Goal: Task Accomplishment & Management: Complete application form

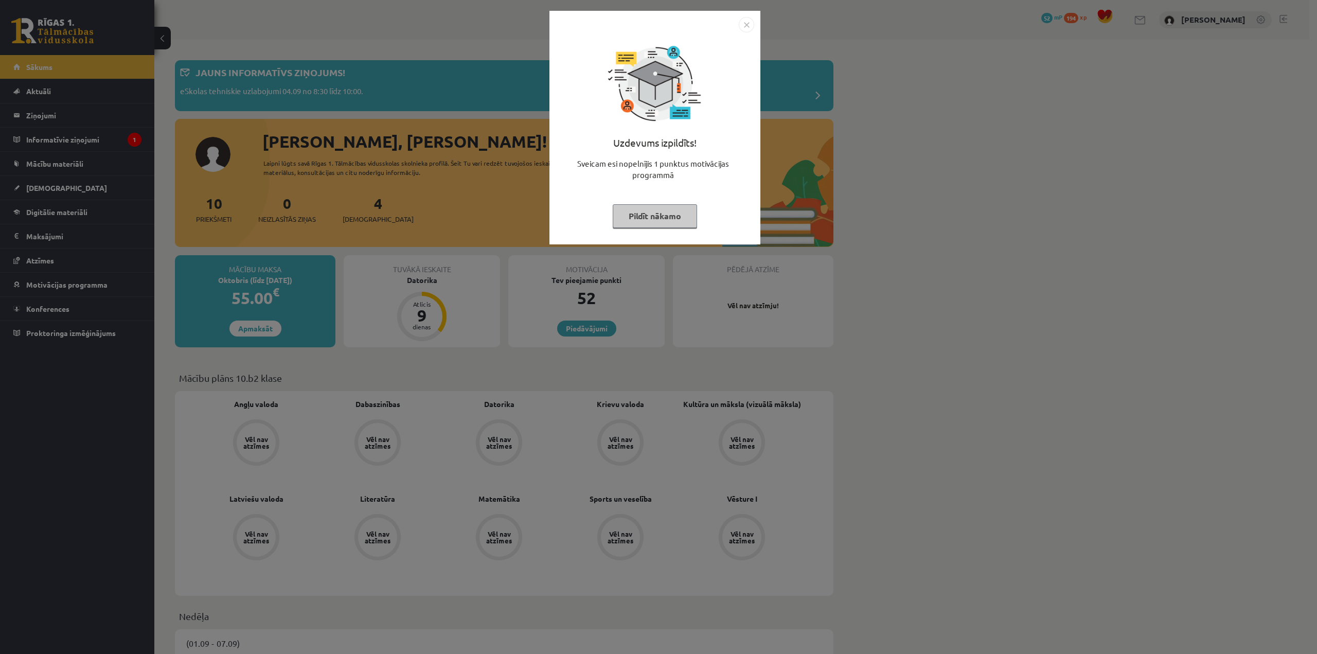
click at [757, 30] on div "Uzdevums izpildīts! Sveicam esi nopelnījis 1 punktus motivācijas programmā Pild…" at bounding box center [654, 128] width 211 height 234
click at [747, 22] on img "Close" at bounding box center [746, 24] width 15 height 15
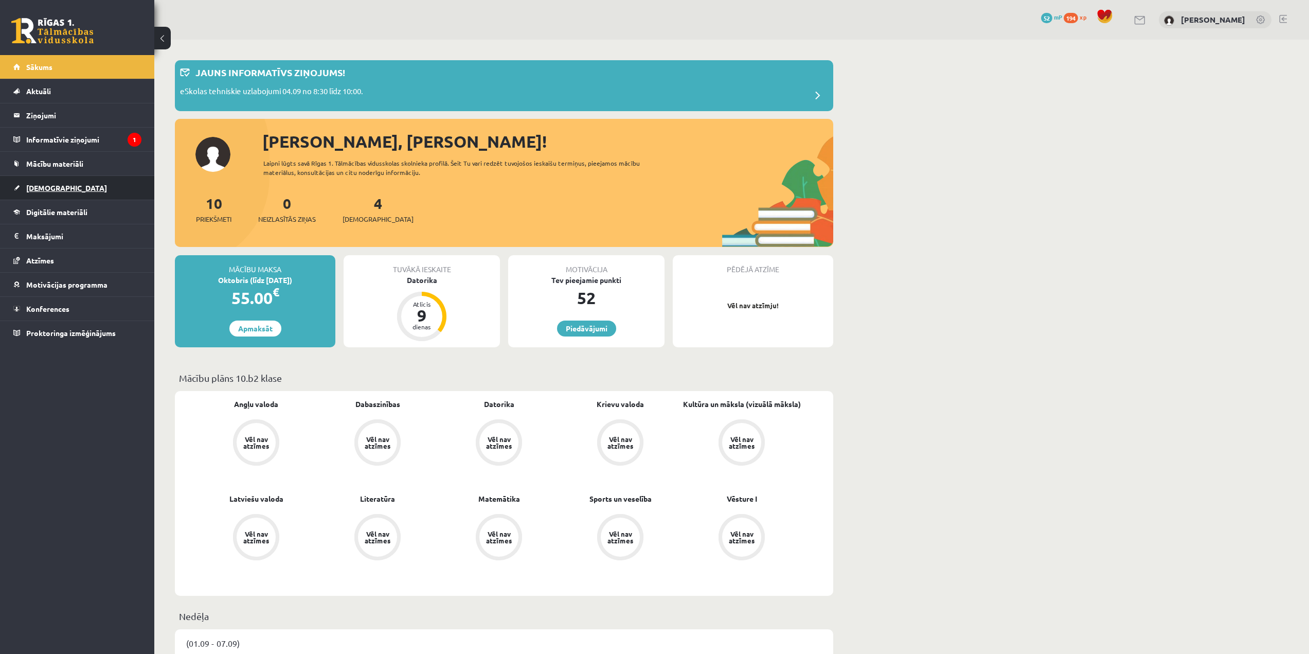
click at [103, 188] on link "[DEMOGRAPHIC_DATA]" at bounding box center [77, 188] width 128 height 24
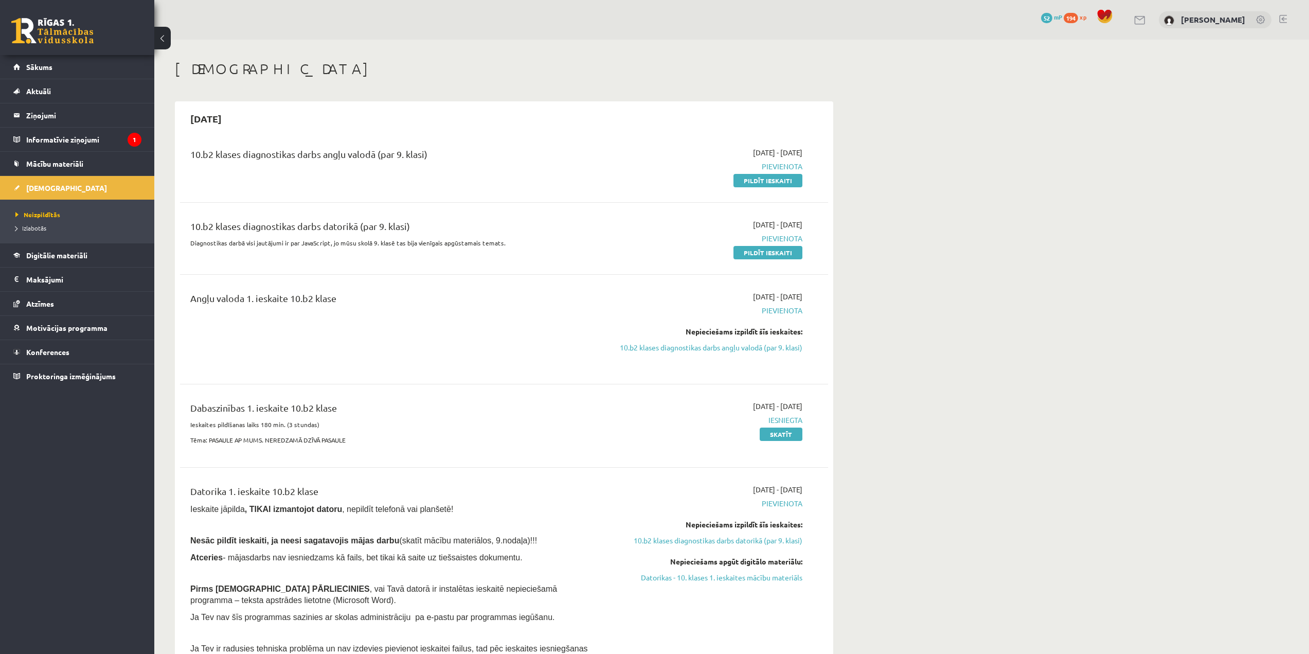
drag, startPoint x: 191, startPoint y: 152, endPoint x: 460, endPoint y: 154, distance: 269.6
click at [460, 154] on div "10.b2 klases diagnostikas darbs angļu valodā (par 9. klasi)" at bounding box center [391, 156] width 403 height 19
drag, startPoint x: 586, startPoint y: 127, endPoint x: 579, endPoint y: 134, distance: 10.6
click at [579, 134] on div "2025-09-15 10.b2 klases diagnostikas darbs angļu valodā (par 9. klasi) 2025-09-…" at bounding box center [504, 400] width 658 height 598
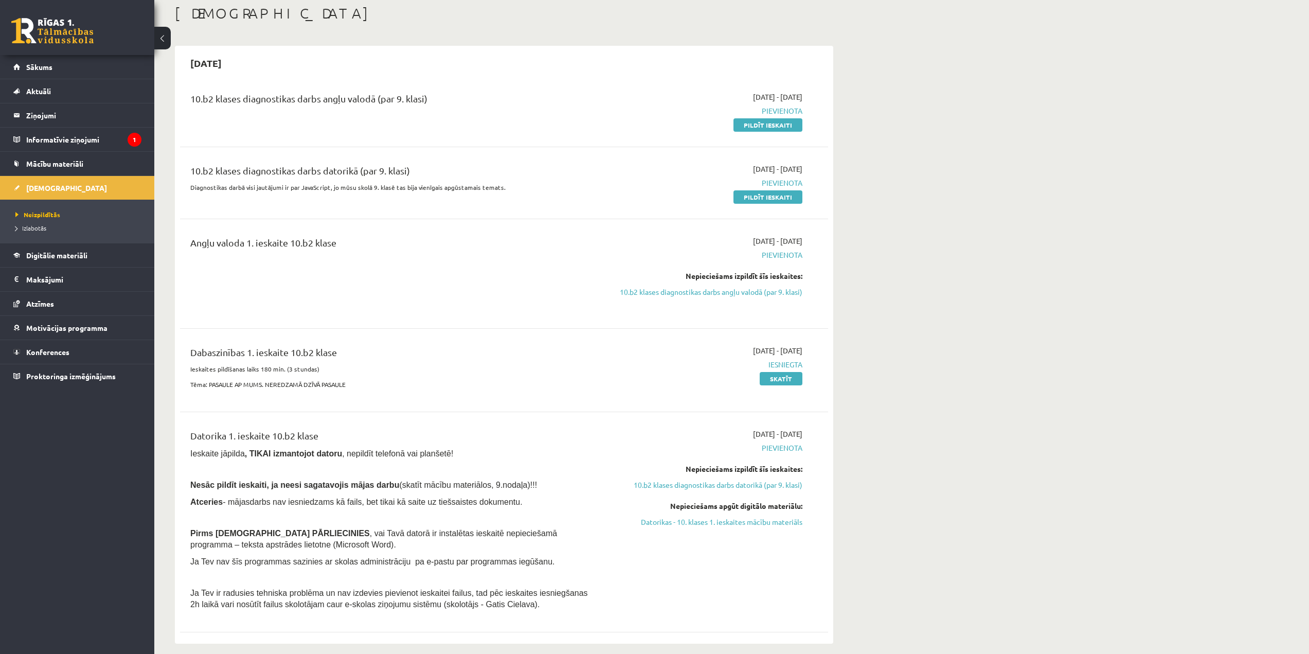
scroll to position [51, 0]
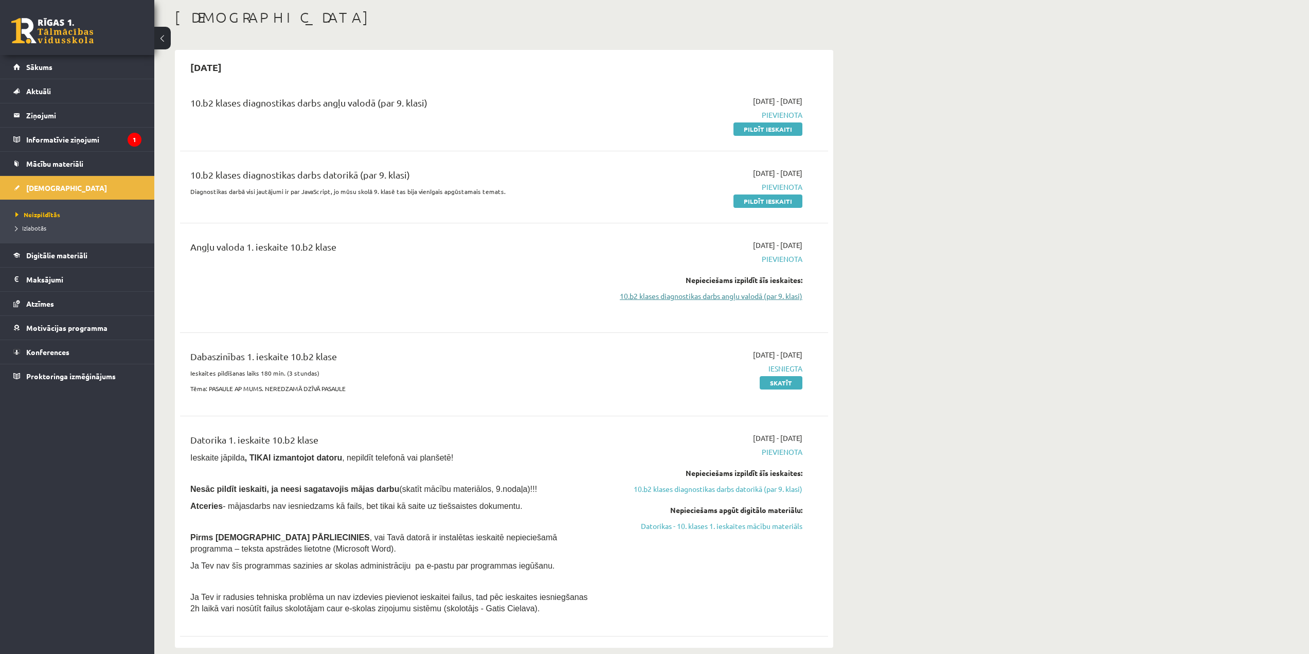
click at [713, 297] on link "10.b2 klases diagnostikas darbs angļu valodā (par 9. klasi)" at bounding box center [706, 296] width 194 height 11
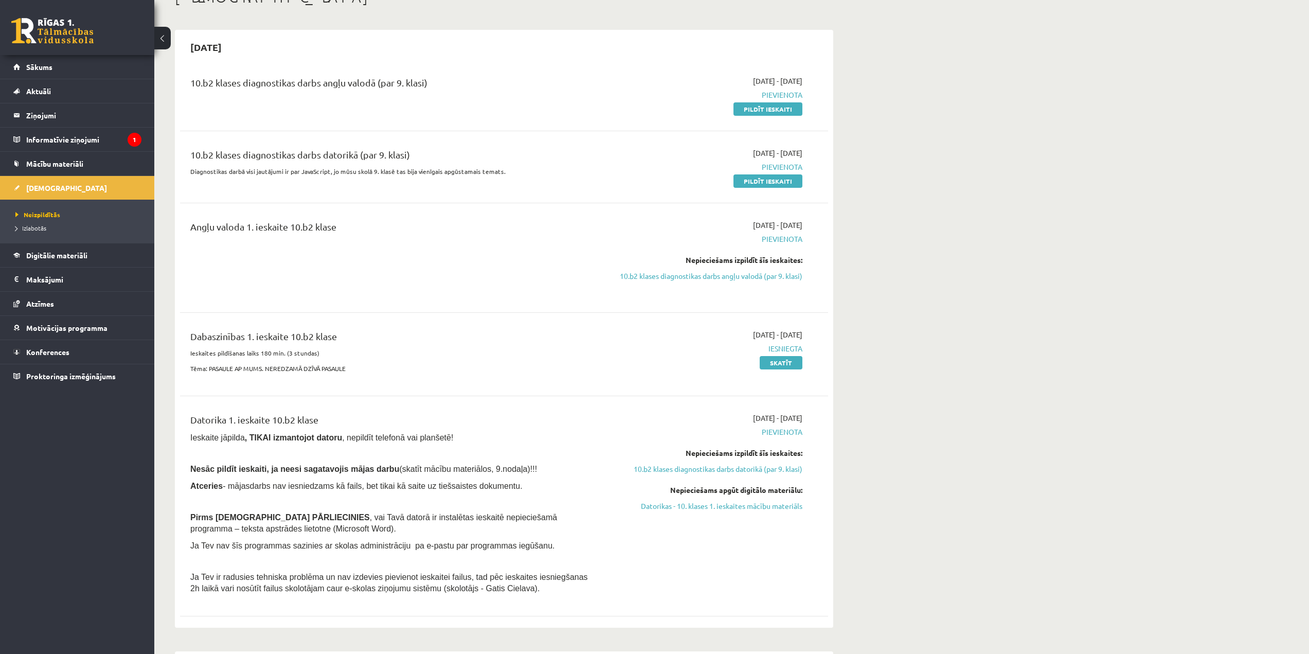
scroll to position [34, 0]
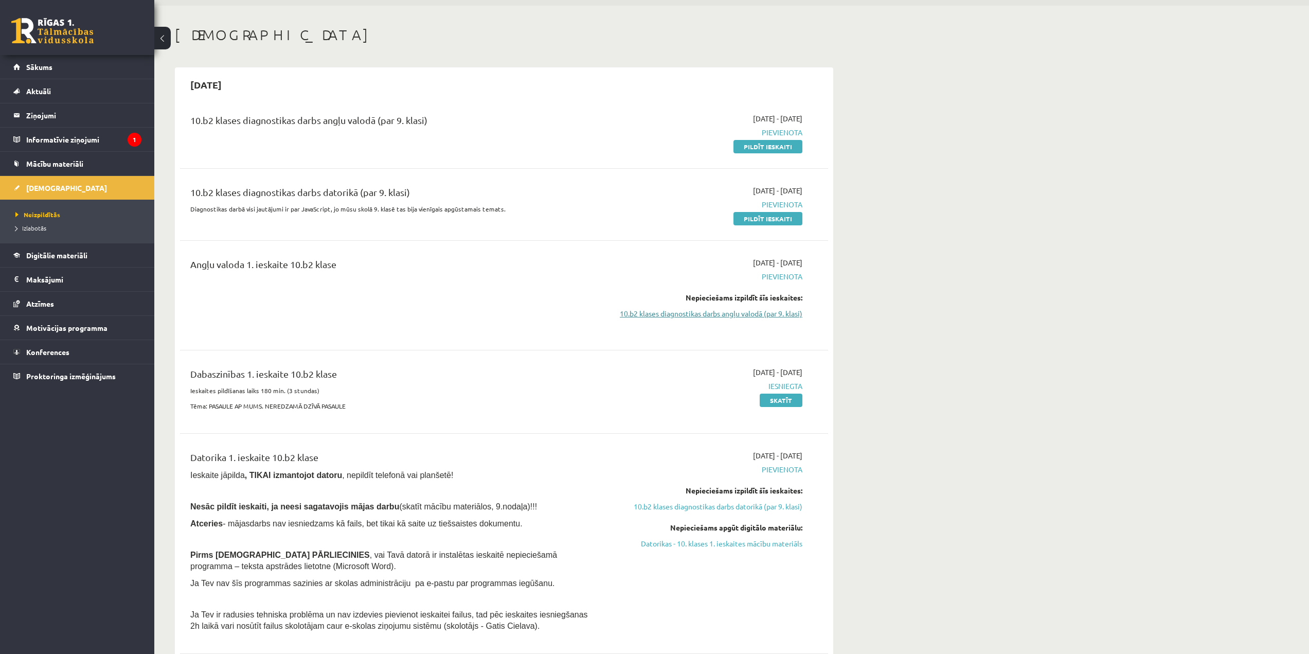
click at [696, 311] on link "10.b2 klases diagnostikas darbs angļu valodā (par 9. klasi)" at bounding box center [706, 313] width 194 height 11
click at [773, 141] on link "Pildīt ieskaiti" at bounding box center [768, 146] width 69 height 13
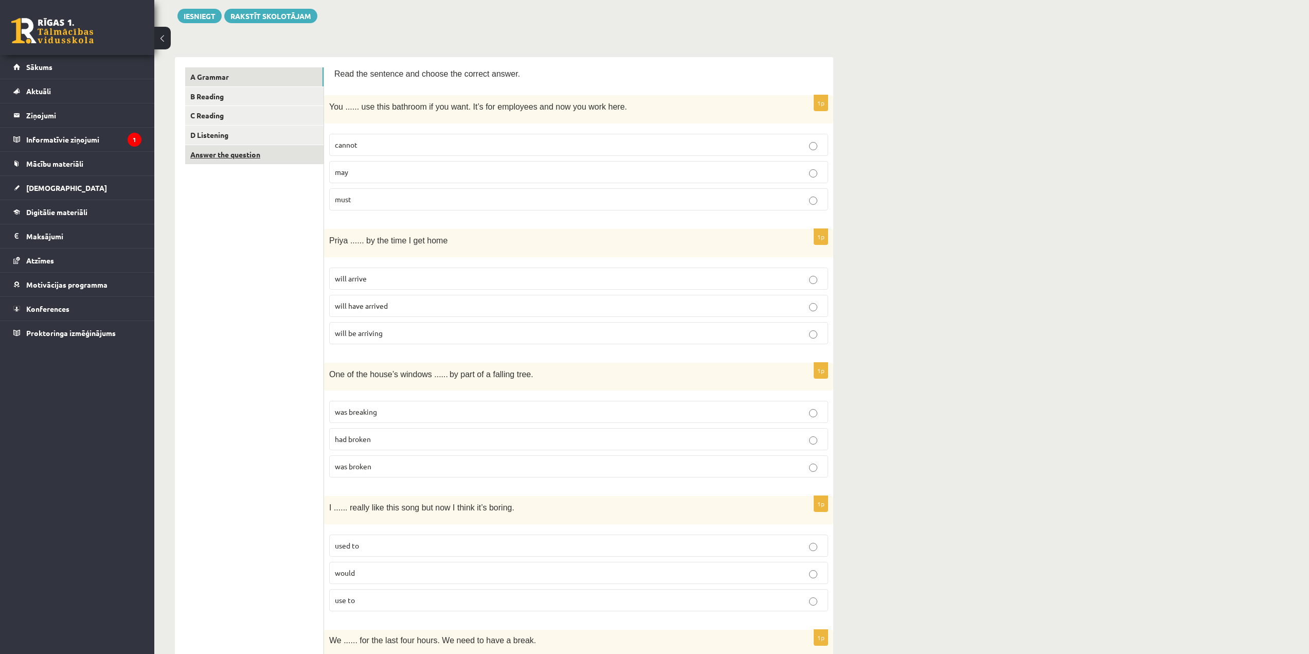
scroll to position [103, 0]
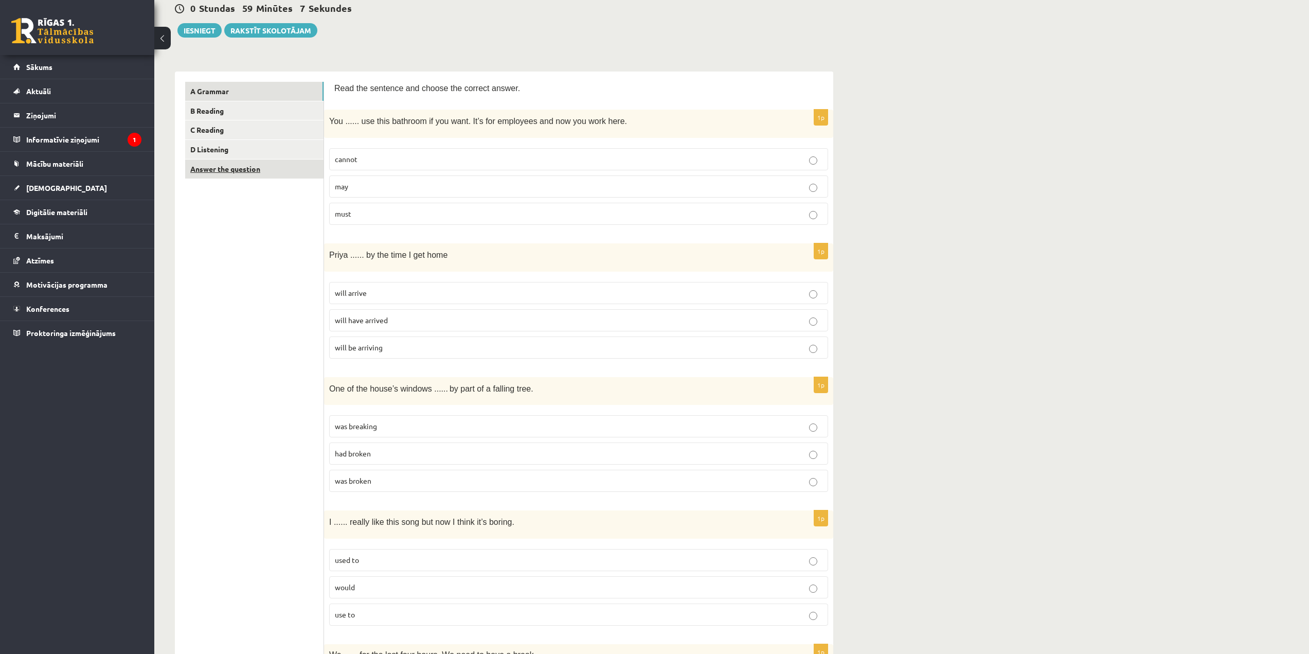
click at [282, 167] on link "Answer the question" at bounding box center [254, 168] width 138 height 19
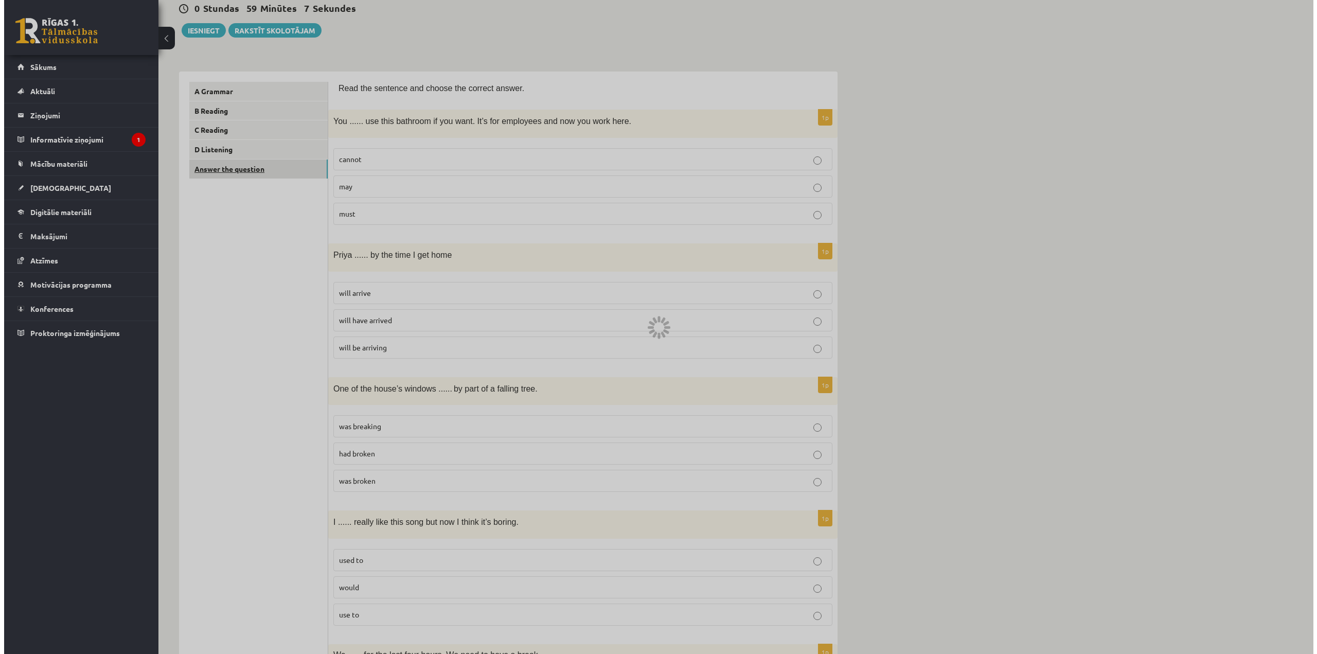
scroll to position [0, 0]
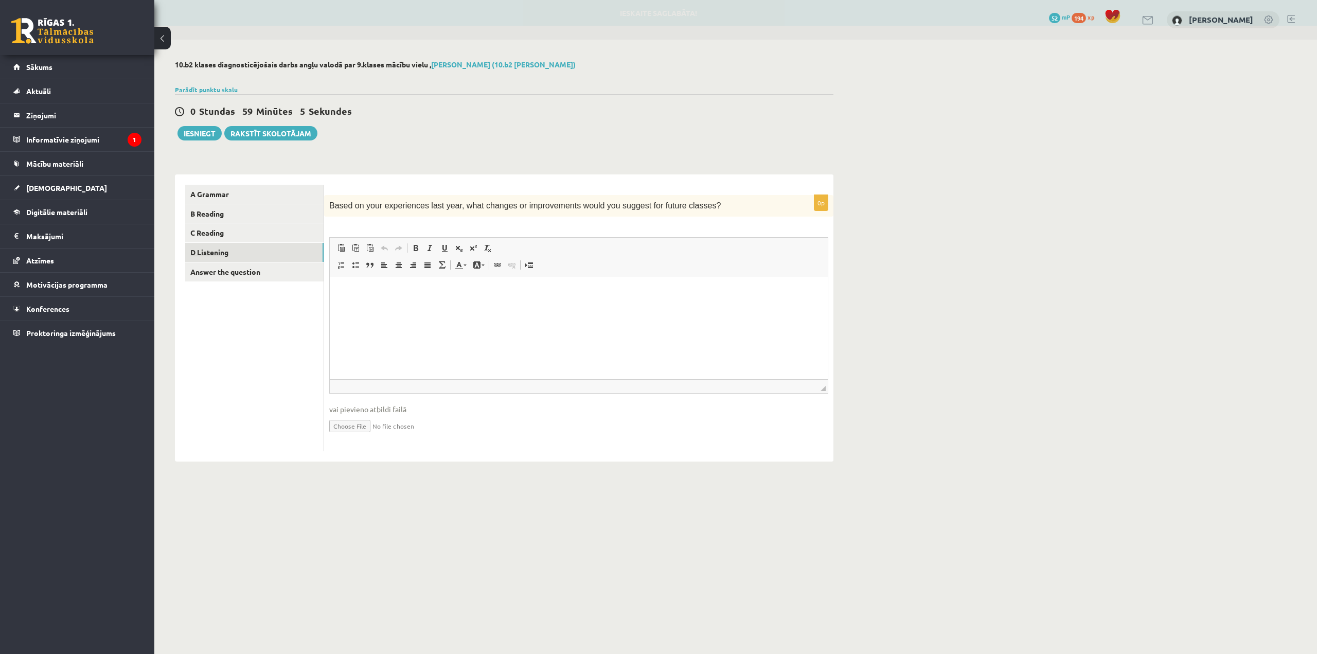
click at [276, 260] on link "D Listening" at bounding box center [254, 252] width 138 height 19
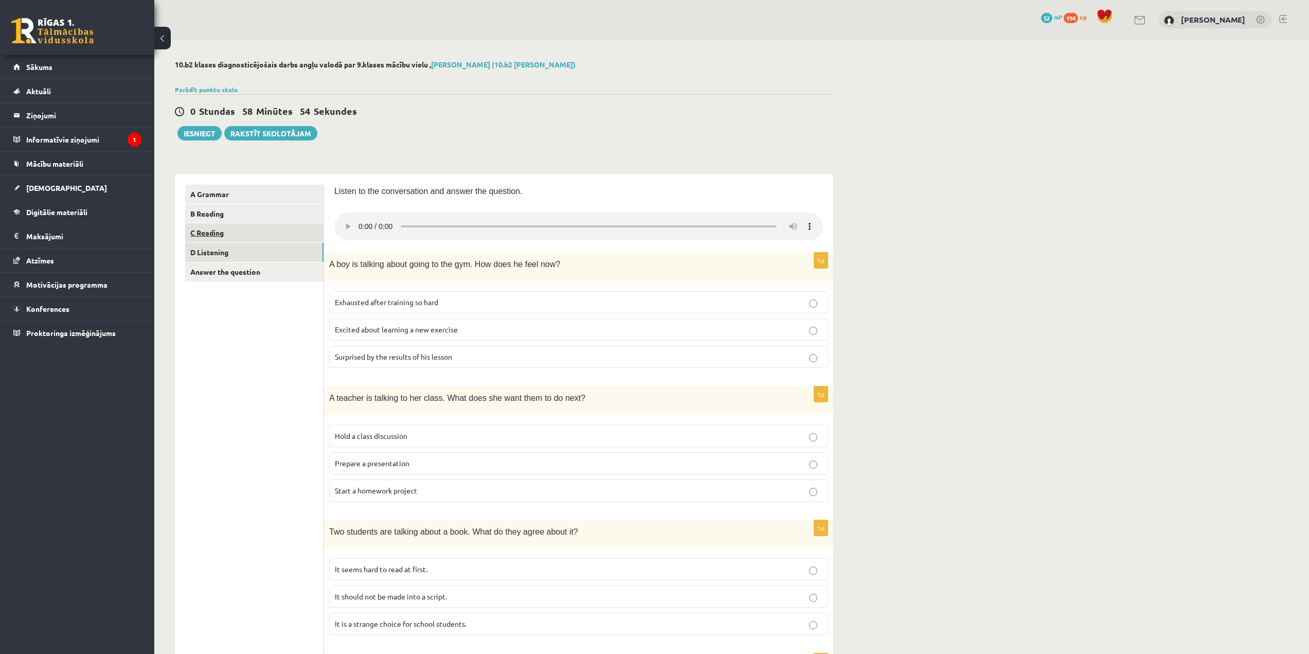
click at [297, 240] on link "C Reading" at bounding box center [254, 232] width 138 height 19
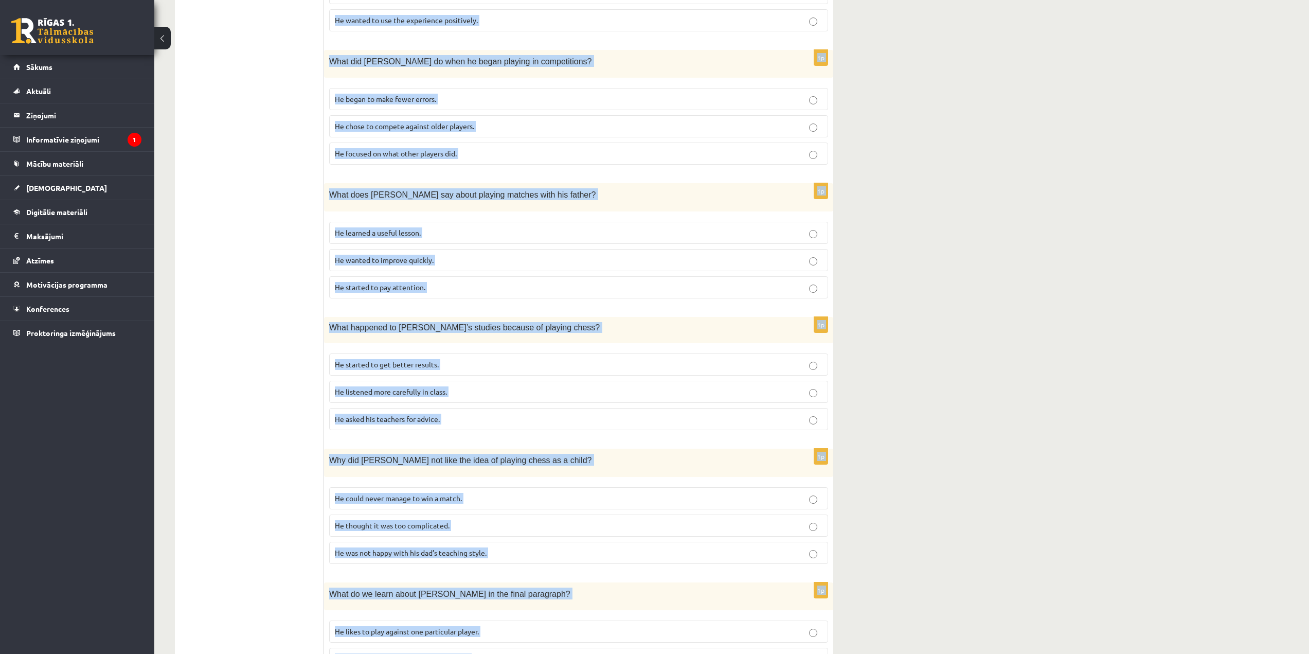
scroll to position [638, 0]
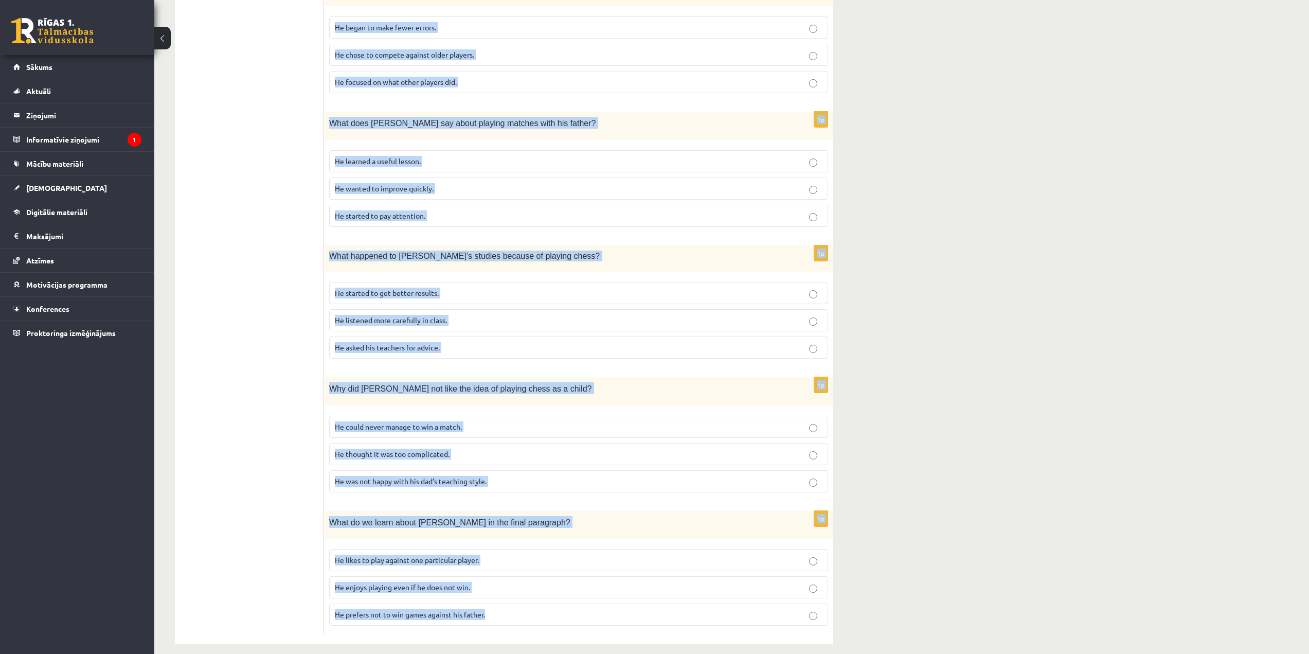
drag, startPoint x: 332, startPoint y: 113, endPoint x: 554, endPoint y: 595, distance: 530.1
click at [554, 595] on div "Read the article about chess and choose the correct answer for each question. P…" at bounding box center [578, 90] width 509 height 1108
copy form "Read the article about chess and choose the correct answer for each question. P…"
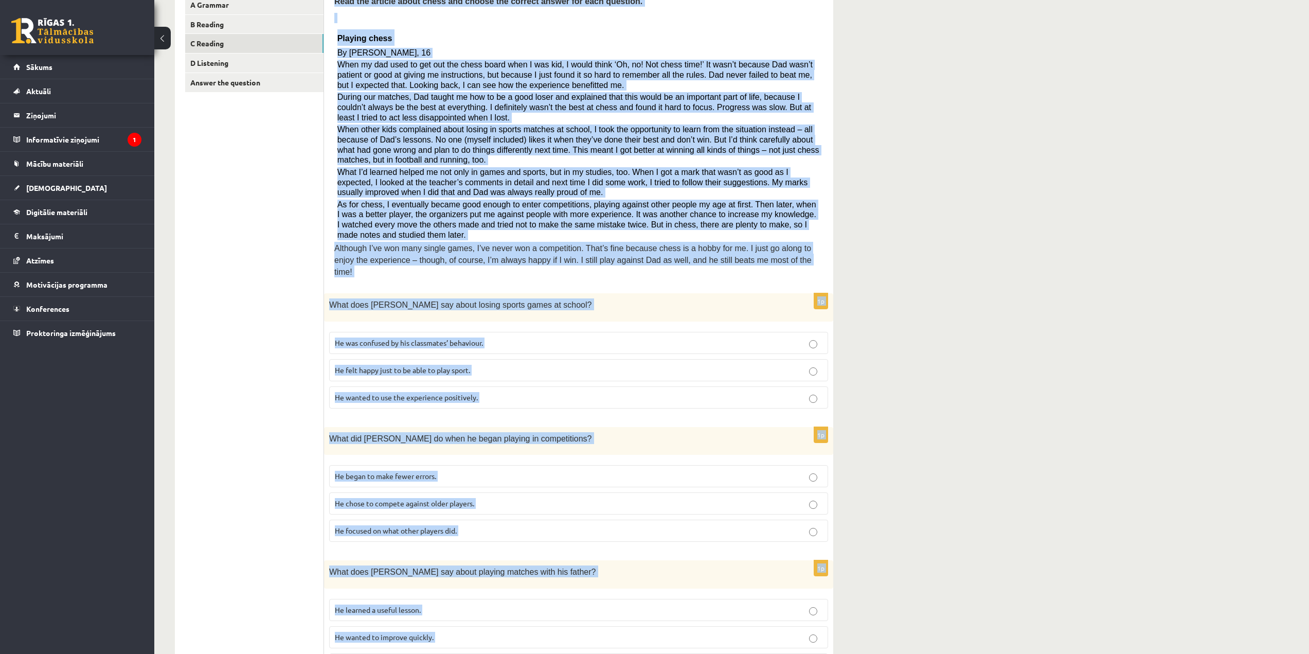
scroll to position [175, 0]
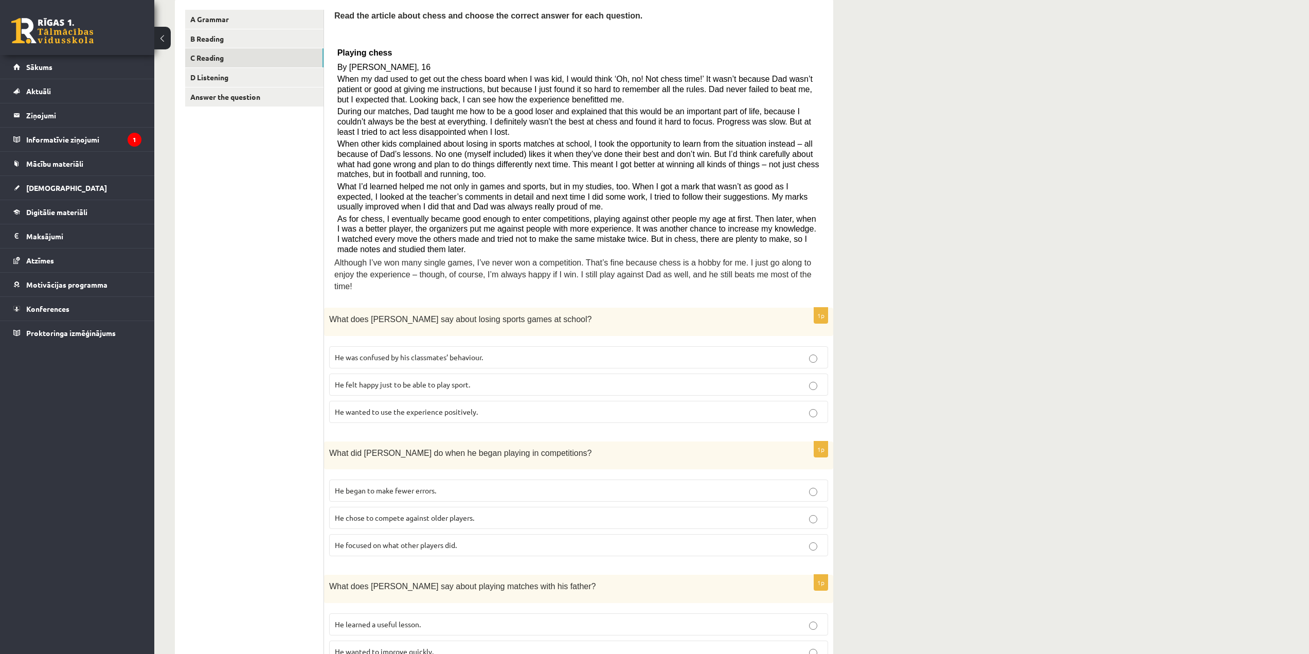
click at [237, 285] on ul "A Grammar B Reading C Reading D Listening Answer the question" at bounding box center [254, 554] width 139 height 1088
click at [484, 406] on p "He wanted to use the experience positively." at bounding box center [579, 411] width 488 height 11
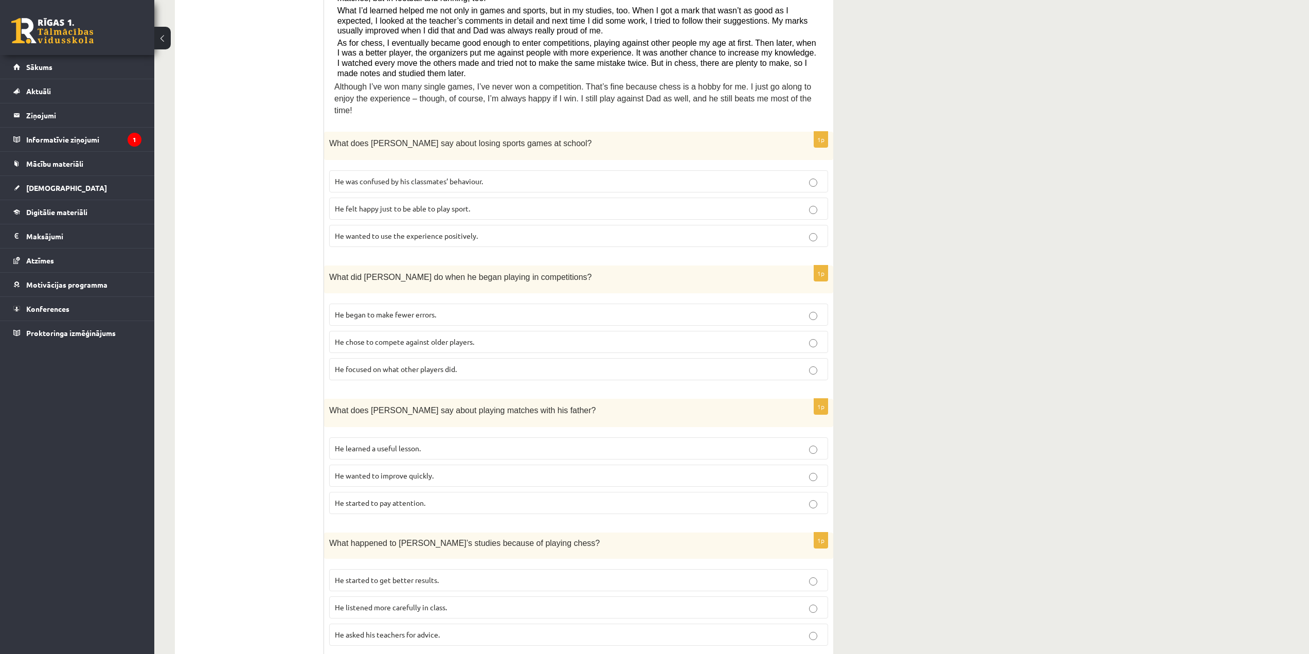
scroll to position [432, 0]
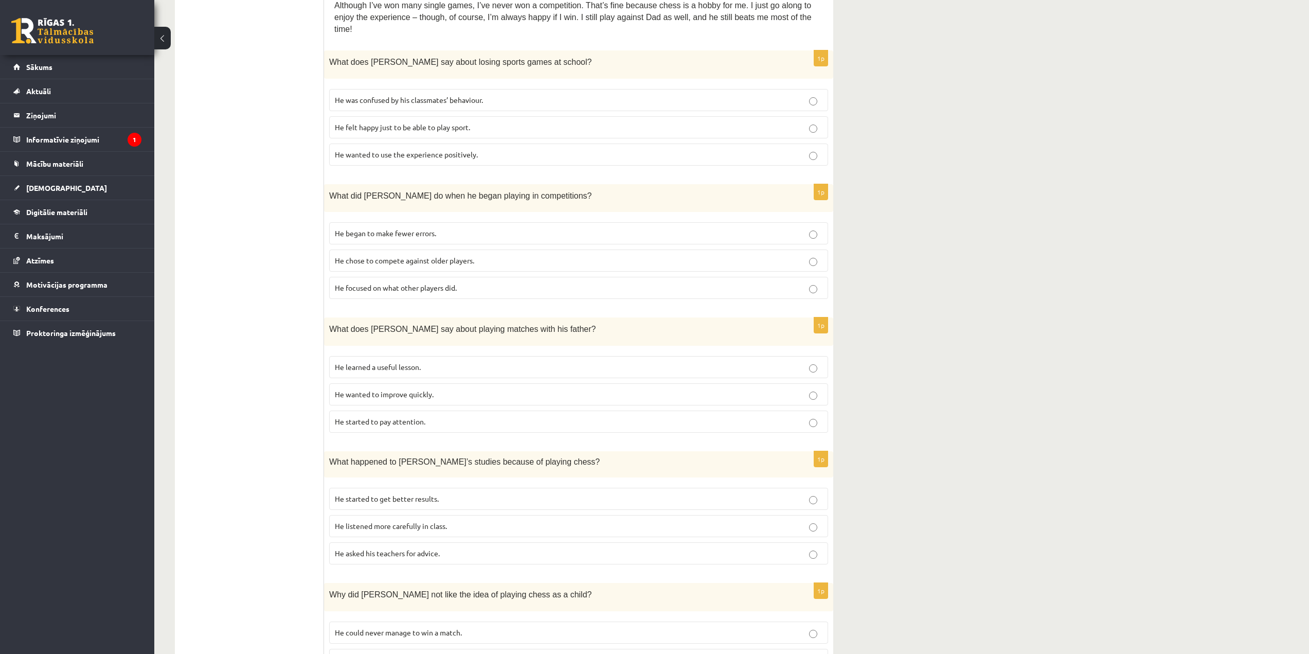
click at [496, 282] on p "He focused on what other players did." at bounding box center [579, 287] width 488 height 11
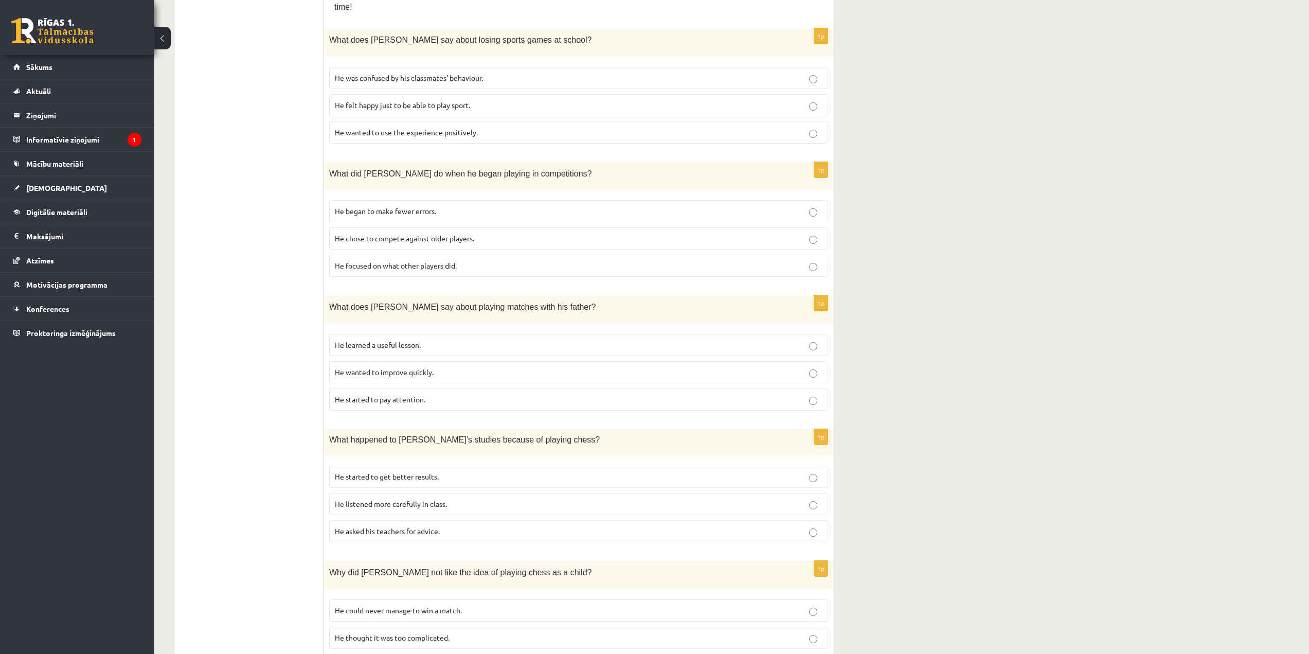
scroll to position [535, 0]
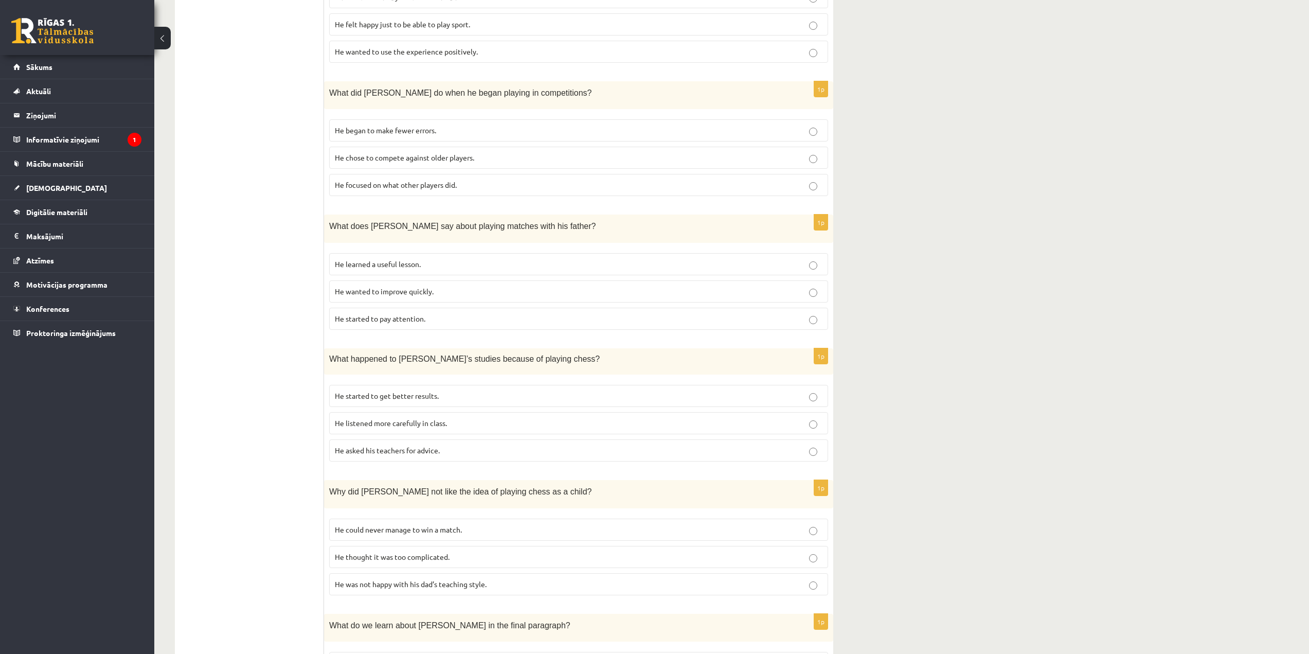
click at [451, 259] on p "He learned a useful lesson." at bounding box center [579, 264] width 488 height 11
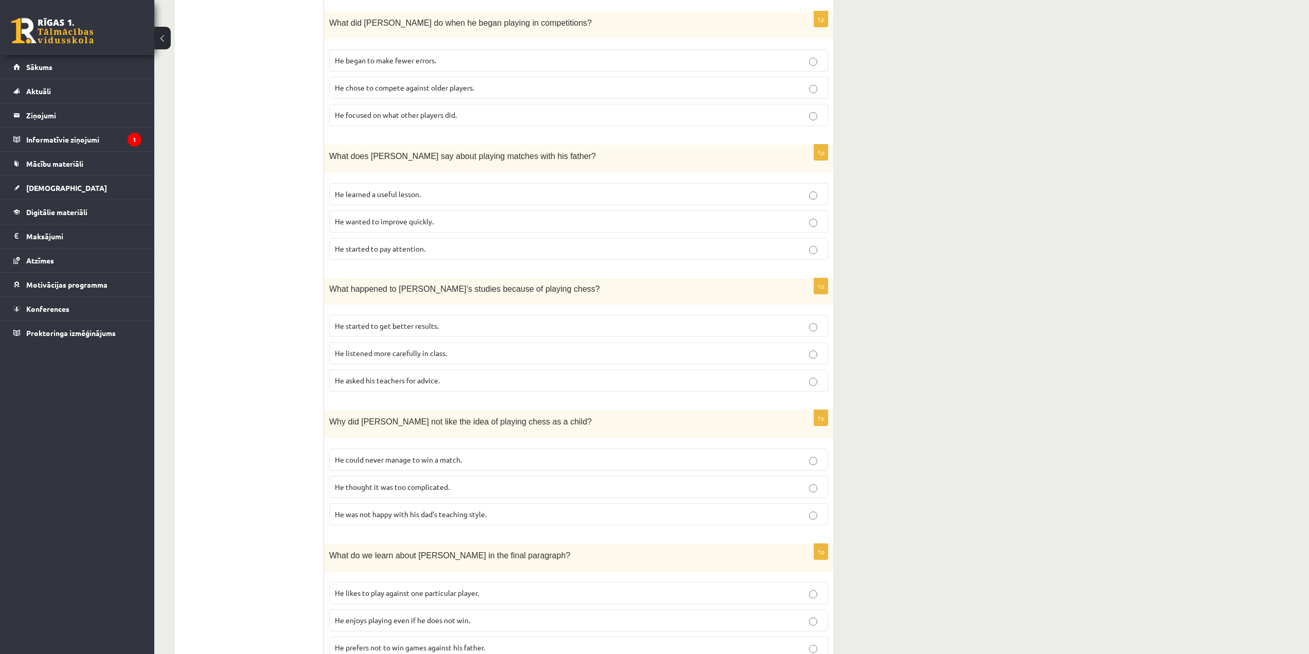
scroll to position [638, 0]
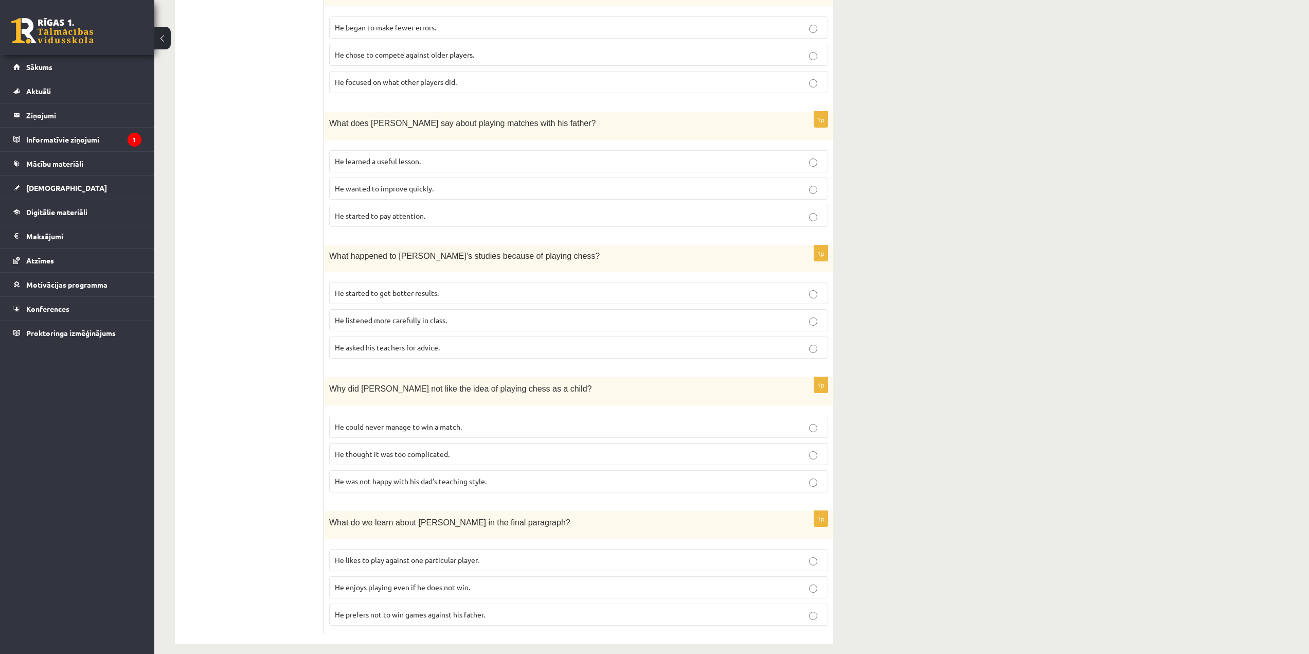
click at [443, 288] on p "He started to get better results." at bounding box center [579, 293] width 488 height 11
click at [467, 449] on p "He thought it was too complicated." at bounding box center [579, 454] width 488 height 11
click at [513, 586] on label "He enjoys playing even if he does not win." at bounding box center [578, 587] width 499 height 22
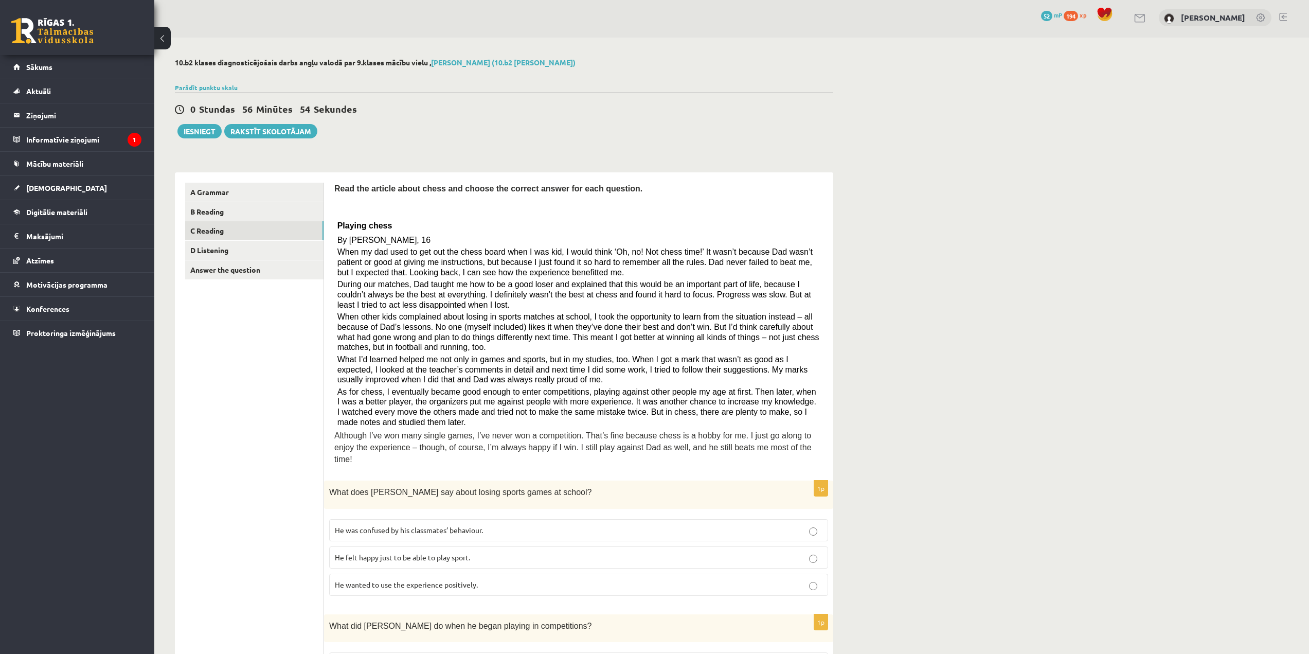
scroll to position [0, 0]
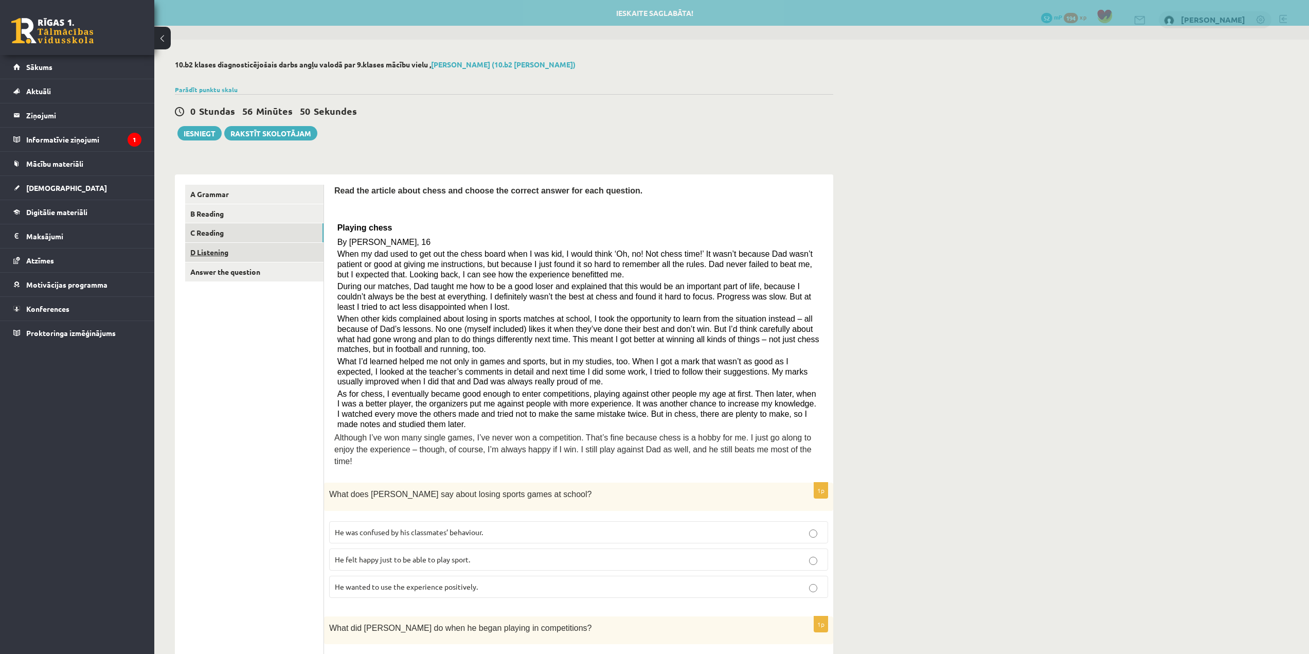
click at [276, 254] on link "D Listening" at bounding box center [254, 252] width 138 height 19
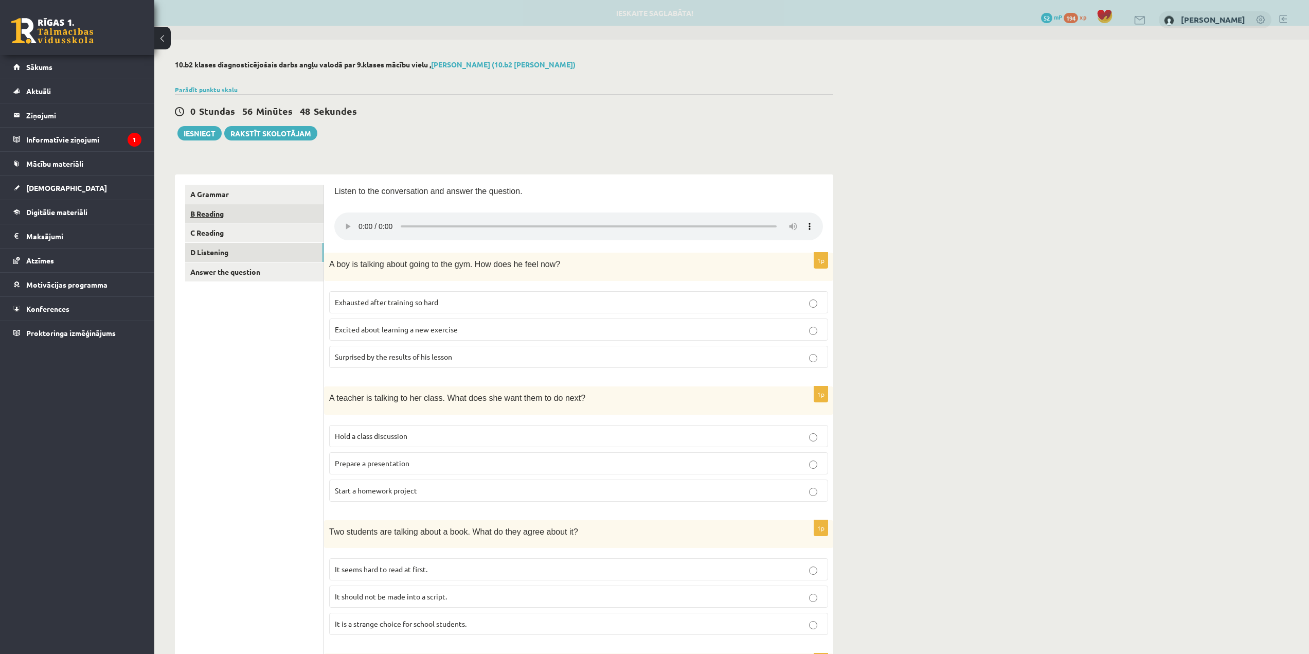
click at [269, 220] on link "B Reading" at bounding box center [254, 213] width 138 height 19
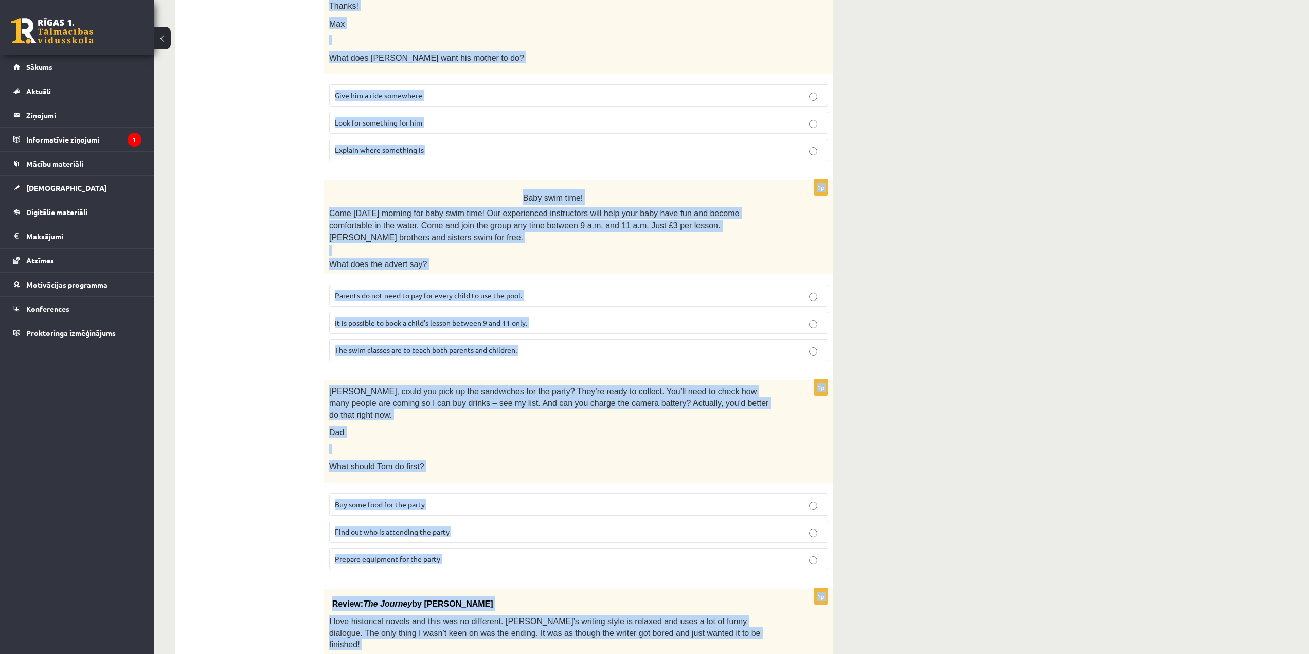
scroll to position [790, 0]
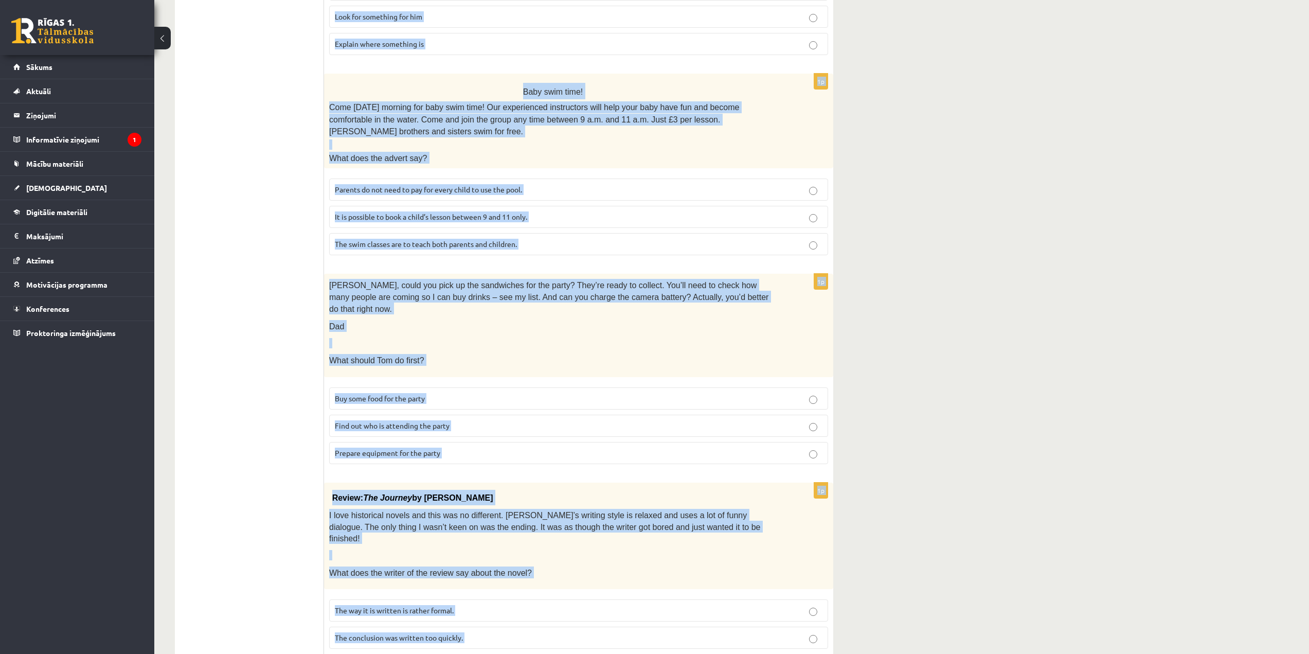
drag, startPoint x: 334, startPoint y: 115, endPoint x: 548, endPoint y: 599, distance: 529.5
click at [548, 599] on div "Read the text and choose the correct answer. 1p All passengers Passengers must …" at bounding box center [578, 40] width 509 height 1310
copy form "Read the text and choose the correct answer. 1p All passengers Passengers must …"
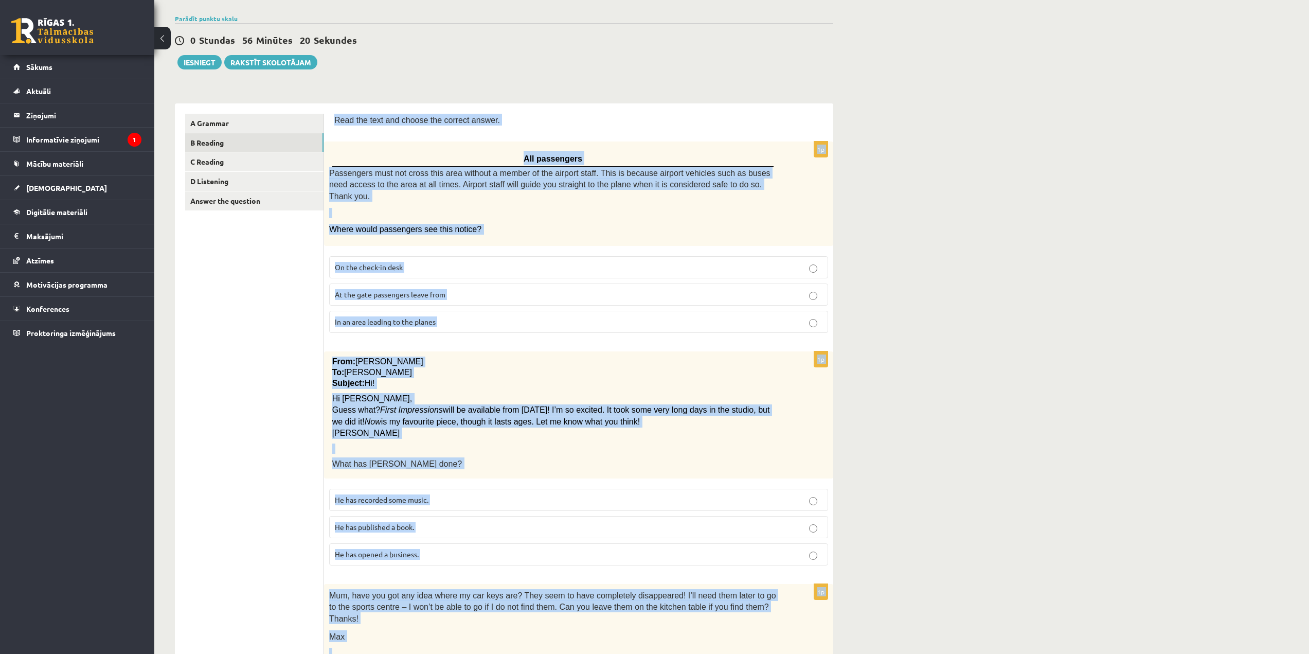
scroll to position [69, 0]
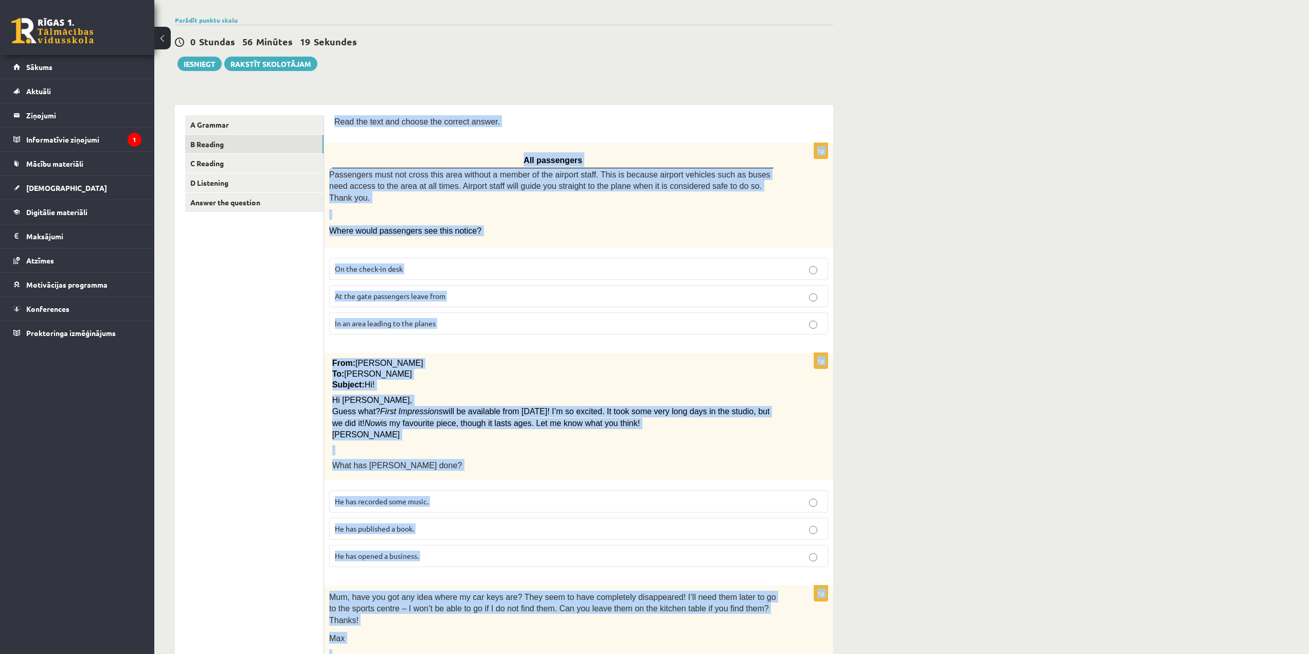
click at [459, 317] on label "In an area leading to the planes" at bounding box center [578, 323] width 499 height 22
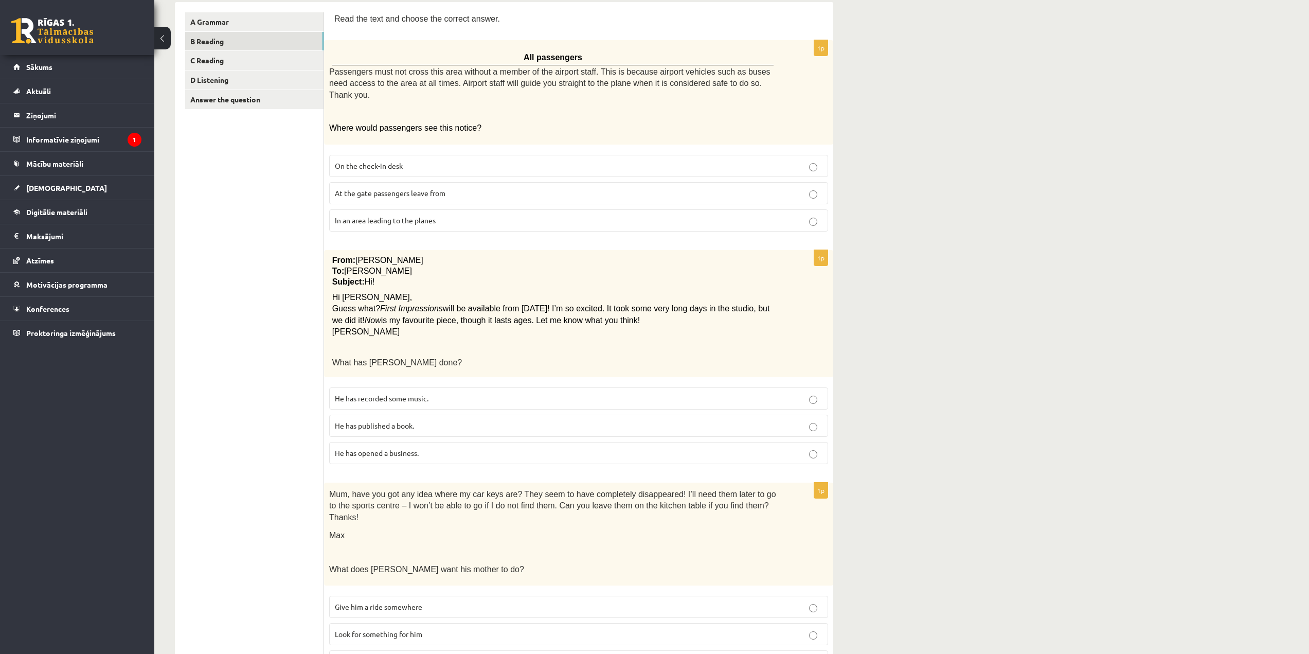
scroll to position [224, 0]
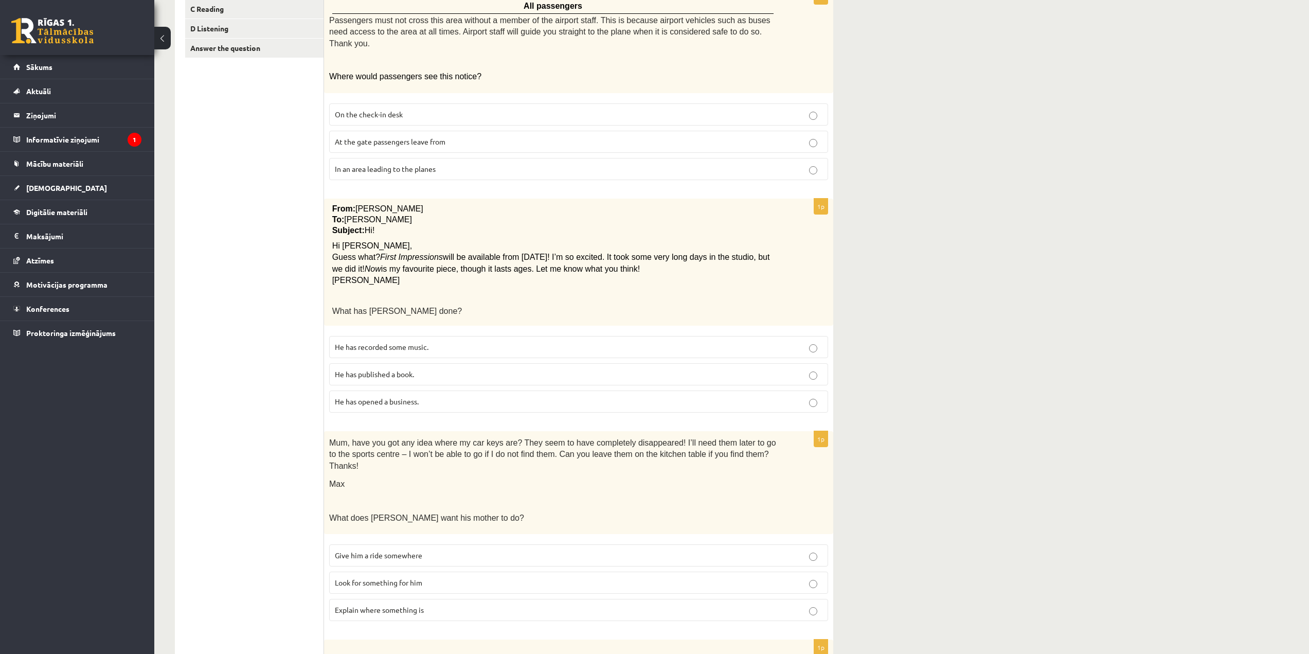
click at [472, 342] on p "He has recorded some music." at bounding box center [579, 347] width 488 height 11
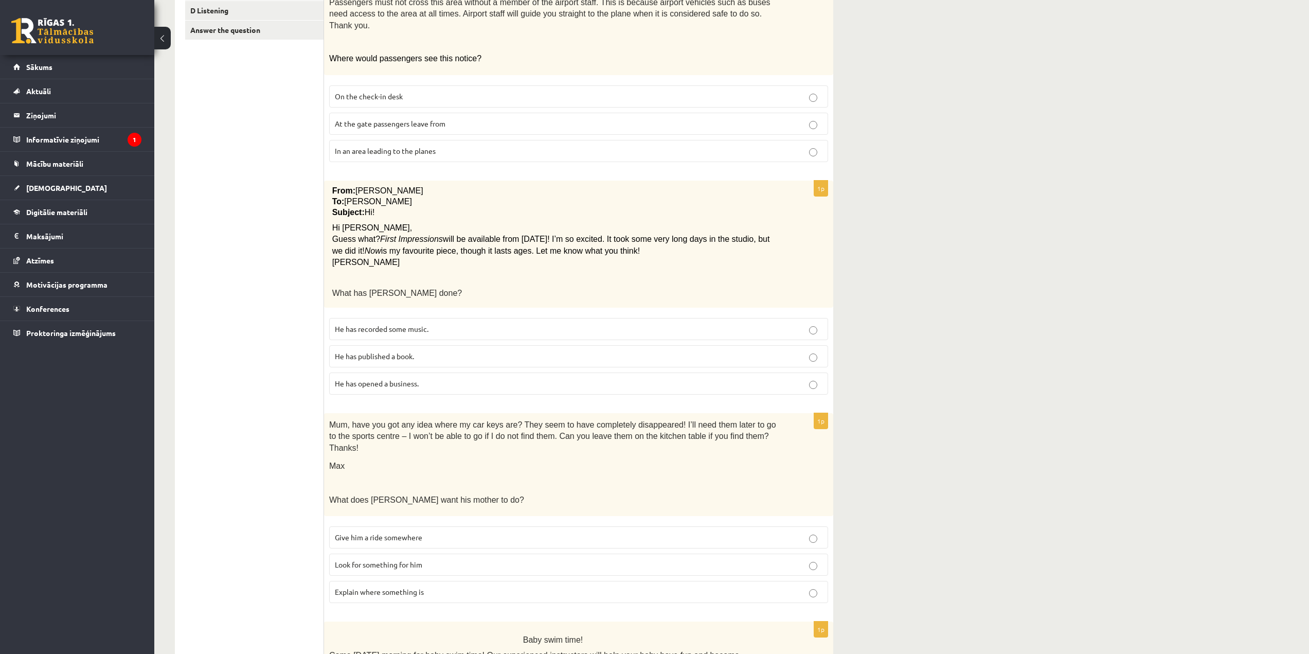
scroll to position [378, 0]
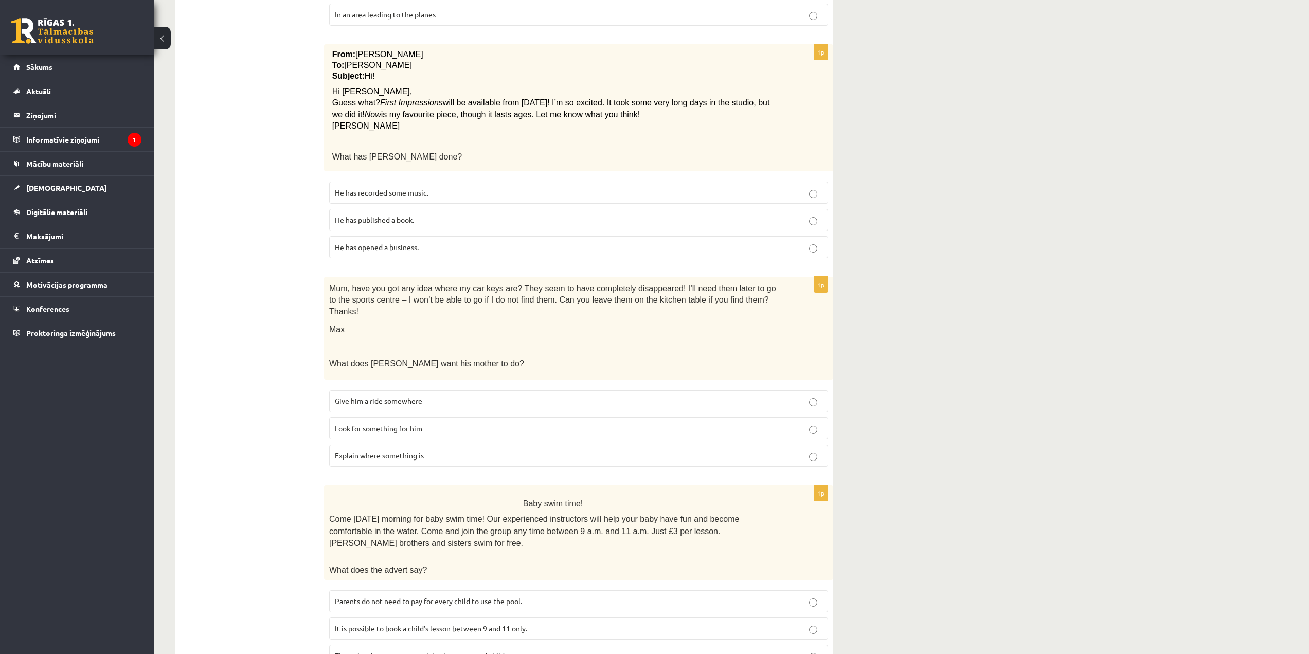
click at [455, 423] on p "Look for something for him" at bounding box center [579, 428] width 488 height 11
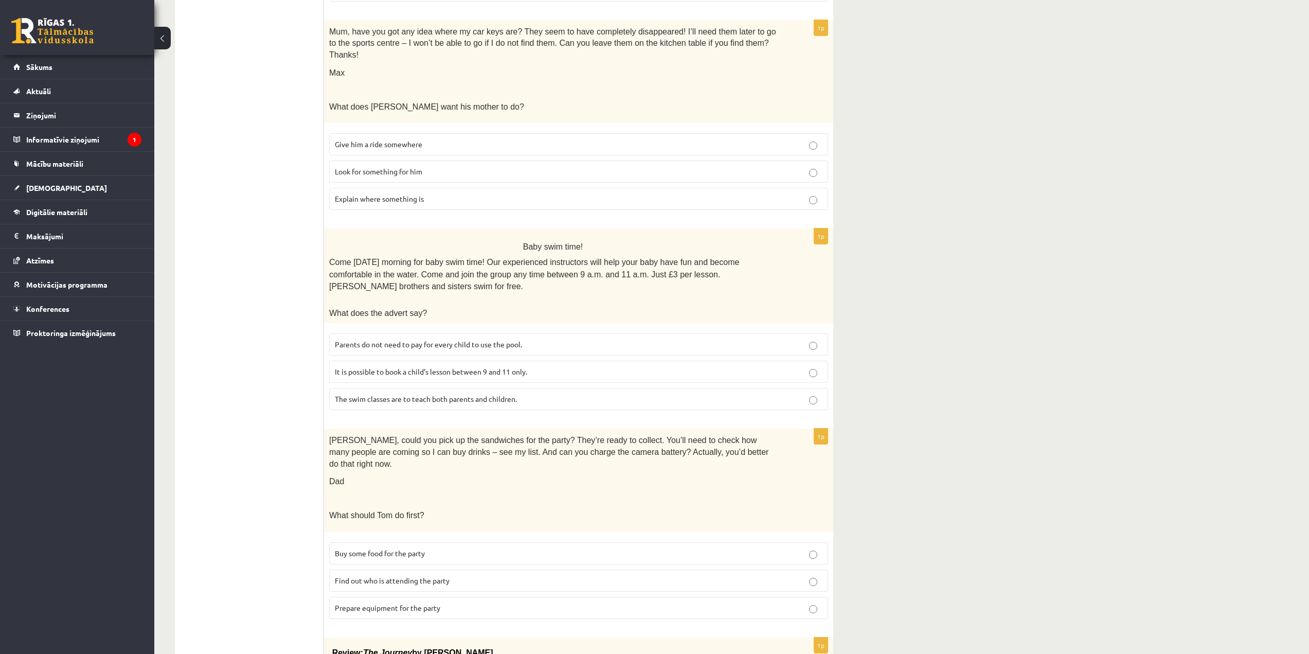
scroll to position [635, 0]
click at [511, 339] on p "Parents do not need to pay for every child to use the pool." at bounding box center [579, 344] width 488 height 11
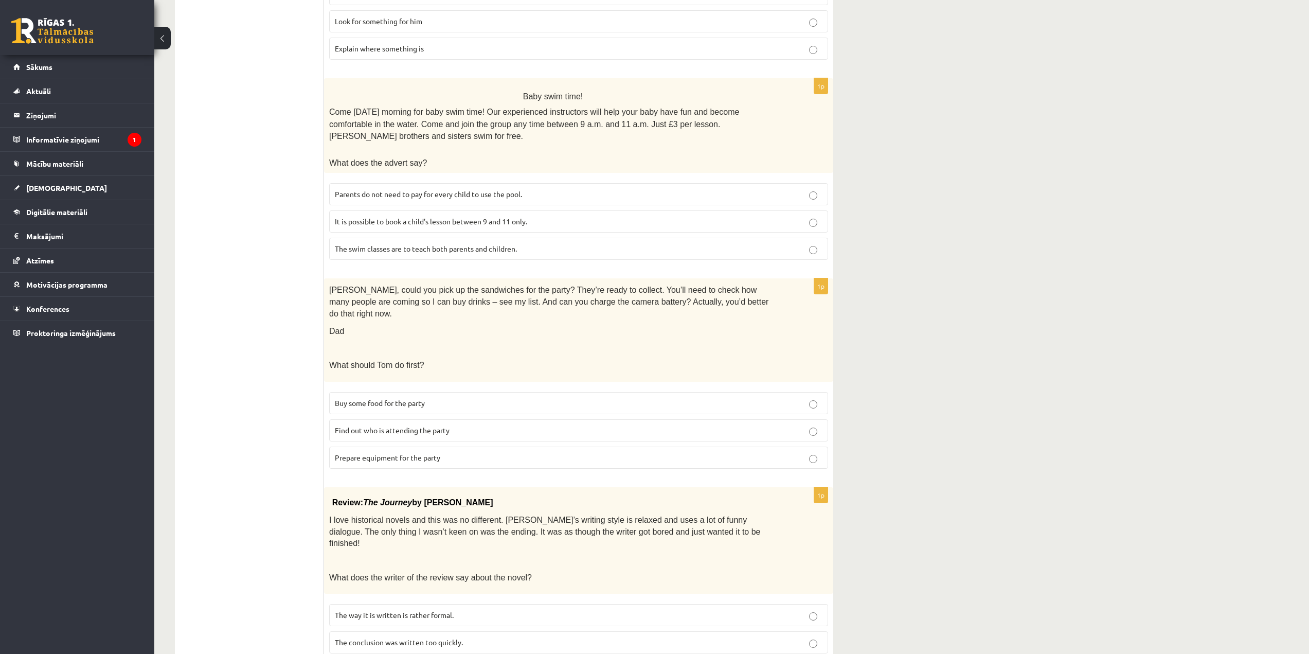
scroll to position [790, 0]
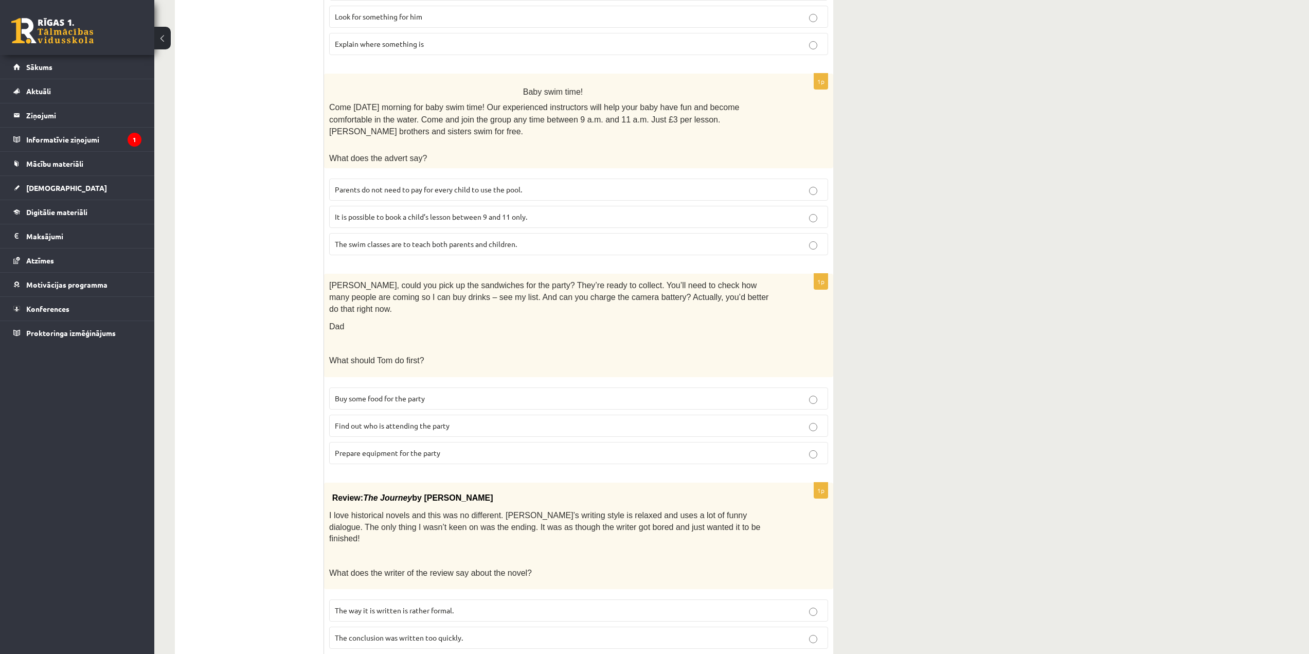
click at [568, 632] on p "The conclusion was written too quickly." at bounding box center [579, 637] width 488 height 11
click at [503, 420] on p "Find out who is attending the party" at bounding box center [579, 425] width 488 height 11
click at [453, 448] on p "Prepare equipment for the party" at bounding box center [579, 453] width 488 height 11
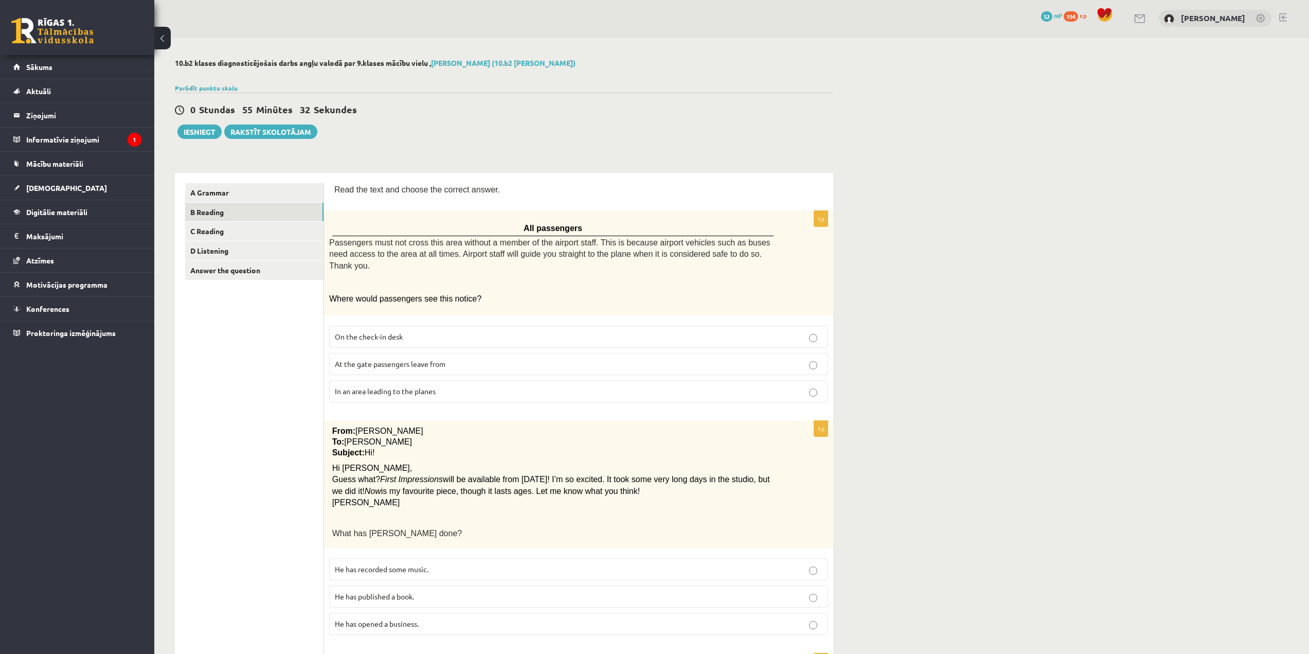
scroll to position [0, 0]
click at [270, 193] on link "A Grammar" at bounding box center [254, 194] width 138 height 19
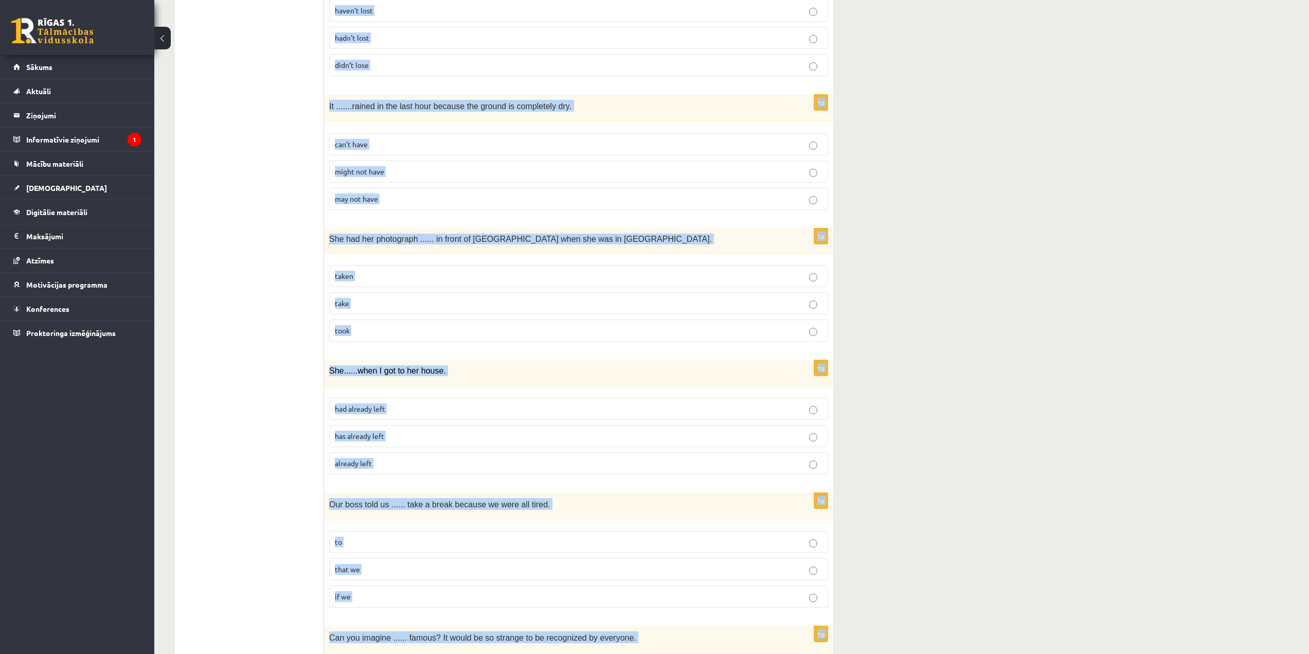
scroll to position [2247, 0]
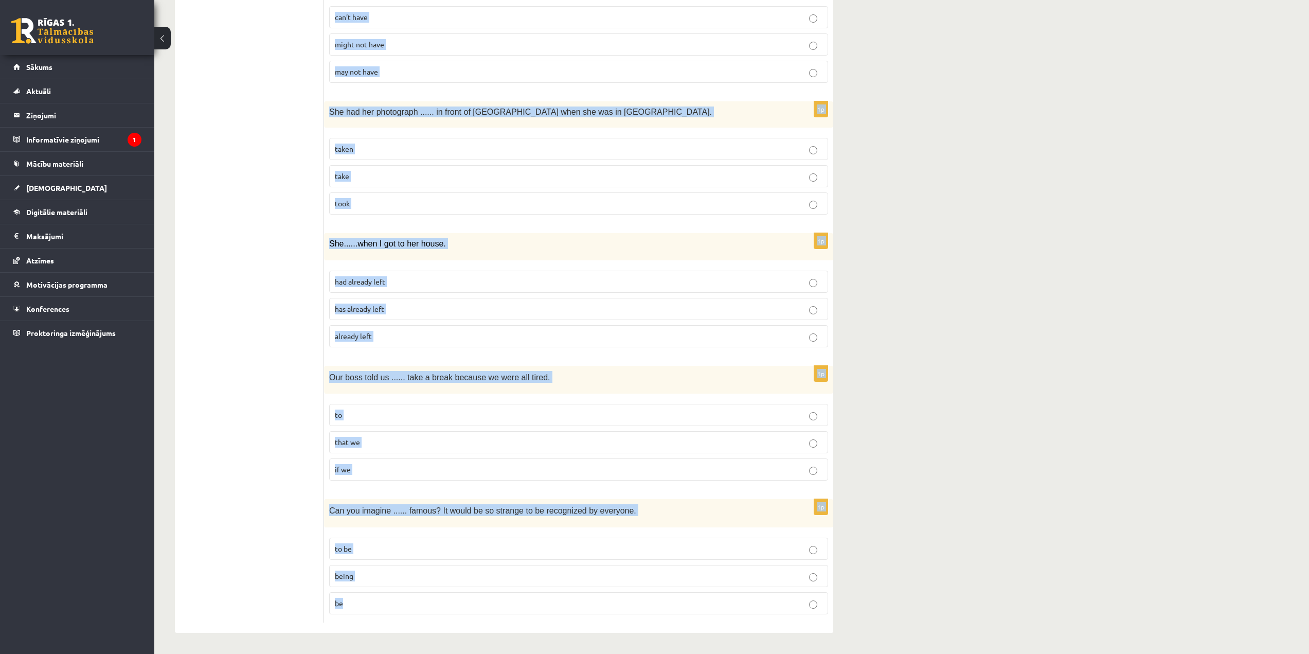
drag, startPoint x: 332, startPoint y: 183, endPoint x: 568, endPoint y: 619, distance: 495.6
copy form "Read the sentence and choose the correct answer. 1p You ...... use this bathroo…"
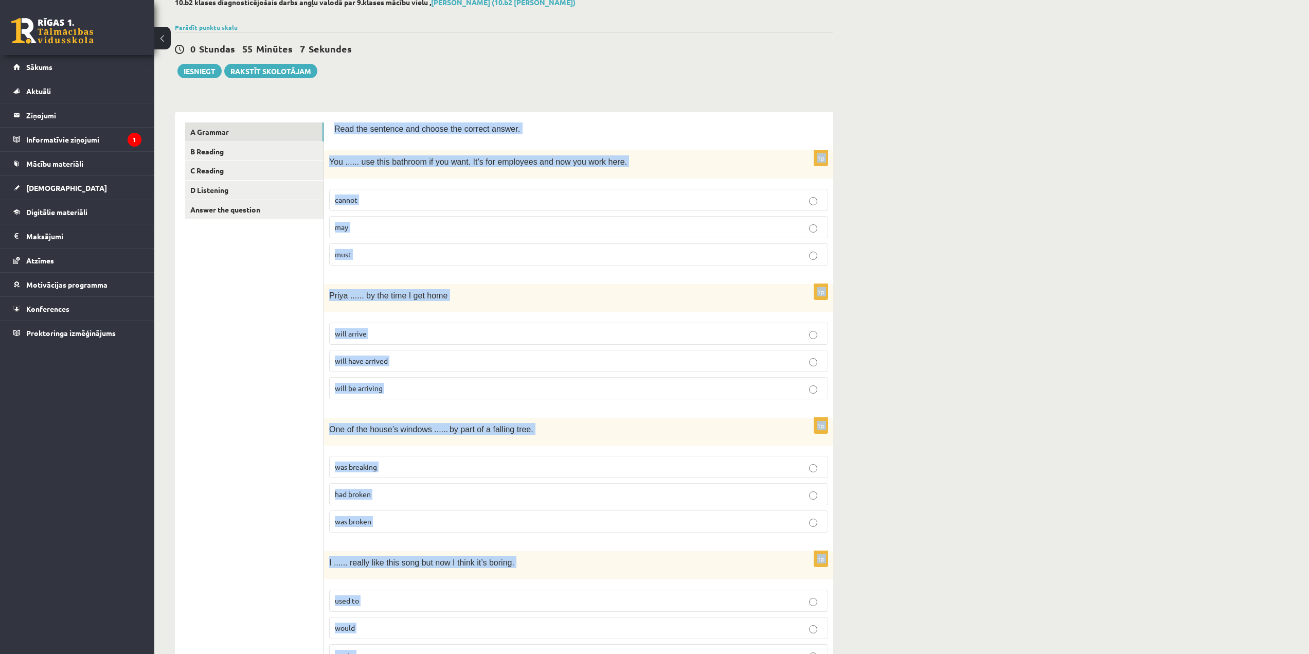
scroll to position [0, 0]
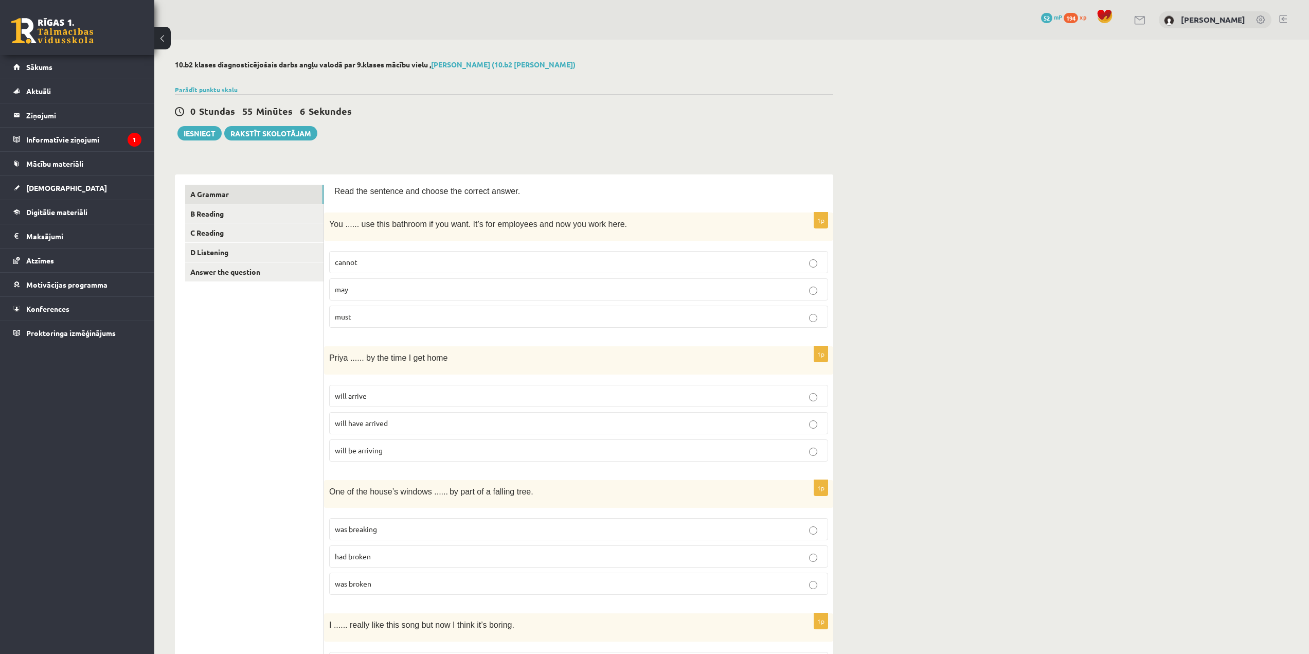
click at [343, 293] on span "may" at bounding box center [341, 288] width 13 height 9
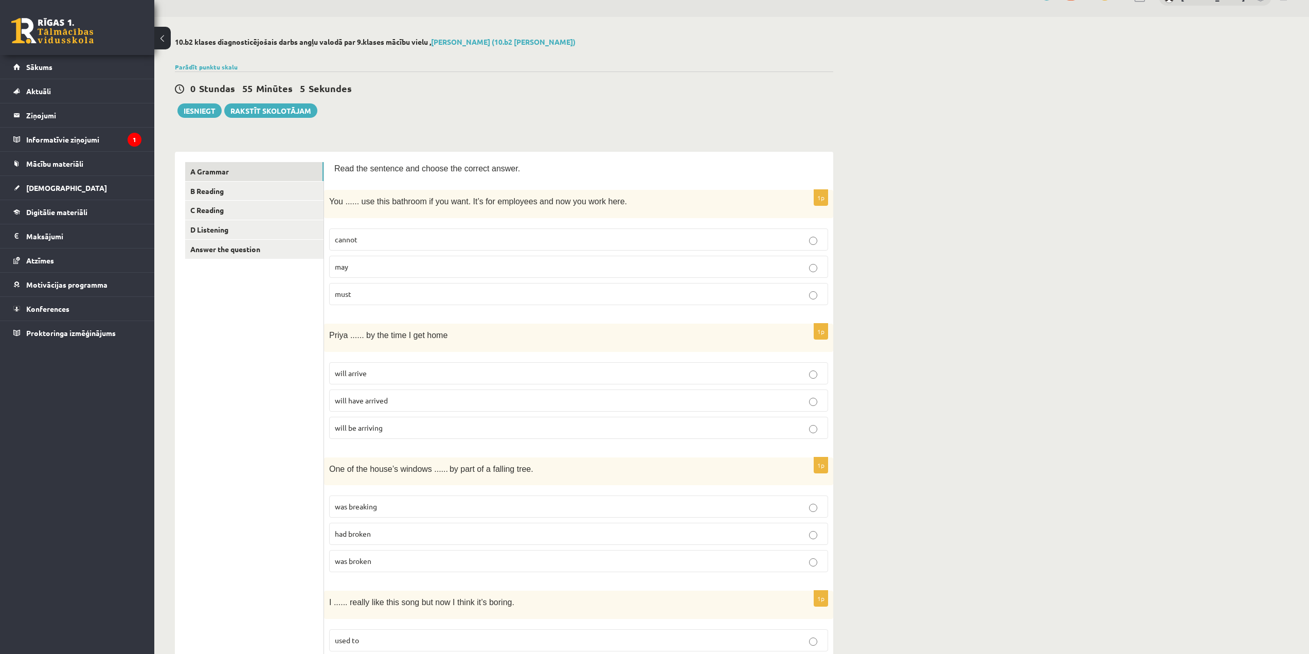
scroll to position [103, 0]
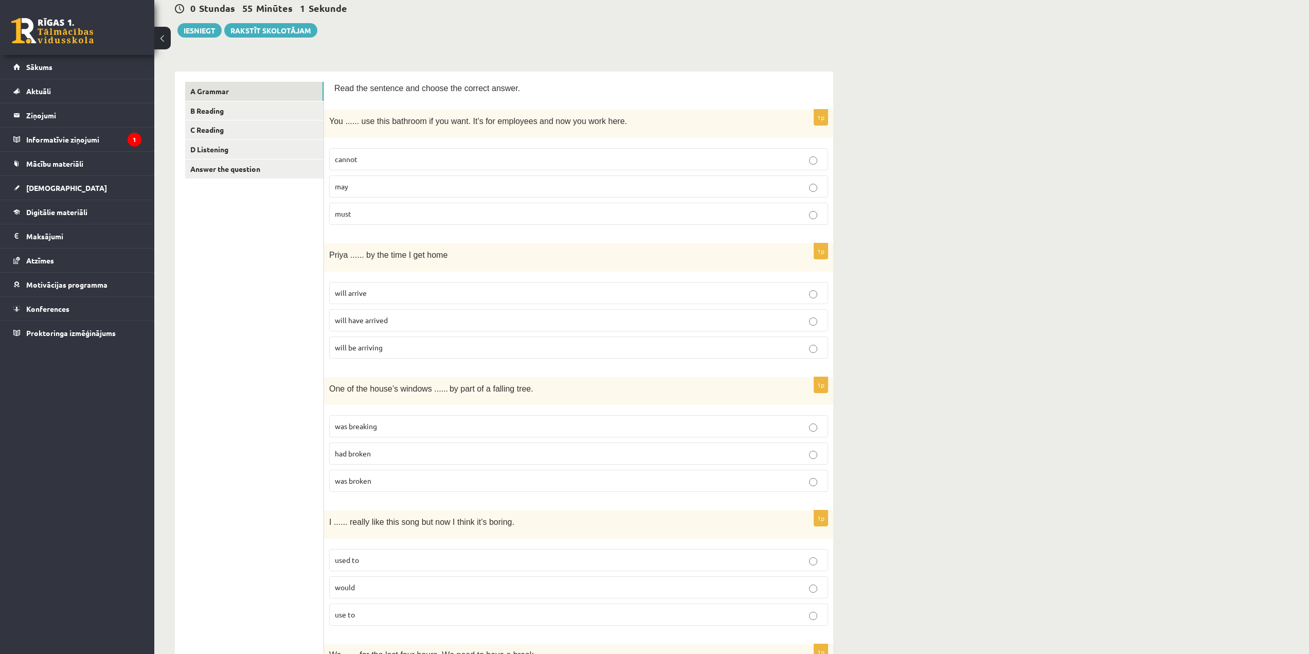
click at [390, 327] on label "will have arrived" at bounding box center [578, 320] width 499 height 22
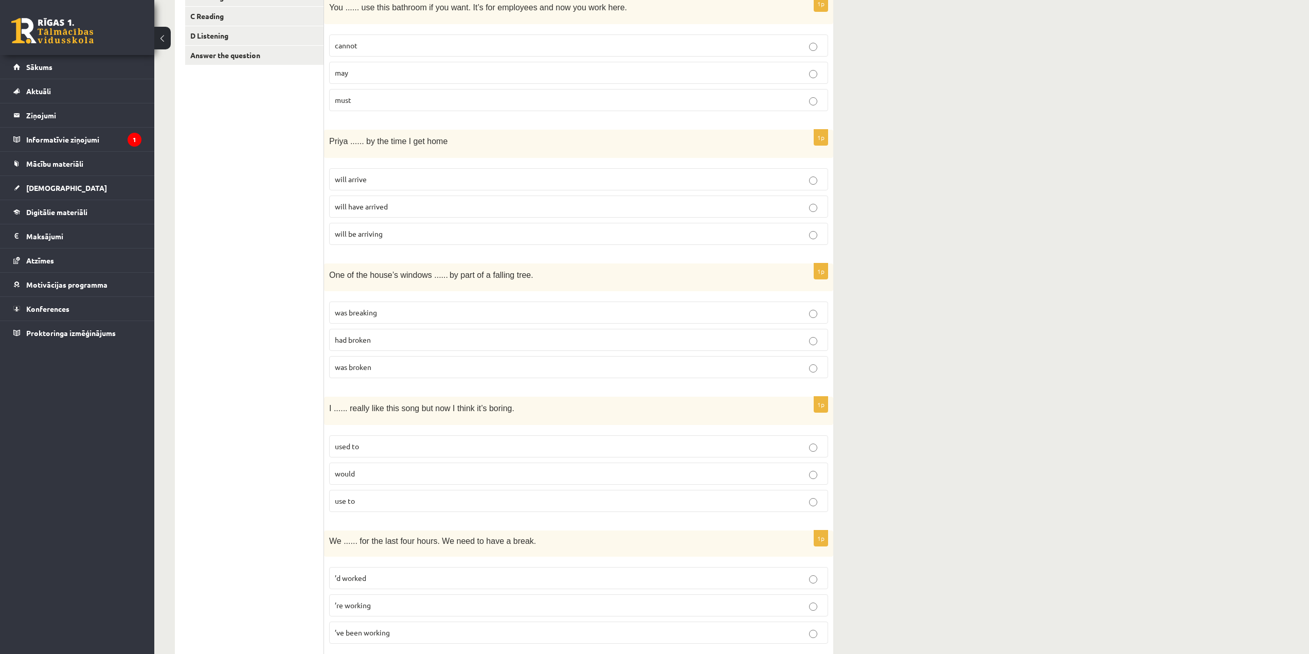
scroll to position [257, 0]
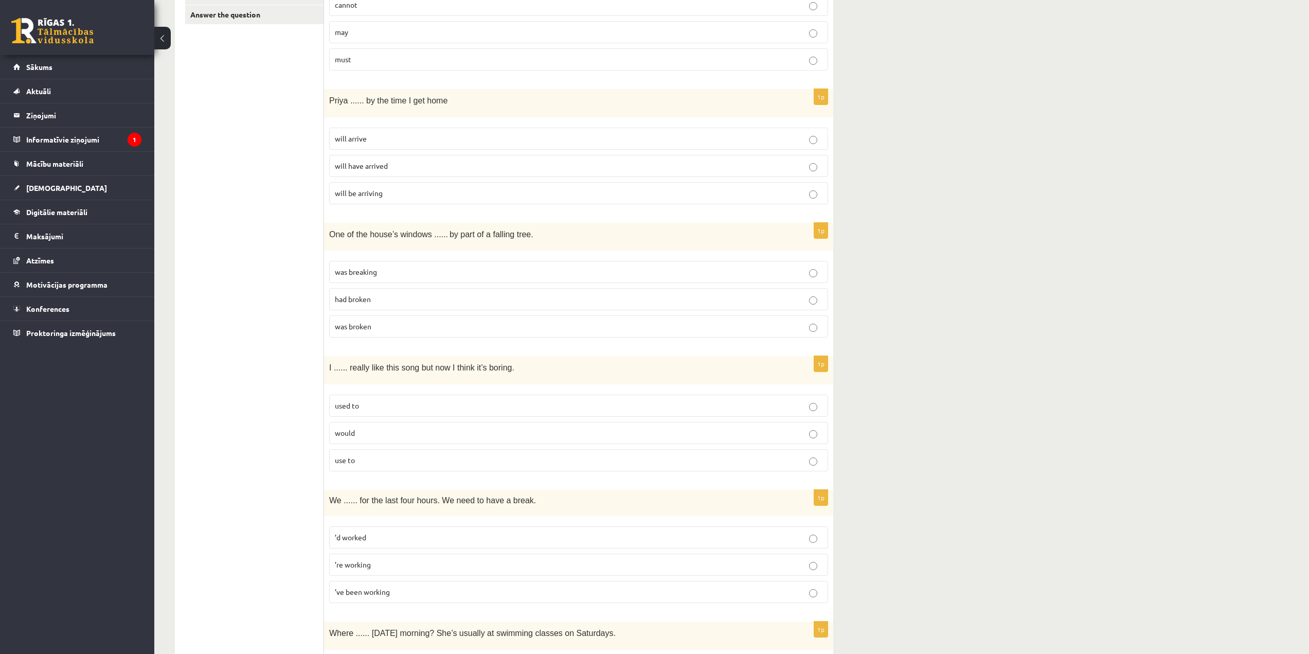
click at [387, 326] on p "was broken" at bounding box center [579, 326] width 488 height 11
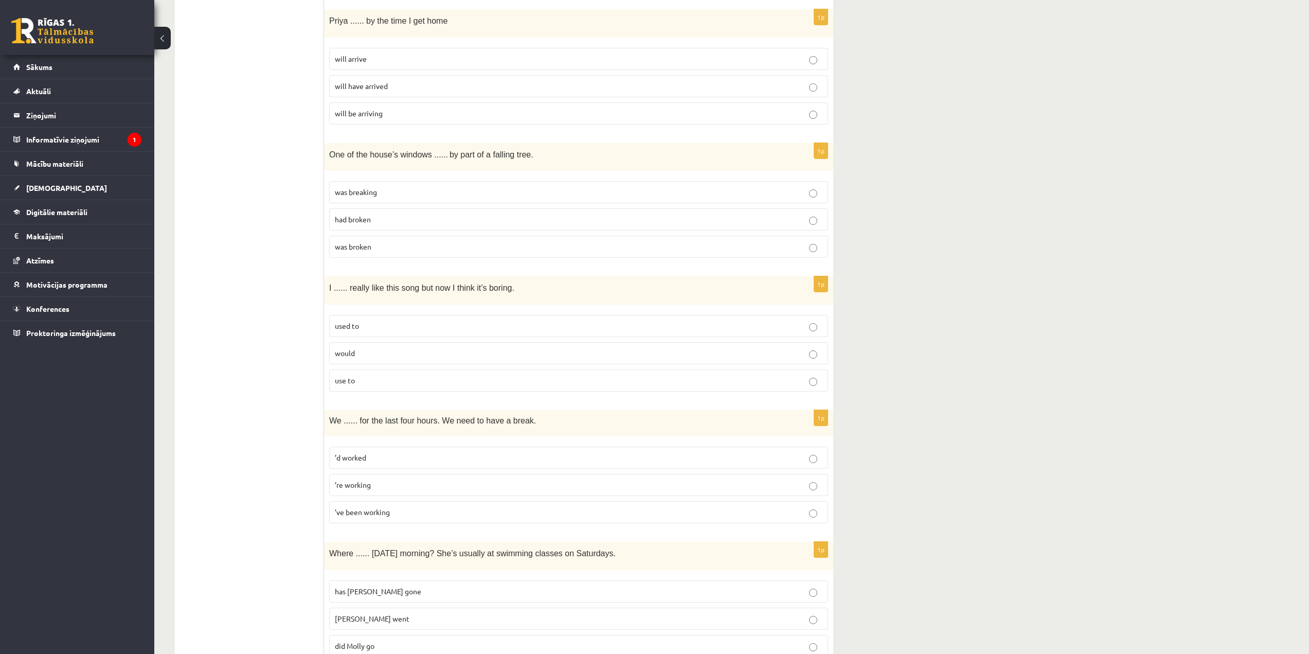
scroll to position [360, 0]
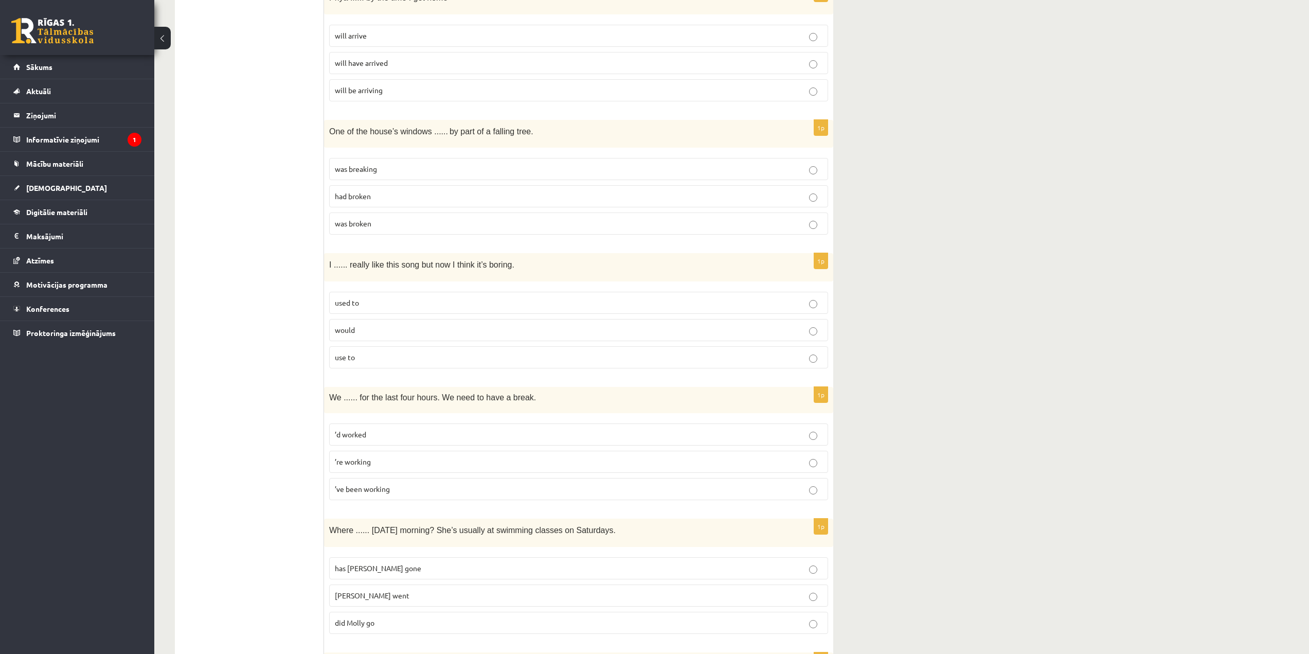
click at [384, 297] on p "used to" at bounding box center [579, 302] width 488 height 11
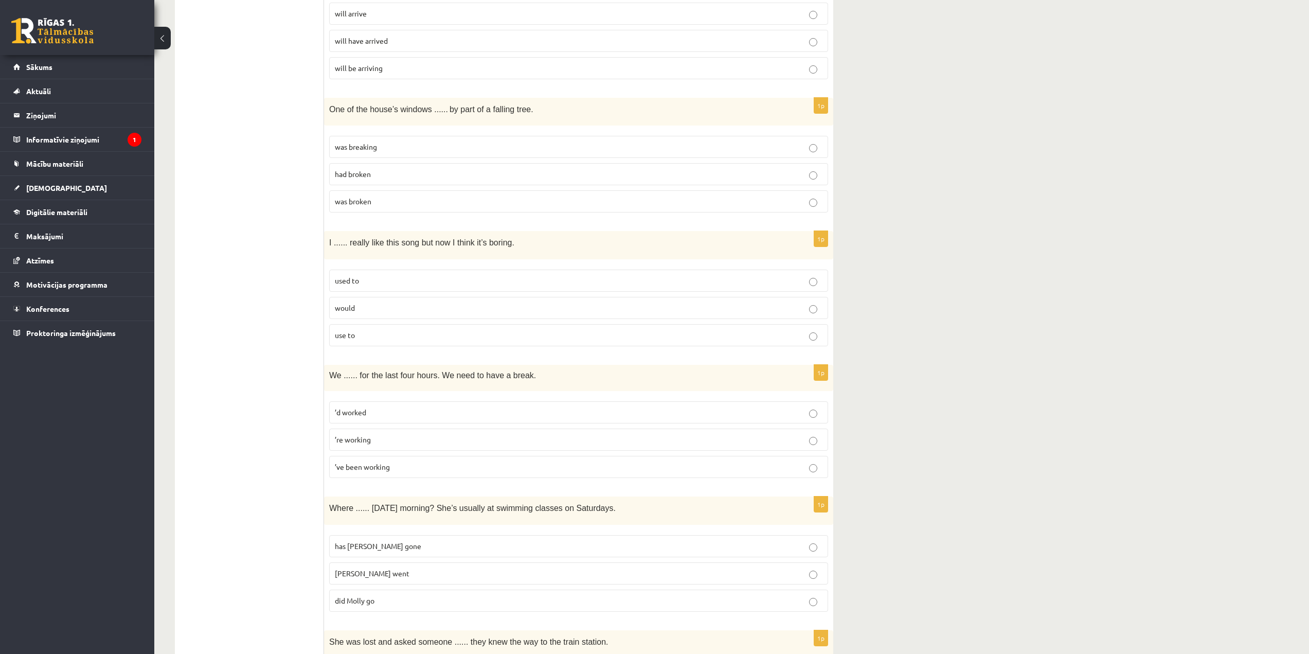
scroll to position [463, 0]
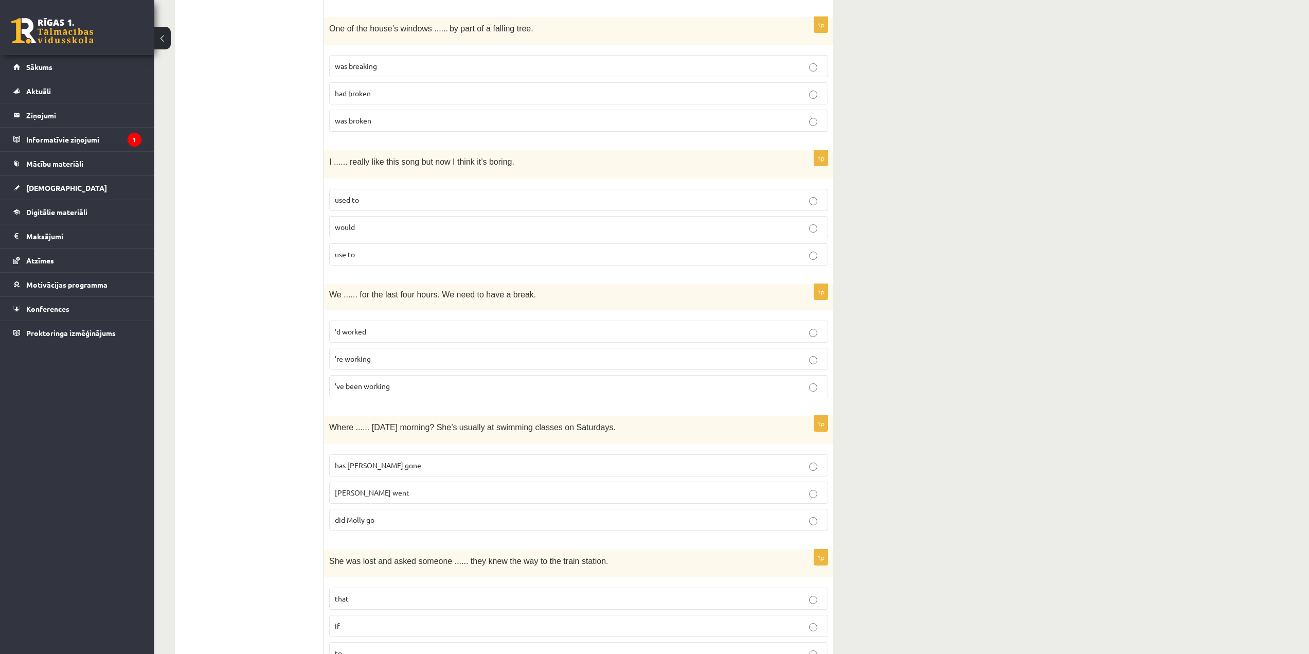
click at [391, 387] on p "’ve been working" at bounding box center [579, 386] width 488 height 11
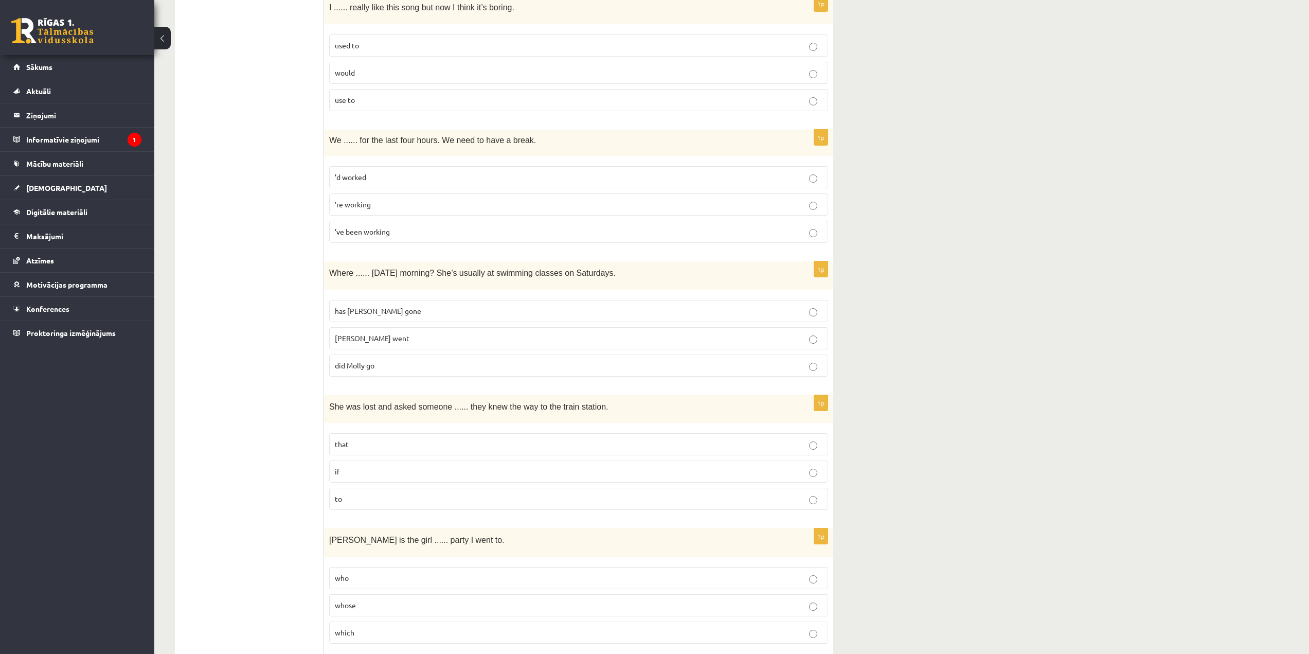
click at [353, 469] on p "if" at bounding box center [579, 471] width 488 height 11
click at [380, 363] on p "did Molly go" at bounding box center [579, 365] width 488 height 11
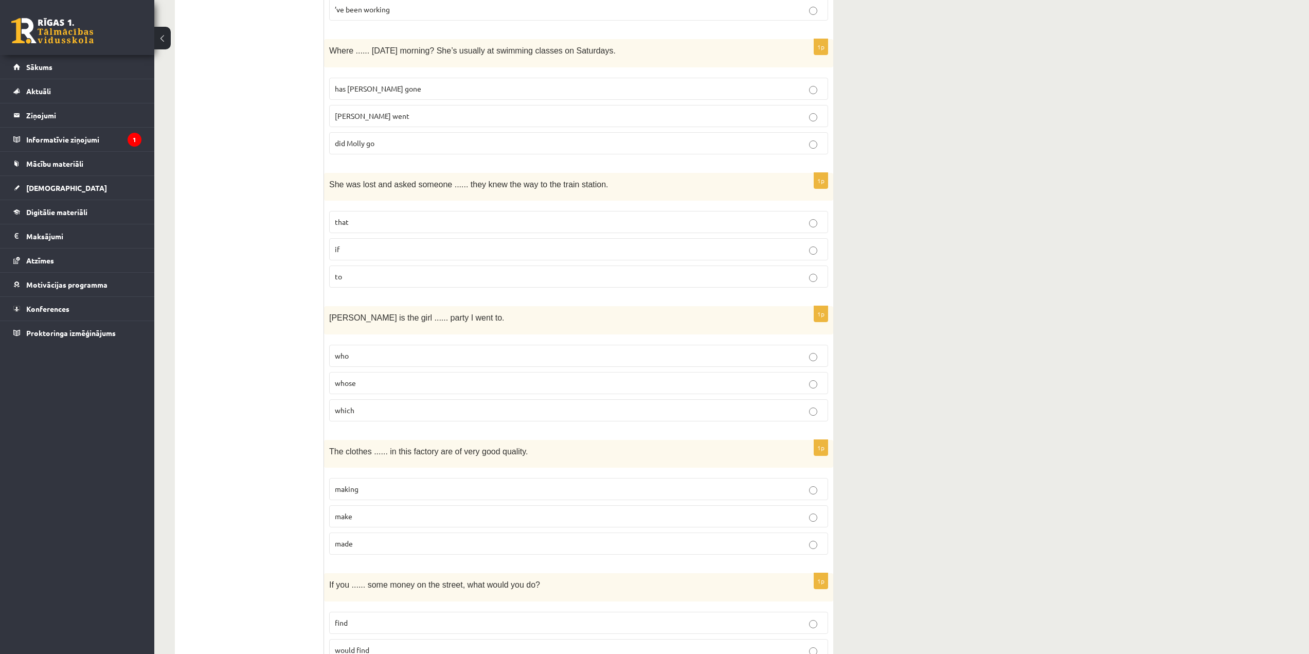
scroll to position [875, 0]
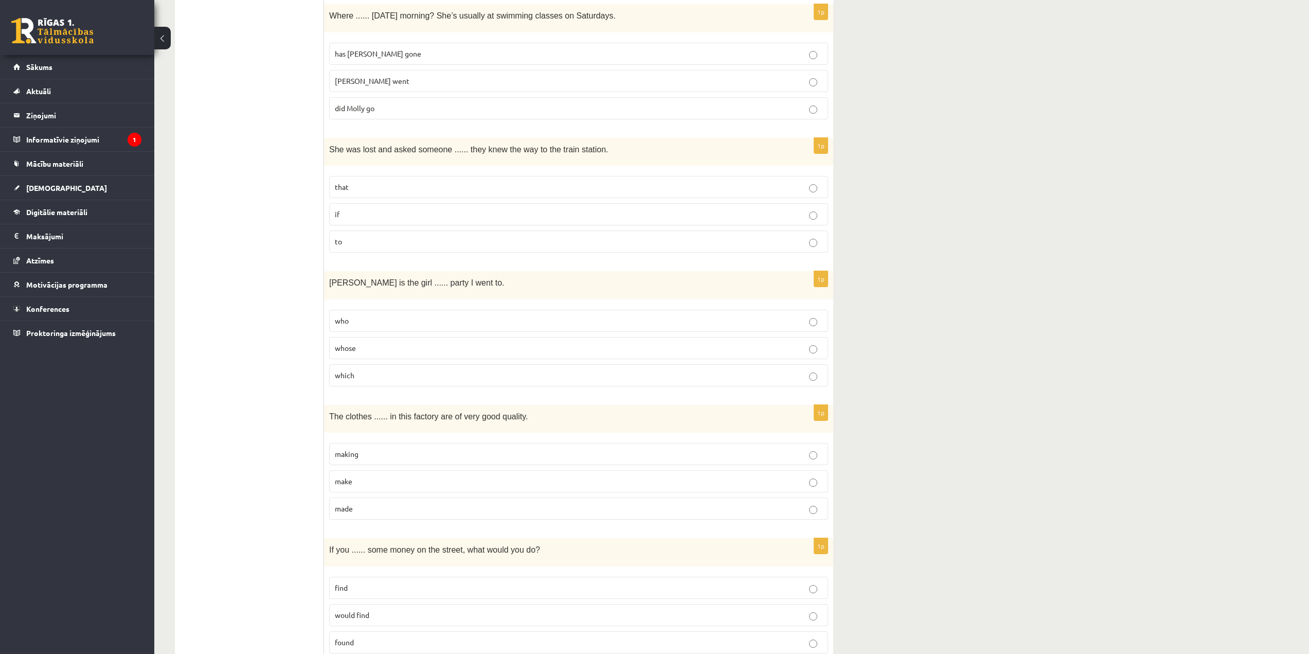
click at [389, 349] on p "whose" at bounding box center [579, 348] width 488 height 11
click at [388, 513] on p "made" at bounding box center [579, 508] width 488 height 11
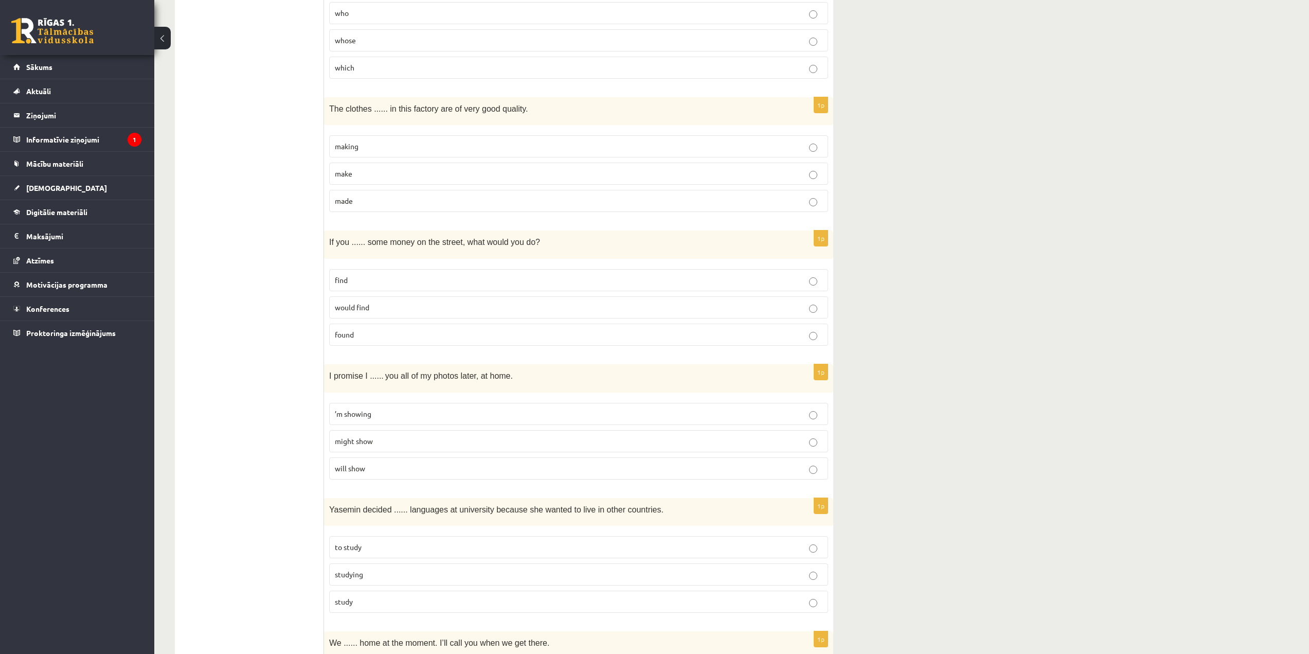
scroll to position [1183, 0]
click at [393, 332] on p "found" at bounding box center [579, 333] width 488 height 11
click at [403, 472] on p "will show" at bounding box center [579, 467] width 488 height 11
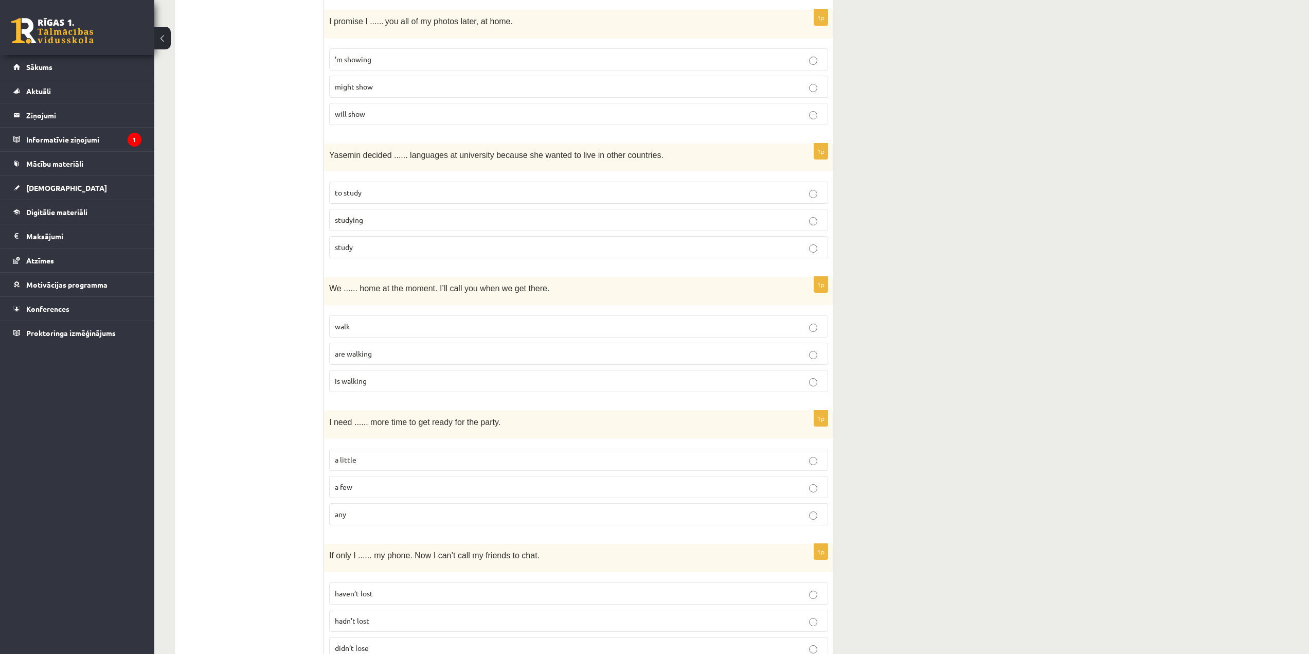
scroll to position [1543, 0]
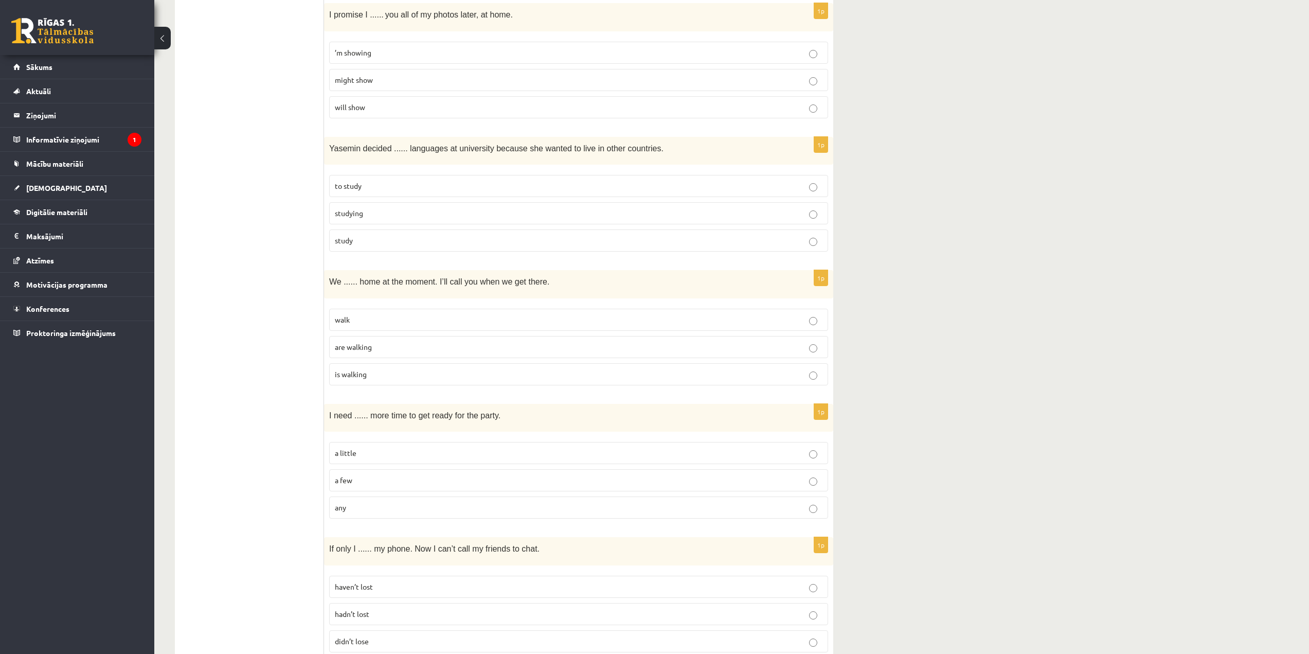
click at [374, 344] on p "are walking" at bounding box center [579, 347] width 488 height 11
click at [381, 187] on p "to study" at bounding box center [579, 186] width 488 height 11
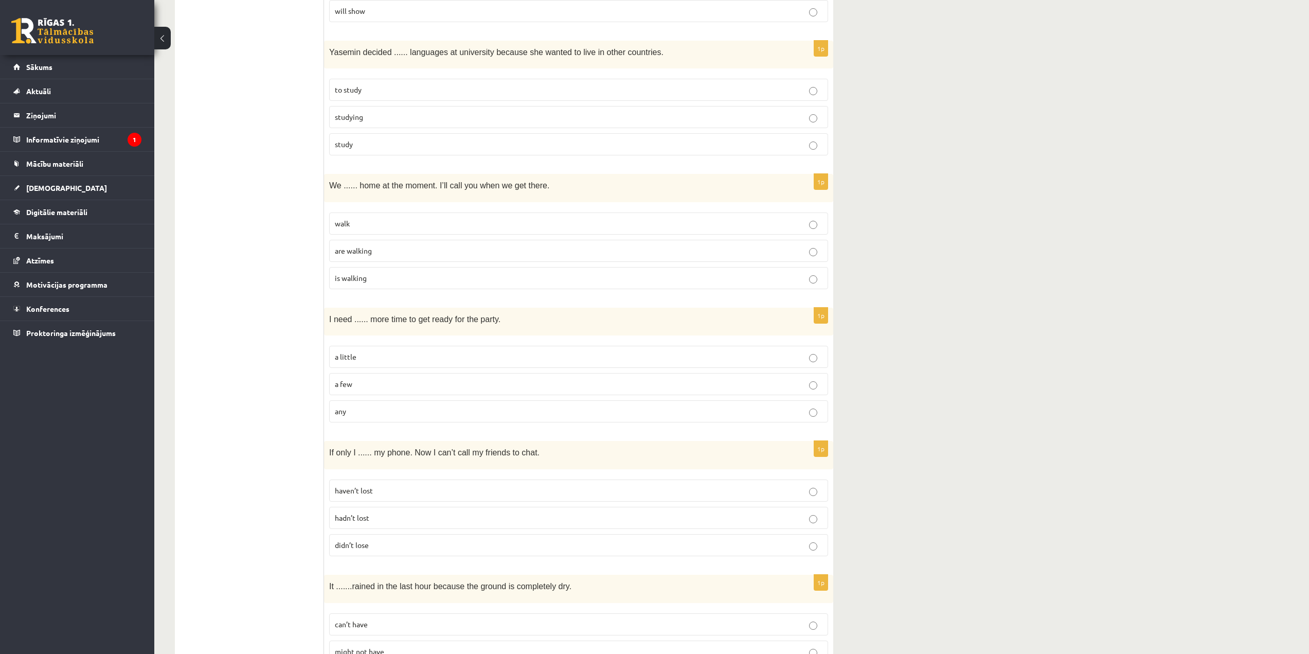
scroll to position [1646, 0]
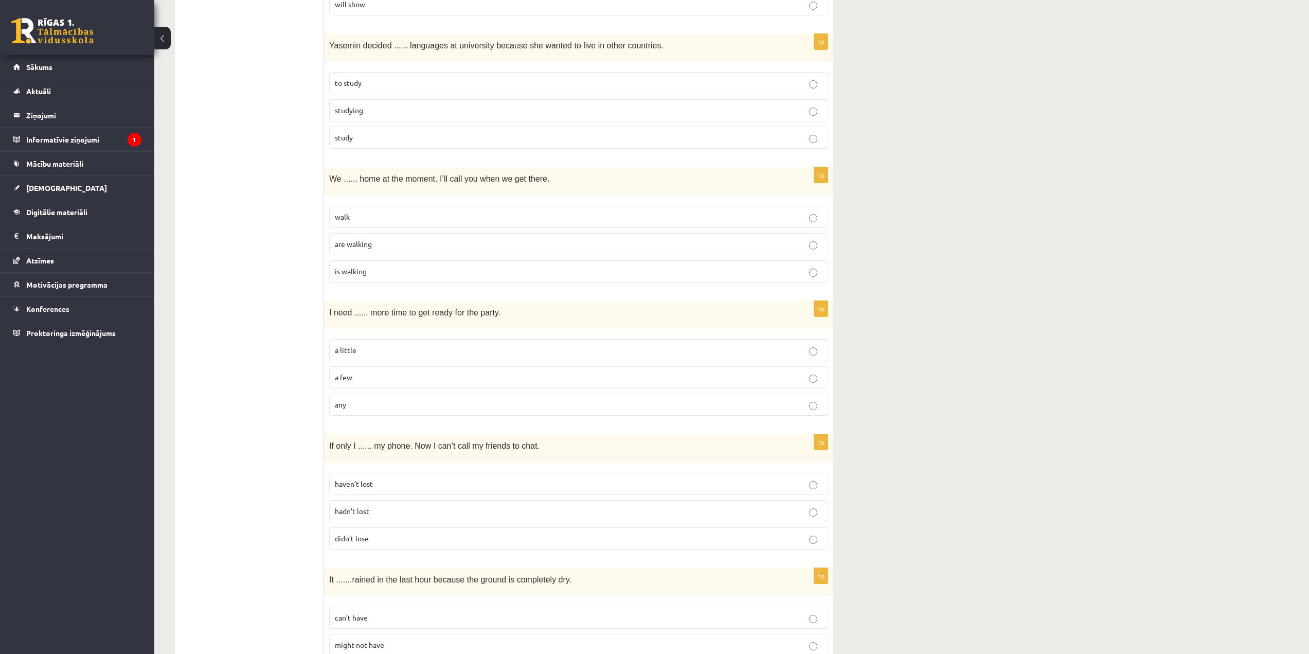
click at [364, 344] on label "a little" at bounding box center [578, 350] width 499 height 22
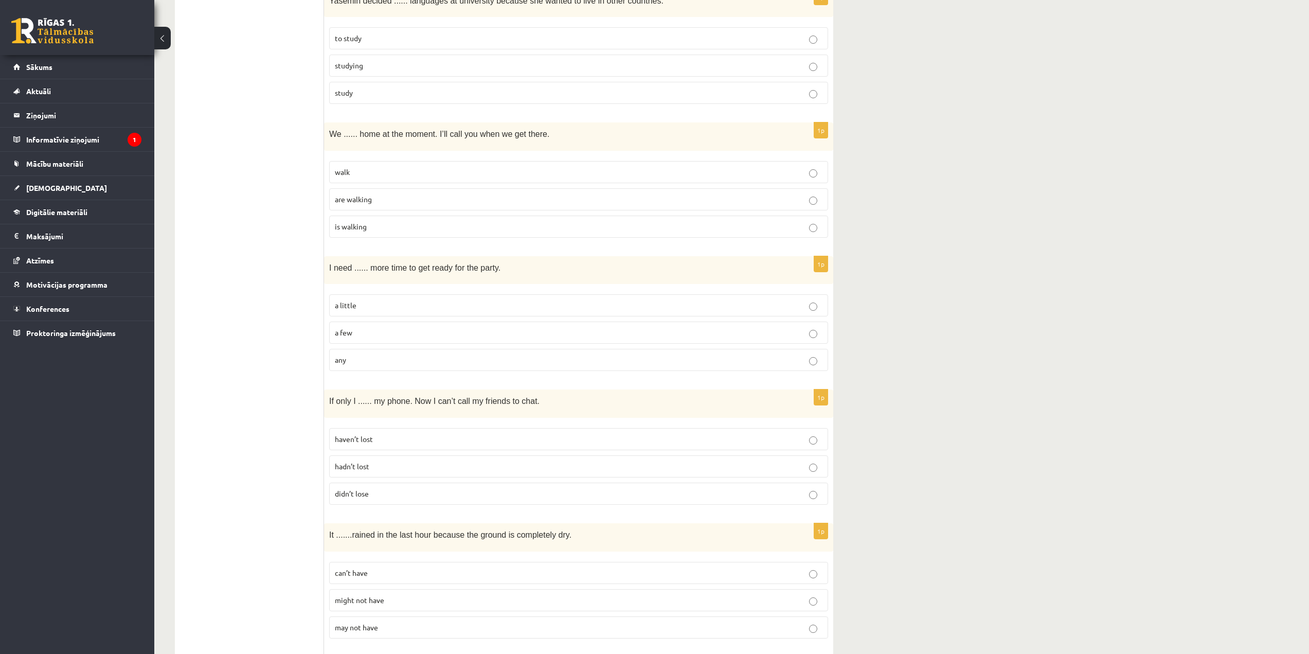
scroll to position [1698, 0]
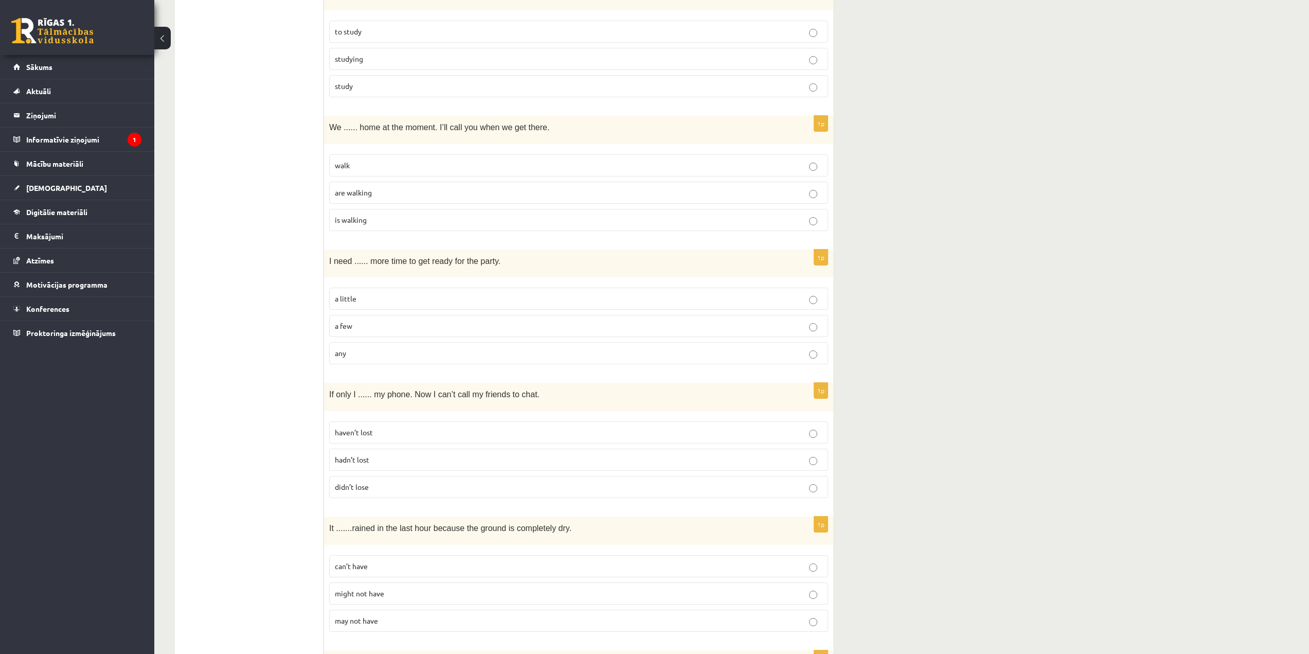
click at [366, 458] on span "hadn’t lost" at bounding box center [352, 459] width 34 height 9
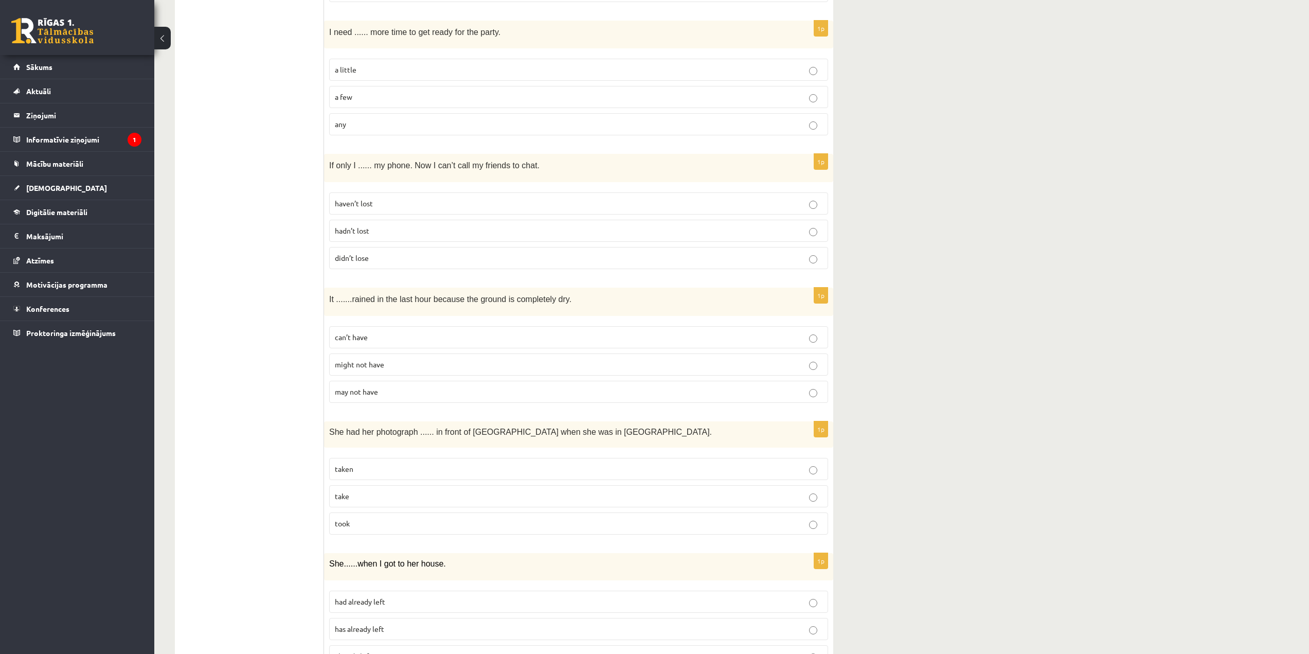
scroll to position [1955, 0]
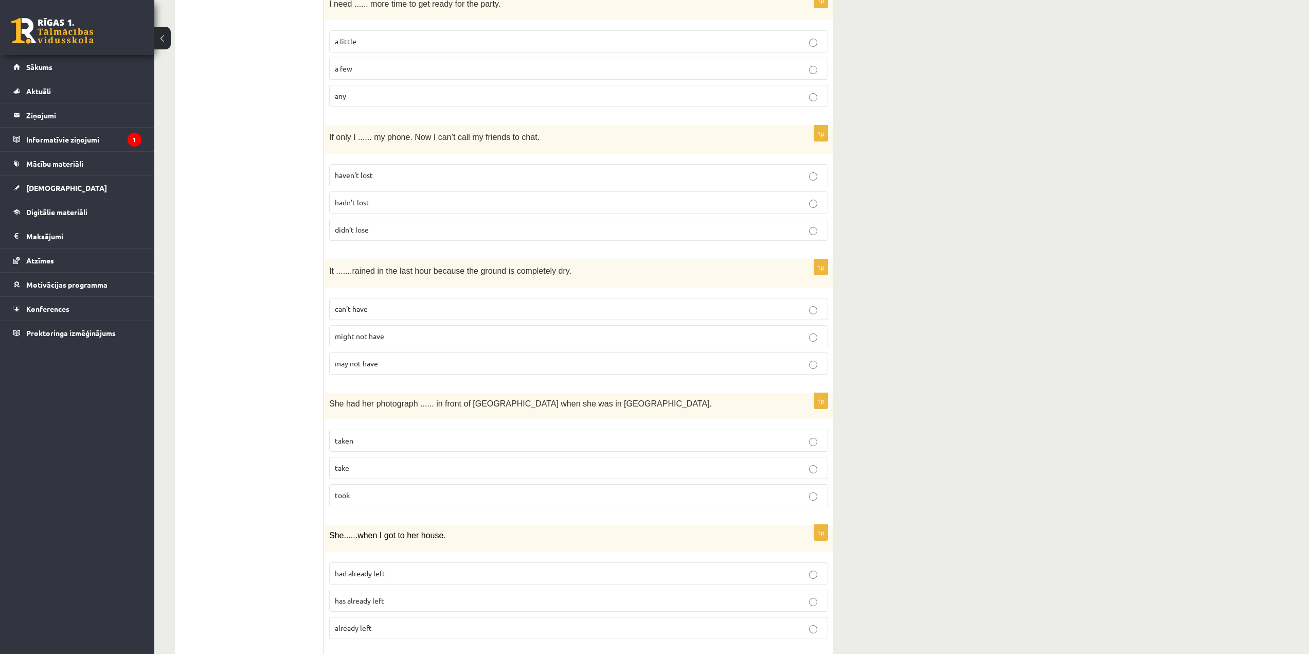
click at [374, 450] on label "taken" at bounding box center [578, 441] width 499 height 22
click at [400, 307] on p "can’t have" at bounding box center [579, 309] width 488 height 11
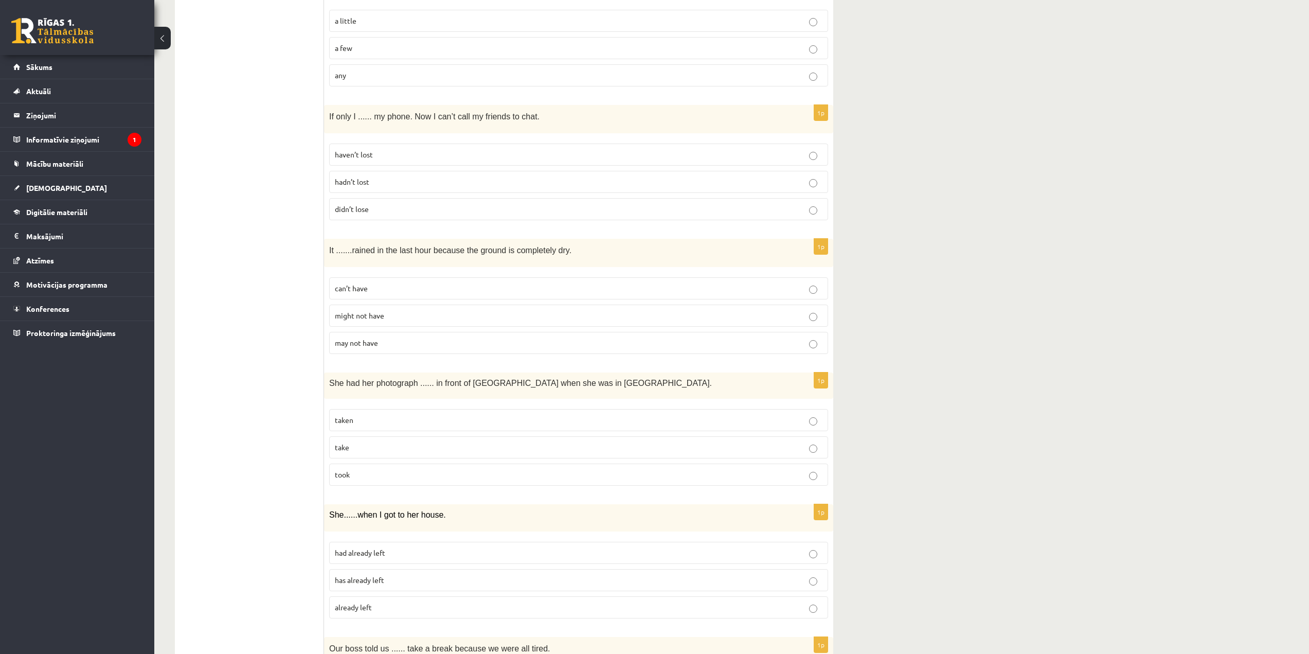
scroll to position [2058, 0]
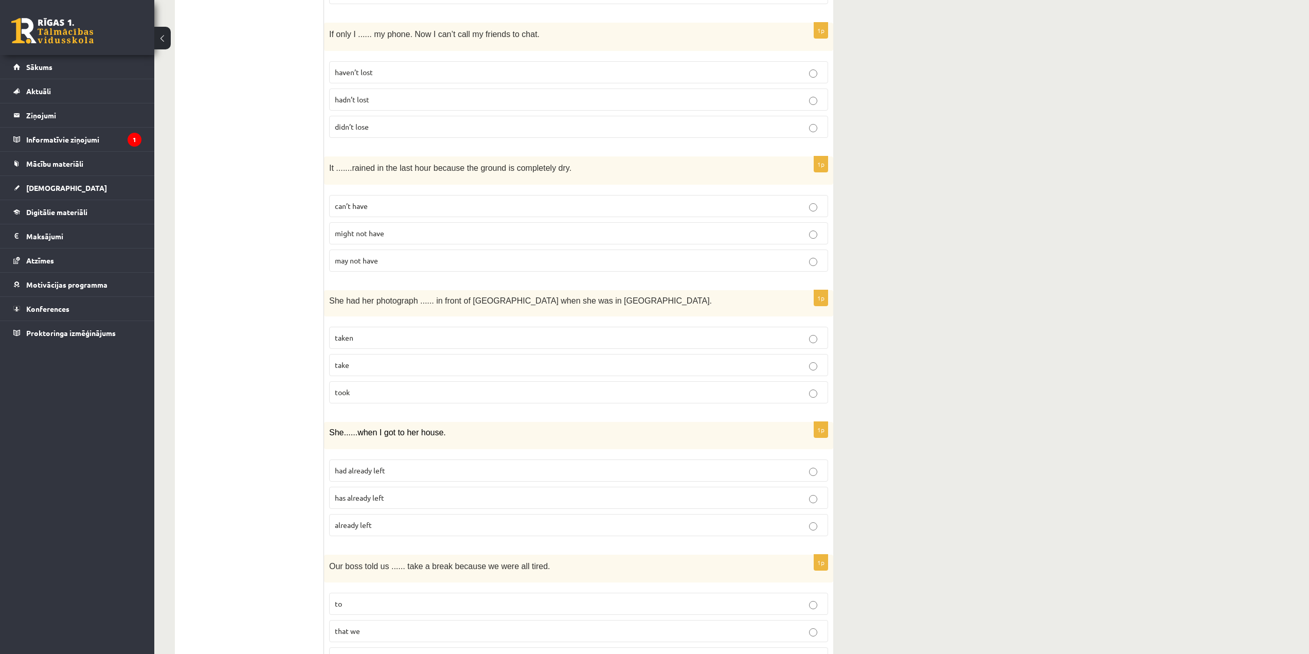
click at [360, 472] on span "had already left" at bounding box center [360, 470] width 50 height 9
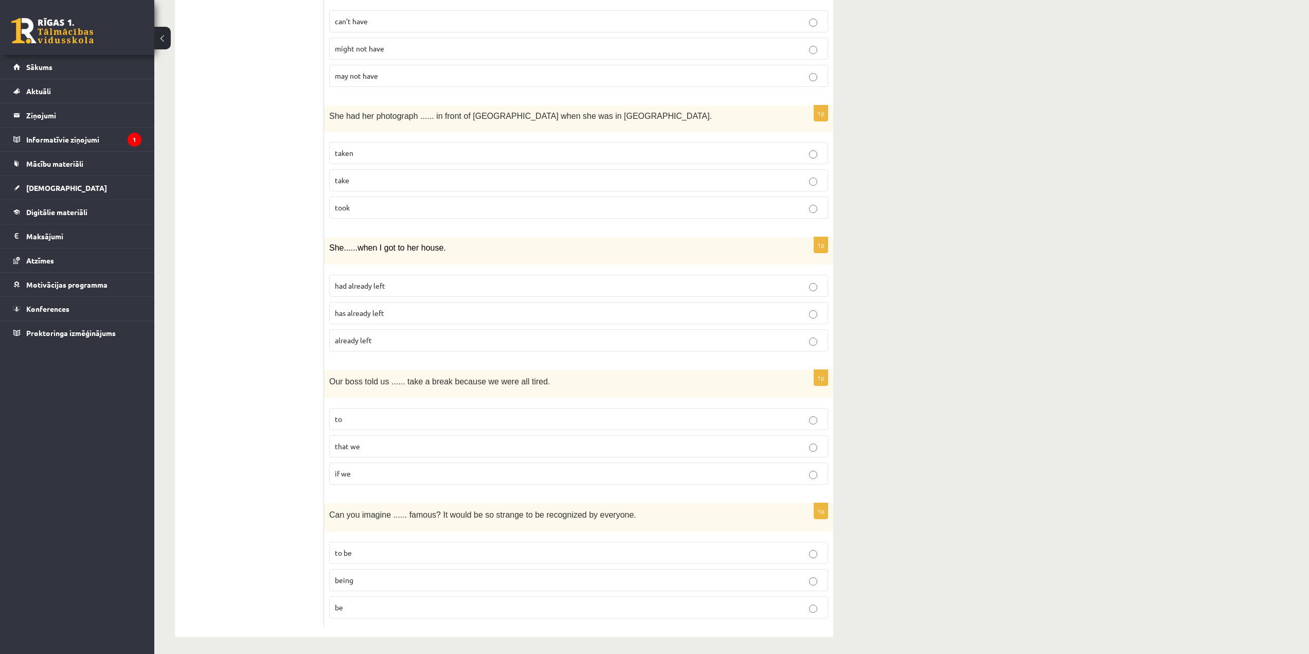
scroll to position [2247, 0]
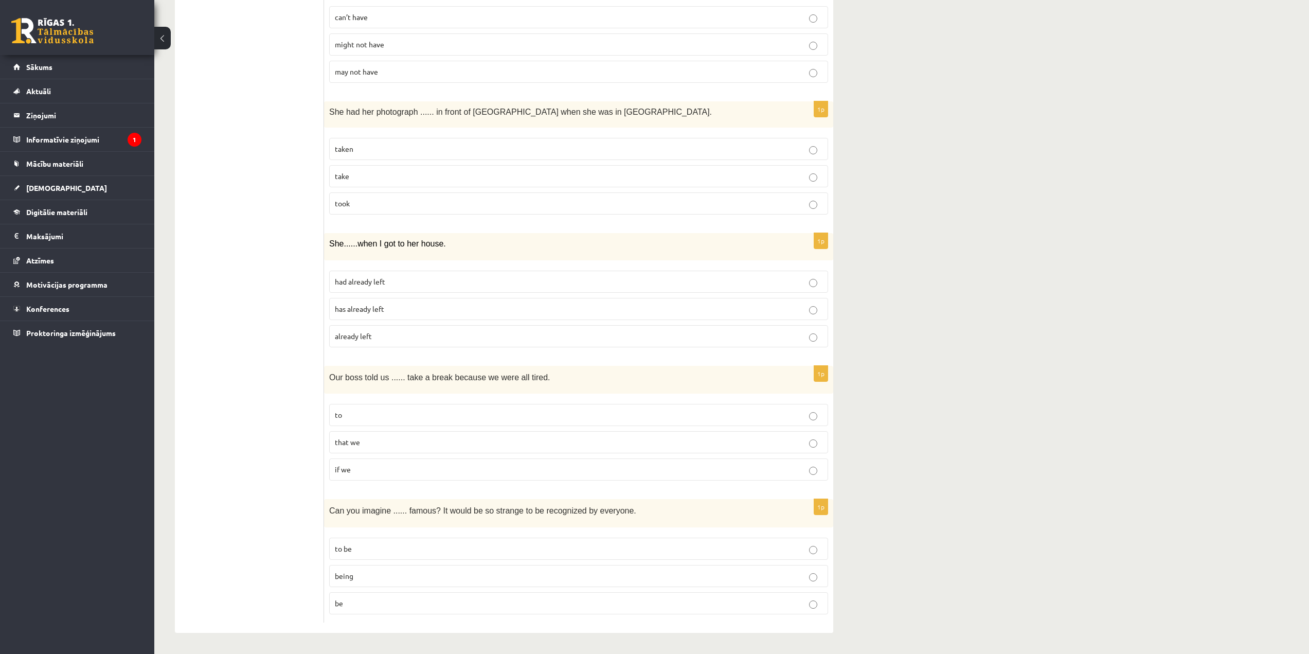
click at [372, 414] on p "to" at bounding box center [579, 414] width 488 height 11
click at [397, 571] on p "being" at bounding box center [579, 576] width 488 height 11
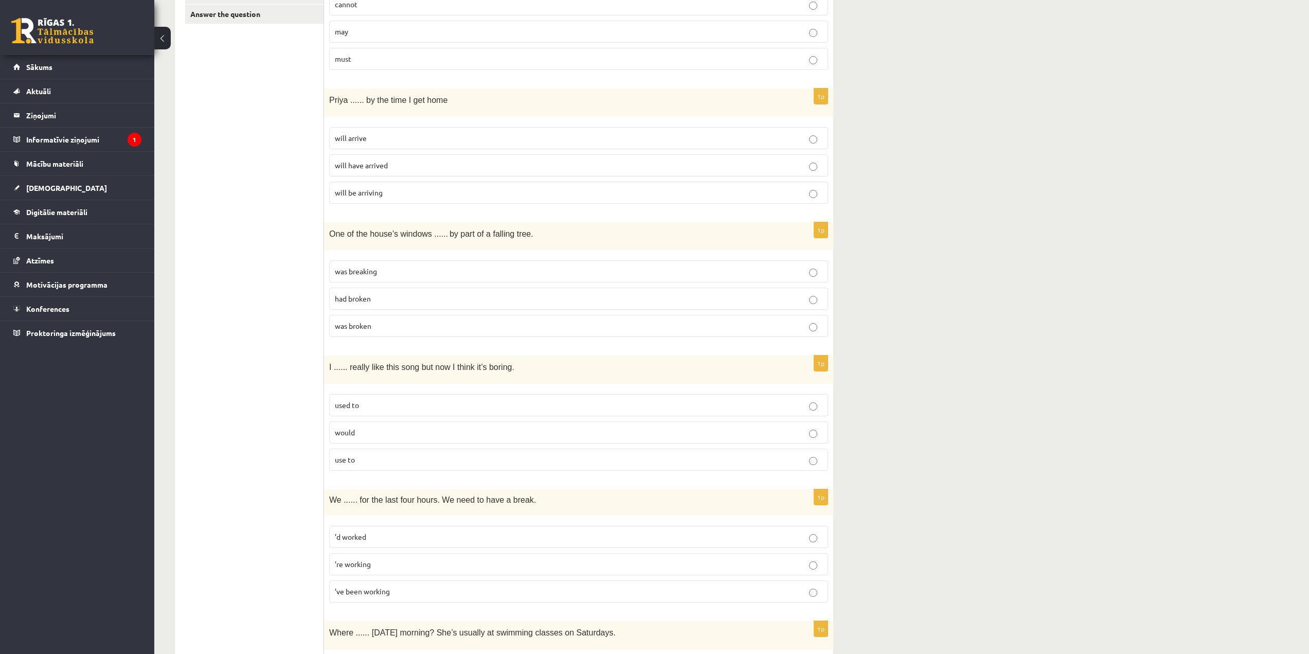
scroll to position [0, 0]
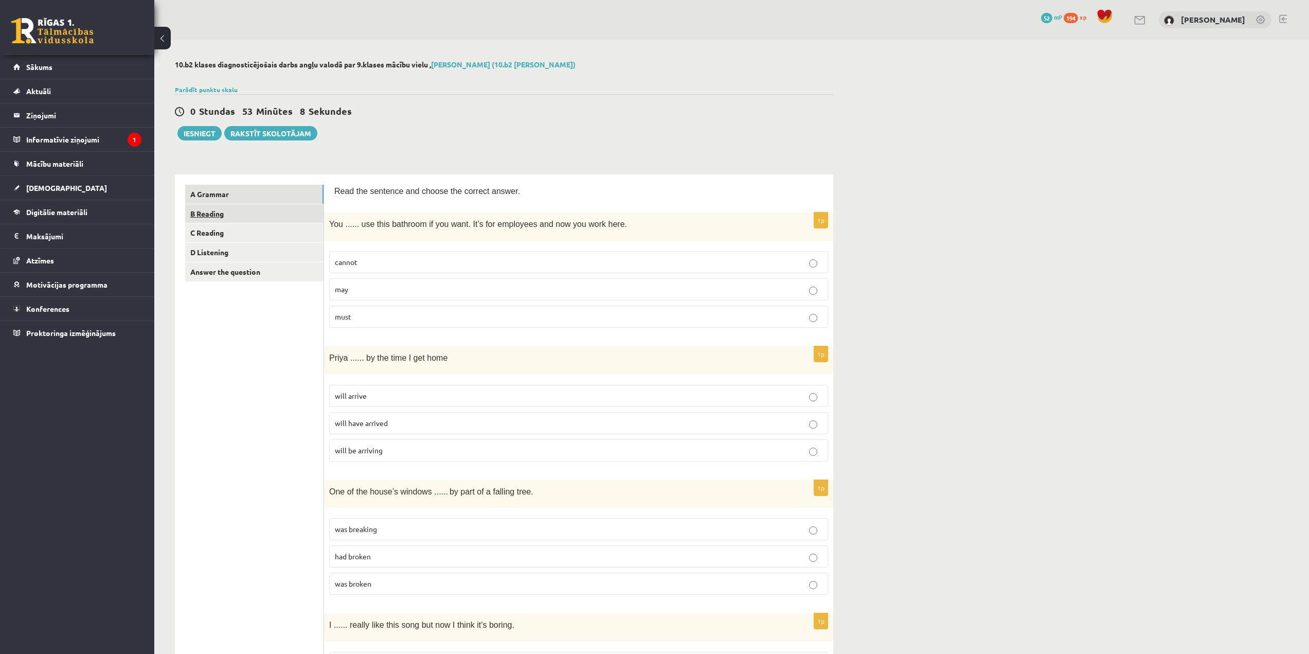
click at [272, 216] on link "B Reading" at bounding box center [254, 213] width 138 height 19
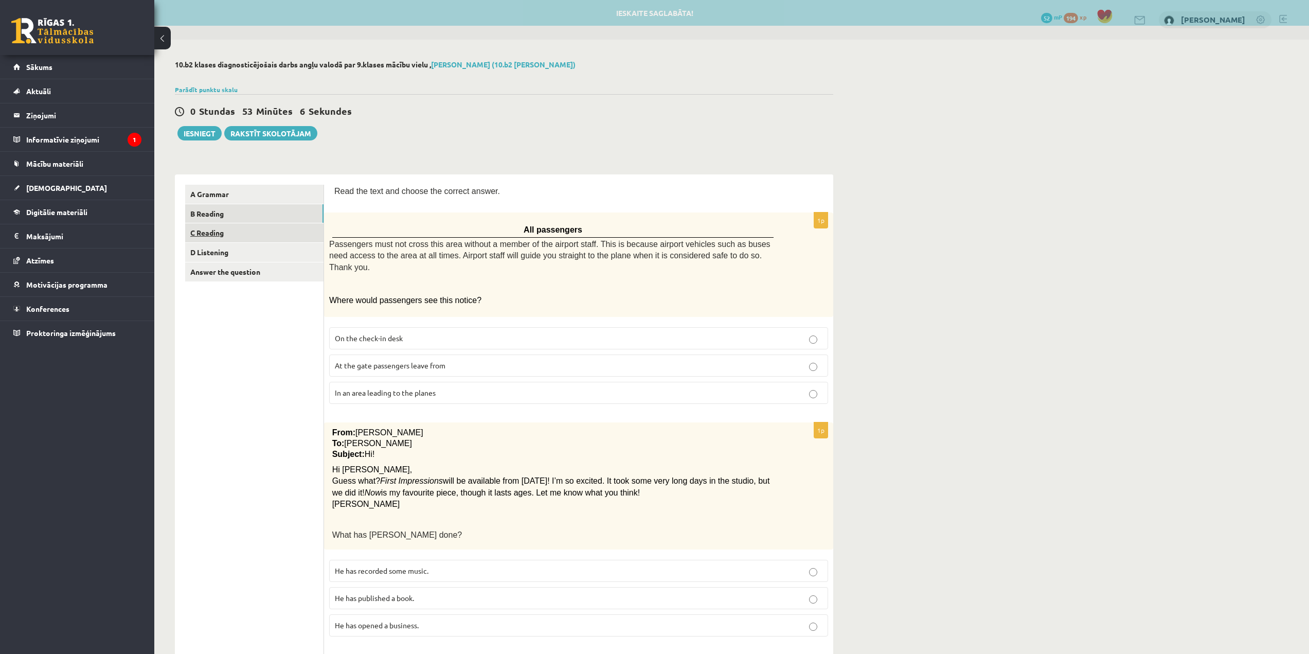
click at [278, 238] on link "C Reading" at bounding box center [254, 232] width 138 height 19
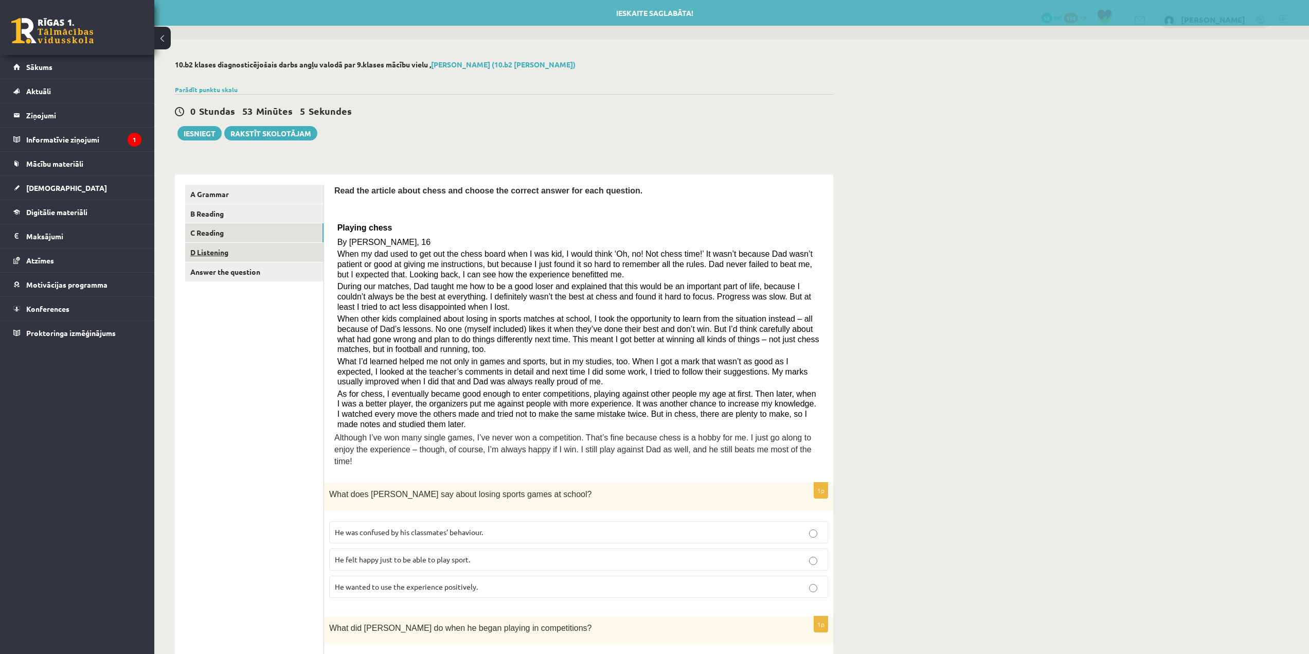
click at [277, 257] on link "D Listening" at bounding box center [254, 252] width 138 height 19
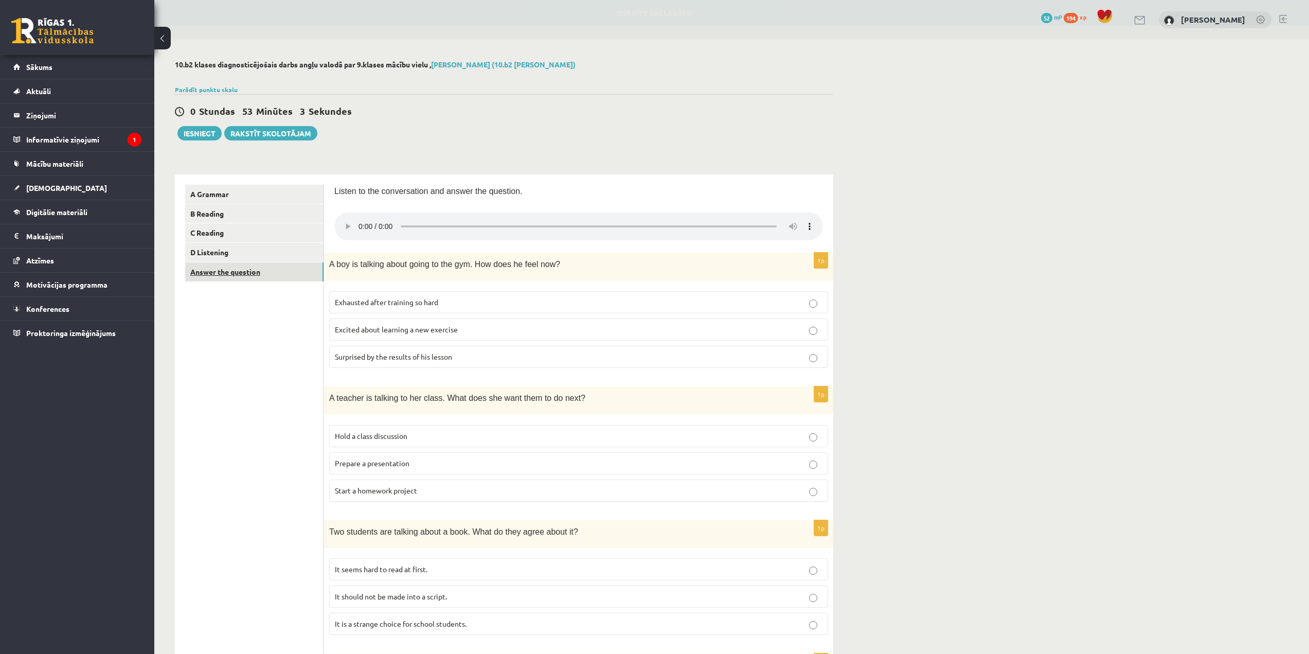
click at [273, 271] on link "Answer the question" at bounding box center [254, 271] width 138 height 19
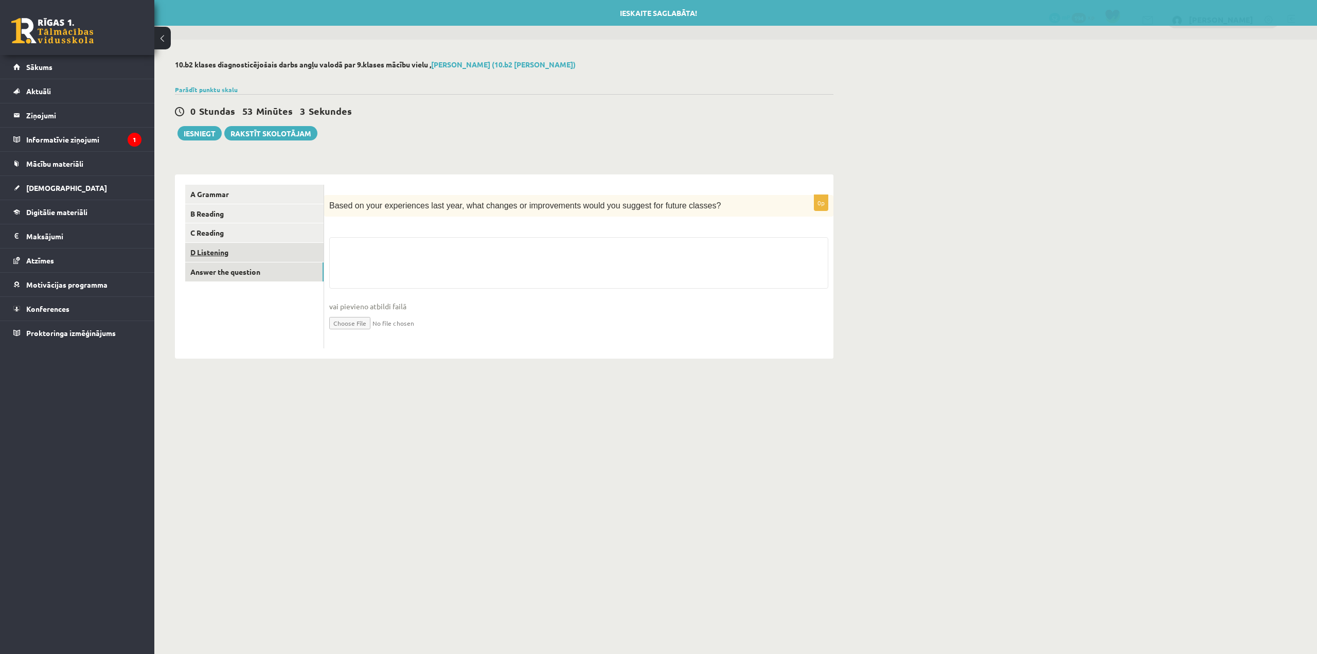
click at [269, 245] on link "D Listening" at bounding box center [254, 252] width 138 height 19
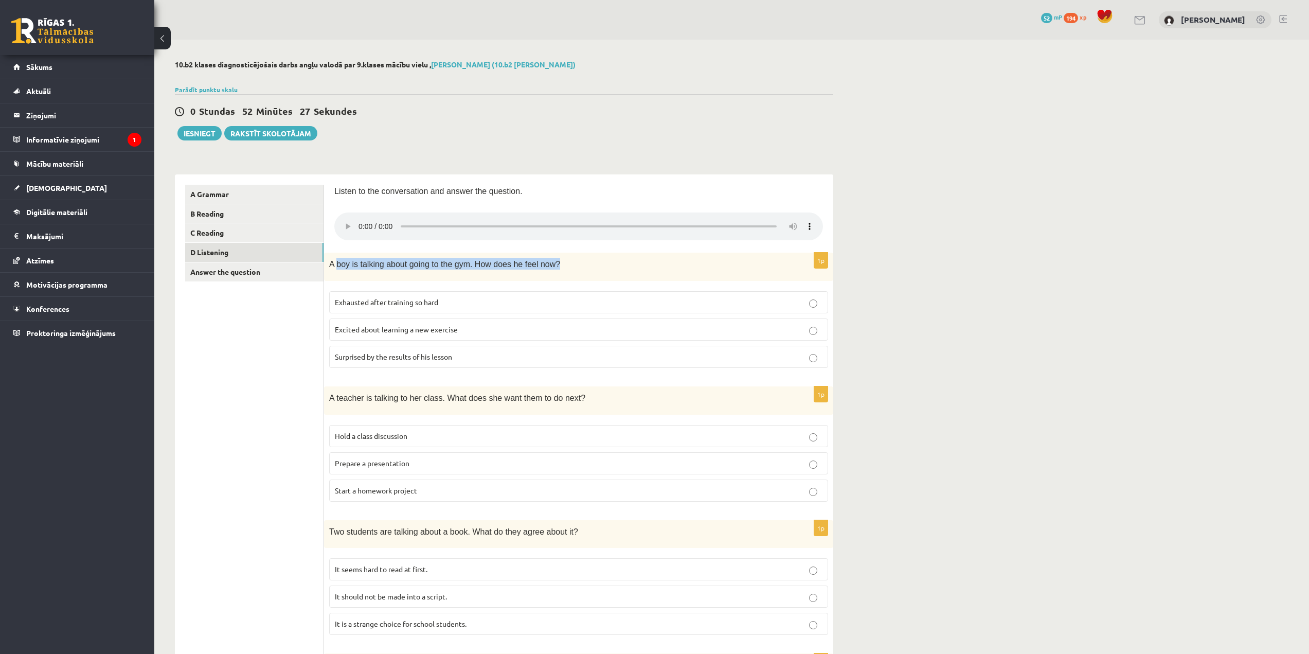
drag, startPoint x: 336, startPoint y: 262, endPoint x: 549, endPoint y: 267, distance: 213.0
click at [549, 267] on p "A boy is talking about going to the gym. How does he feel now?" at bounding box center [553, 264] width 448 height 12
click at [490, 277] on div "A boy is talking about going to the gym. How does he feel now?" at bounding box center [578, 267] width 509 height 28
click at [561, 332] on p "Excited about learning a new exercise" at bounding box center [579, 329] width 488 height 11
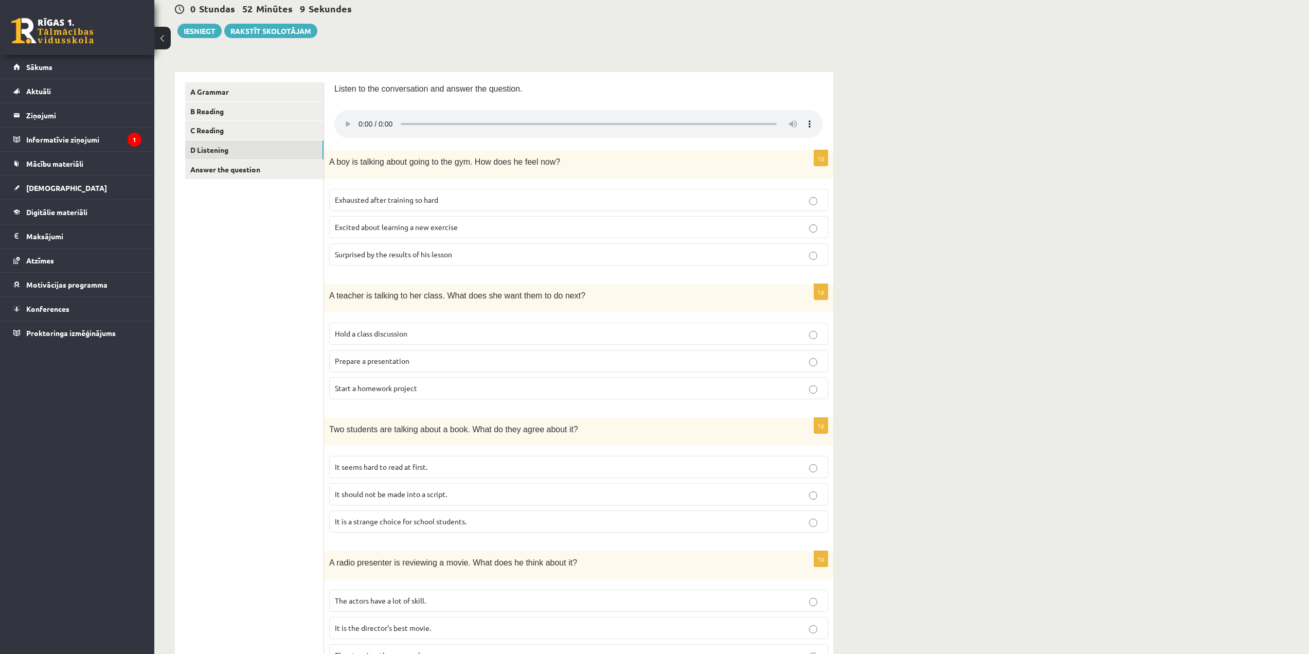
scroll to position [103, 0]
click at [528, 336] on p "Hold a class discussion" at bounding box center [579, 333] width 488 height 11
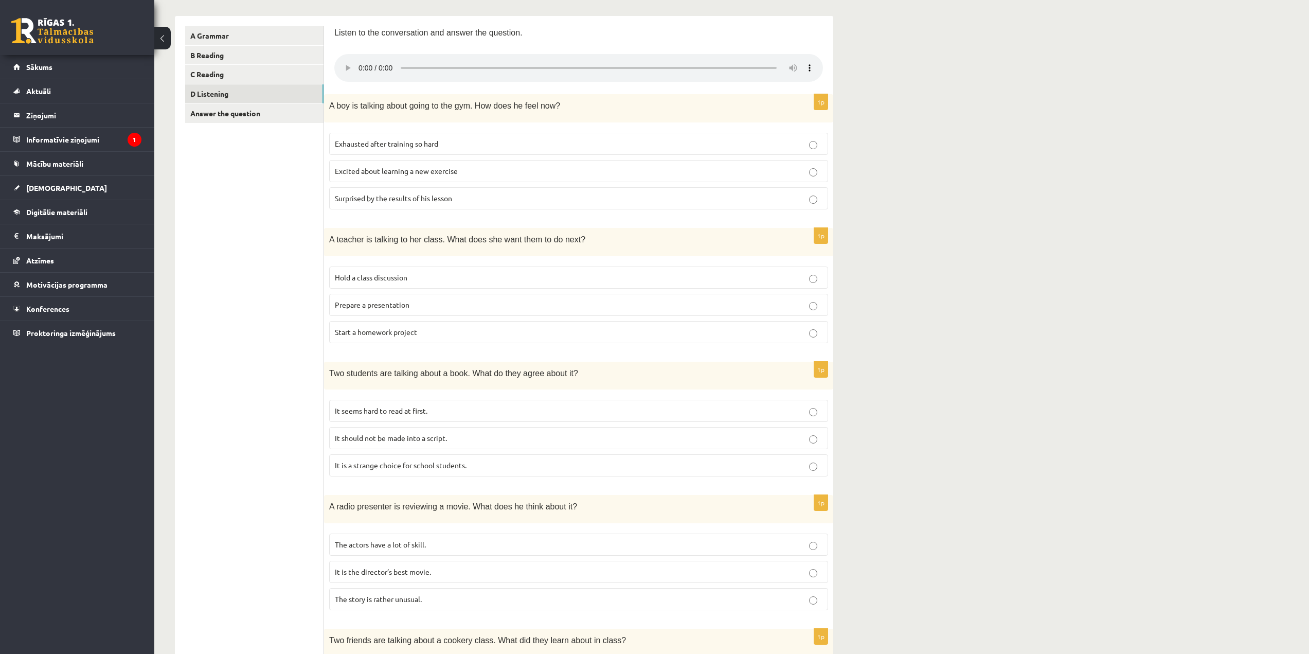
scroll to position [165, 0]
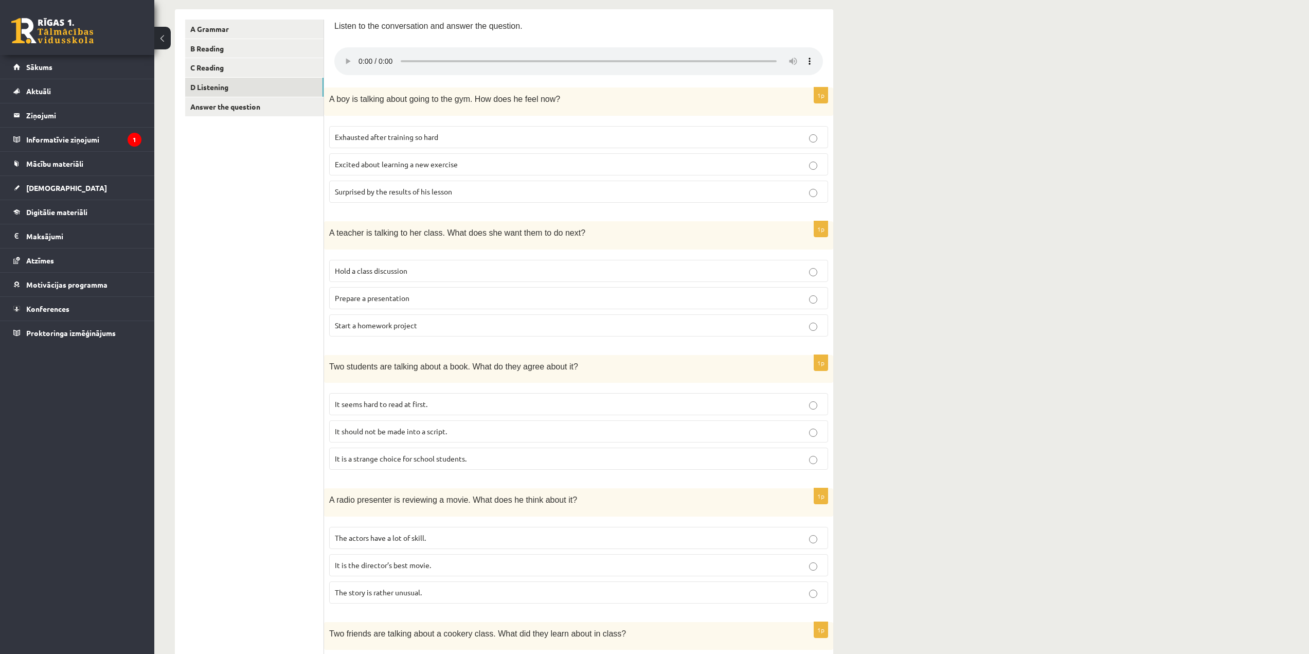
click at [702, 189] on p "Surprised by the results of his lesson" at bounding box center [579, 191] width 488 height 11
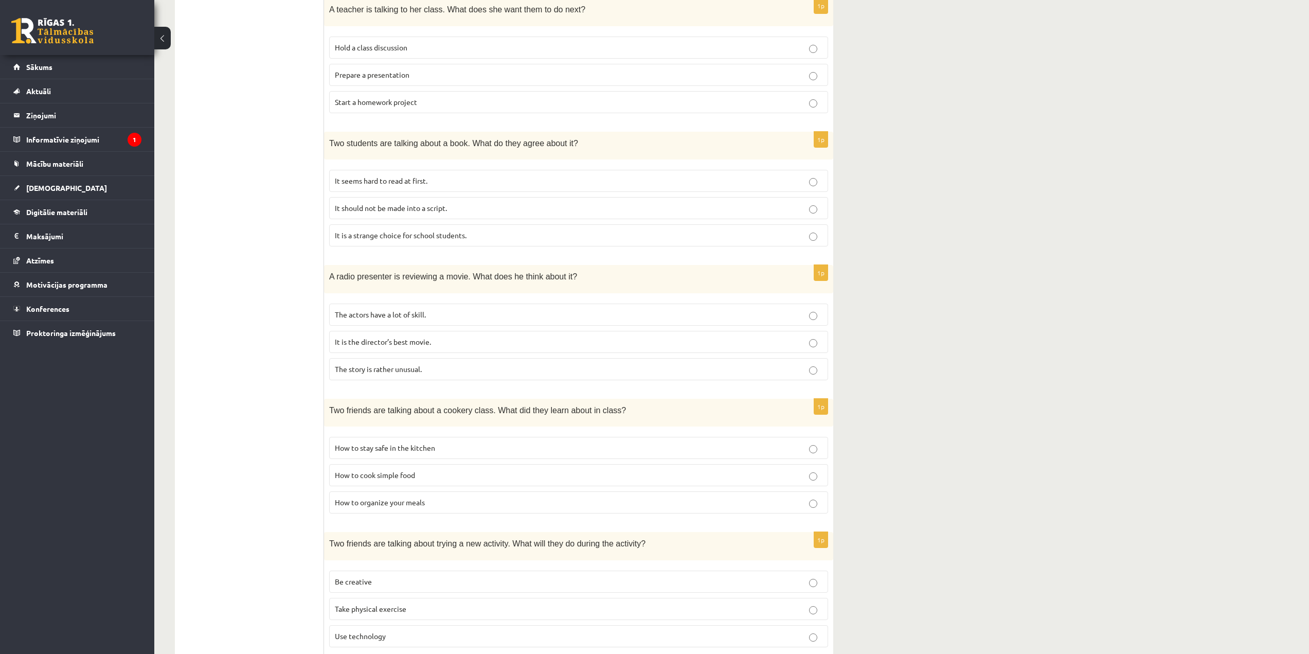
scroll to position [422, 0]
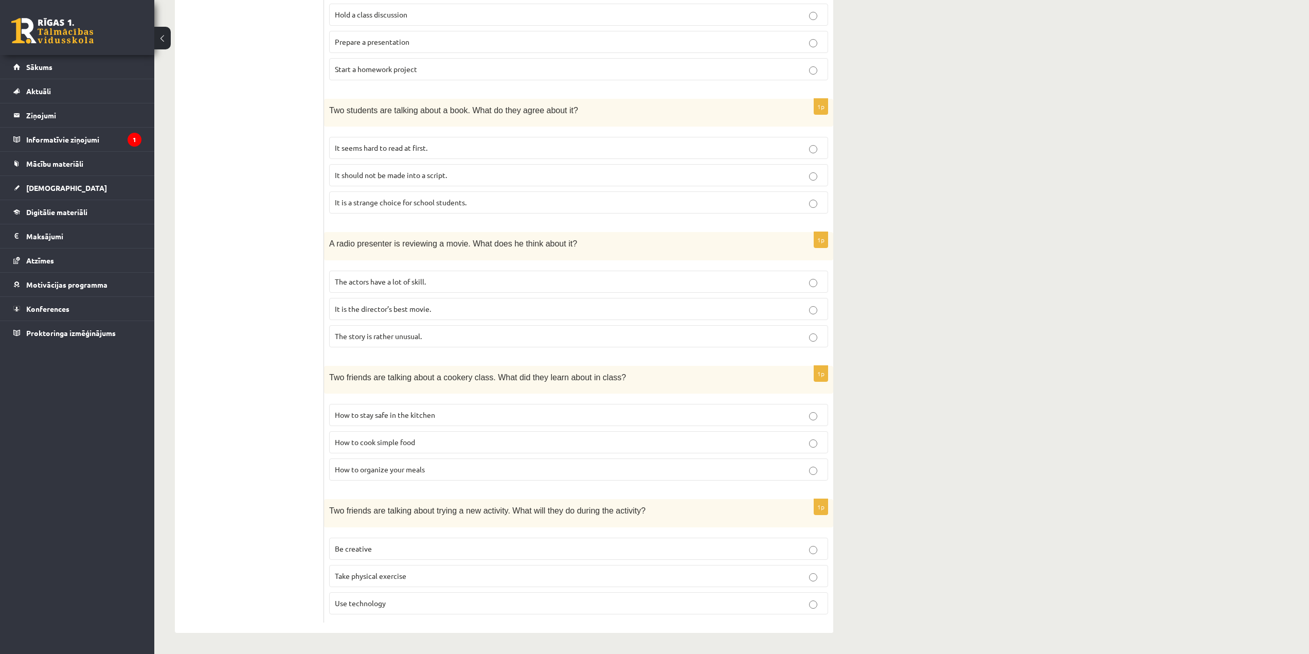
click at [725, 304] on p "It is the director’s best movie." at bounding box center [579, 309] width 488 height 11
click at [814, 289] on label "The actors have a lot of skill." at bounding box center [578, 282] width 499 height 22
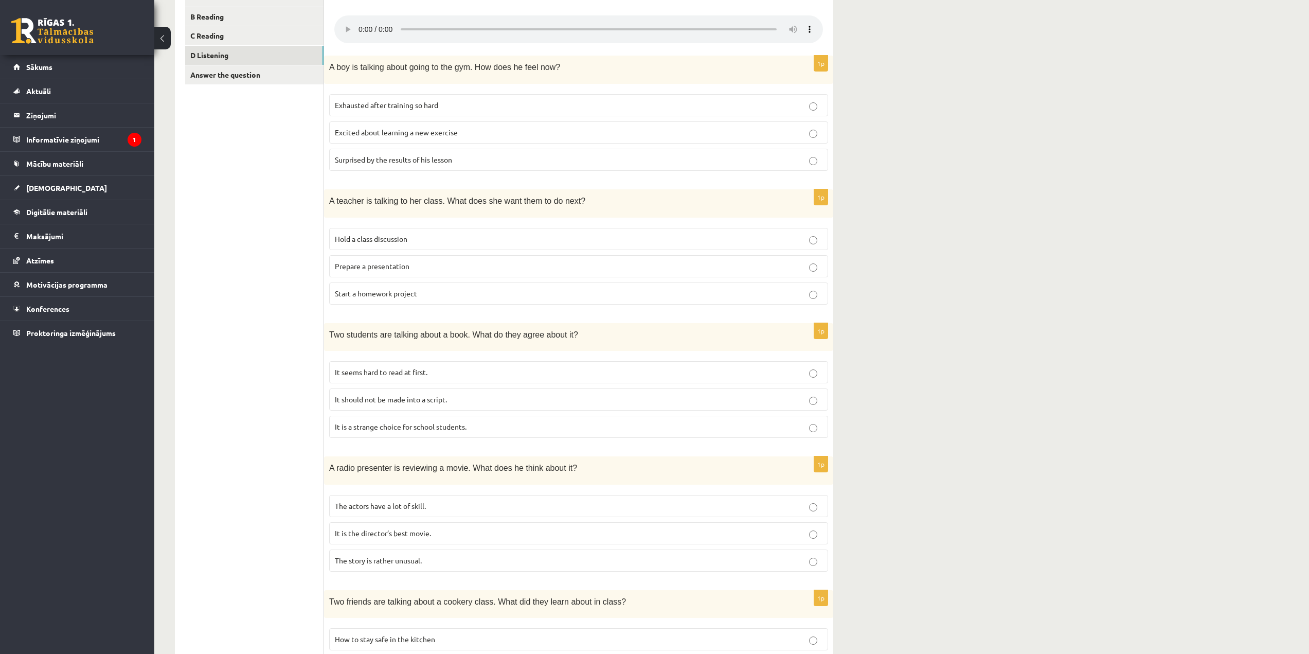
scroll to position [165, 0]
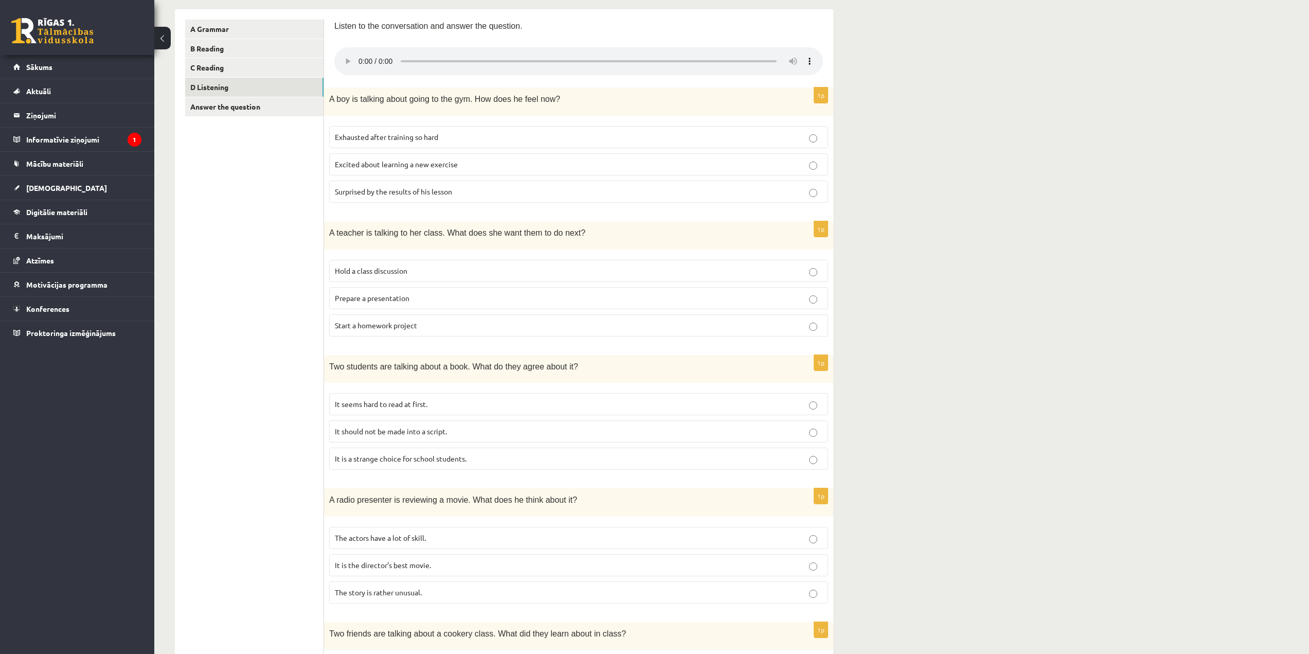
click at [421, 404] on span "It seems hard to read at first." at bounding box center [381, 403] width 93 height 9
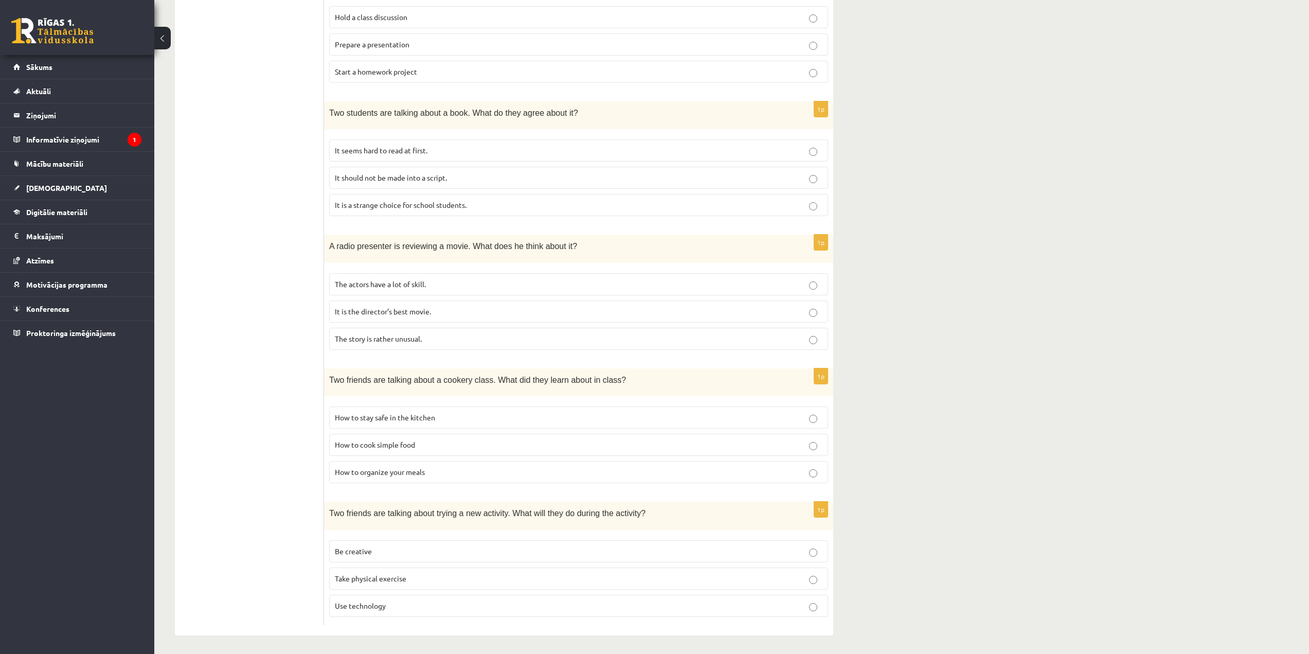
scroll to position [422, 0]
drag, startPoint x: 352, startPoint y: 371, endPoint x: 549, endPoint y: 375, distance: 196.5
click at [549, 375] on span "Two friends are talking about a cookery class. What did they learn about in cla…" at bounding box center [477, 377] width 297 height 9
drag, startPoint x: 343, startPoint y: 511, endPoint x: 535, endPoint y: 507, distance: 192.5
click at [535, 507] on span "Two friends are talking about trying a new activity. What will they do during t…" at bounding box center [487, 510] width 316 height 9
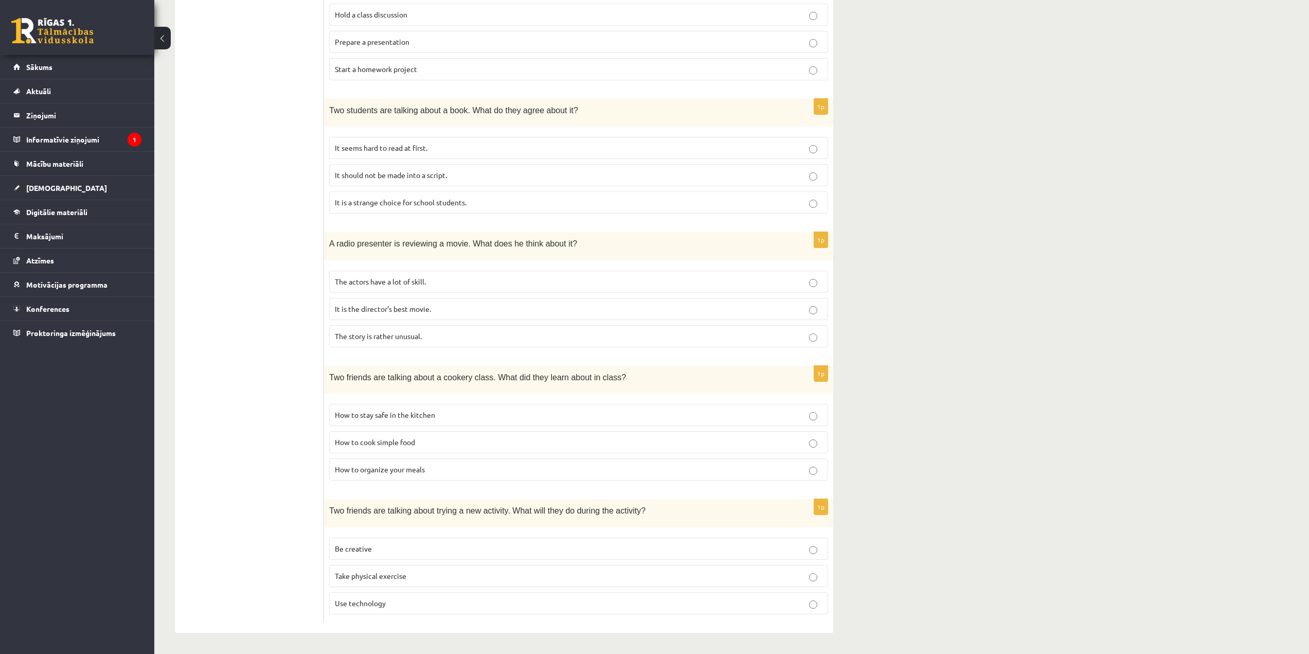
click at [568, 508] on span "Two friends are talking about trying a new activity. What will they do during t…" at bounding box center [487, 510] width 316 height 9
click at [562, 444] on p "How to cook simple food" at bounding box center [579, 442] width 488 height 11
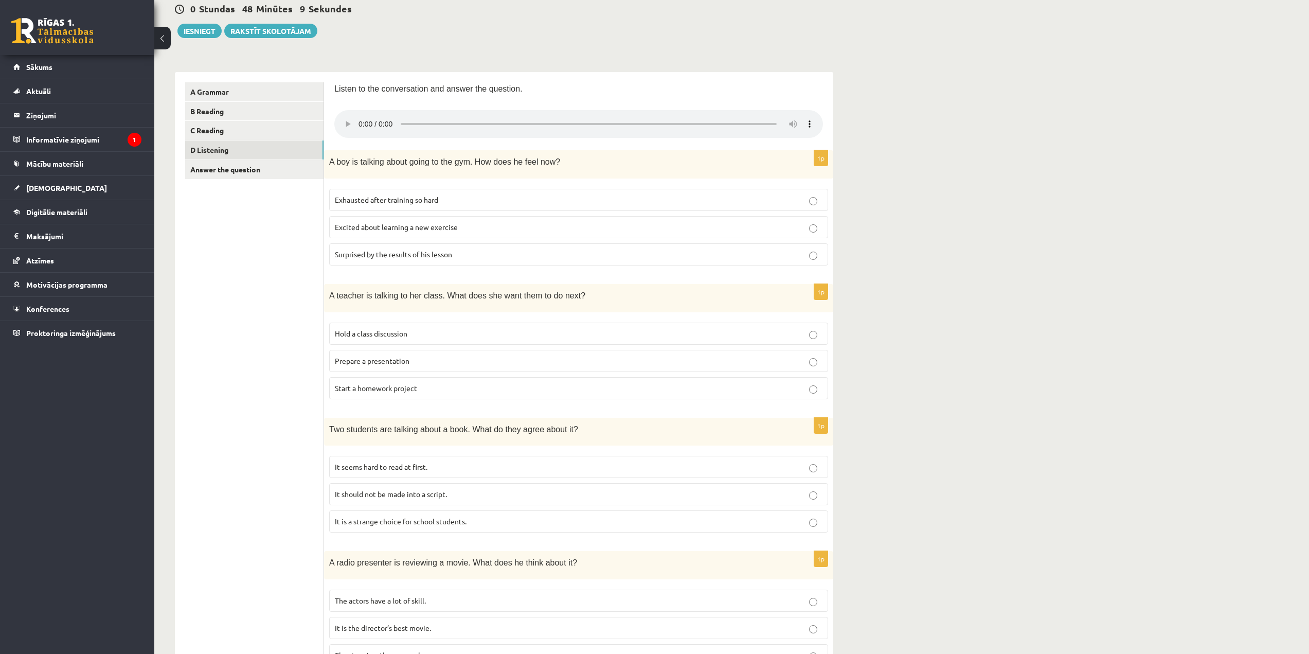
scroll to position [103, 0]
click at [512, 364] on p "Prepare a presentation" at bounding box center [579, 360] width 488 height 11
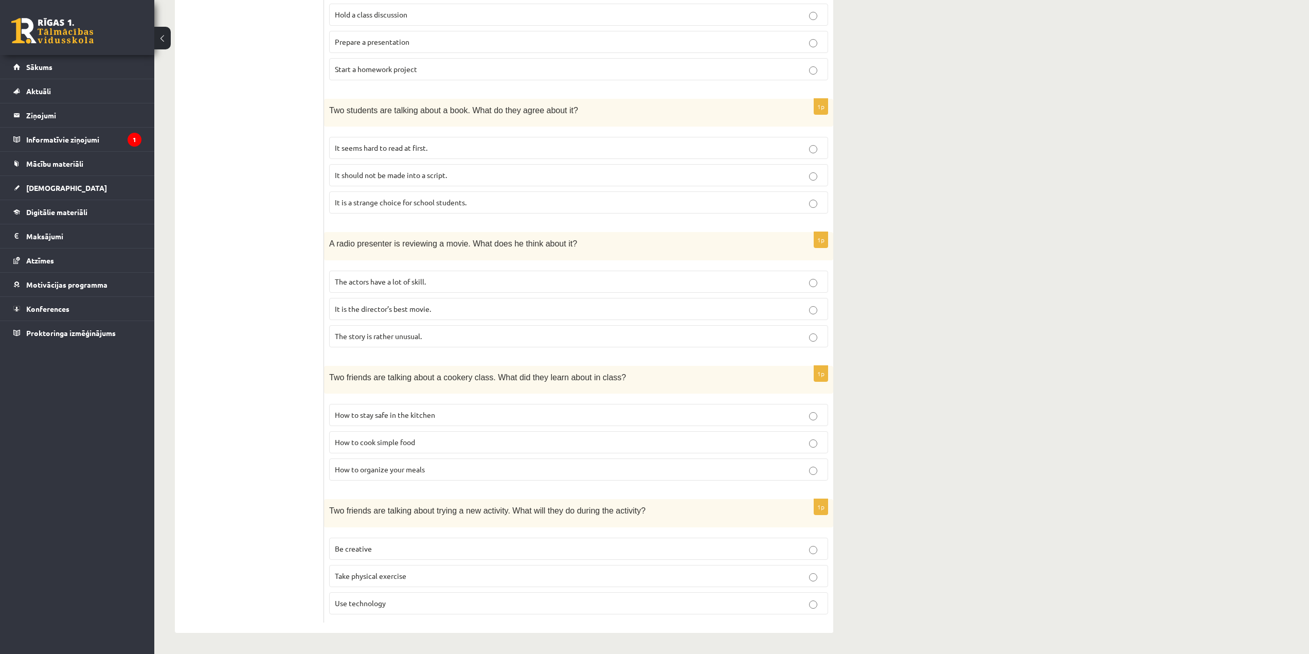
scroll to position [422, 0]
drag, startPoint x: 353, startPoint y: 509, endPoint x: 511, endPoint y: 512, distance: 158.0
click at [511, 512] on span "Two friends are talking about trying a new activity. What will they do during t…" at bounding box center [487, 510] width 316 height 9
click at [657, 512] on p "Two friends are talking about trying a new activity. What will they do during t…" at bounding box center [553, 510] width 448 height 12
drag, startPoint x: 645, startPoint y: 516, endPoint x: 326, endPoint y: 518, distance: 319.0
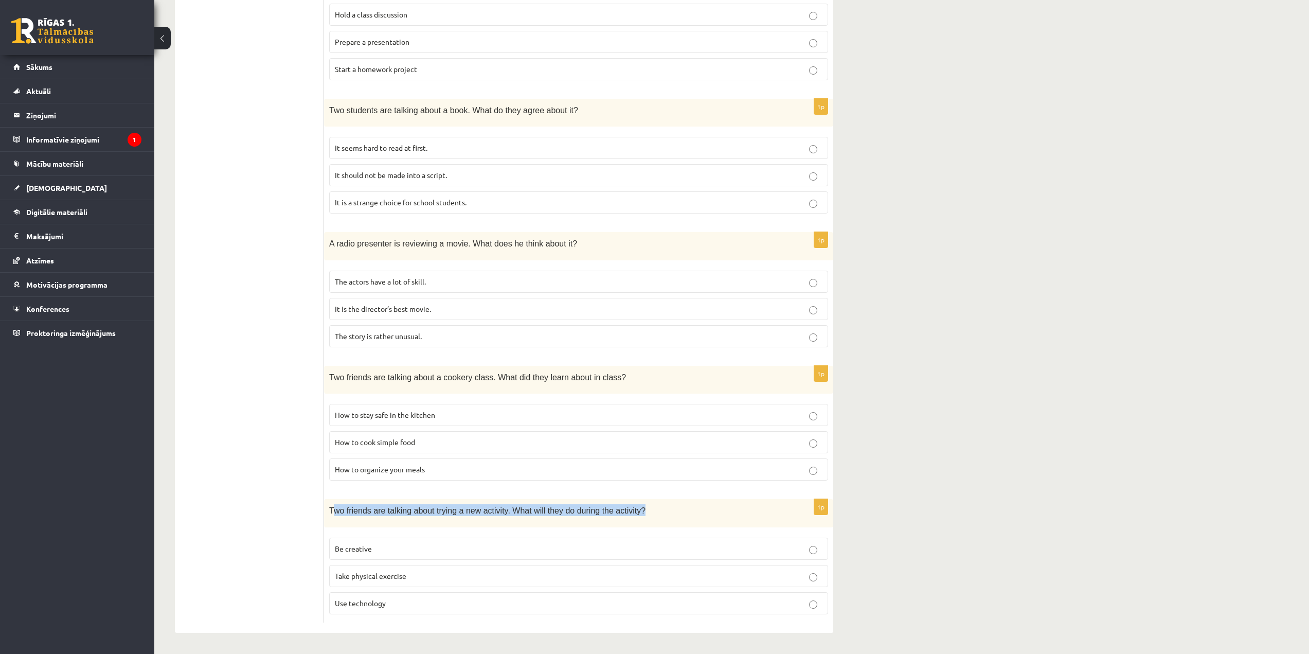
click at [333, 525] on div "Two friends are talking about trying a new activity. What will they do during t…" at bounding box center [578, 513] width 509 height 28
click at [326, 514] on div "Two friends are talking about trying a new activity. What will they do during t…" at bounding box center [578, 513] width 509 height 28
drag, startPoint x: 327, startPoint y: 509, endPoint x: 637, endPoint y: 519, distance: 310.3
click at [637, 519] on div "Two friends are talking about trying a new activity. What will they do during t…" at bounding box center [578, 513] width 509 height 28
click at [557, 576] on p "Take physical exercise" at bounding box center [579, 576] width 488 height 11
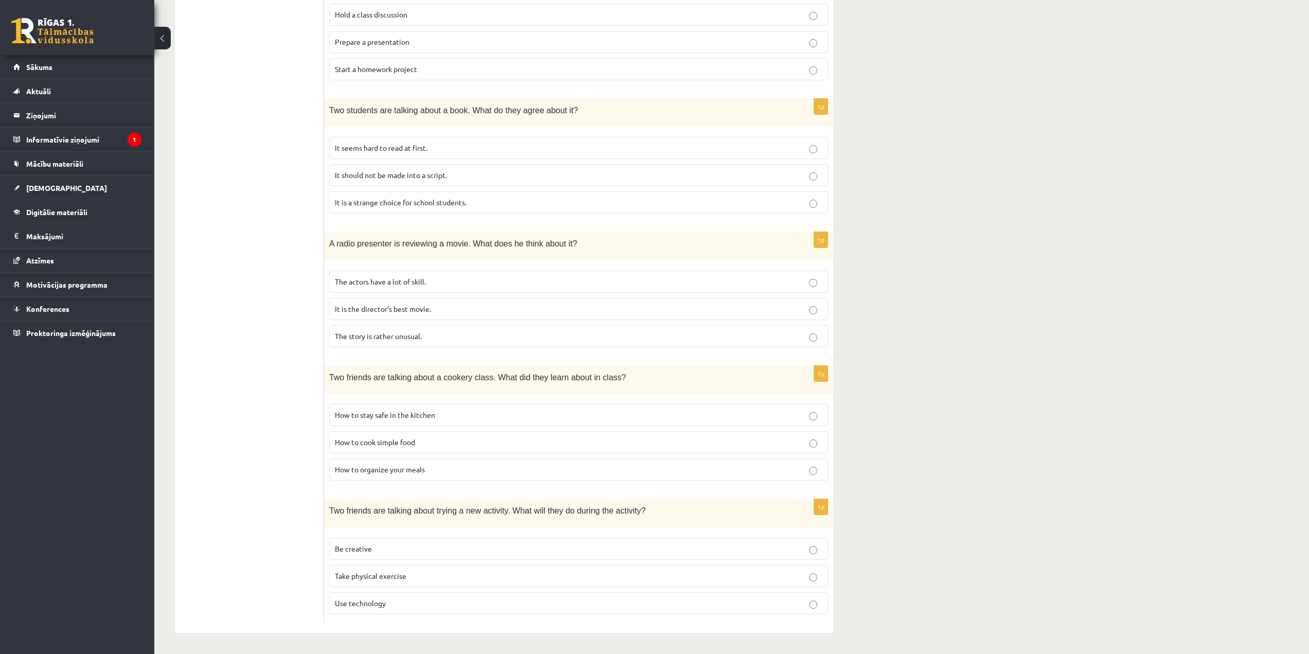
click at [539, 601] on p "Use technology" at bounding box center [579, 603] width 488 height 11
click at [548, 583] on label "Take physical exercise" at bounding box center [578, 576] width 499 height 22
drag, startPoint x: 544, startPoint y: 545, endPoint x: 549, endPoint y: 549, distance: 6.7
click at [546, 547] on p "Be creative" at bounding box center [579, 548] width 488 height 11
click at [582, 567] on label "Take physical exercise" at bounding box center [578, 576] width 499 height 22
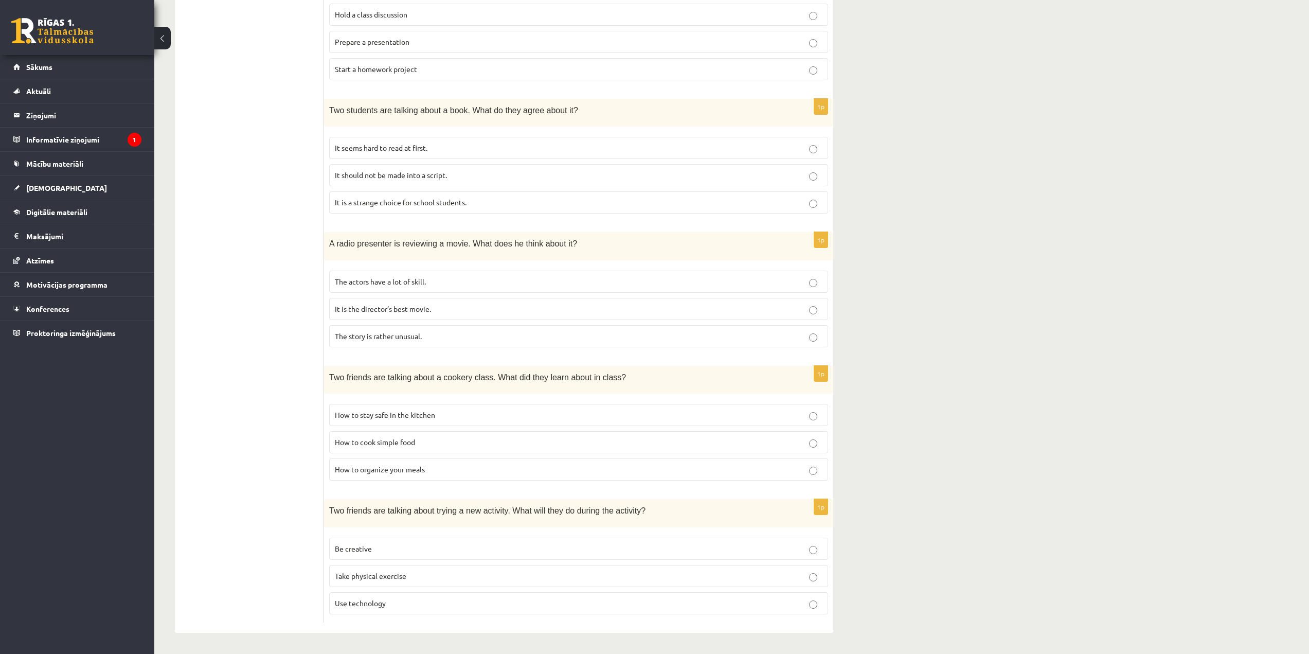
click at [569, 551] on p "Be creative" at bounding box center [579, 548] width 488 height 11
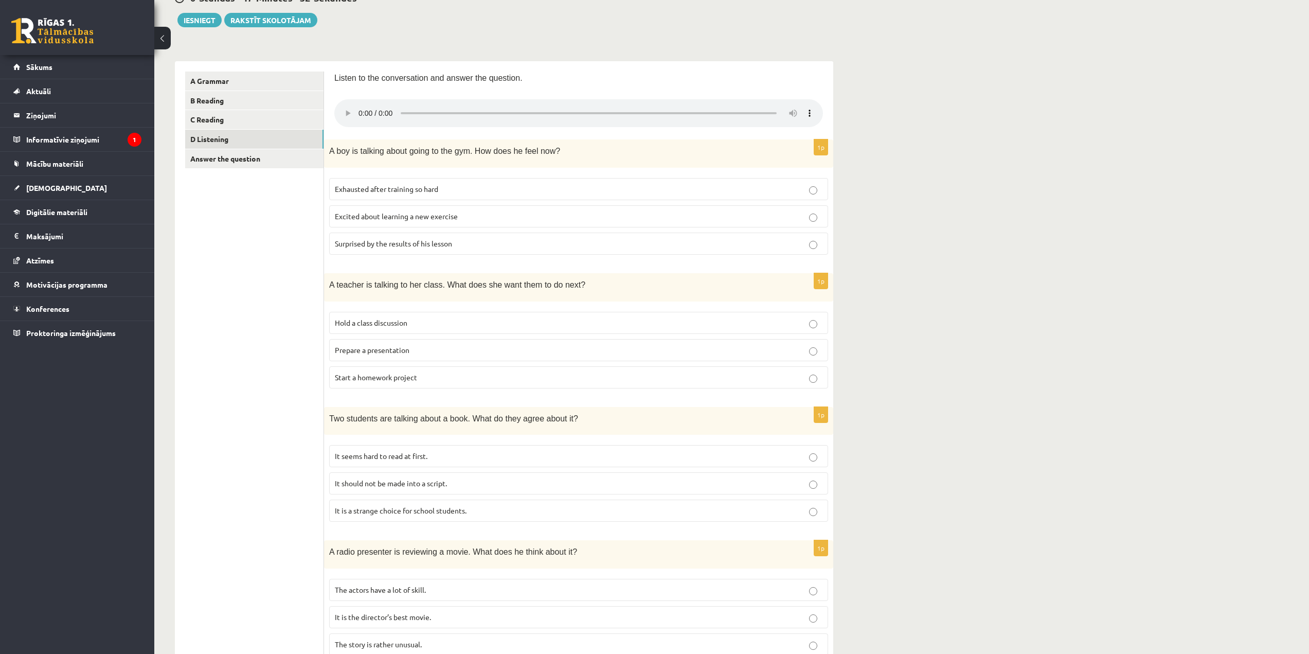
scroll to position [0, 0]
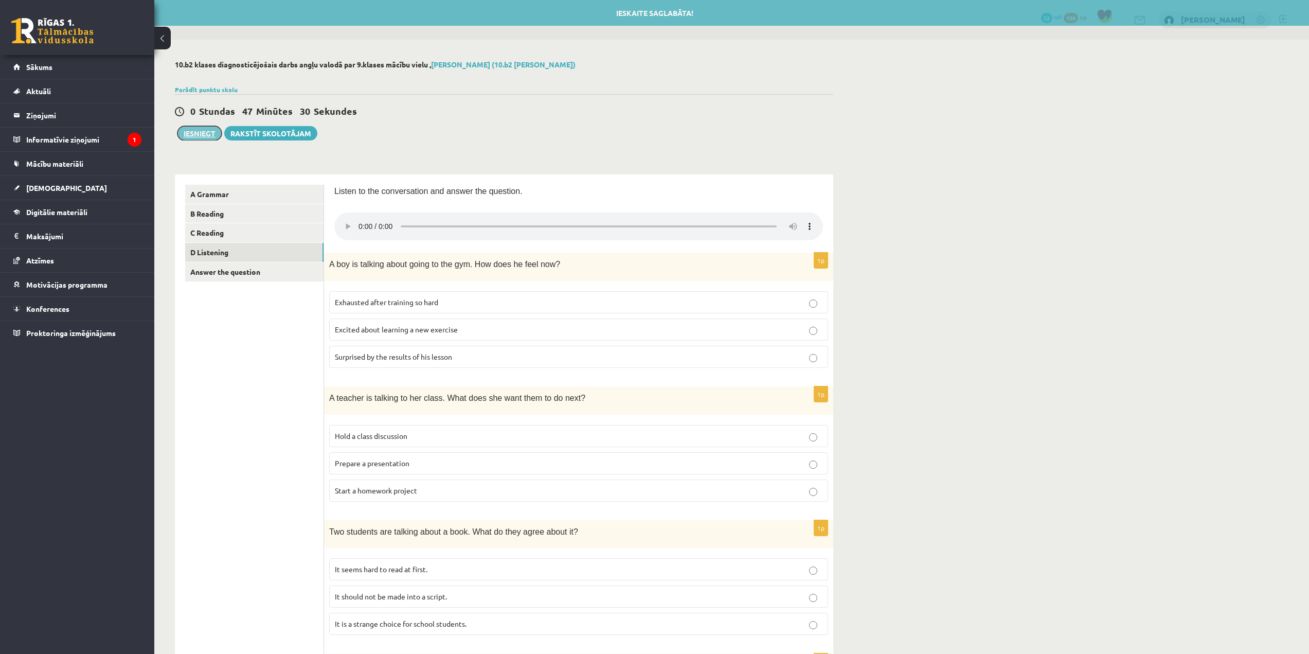
click at [195, 128] on button "Iesniegt" at bounding box center [199, 133] width 44 height 14
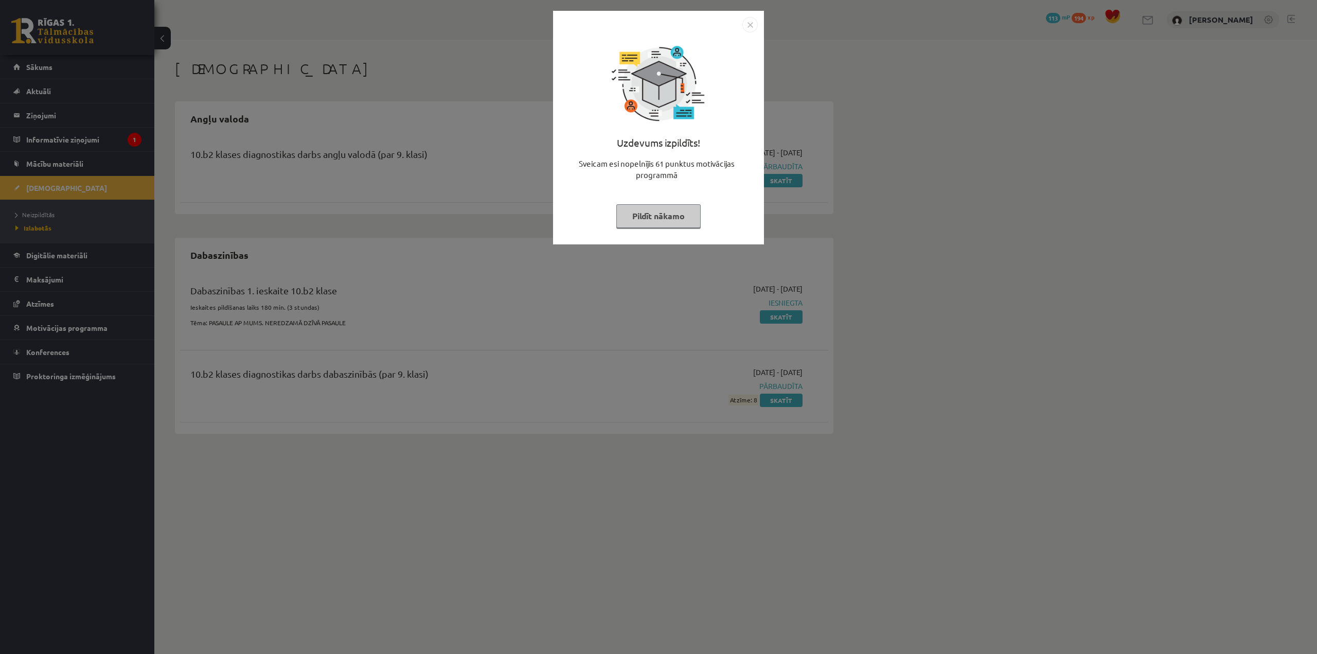
click at [749, 27] on img "Close" at bounding box center [749, 24] width 15 height 15
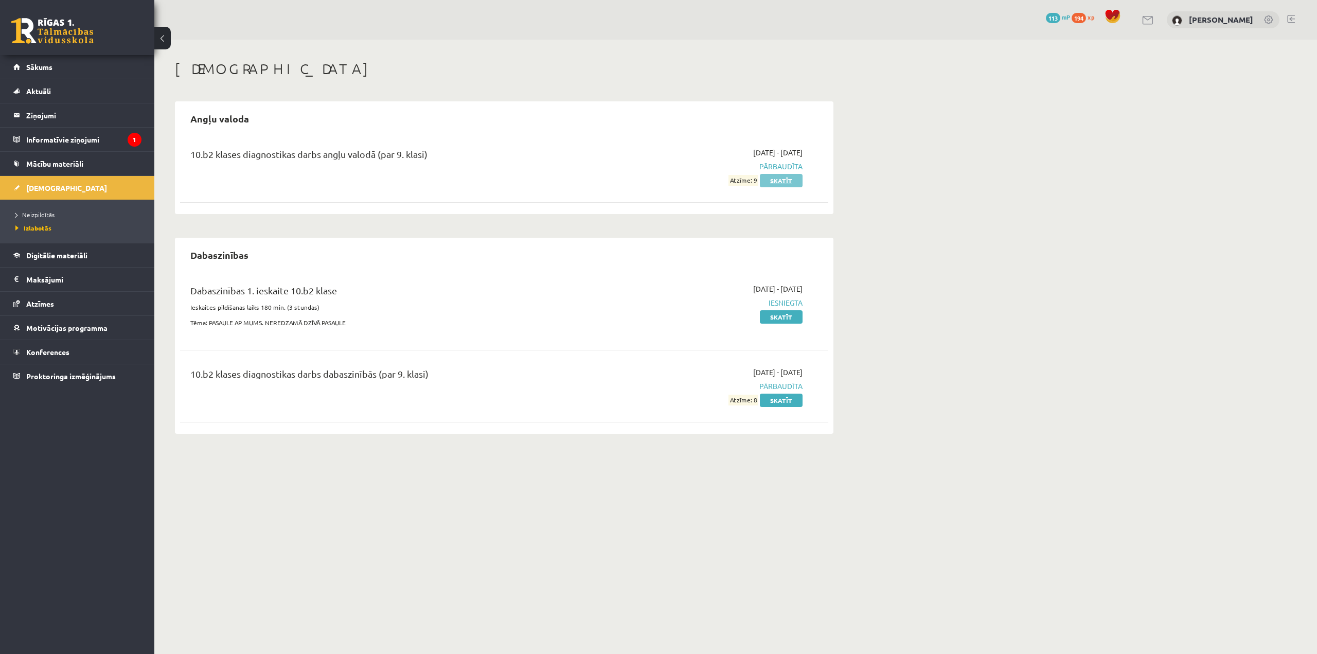
click at [789, 183] on link "Skatīt" at bounding box center [781, 180] width 43 height 13
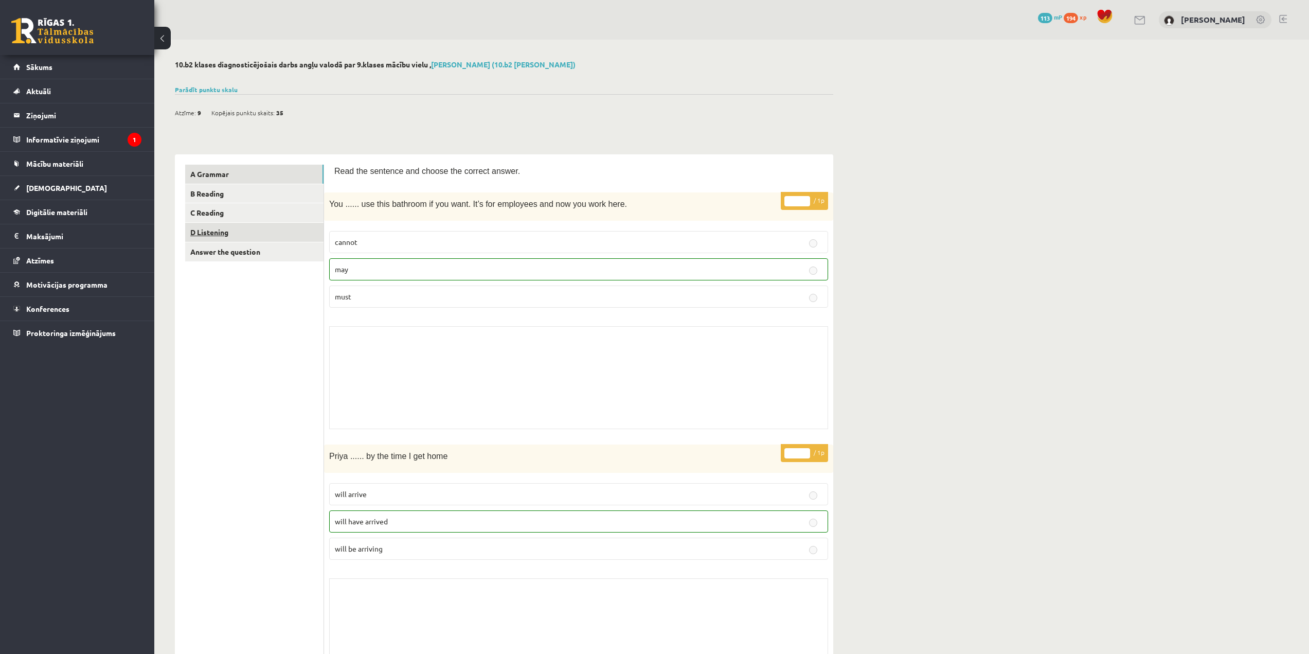
click at [247, 231] on link "D Listening" at bounding box center [254, 232] width 138 height 19
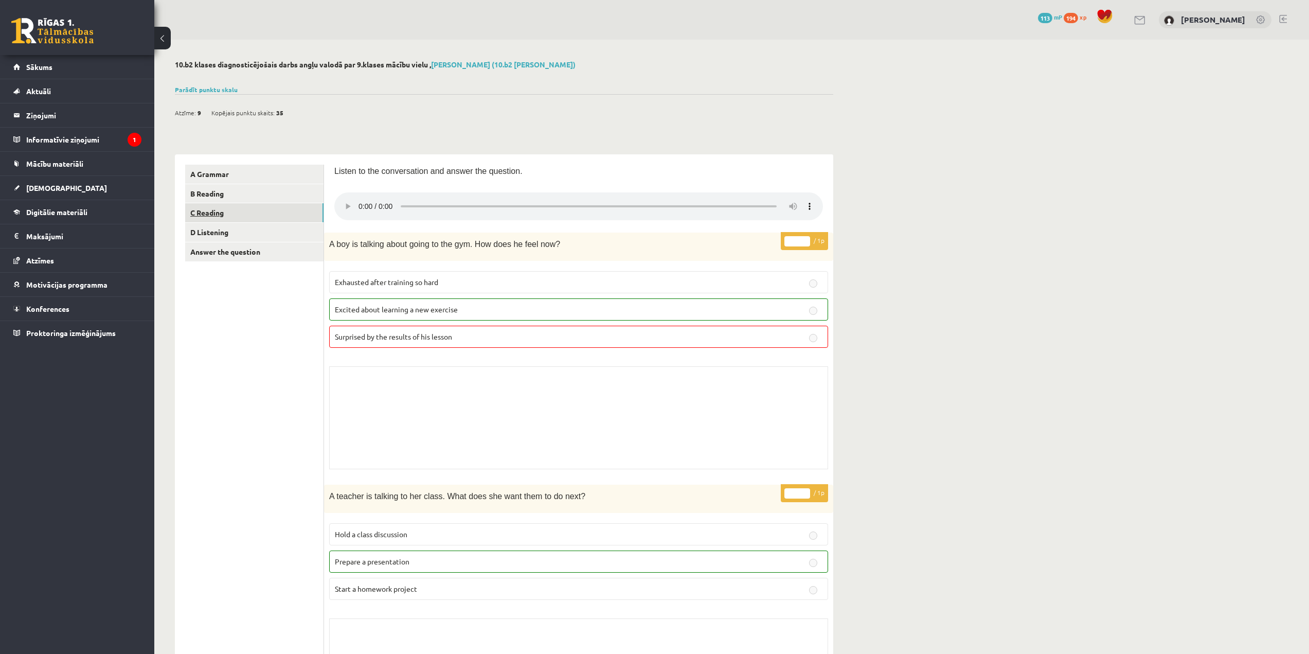
click at [200, 210] on link "C Reading" at bounding box center [254, 212] width 138 height 19
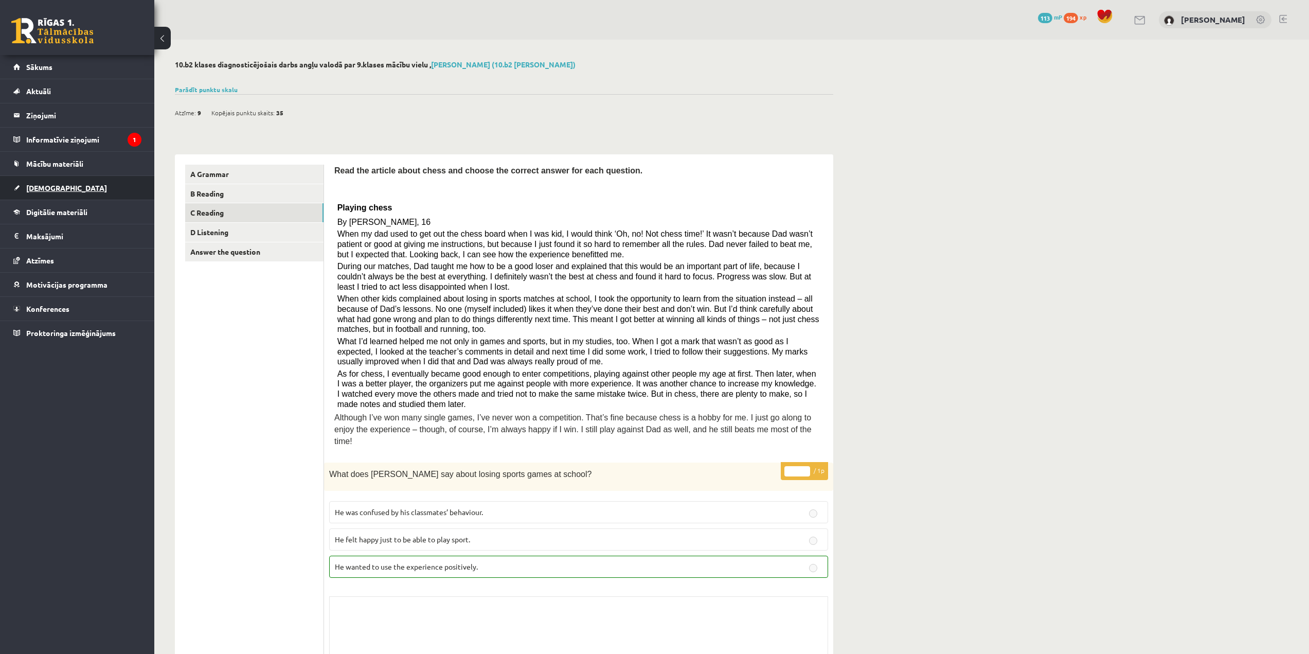
click at [72, 187] on link "[DEMOGRAPHIC_DATA]" at bounding box center [77, 188] width 128 height 24
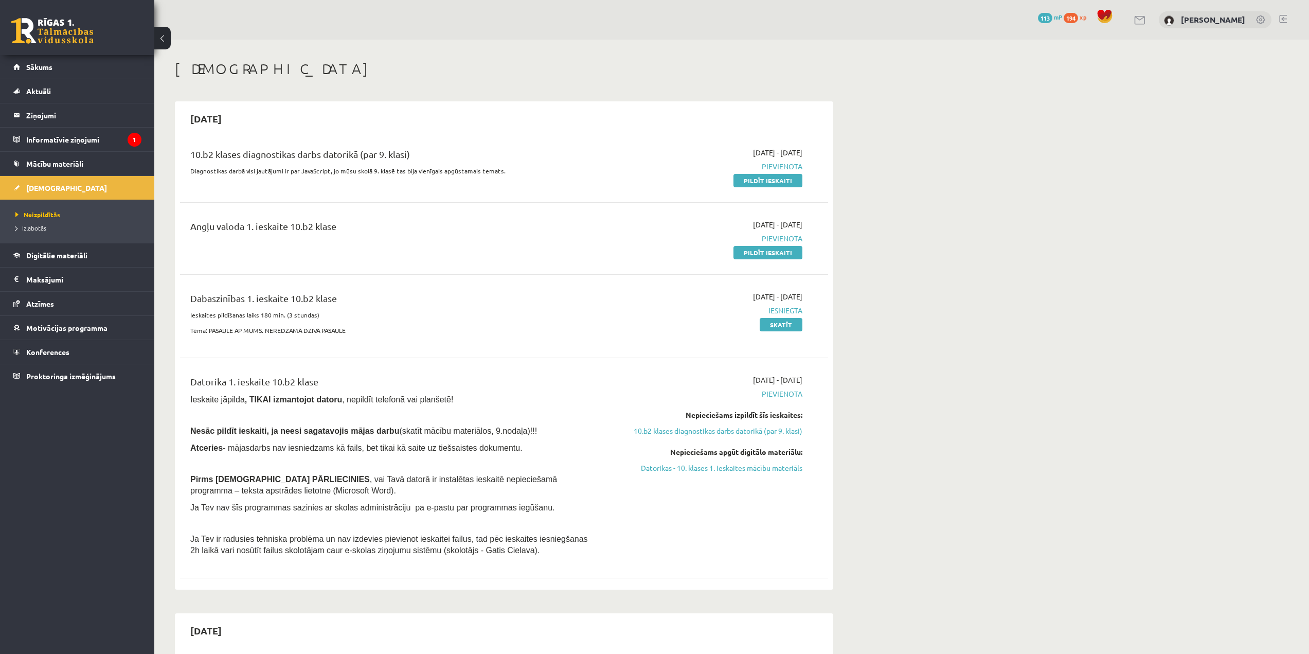
drag, startPoint x: 238, startPoint y: 229, endPoint x: 406, endPoint y: 219, distance: 168.0
click at [378, 220] on div "Angļu valoda 1. ieskaite 10.b2 klase" at bounding box center [391, 228] width 403 height 19
click at [761, 250] on link "Pildīt ieskaiti" at bounding box center [768, 252] width 69 height 13
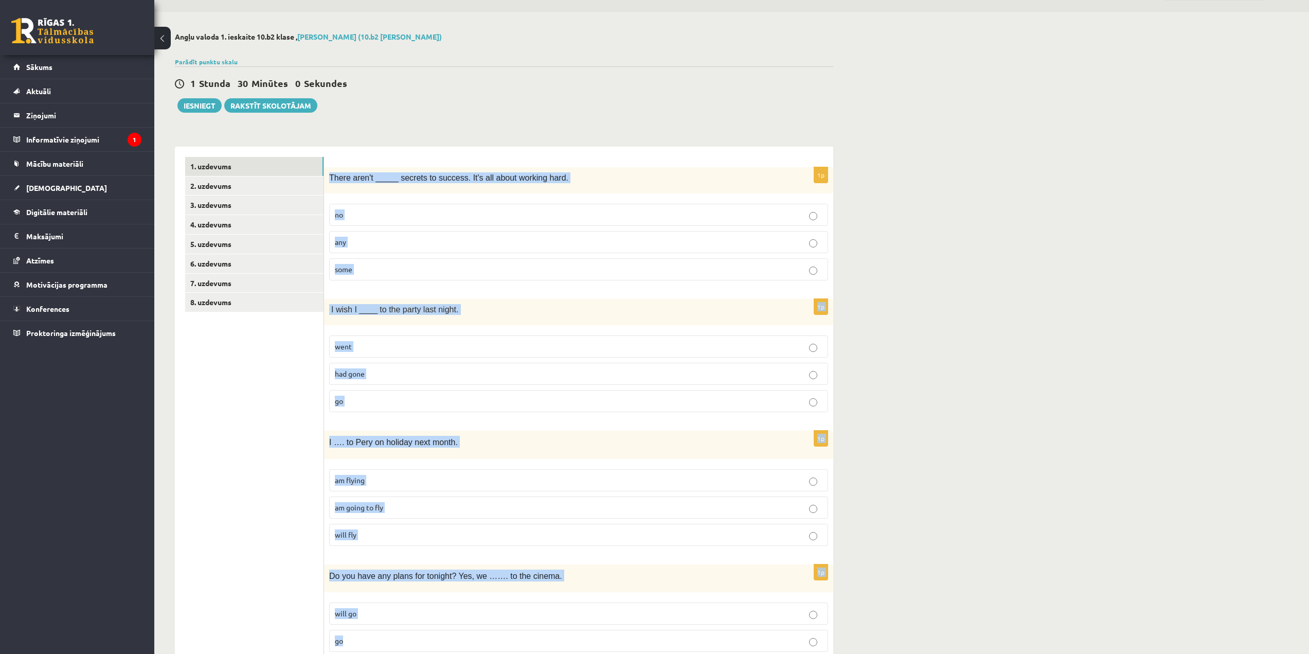
scroll to position [37, 0]
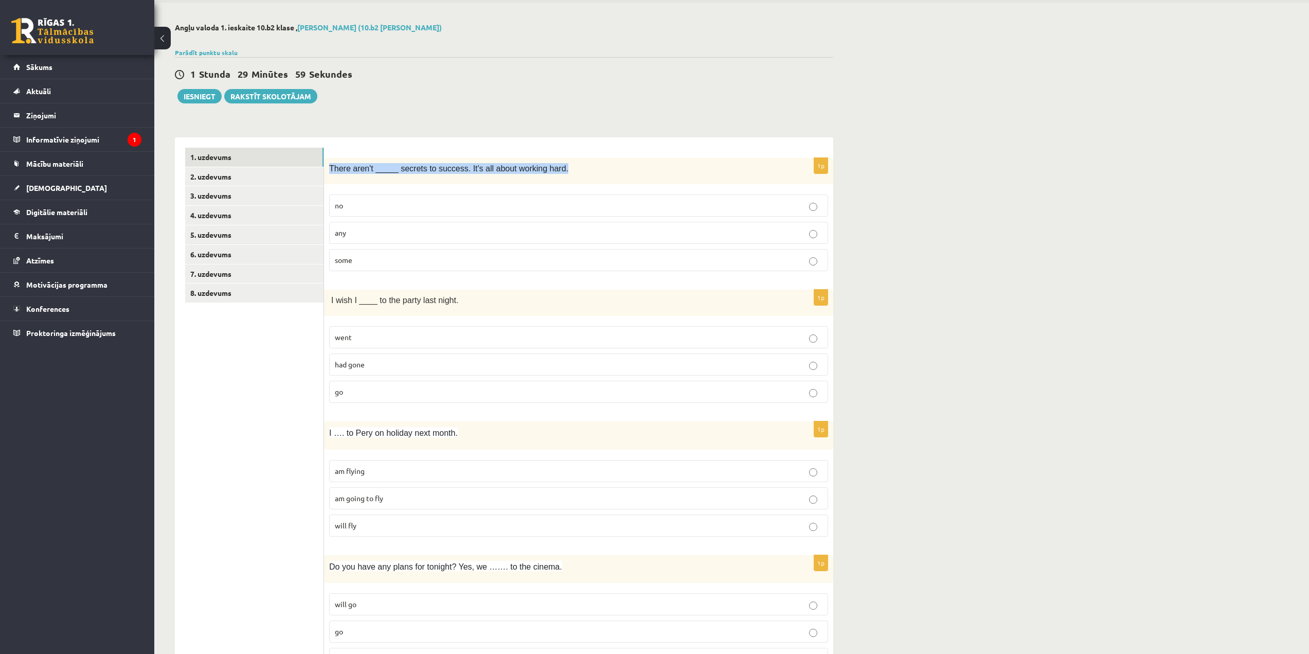
drag, startPoint x: 330, startPoint y: 206, endPoint x: 697, endPoint y: 144, distance: 372.0
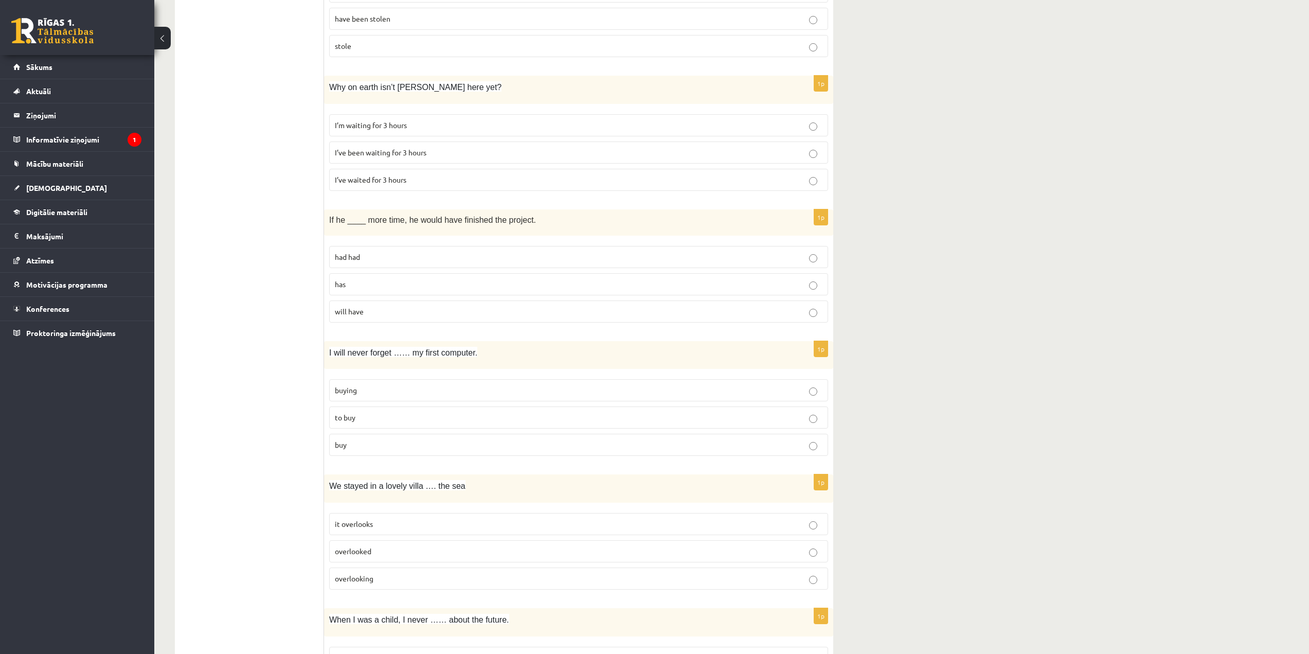
scroll to position [1272, 0]
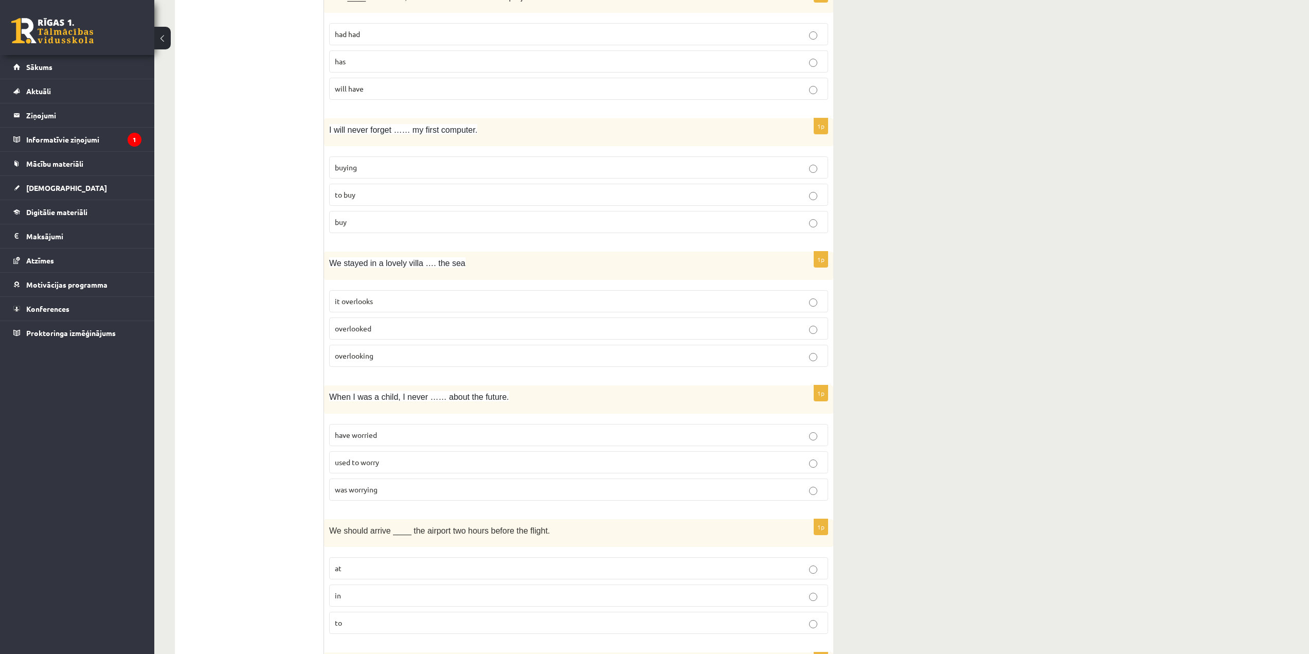
click at [383, 132] on span "I will never forget …… my first computer." at bounding box center [403, 130] width 148 height 9
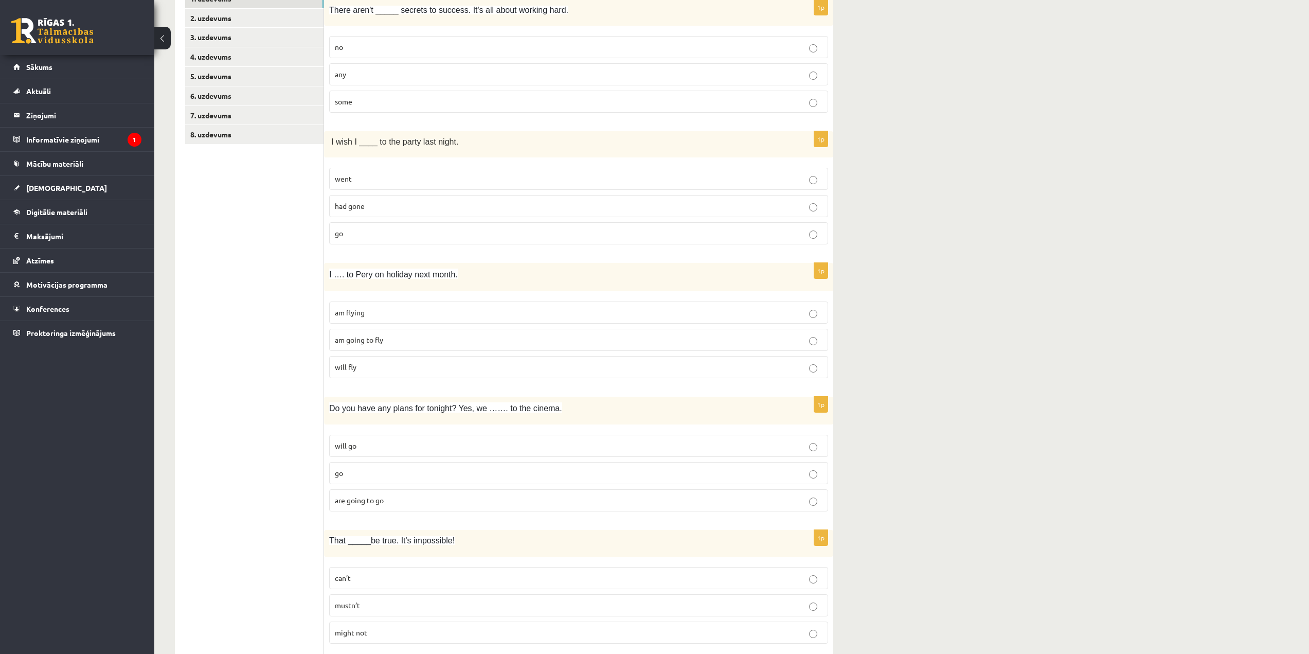
scroll to position [60, 0]
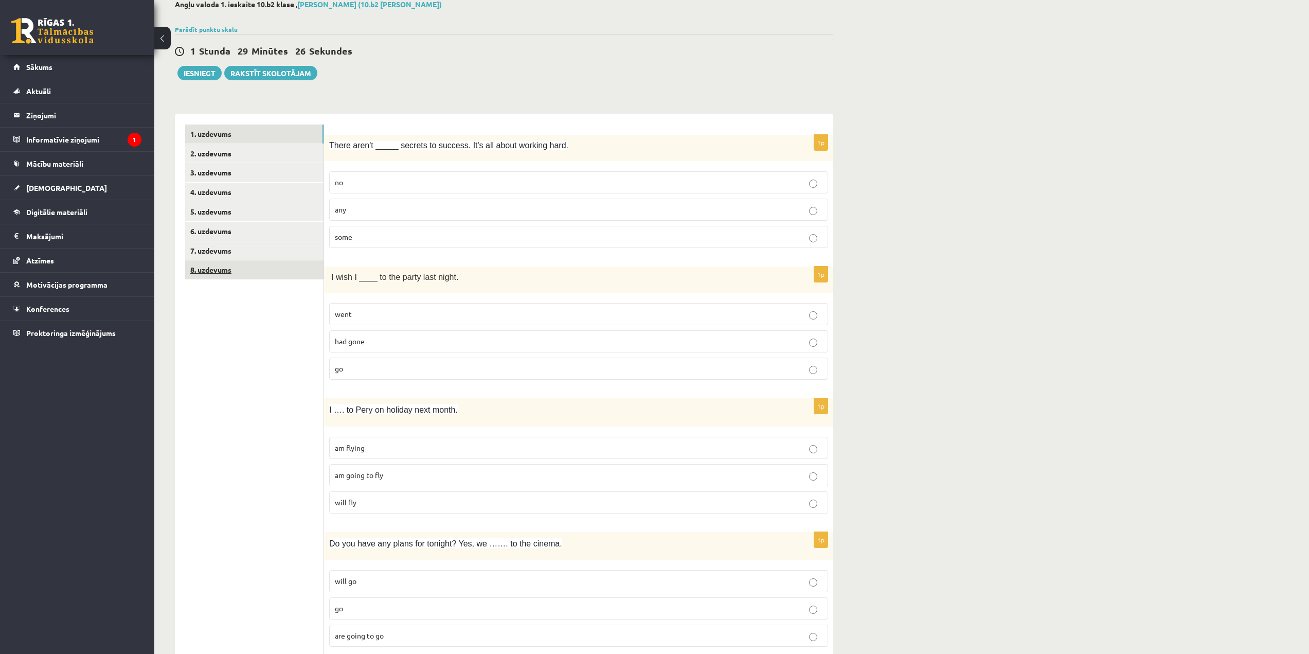
click at [284, 264] on link "8. uzdevums" at bounding box center [254, 269] width 138 height 19
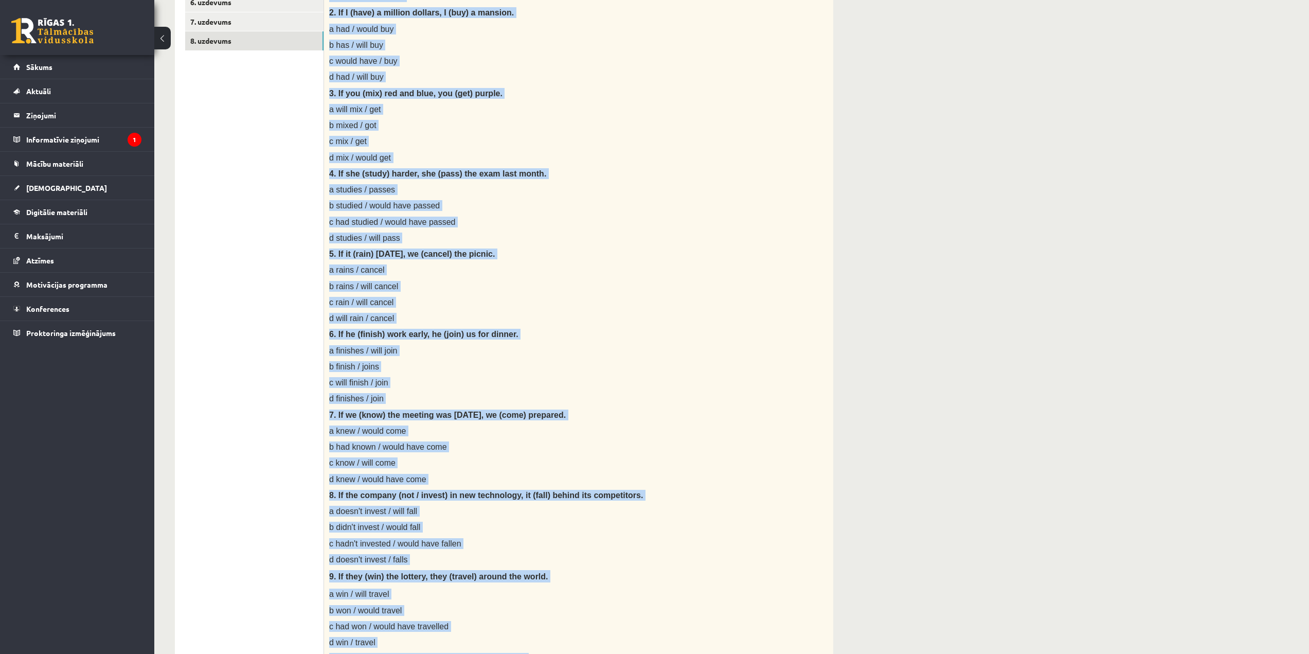
scroll to position [721, 0]
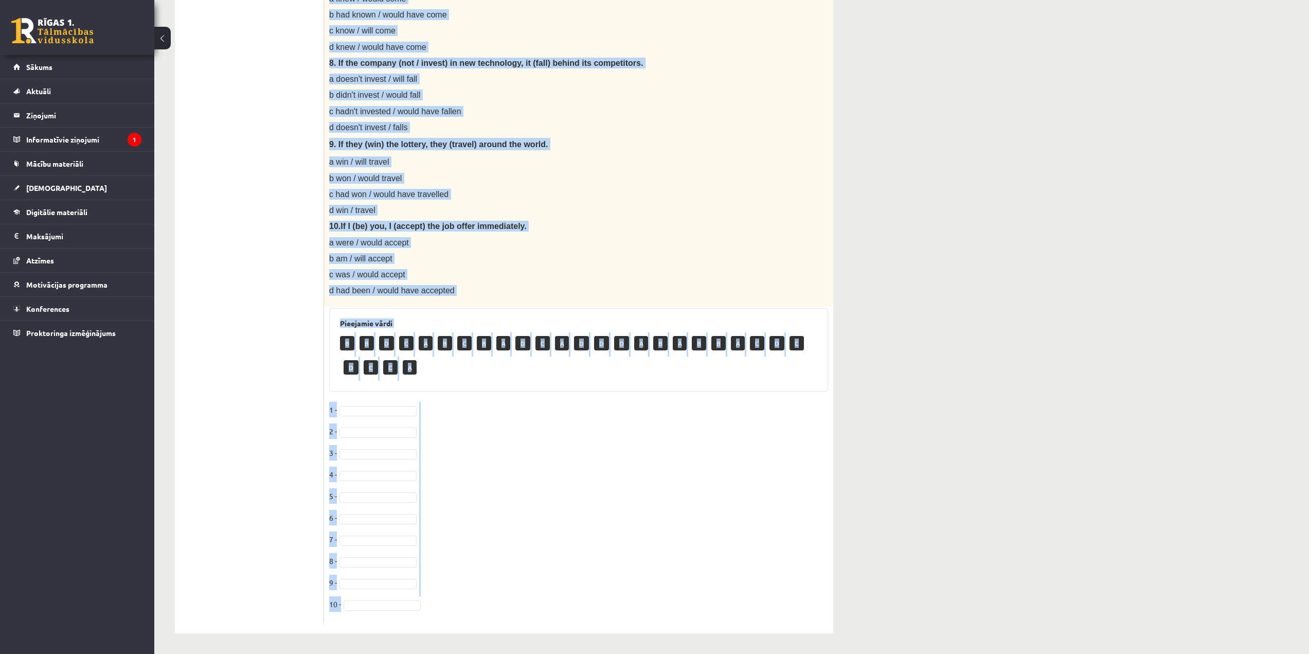
drag, startPoint x: 329, startPoint y: 95, endPoint x: 502, endPoint y: 621, distance: 554.1
click at [502, 623] on div "10p Choose the correct answer in the sentences with Conditionals Structures. 1.…" at bounding box center [578, 49] width 509 height 1150
copy div "Loremi dol sitamet consec ad eli seddoeius temp Incididuntut Laboreetdo. 7. Ma …"
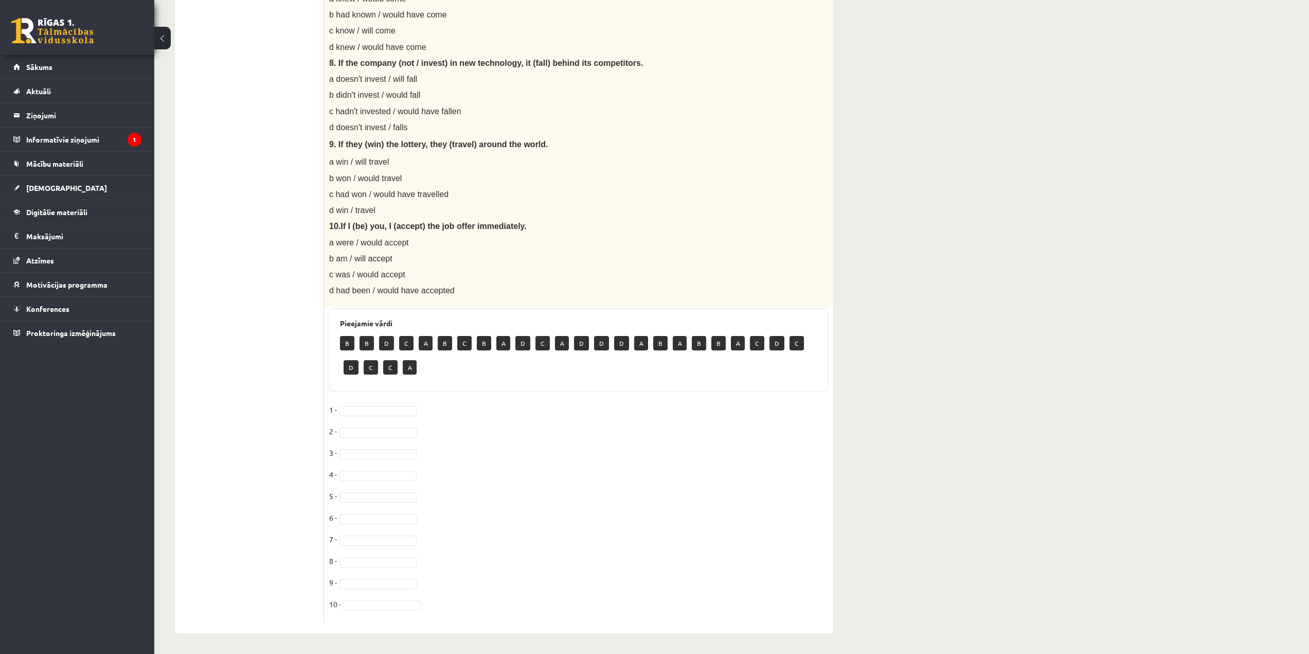
click at [213, 221] on ul "1. uzdevums 2. uzdevums 3. uzdevums 4. uzdevums 5. uzdevums 6. uzdevums 7. uzde…" at bounding box center [254, 43] width 139 height 1160
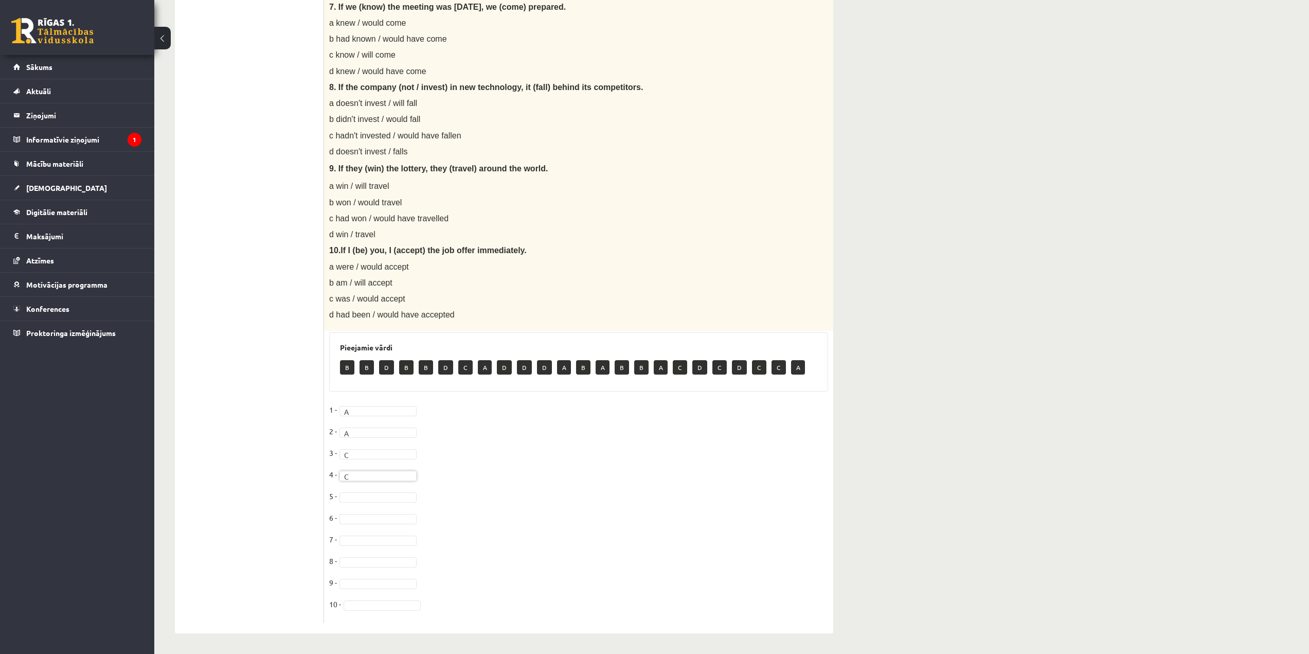
click at [372, 503] on fieldset "1 - A * 2 - A * 3 - C * 4 - C * 5 - [DATE] - [DATE] -" at bounding box center [578, 510] width 499 height 216
drag, startPoint x: 393, startPoint y: 559, endPoint x: 384, endPoint y: 553, distance: 10.4
click at [400, 510] on fieldset "1 - A * 2 - A * 3 - C * 4 - C * 5 - B * [DATE] - [DATE] -" at bounding box center [578, 510] width 499 height 216
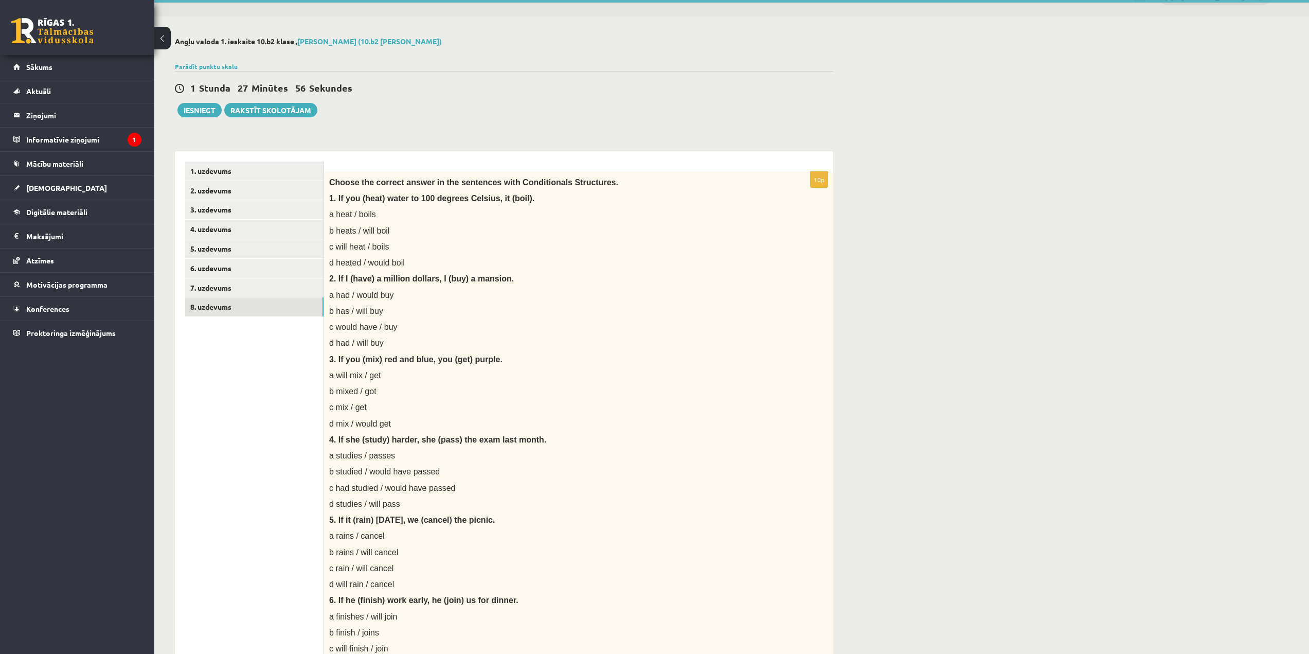
scroll to position [0, 0]
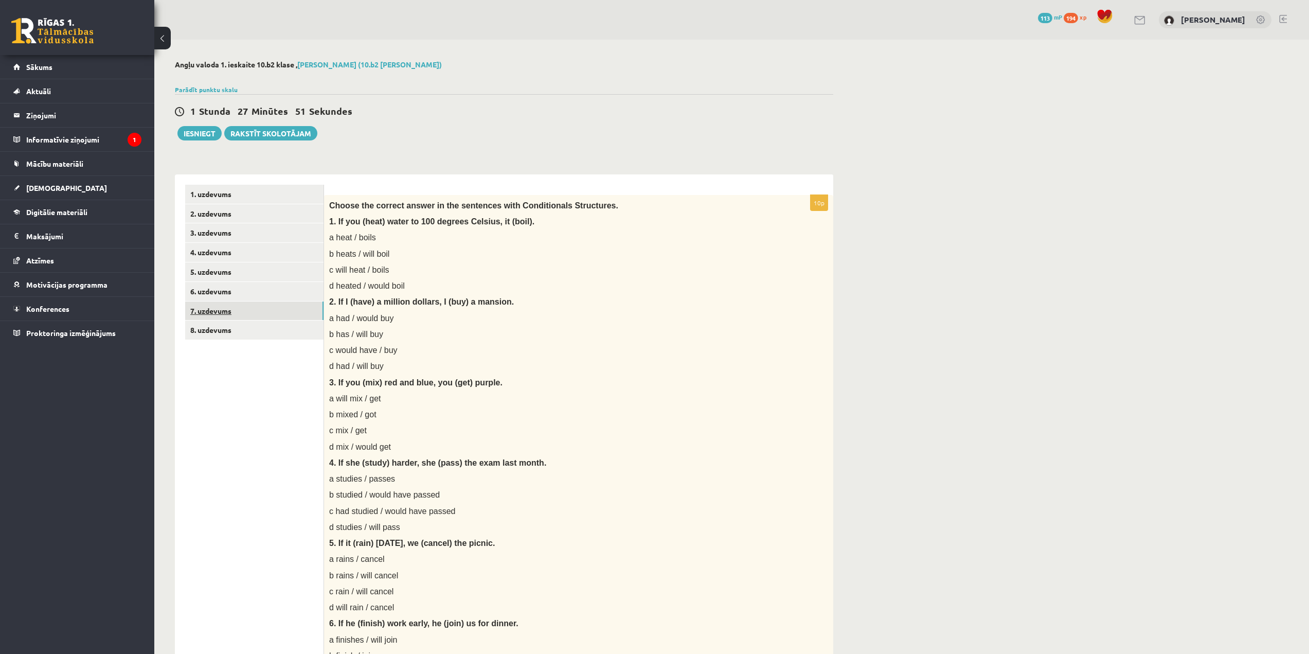
click at [288, 320] on link "7. uzdevums" at bounding box center [254, 310] width 138 height 19
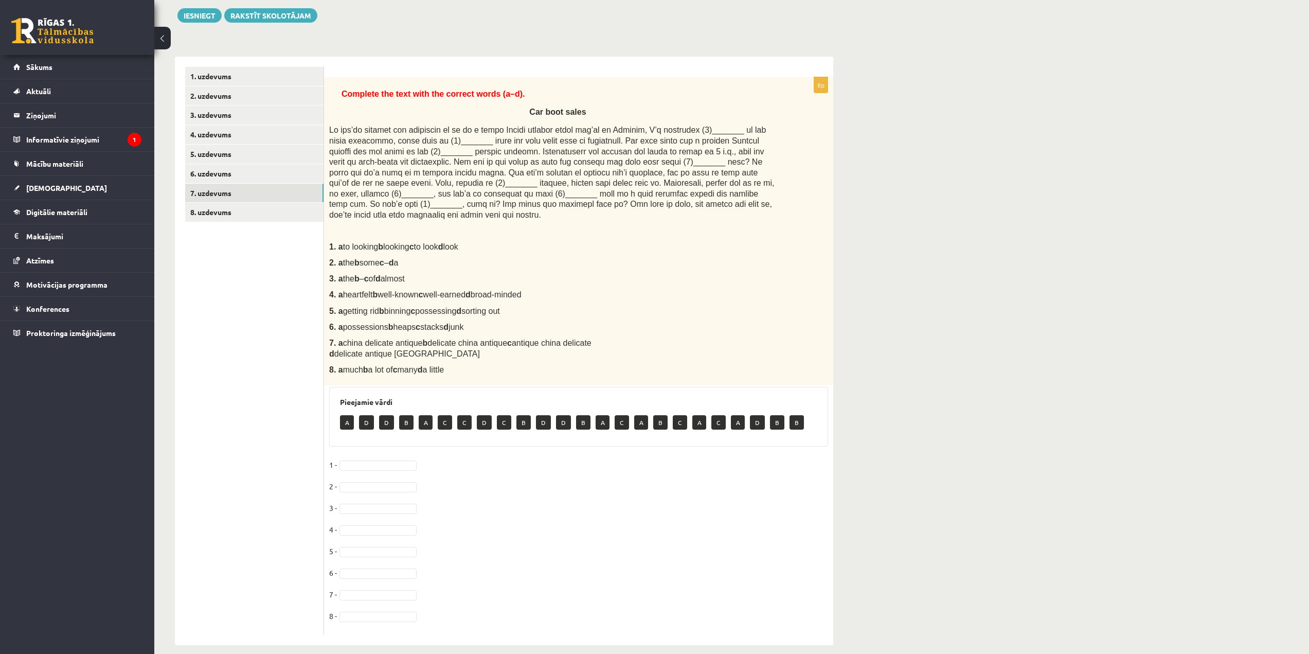
scroll to position [118, 0]
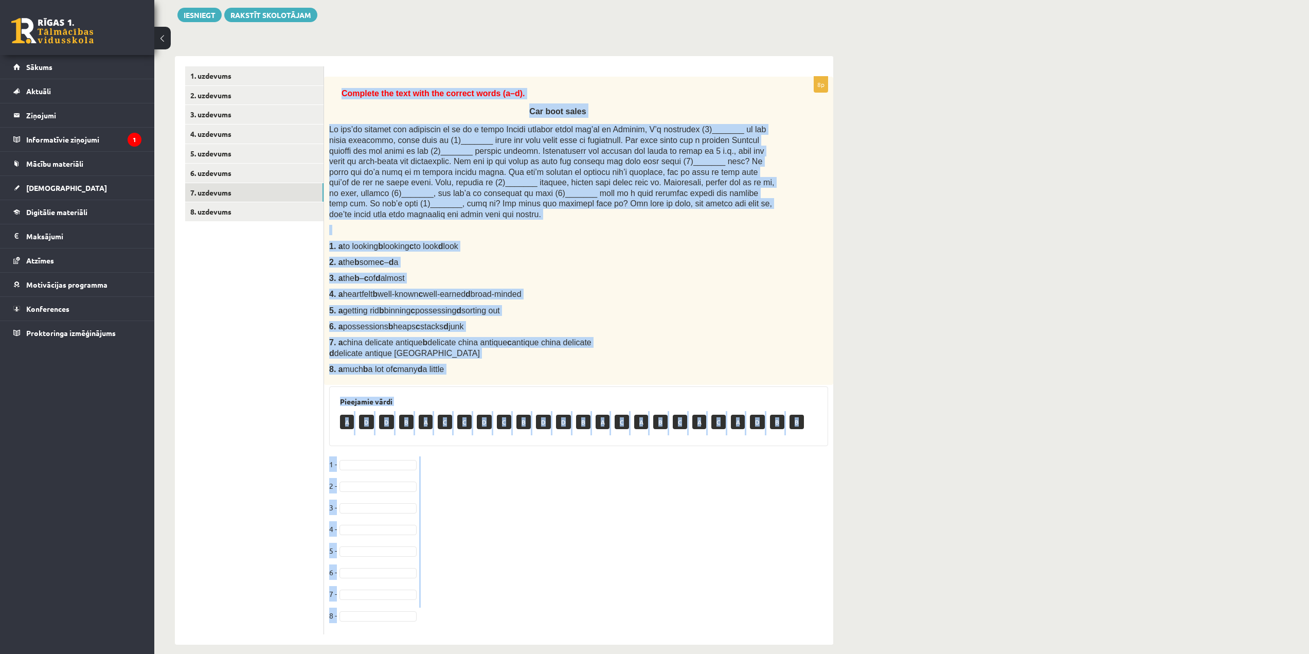
drag, startPoint x: 335, startPoint y: 82, endPoint x: 615, endPoint y: 600, distance: 588.1
click at [615, 600] on div "8p Complete the text with the correct words (a–d). Car boot sales 1. a to looki…" at bounding box center [578, 356] width 509 height 558
copy div "Loremips dol sita cons adi elitsed doeiu (t–i). Utl etdo magna Al eni’ad minimv…"
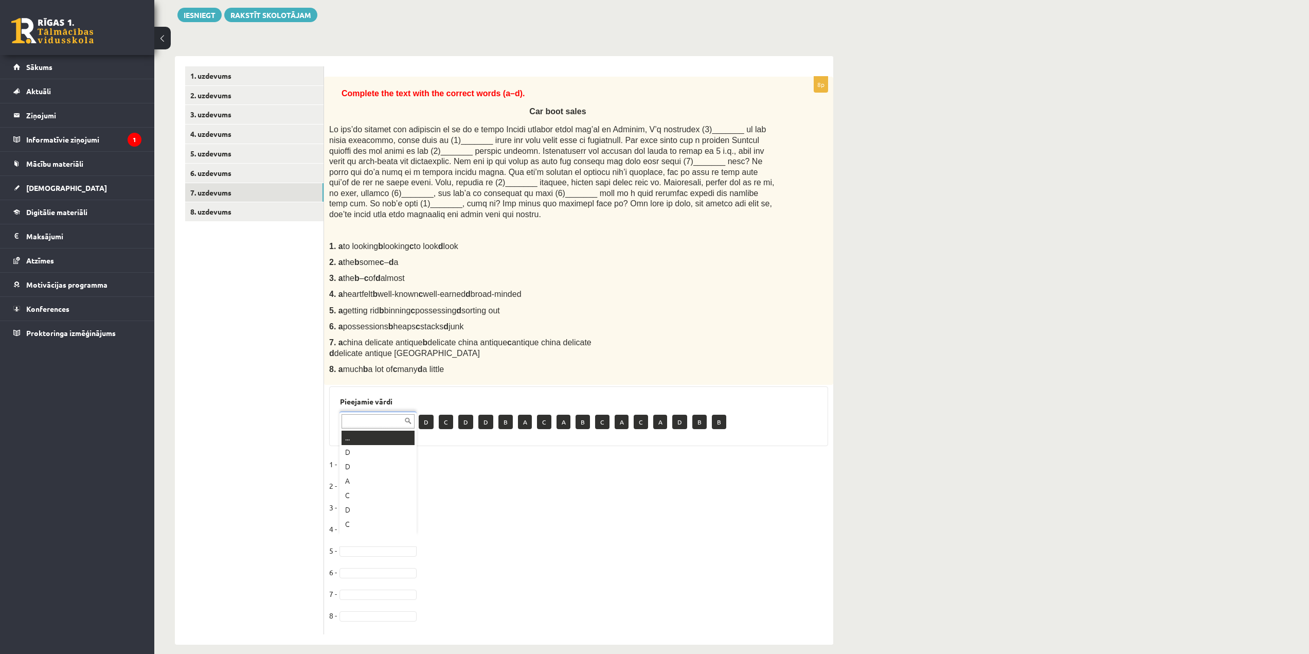
scroll to position [12, 0]
click at [359, 568] on fieldset "1 - B * 2 - A * 3 - B * 4 - C * 5 - A * 6 - 7 - 8 -" at bounding box center [578, 542] width 499 height 173
click at [387, 612] on fieldset "1 - B * 2 - A * 3 - B * 4 - C * 5 - A * 6 - D * 7 - D * 8 -" at bounding box center [578, 542] width 499 height 173
click at [269, 181] on link "6. uzdevums" at bounding box center [254, 173] width 138 height 19
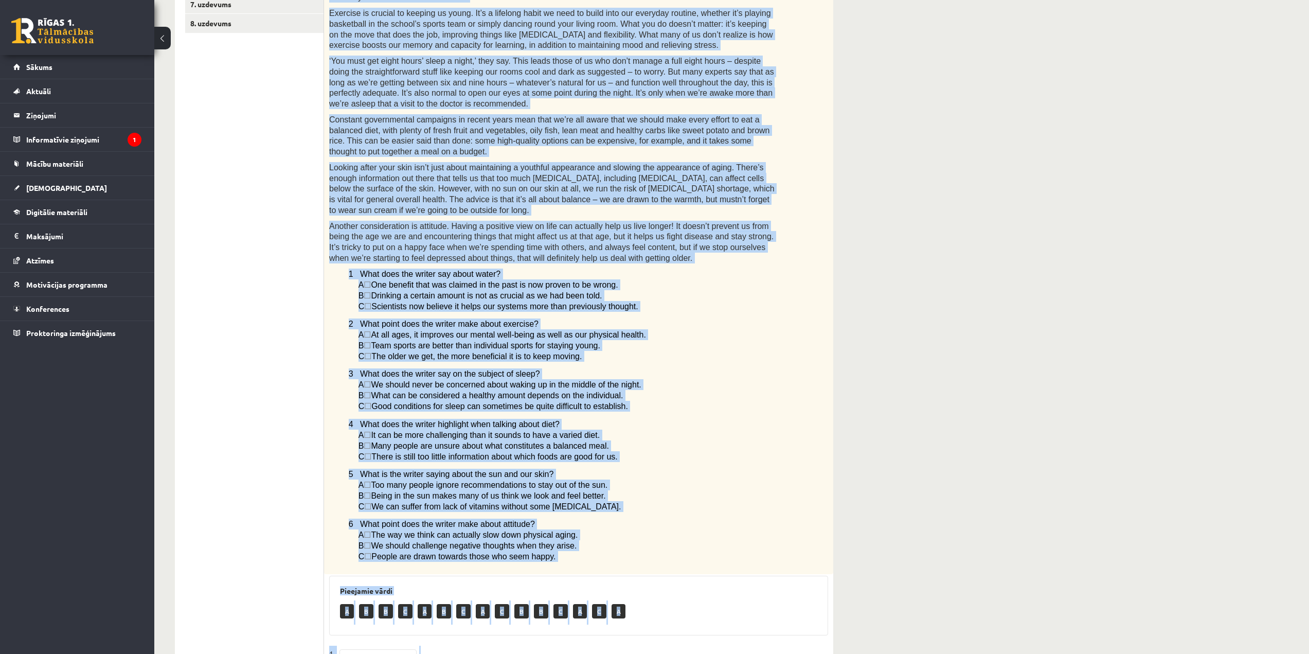
scroll to position [457, 0]
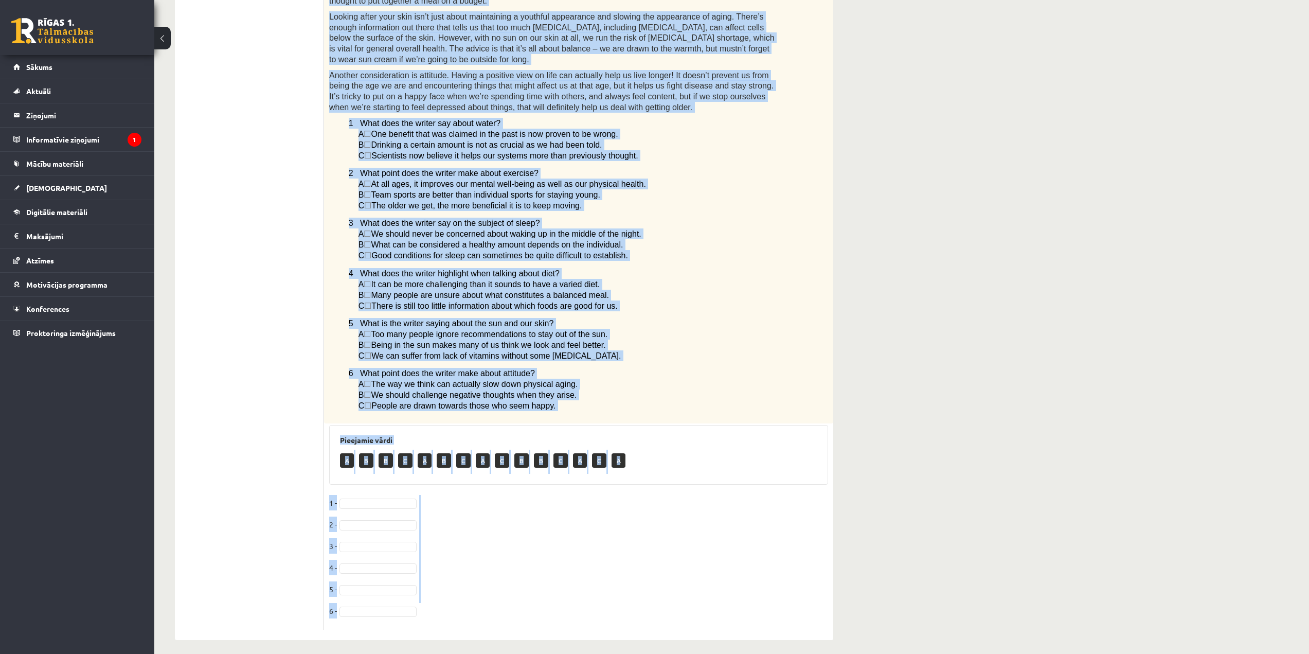
drag, startPoint x: 333, startPoint y: 48, endPoint x: 482, endPoint y: 584, distance: 556.8
click at [508, 628] on div "6p Read the article about staying young and choose the correct answer. Staying …" at bounding box center [578, 178] width 509 height 923
copy div "Lore ips dolorsi ametc adipisc elits doe tempor inc utlabor etdolo. Magnaal eni…"
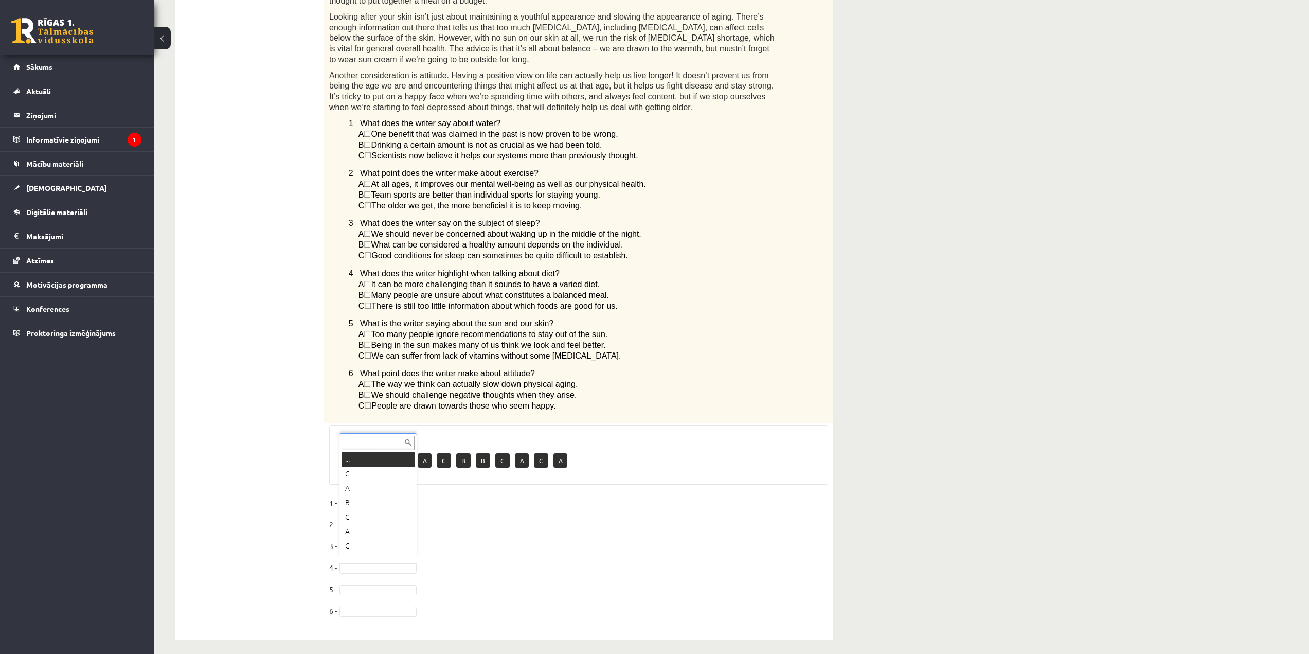
scroll to position [12, 0]
click at [368, 589] on fieldset "1 - B * 2 - A * 3 - B * 4 - A * 5 - 6 -" at bounding box center [578, 560] width 499 height 130
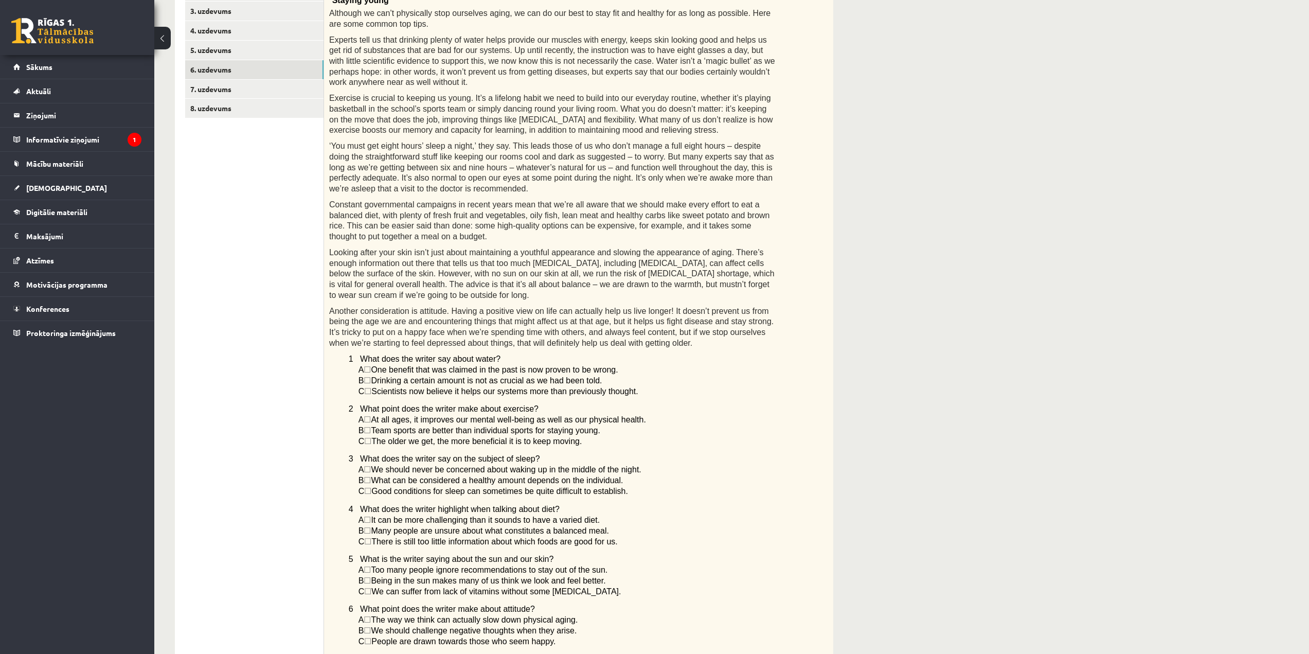
scroll to position [97, 0]
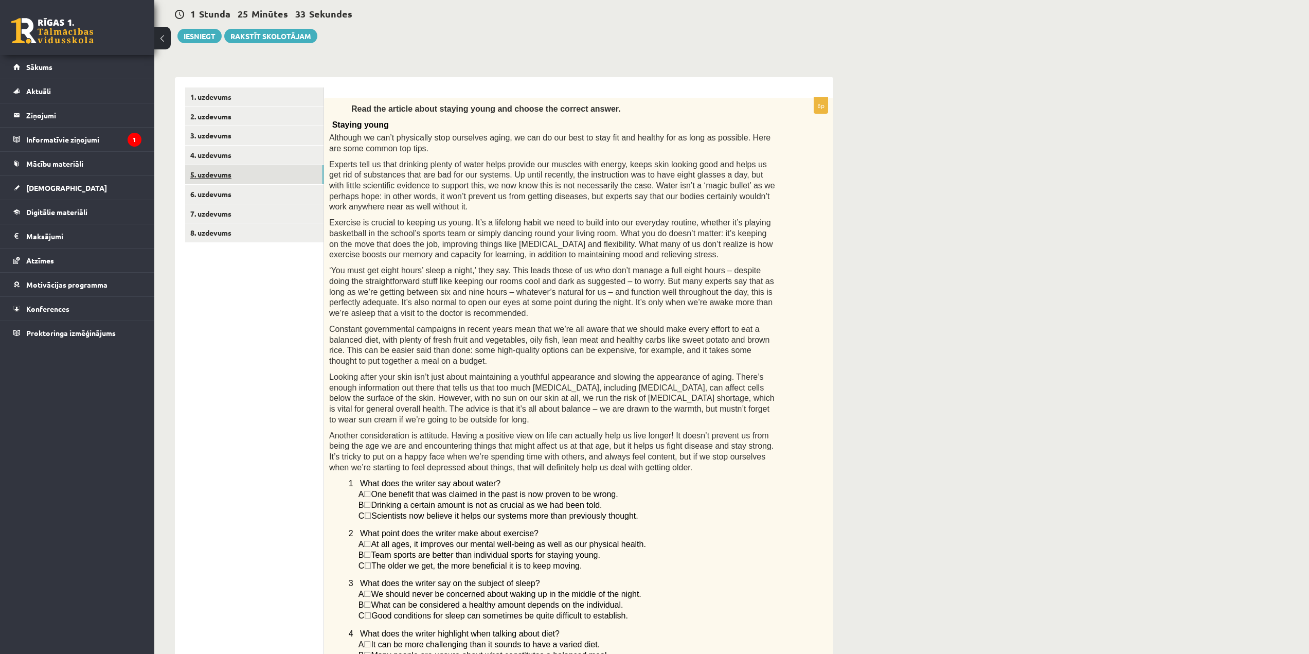
click at [288, 171] on link "5. uzdevums" at bounding box center [254, 174] width 138 height 19
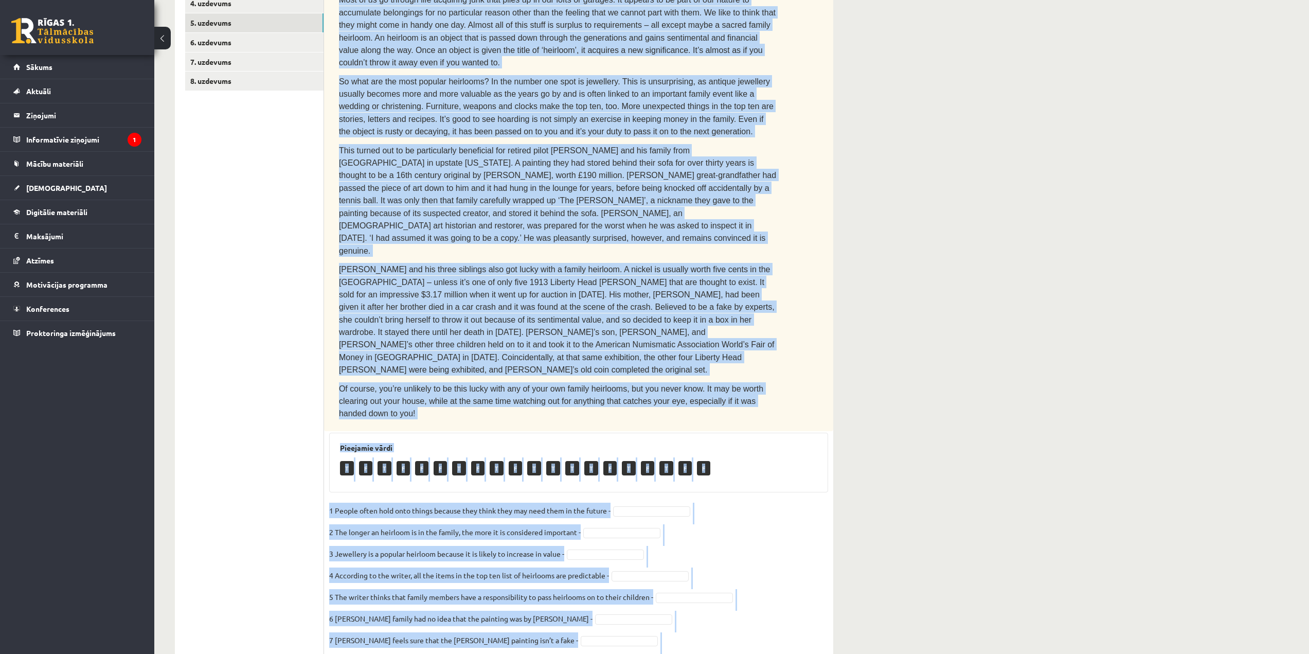
scroll to position [260, 0]
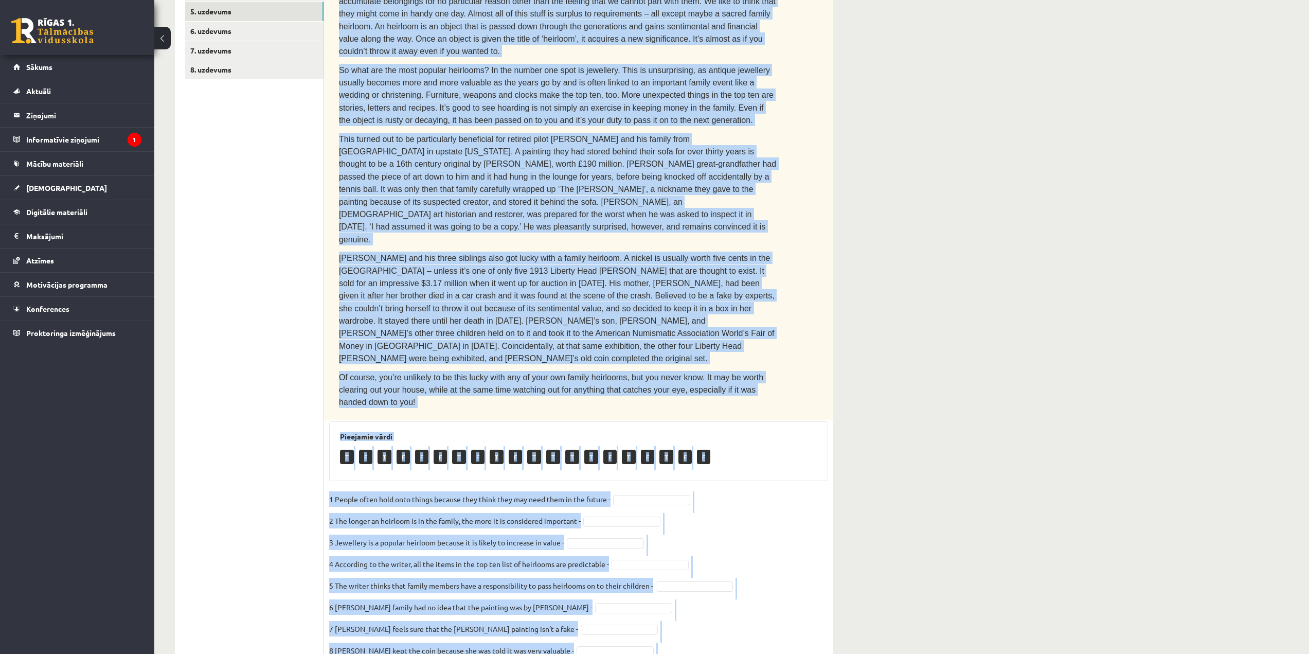
drag, startPoint x: 335, startPoint y: 42, endPoint x: 627, endPoint y: 651, distance: 675.1
click at [627, 651] on div "Angļu valoda 1. ieskaite 10.b2 klase , Viktorija Skripko (10.b2 klase) Parādīt …" at bounding box center [504, 261] width 700 height 964
copy div "Read the text. Are the sentences true (T) or false (F)? You can’t take it with …"
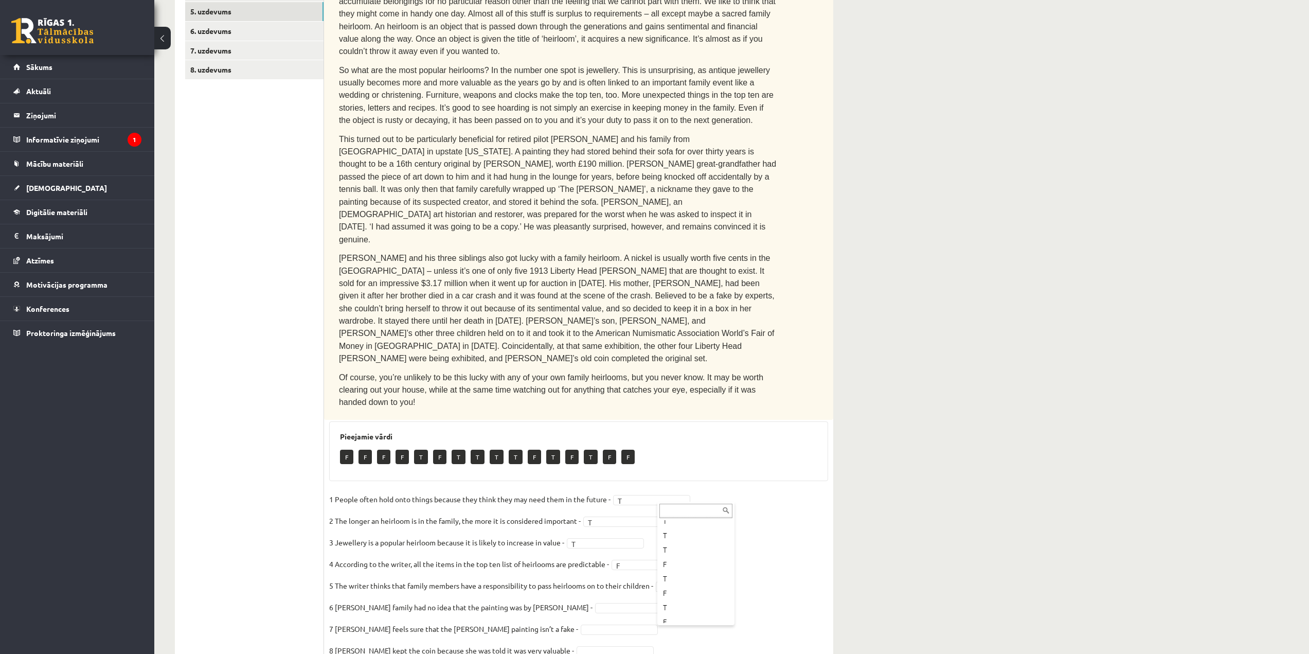
scroll to position [142, 0]
click at [605, 524] on fieldset "1 People often hold onto things because they think they may need them in the fu…" at bounding box center [578, 599] width 499 height 216
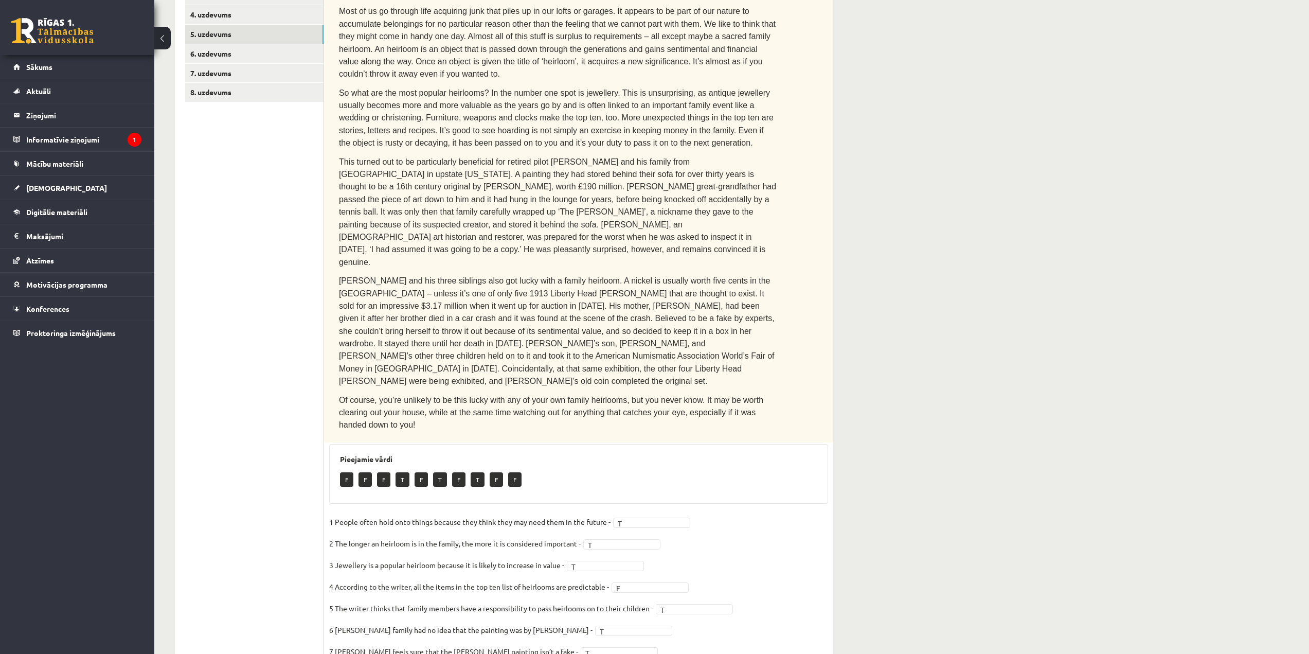
scroll to position [106, 0]
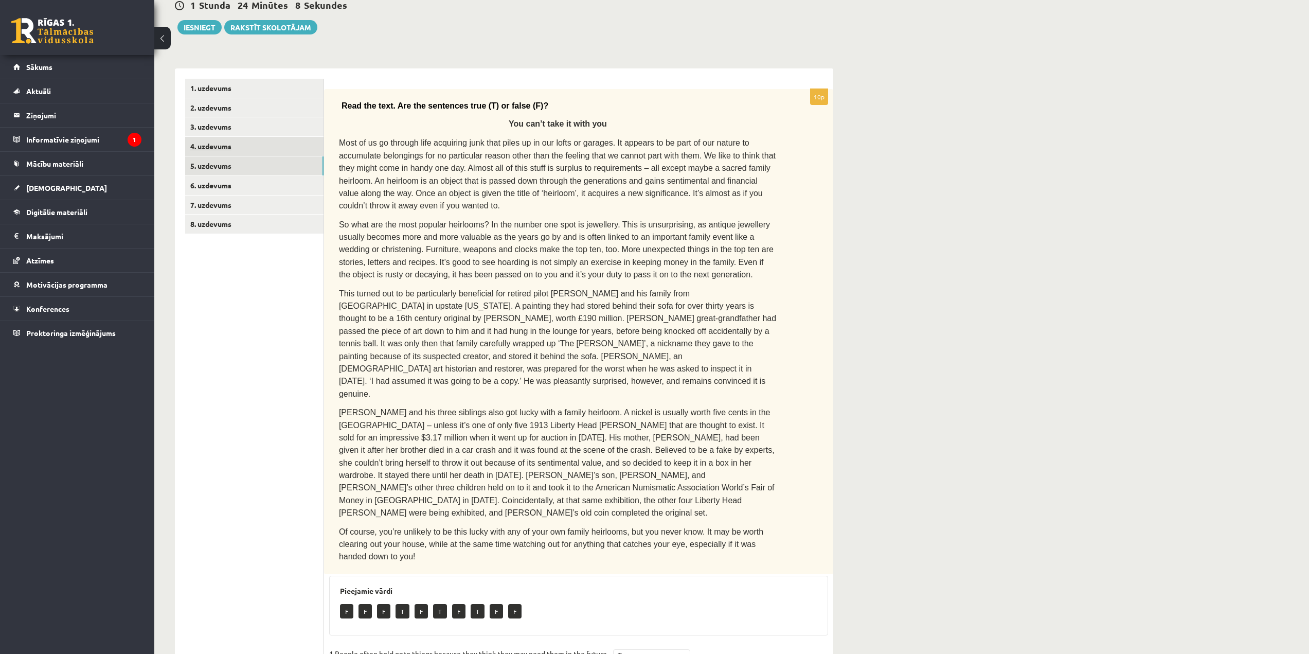
click at [257, 146] on link "4. uzdevums" at bounding box center [254, 146] width 138 height 19
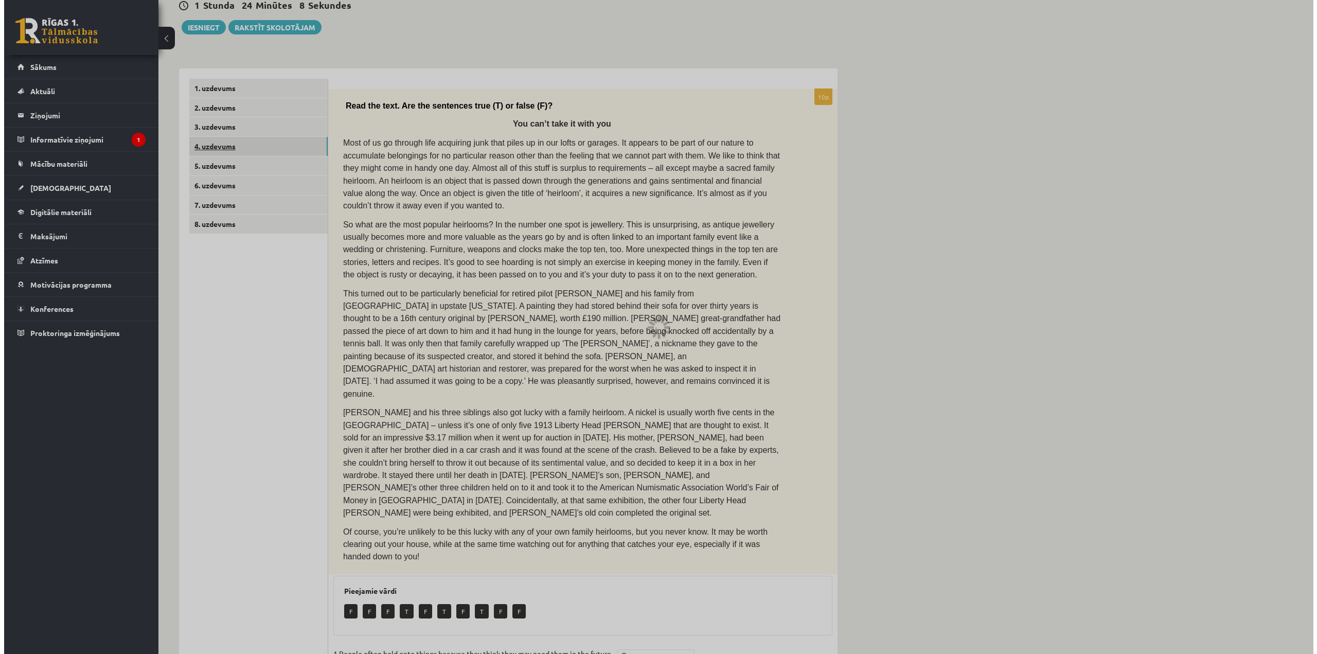
scroll to position [0, 0]
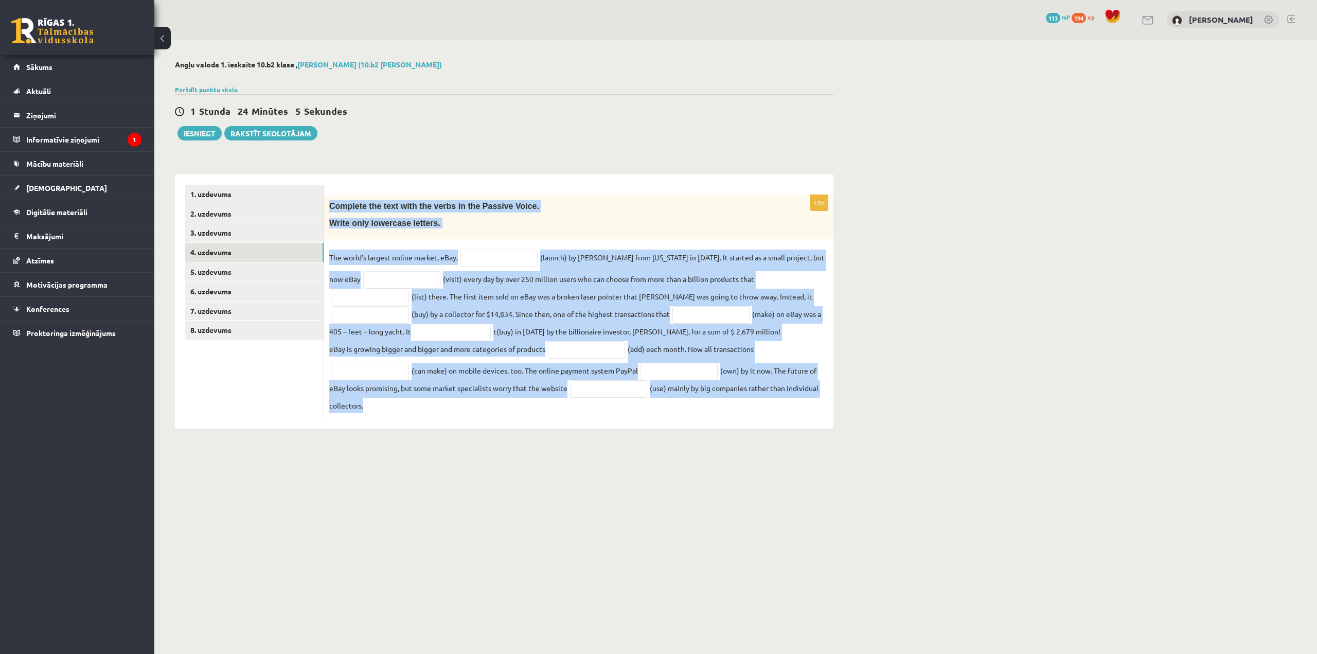
drag, startPoint x: 325, startPoint y: 197, endPoint x: 752, endPoint y: 424, distance: 483.8
click at [752, 424] on div "10p Complete the text with the verbs in the Passive Voice. Write only lowercase…" at bounding box center [578, 301] width 509 height 254
copy div "Complete the text with the verbs in the Passive Voice. Write only lowercase let…"
click at [485, 258] on input "text" at bounding box center [498, 258] width 77 height 17
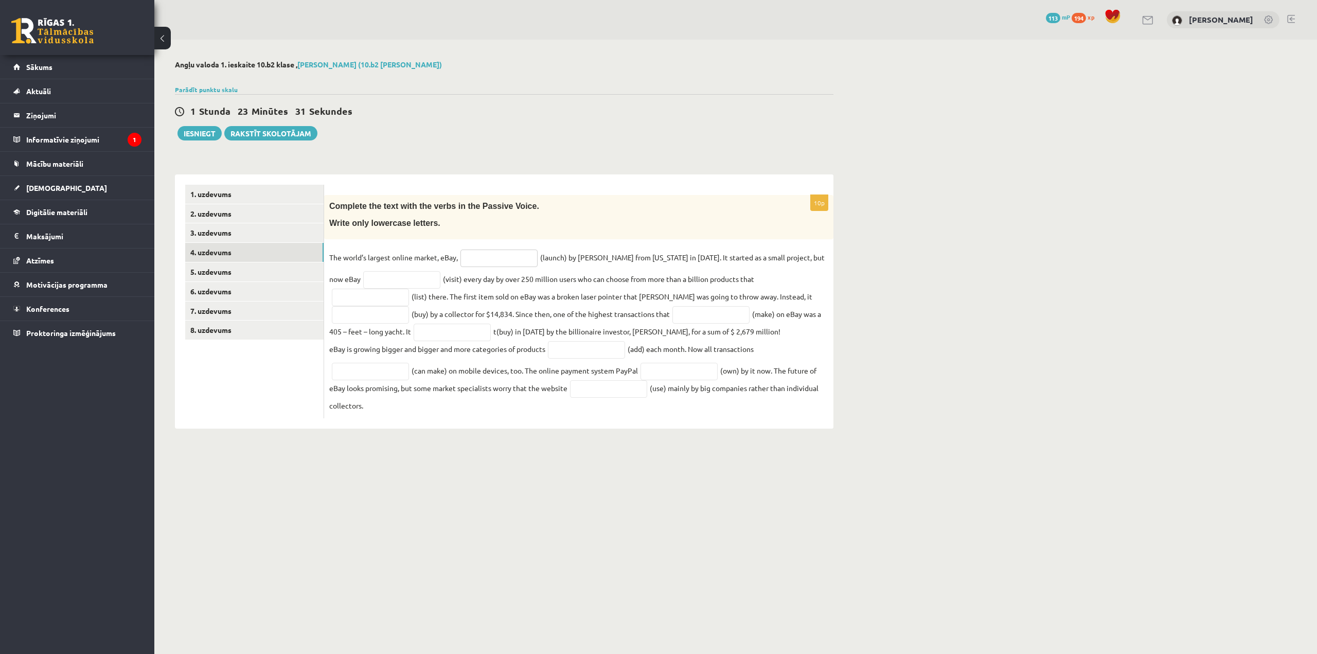
paste input "**********"
type input "**********"
click at [403, 282] on input "text" at bounding box center [401, 279] width 77 height 17
paste input "**********"
type input "**********"
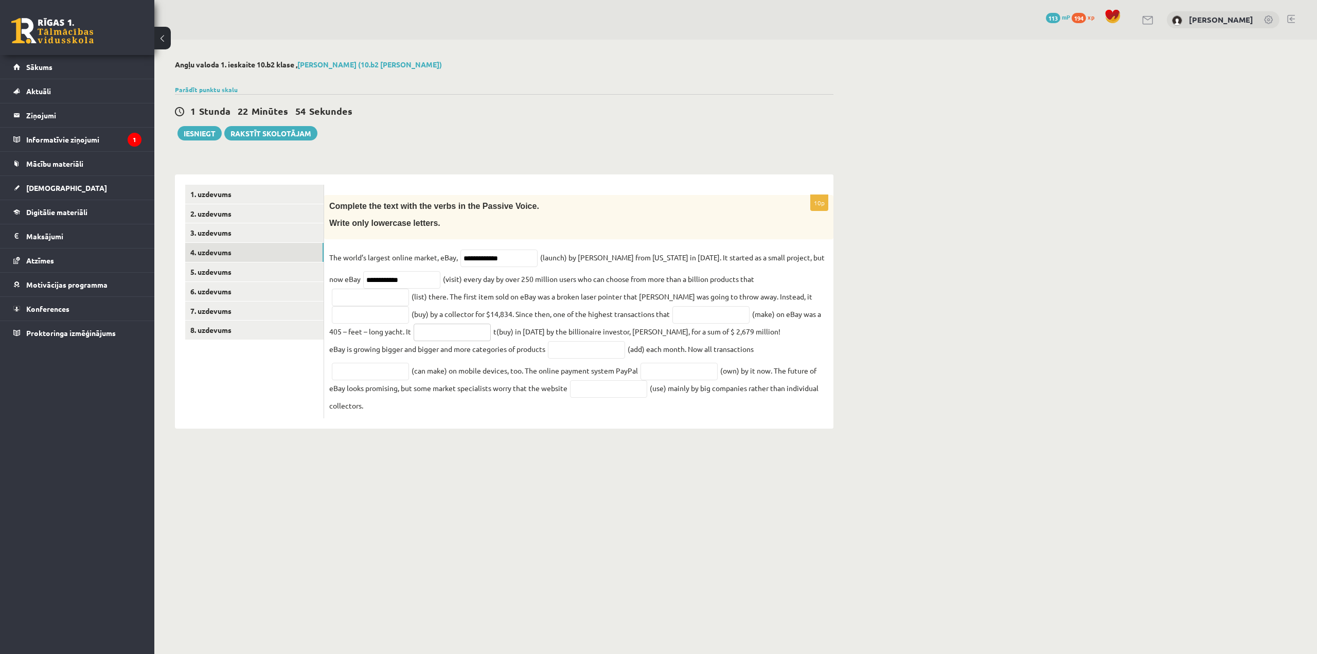
click at [414, 332] on input "text" at bounding box center [452, 332] width 77 height 17
click at [409, 289] on input "text" at bounding box center [370, 297] width 77 height 17
paste input "**********"
type input "**********"
click at [409, 306] on input "text" at bounding box center [370, 314] width 77 height 17
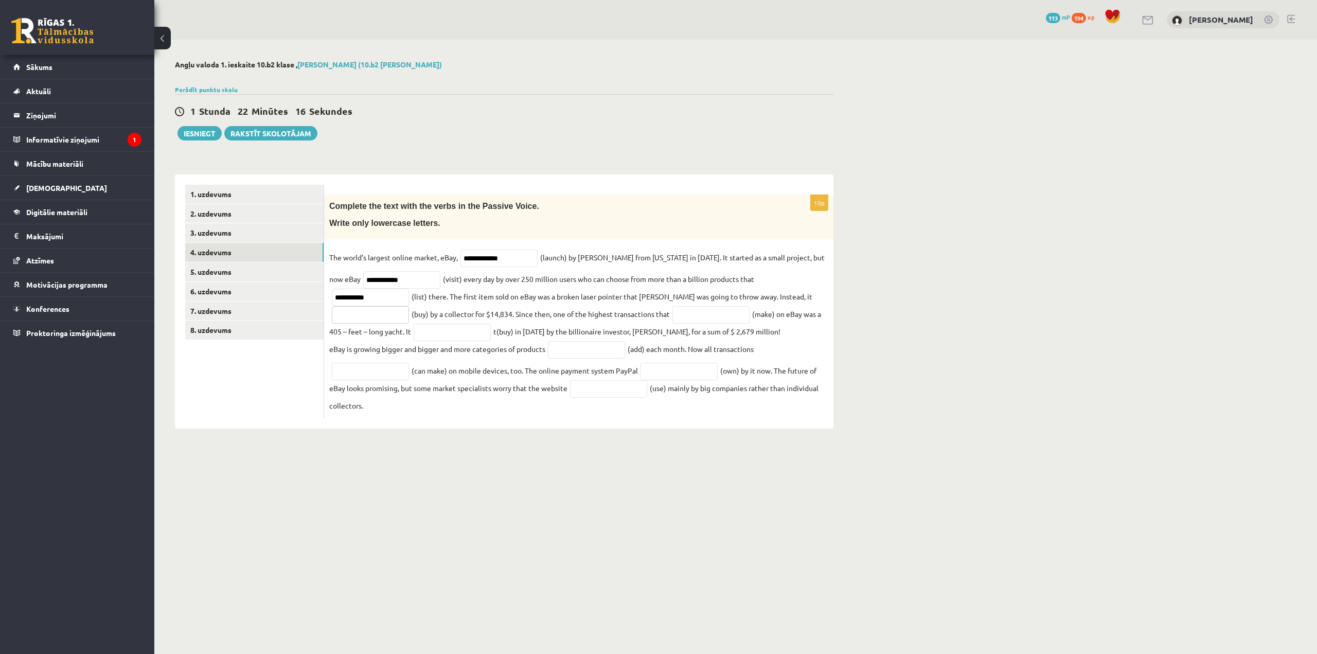
paste input "**********"
type input "**********"
click at [672, 312] on input "text" at bounding box center [710, 314] width 77 height 17
paste input "********"
type input "********"
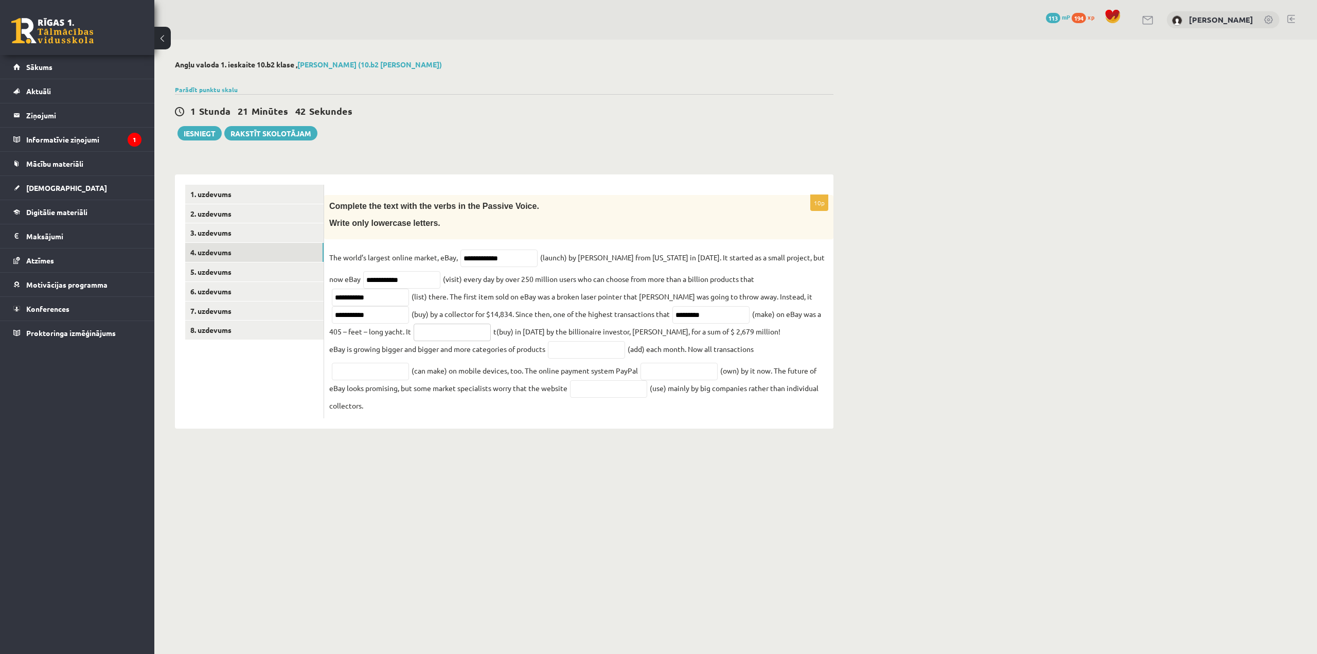
click at [414, 329] on input "text" at bounding box center [452, 332] width 77 height 17
paste input "**********"
type input "**********"
click at [580, 355] on input "text" at bounding box center [586, 349] width 77 height 17
paste input "*********"
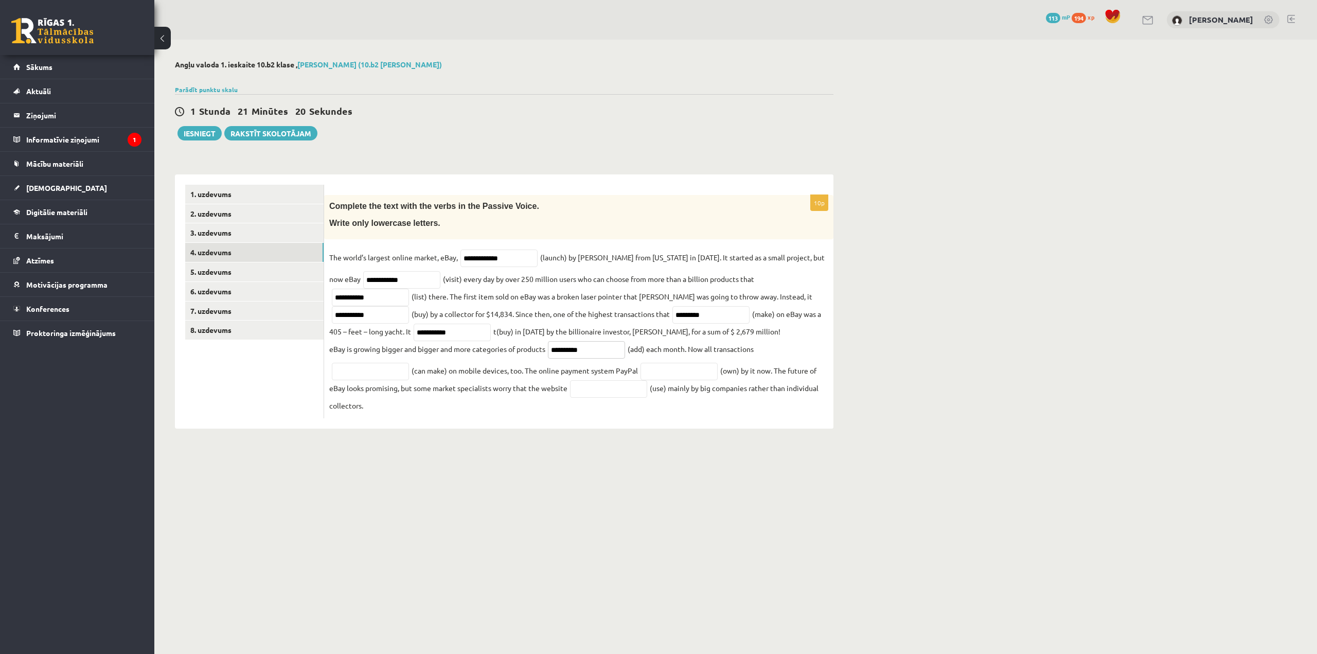
type input "*********"
click at [395, 370] on input "text" at bounding box center [370, 371] width 77 height 17
paste input "**********"
type input "**********"
click at [667, 373] on input "text" at bounding box center [678, 371] width 77 height 17
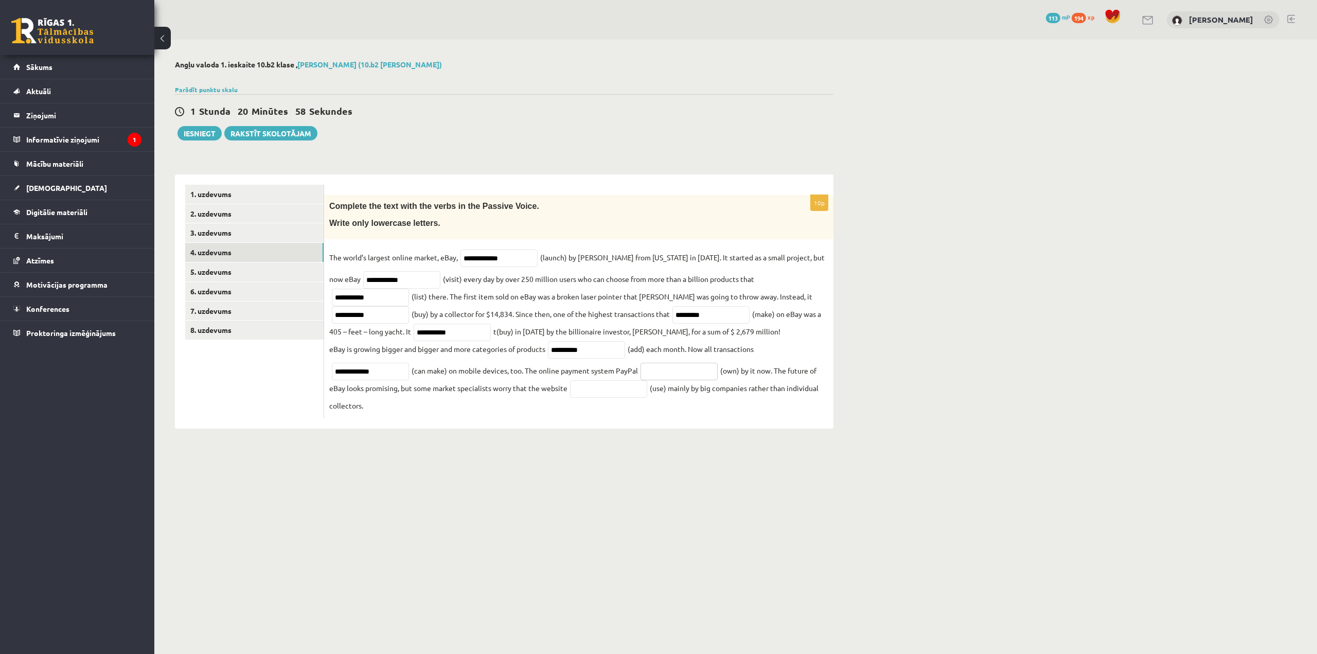
paste input "********"
type input "********"
click at [619, 396] on input "text" at bounding box center [608, 388] width 77 height 17
paste input "*******"
type input "*******"
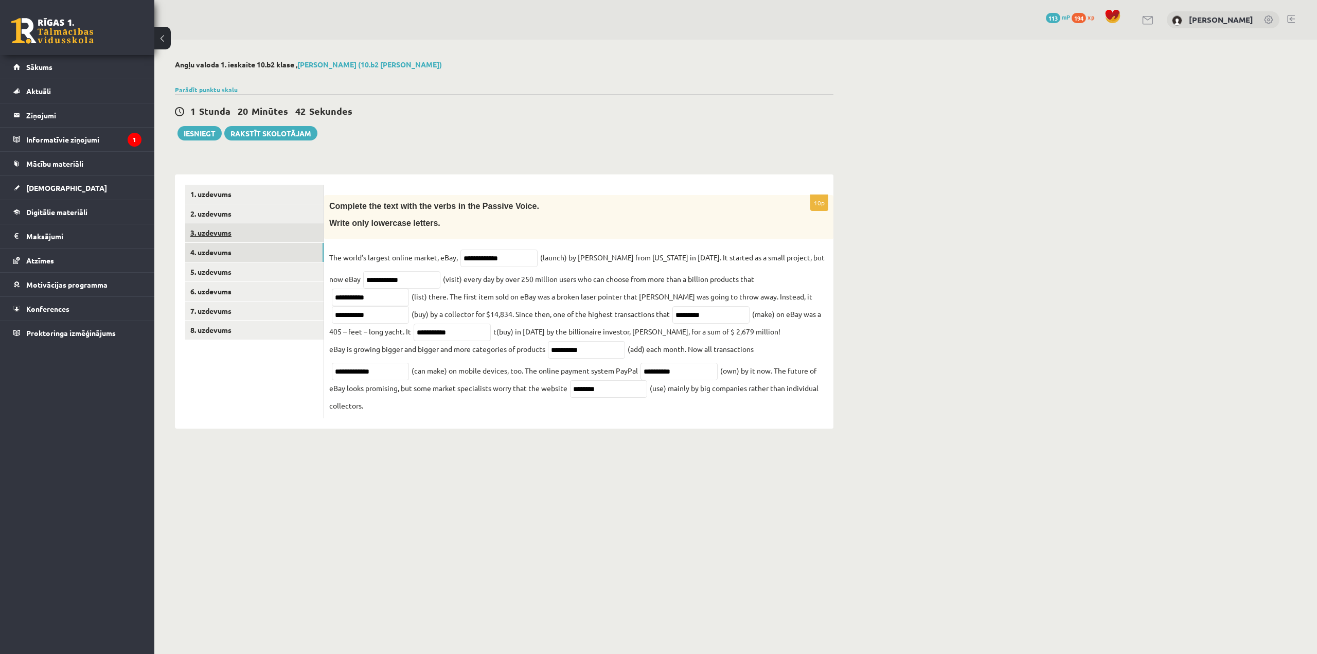
click at [268, 232] on link "3. uzdevums" at bounding box center [254, 232] width 138 height 19
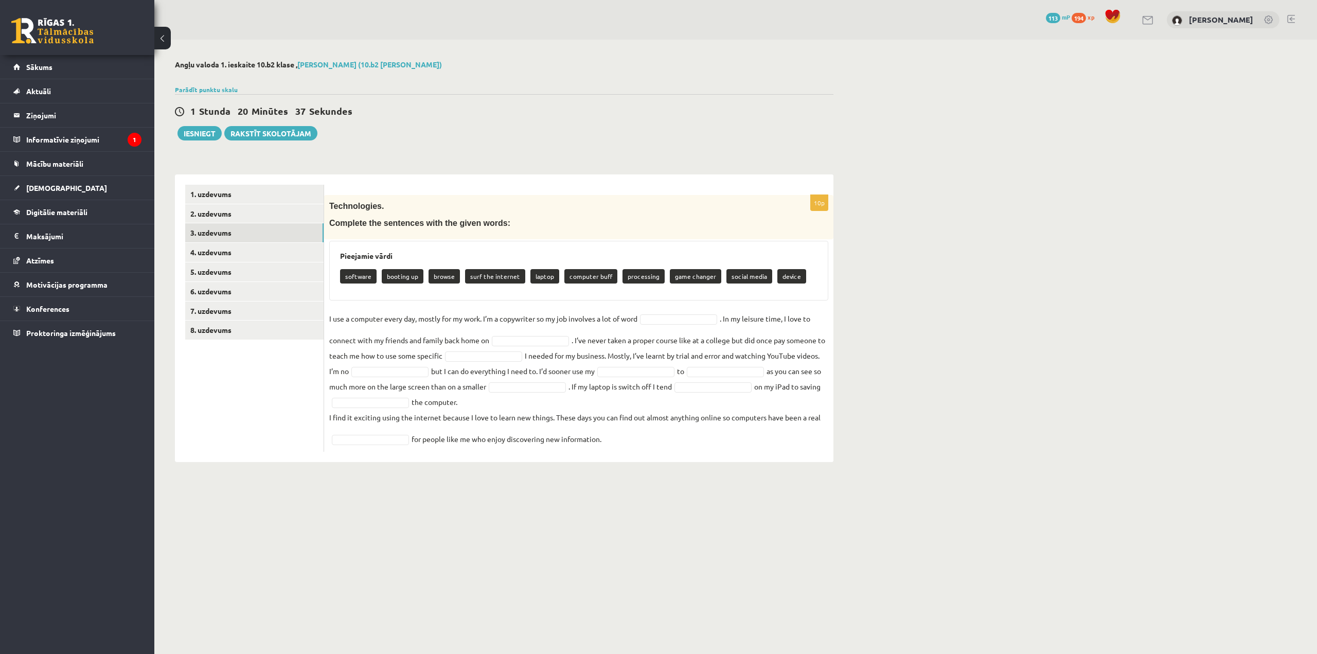
drag, startPoint x: 327, startPoint y: 202, endPoint x: 676, endPoint y: 450, distance: 427.9
click at [676, 450] on div "10p Technologies. Complete the sentences with the given words: Pieejamie vārdi …" at bounding box center [578, 323] width 509 height 257
copy div "Technologies. Complete the sentences with the given words: Pieejamie vārdi soft…"
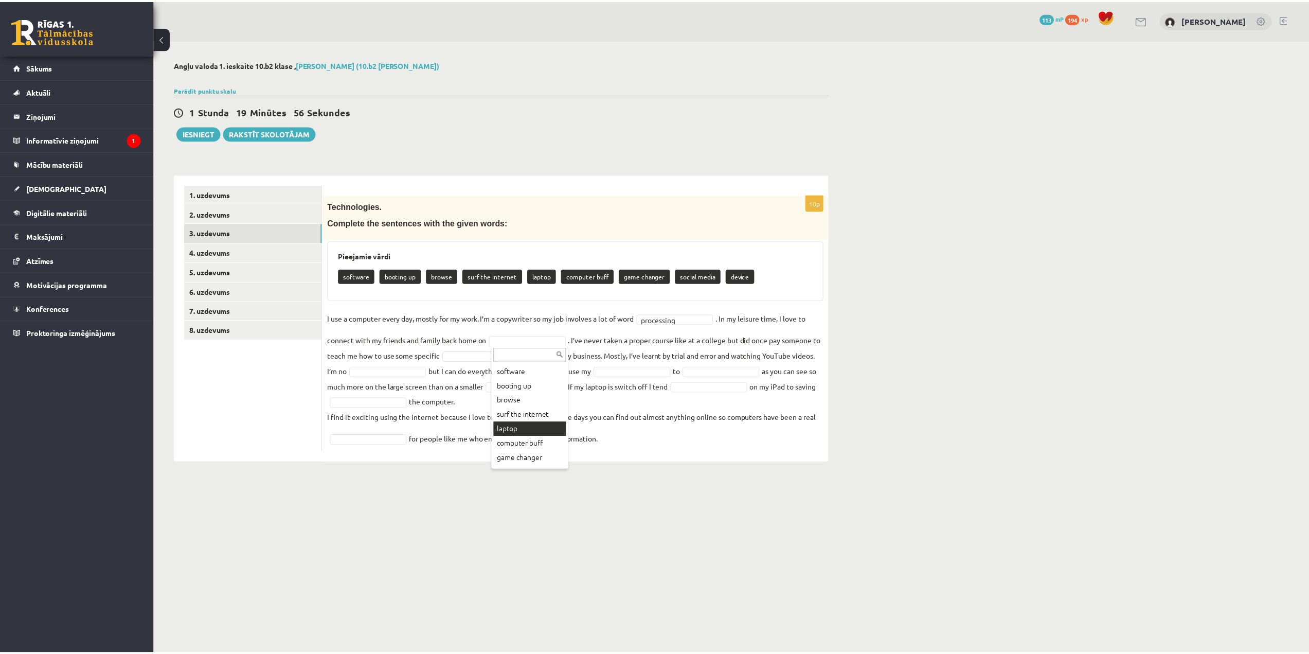
scroll to position [41, 0]
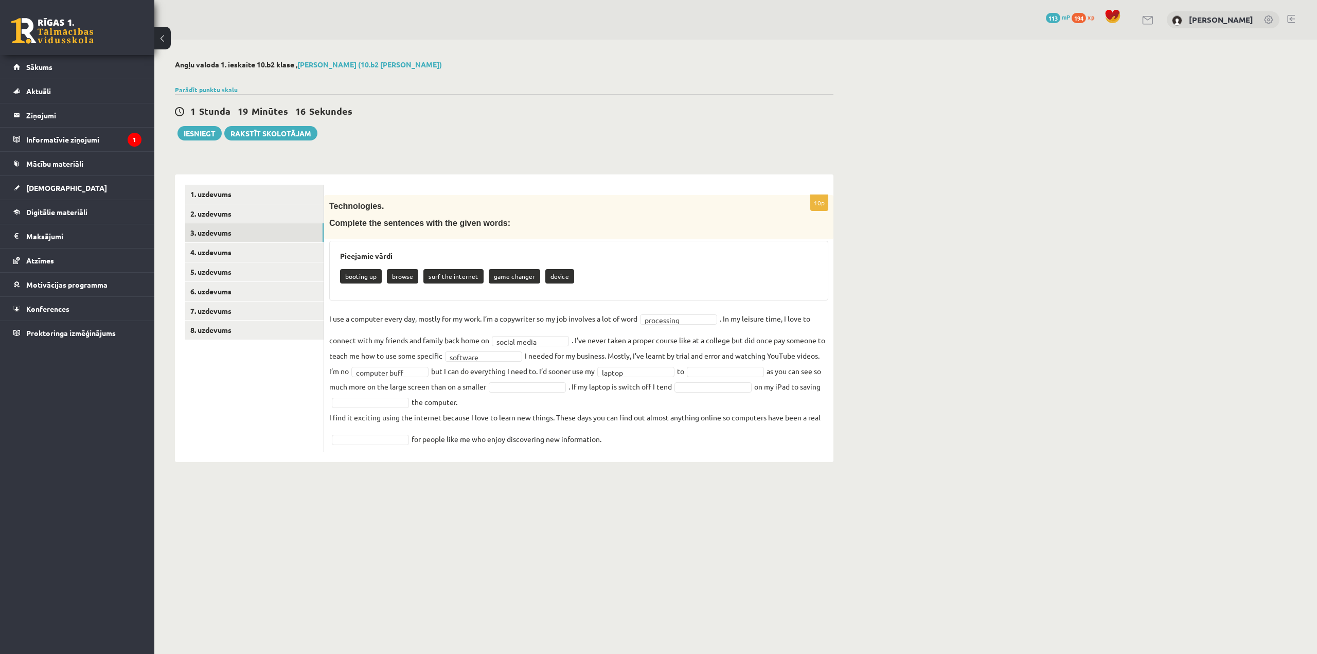
click at [738, 366] on fieldset "**********" at bounding box center [578, 379] width 499 height 136
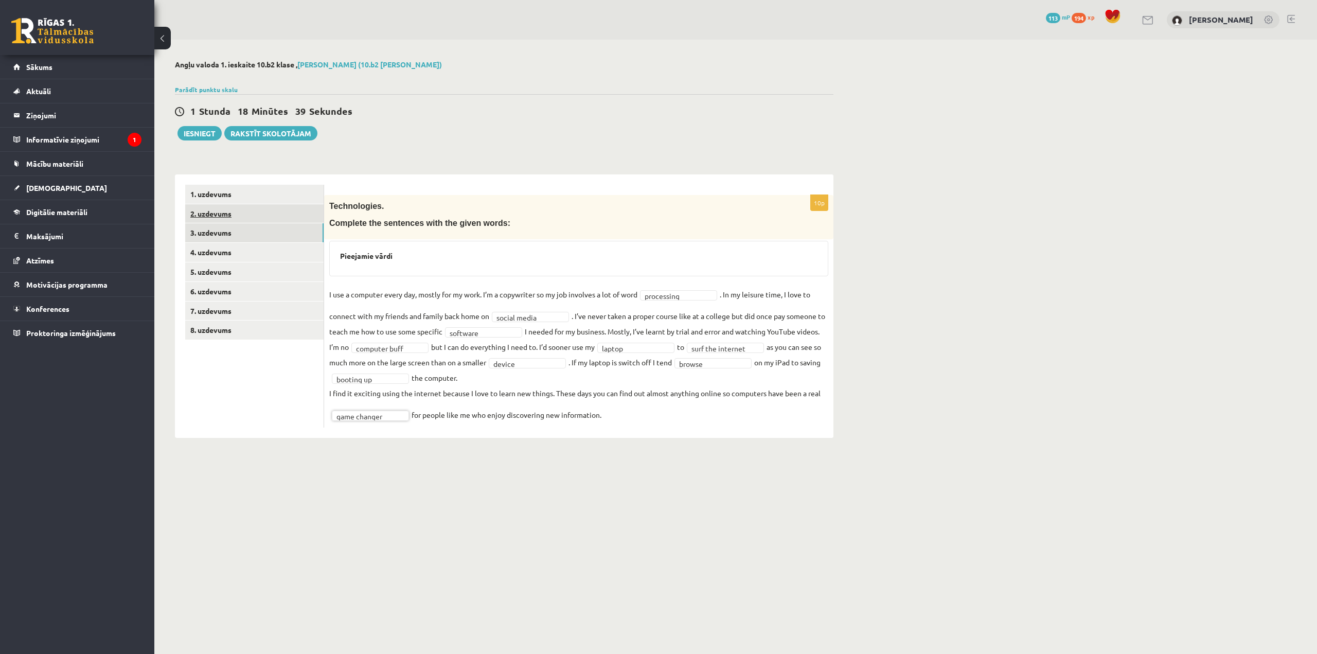
click at [296, 210] on link "2. uzdevums" at bounding box center [254, 213] width 138 height 19
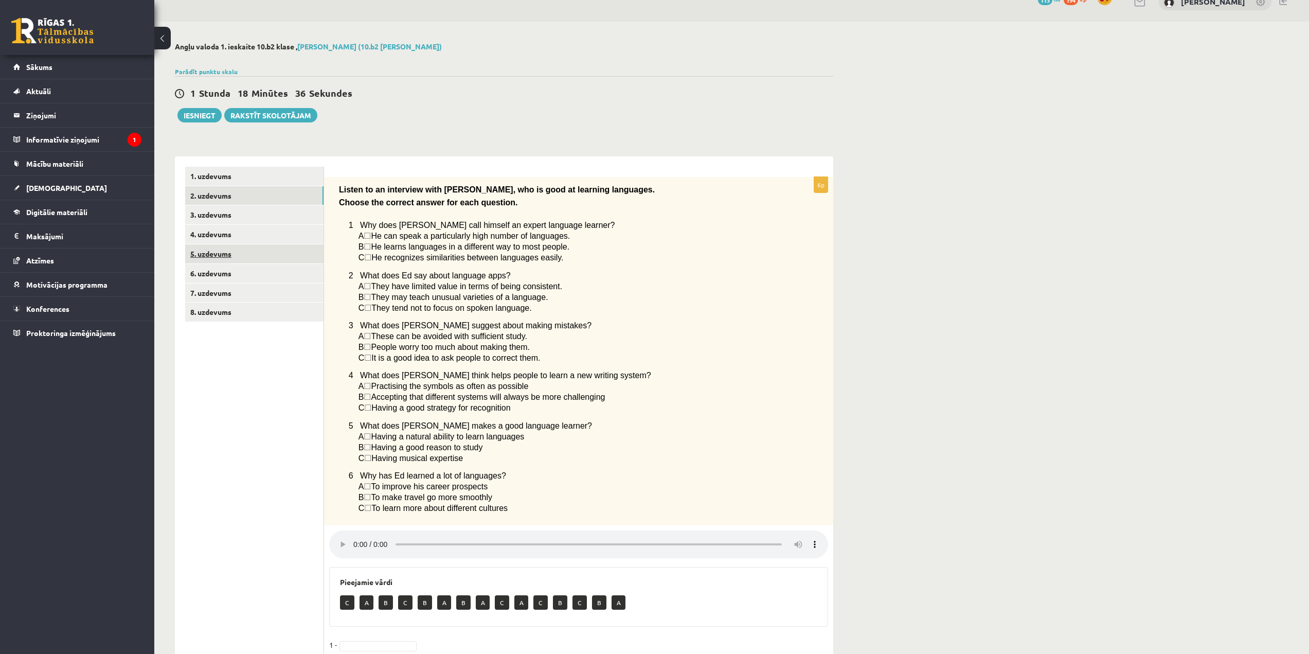
scroll to position [17, 0]
click at [252, 177] on link "1. uzdevums" at bounding box center [254, 176] width 138 height 19
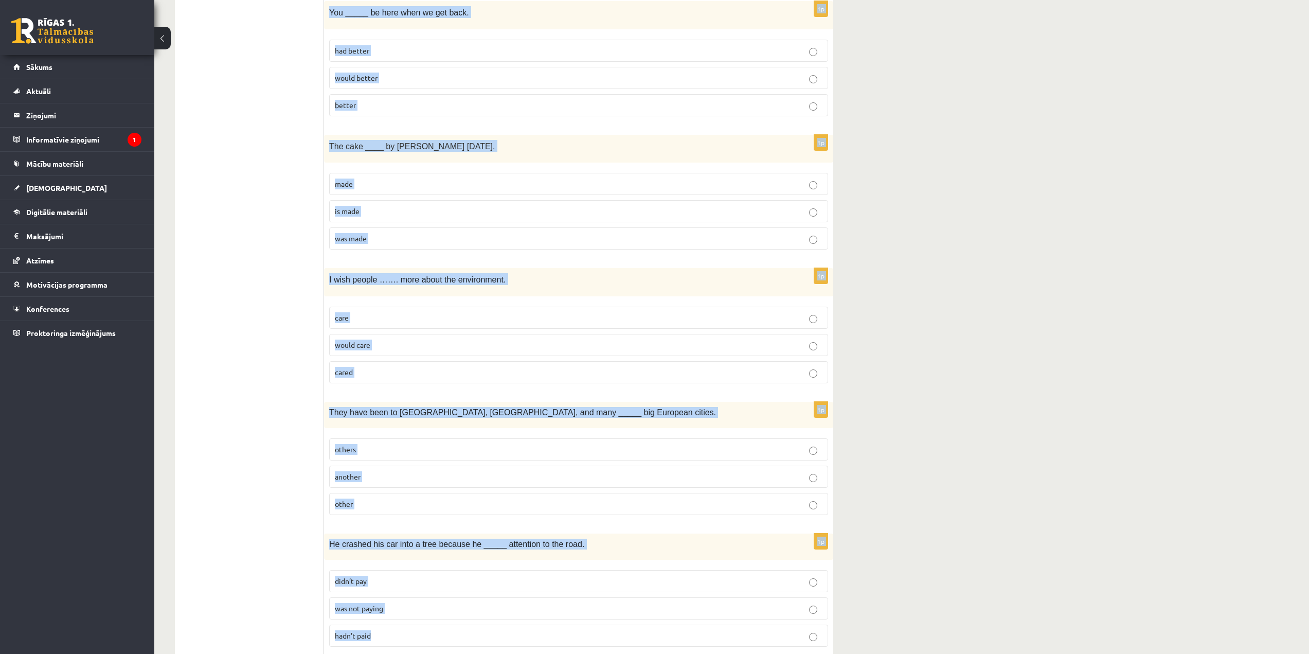
scroll to position [2221, 0]
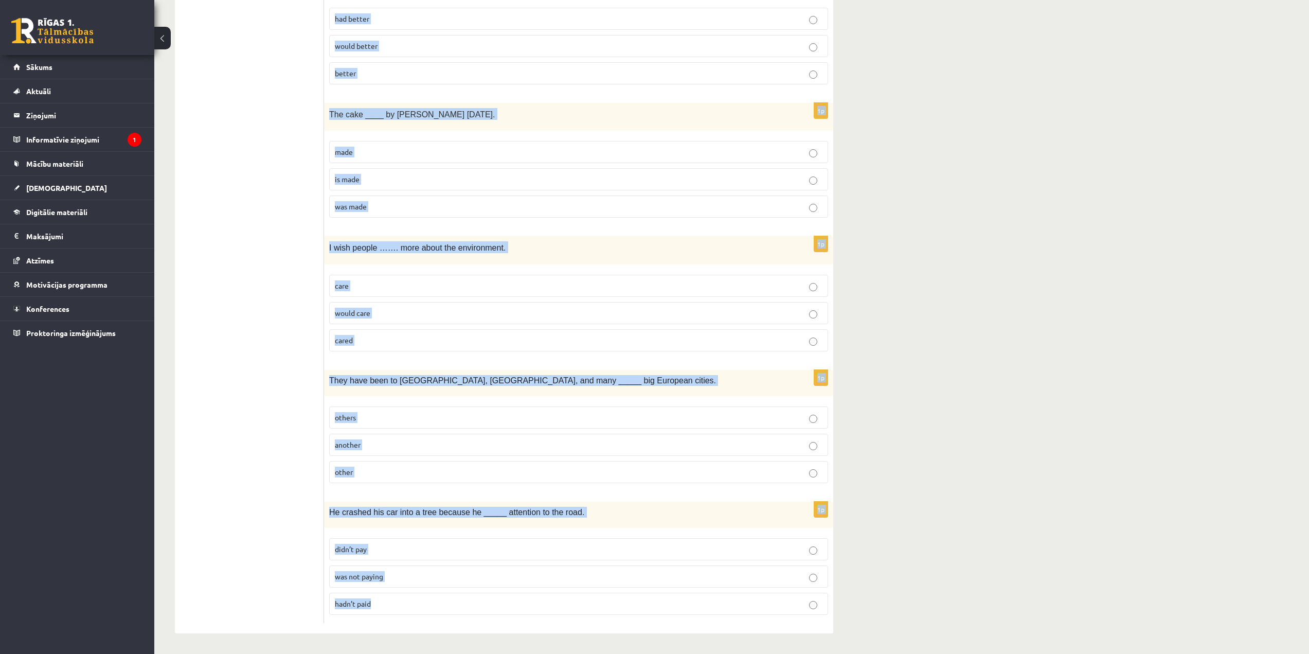
drag, startPoint x: 329, startPoint y: 181, endPoint x: 498, endPoint y: 607, distance: 458.1
copy form "There aren't _____ secrets to success. It's all about working hard. no any some…"
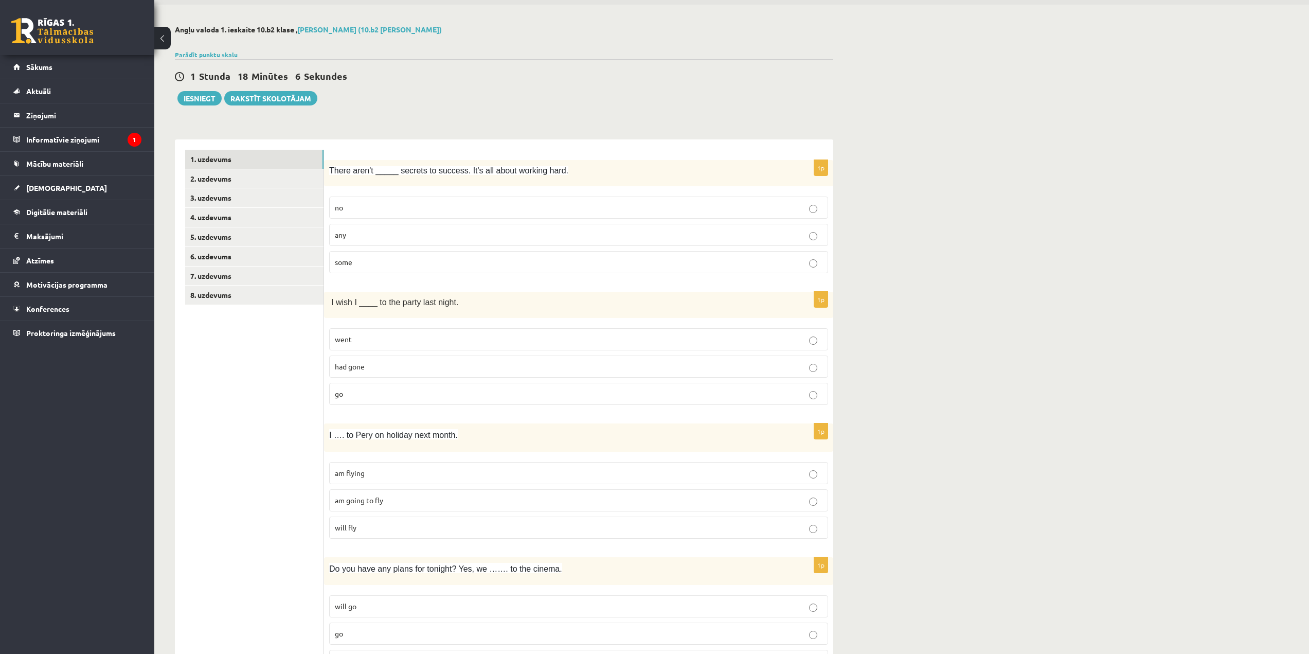
scroll to position [0, 0]
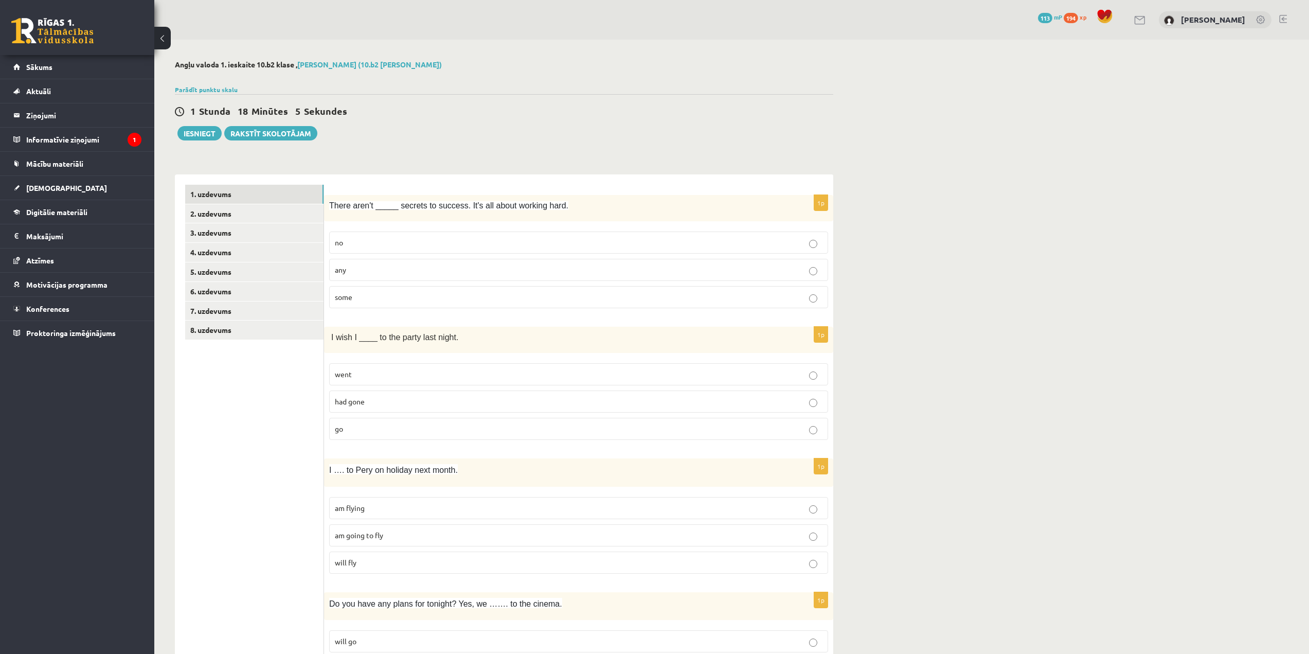
click at [373, 278] on label "any" at bounding box center [578, 270] width 499 height 22
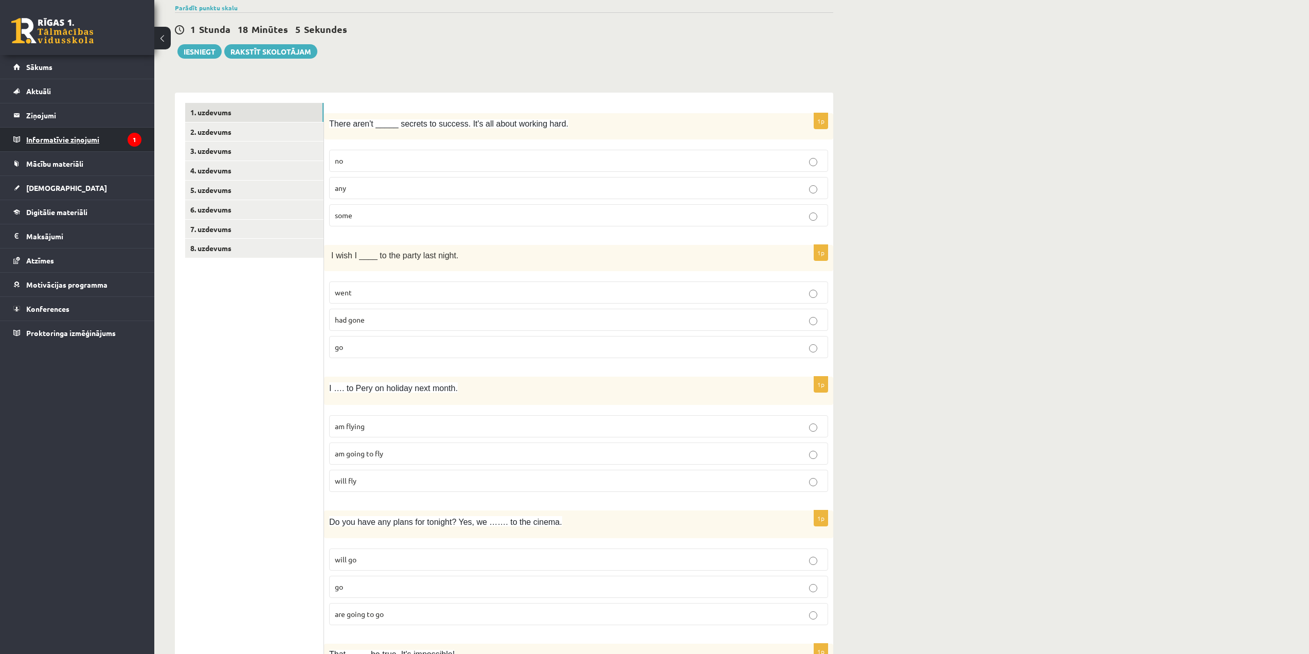
scroll to position [103, 0]
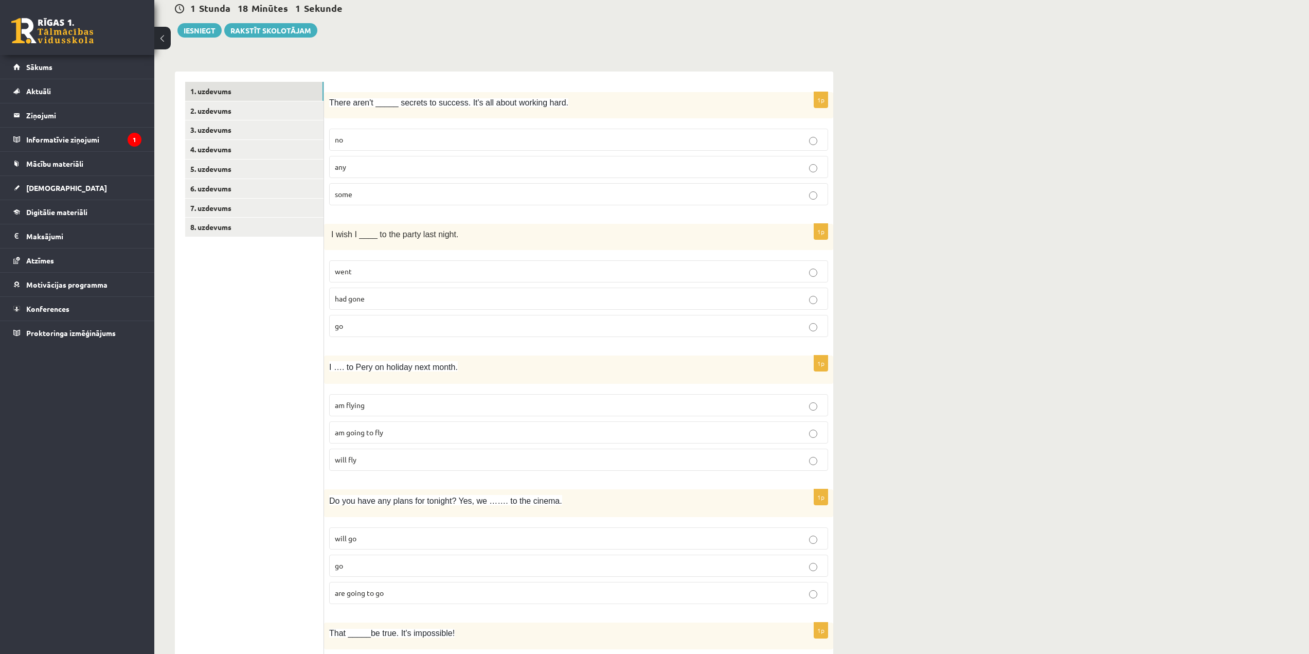
click at [365, 294] on p "had gone" at bounding box center [579, 298] width 488 height 11
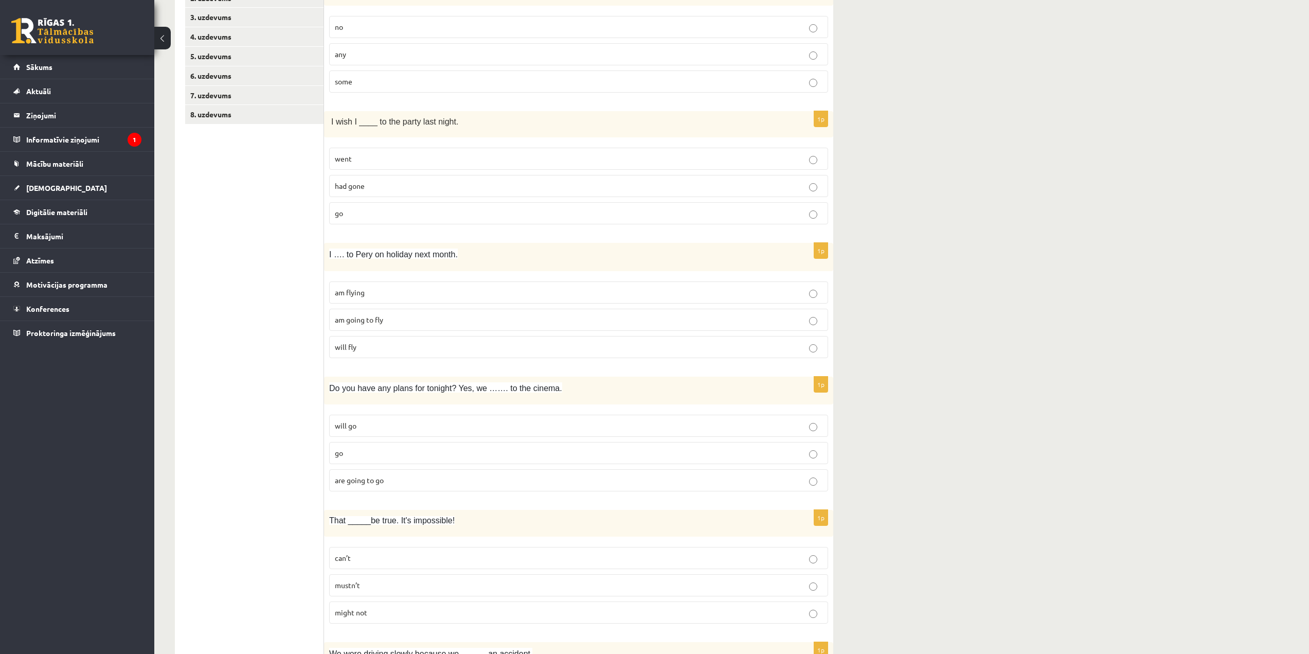
scroll to position [257, 0]
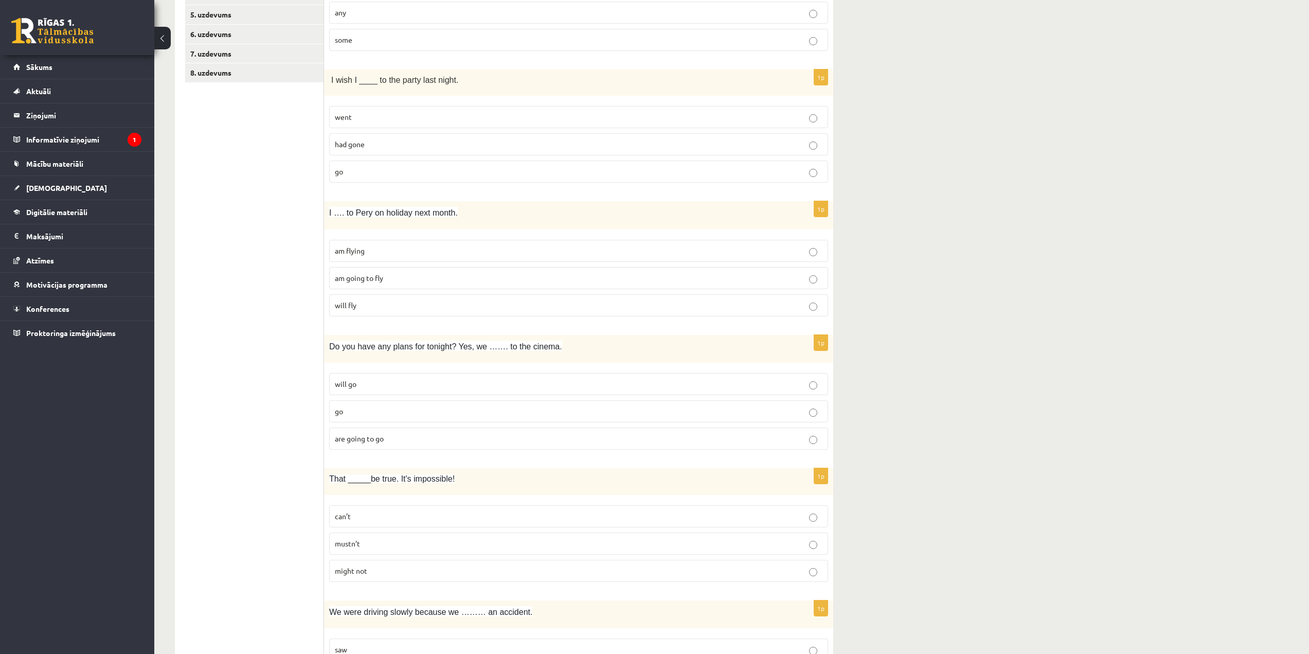
click at [384, 250] on p "am flying" at bounding box center [579, 250] width 488 height 11
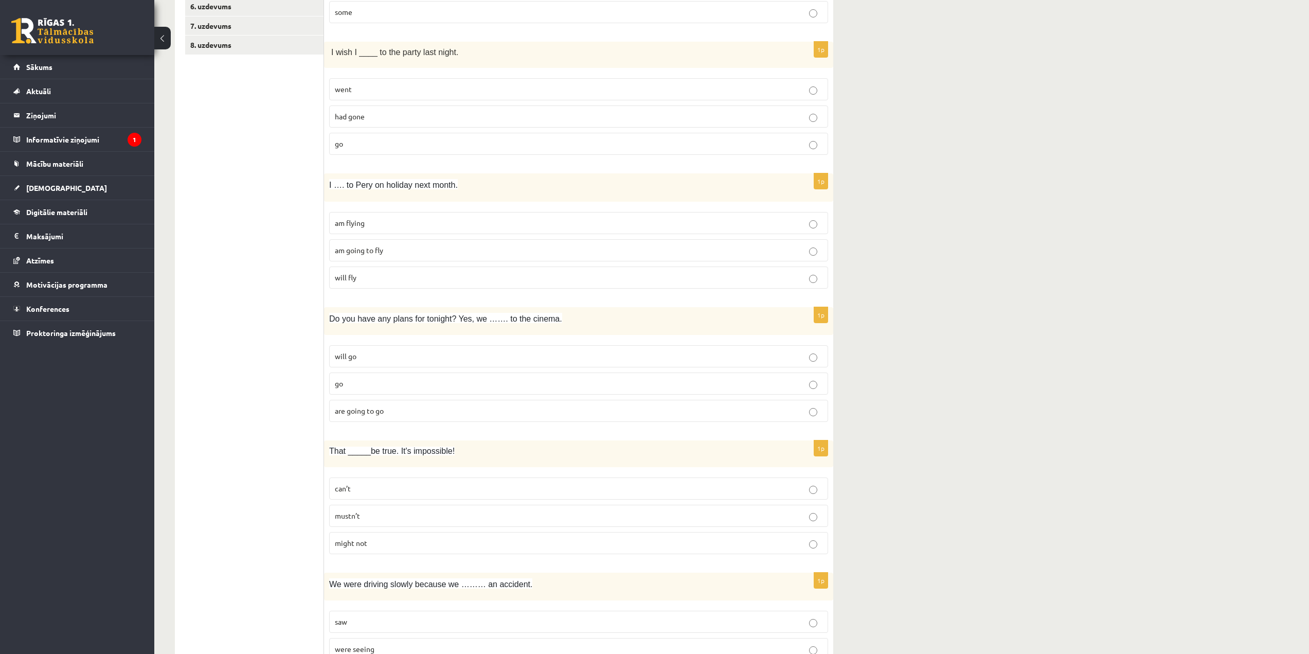
scroll to position [412, 0]
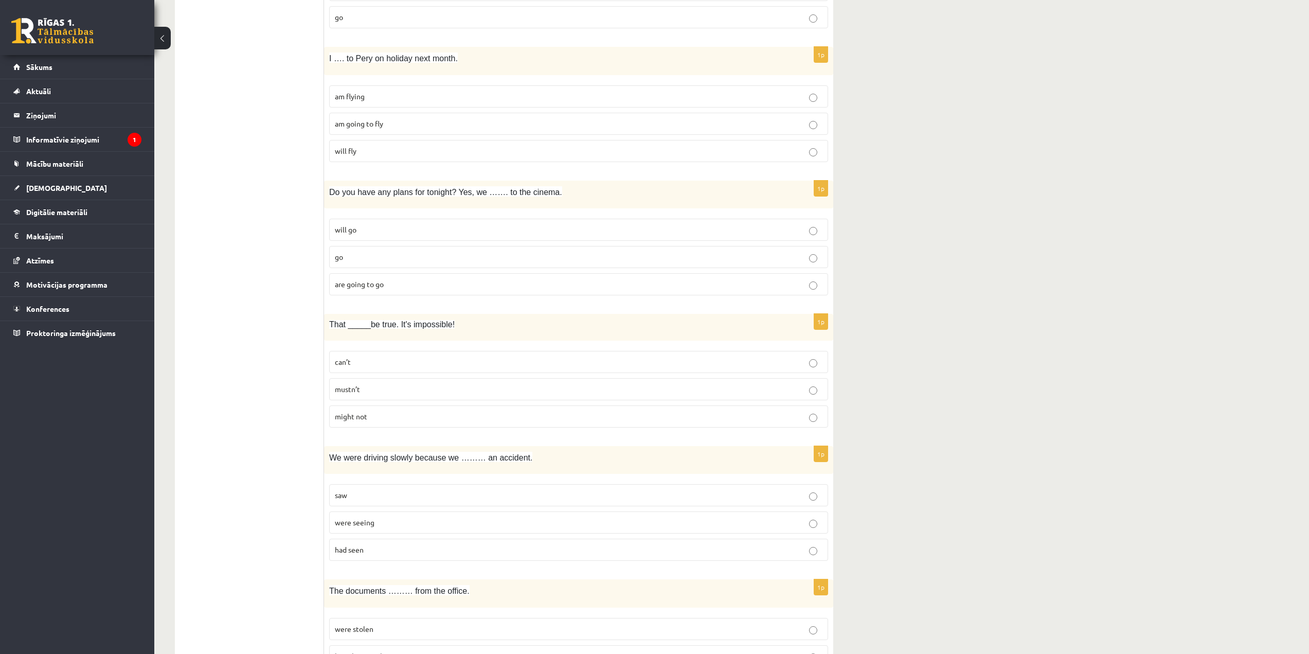
click at [400, 291] on label "are going to go" at bounding box center [578, 284] width 499 height 22
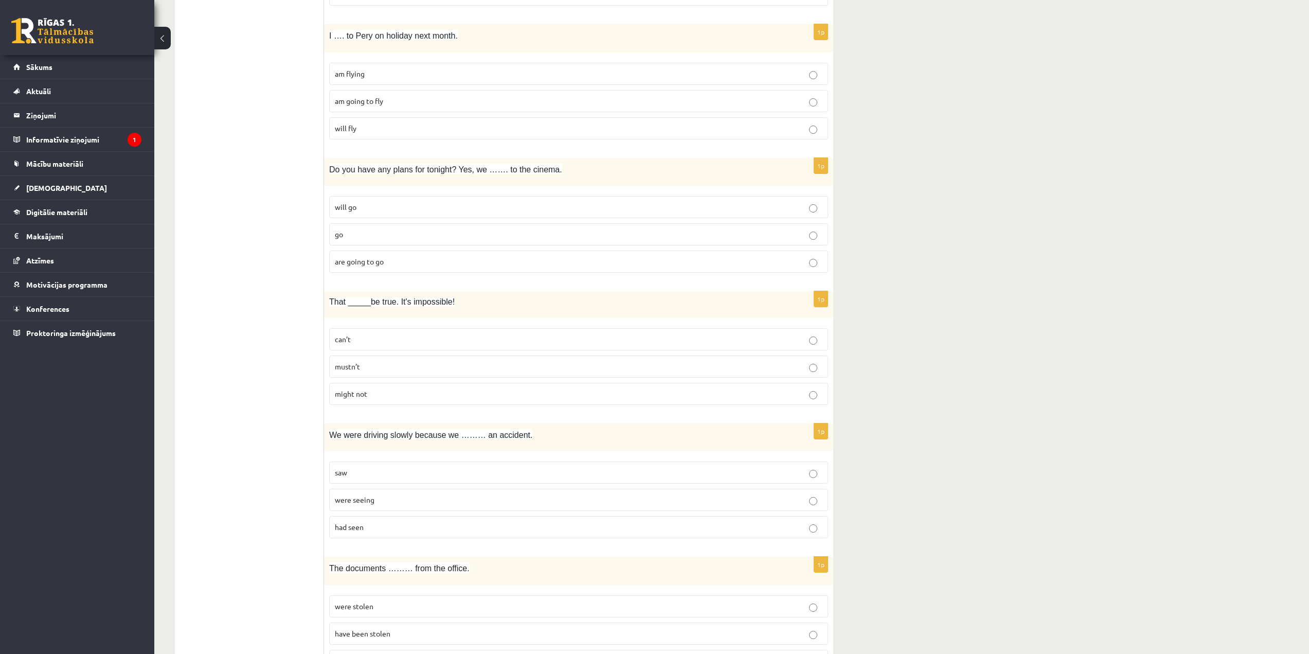
scroll to position [514, 0]
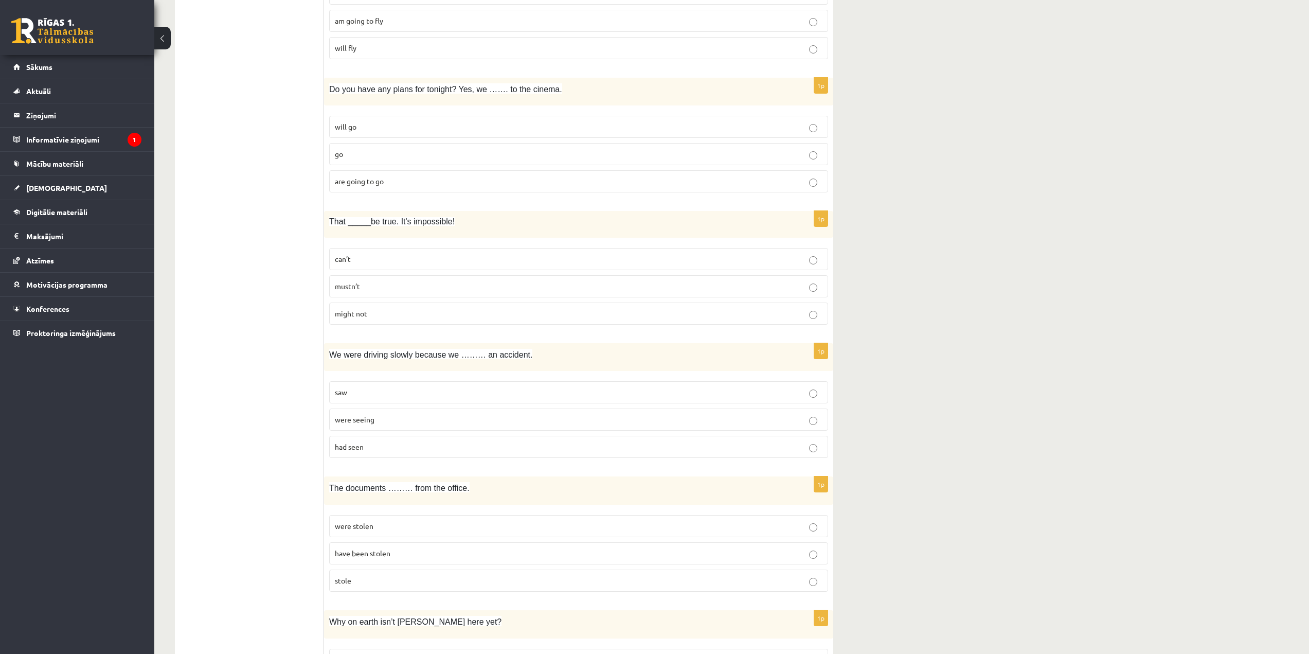
click at [372, 256] on p "can’t" at bounding box center [579, 259] width 488 height 11
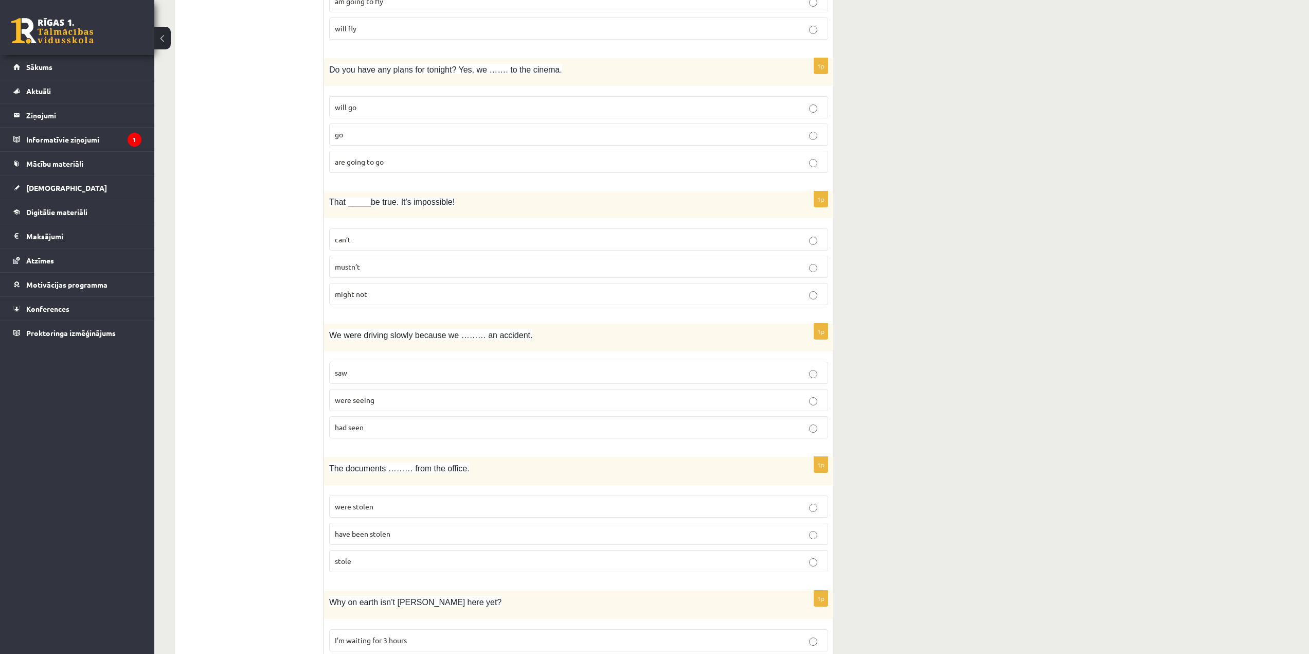
scroll to position [617, 0]
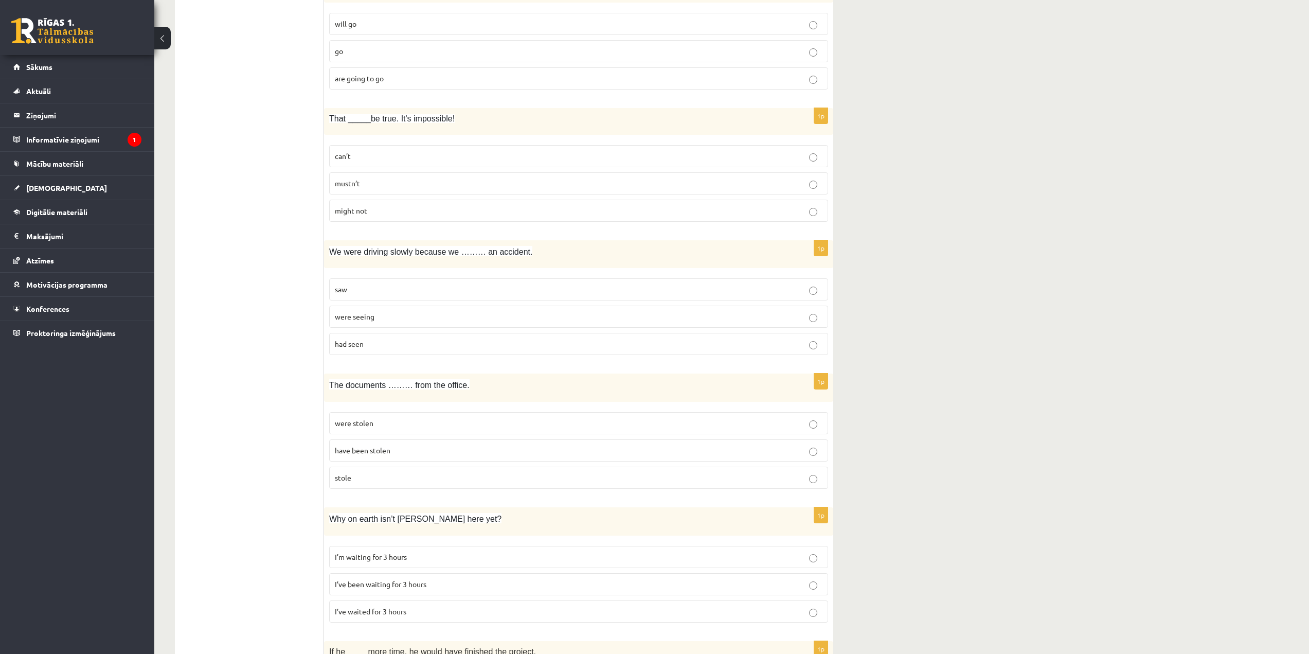
click at [373, 424] on p "were stolen" at bounding box center [579, 423] width 488 height 11
click at [376, 336] on label "had seen" at bounding box center [578, 344] width 499 height 22
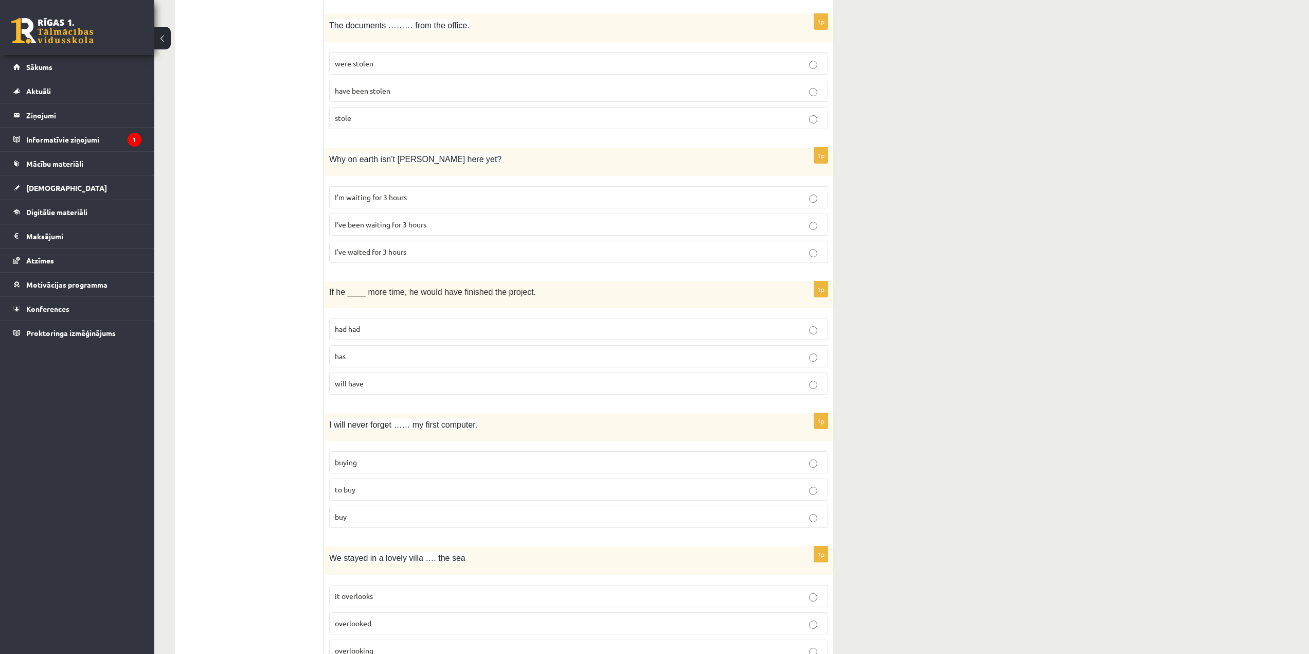
scroll to position [977, 0]
click at [402, 226] on span "I’ve been waiting for 3 hours" at bounding box center [381, 223] width 92 height 9
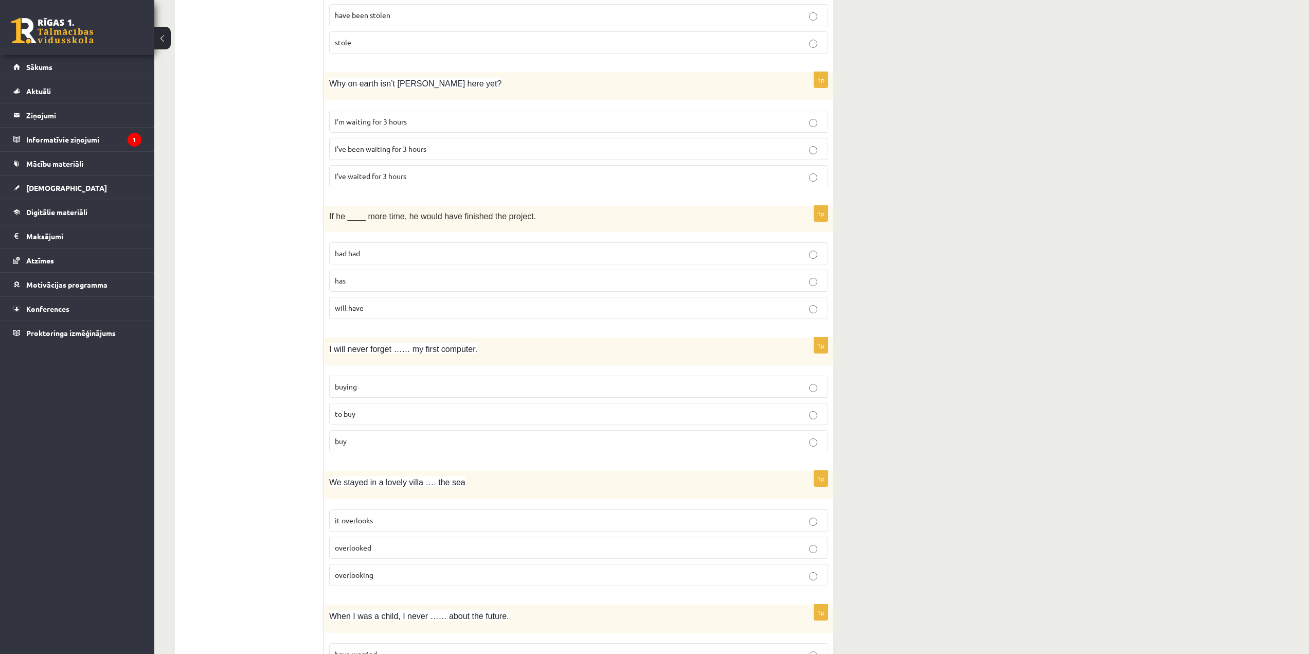
scroll to position [1080, 0]
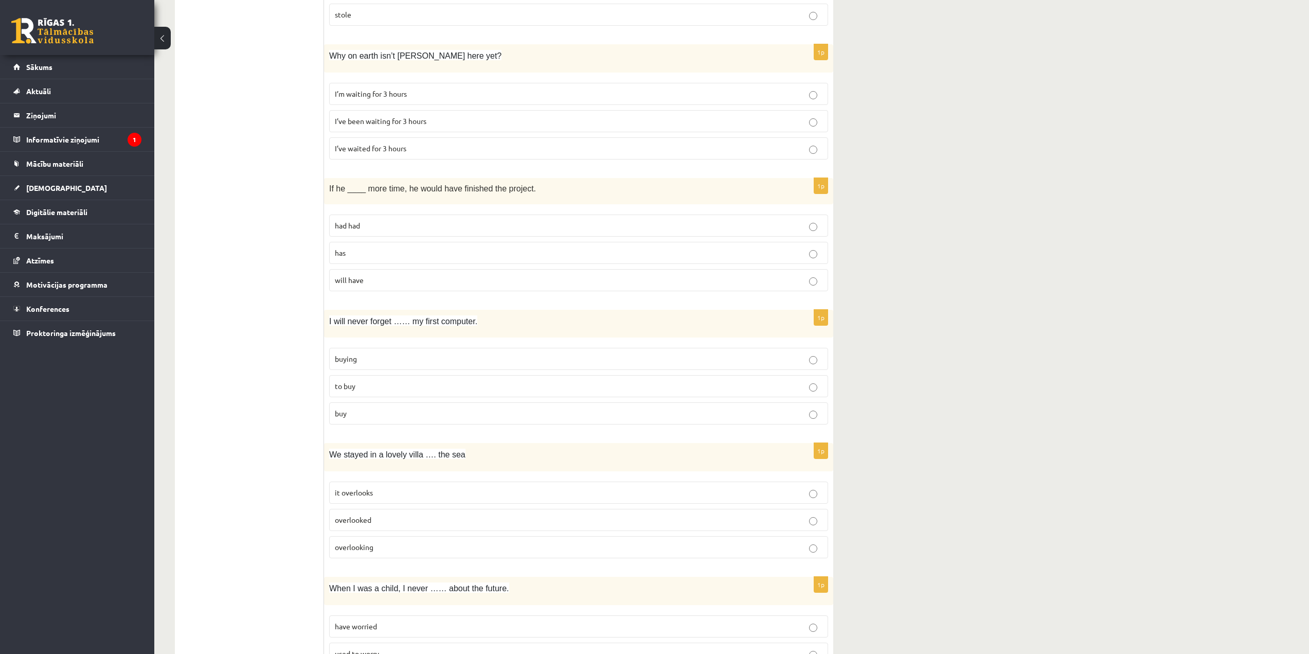
click at [356, 356] on span "buying" at bounding box center [346, 358] width 22 height 9
click at [360, 229] on span "had had" at bounding box center [347, 225] width 25 height 9
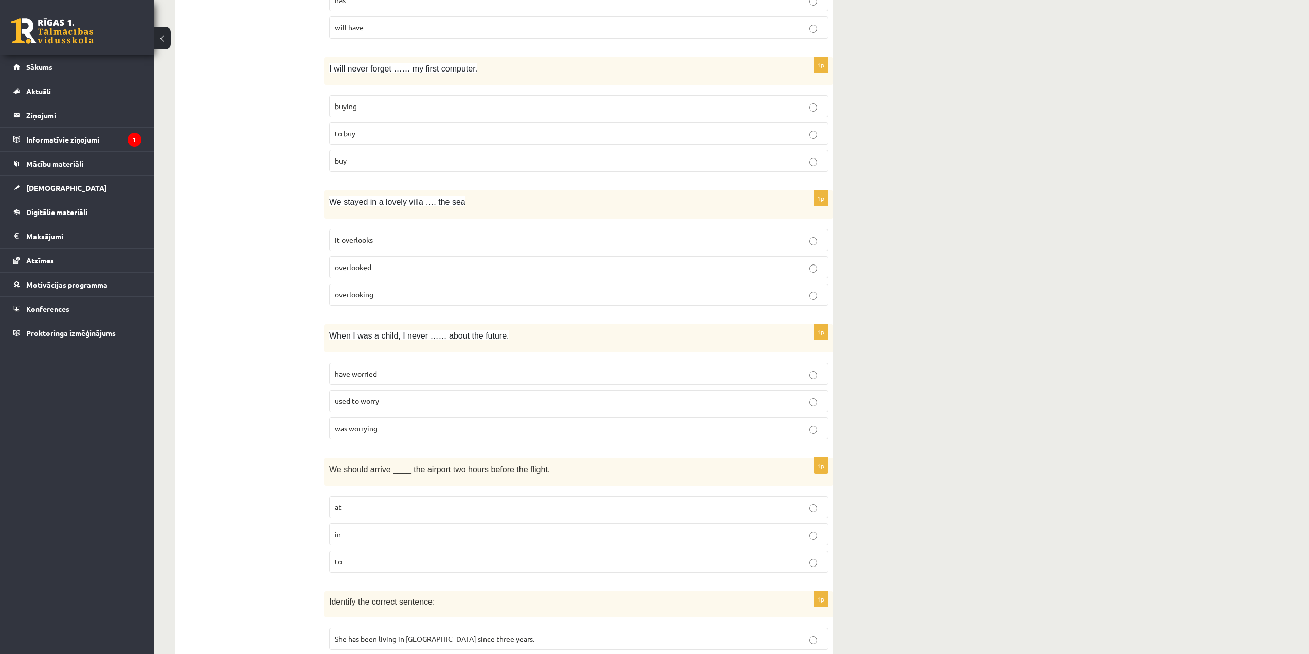
scroll to position [1338, 0]
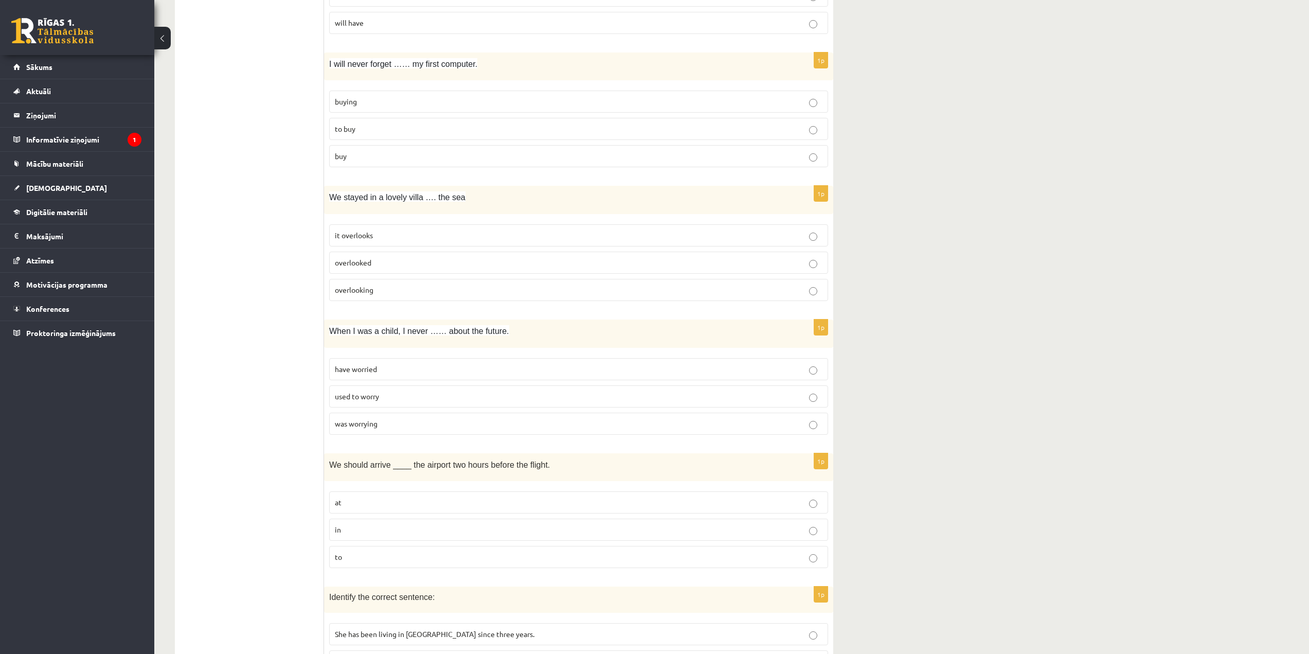
click at [400, 399] on p "used to worry" at bounding box center [579, 396] width 488 height 11
click at [387, 286] on p "overlooking" at bounding box center [579, 289] width 488 height 11
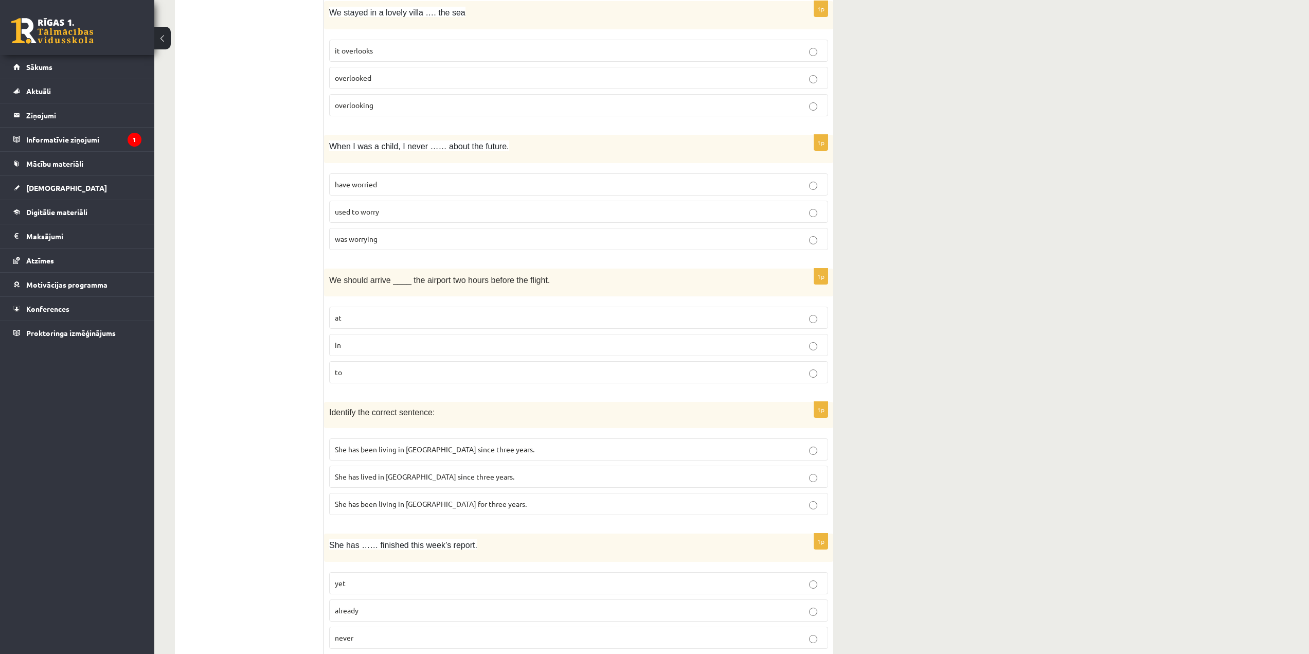
scroll to position [1543, 0]
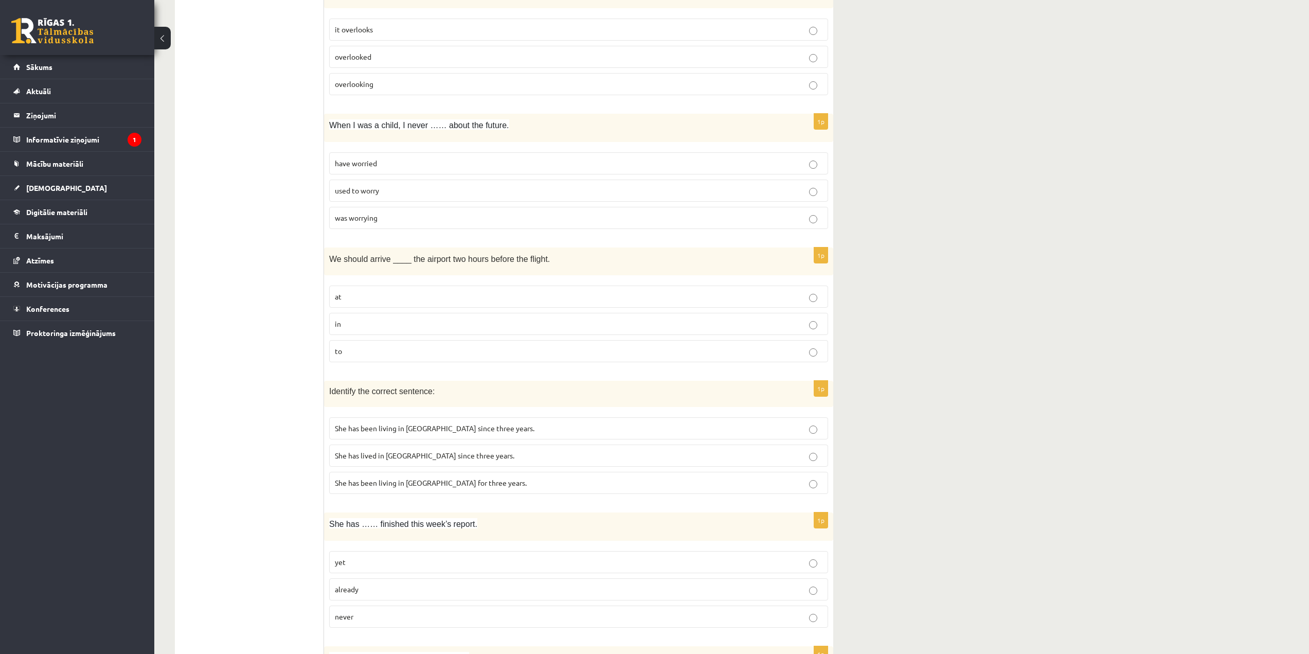
click at [364, 299] on p "at" at bounding box center [579, 296] width 488 height 11
click at [363, 429] on span "She has been living in Paris since three years." at bounding box center [435, 427] width 200 height 9
click at [457, 490] on label "She has been living in Paris for three years." at bounding box center [578, 483] width 499 height 22
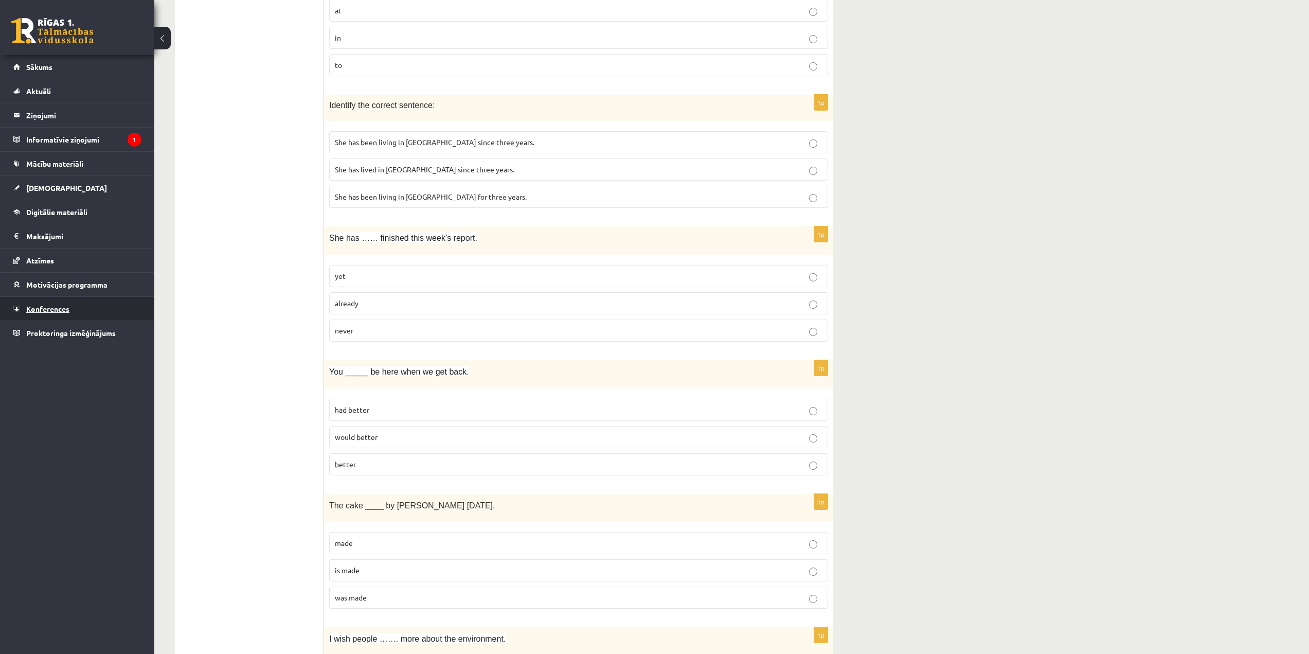
scroll to position [1852, 0]
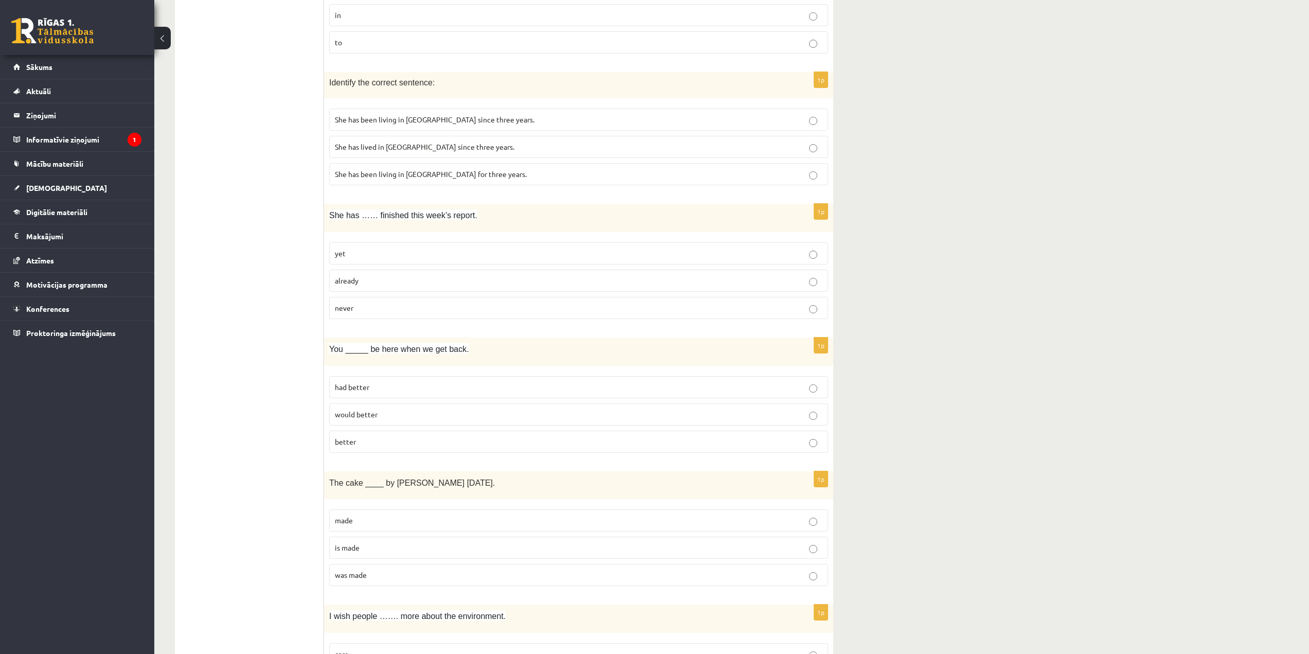
click at [364, 283] on p "already" at bounding box center [579, 280] width 488 height 11
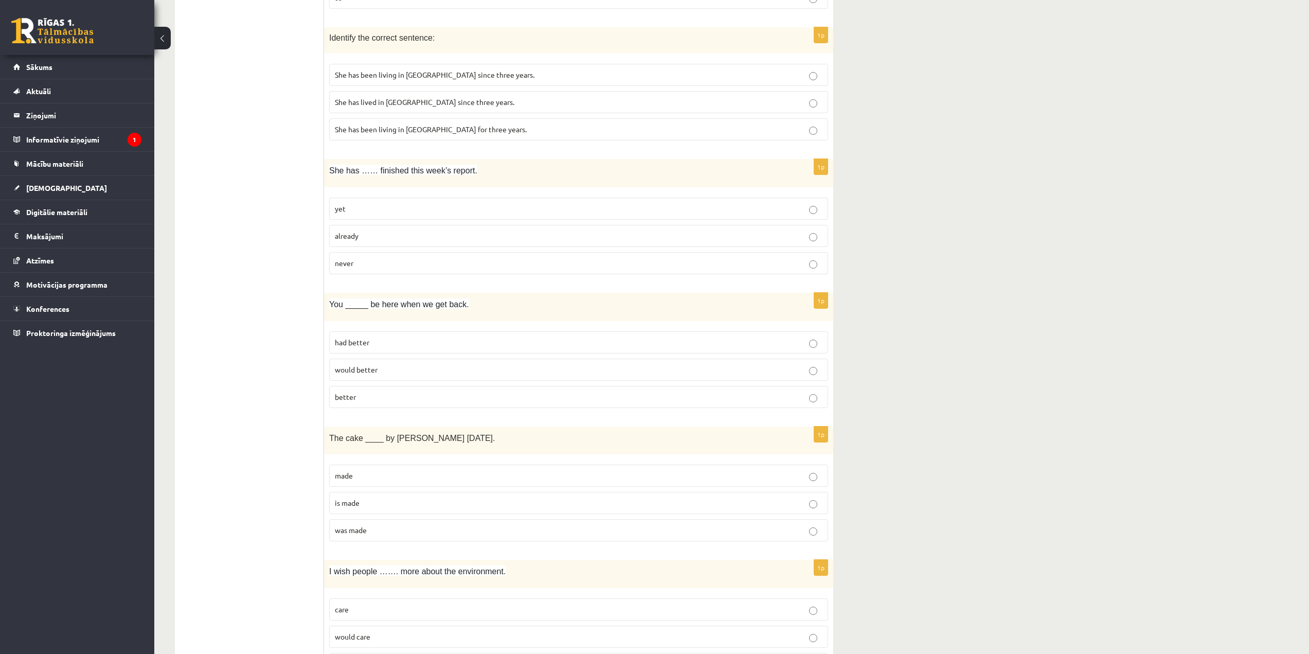
scroll to position [1903, 0]
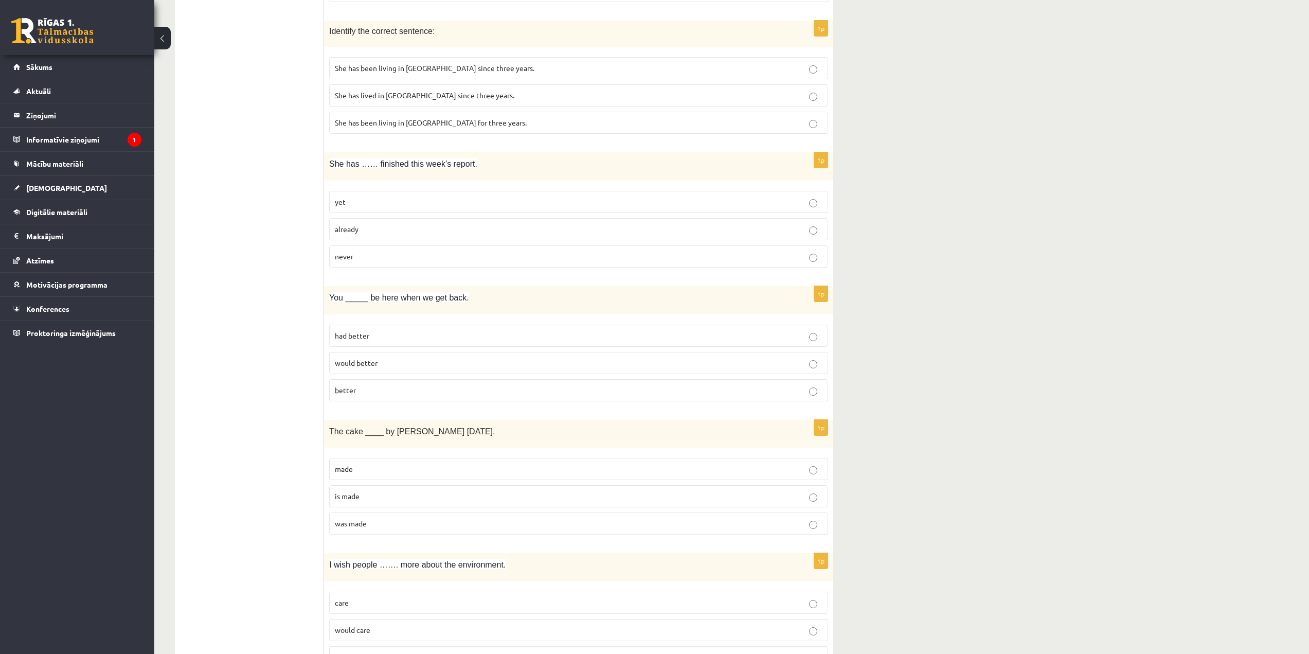
click at [369, 340] on span "had better" at bounding box center [352, 335] width 34 height 9
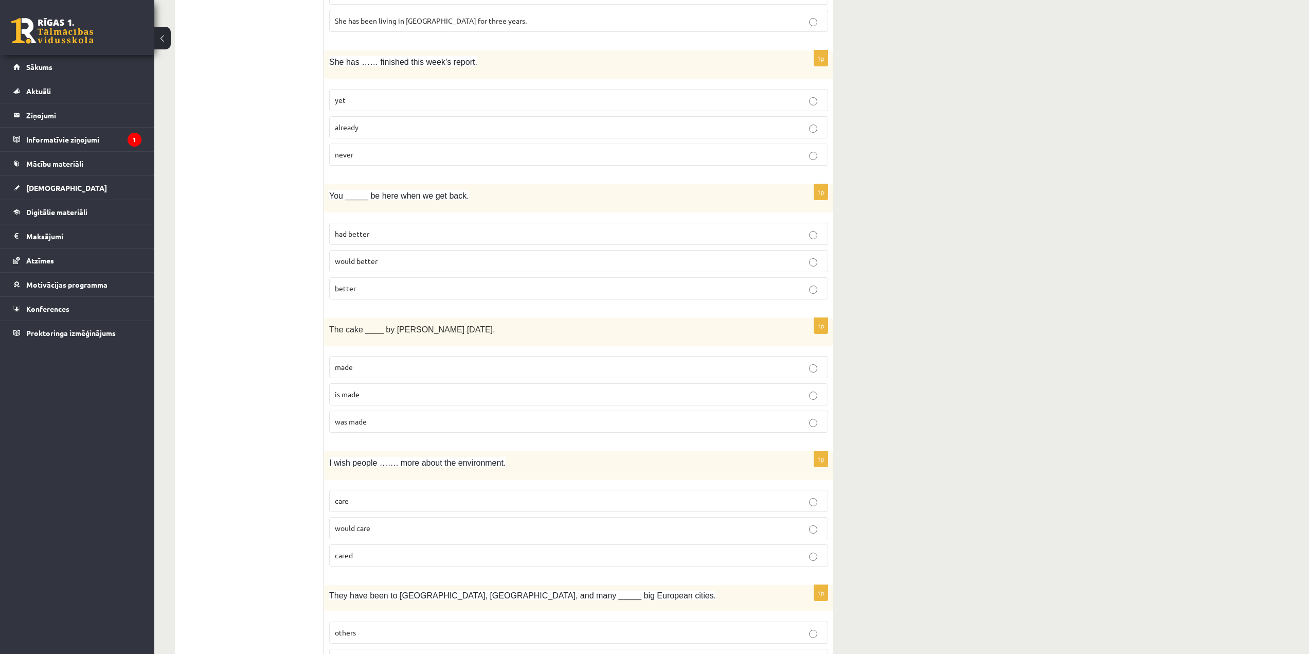
scroll to position [2006, 0]
click at [386, 504] on p "care" at bounding box center [579, 499] width 488 height 11
click at [362, 413] on label "was made" at bounding box center [578, 420] width 499 height 22
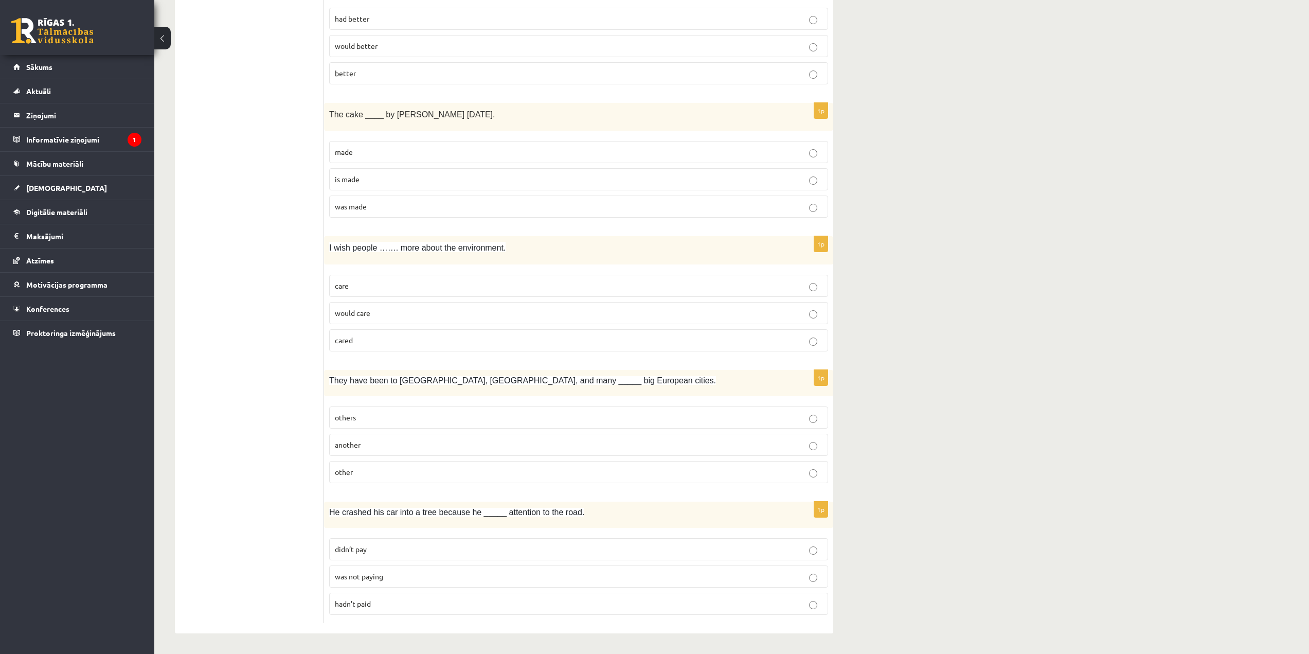
scroll to position [2221, 0]
click at [390, 573] on p "was not paying" at bounding box center [579, 576] width 488 height 11
click at [368, 417] on p "others" at bounding box center [579, 417] width 488 height 11
click at [350, 468] on span "other" at bounding box center [344, 471] width 18 height 9
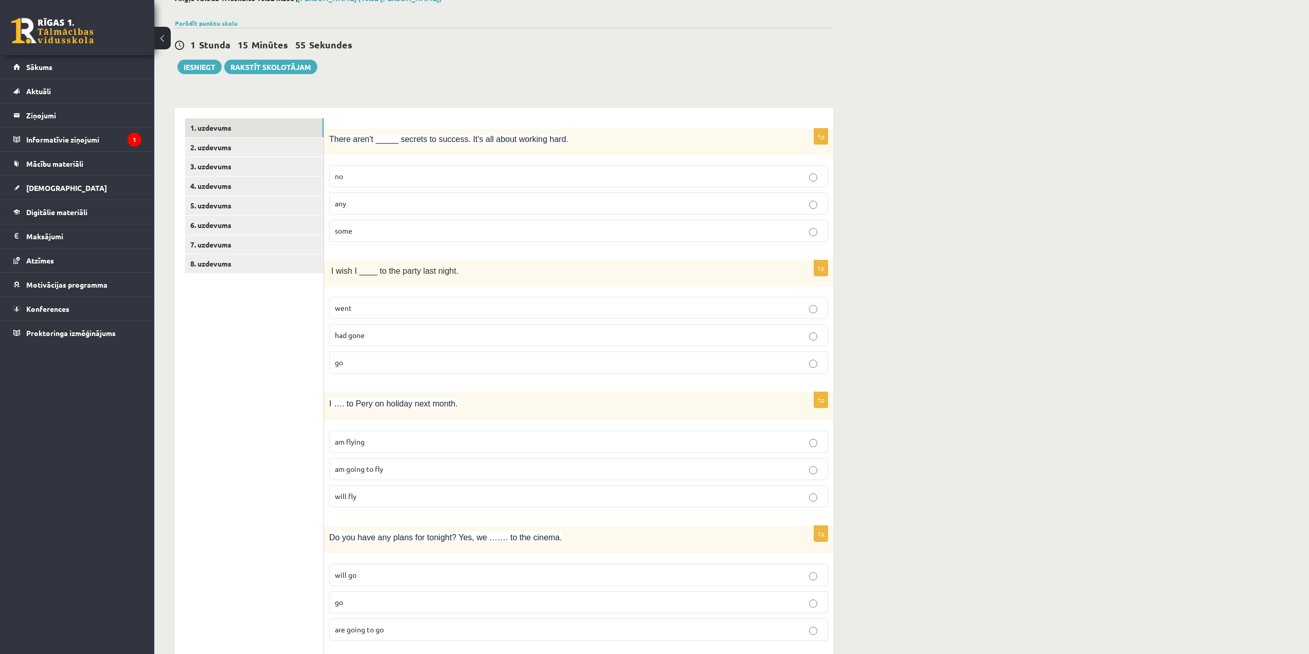
scroll to position [60, 0]
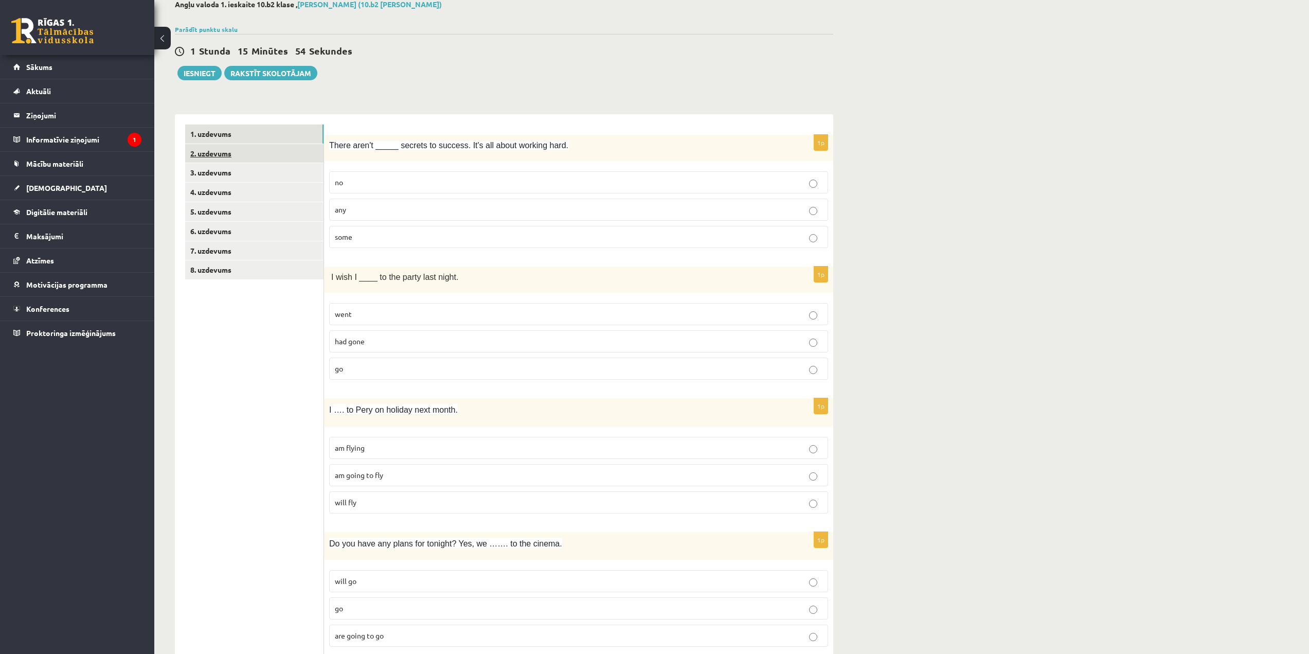
click at [268, 150] on link "2. uzdevums" at bounding box center [254, 153] width 138 height 19
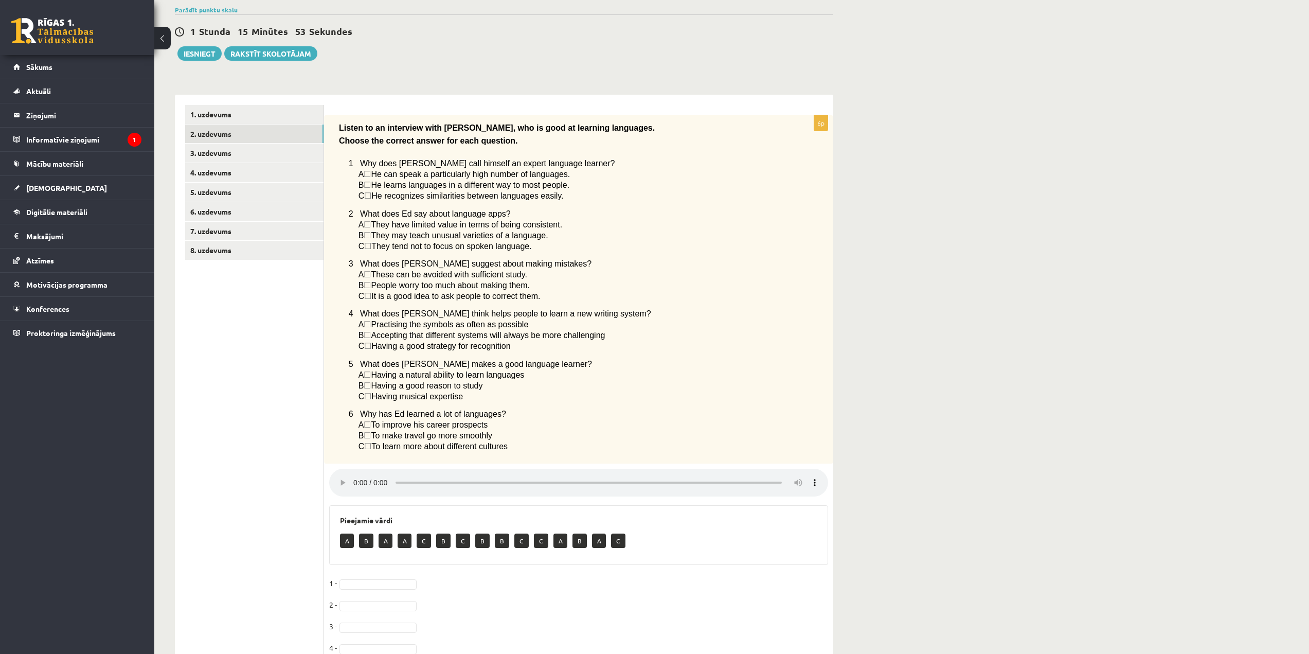
scroll to position [163, 0]
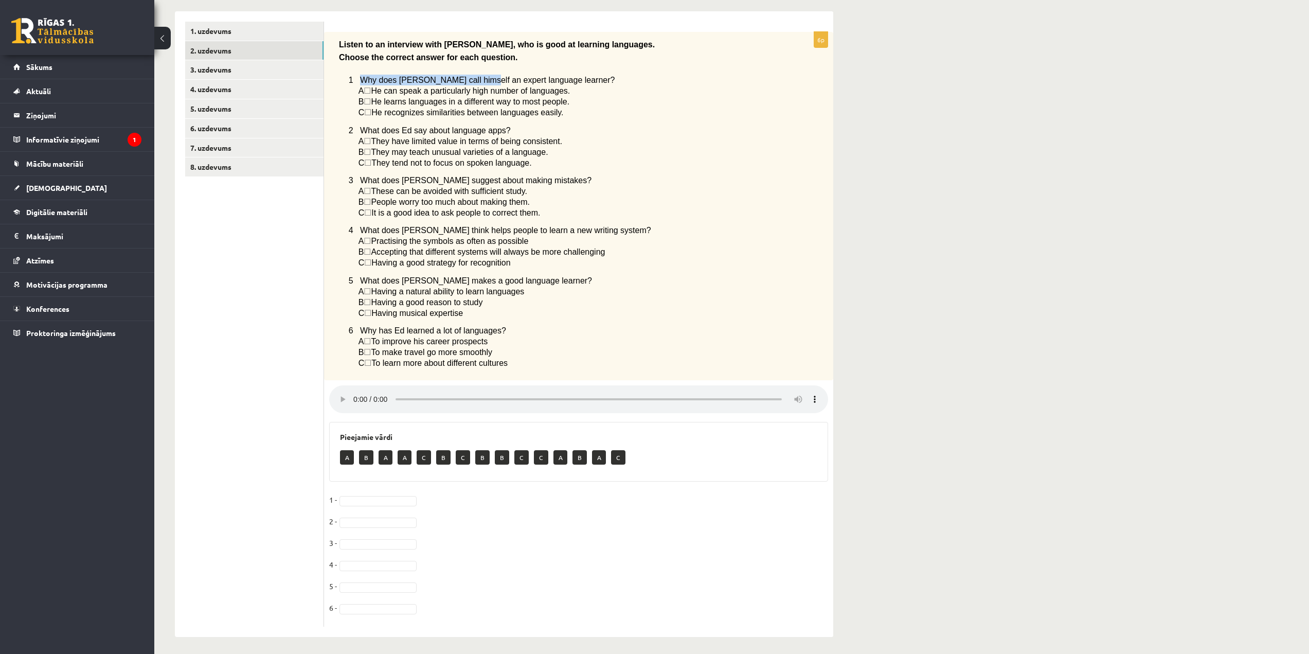
drag, startPoint x: 360, startPoint y: 82, endPoint x: 464, endPoint y: 80, distance: 104.5
click at [466, 81] on span "1 Why does Ed call himself an expert language learner?" at bounding box center [482, 80] width 266 height 9
click at [549, 86] on span "He can speak a particularly high number of languages." at bounding box center [470, 90] width 199 height 9
drag, startPoint x: 569, startPoint y: 93, endPoint x: 372, endPoint y: 95, distance: 197.6
click at [372, 95] on p "A ☐  He can speak a particularly high number of languages." at bounding box center [568, 90] width 418 height 11
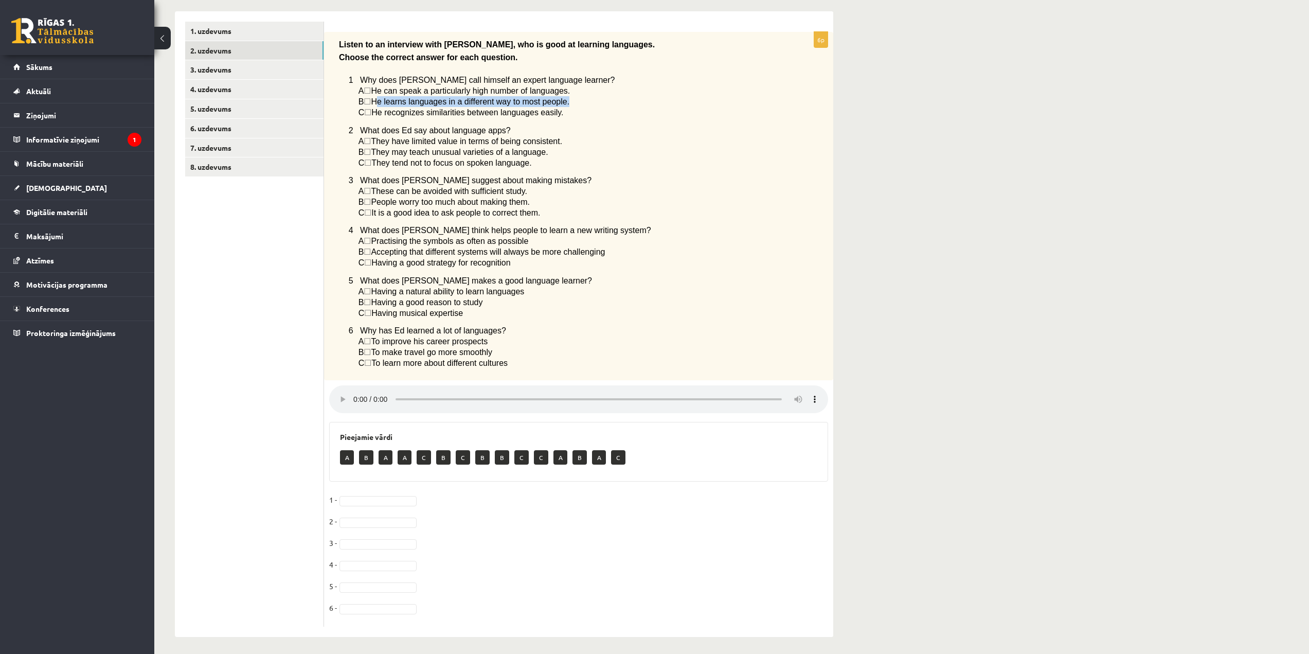
drag, startPoint x: 559, startPoint y: 100, endPoint x: 380, endPoint y: 100, distance: 179.0
click at [380, 100] on span "He learns languages in a different way to most people." at bounding box center [470, 101] width 199 height 9
drag, startPoint x: 380, startPoint y: 110, endPoint x: 567, endPoint y: 112, distance: 186.7
click at [567, 112] on p "C ☐  He recognizes similarities between languages easily." at bounding box center [568, 112] width 418 height 11
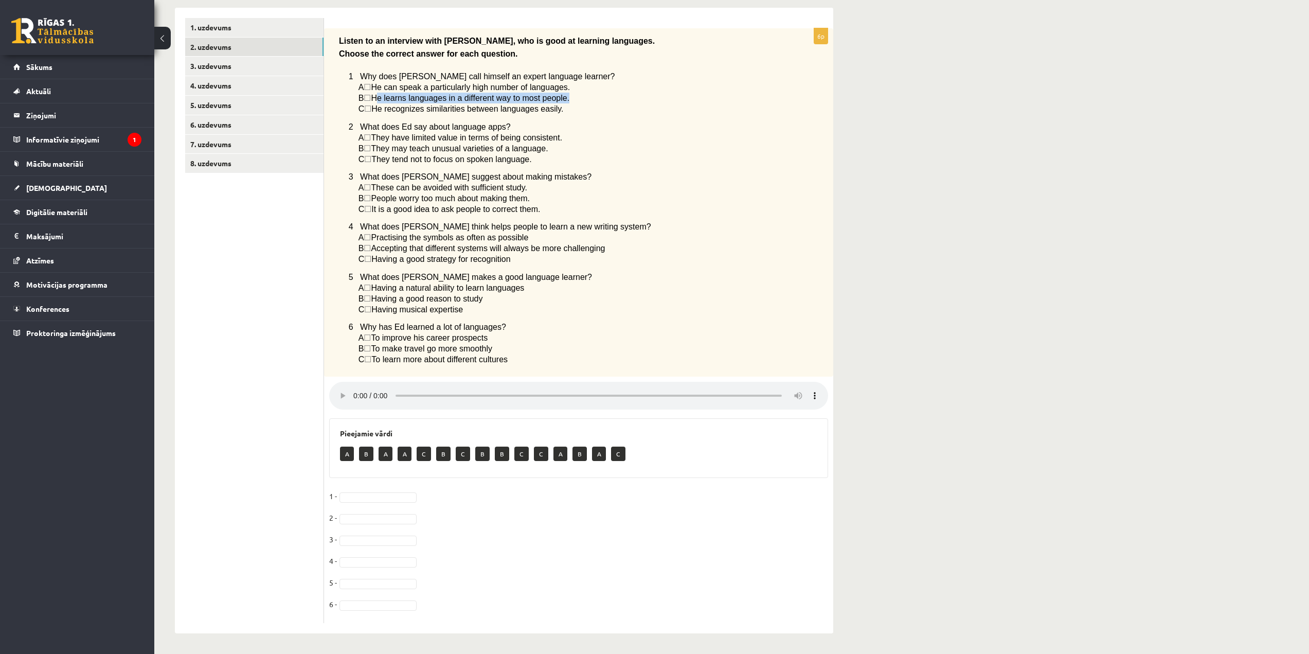
scroll to position [172, 0]
click at [499, 94] on span "He learns languages in a different way to most people." at bounding box center [470, 98] width 199 height 9
drag, startPoint x: 355, startPoint y: 503, endPoint x: 355, endPoint y: 495, distance: 7.7
click at [355, 498] on fieldset "1 - 2 - 3 - 4 - 5 - 6 -" at bounding box center [578, 553] width 499 height 130
drag, startPoint x: 491, startPoint y: 119, endPoint x: 360, endPoint y: 126, distance: 130.9
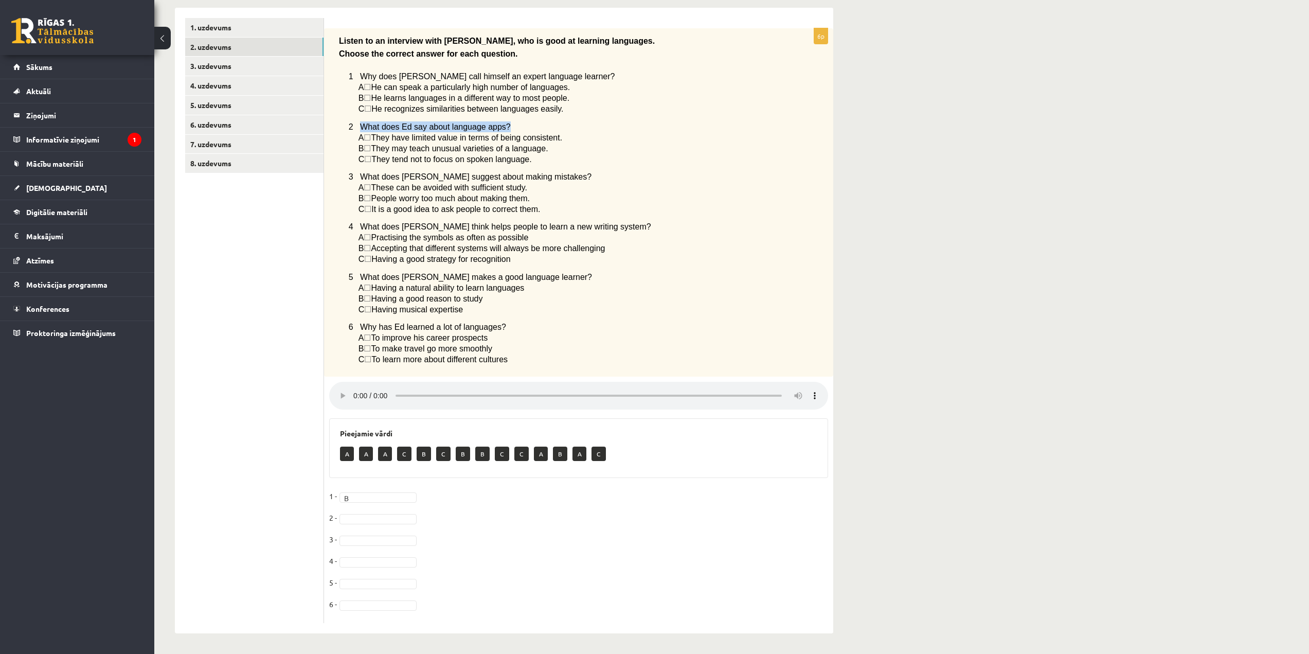
click at [360, 126] on span "2 What does Ed say about language apps?" at bounding box center [430, 126] width 162 height 9
click at [471, 305] on p "C ☐  Having musical expertise" at bounding box center [568, 309] width 418 height 11
drag, startPoint x: 375, startPoint y: 621, endPoint x: 372, endPoint y: 627, distance: 6.4
drag, startPoint x: 363, startPoint y: 170, endPoint x: 511, endPoint y: 163, distance: 148.8
click at [511, 163] on div "Listen to an interview with Ed, who is good at learning languages. Choose the c…" at bounding box center [578, 202] width 509 height 349
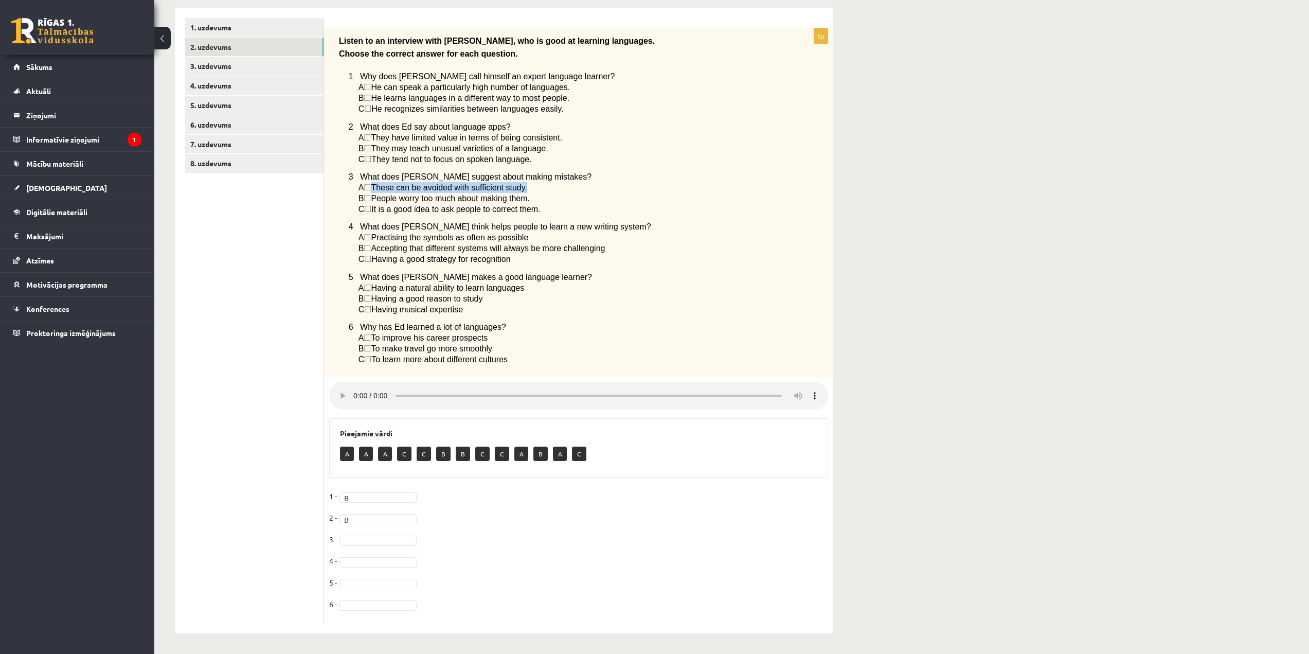
drag, startPoint x: 386, startPoint y: 189, endPoint x: 522, endPoint y: 181, distance: 136.1
click at [522, 184] on span "A ☐  These can be avoided with sufficient study." at bounding box center [443, 188] width 169 height 8
drag, startPoint x: 380, startPoint y: 196, endPoint x: 482, endPoint y: 195, distance: 101.9
click at [502, 195] on span "People worry too much about making them." at bounding box center [450, 198] width 159 height 9
drag, startPoint x: 387, startPoint y: 204, endPoint x: 524, endPoint y: 206, distance: 136.9
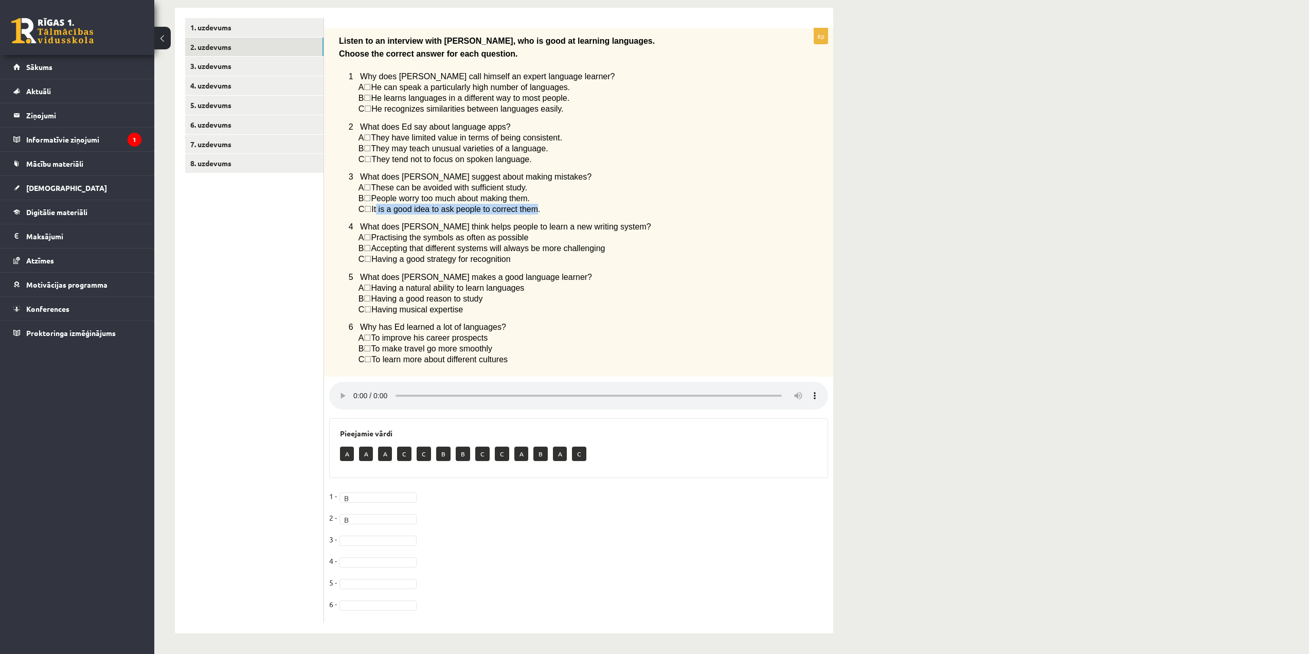
click at [529, 206] on span "It is a good idea to ask people to correct them." at bounding box center [455, 209] width 169 height 9
drag, startPoint x: 357, startPoint y: 225, endPoint x: 575, endPoint y: 228, distance: 218.1
click at [575, 228] on p "4 What does Ed think helps people to learn a new writing system?" at bounding box center [563, 226] width 428 height 11
click at [581, 232] on p "A ☐  Practising the symbols as often as possible" at bounding box center [568, 237] width 418 height 11
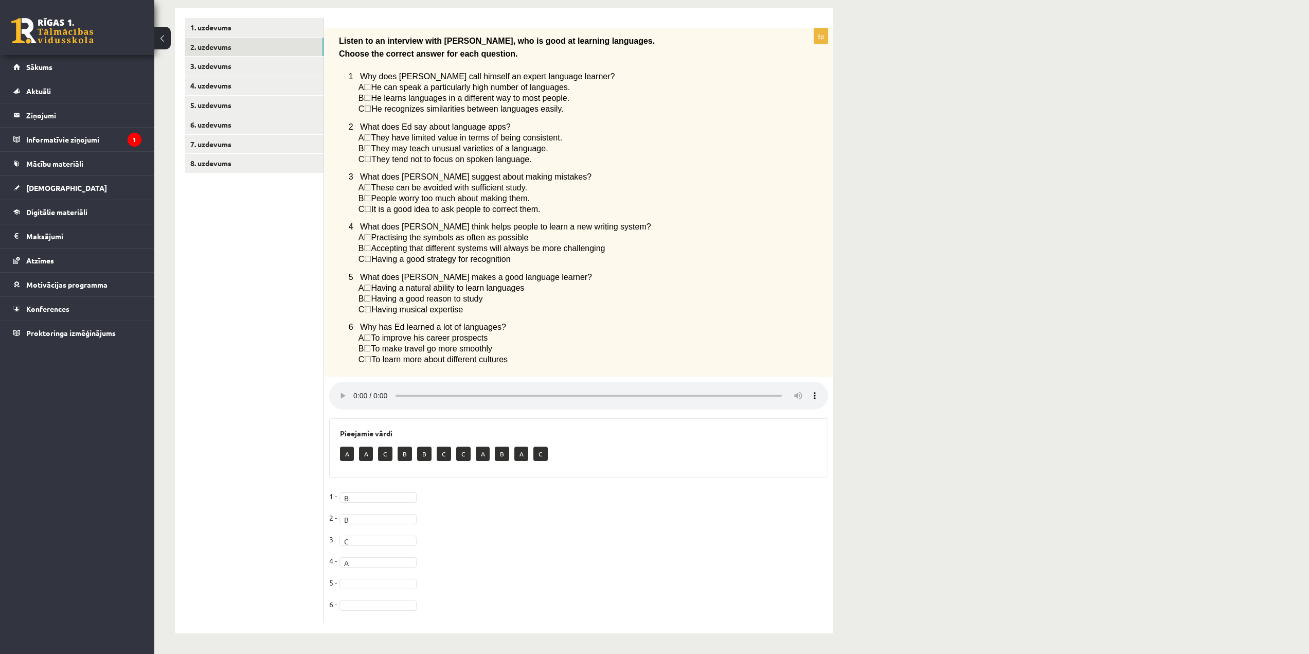
drag, startPoint x: 359, startPoint y: 277, endPoint x: 524, endPoint y: 280, distance: 165.2
click at [524, 280] on div "Listen to an interview with Ed, who is good at learning languages. Choose the c…" at bounding box center [578, 202] width 509 height 349
click at [509, 305] on p "C ☐  Having musical expertise" at bounding box center [568, 309] width 418 height 11
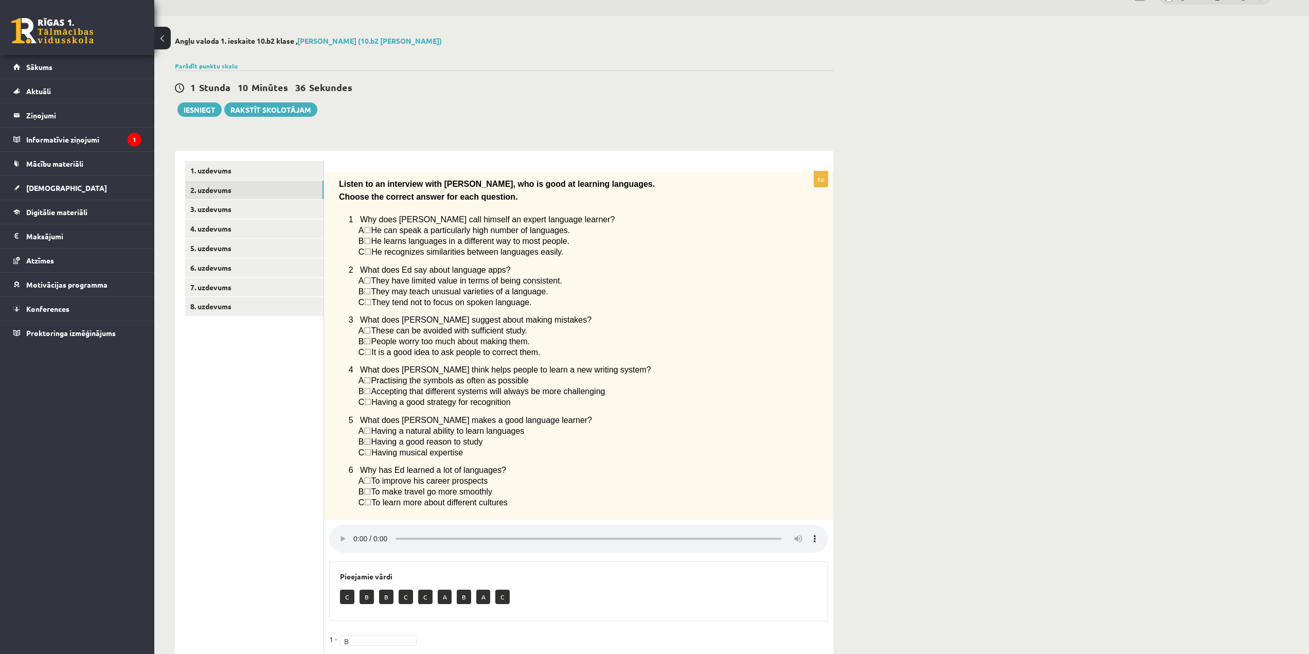
scroll to position [17, 0]
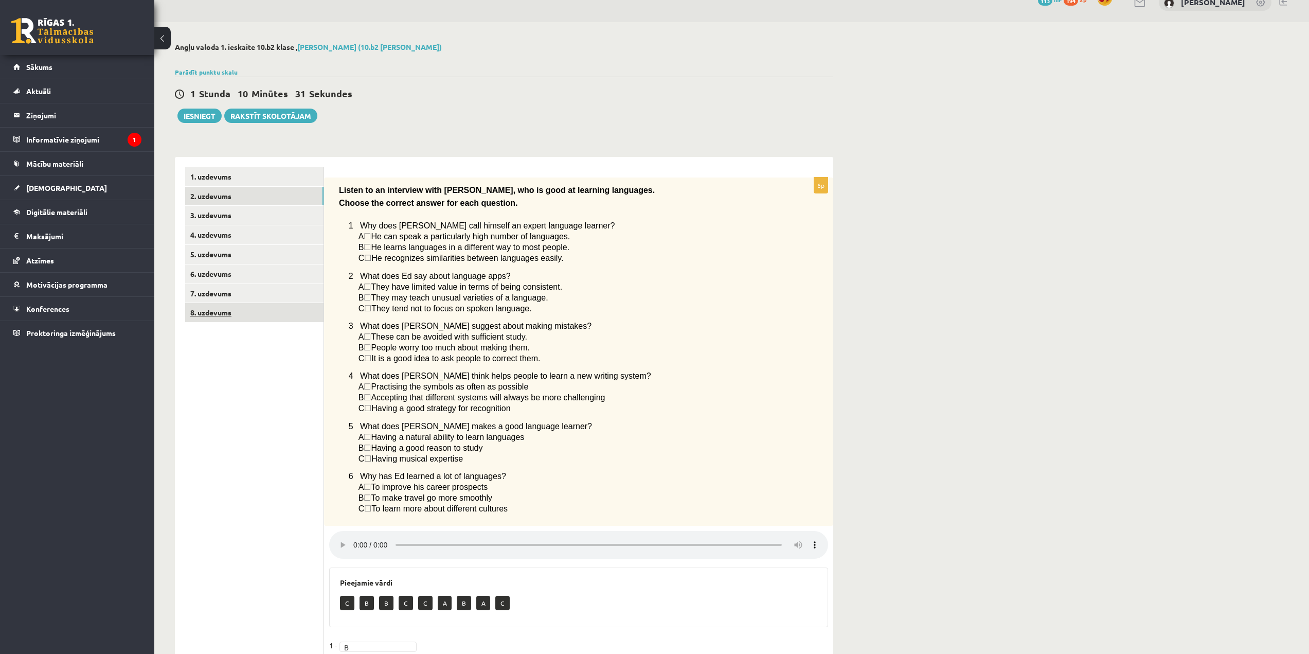
click at [286, 310] on link "8. uzdevums" at bounding box center [254, 312] width 138 height 19
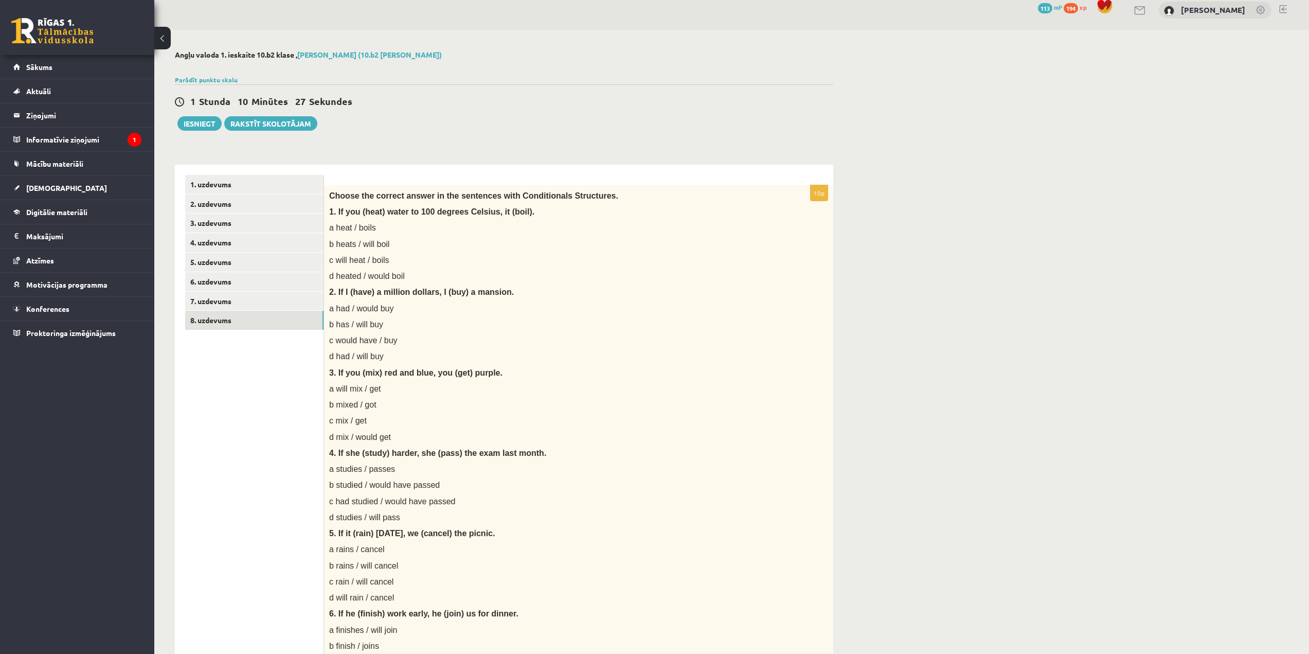
scroll to position [0, 0]
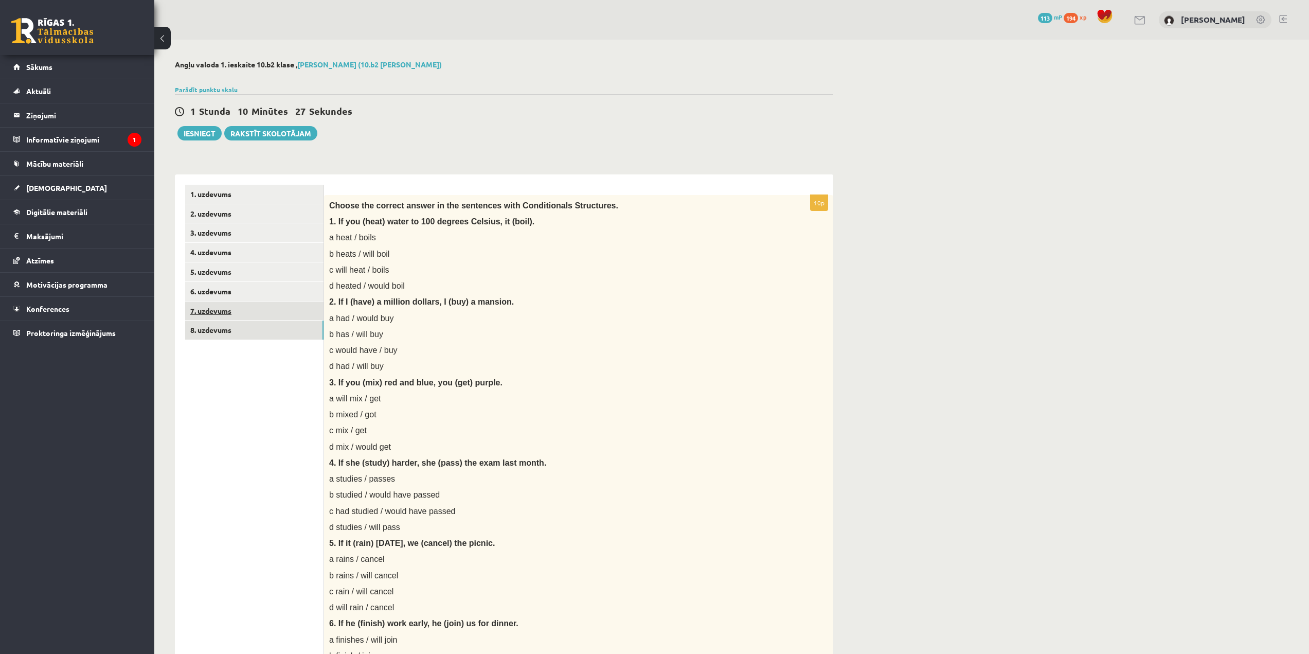
click at [262, 313] on link "7. uzdevums" at bounding box center [254, 310] width 138 height 19
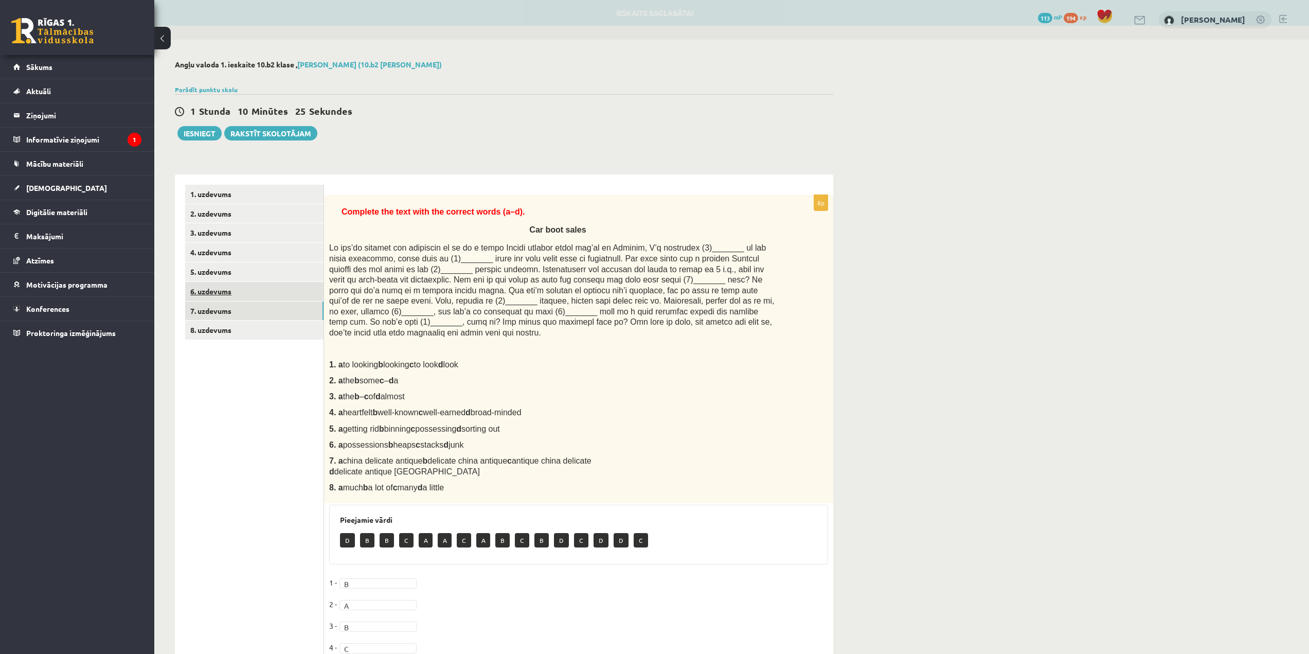
click at [252, 292] on link "6. uzdevums" at bounding box center [254, 291] width 138 height 19
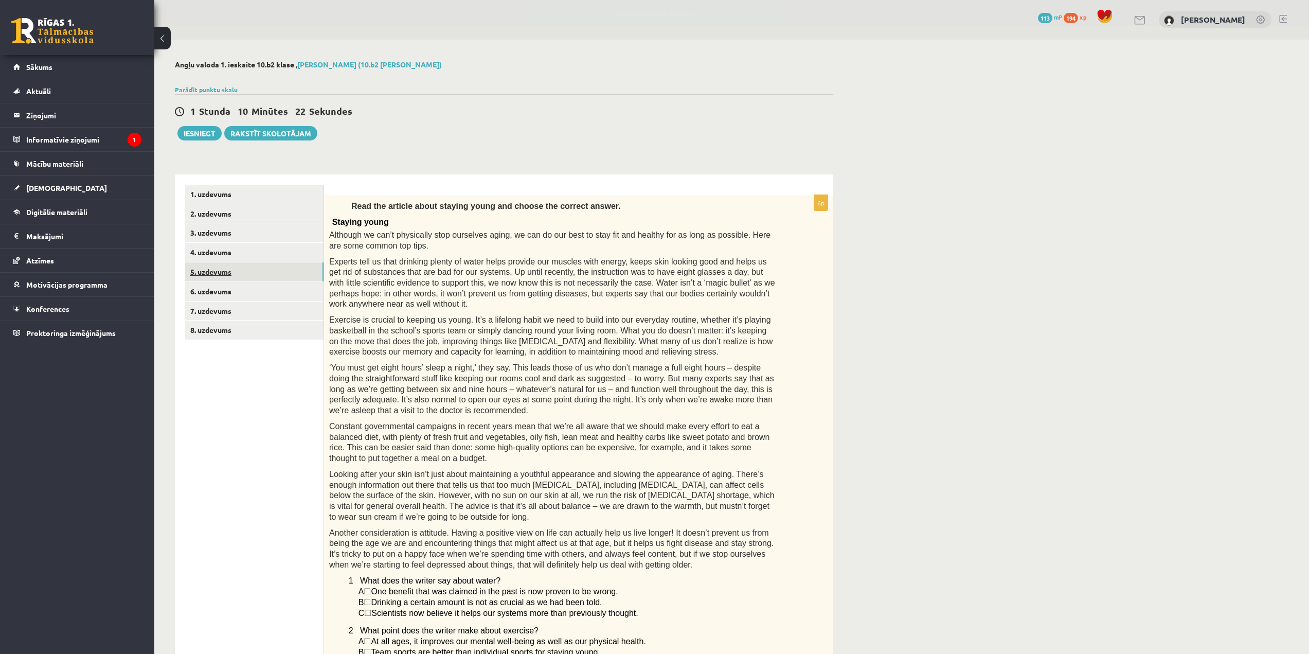
click at [221, 272] on link "5. uzdevums" at bounding box center [254, 271] width 138 height 19
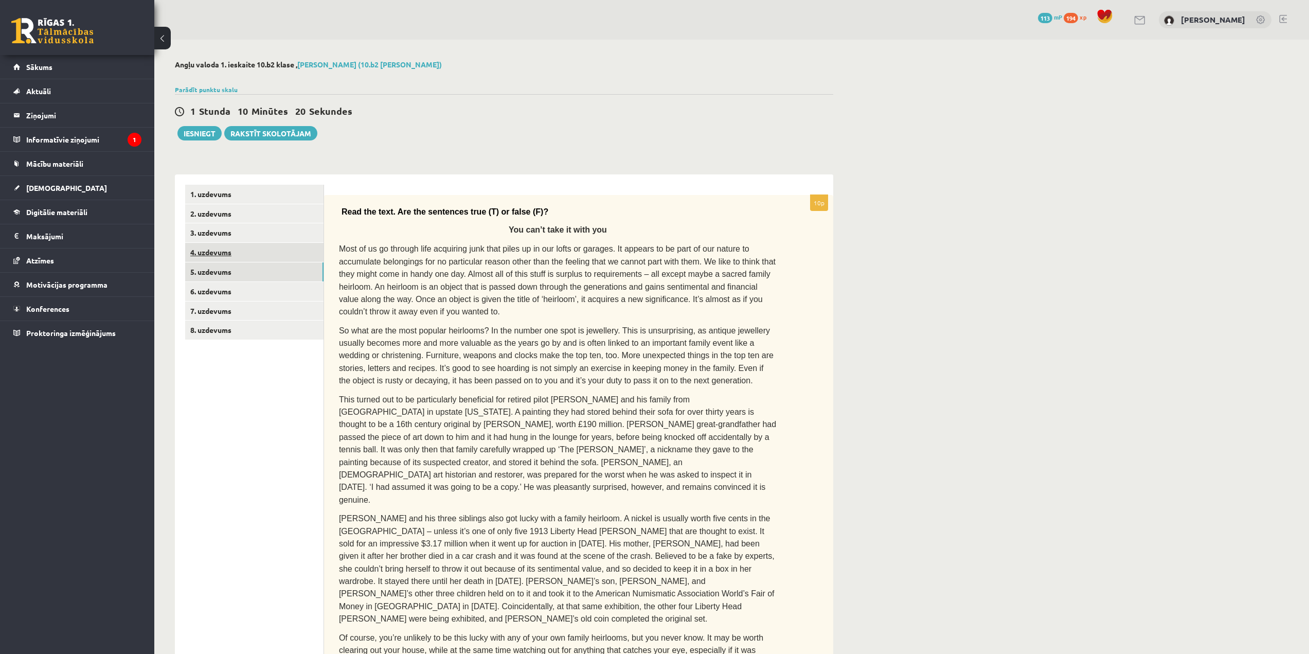
click at [311, 258] on link "4. uzdevums" at bounding box center [254, 252] width 138 height 19
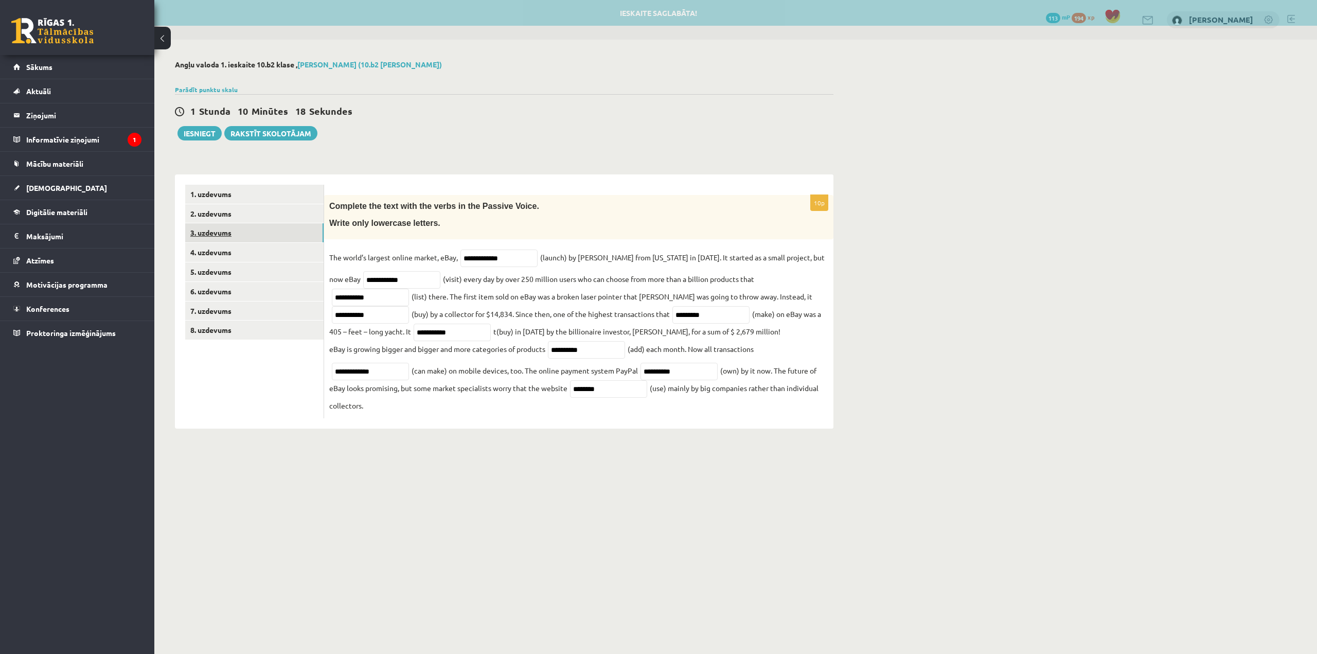
click at [242, 230] on link "3. uzdevums" at bounding box center [254, 232] width 138 height 19
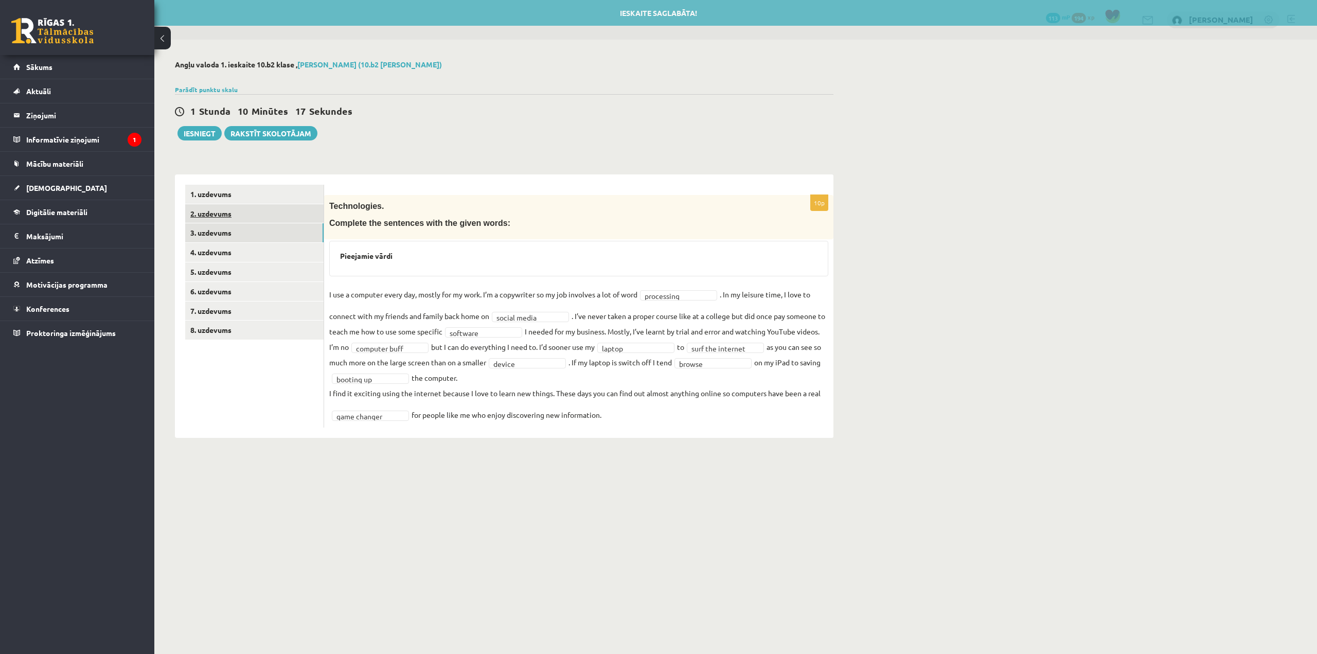
click at [243, 215] on link "2. uzdevums" at bounding box center [254, 213] width 138 height 19
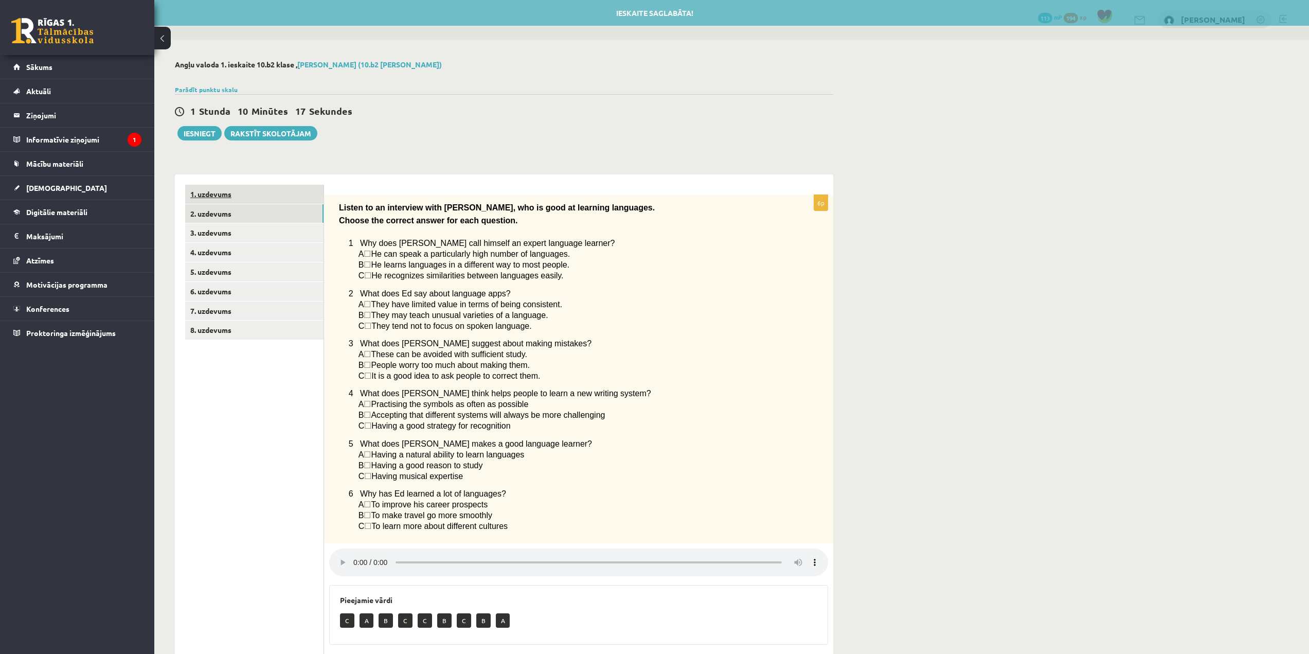
click at [255, 197] on link "1. uzdevums" at bounding box center [254, 194] width 138 height 19
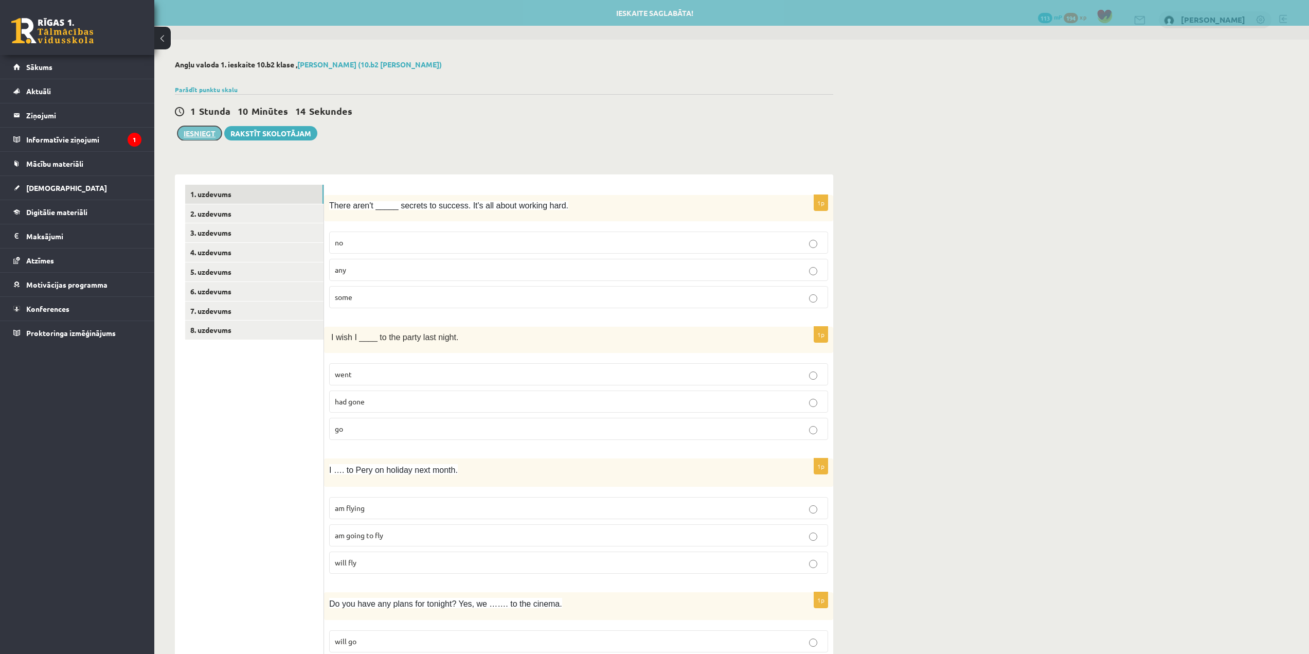
click at [205, 130] on button "Iesniegt" at bounding box center [199, 133] width 44 height 14
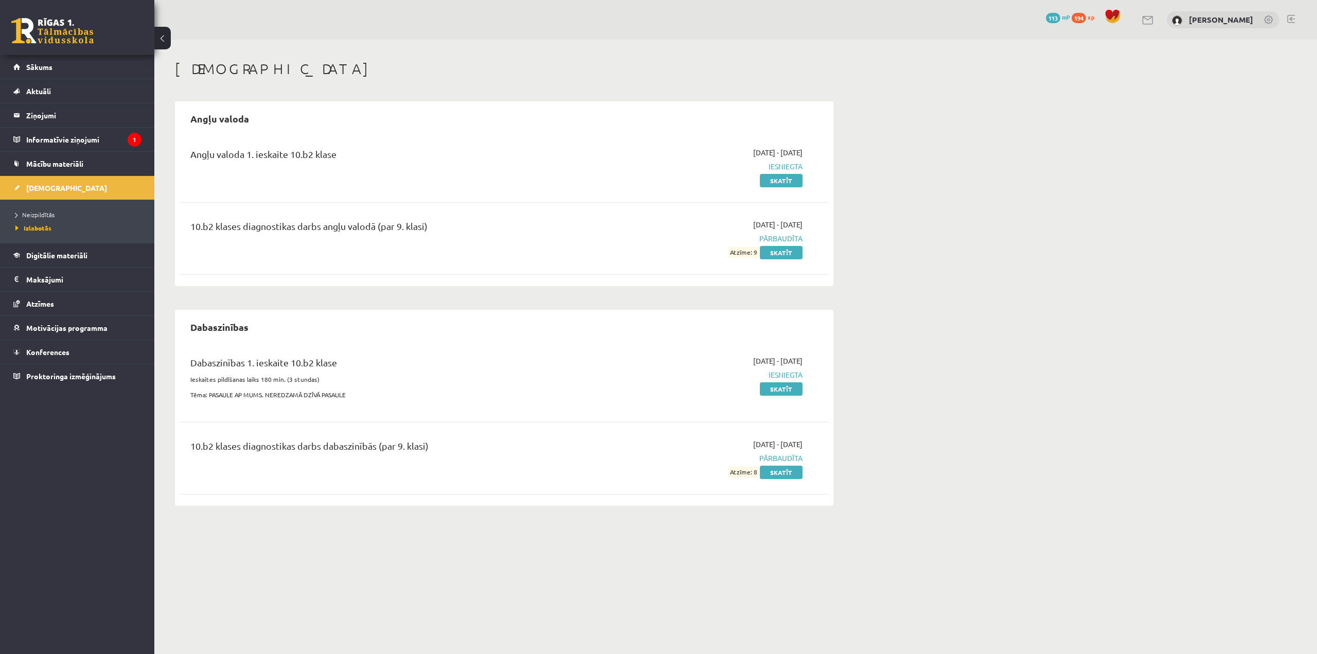
drag, startPoint x: 711, startPoint y: 251, endPoint x: 717, endPoint y: 251, distance: 5.7
click at [716, 251] on div "[DATE] - [DATE] Pārbaudīta Atzīme: 9 Skatīt" at bounding box center [705, 238] width 209 height 39
drag, startPoint x: 812, startPoint y: 166, endPoint x: 782, endPoint y: 154, distance: 31.9
click at [782, 154] on div "[DEMOGRAPHIC_DATA] Angļu valoda Angļu valoda 1. ieskaite 10.b2 klase [DATE] - […" at bounding box center [504, 283] width 700 height 487
click at [660, 135] on div "Angļu valoda Angļu valoda 1. ieskaite 10.b2 klase [DATE] - [DATE] Iesniegta Ska…" at bounding box center [504, 193] width 658 height 185
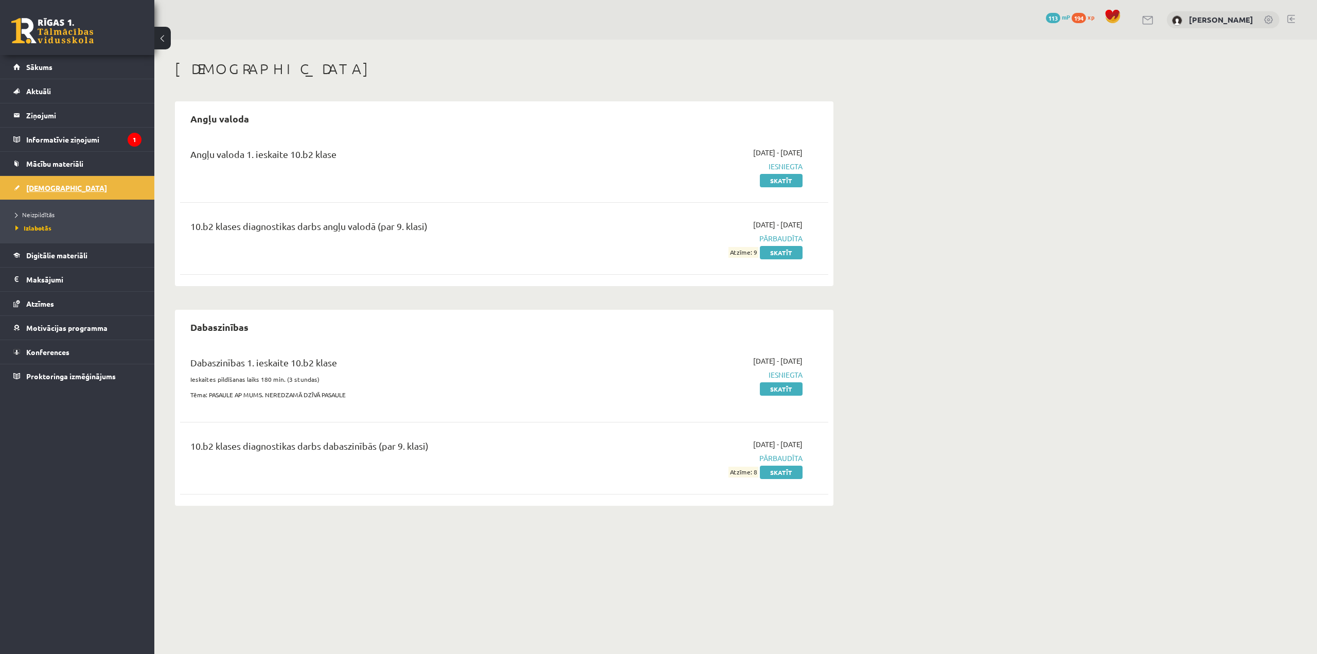
click at [55, 191] on span "[DEMOGRAPHIC_DATA]" at bounding box center [66, 187] width 81 height 9
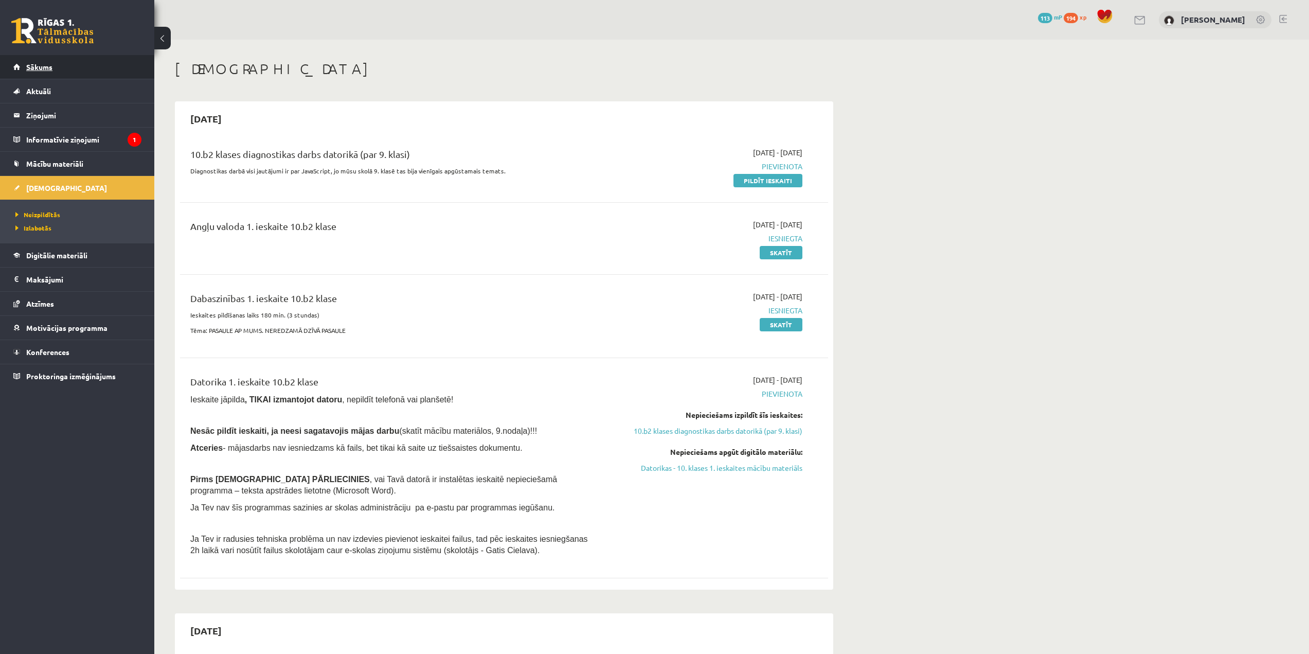
click at [40, 60] on link "Sākums" at bounding box center [77, 67] width 128 height 24
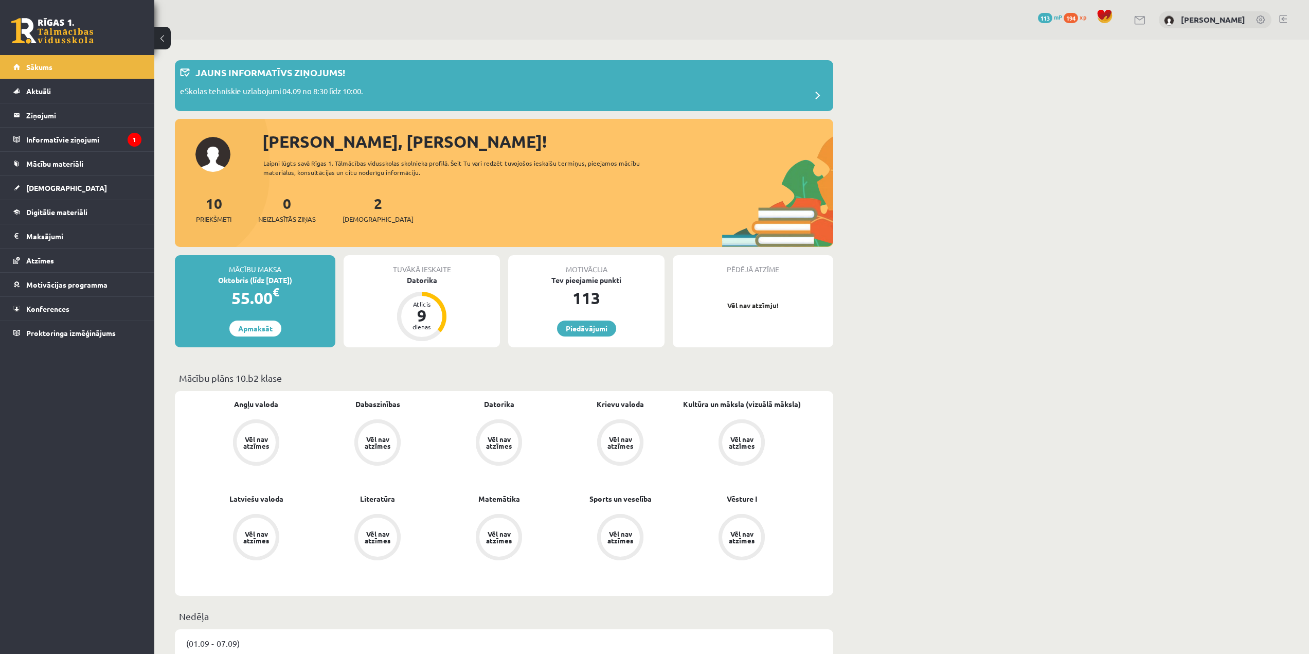
click at [1285, 17] on link at bounding box center [1283, 19] width 8 height 8
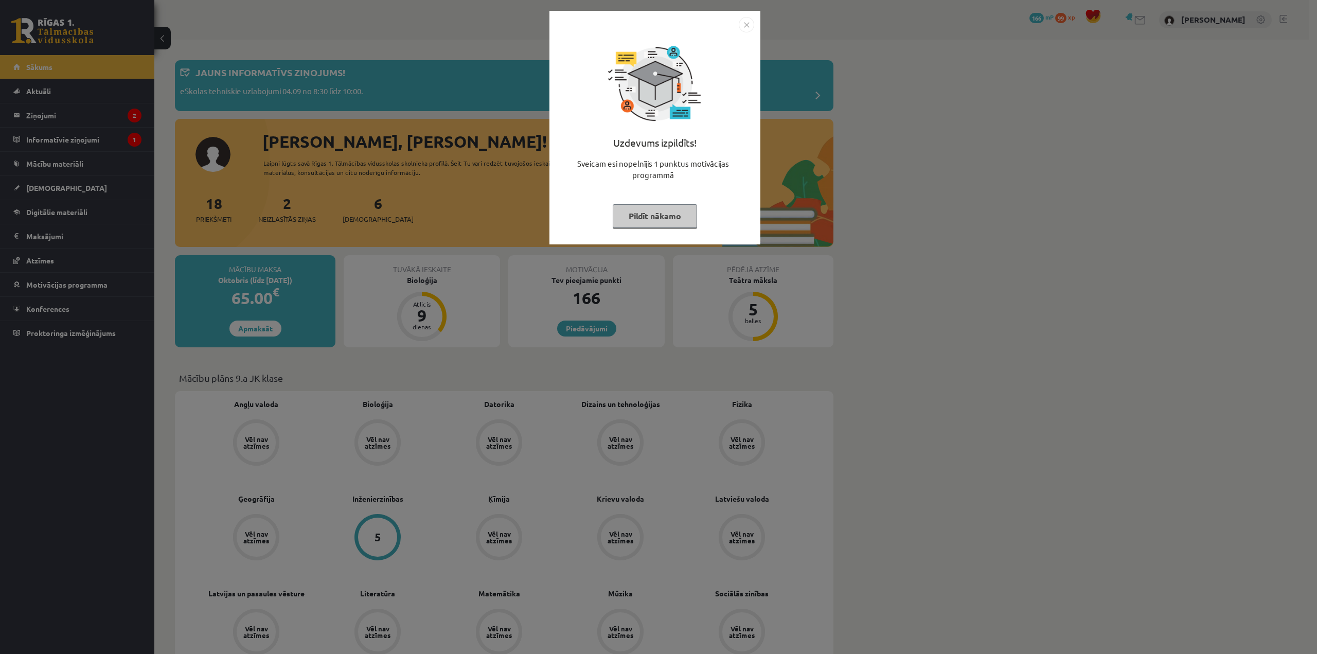
click at [746, 28] on img "Close" at bounding box center [746, 24] width 15 height 15
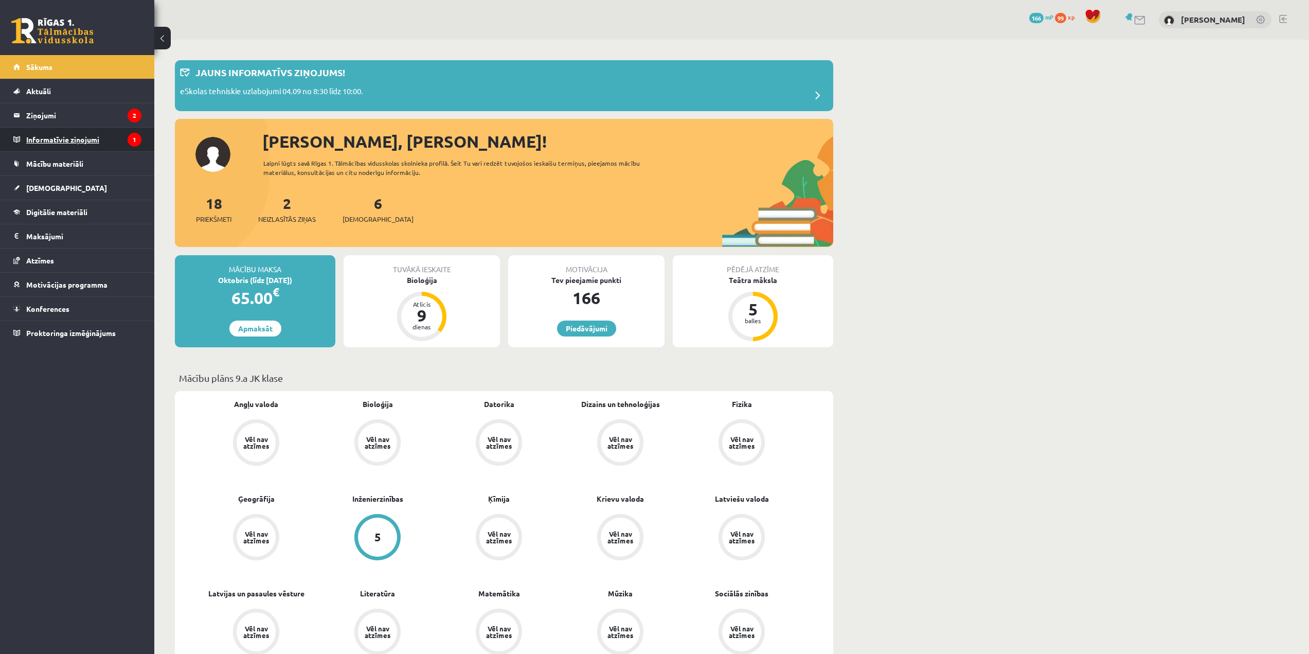
click at [88, 134] on legend "Informatīvie ziņojumi 1" at bounding box center [83, 140] width 115 height 24
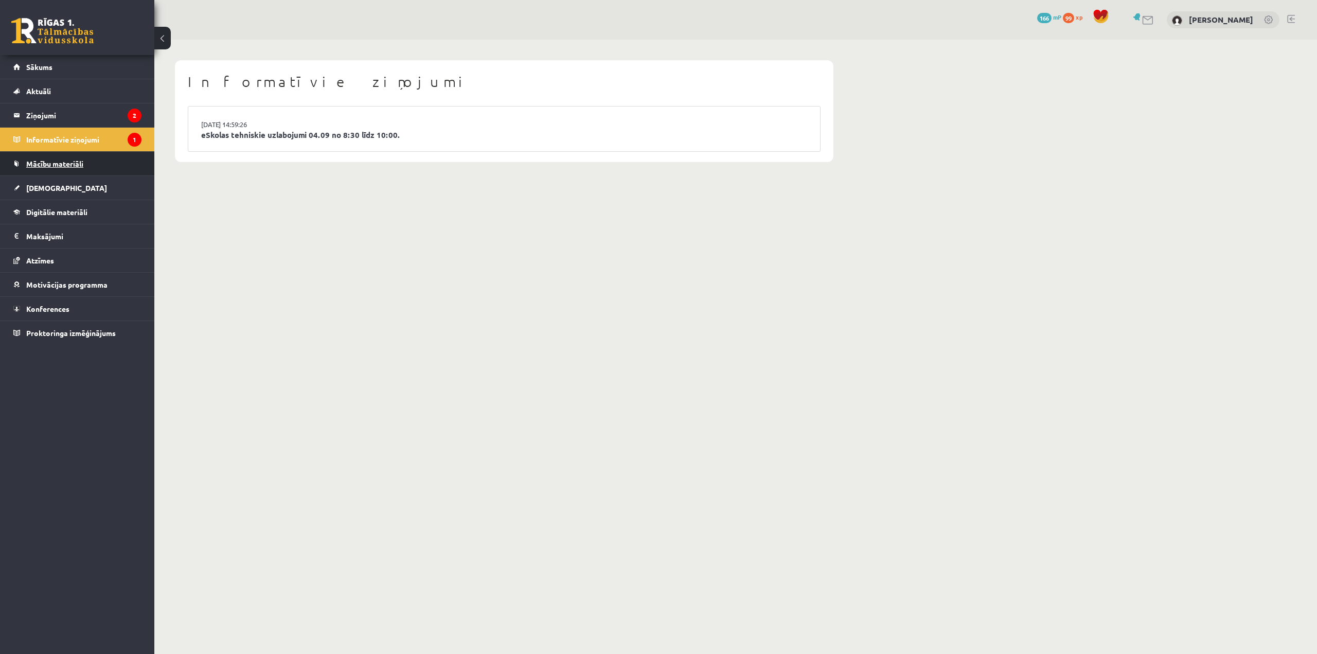
click at [80, 164] on span "Mācību materiāli" at bounding box center [54, 163] width 57 height 9
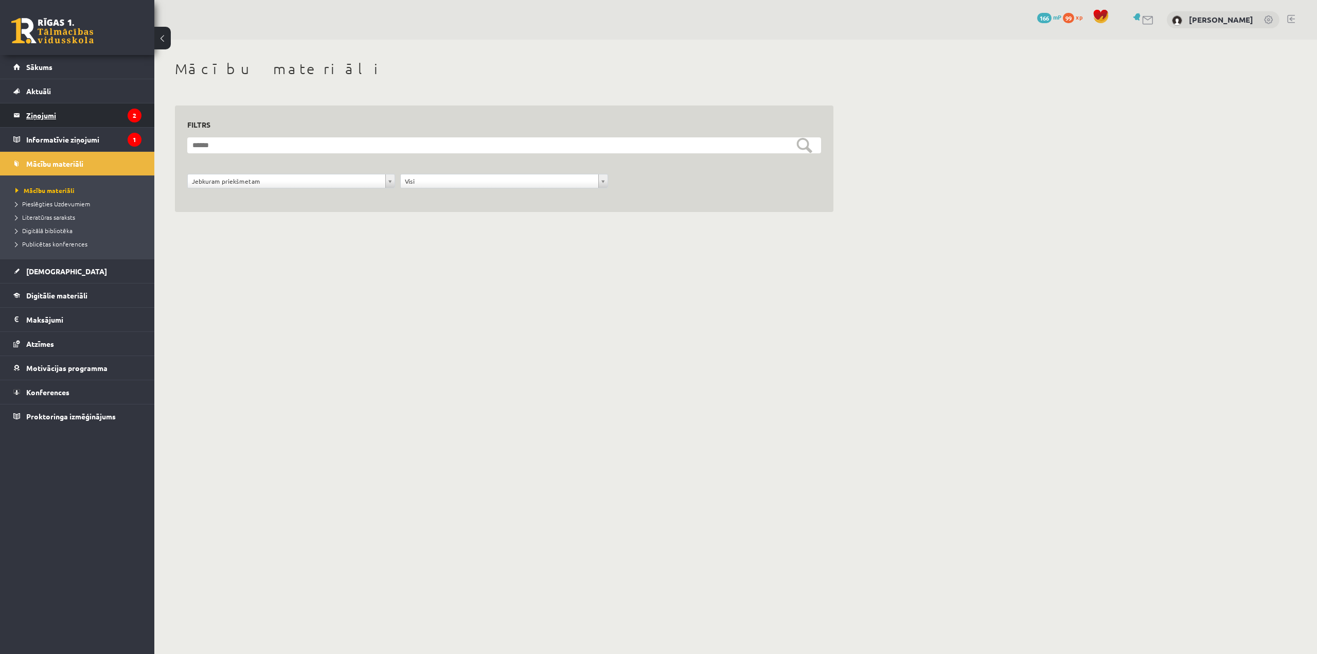
click at [73, 114] on legend "Ziņojumi 2" at bounding box center [83, 115] width 115 height 24
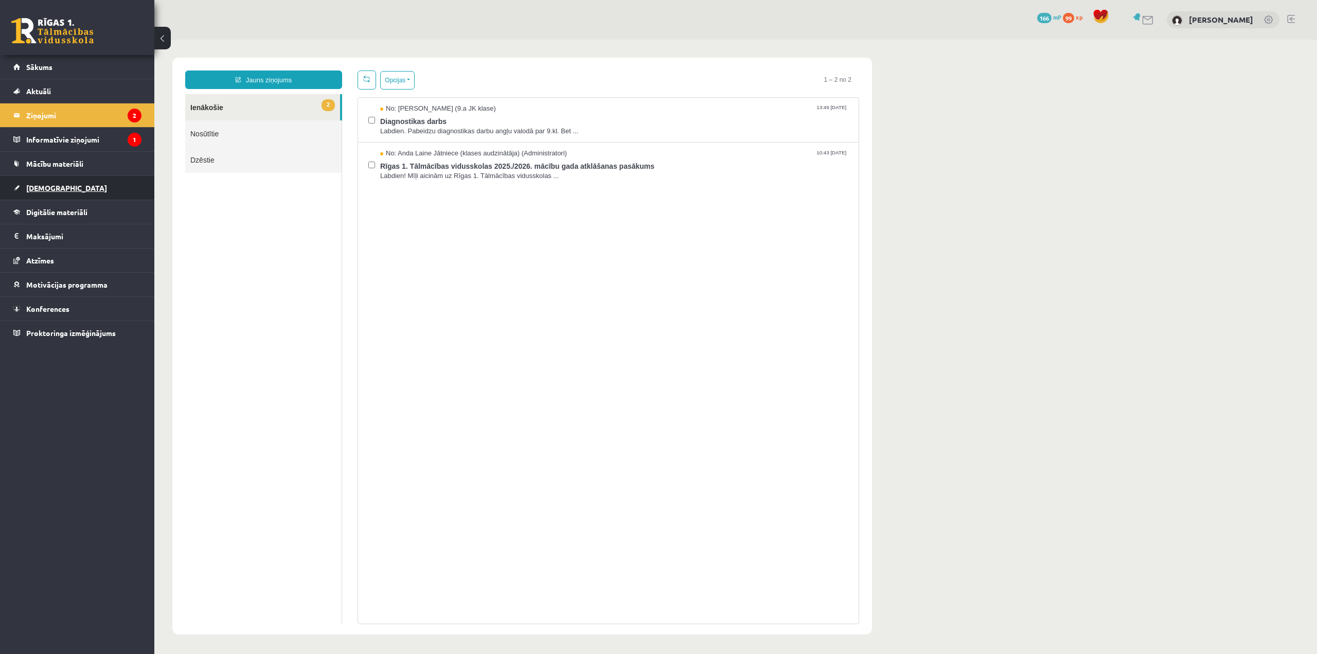
click at [52, 193] on link "[DEMOGRAPHIC_DATA]" at bounding box center [77, 188] width 128 height 24
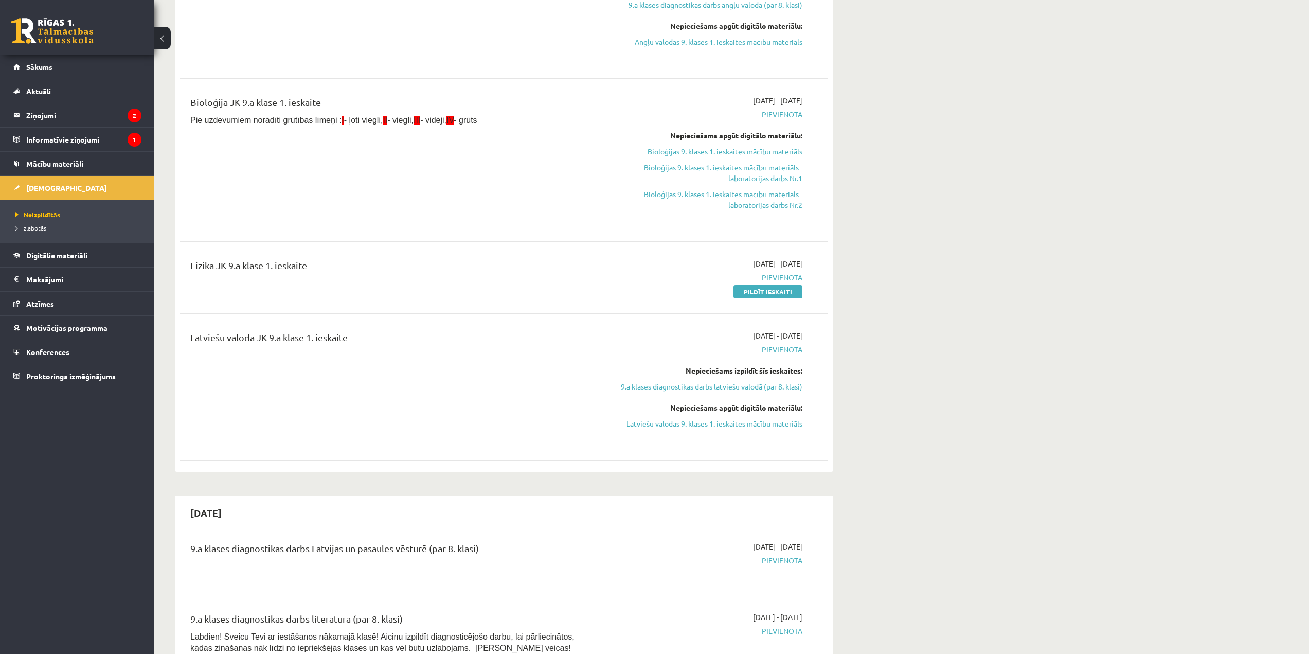
scroll to position [360, 0]
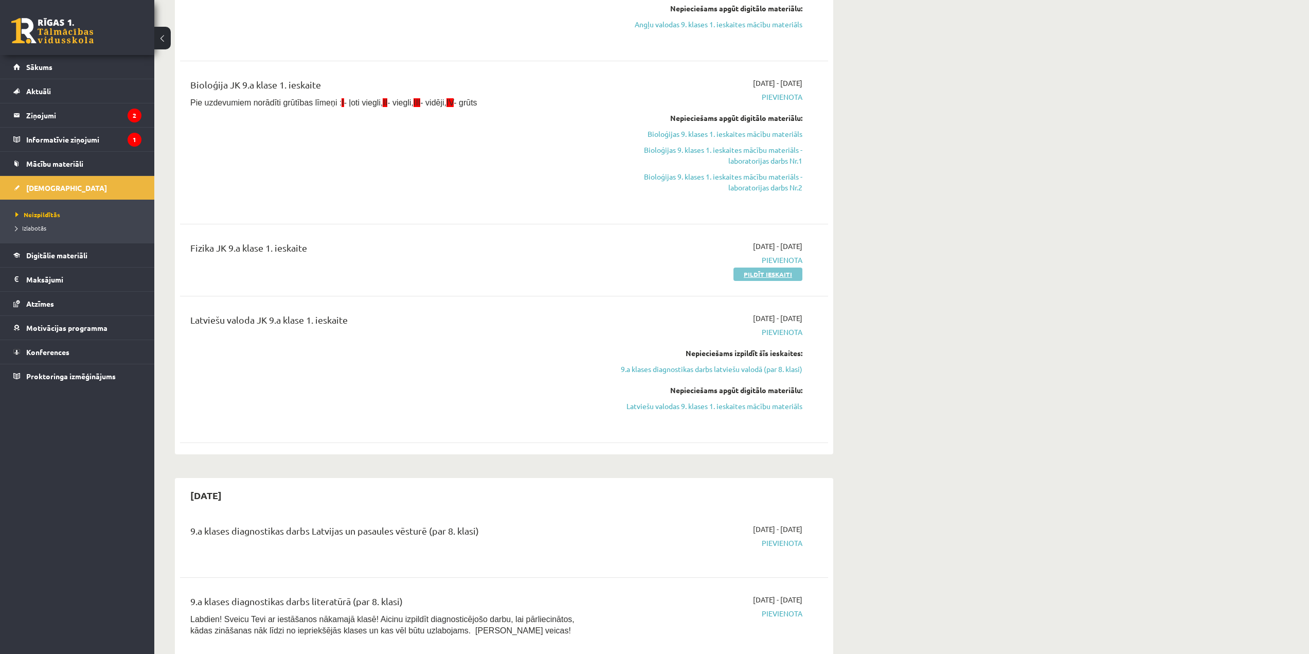
click at [763, 278] on link "Pildīt ieskaiti" at bounding box center [768, 274] width 69 height 13
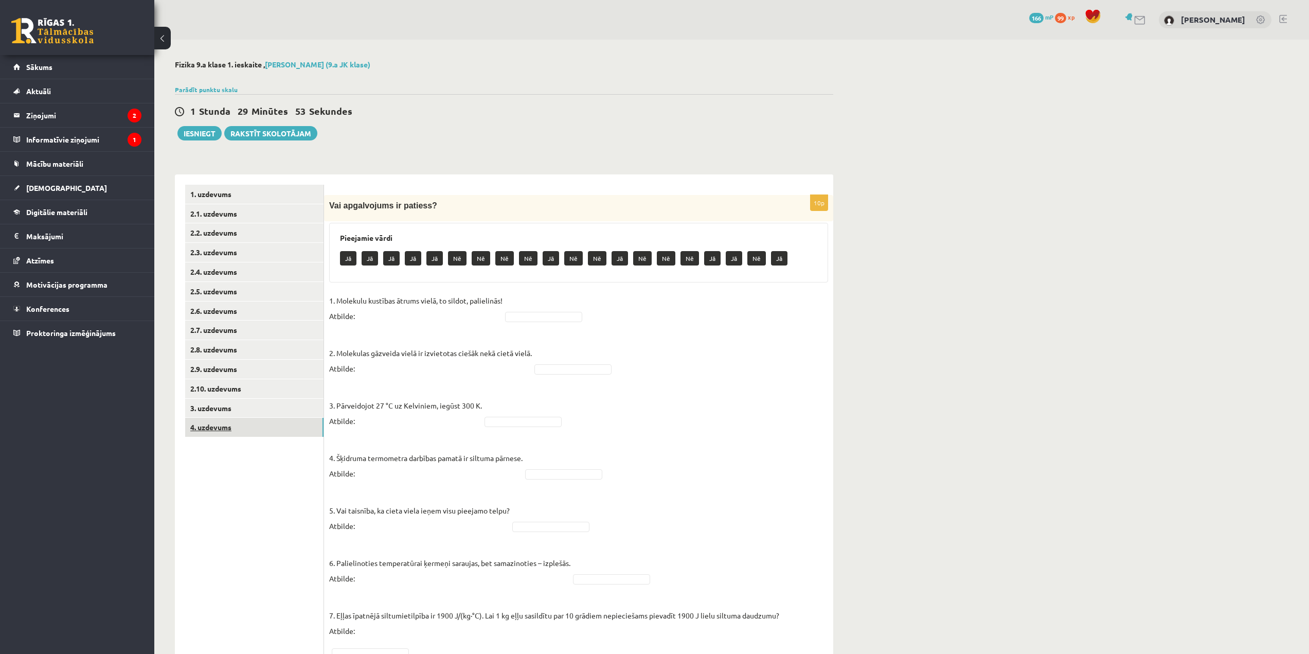
click at [283, 429] on link "4. uzdevums" at bounding box center [254, 427] width 138 height 19
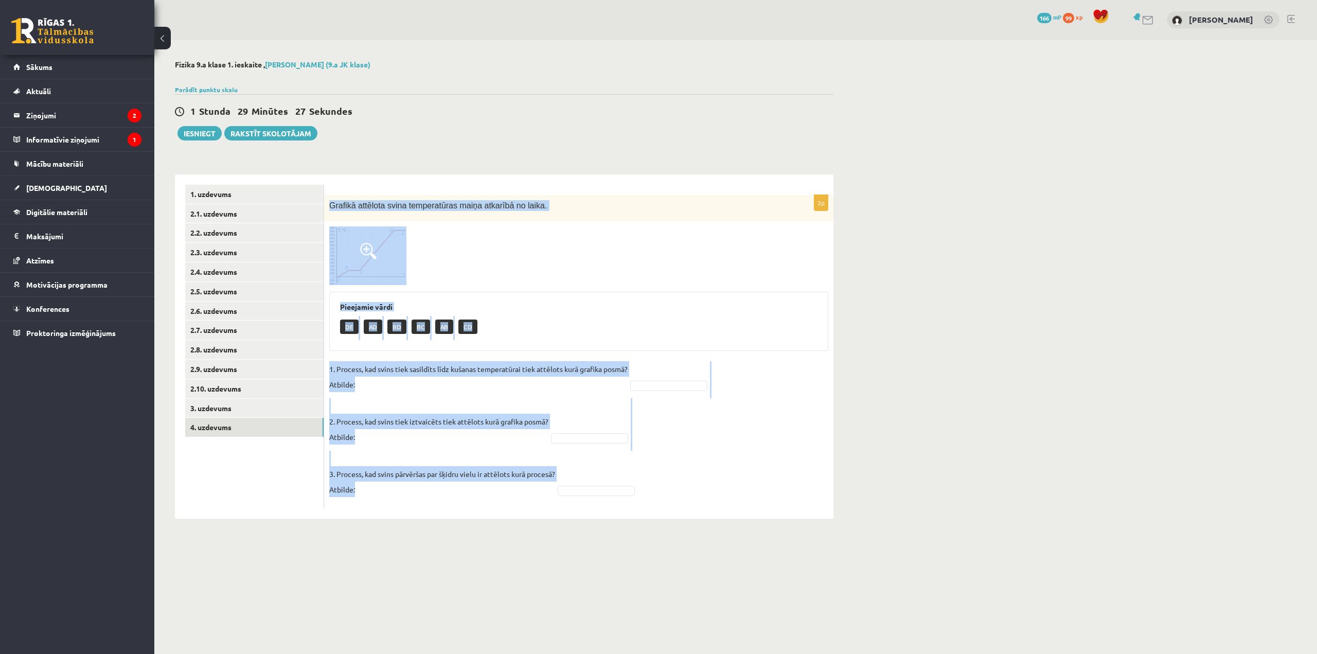
drag, startPoint x: 327, startPoint y: 199, endPoint x: 663, endPoint y: 503, distance: 453.5
click at [663, 503] on div "3p Grafikā attēlota svina temperatūras maiņa atkarībā no laika. Pieejamie vārdi…" at bounding box center [578, 352] width 509 height 314
copy div "Grafikā attēlota svina temperatūras maiņa atkarībā no laika. Pieejamie vārdi DE…"
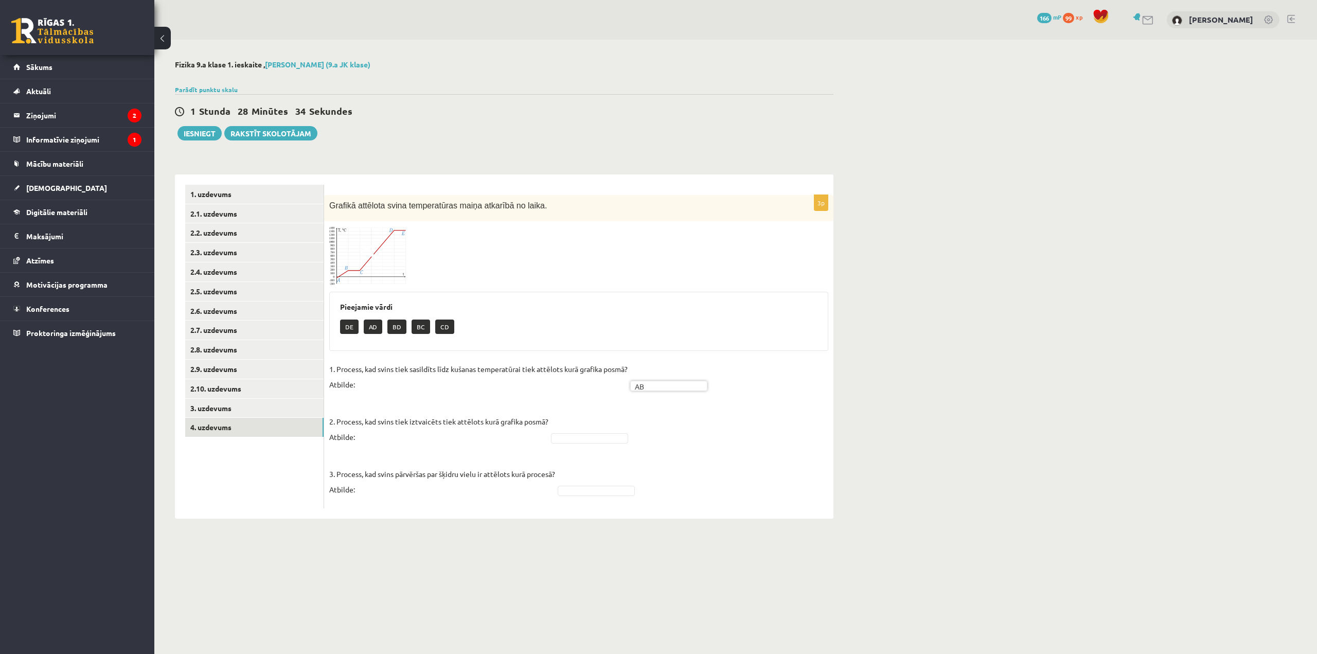
click at [586, 446] on fieldset "1. Process, kad svins tiek sasildīts līdz kušanas temperatūrai tiek attēlots ku…" at bounding box center [578, 432] width 499 height 142
click at [301, 413] on link "3. uzdevums" at bounding box center [254, 408] width 138 height 19
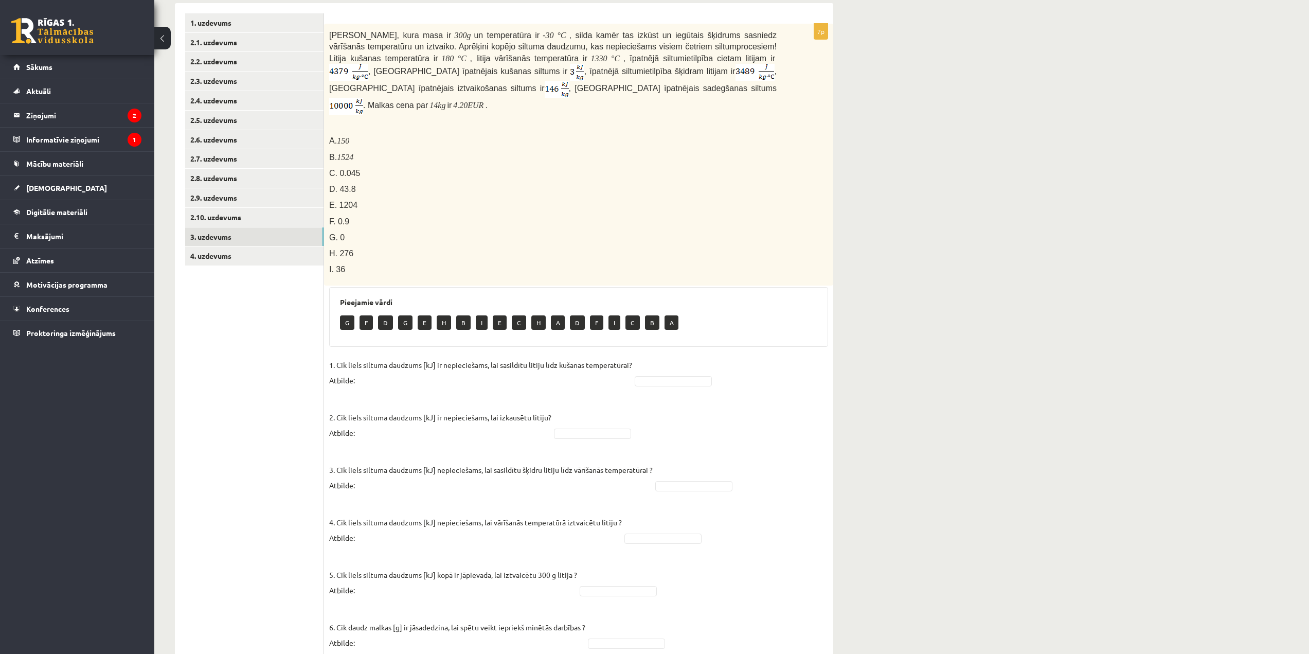
scroll to position [149, 0]
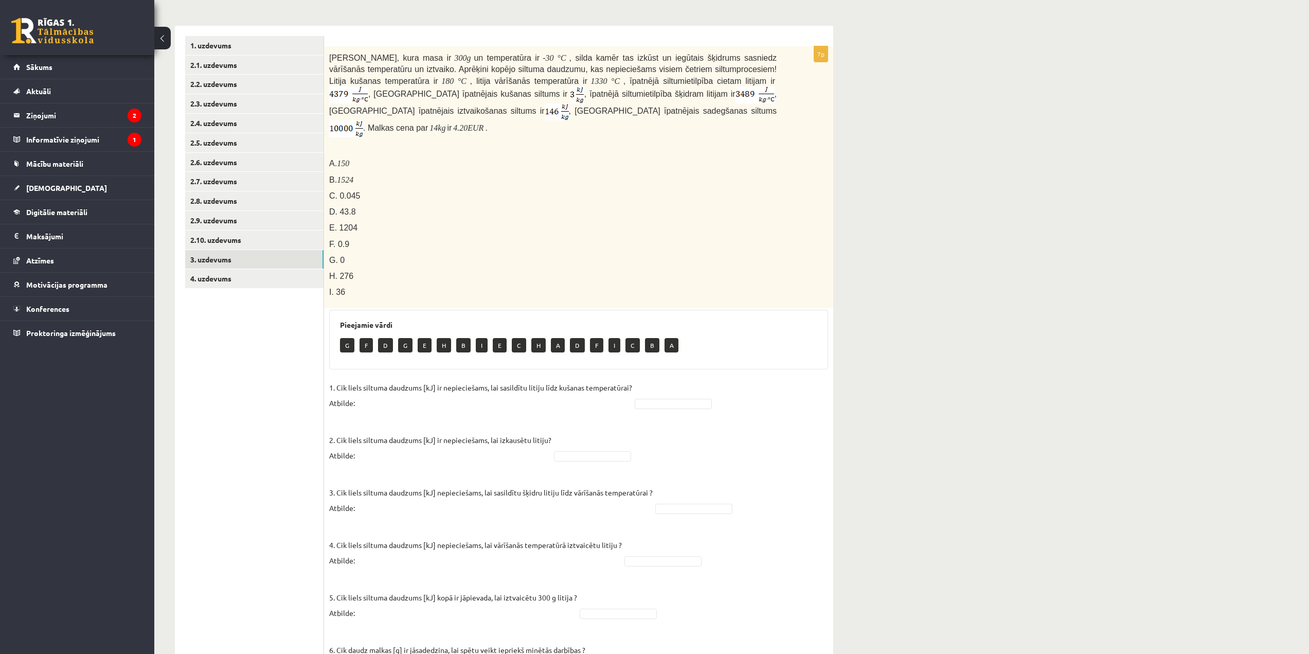
click at [363, 120] on img at bounding box center [346, 128] width 34 height 17
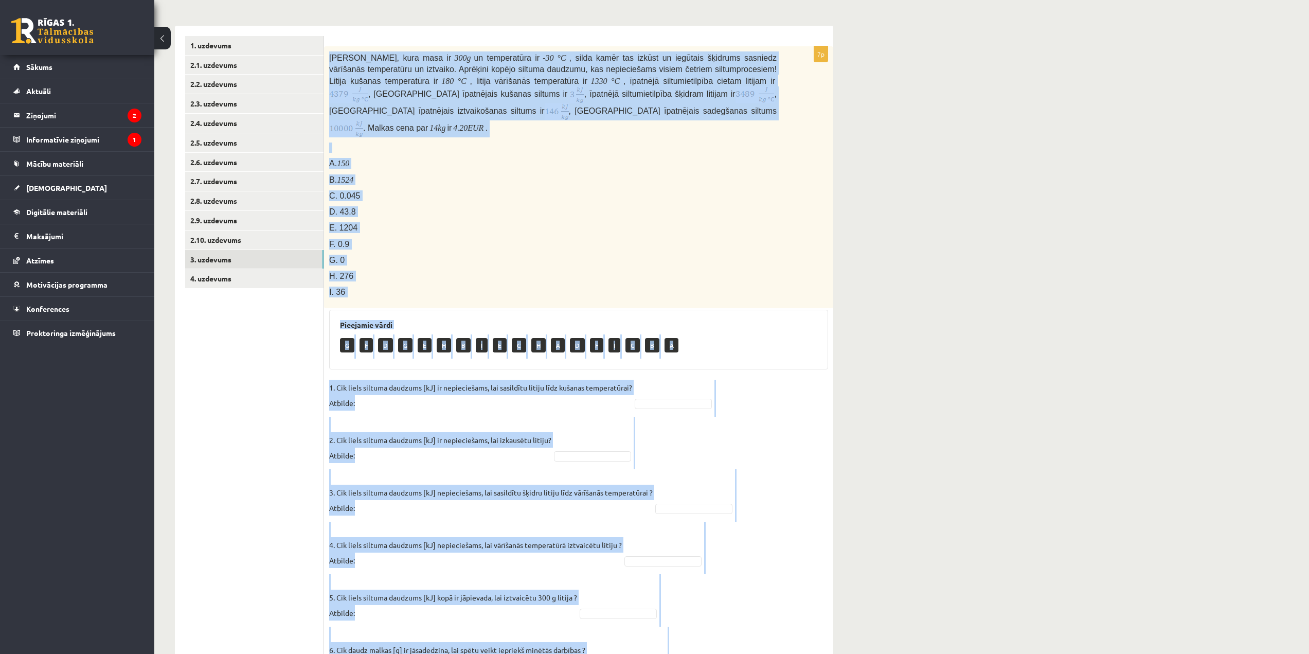
scroll to position [252, 0]
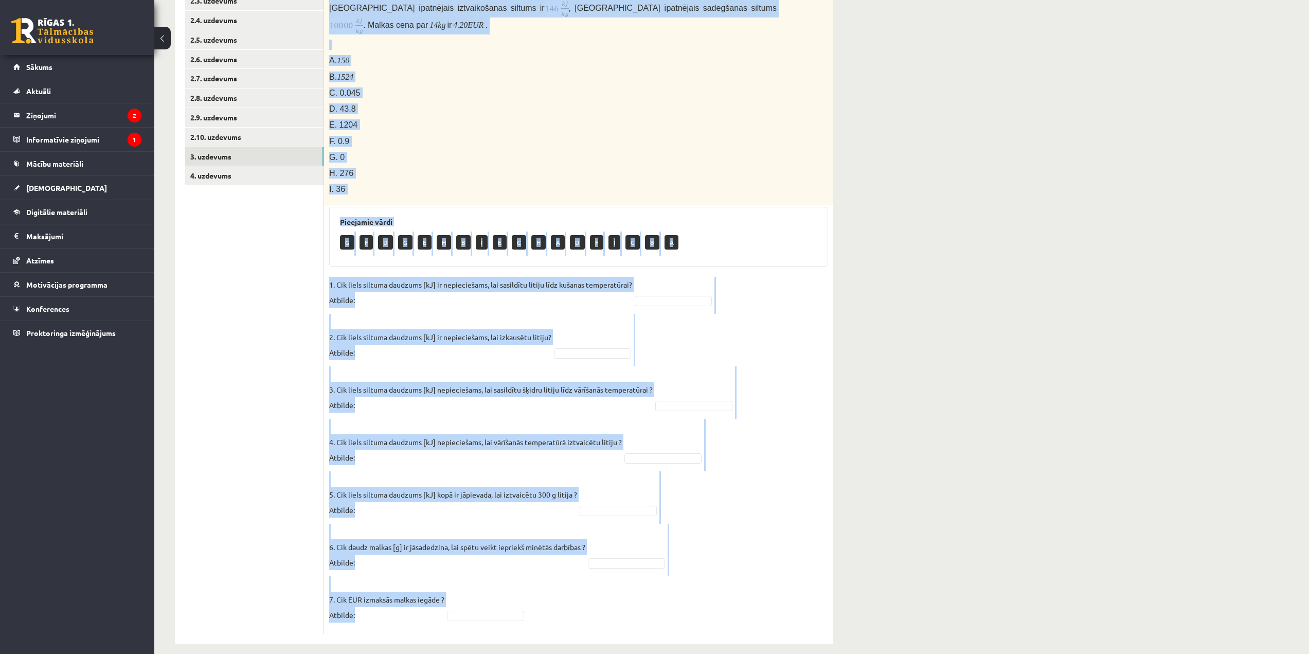
drag, startPoint x: 327, startPoint y: 52, endPoint x: 533, endPoint y: 600, distance: 585.2
click at [533, 600] on div "7p Litija klucīti, kura masa ir 300 g un temperatūra ir - 30 ° C , silda kamēr …" at bounding box center [578, 288] width 509 height 690
copy div "Loremi dolorsi, amet cons ad 488 e se doeiusmodte in - 47 ° U , labor etdol mag…"
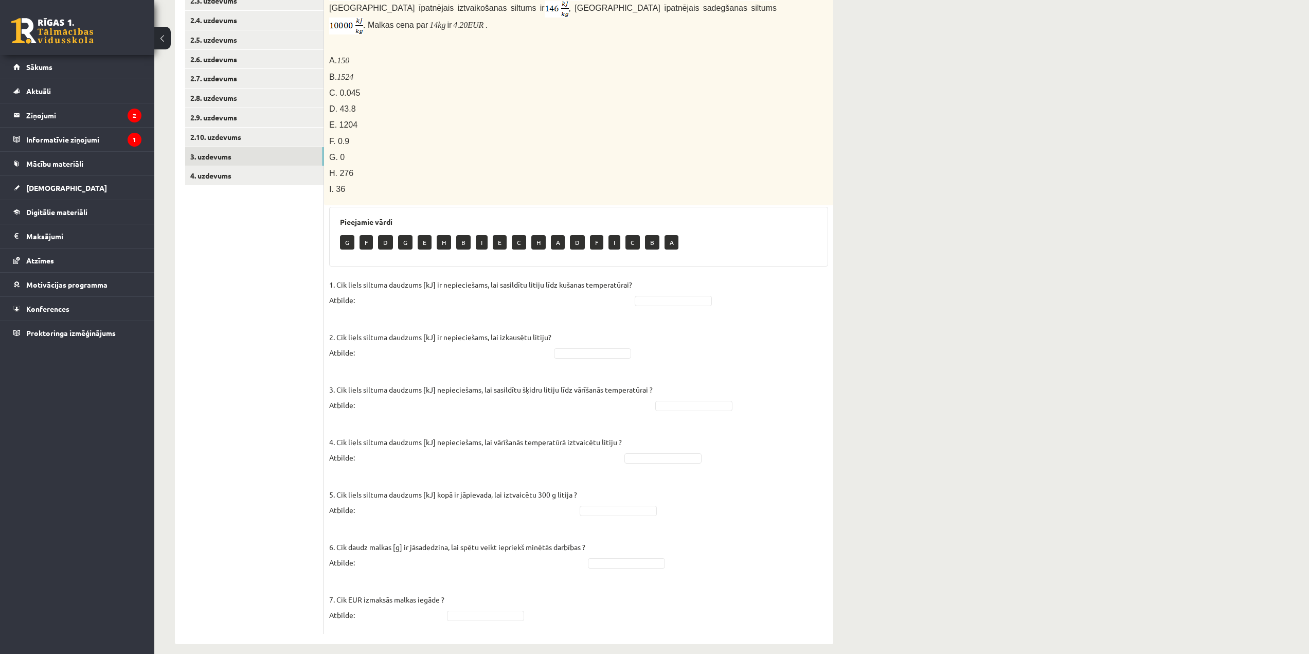
click at [308, 326] on ul "1. uzdevums 2.1. uzdevums 2.2. uzdevums 2.3. uzdevums 2.4. uzdevums 2.5. uzdevu…" at bounding box center [254, 283] width 139 height 701
drag, startPoint x: 620, startPoint y: 508, endPoint x: 617, endPoint y: 502, distance: 7.4
click at [619, 508] on fieldset "1. Cik liels siltuma daudzums [kJ] ir nepieciešams, lai sasildītu litiju līdz k…" at bounding box center [578, 453] width 499 height 352
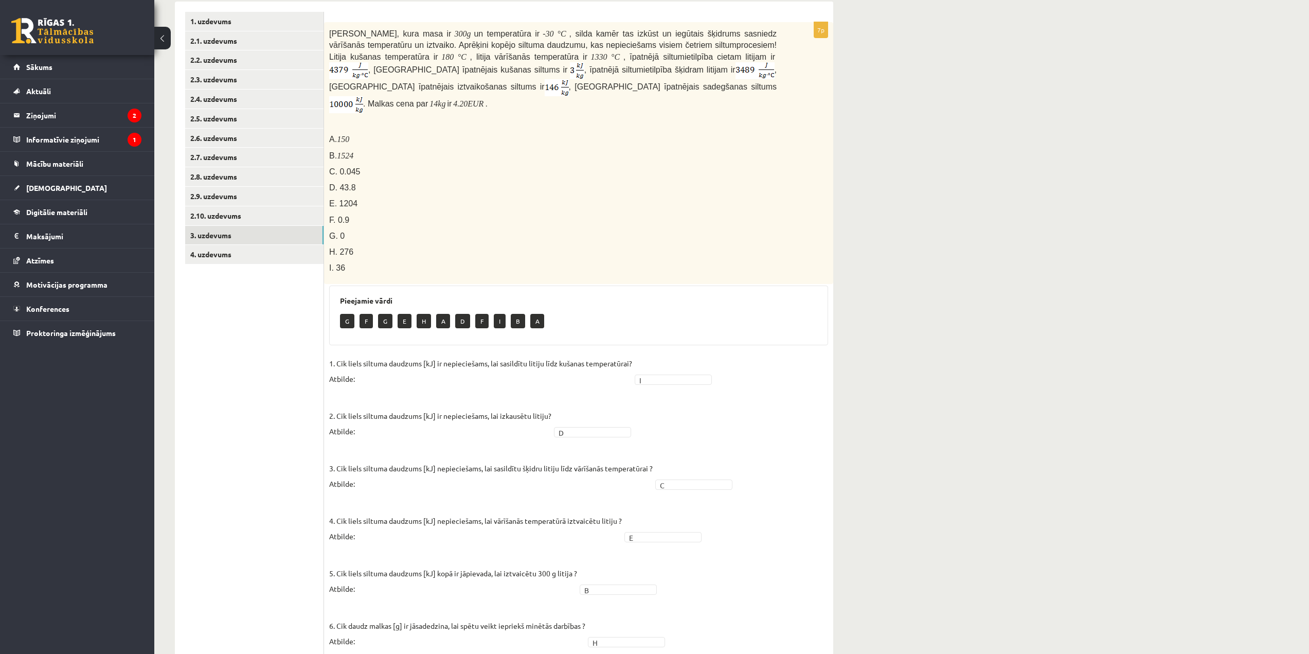
scroll to position [149, 0]
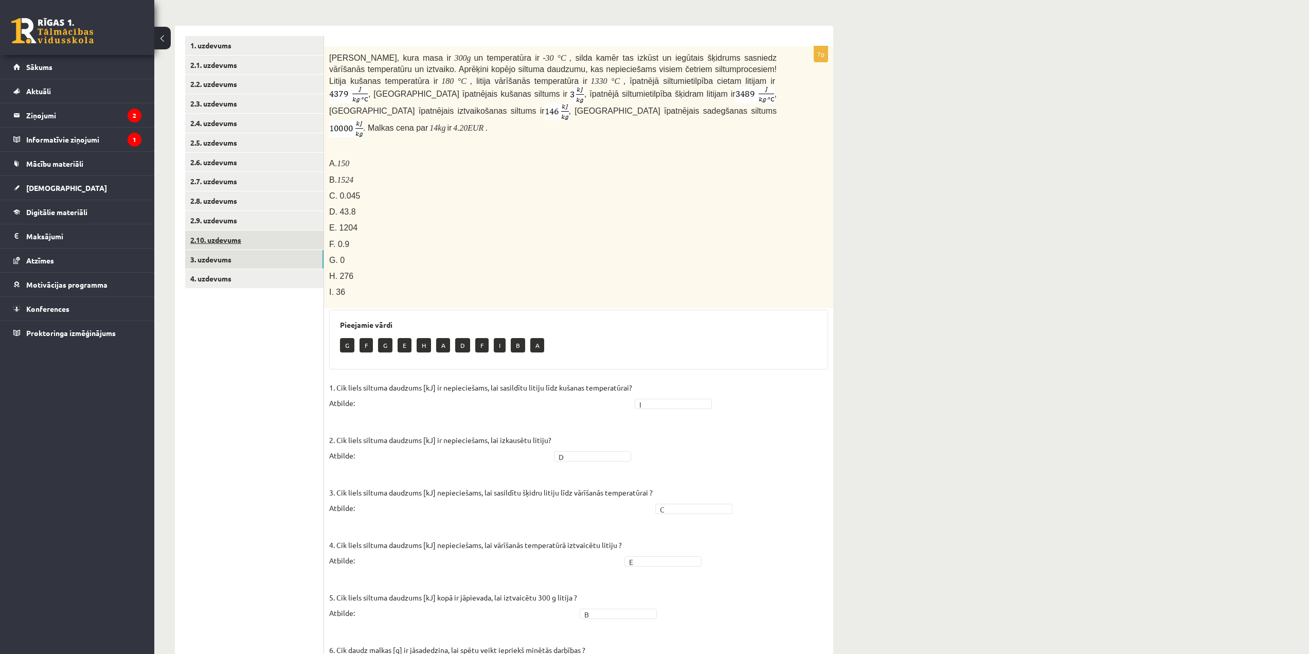
click at [265, 233] on link "2.10. uzdevums" at bounding box center [254, 239] width 138 height 19
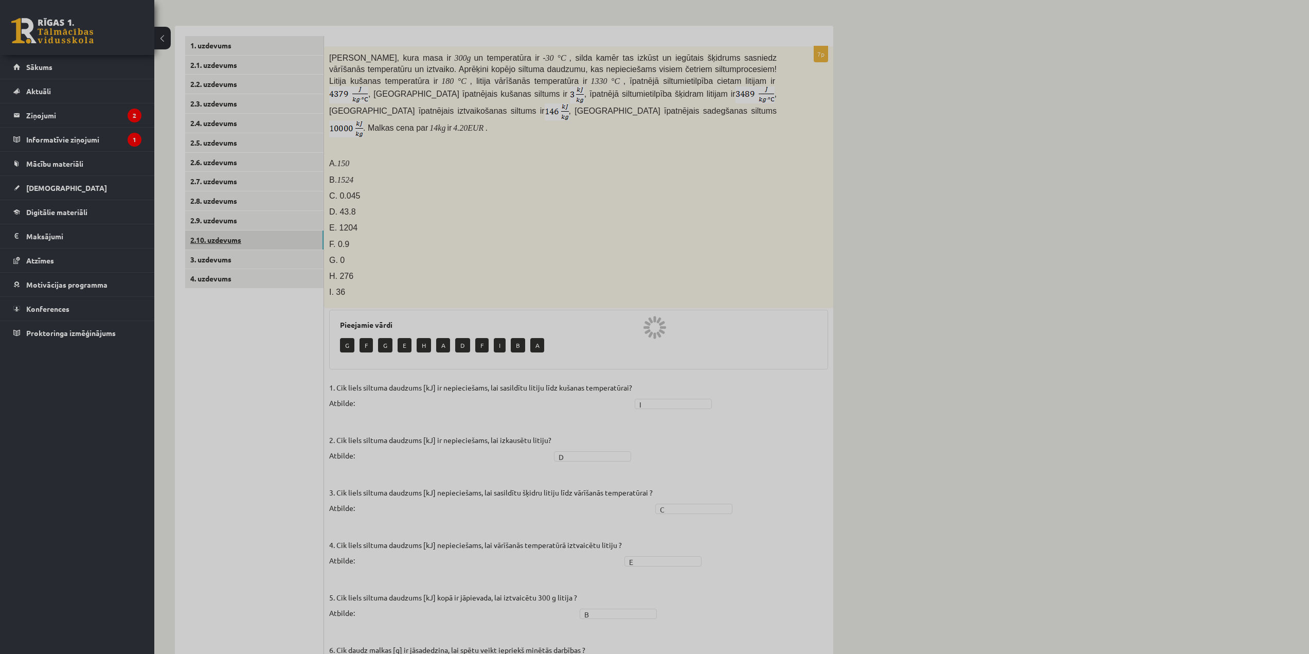
scroll to position [0, 0]
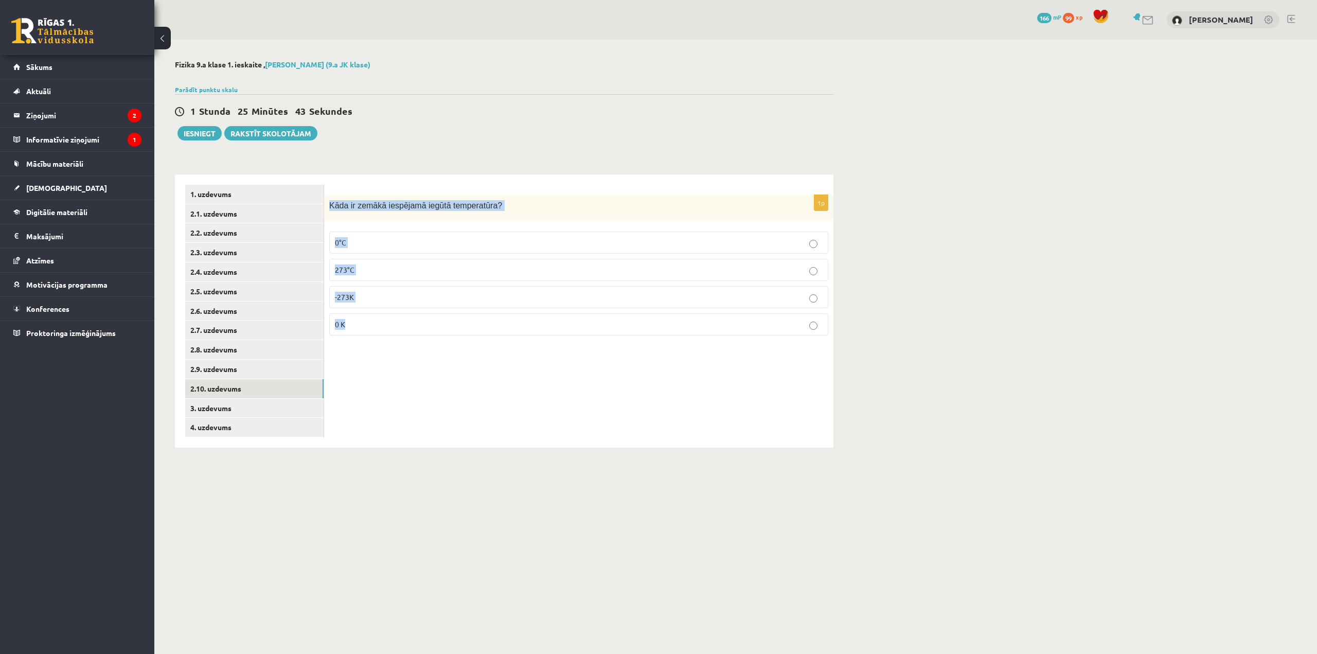
drag, startPoint x: 328, startPoint y: 199, endPoint x: 392, endPoint y: 353, distance: 167.2
click at [392, 353] on div "1p Kāda ir zemākā iespējamā iegūtā temperatūra? 0°C 273°C -273K 0 K" at bounding box center [578, 310] width 509 height 273
copy div "Kāda ir zemākā iespējamā iegūtā temperatūra? 0°C 273°C -273K 0 K"
click at [427, 317] on label "0 K" at bounding box center [578, 324] width 499 height 22
click at [276, 364] on link "2.9. uzdevums" at bounding box center [254, 369] width 138 height 19
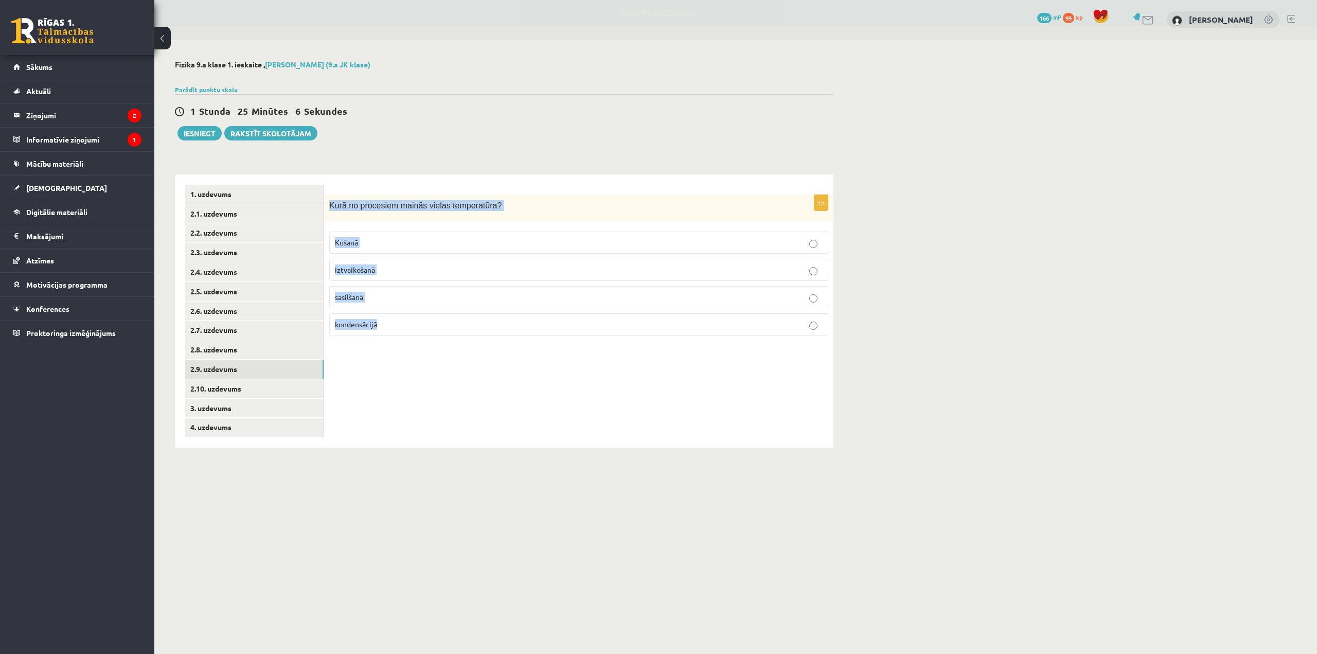
drag, startPoint x: 330, startPoint y: 197, endPoint x: 435, endPoint y: 330, distance: 169.2
click at [435, 330] on div "1p Kurā no procesiem mainās vielas temperatūra? Kušanā iztvaikošanā sasilšanā k…" at bounding box center [578, 269] width 509 height 149
copy div "Kurā no procesiem mainās vielas temperatūra? Kušanā iztvaikošanā sasilšanā kond…"
click at [386, 295] on p "sasilšanā" at bounding box center [579, 297] width 488 height 11
click at [305, 350] on link "2.8. uzdevums" at bounding box center [254, 349] width 138 height 19
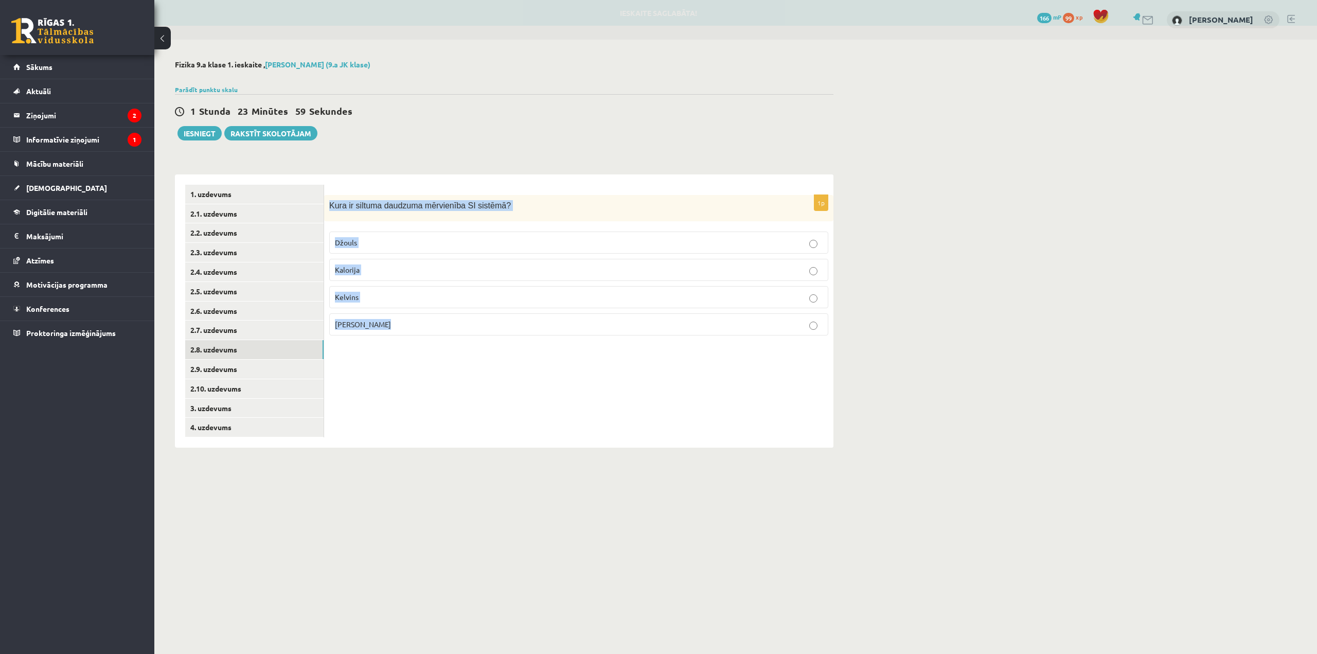
drag, startPoint x: 327, startPoint y: 198, endPoint x: 409, endPoint y: 324, distance: 150.5
click at [409, 324] on div "1p Kura ir siltuma daudzuma mērvienība SI sistēmā ? Džouls Kalorija Kelvins Cel…" at bounding box center [578, 269] width 509 height 149
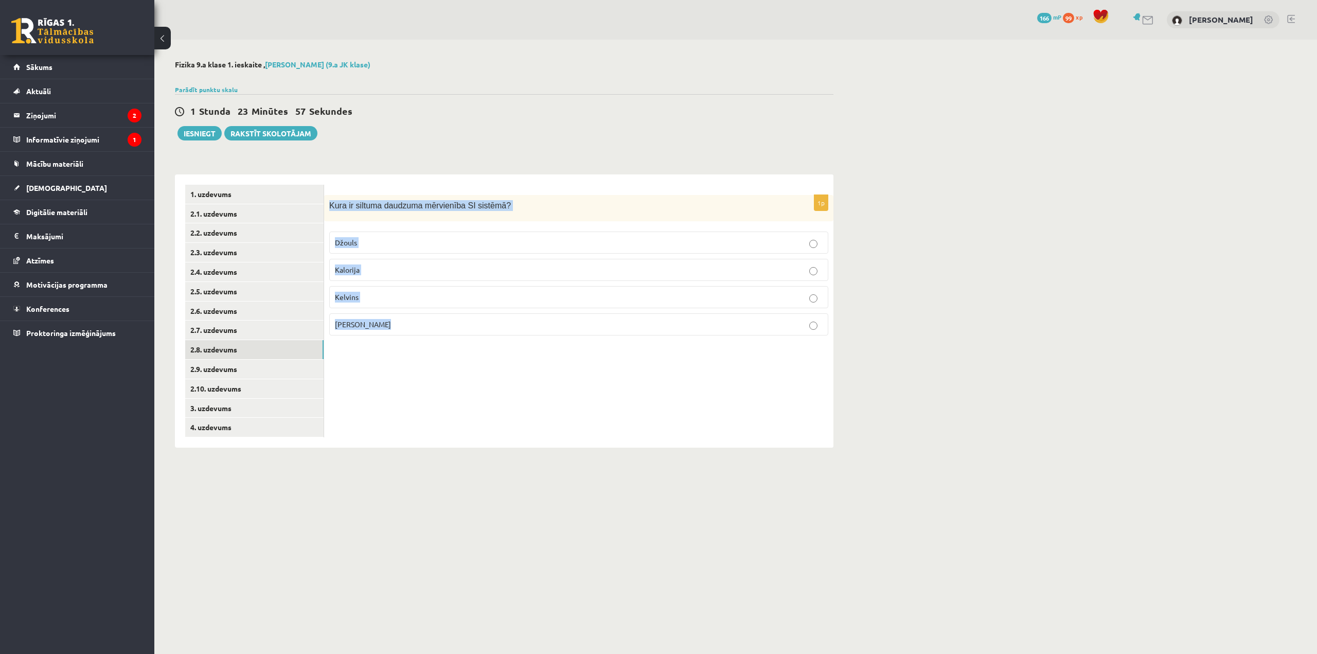
copy div "Kura ir siltuma daudzuma mērvienība SI sistēmā ? Džouls Kalorija Kelvins Celsij…"
click at [373, 235] on label "Džouls" at bounding box center [578, 242] width 499 height 22
click at [288, 337] on link "2.7. uzdevums" at bounding box center [254, 329] width 138 height 19
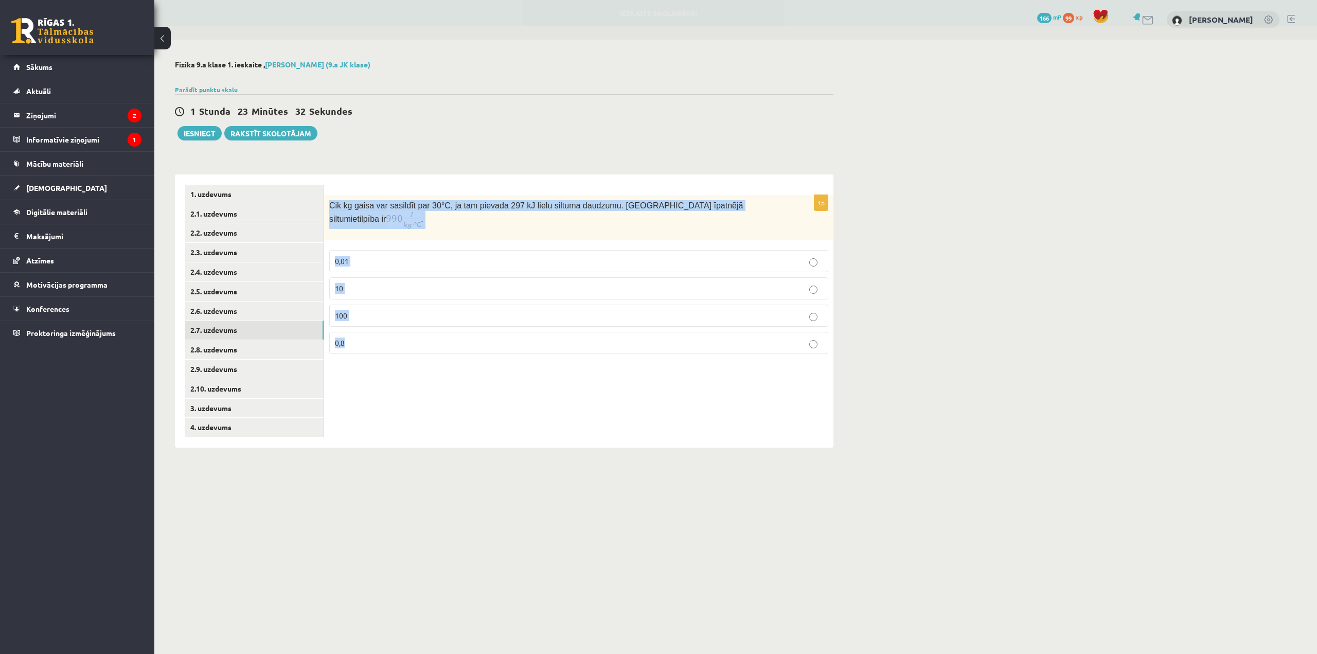
drag, startPoint x: 384, startPoint y: 263, endPoint x: 428, endPoint y: 353, distance: 100.8
click at [428, 353] on div "1p Cik kg gaisa var sasildīt par 30 °C, ja tam pievada 297 kJ lielu siltuma dau…" at bounding box center [578, 310] width 509 height 273
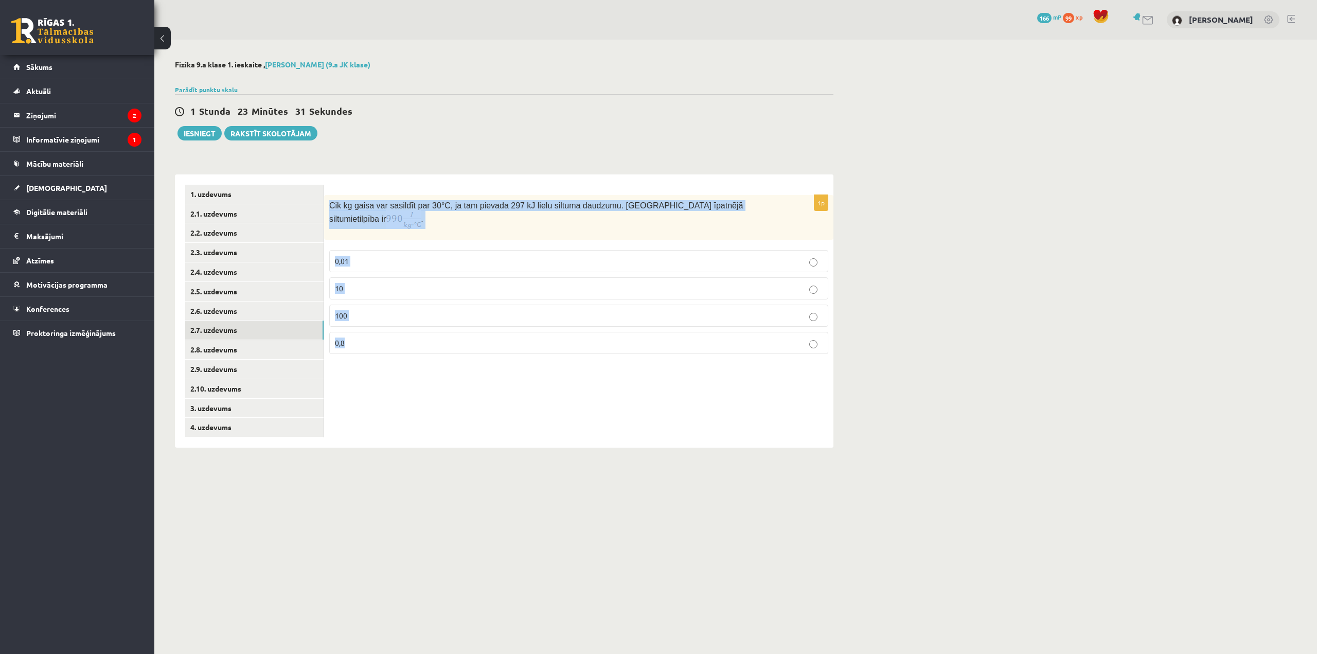
copy div "Cik kg gaisa var sasildīt par 30 °C, ja tam pievada 297 kJ lielu siltuma daudzu…"
click at [355, 283] on p "10" at bounding box center [579, 288] width 488 height 11
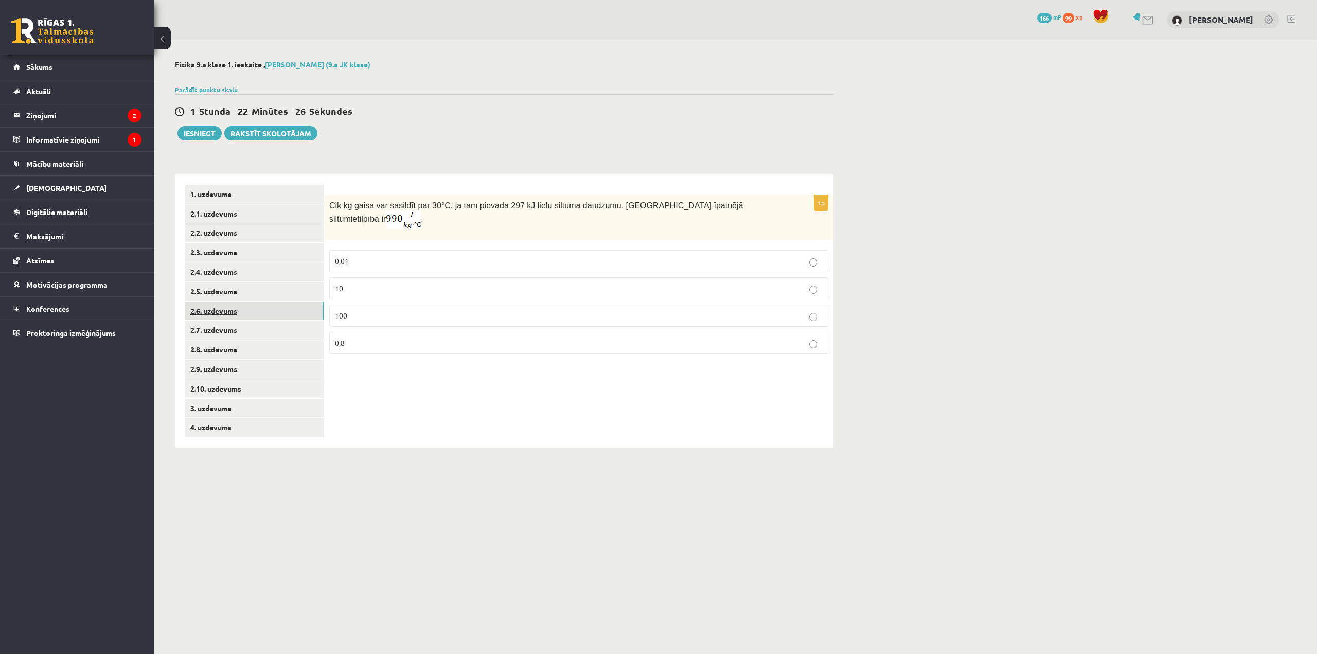
click at [278, 314] on link "2.6. uzdevums" at bounding box center [254, 310] width 138 height 19
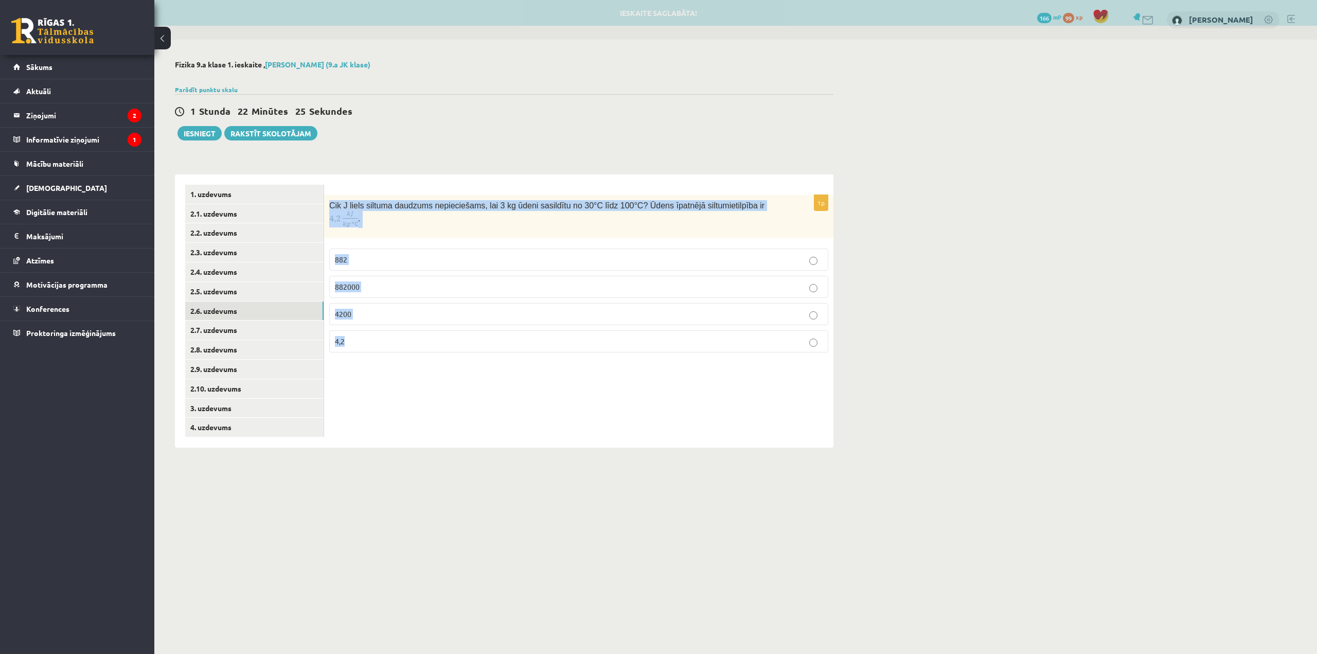
drag, startPoint x: 327, startPoint y: 202, endPoint x: 385, endPoint y: 339, distance: 149.4
click at [385, 339] on div "1p Cik J liels siltuma daudzums nepieciešams, lai 3 kg ūdeni sasildītu no 30°C …" at bounding box center [578, 278] width 509 height 166
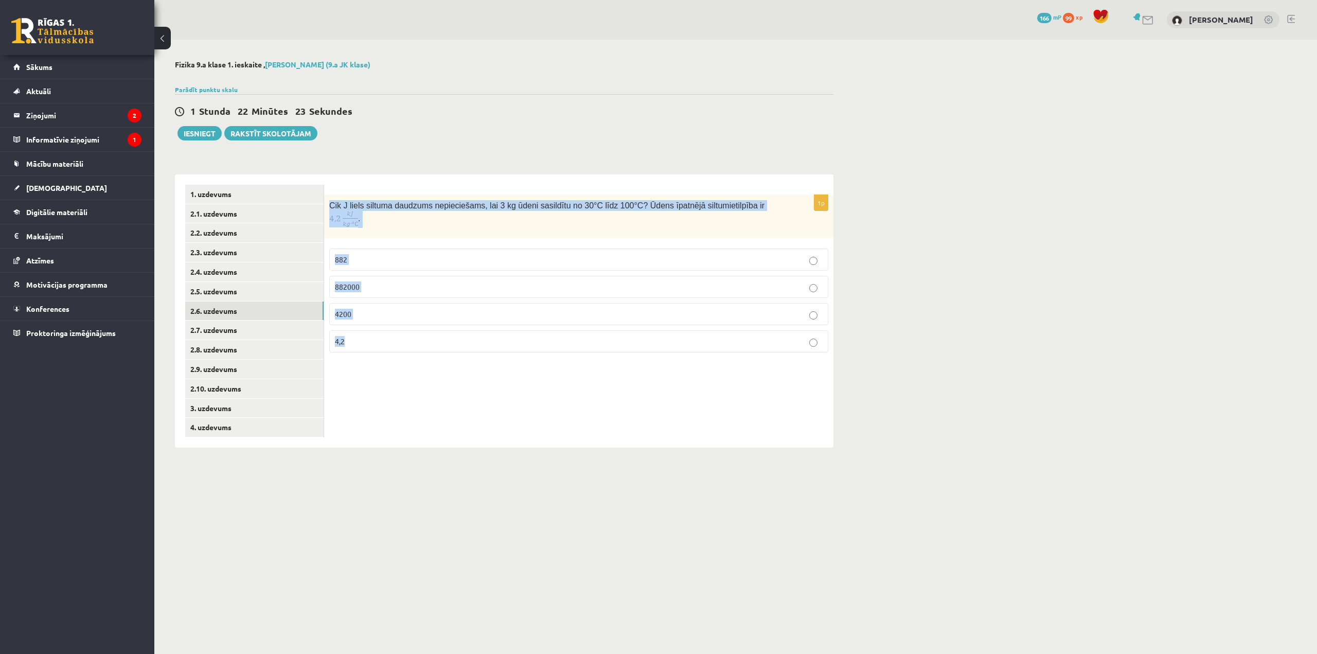
copy div "Cik J liels siltuma daudzums nepieciešams, lai 3 kg ūdeni sasildītu no 30°C līd…"
click at [370, 281] on p "882000" at bounding box center [579, 286] width 488 height 11
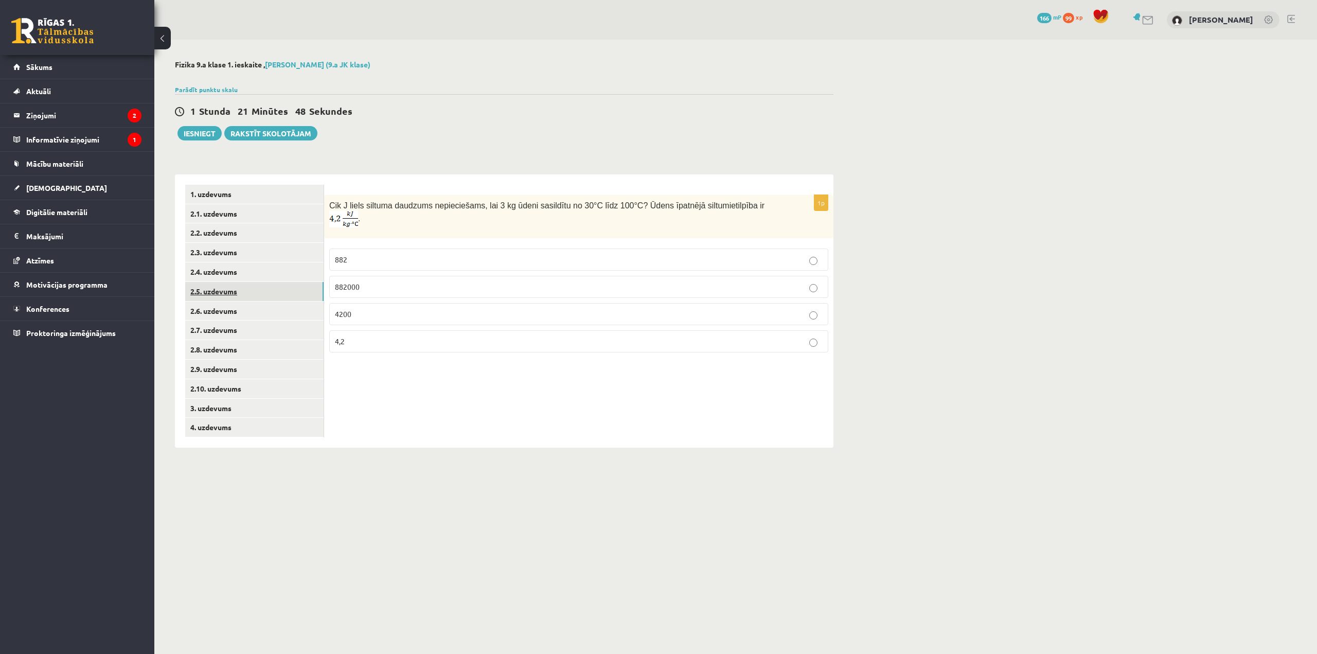
click at [283, 287] on link "2.5. uzdevums" at bounding box center [254, 291] width 138 height 19
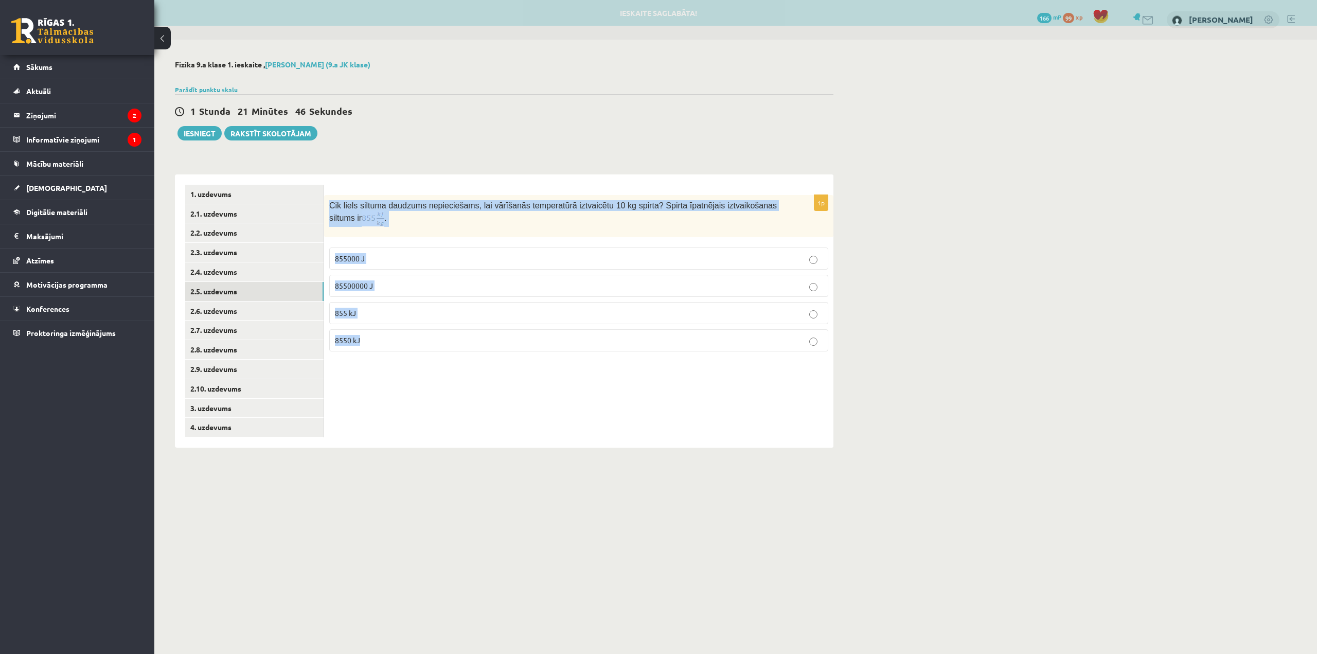
drag, startPoint x: 331, startPoint y: 199, endPoint x: 425, endPoint y: 336, distance: 167.2
click at [425, 336] on div "1p Cik liels siltuma daudzums nepieciešams, lai vārīšanās temperatūrā iztvaicēt…" at bounding box center [578, 277] width 509 height 165
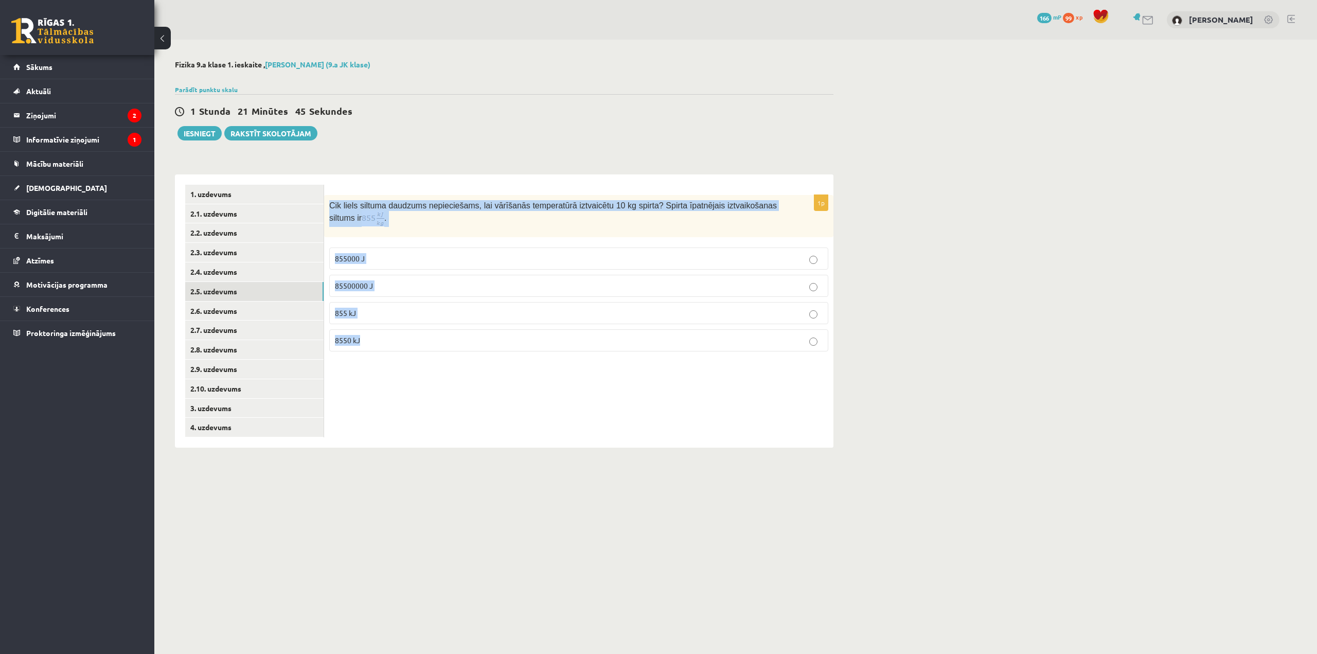
copy div "Cik liels siltuma daudzums nepieciešams, lai vārīšanās temperatūrā iztvaicētu 1…"
click at [370, 339] on p "8550 kJ" at bounding box center [579, 340] width 488 height 11
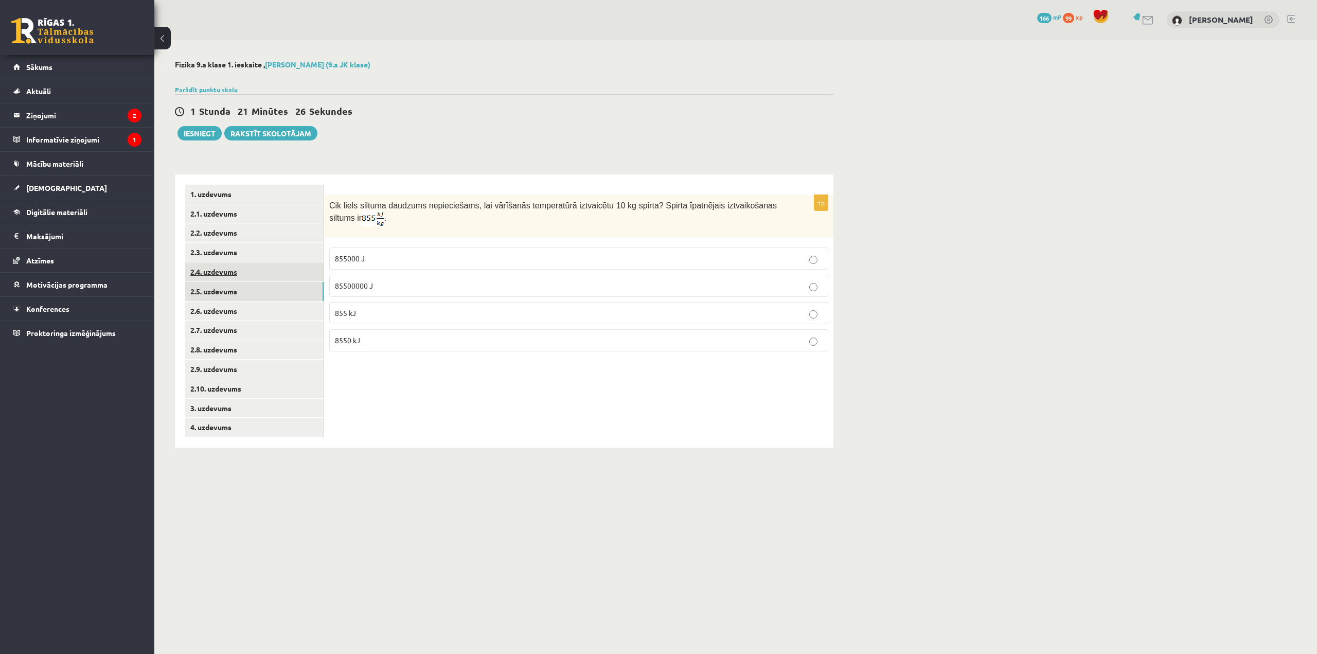
click at [295, 278] on link "2.4. uzdevums" at bounding box center [254, 271] width 138 height 19
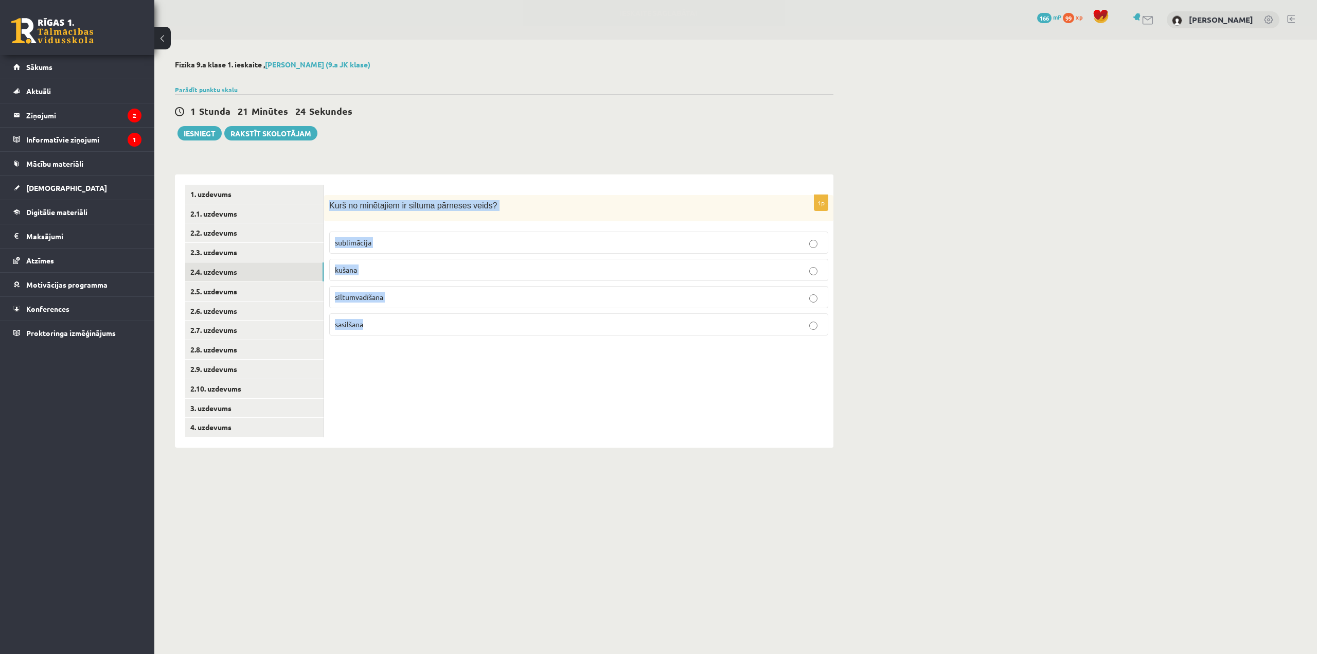
drag, startPoint x: 325, startPoint y: 195, endPoint x: 385, endPoint y: 324, distance: 142.0
click at [385, 324] on div "1p Kurš no minētajiem ir siltuma pārneses veids? sublimācija kušana siltumvadīš…" at bounding box center [578, 269] width 509 height 149
copy div "Kurš no minētajiem ir siltuma pārneses veids? sublimācija kušana siltumvadīšana…"
click at [401, 296] on p "siltumvadīšana" at bounding box center [579, 297] width 488 height 11
click at [284, 251] on link "2.3. uzdevums" at bounding box center [254, 252] width 138 height 19
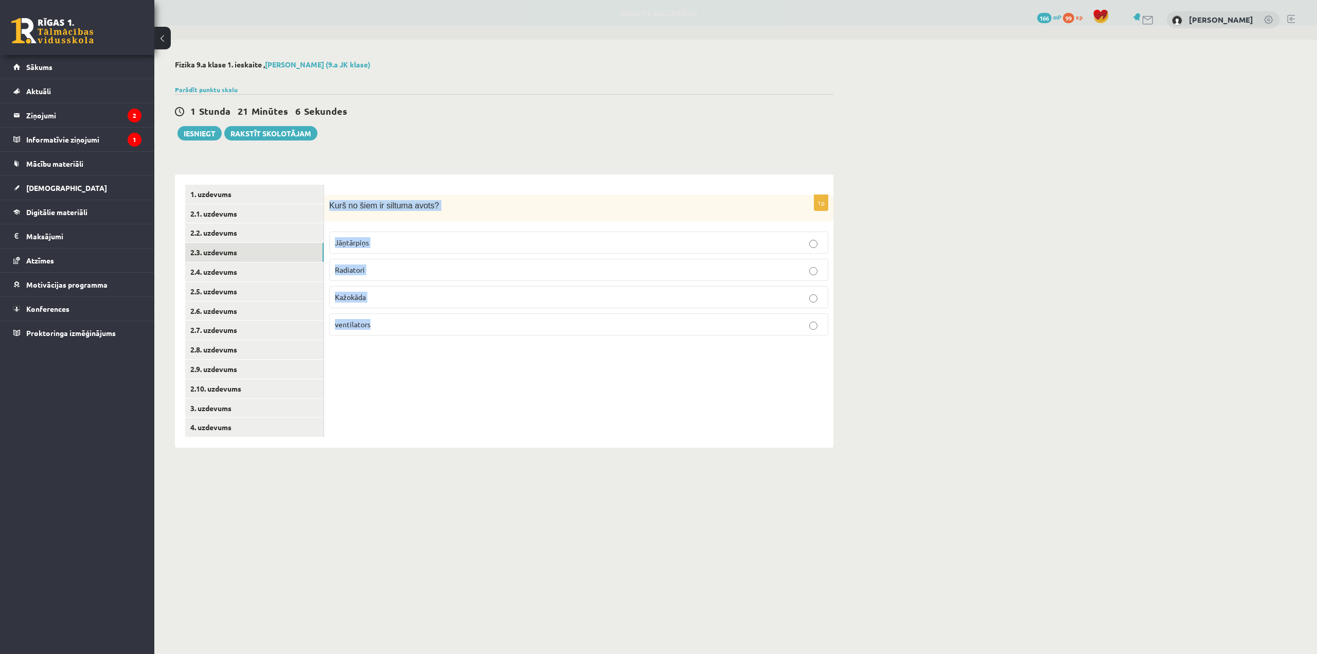
drag, startPoint x: 327, startPoint y: 200, endPoint x: 436, endPoint y: 331, distance: 170.9
click at [436, 331] on div "1p Kurš no šiem ir siltuma avots? Jāņtārpiņs Radiatori Kažokāda ventilators" at bounding box center [578, 269] width 509 height 149
copy div "Kurš no šiem ir siltuma avots? Jāņtārpiņs Radiatori Kažokāda ventilators"
click at [371, 236] on label "Jāņtārpiņs" at bounding box center [578, 242] width 499 height 22
click at [274, 239] on link "2.2. uzdevums" at bounding box center [254, 232] width 138 height 19
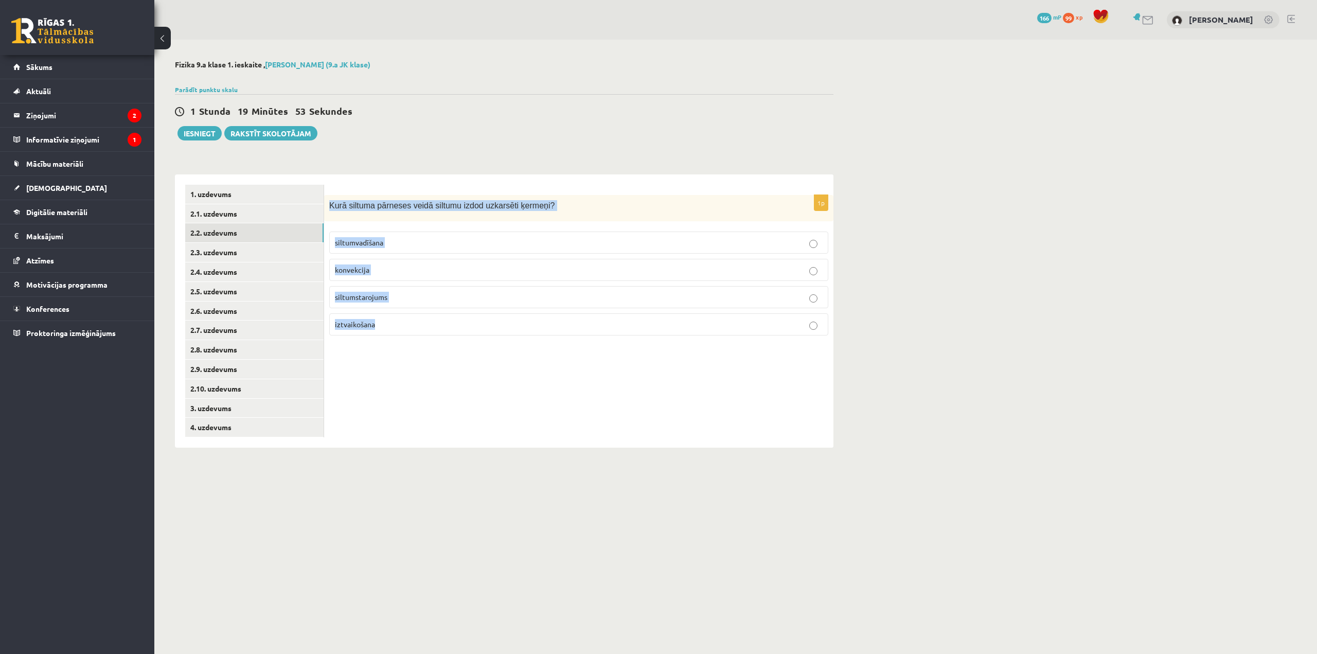
drag, startPoint x: 325, startPoint y: 204, endPoint x: 431, endPoint y: 354, distance: 184.0
click at [431, 354] on div "1p Kurā siltuma pārneses veidā siltumu izdod uzkarsēti ķermeņi? siltumvadīšana …" at bounding box center [578, 310] width 509 height 273
click at [395, 297] on p "siltumstarojums" at bounding box center [579, 297] width 488 height 11
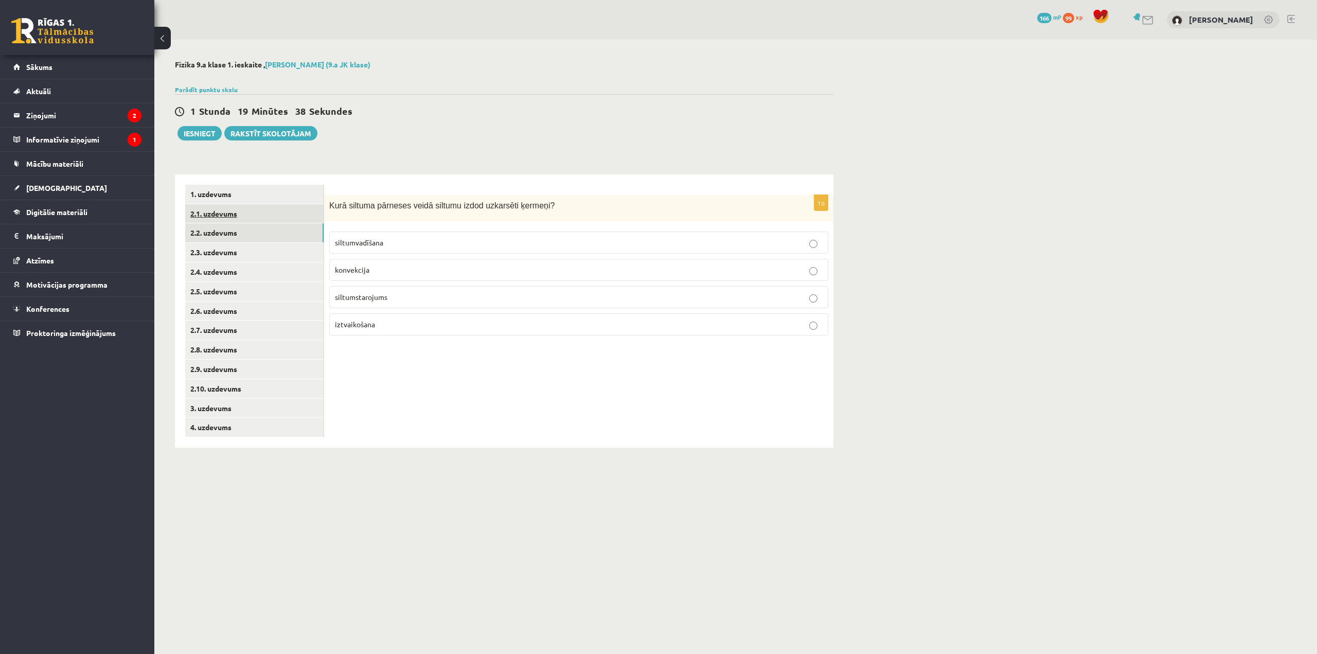
click at [288, 213] on link "2.1. uzdevums" at bounding box center [254, 213] width 138 height 19
drag, startPoint x: 329, startPoint y: 200, endPoint x: 391, endPoint y: 317, distance: 132.5
click at [391, 317] on div "1p Cik Celsija grādu ir 250 Kelvinos? 523 273 23 -23" at bounding box center [578, 269] width 509 height 149
click at [382, 328] on p "-23" at bounding box center [579, 324] width 488 height 11
click at [280, 190] on link "1. uzdevums" at bounding box center [254, 194] width 138 height 19
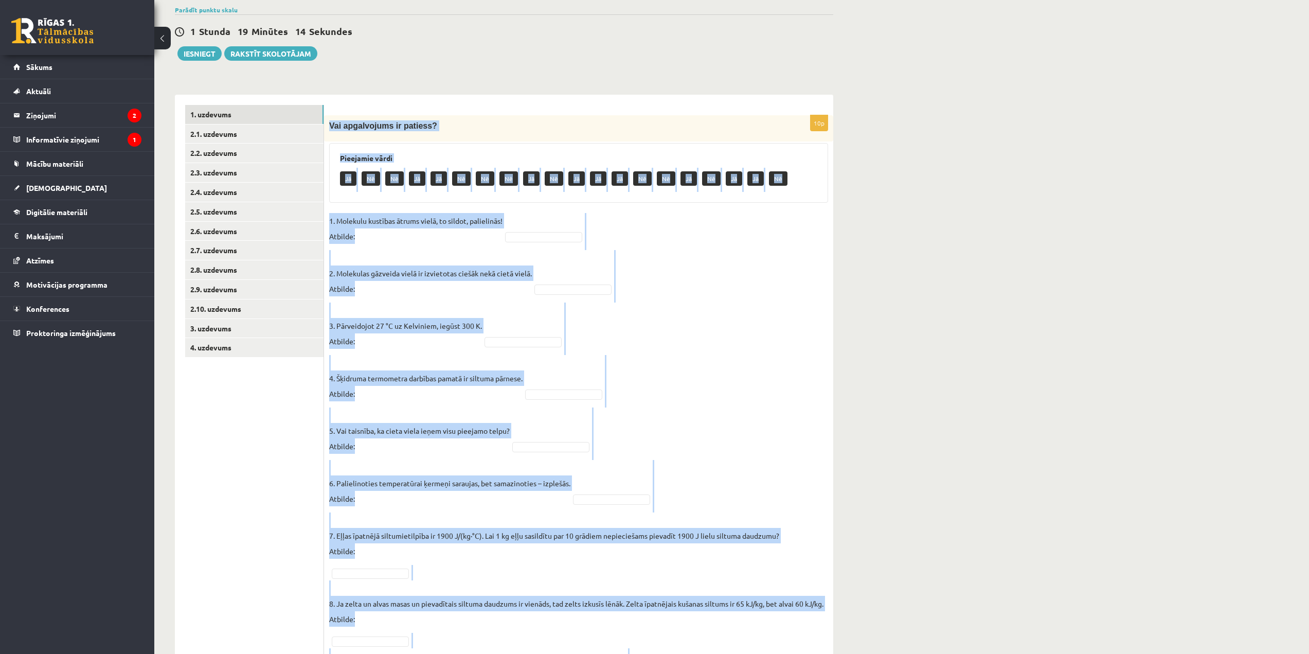
scroll to position [246, 0]
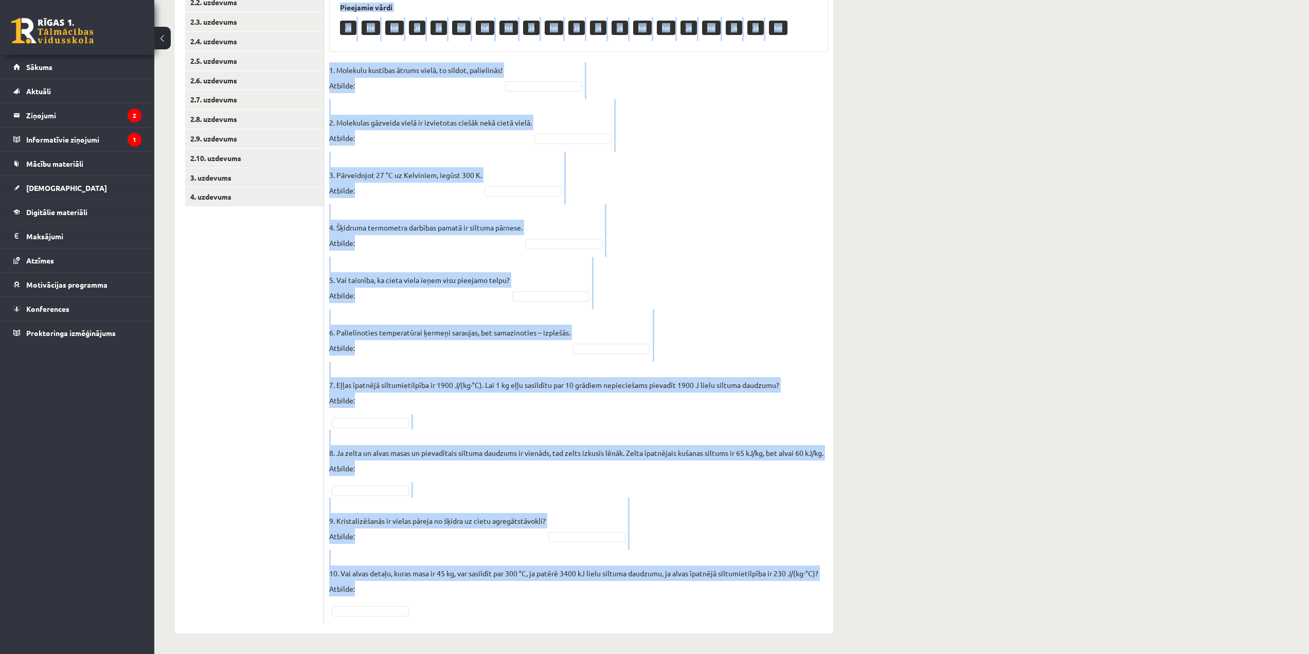
drag, startPoint x: 328, startPoint y: 201, endPoint x: 507, endPoint y: 623, distance: 458.1
click at [507, 623] on div "10p Vai apgalvojums ir patiess? Pieejamie vārdi Jā Nē Nē Jā Jā Nē Nē Nē Jā Nē J…" at bounding box center [578, 288] width 509 height 689
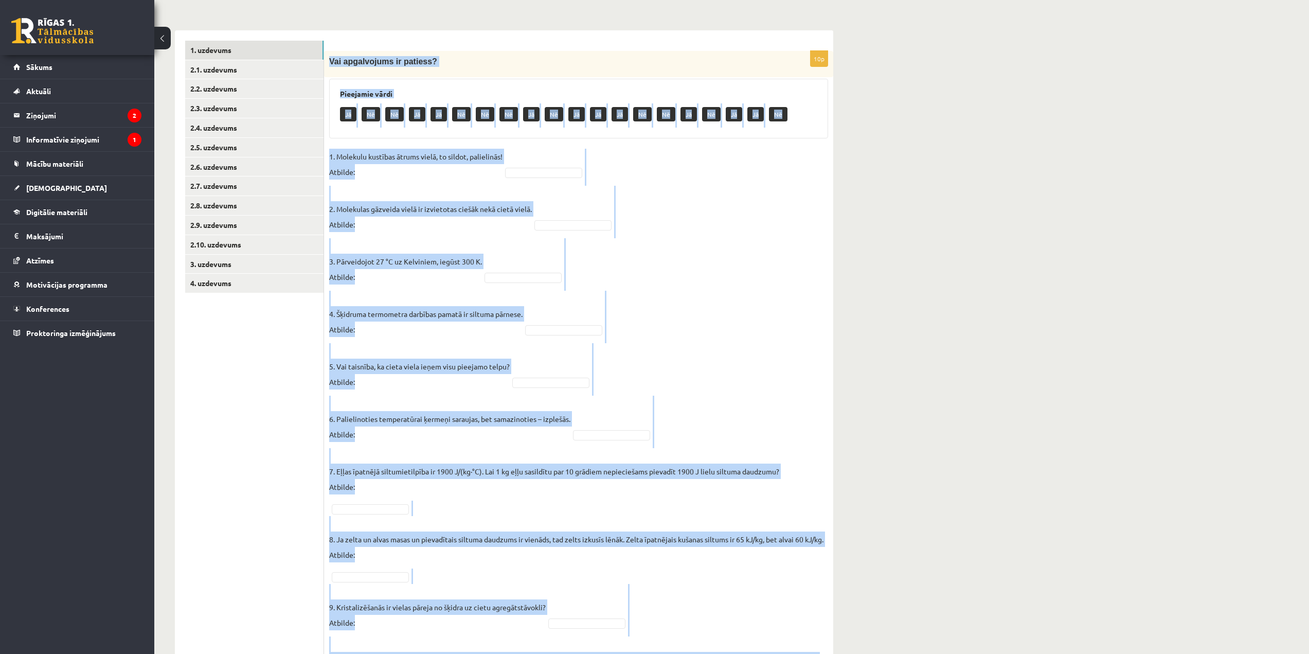
scroll to position [144, 0]
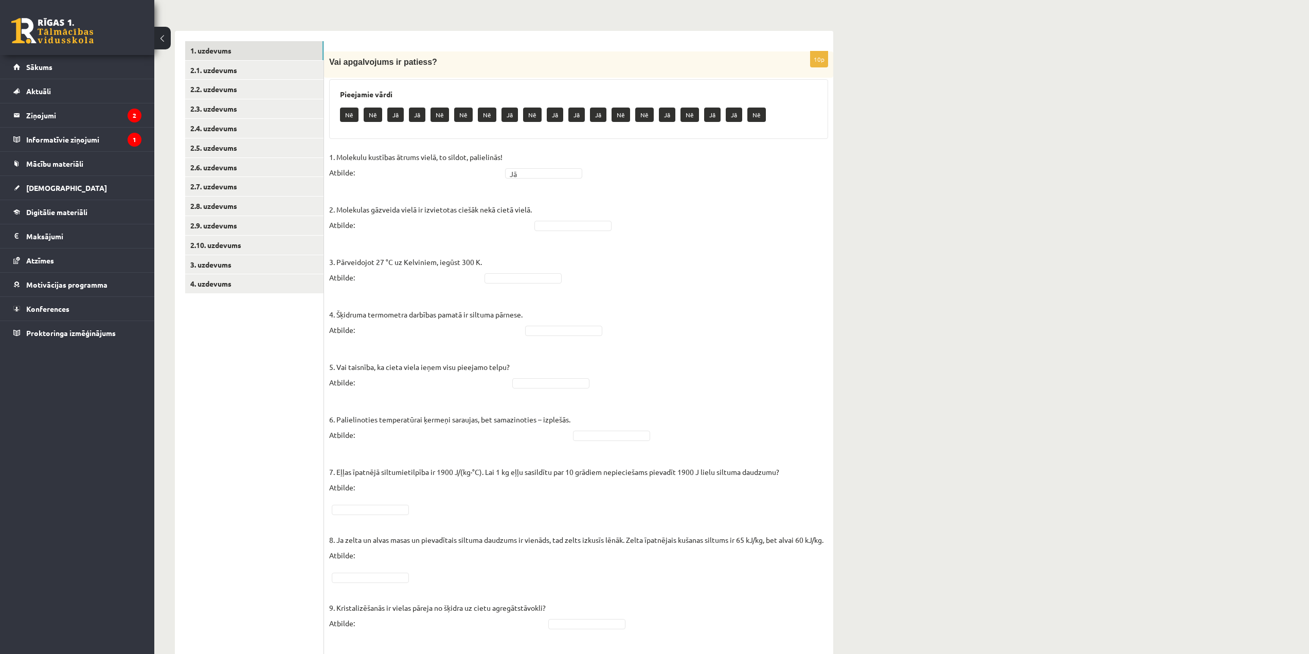
click at [555, 232] on fieldset "1. Molekulu kustības ātrums vielā, to sildot, palielinās! Atbilde: Jā ** 2. Mol…" at bounding box center [578, 427] width 499 height 556
click at [529, 270] on fieldset "1. Molekulu kustības ātrums vielā, to sildot, palielinās! Atbilde: Jā ** 2. Mol…" at bounding box center [578, 427] width 499 height 556
drag, startPoint x: 536, startPoint y: 279, endPoint x: 538, endPoint y: 289, distance: 10.0
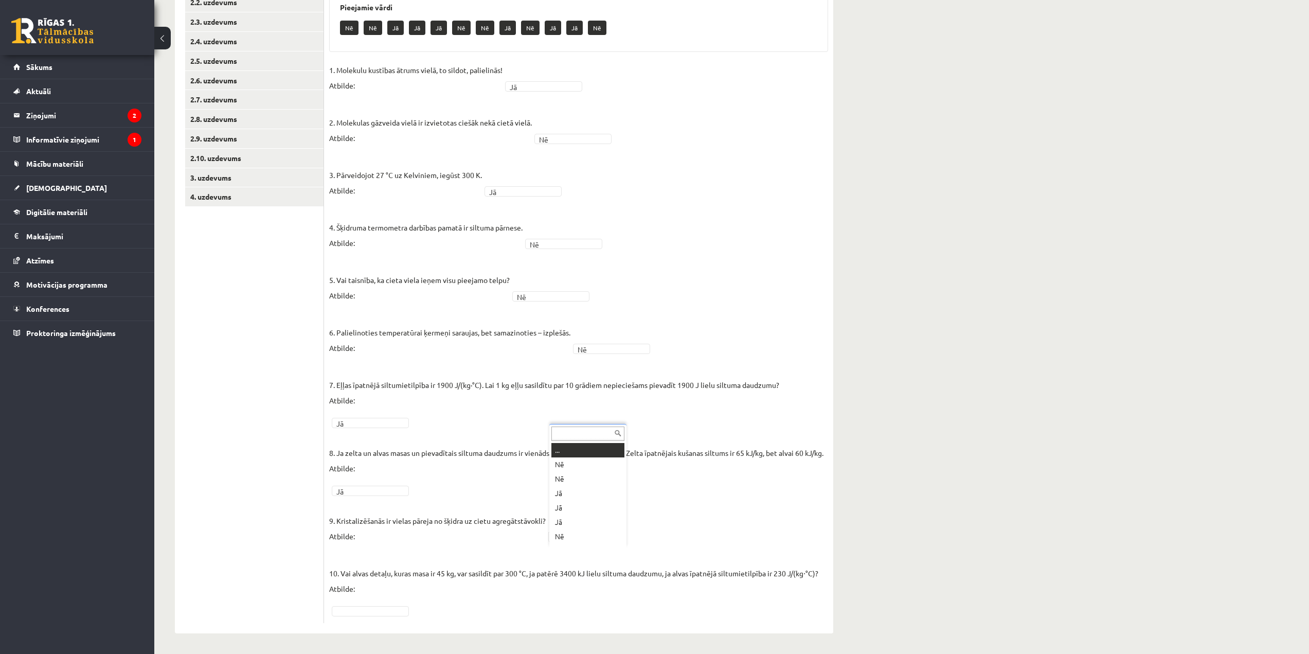
scroll to position [12, 0]
drag, startPoint x: 390, startPoint y: 614, endPoint x: 397, endPoint y: 605, distance: 10.6
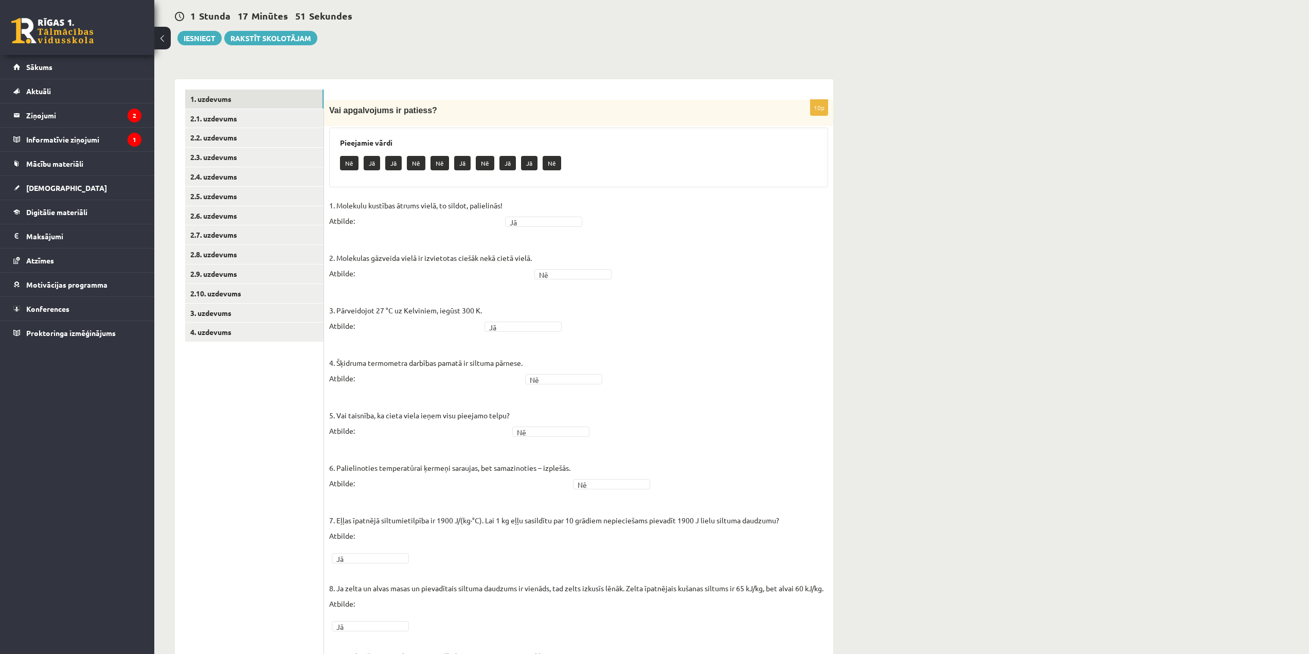
scroll to position [195, 0]
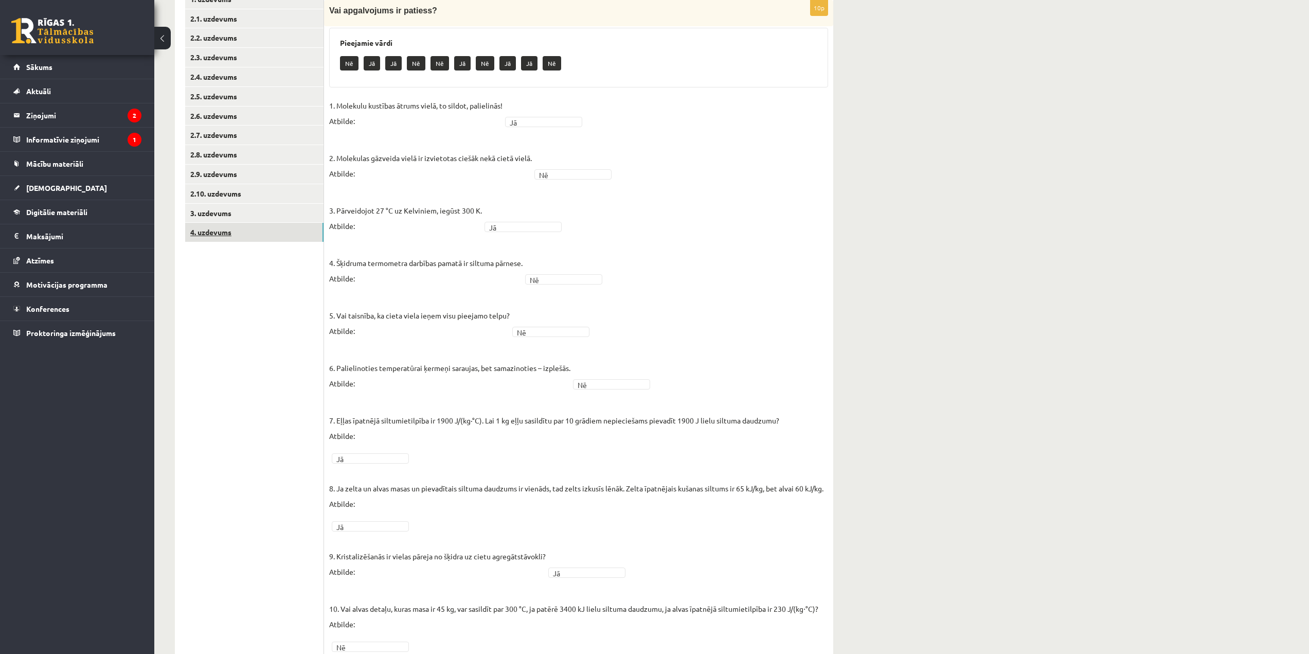
click at [263, 234] on link "4. uzdevums" at bounding box center [254, 232] width 138 height 19
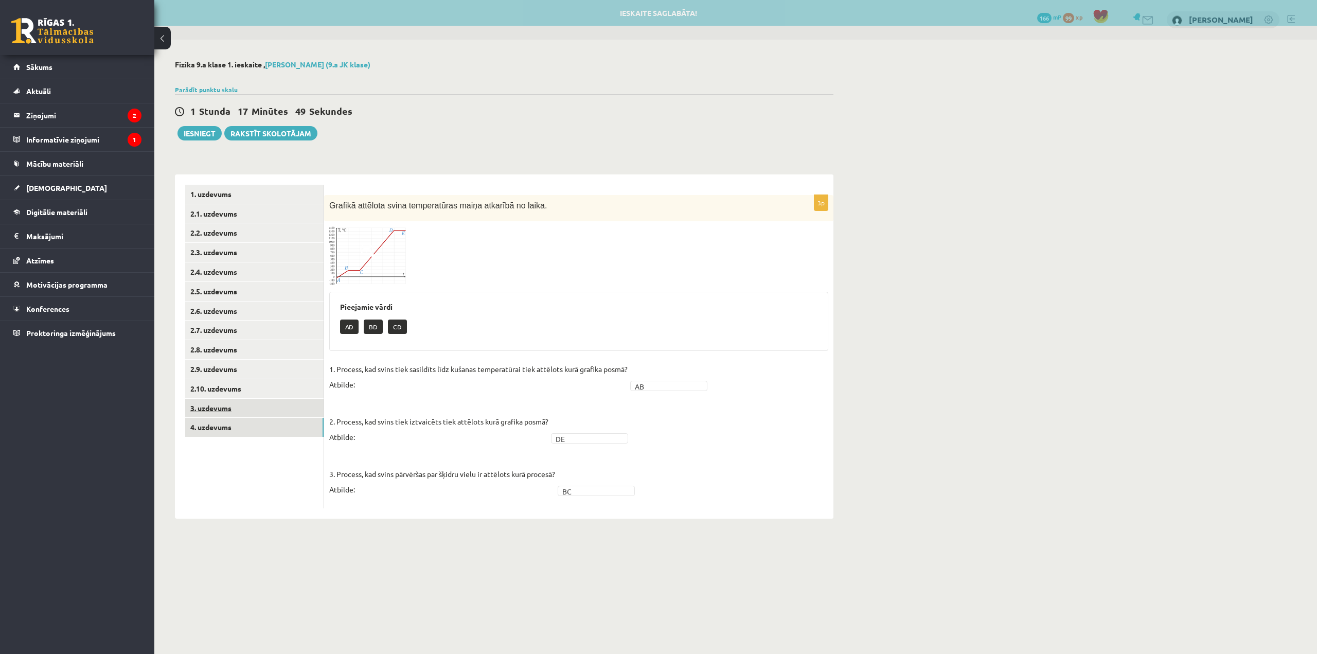
click at [262, 405] on link "3. uzdevums" at bounding box center [254, 408] width 138 height 19
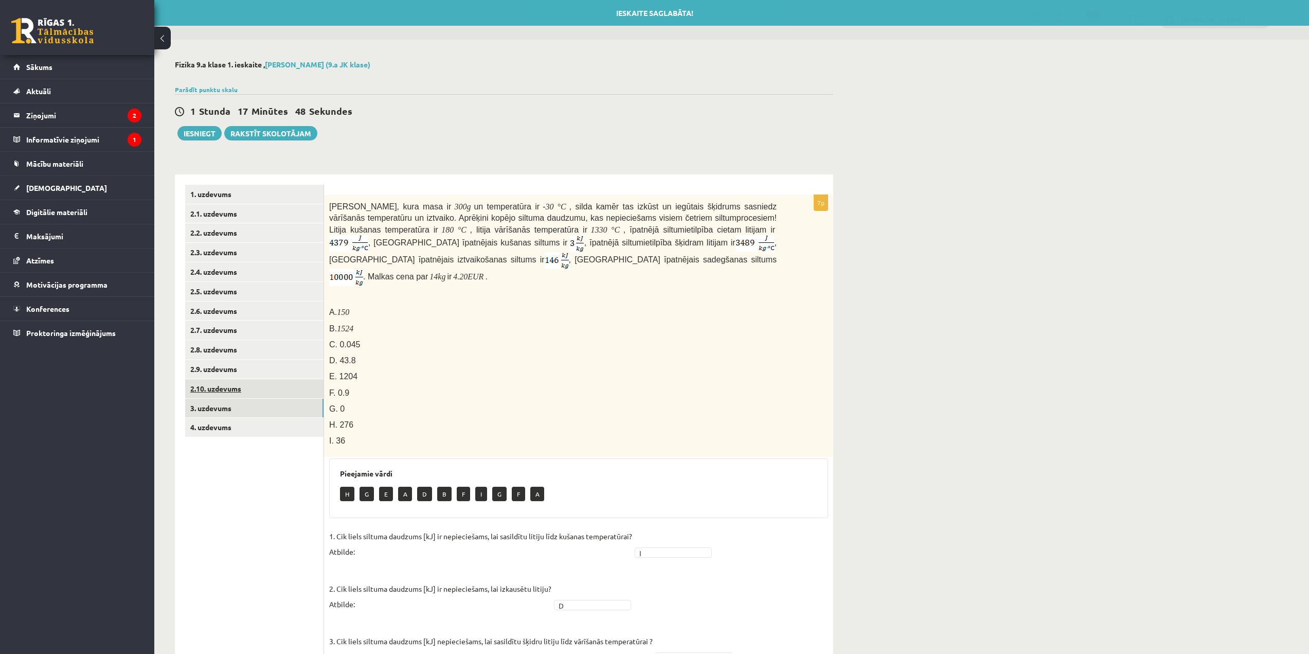
click at [273, 393] on link "2.10. uzdevums" at bounding box center [254, 388] width 138 height 19
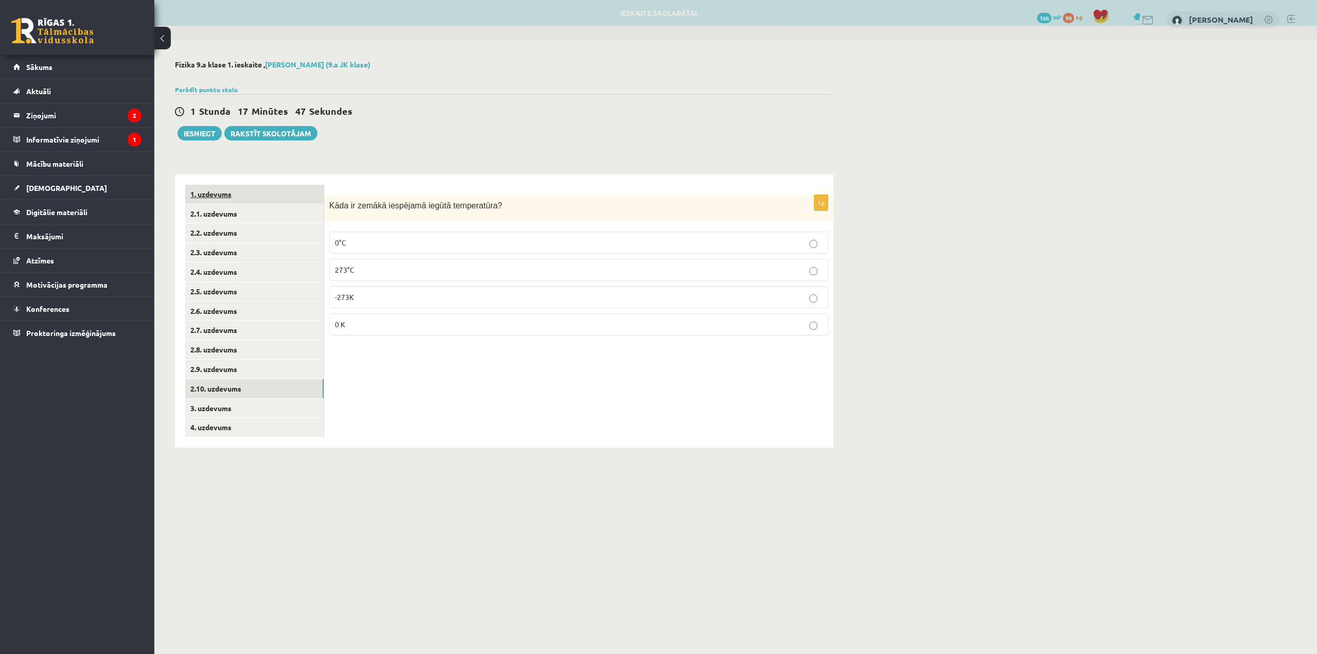
click at [288, 201] on link "1. uzdevums" at bounding box center [254, 194] width 138 height 19
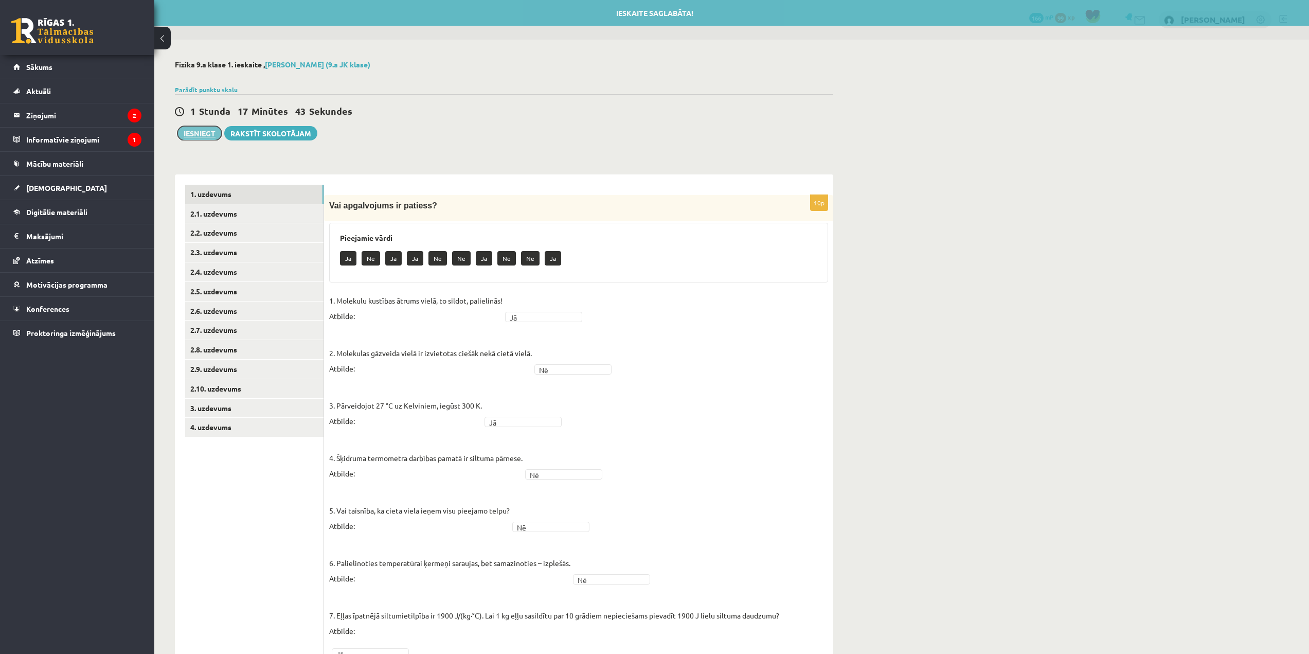
click at [199, 135] on button "Iesniegt" at bounding box center [199, 133] width 44 height 14
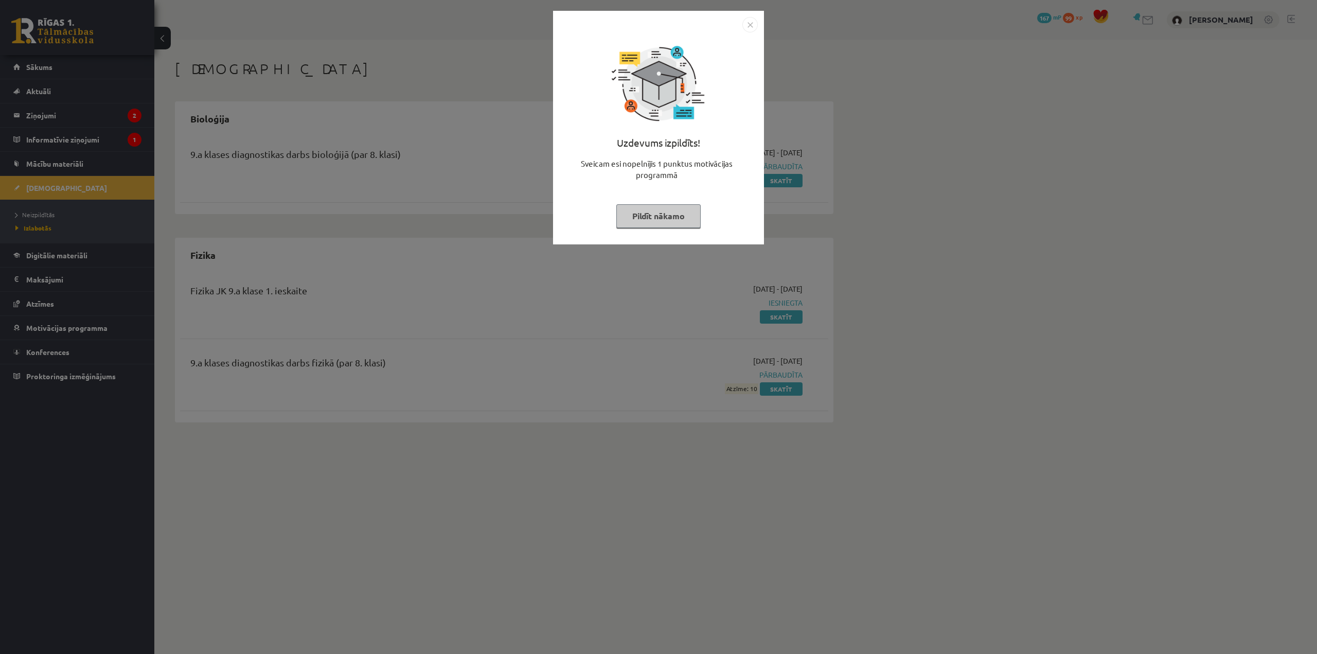
click at [750, 24] on img "Close" at bounding box center [749, 24] width 15 height 15
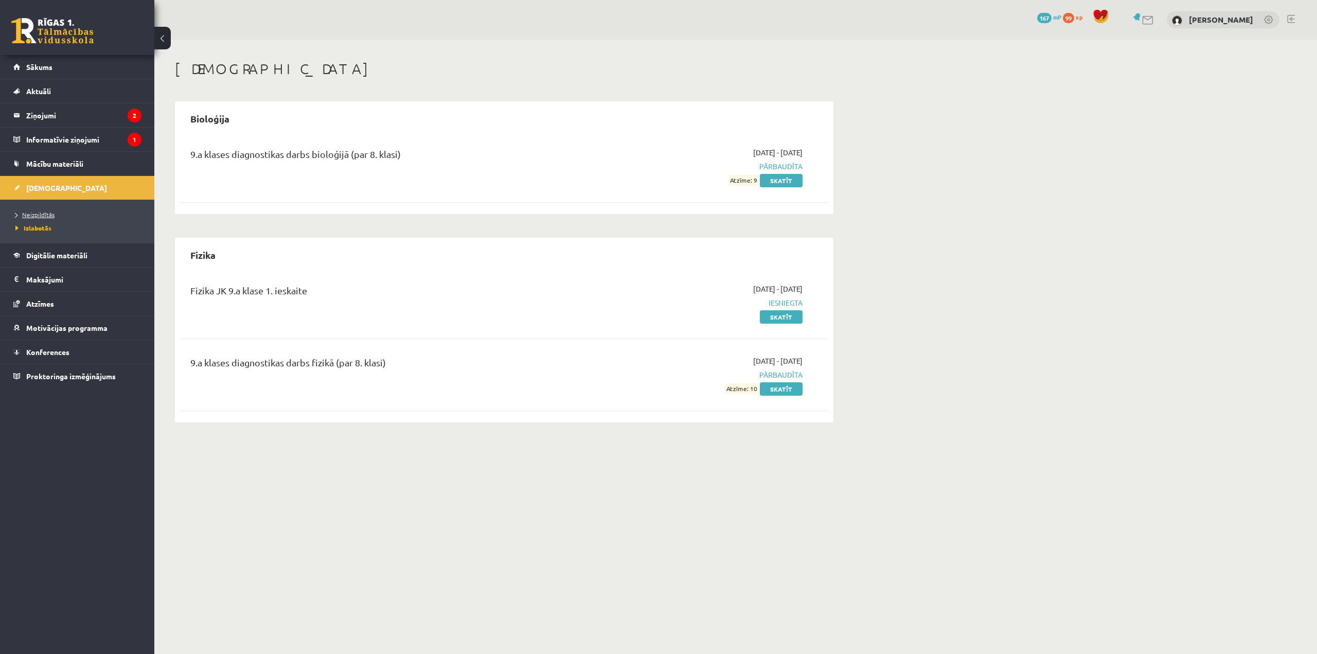
click at [51, 210] on link "Neizpildītās" at bounding box center [79, 214] width 129 height 9
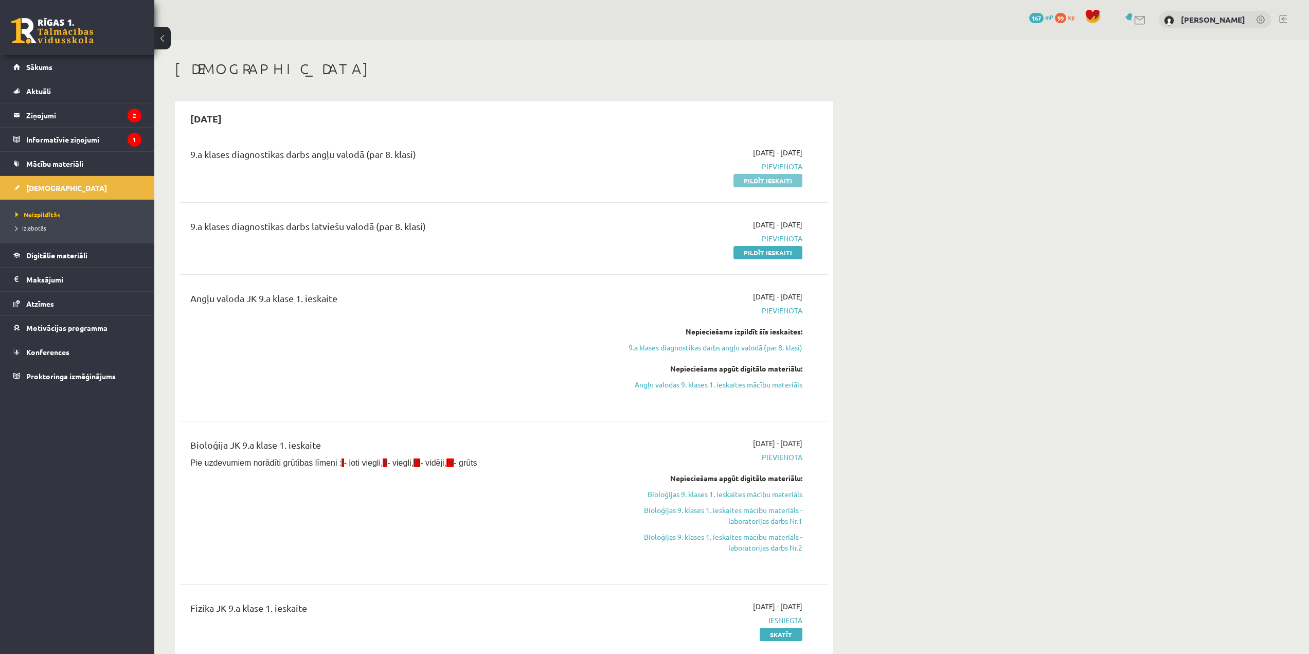
click at [769, 180] on link "Pildīt ieskaiti" at bounding box center [768, 180] width 69 height 13
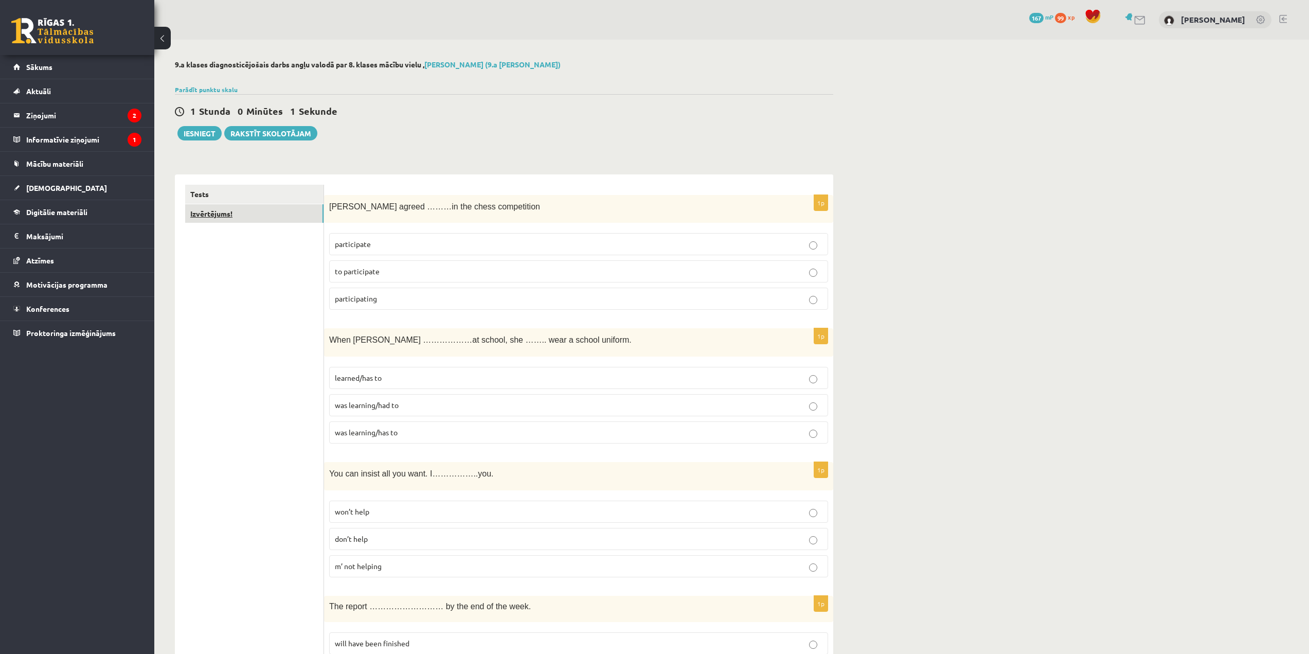
click at [302, 219] on link "Izvērtējums!" at bounding box center [254, 213] width 138 height 19
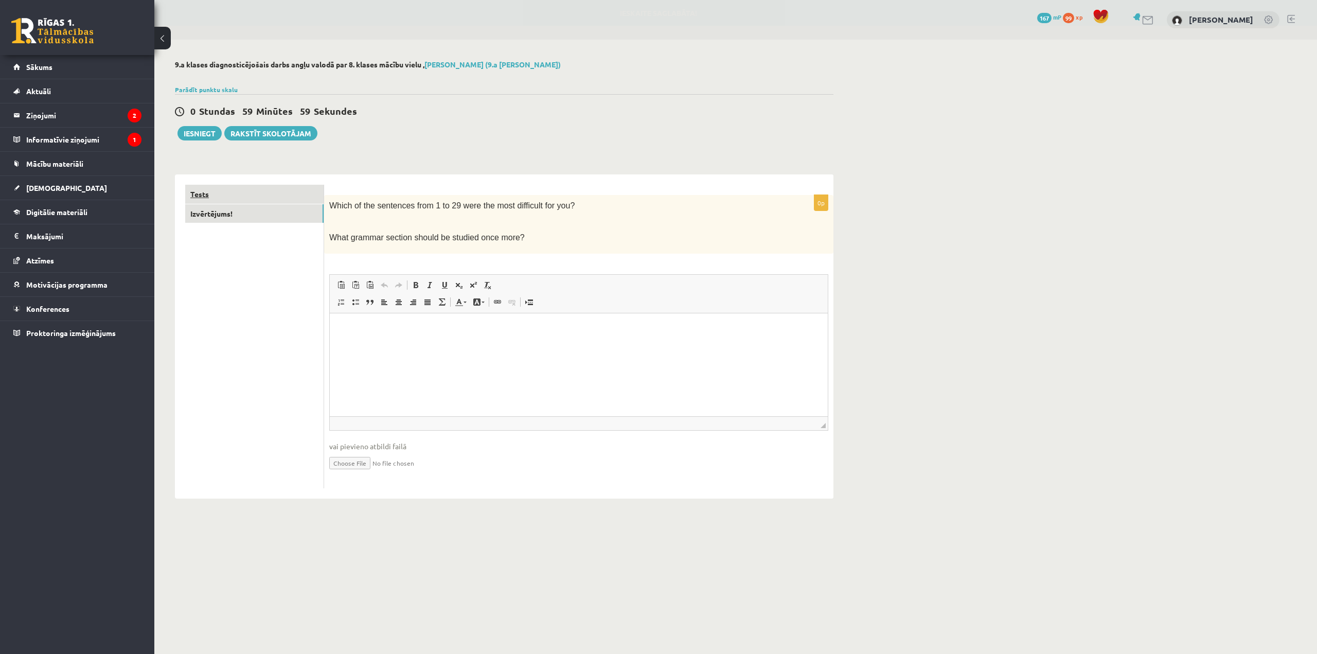
click at [295, 185] on link "Tests" at bounding box center [254, 194] width 138 height 19
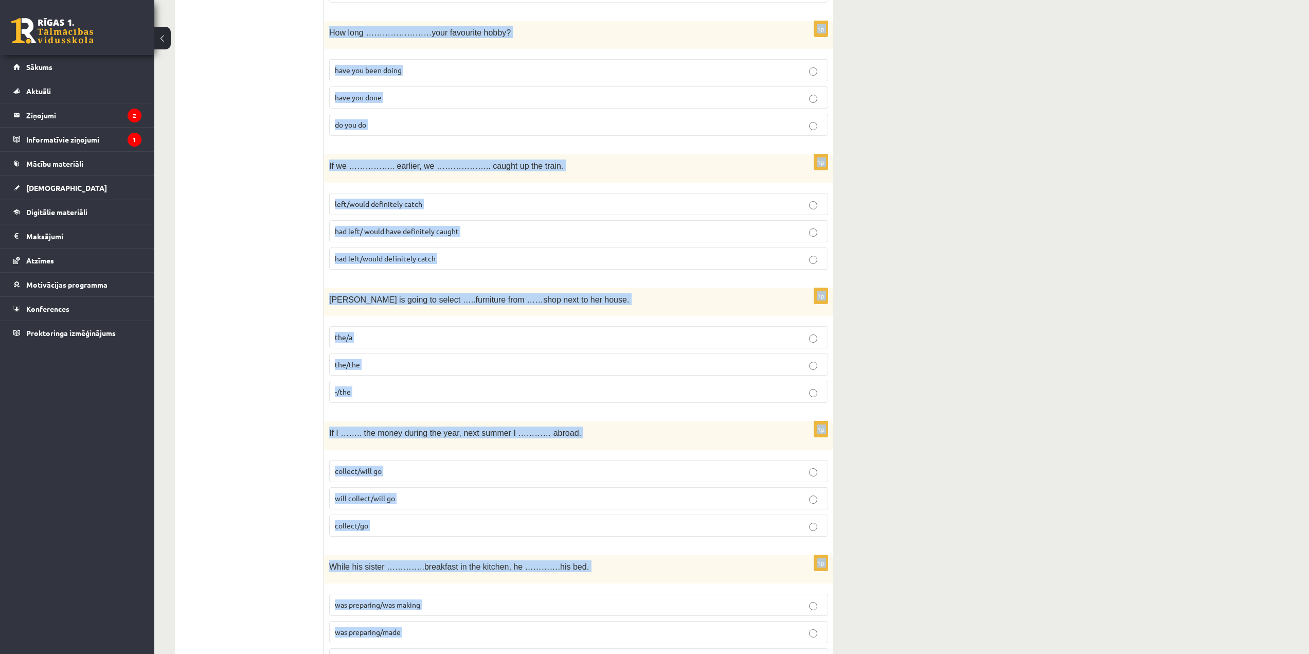
scroll to position [3442, 0]
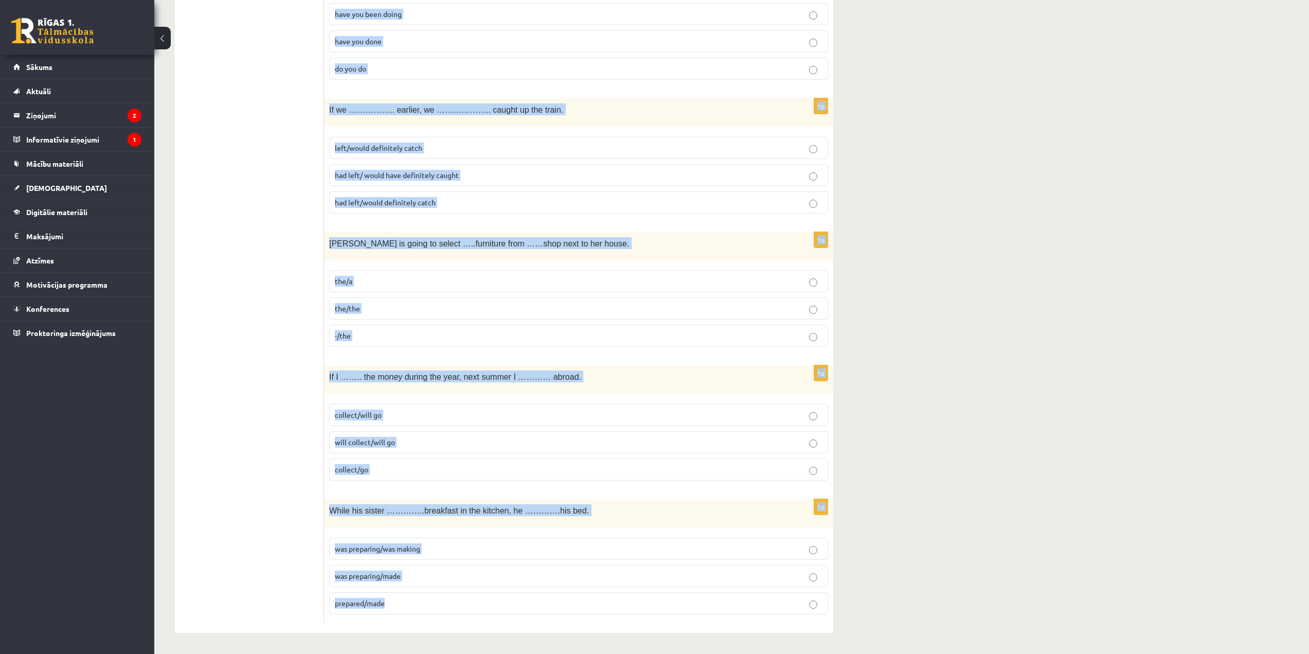
drag, startPoint x: 326, startPoint y: 199, endPoint x: 442, endPoint y: 605, distance: 422.9
copy form "Lorem ipsumd ………si ame conse adipiscinge seddoeiusmo te incididuntu laboreetdol…"
click at [408, 550] on span "was preparing/was making" at bounding box center [377, 548] width 85 height 9
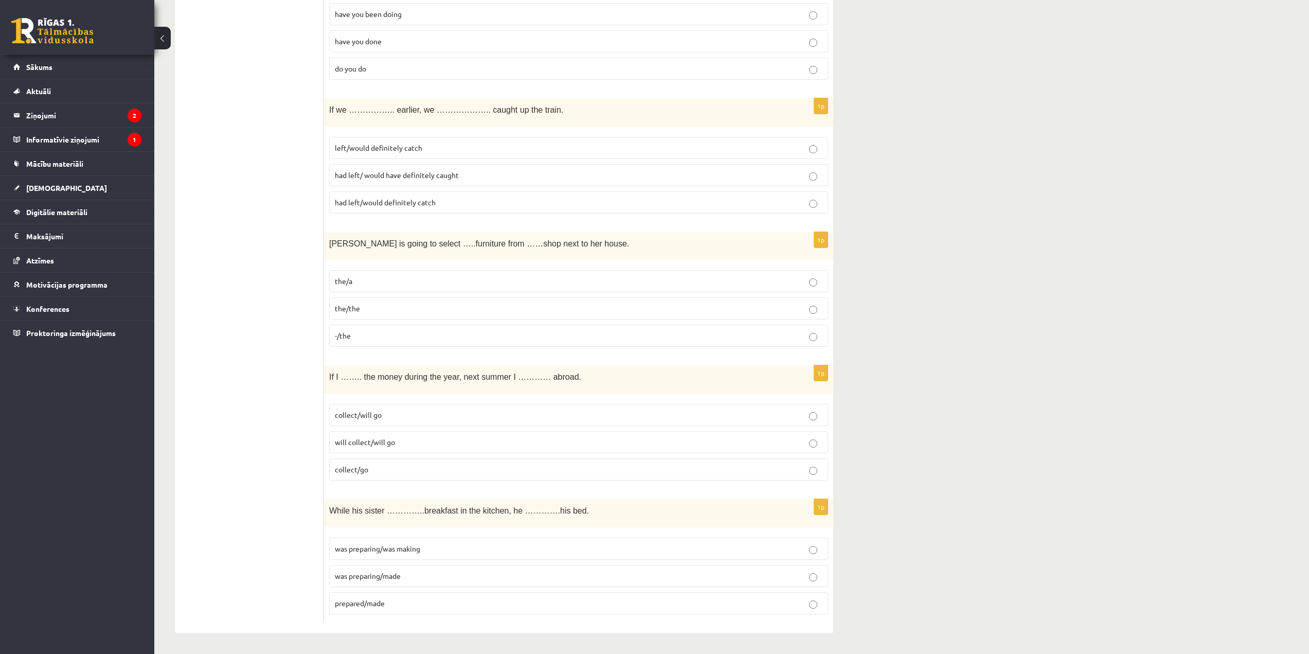
click at [380, 414] on span "collect/will go" at bounding box center [358, 414] width 47 height 9
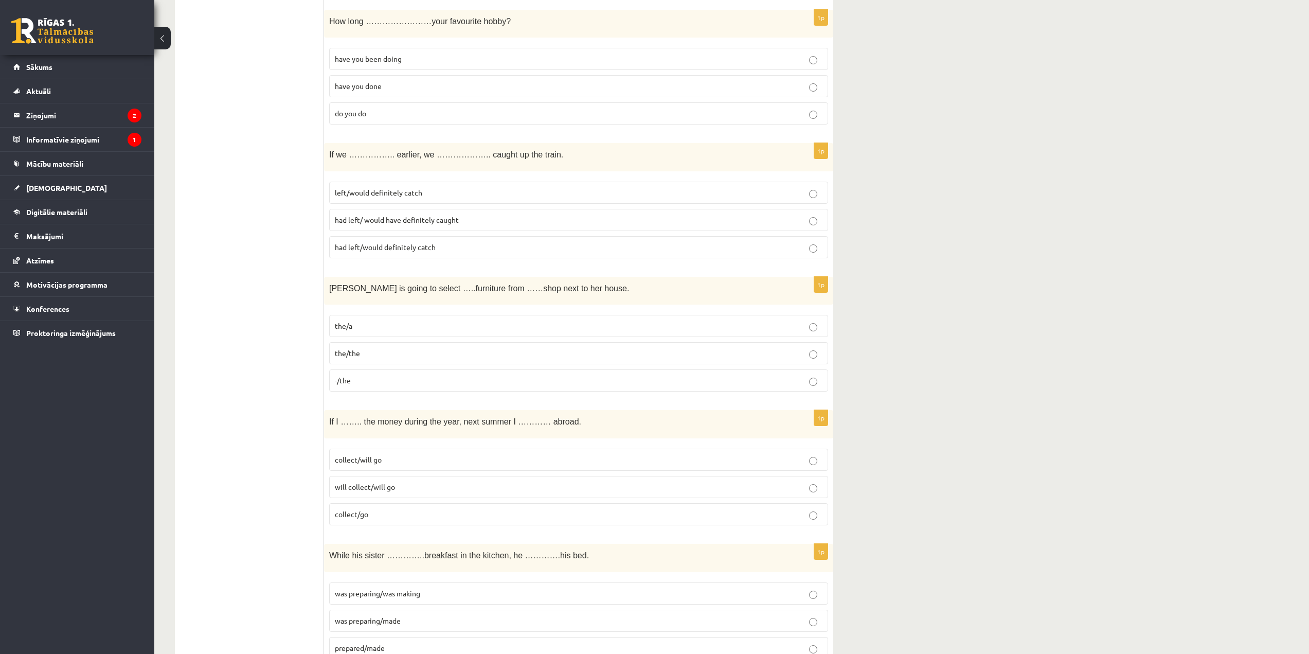
scroll to position [3391, 0]
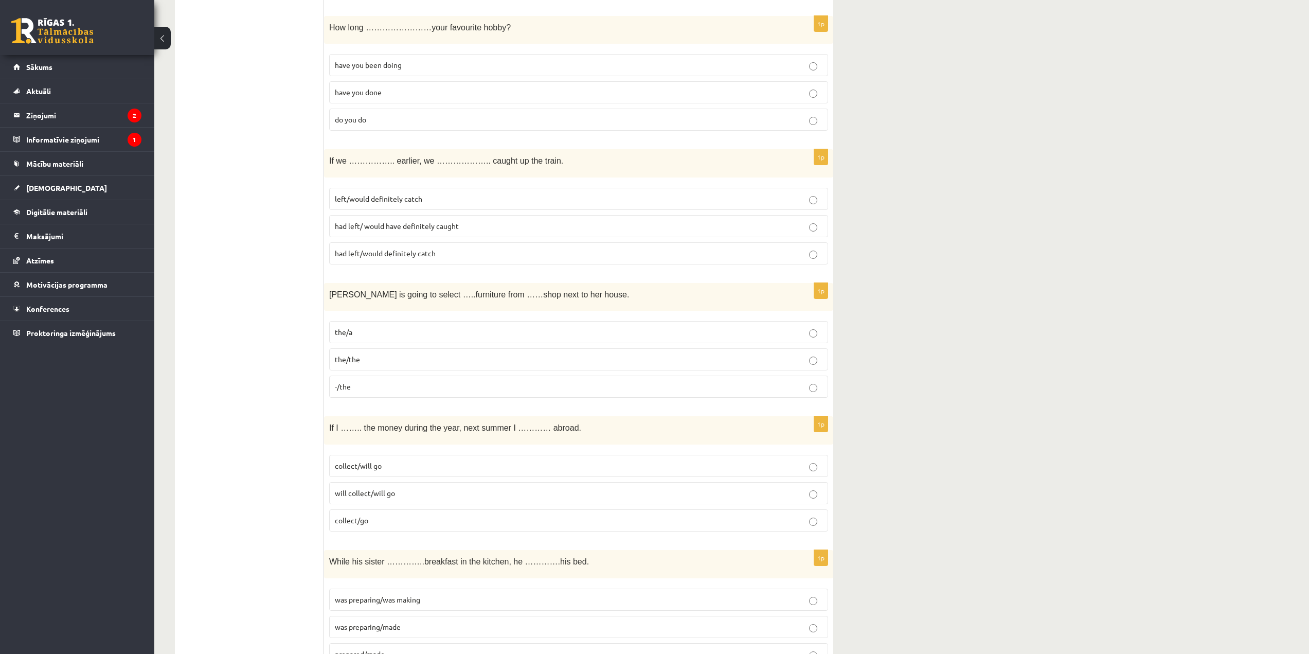
click at [379, 365] on p "the/the" at bounding box center [579, 359] width 488 height 11
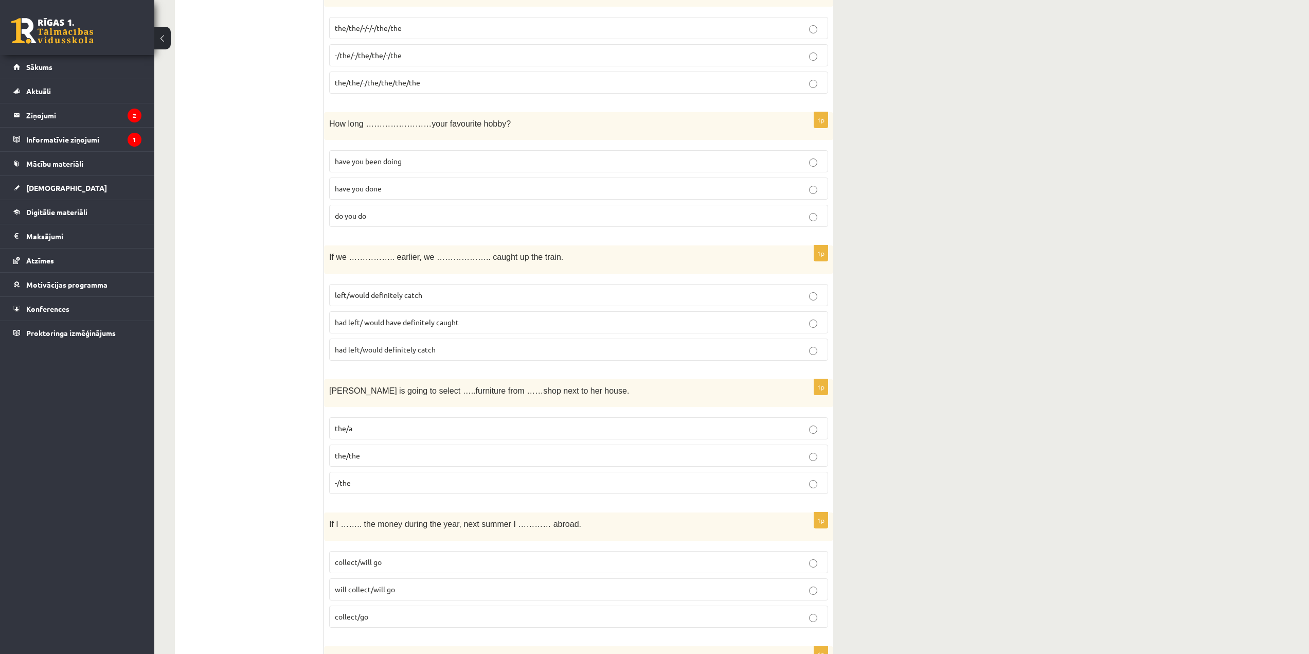
scroll to position [3288, 0]
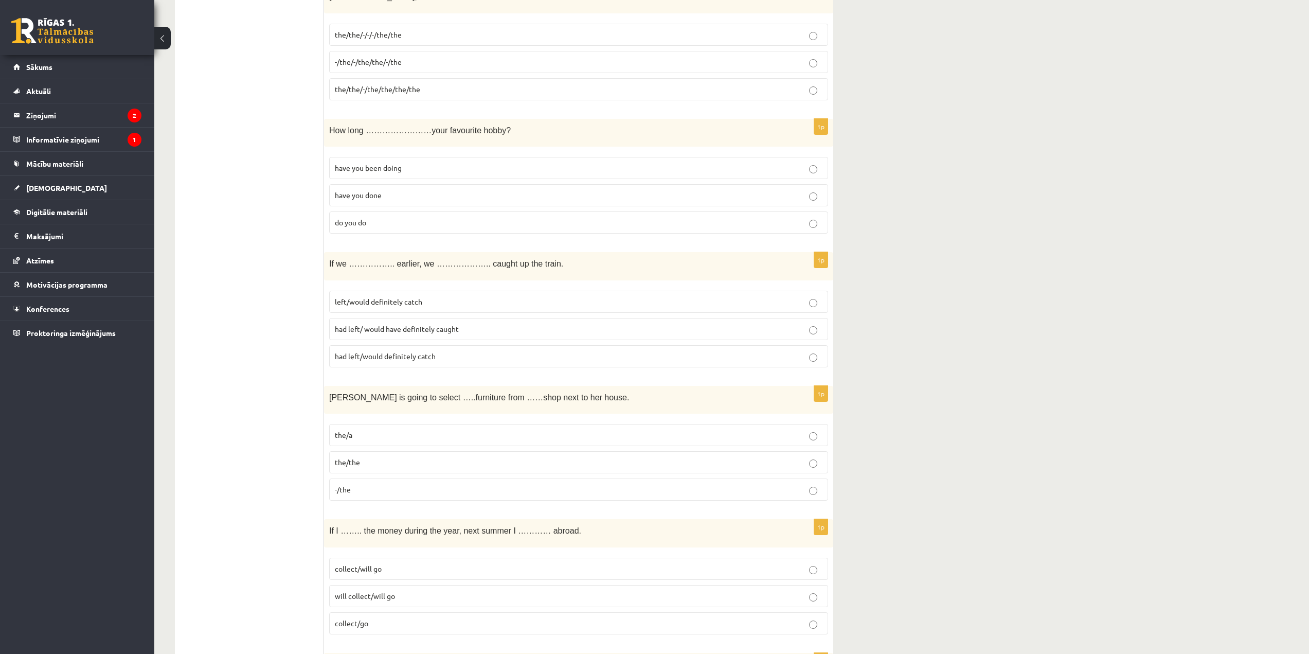
click at [398, 333] on p "had left/ would have definitely caught" at bounding box center [579, 329] width 488 height 11
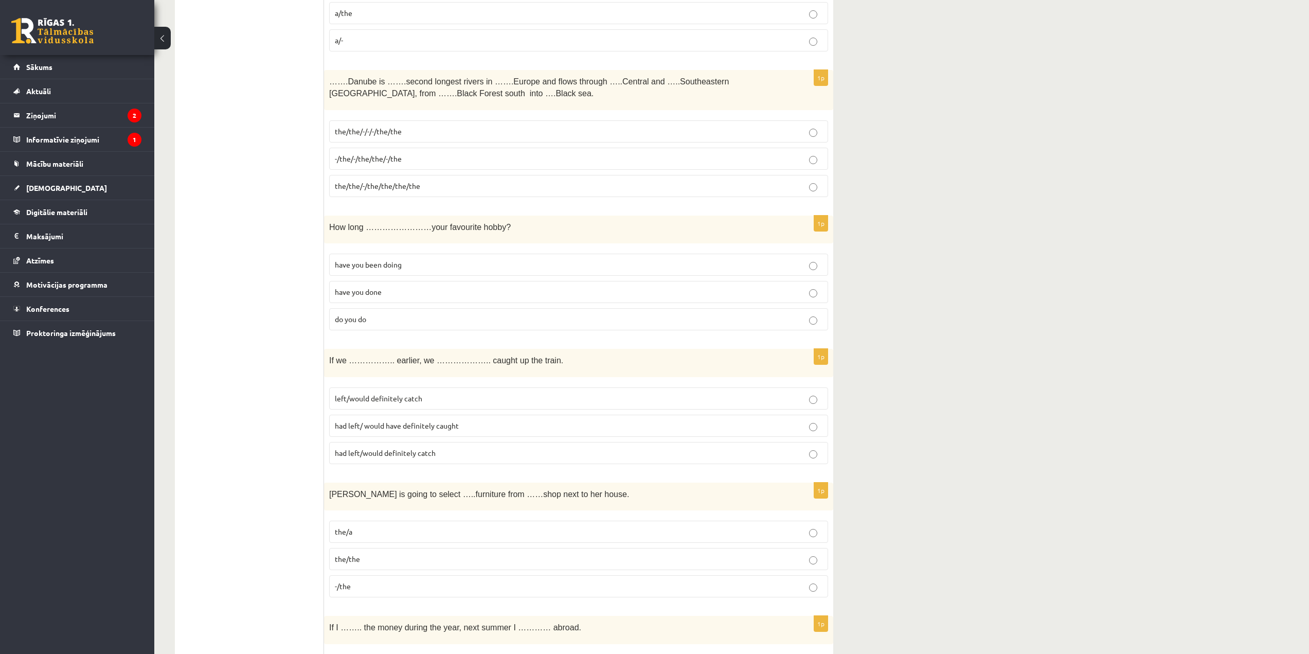
scroll to position [3185, 0]
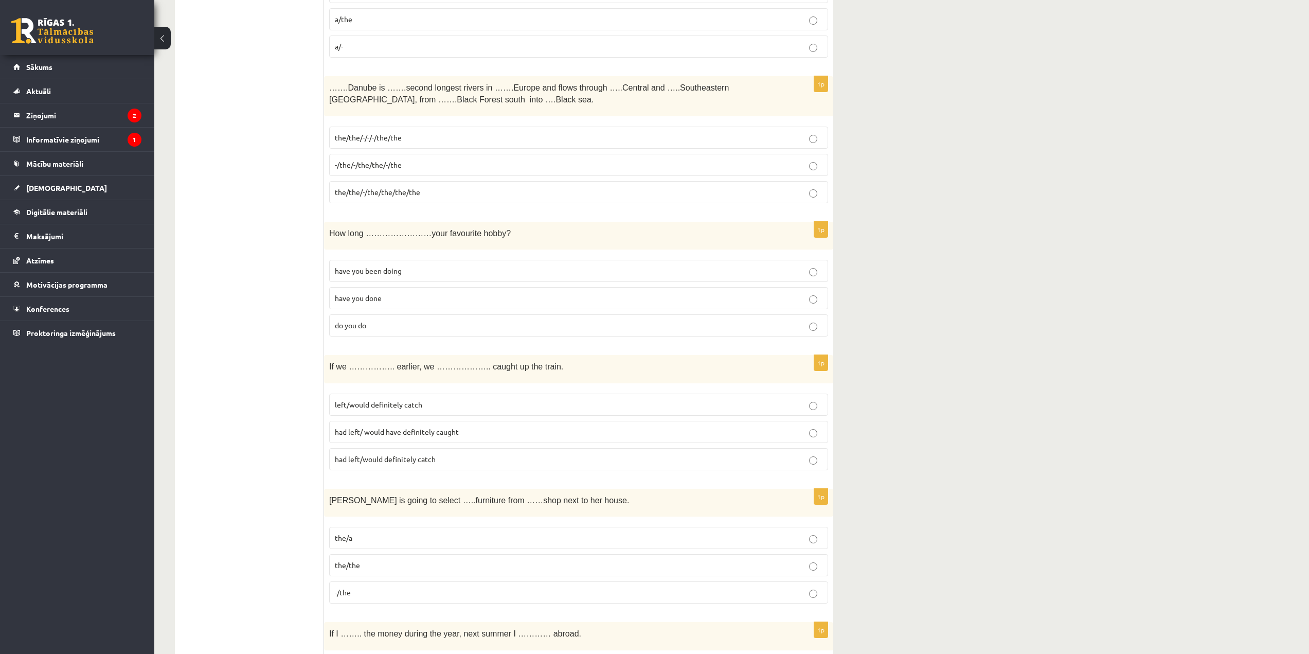
click at [386, 274] on span "have you been doing" at bounding box center [368, 270] width 67 height 9
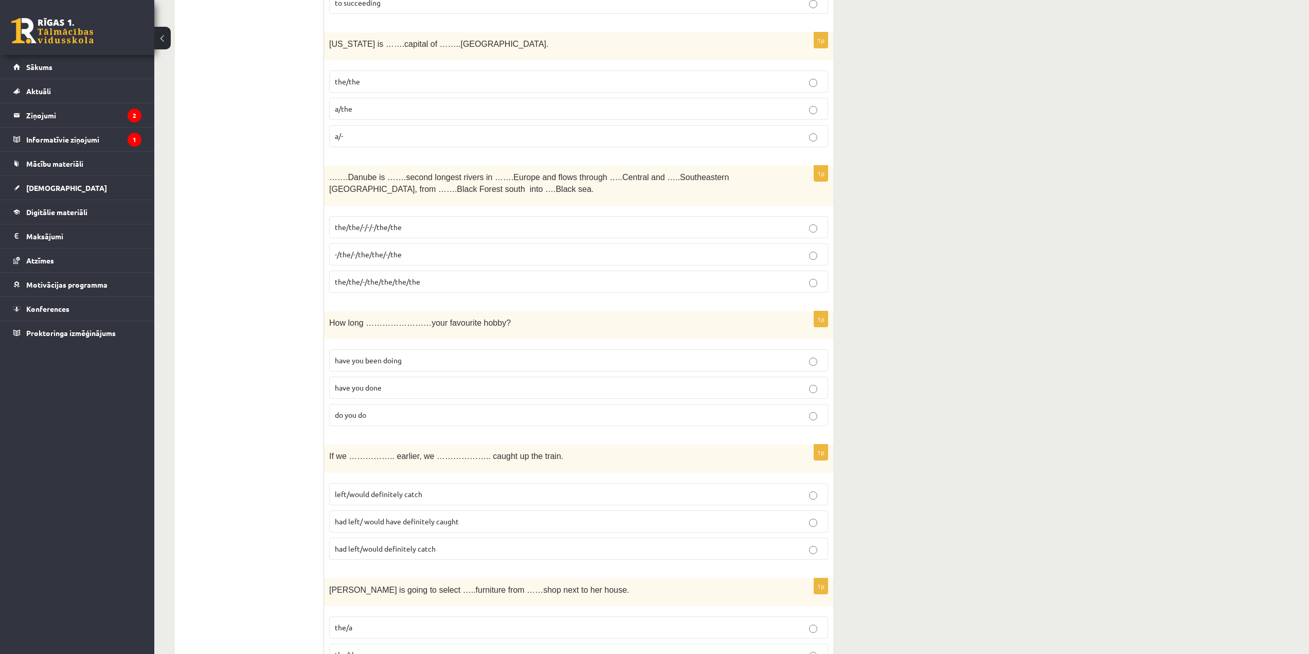
scroll to position [3082, 0]
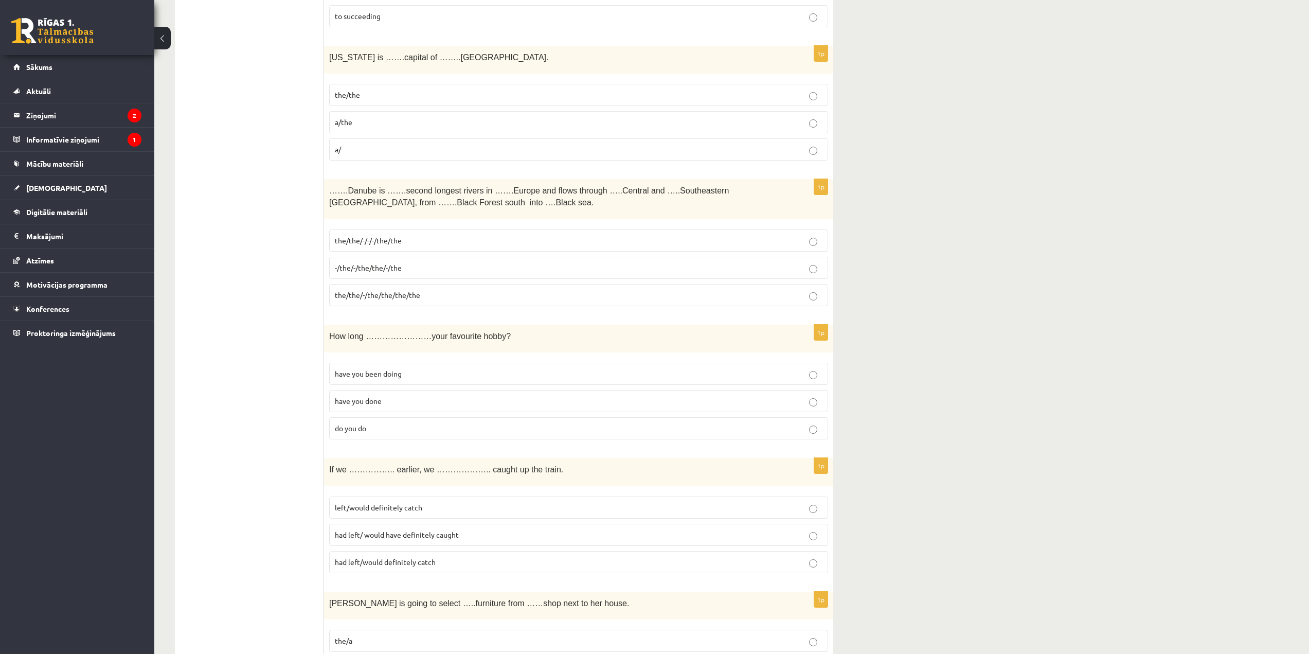
click at [392, 237] on span "the/the/-/-/-/the/the" at bounding box center [368, 240] width 67 height 9
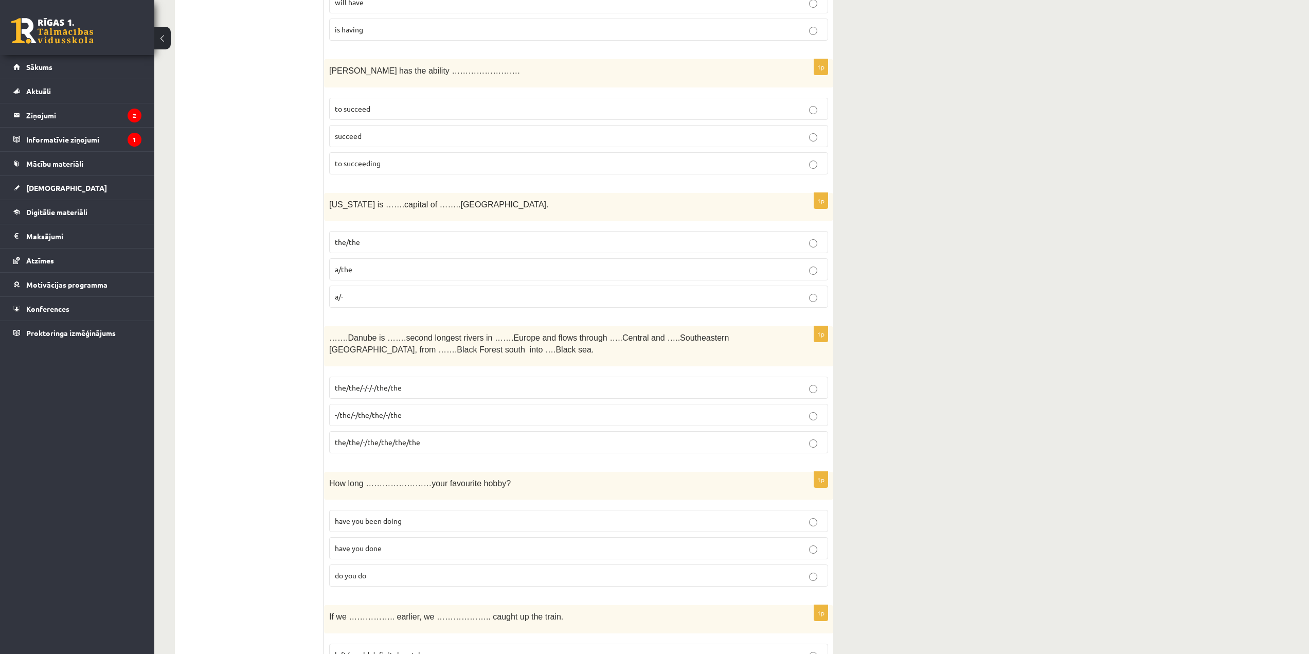
scroll to position [2928, 0]
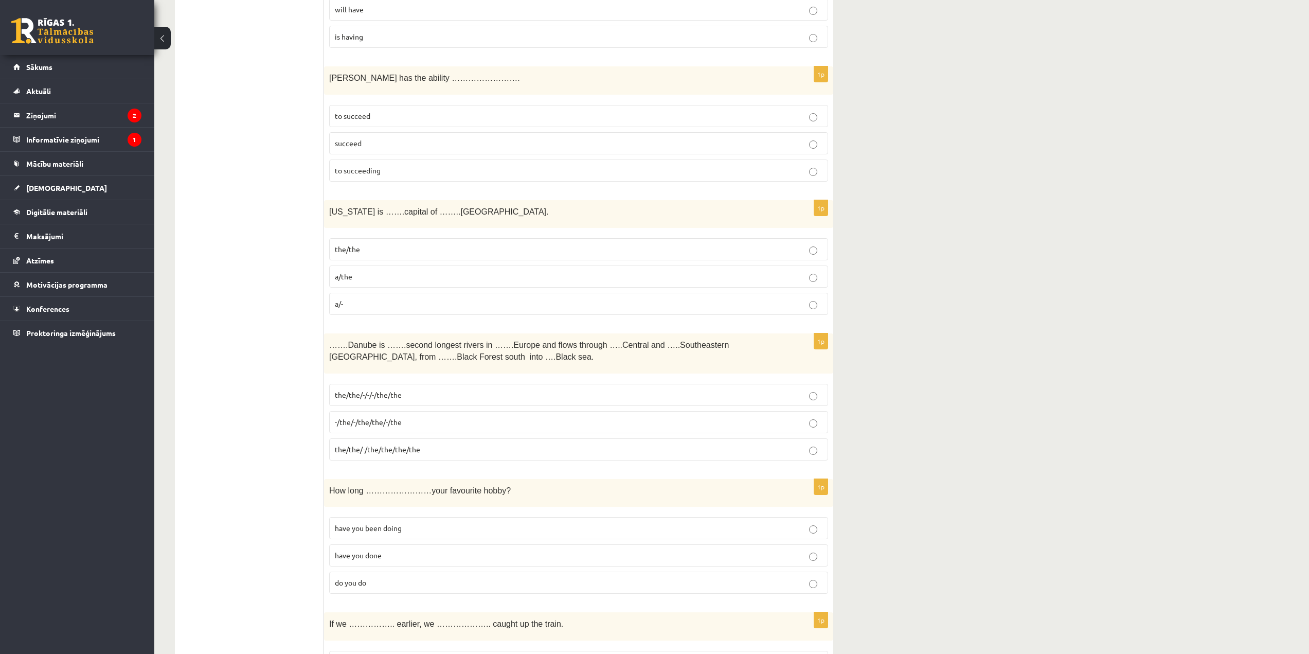
click at [370, 252] on p "the/the" at bounding box center [579, 249] width 488 height 11
click at [381, 116] on p "to succeed" at bounding box center [579, 116] width 488 height 11
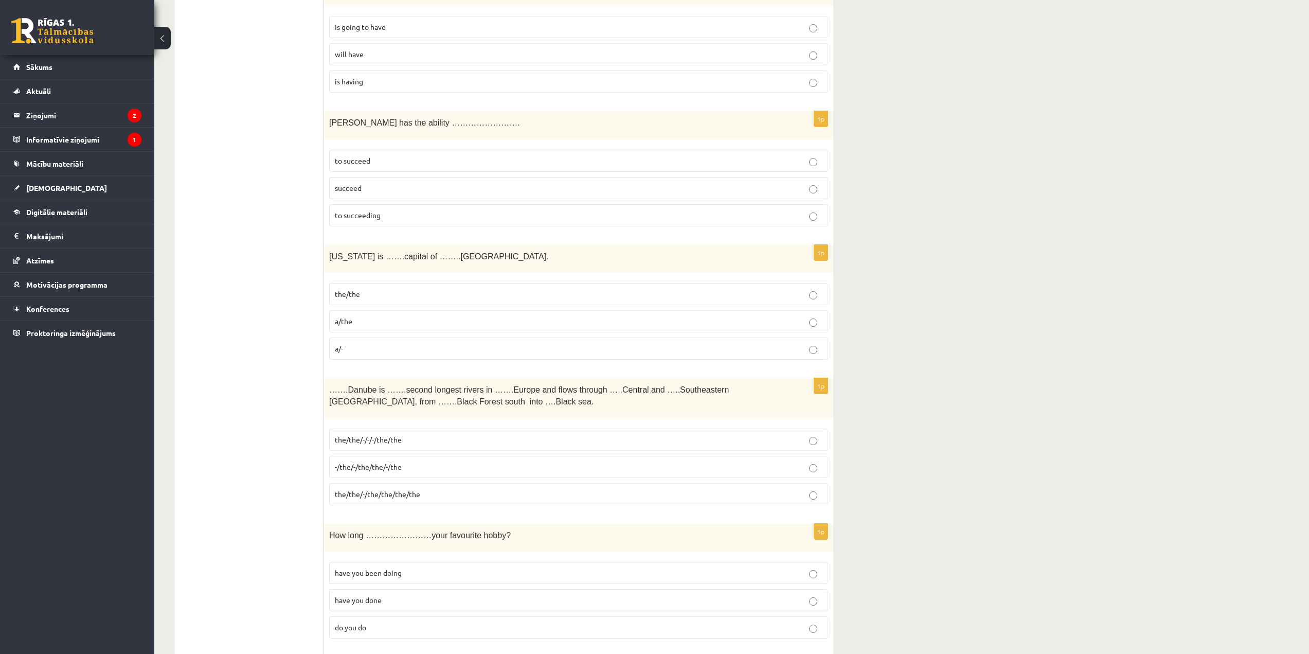
scroll to position [2876, 0]
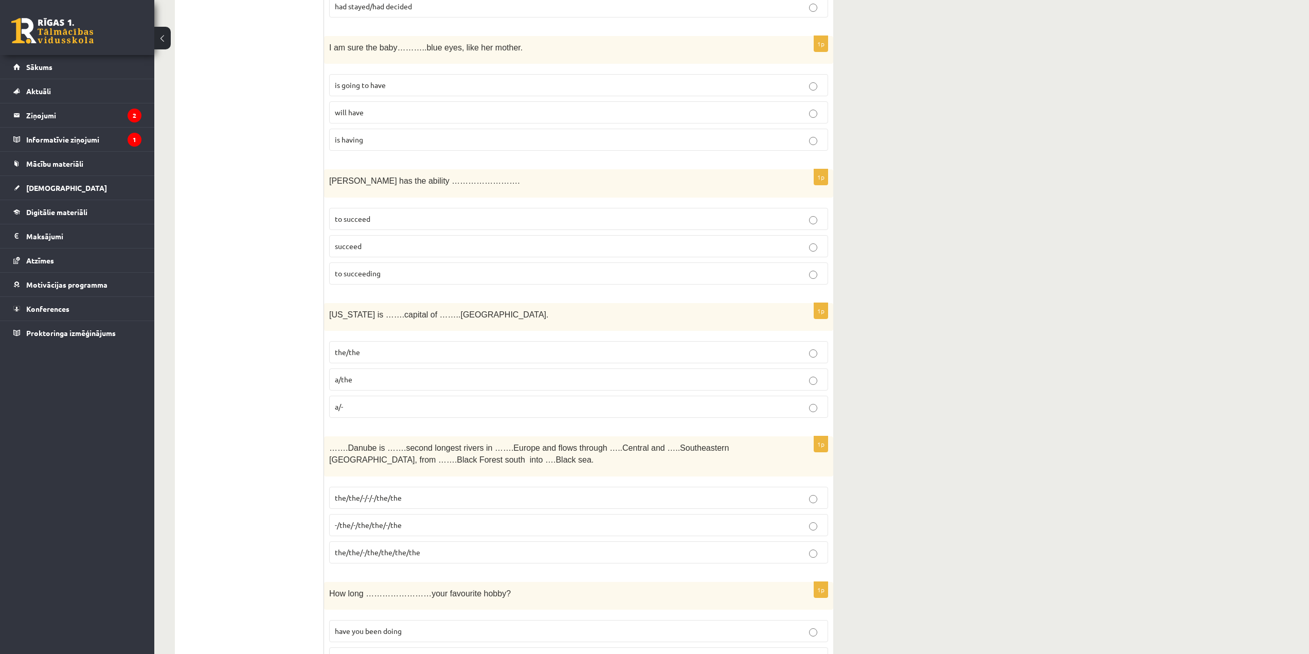
click at [371, 113] on p "will have" at bounding box center [579, 112] width 488 height 11
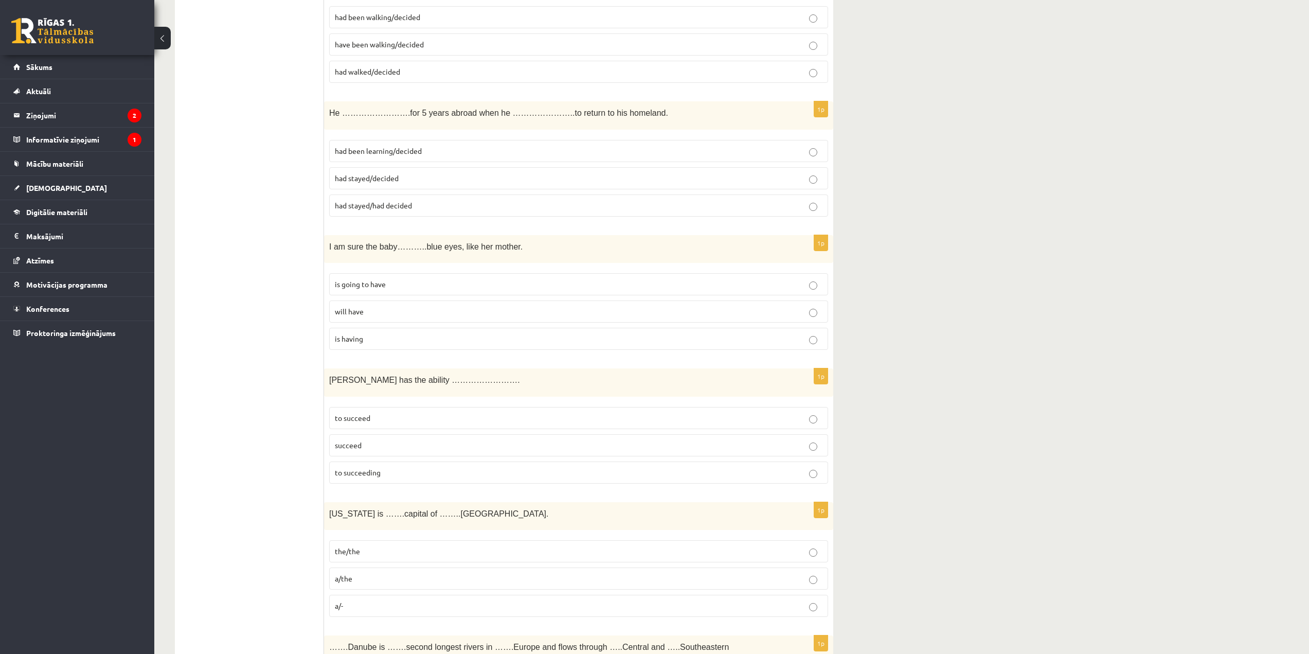
scroll to position [2619, 0]
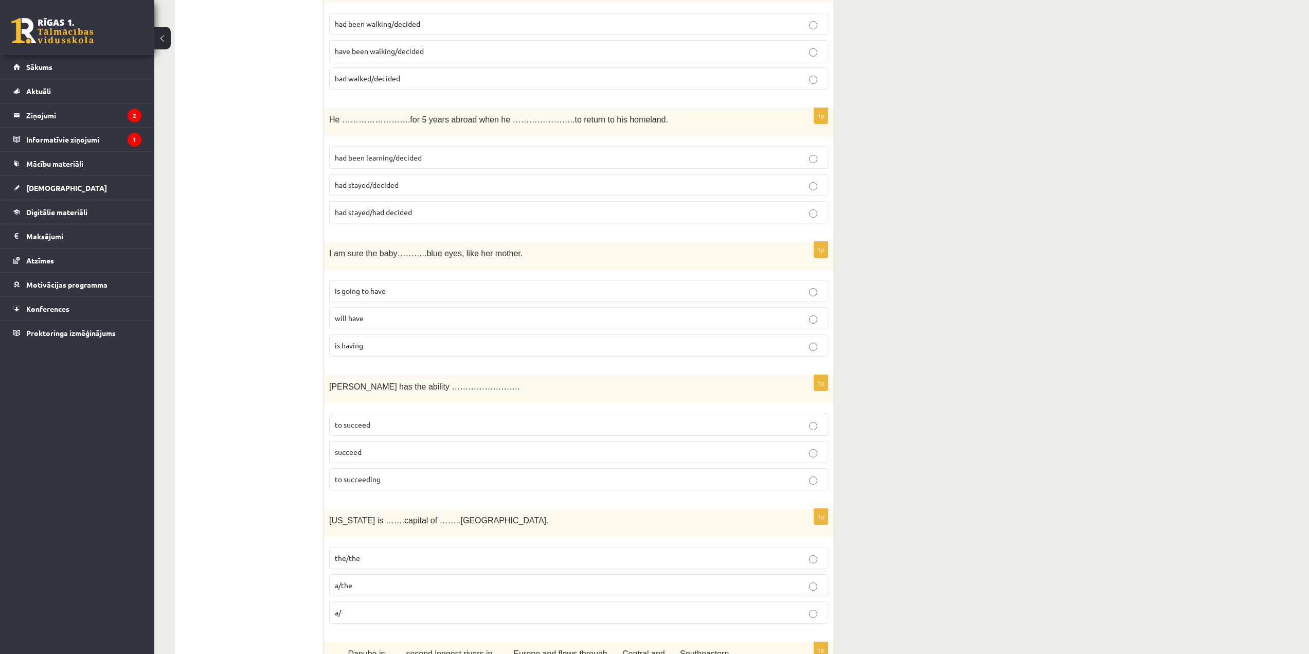
click at [425, 154] on p "had been learning/decided" at bounding box center [579, 157] width 488 height 11
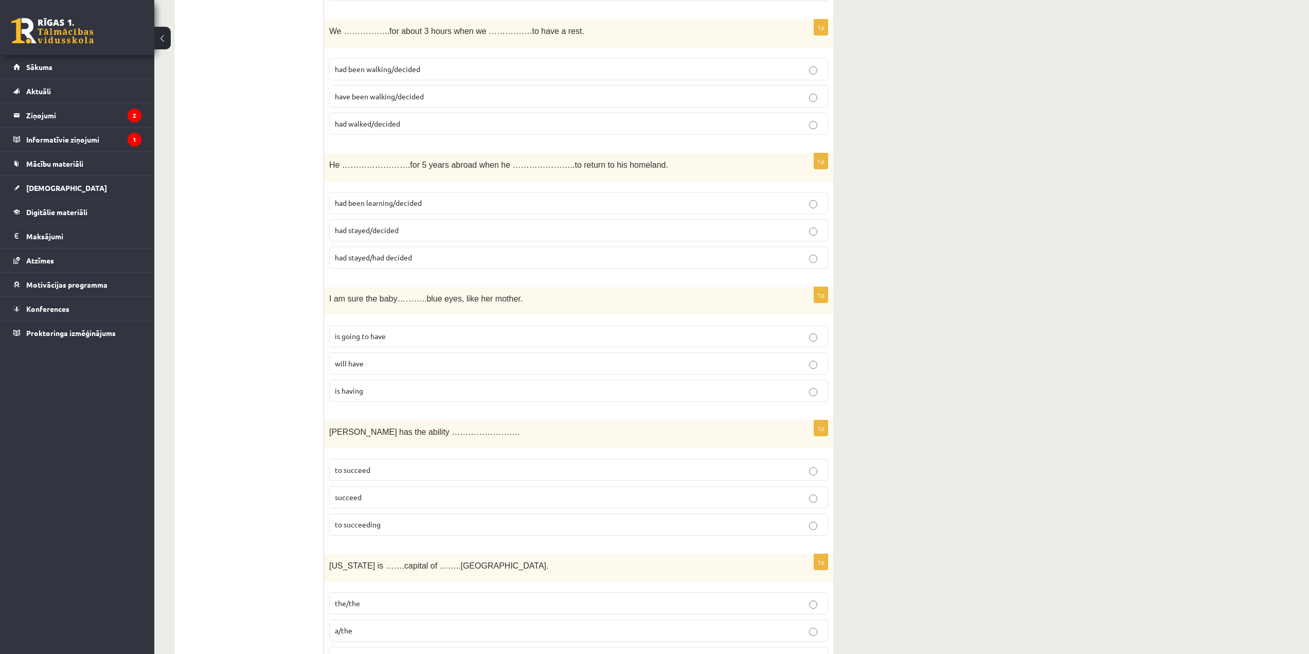
scroll to position [2568, 0]
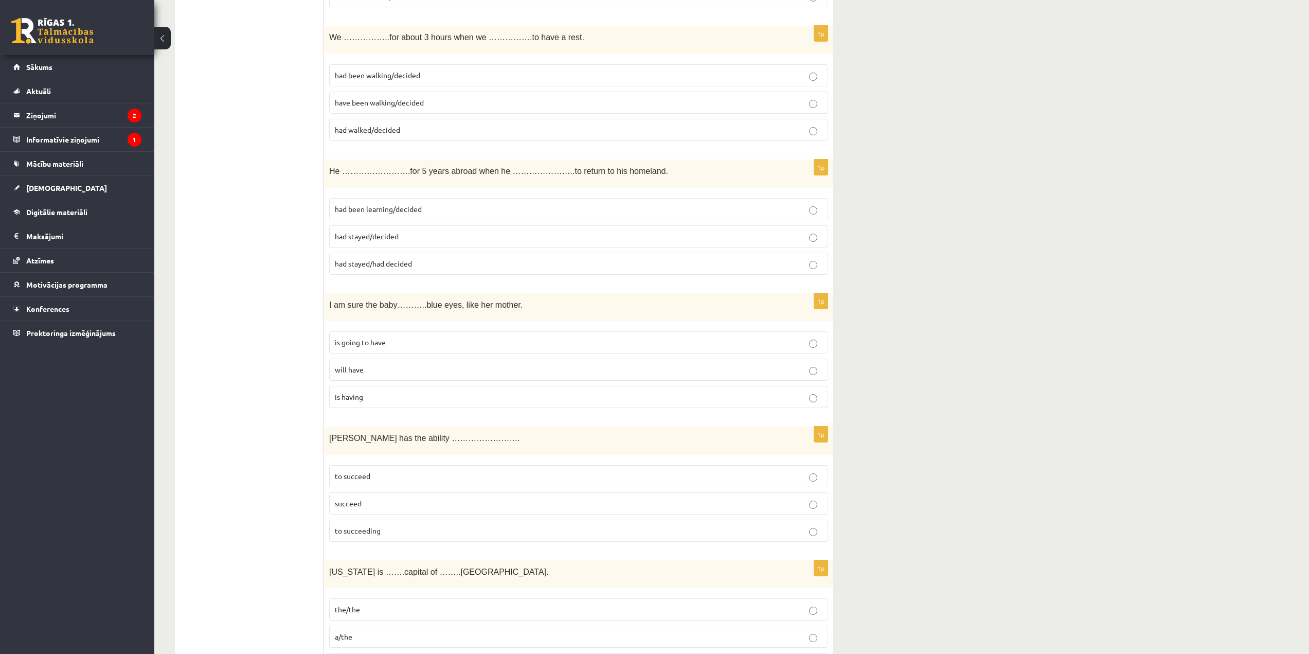
click at [409, 210] on span "had been learning/decided" at bounding box center [378, 208] width 87 height 9
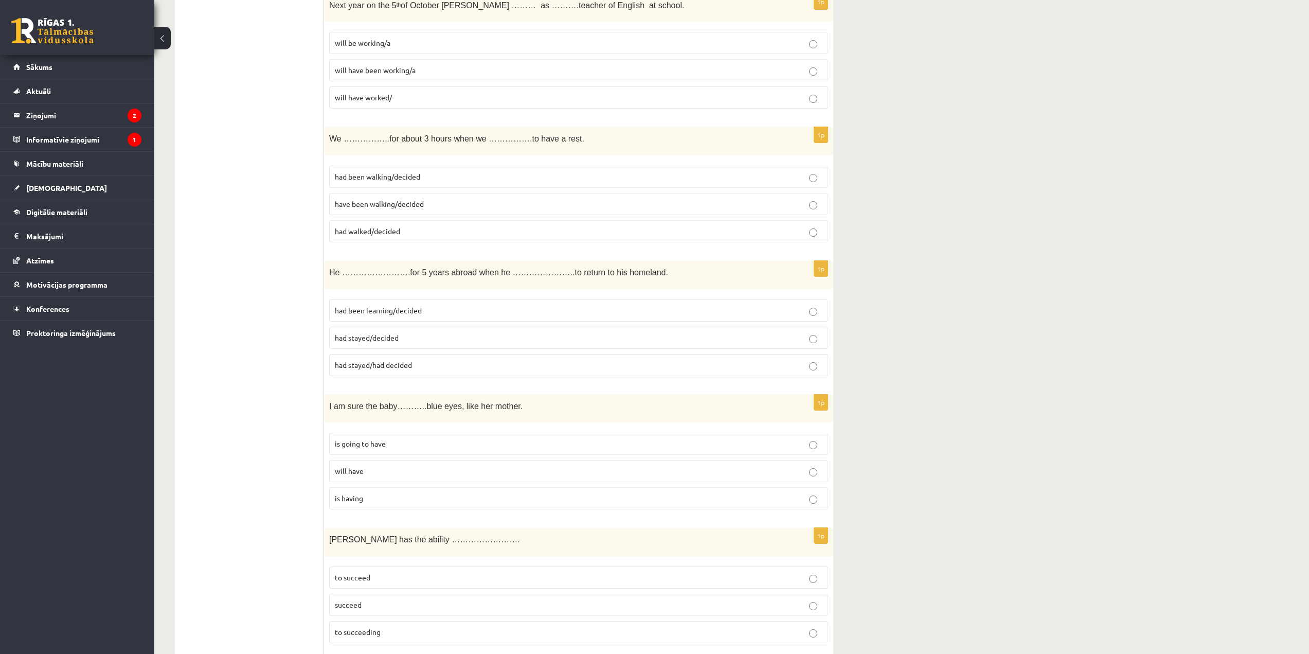
scroll to position [2465, 0]
click at [402, 182] on span "had been walking/decided" at bounding box center [377, 177] width 85 height 9
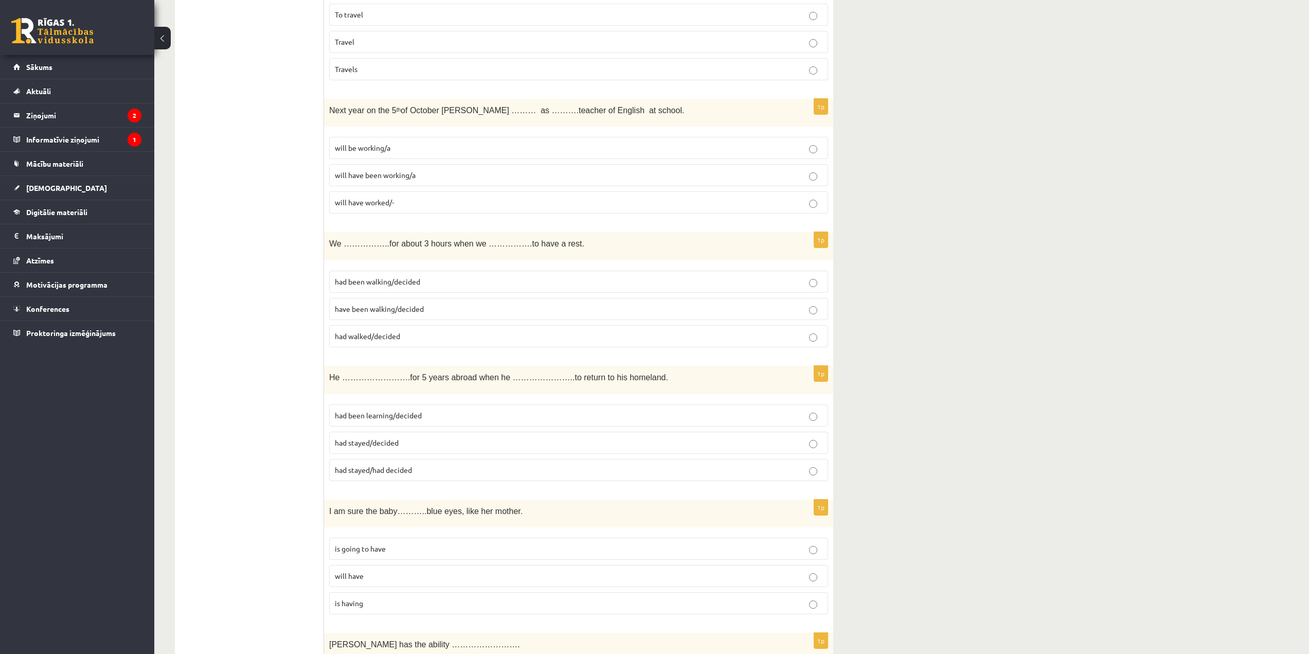
scroll to position [2310, 0]
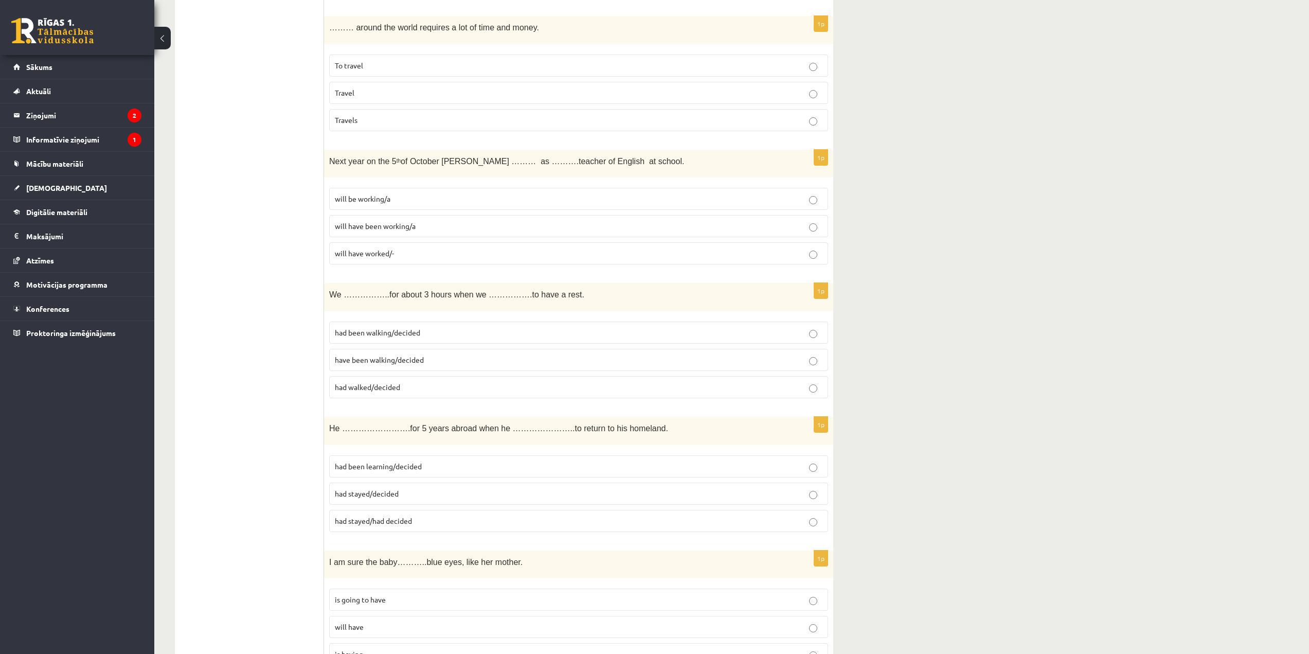
click at [419, 200] on p "will be working/a" at bounding box center [579, 198] width 488 height 11
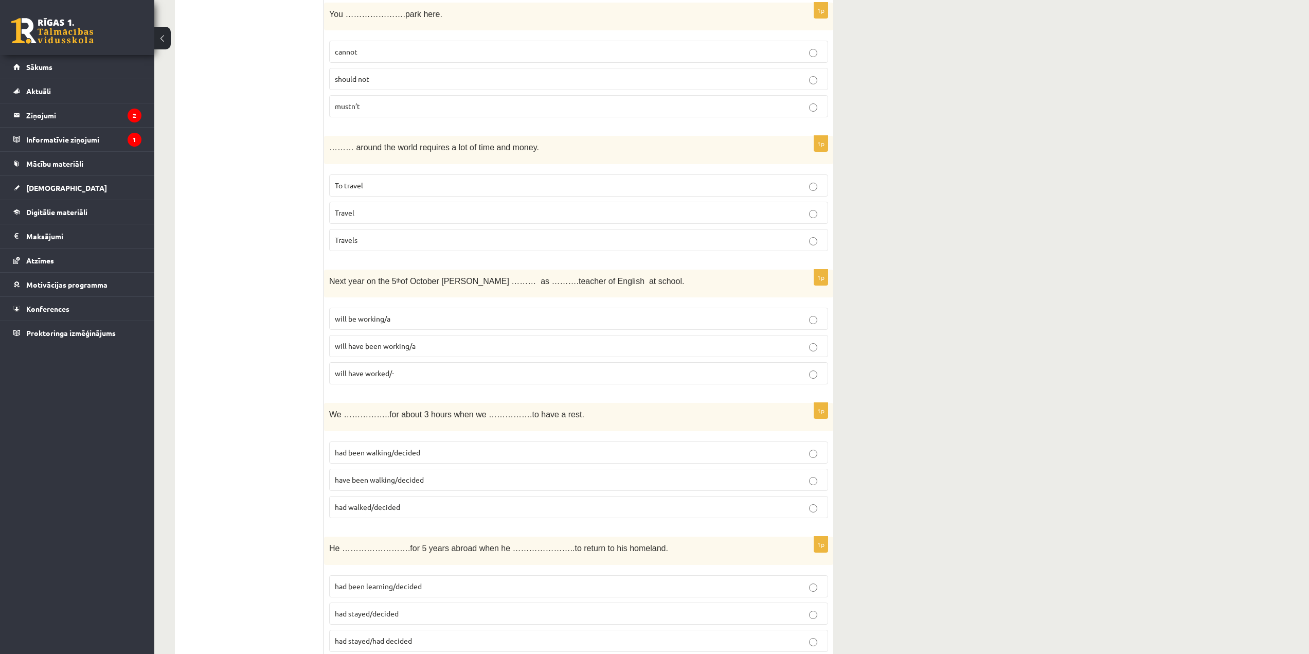
scroll to position [2156, 0]
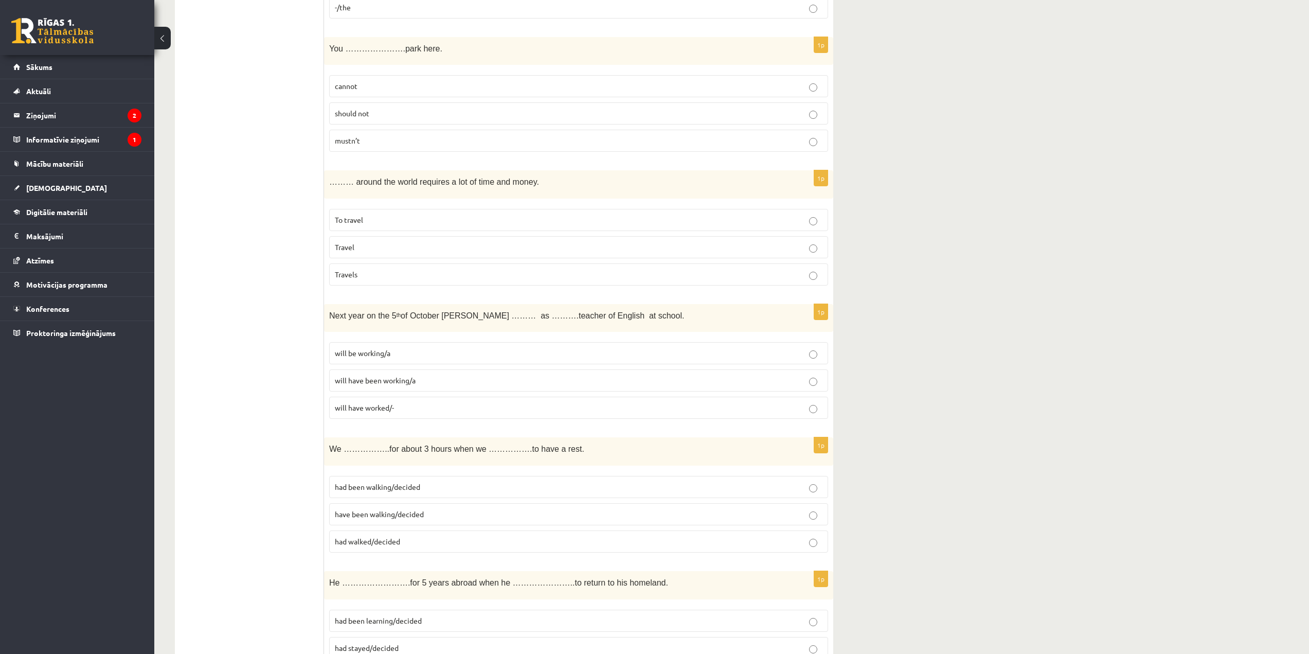
click at [382, 247] on p "Travel" at bounding box center [579, 247] width 488 height 11
click at [368, 144] on p "mustn’t" at bounding box center [579, 140] width 488 height 11
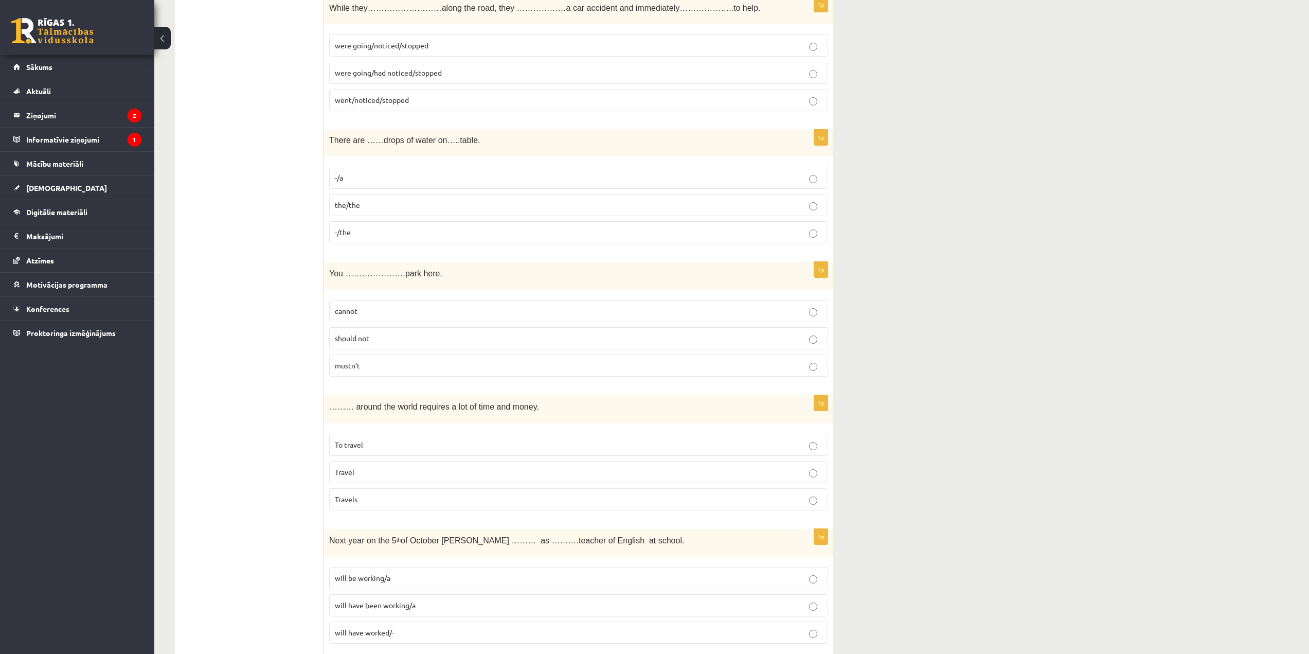
scroll to position [1899, 0]
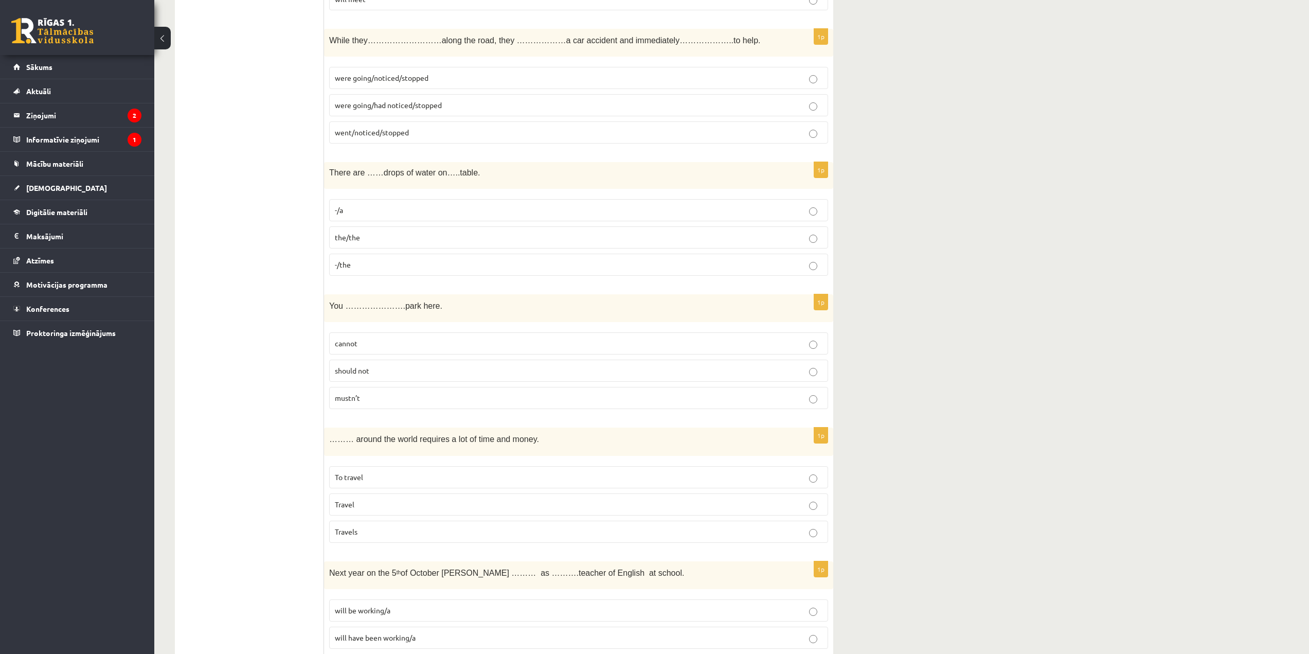
click at [357, 267] on p "-/the" at bounding box center [579, 264] width 488 height 11
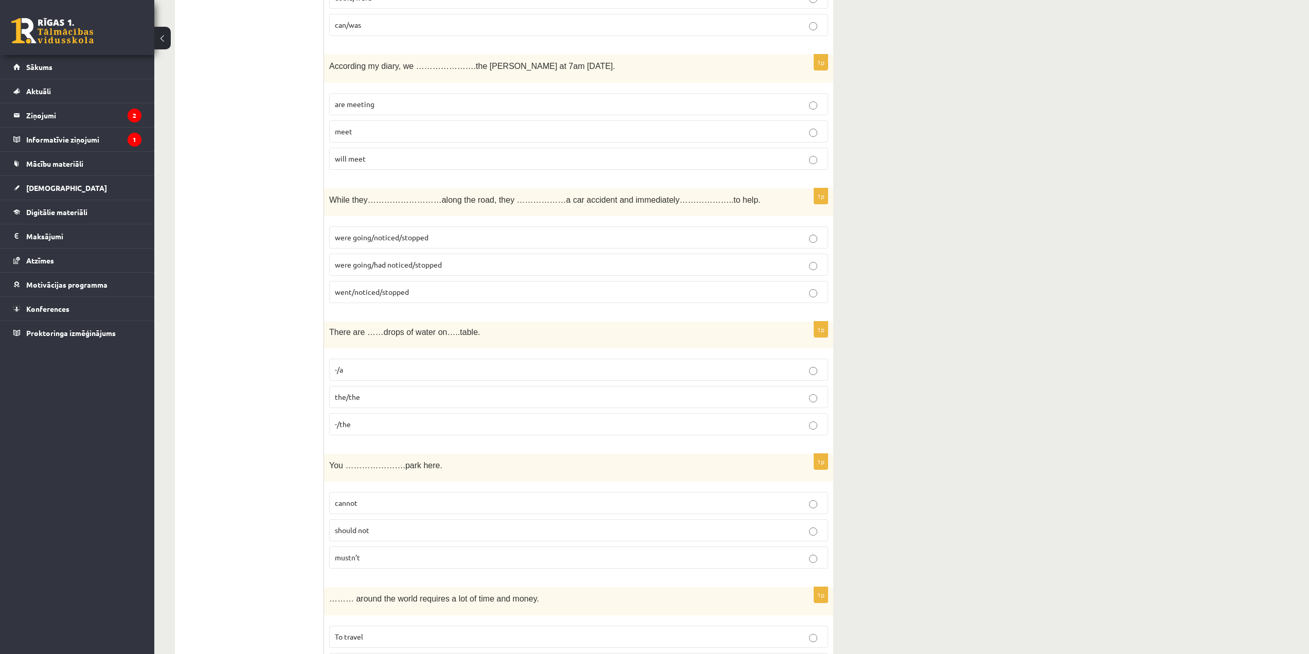
scroll to position [1693, 0]
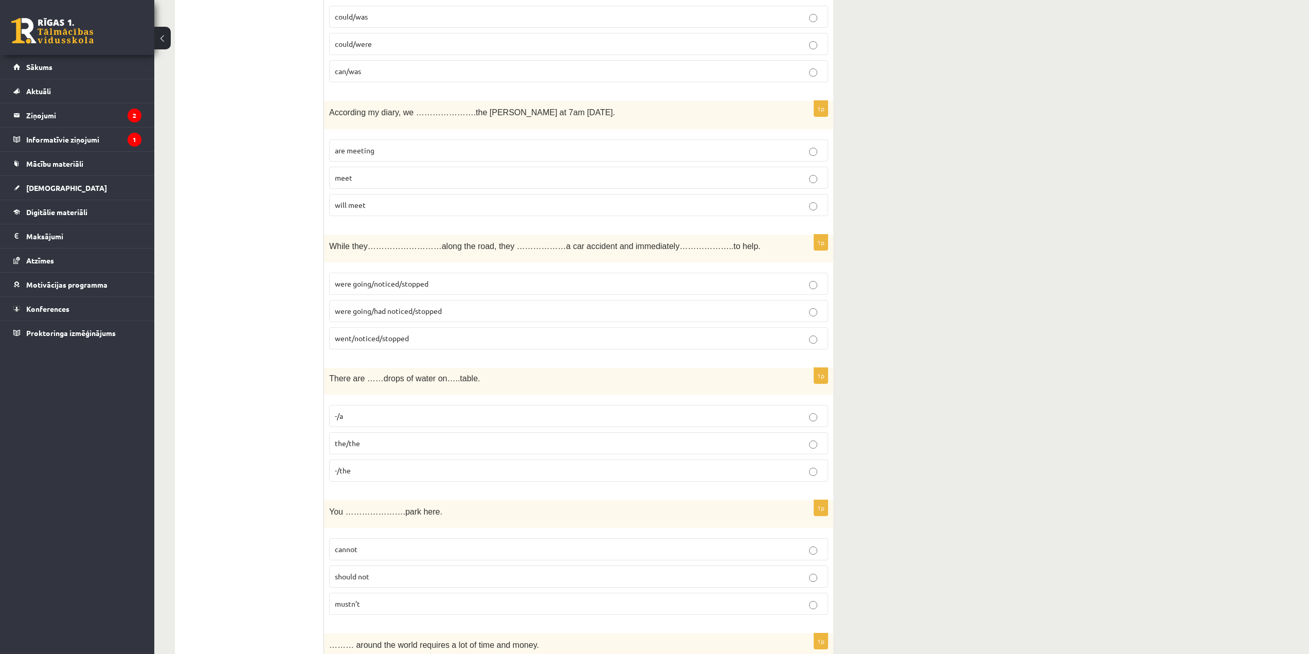
click at [422, 282] on span "were going/noticed/stopped" at bounding box center [382, 283] width 94 height 9
click at [381, 150] on p "are meeting" at bounding box center [579, 150] width 488 height 11
click at [374, 150] on span "are meeting" at bounding box center [355, 150] width 40 height 9
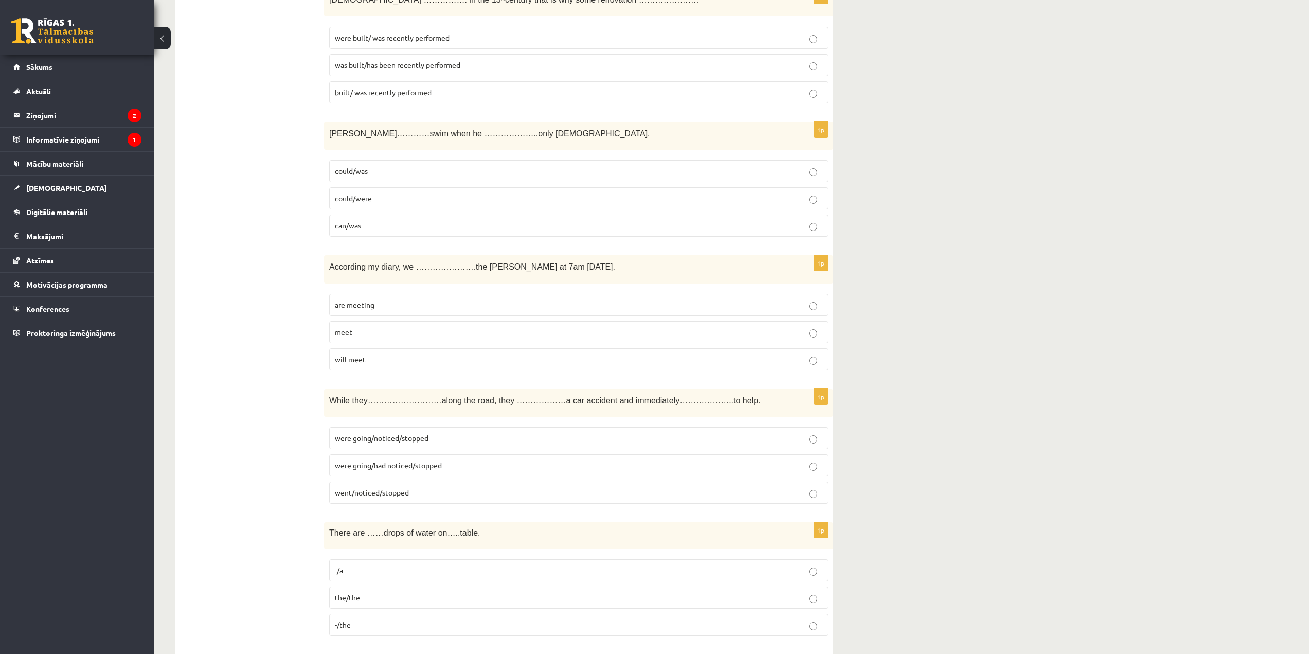
scroll to position [1487, 0]
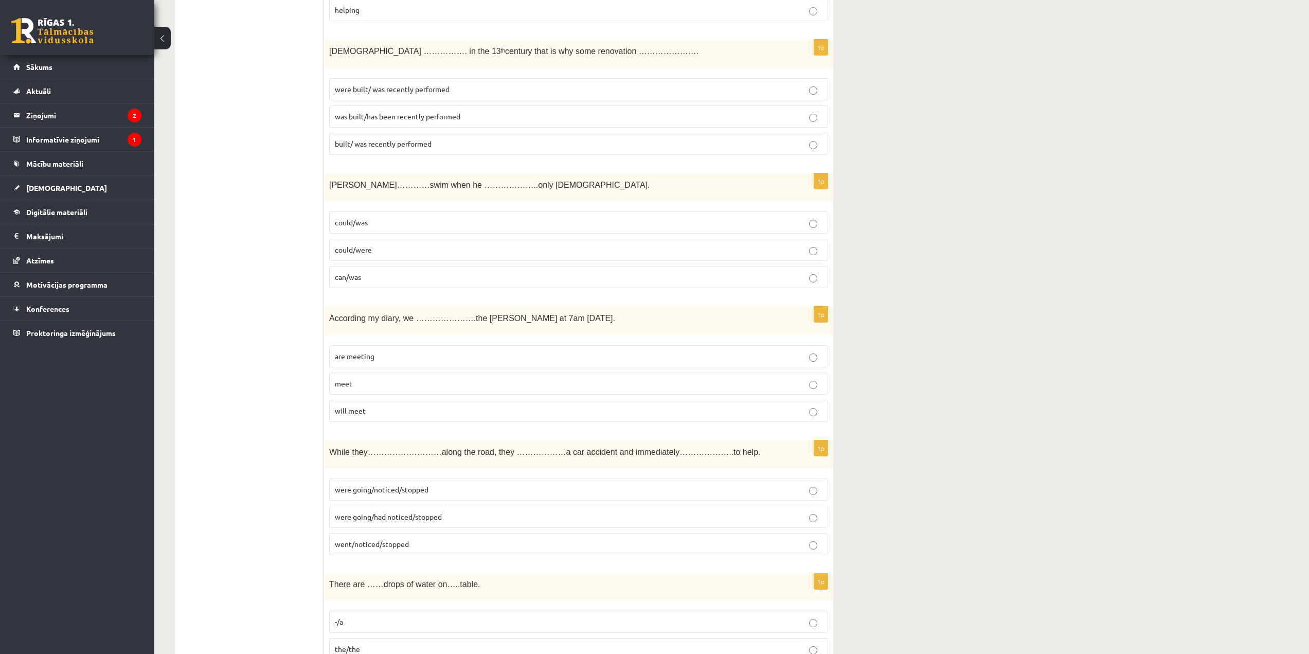
click at [389, 226] on p "could/was" at bounding box center [579, 222] width 488 height 11
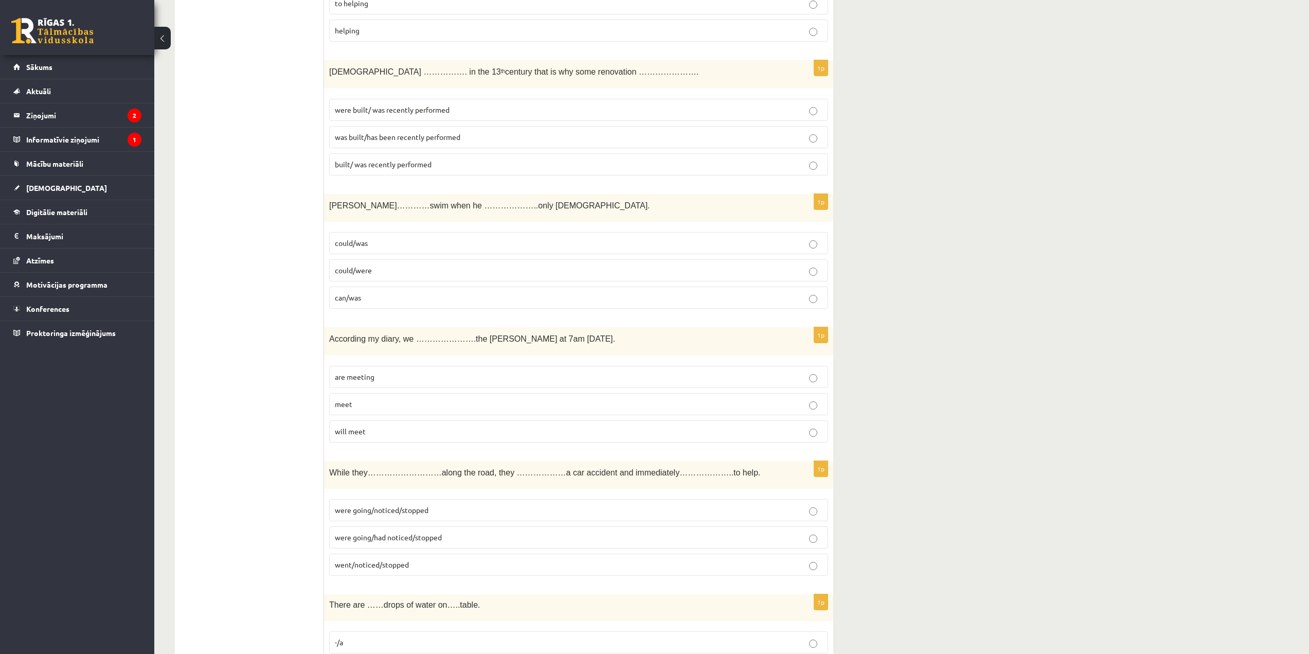
scroll to position [1384, 0]
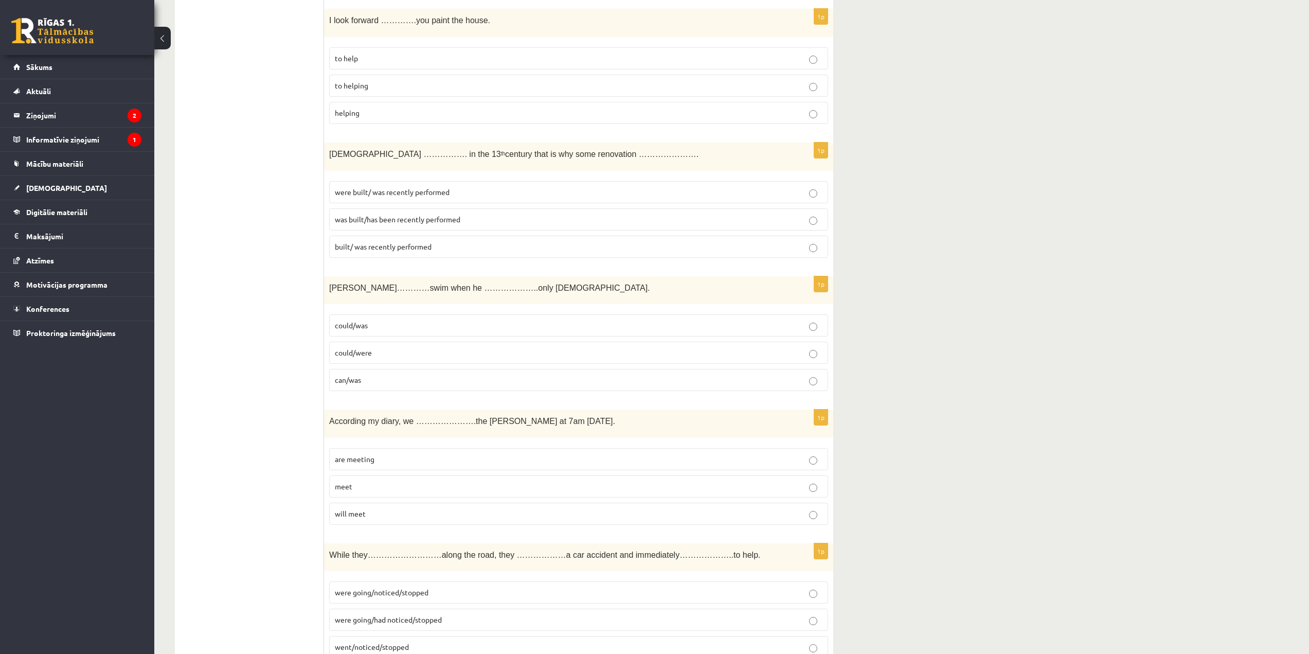
click at [397, 216] on span "was built/has been recently performed" at bounding box center [398, 219] width 126 height 9
click at [381, 85] on p "to helping" at bounding box center [579, 85] width 488 height 11
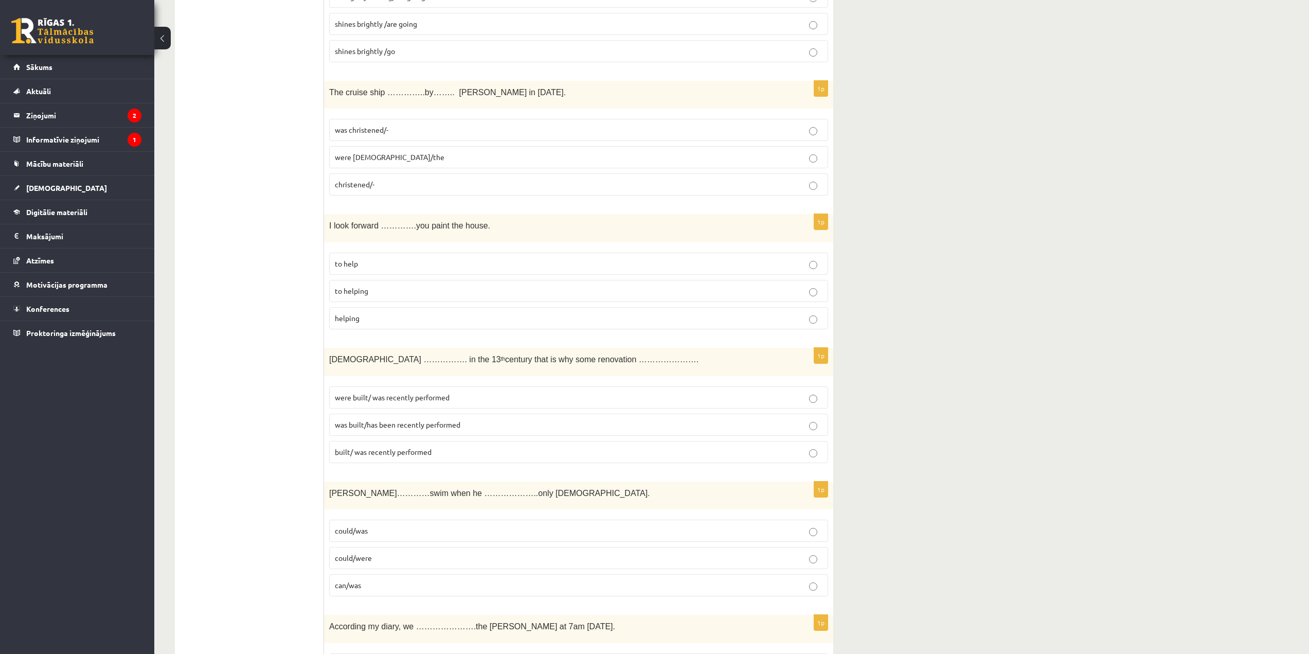
scroll to position [1179, 0]
click at [375, 129] on span "was christened/-" at bounding box center [362, 130] width 54 height 9
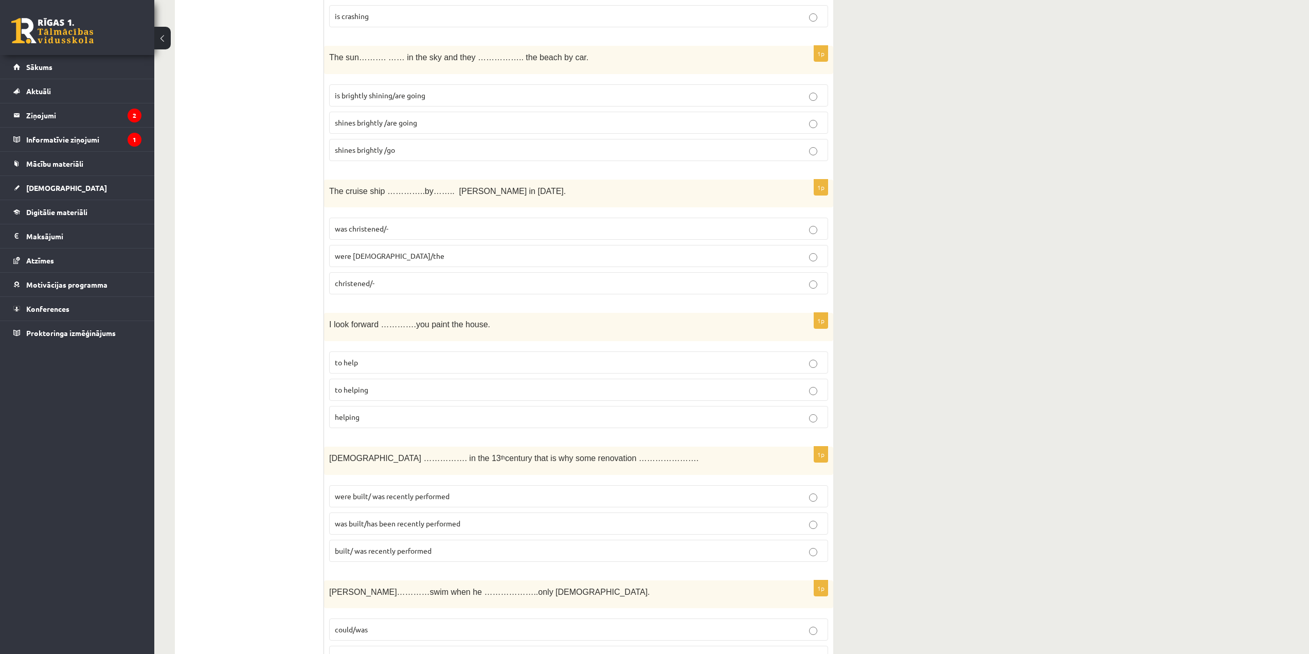
scroll to position [1076, 0]
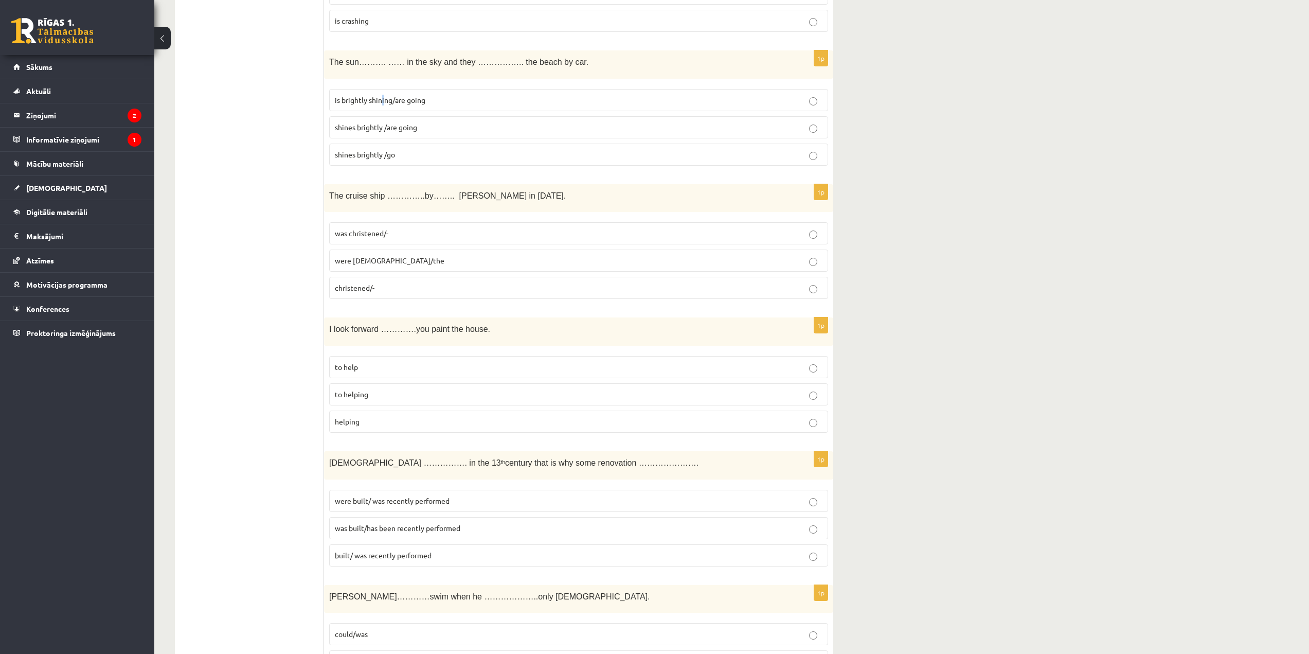
click at [382, 95] on p "is brightly shining/are going" at bounding box center [579, 100] width 488 height 11
click at [427, 103] on p "is brightly shining/are going" at bounding box center [579, 100] width 488 height 11
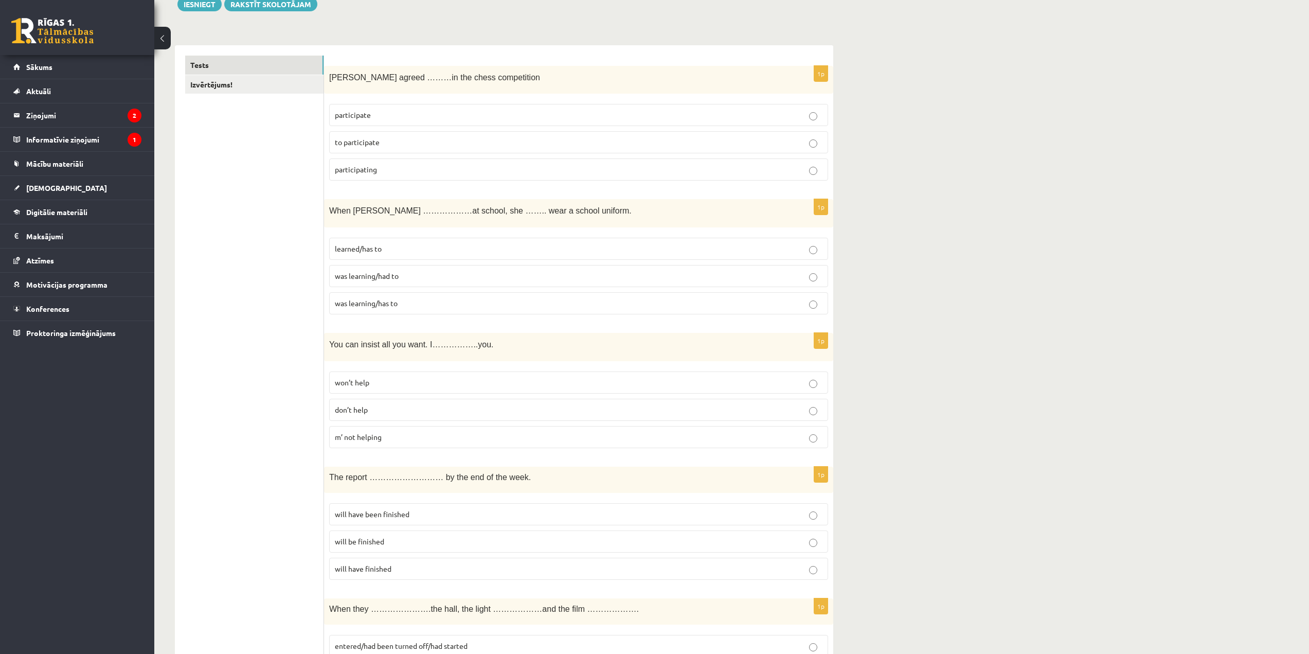
scroll to position [47, 0]
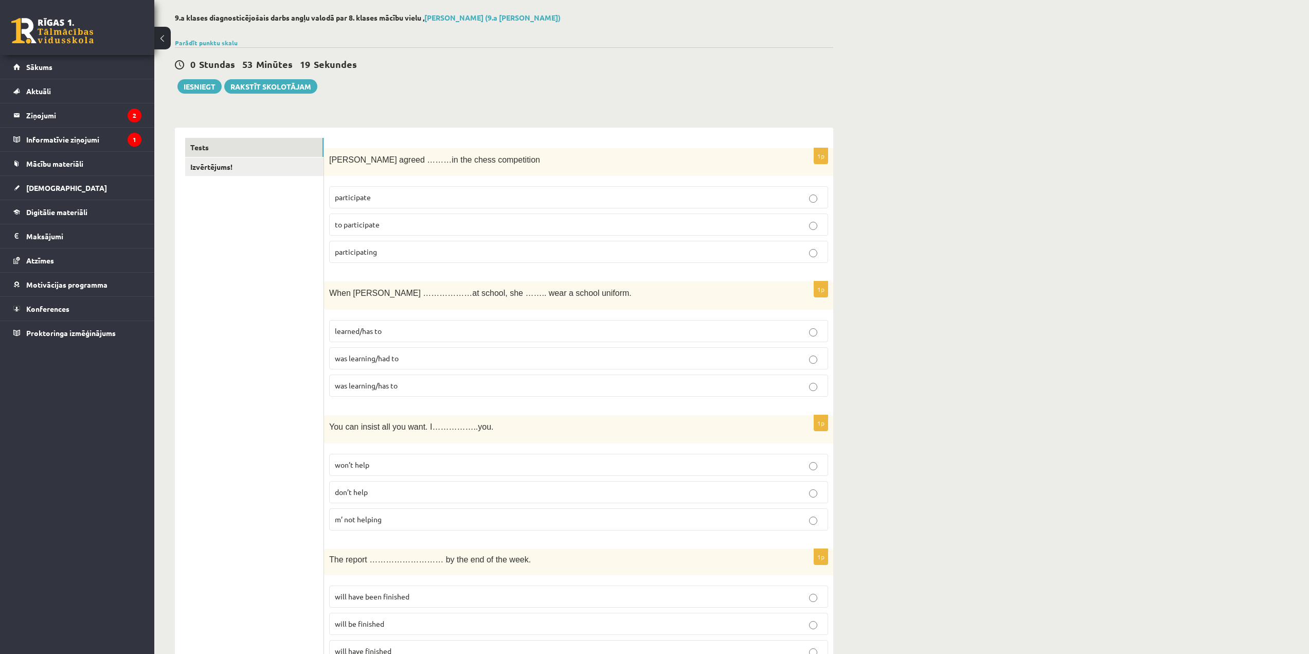
click at [416, 359] on p "was learning/had to" at bounding box center [579, 358] width 488 height 11
click at [399, 225] on p "to participate" at bounding box center [579, 224] width 488 height 11
click at [407, 464] on p "won’t help" at bounding box center [579, 464] width 488 height 11
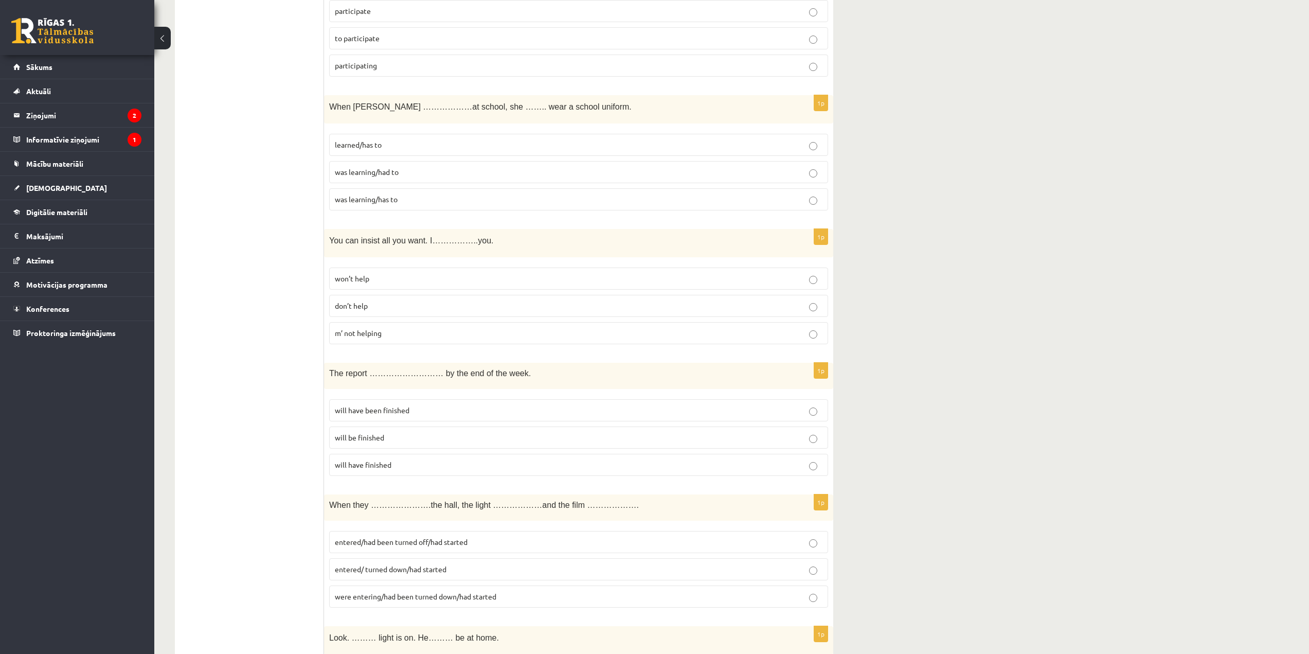
scroll to position [253, 0]
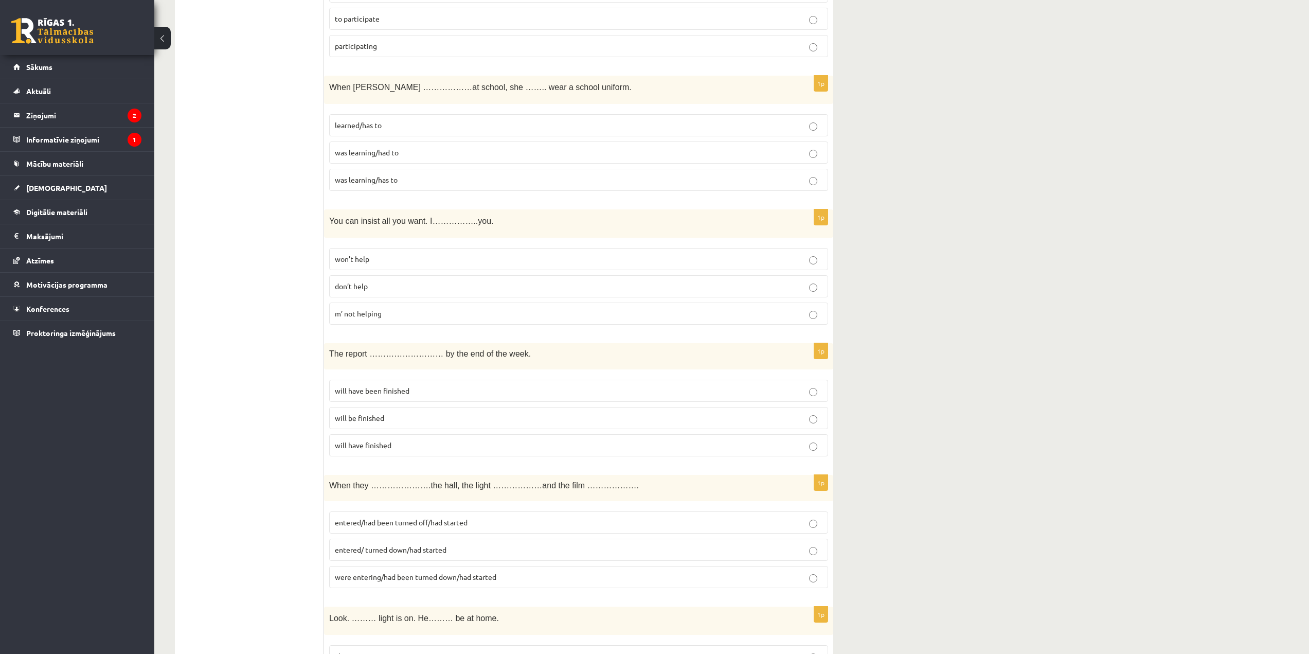
click at [379, 423] on p "will be finished" at bounding box center [579, 418] width 488 height 11
click at [383, 393] on span "will have been finished" at bounding box center [372, 390] width 75 height 9
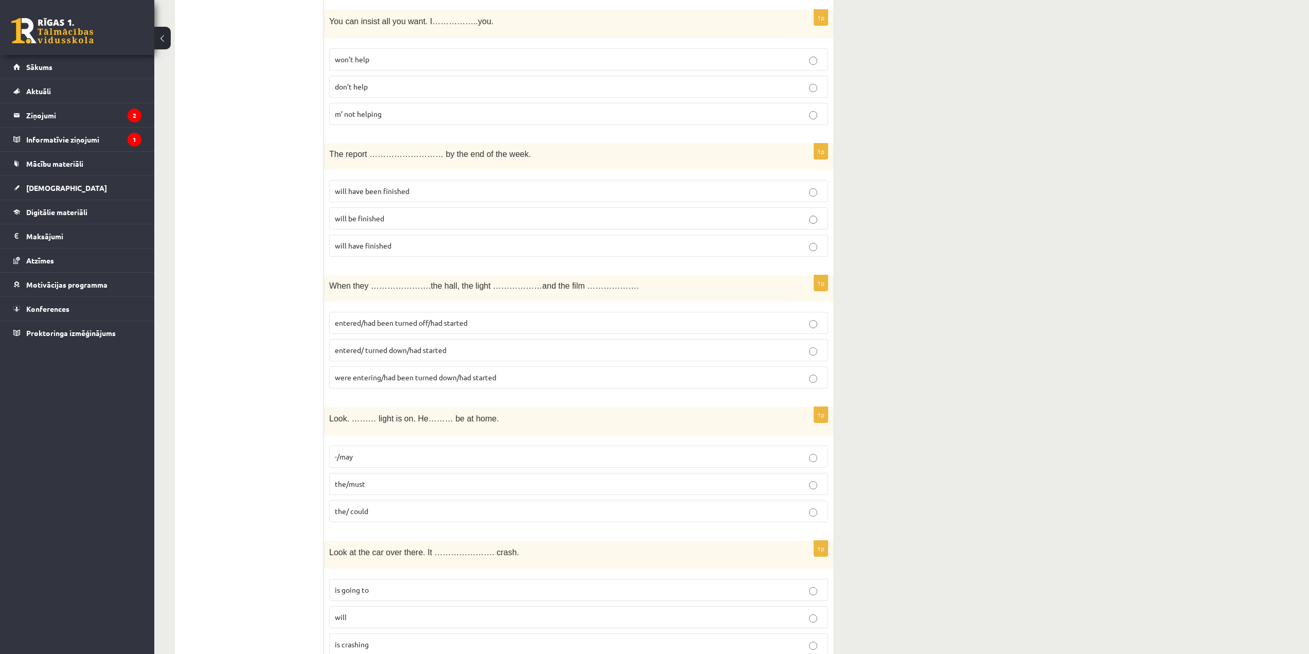
scroll to position [458, 0]
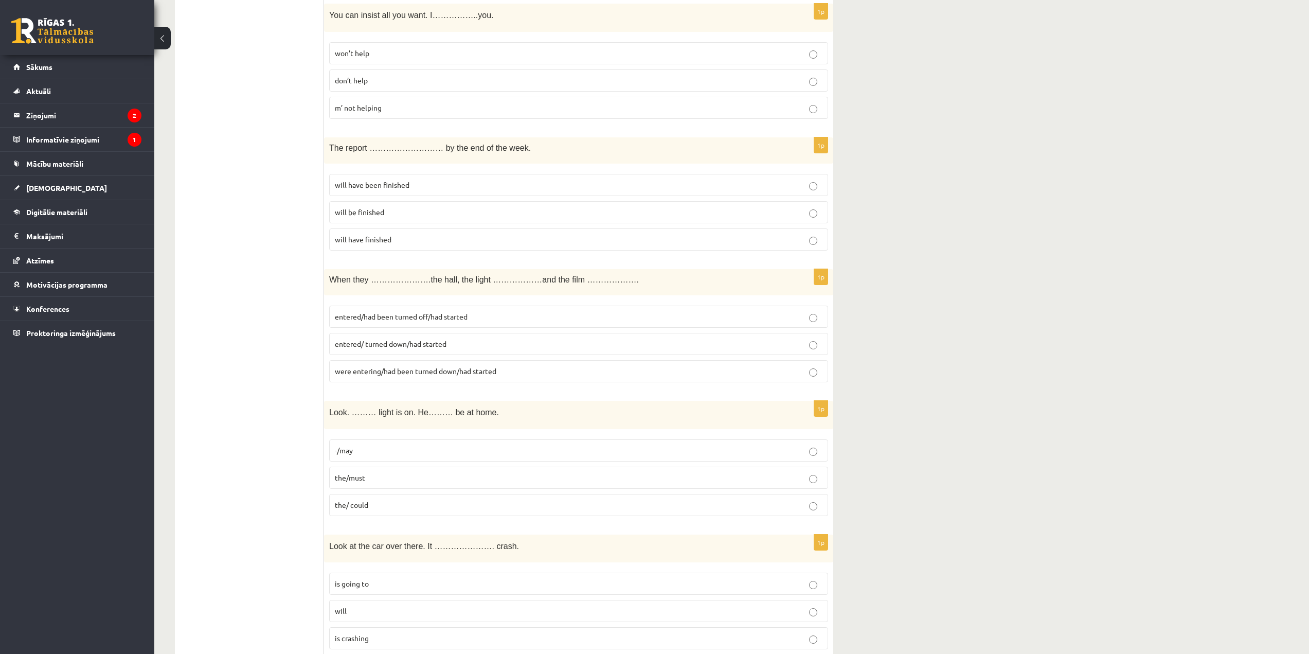
click at [470, 316] on p "entered/had been turned off/had started" at bounding box center [579, 316] width 488 height 11
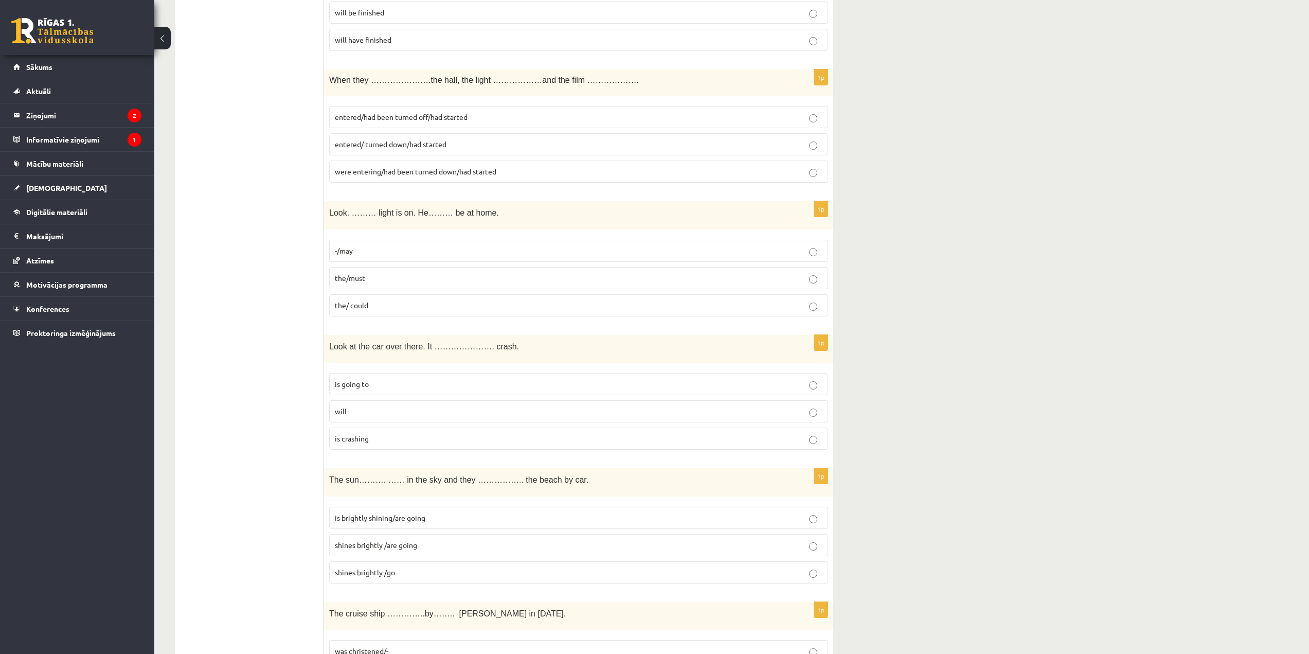
scroll to position [664, 0]
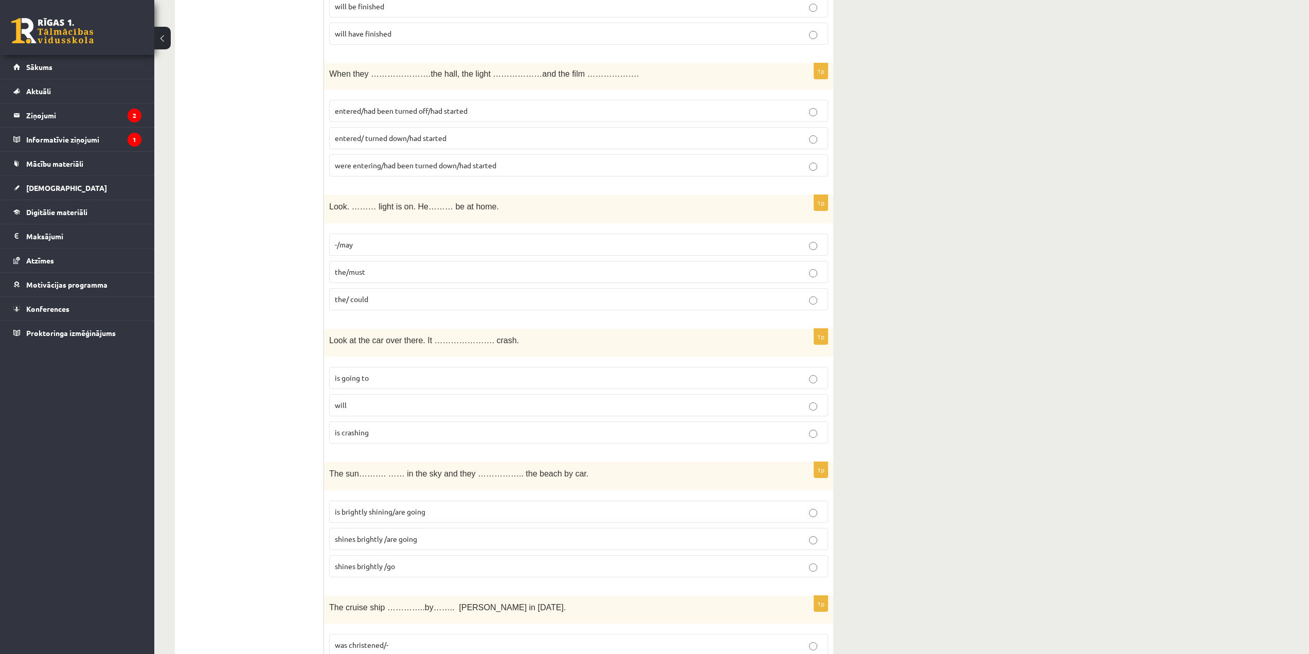
click at [373, 274] on p "the/must" at bounding box center [579, 271] width 488 height 11
click at [399, 378] on p "is going to" at bounding box center [579, 377] width 488 height 11
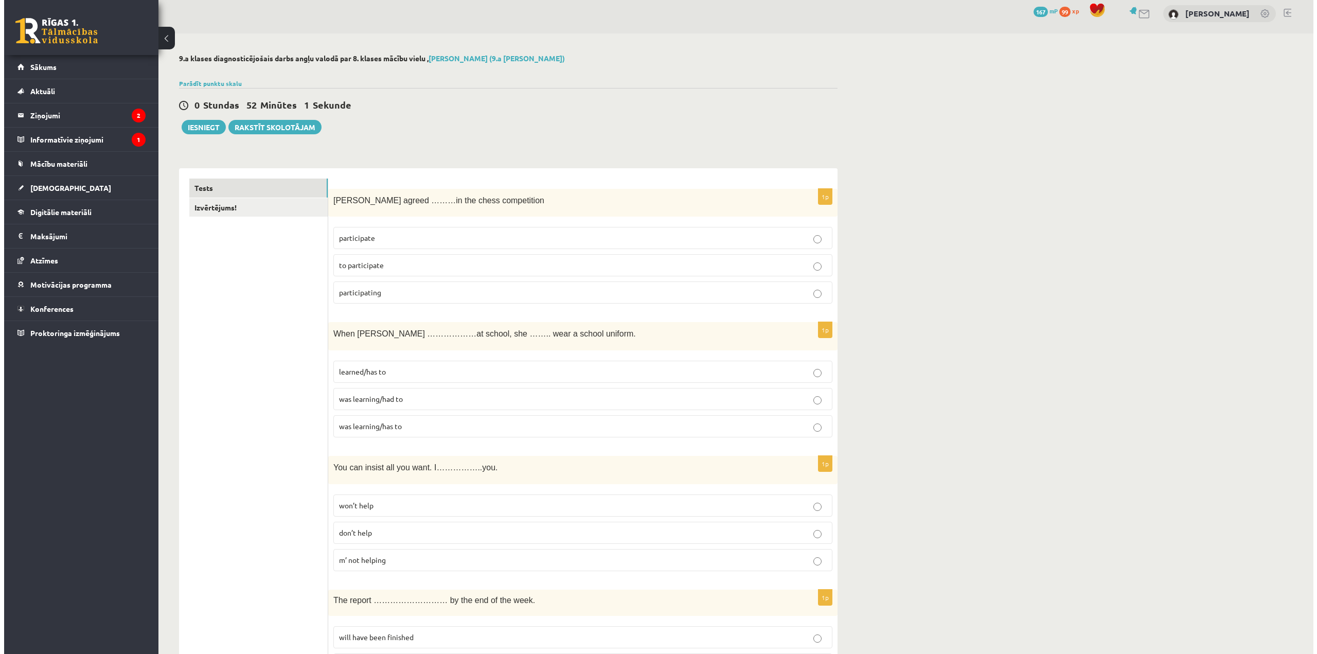
scroll to position [0, 0]
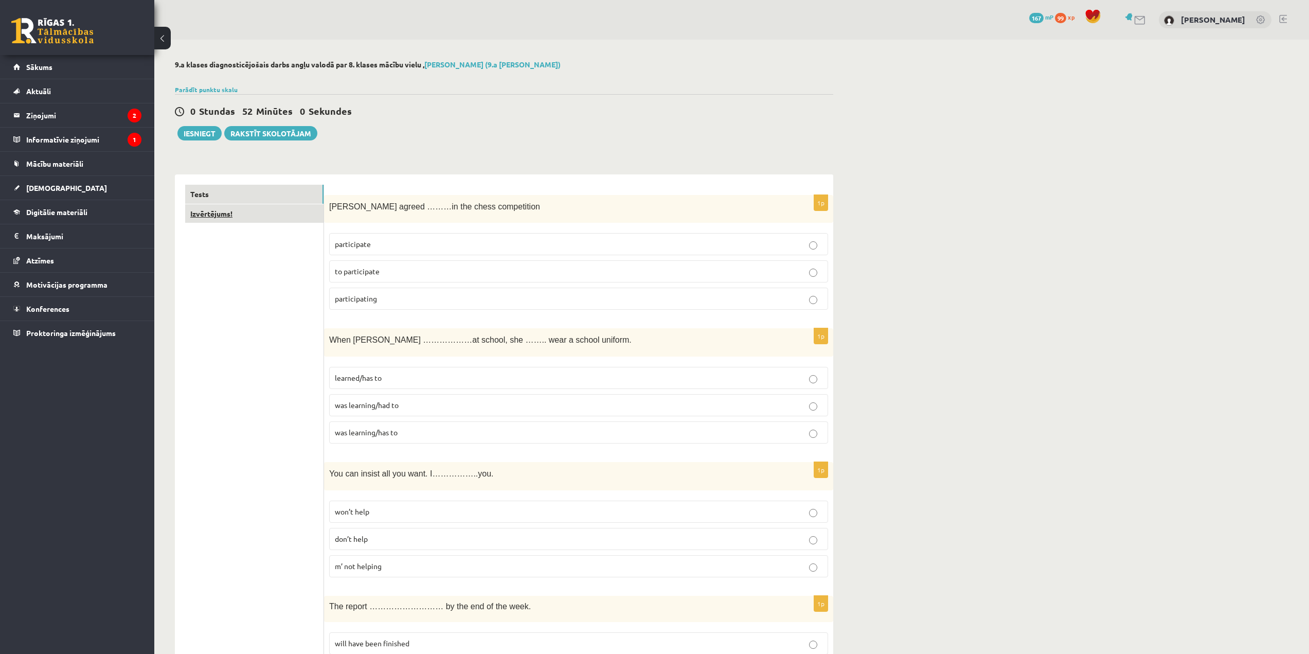
click at [271, 212] on link "Izvērtējums!" at bounding box center [254, 213] width 138 height 19
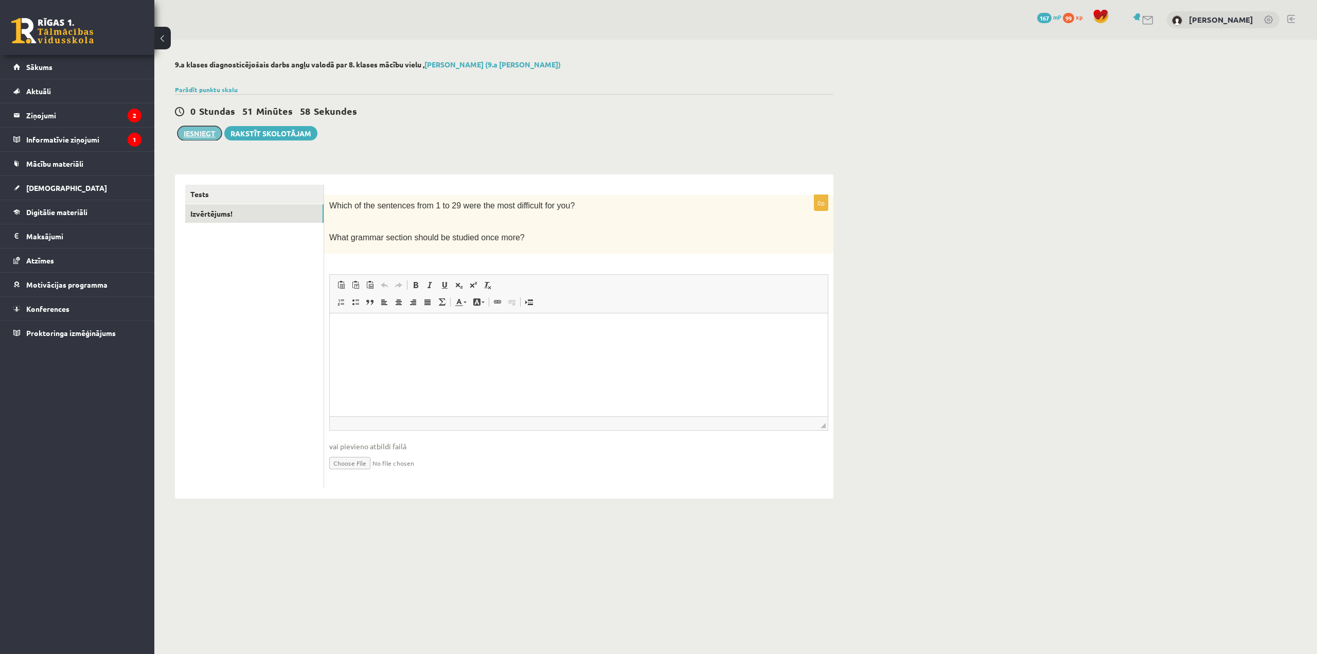
click at [206, 134] on button "Iesniegt" at bounding box center [199, 133] width 44 height 14
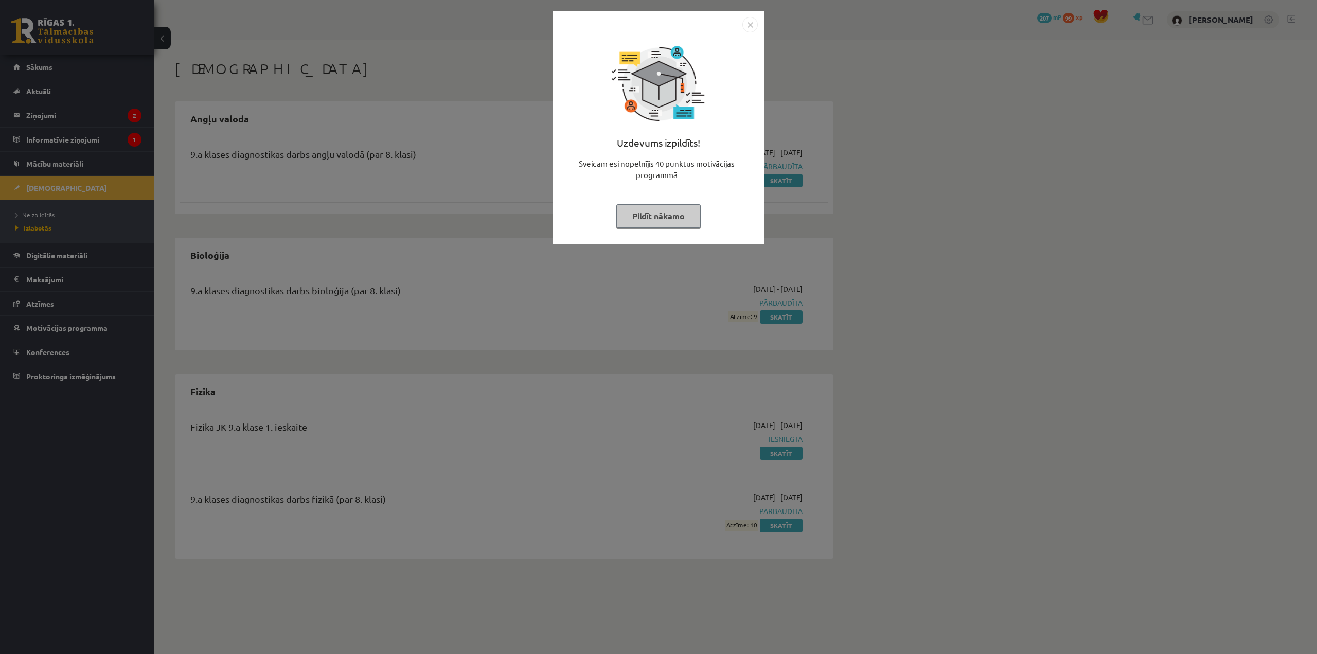
click at [746, 24] on img "Close" at bounding box center [749, 24] width 15 height 15
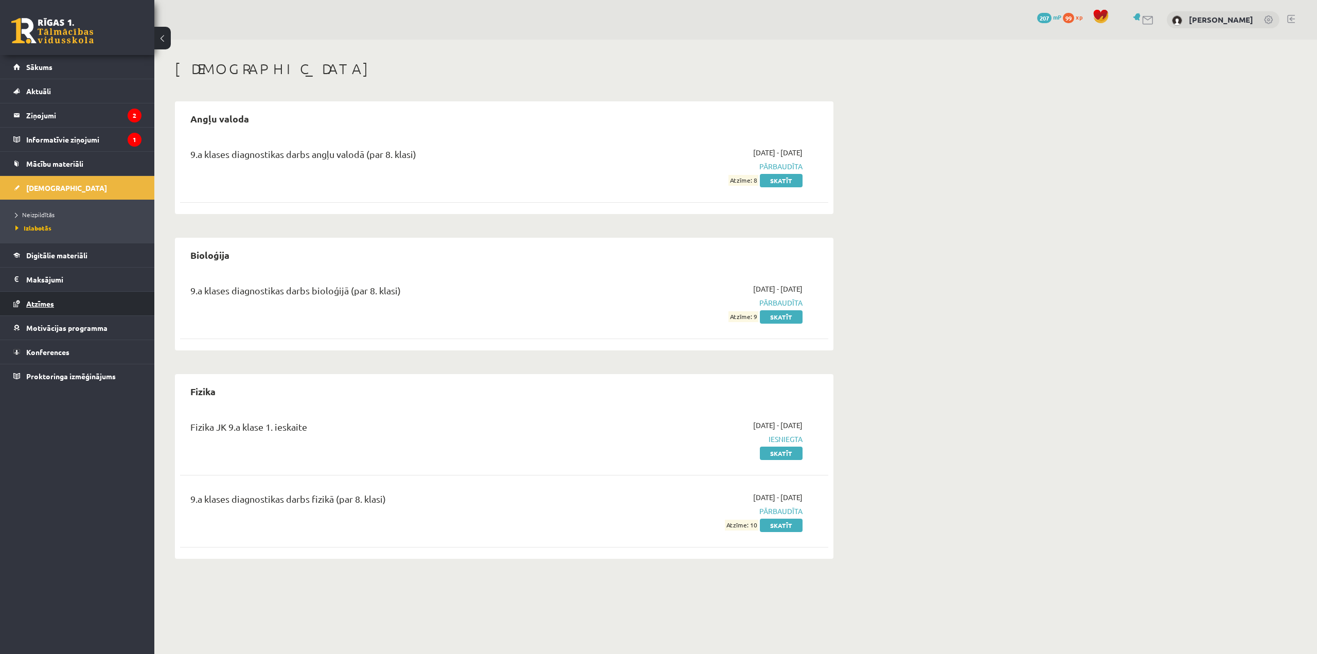
click at [67, 292] on link "Atzīmes" at bounding box center [77, 304] width 128 height 24
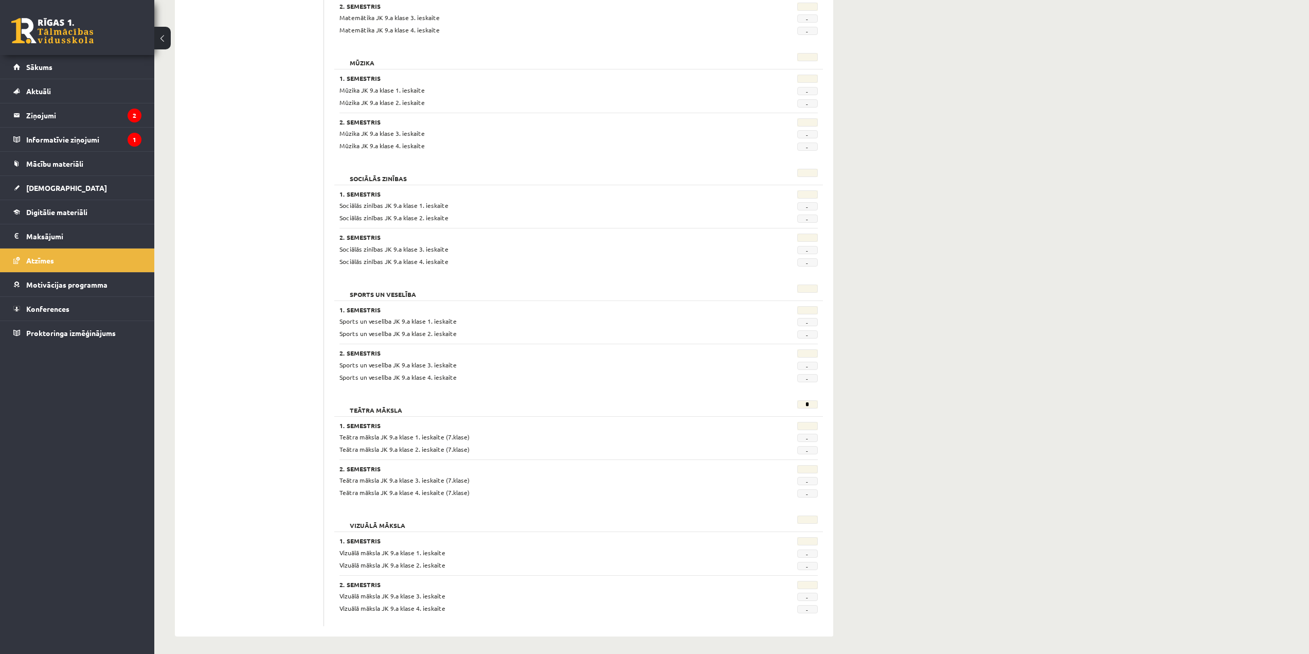
scroll to position [1623, 0]
click at [94, 185] on link "[DEMOGRAPHIC_DATA]" at bounding box center [77, 188] width 128 height 24
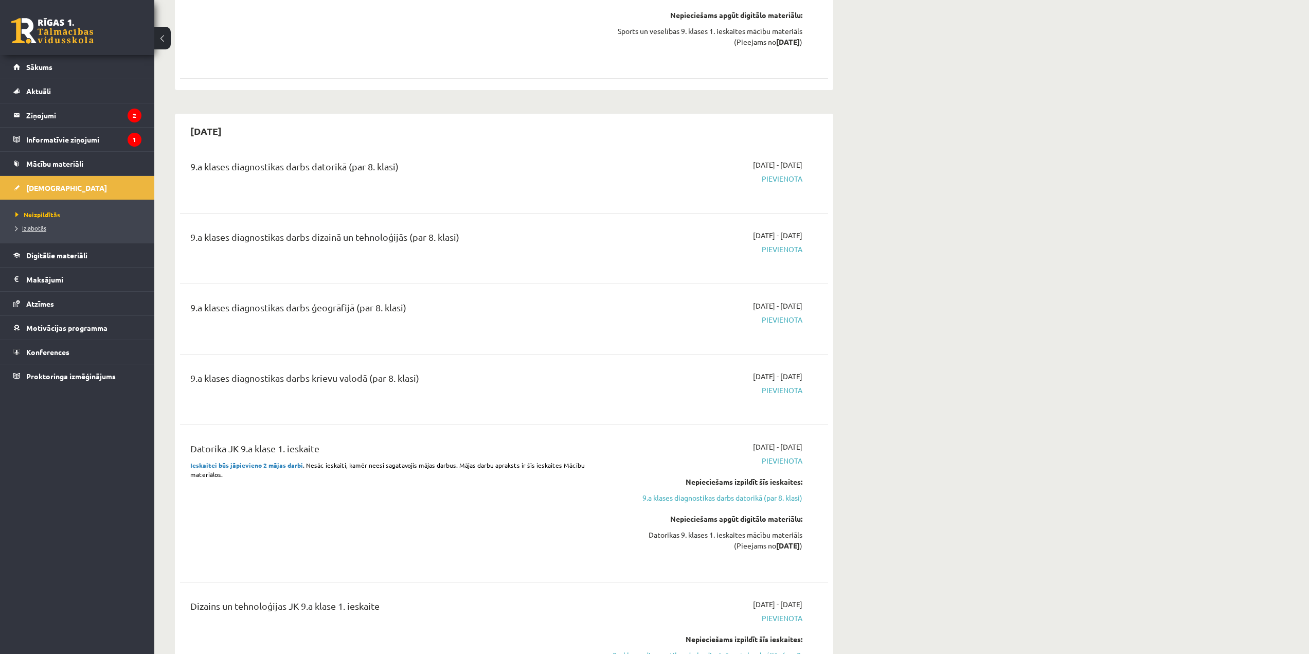
click at [30, 231] on link "Izlabotās" at bounding box center [79, 227] width 129 height 9
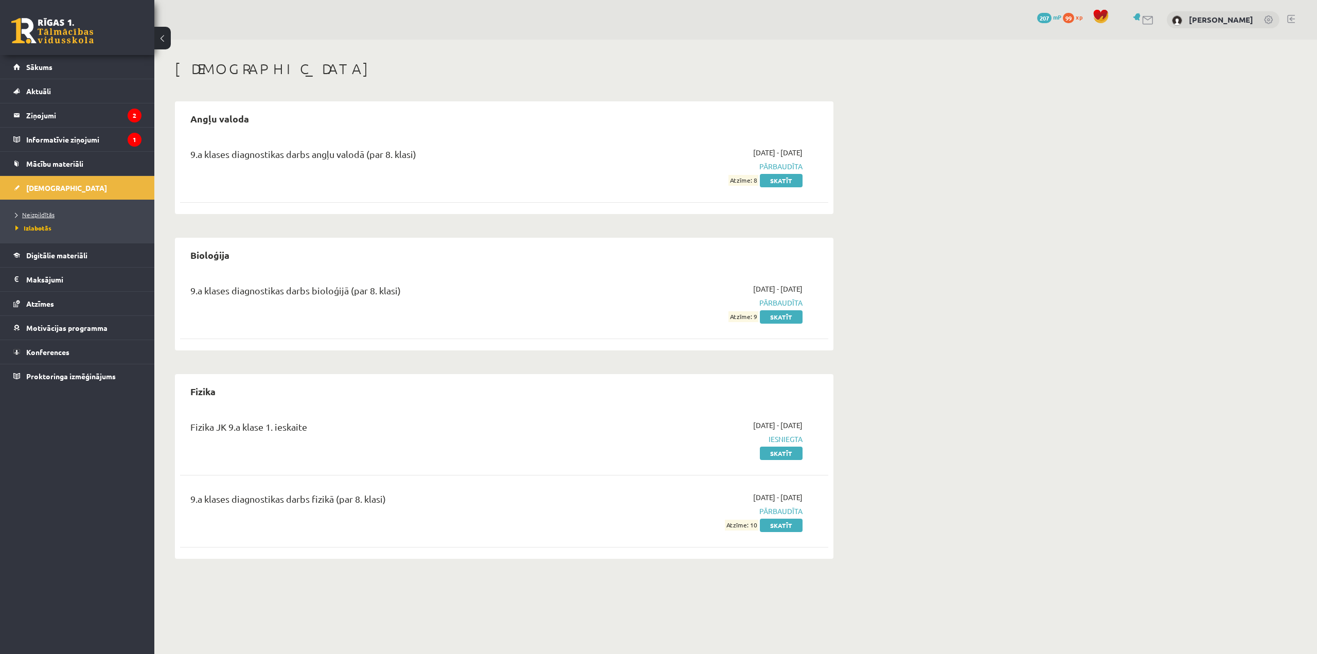
click at [41, 217] on span "Neizpildītās" at bounding box center [34, 214] width 39 height 8
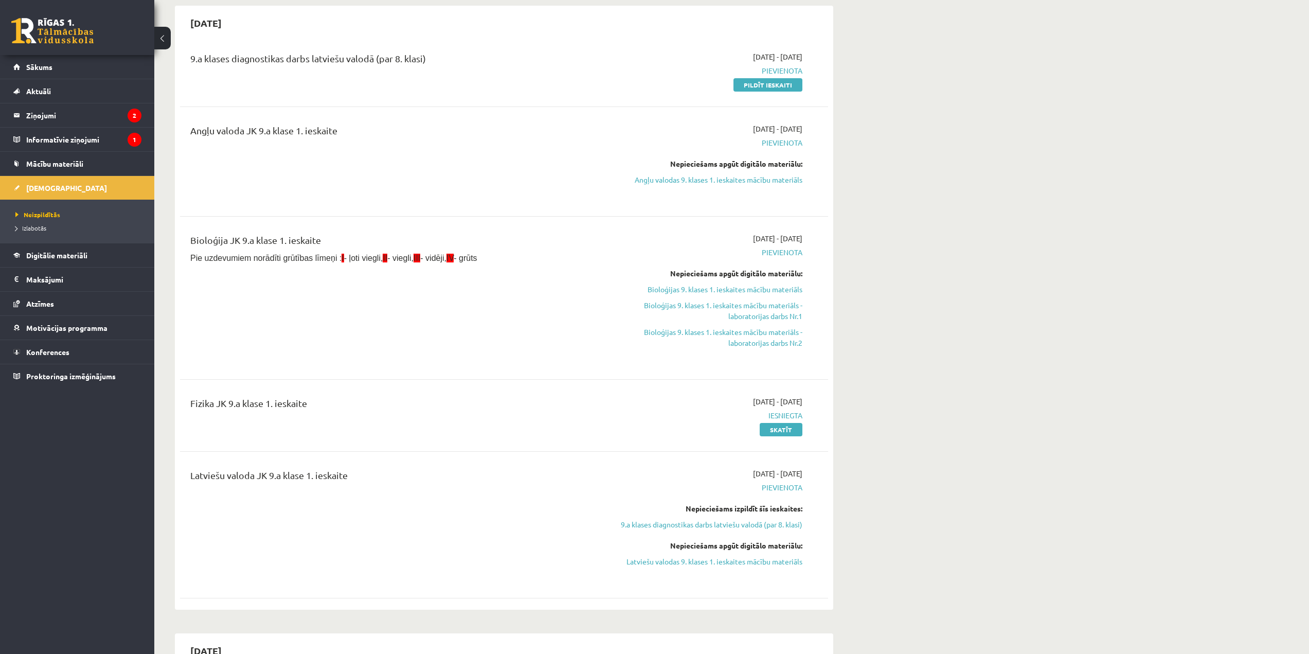
scroll to position [103, 0]
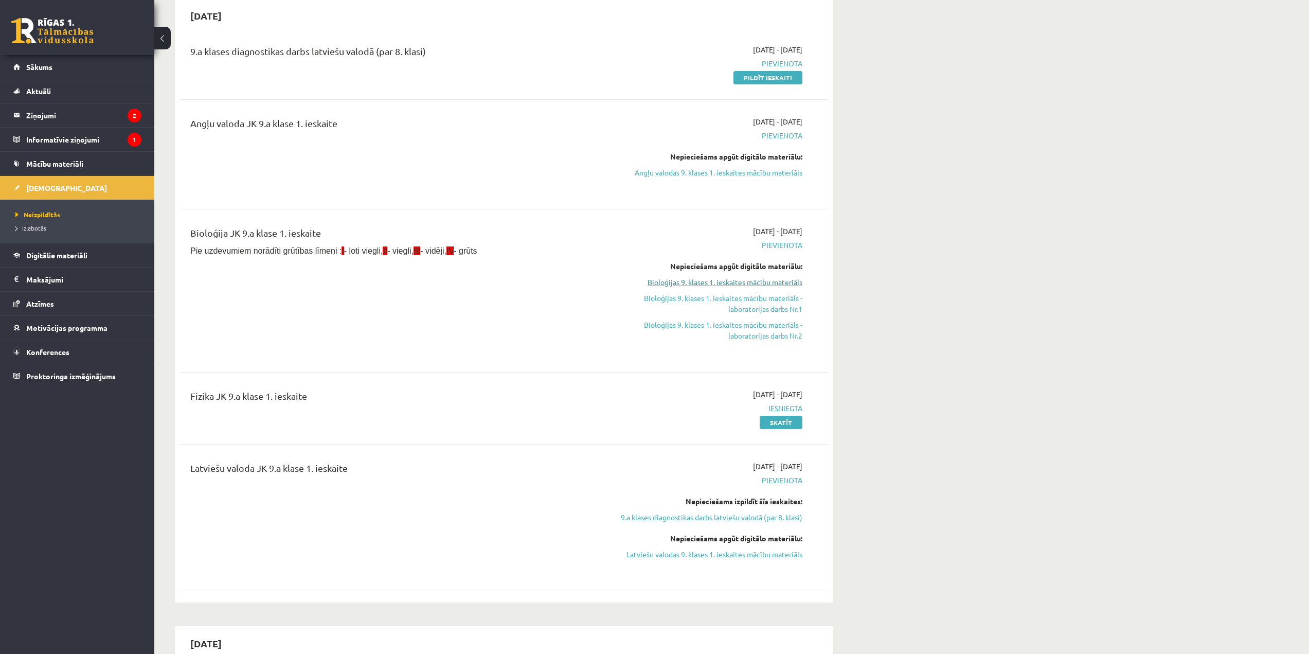
click at [731, 287] on link "Bioloģijas 9. klases 1. ieskaites mācību materiāls" at bounding box center [706, 282] width 194 height 11
click at [786, 281] on link "Bioloģijas 9. klases 1. ieskaites mācību materiāls" at bounding box center [706, 282] width 194 height 11
click at [112, 251] on link "Digitālie materiāli" at bounding box center [77, 255] width 128 height 24
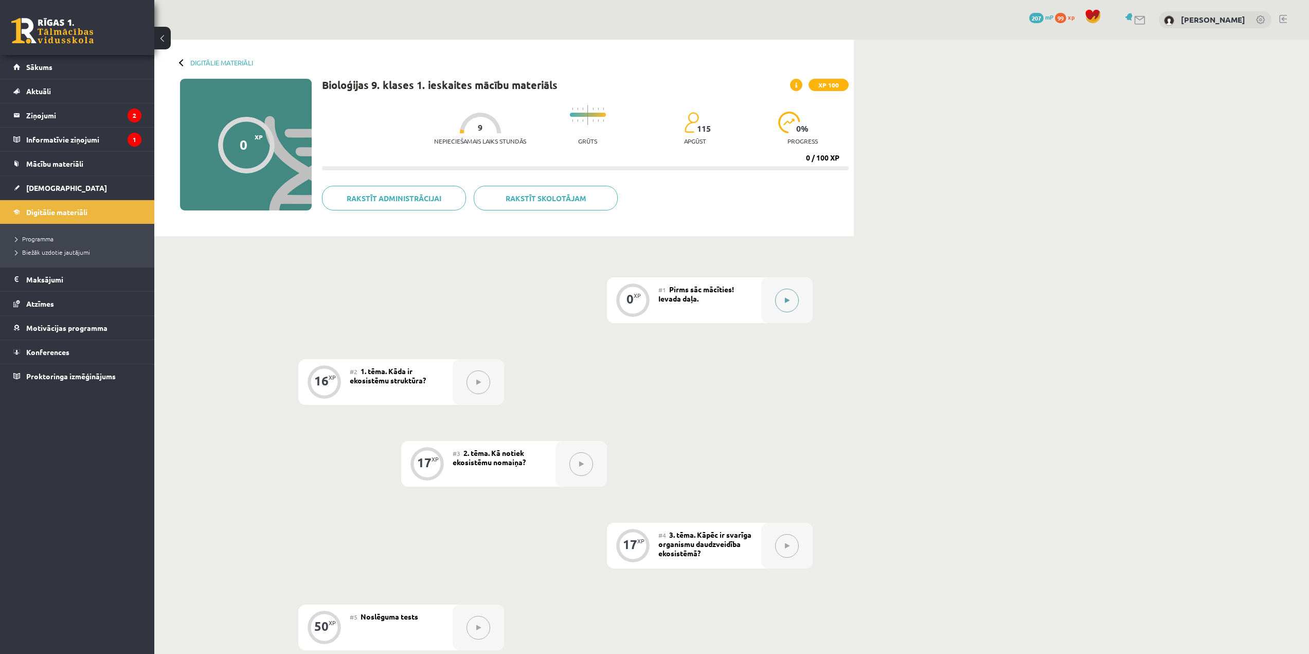
click at [783, 304] on button at bounding box center [787, 301] width 24 height 24
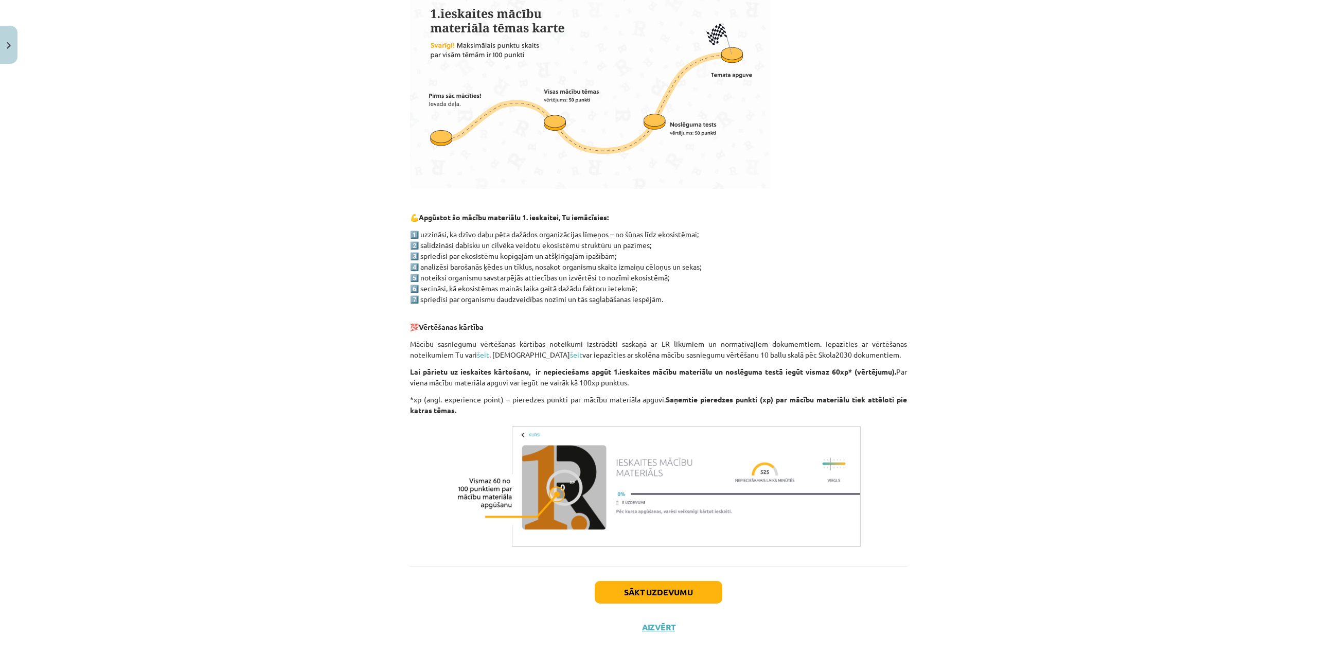
scroll to position [340, 0]
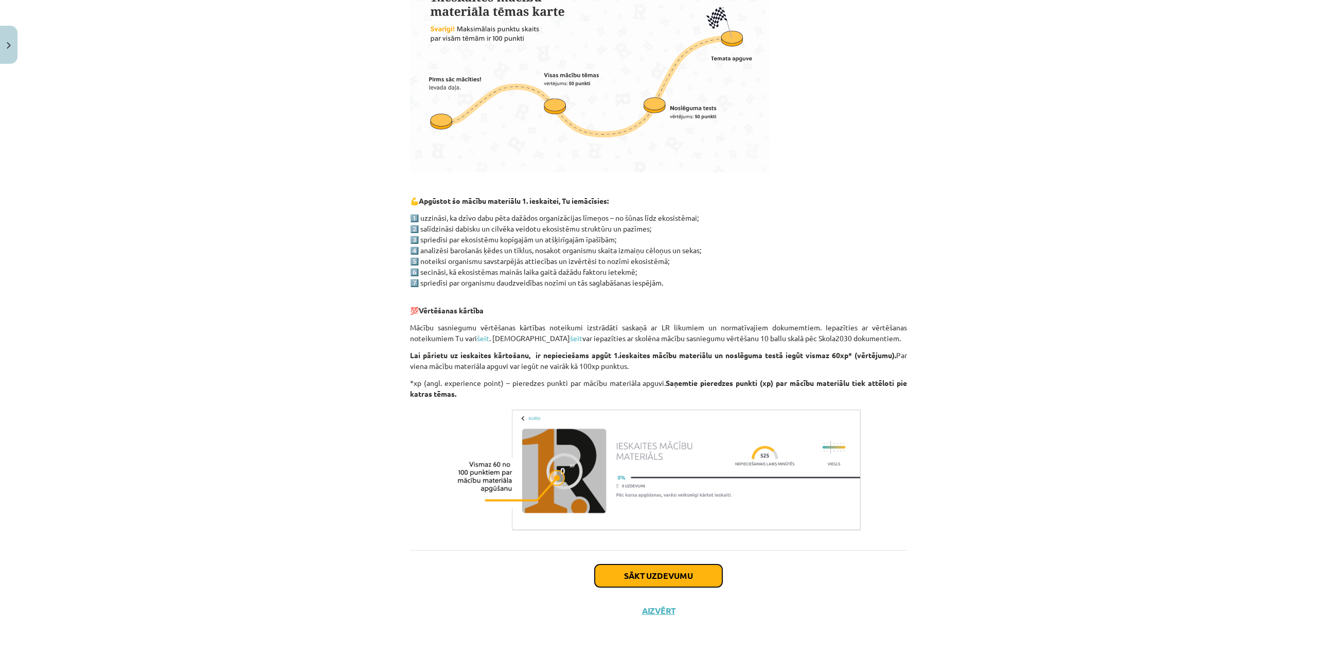
click at [685, 581] on button "Sākt uzdevumu" at bounding box center [659, 575] width 128 height 23
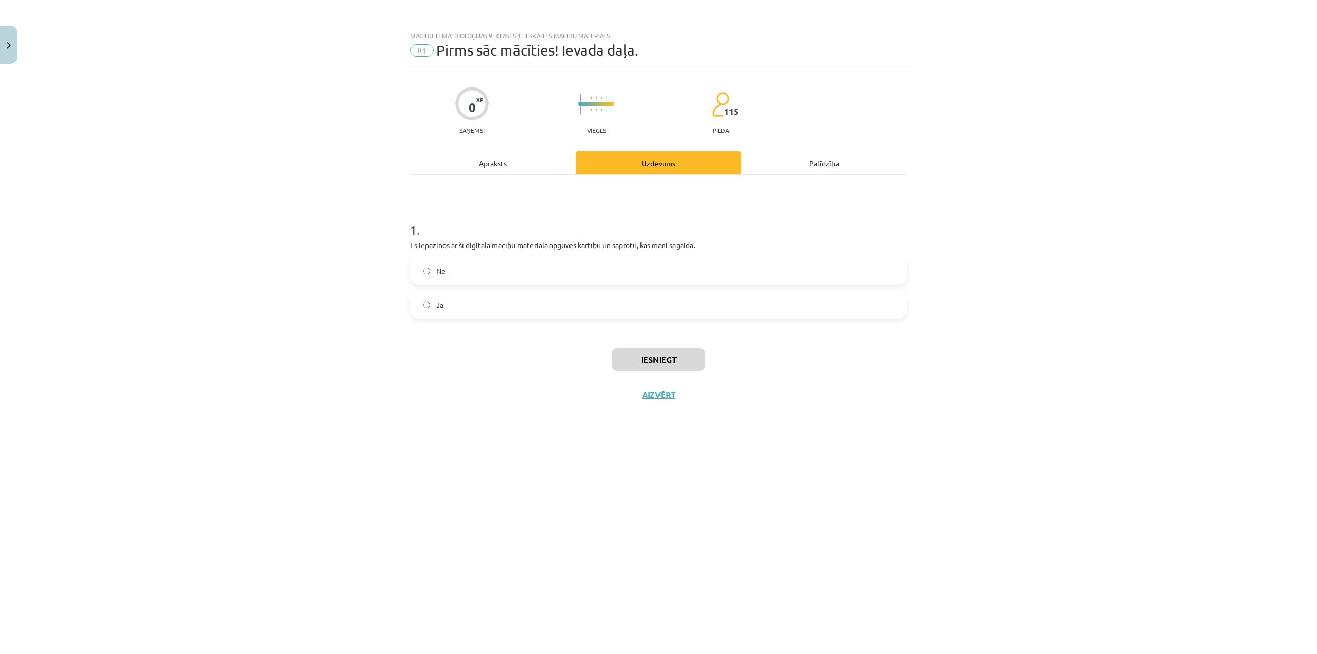
click at [486, 299] on label "Jā" at bounding box center [658, 305] width 495 height 26
click at [658, 357] on button "Iesniegt" at bounding box center [659, 359] width 94 height 23
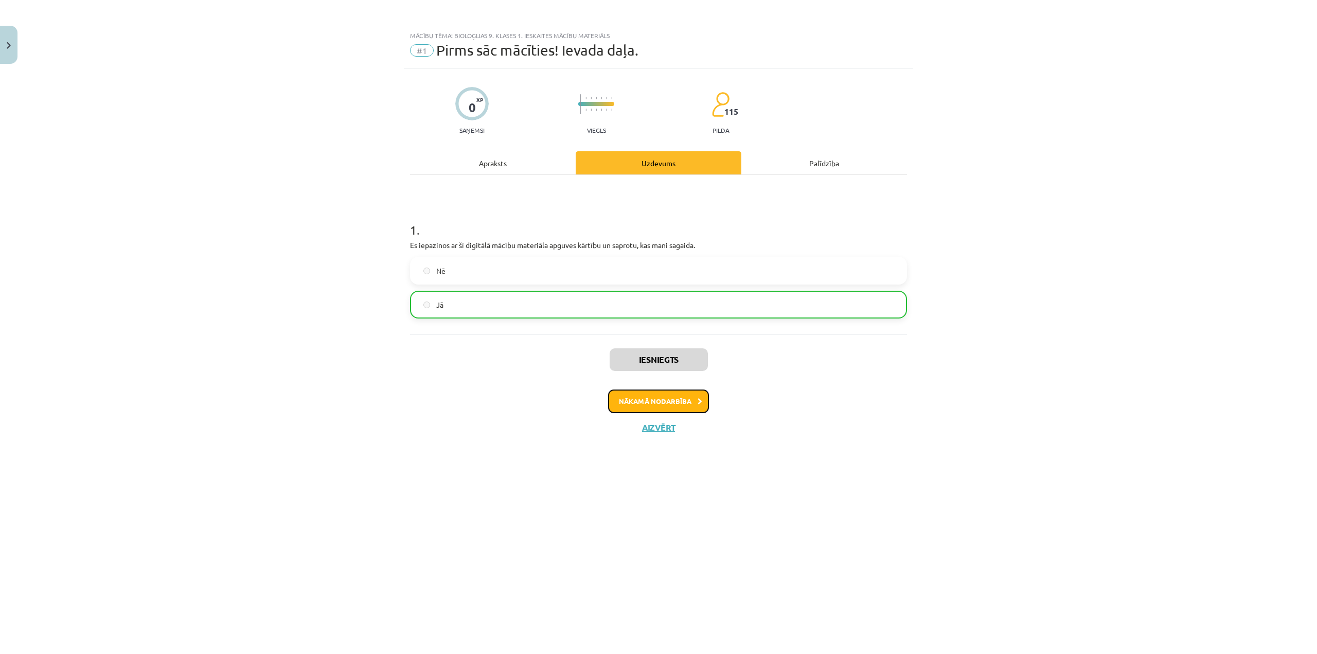
click at [678, 412] on button "Nākamā nodarbība" at bounding box center [658, 401] width 101 height 24
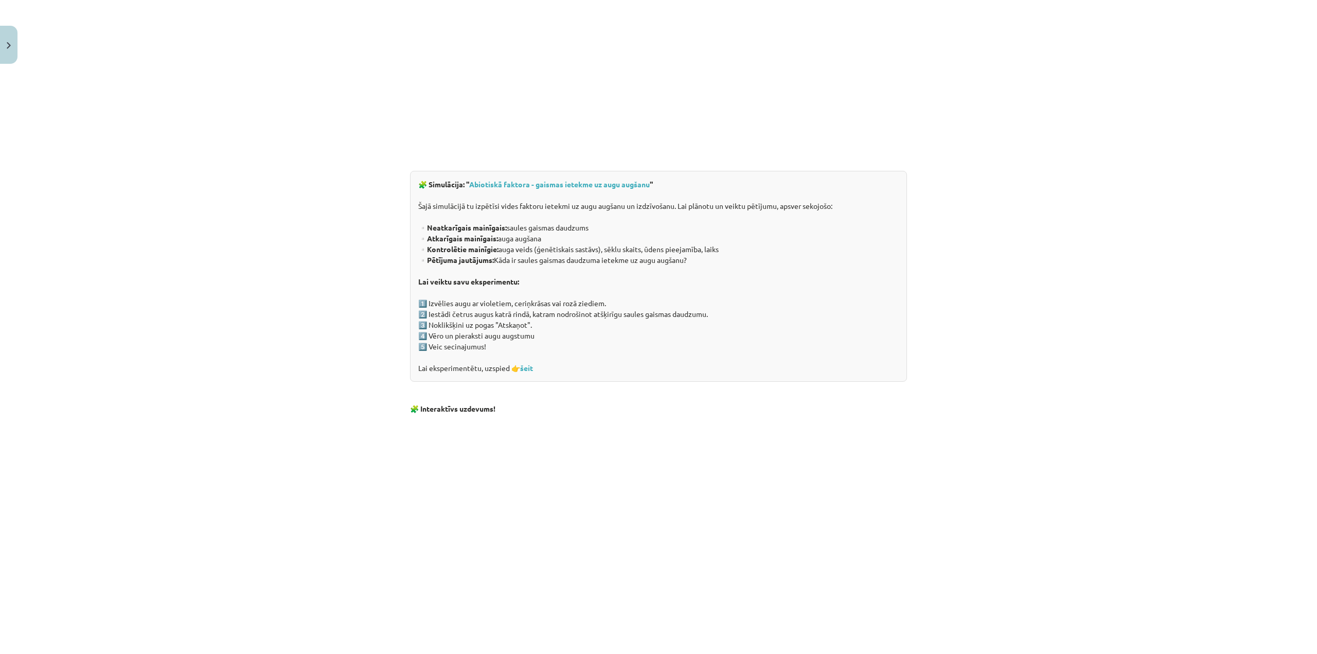
scroll to position [755, 0]
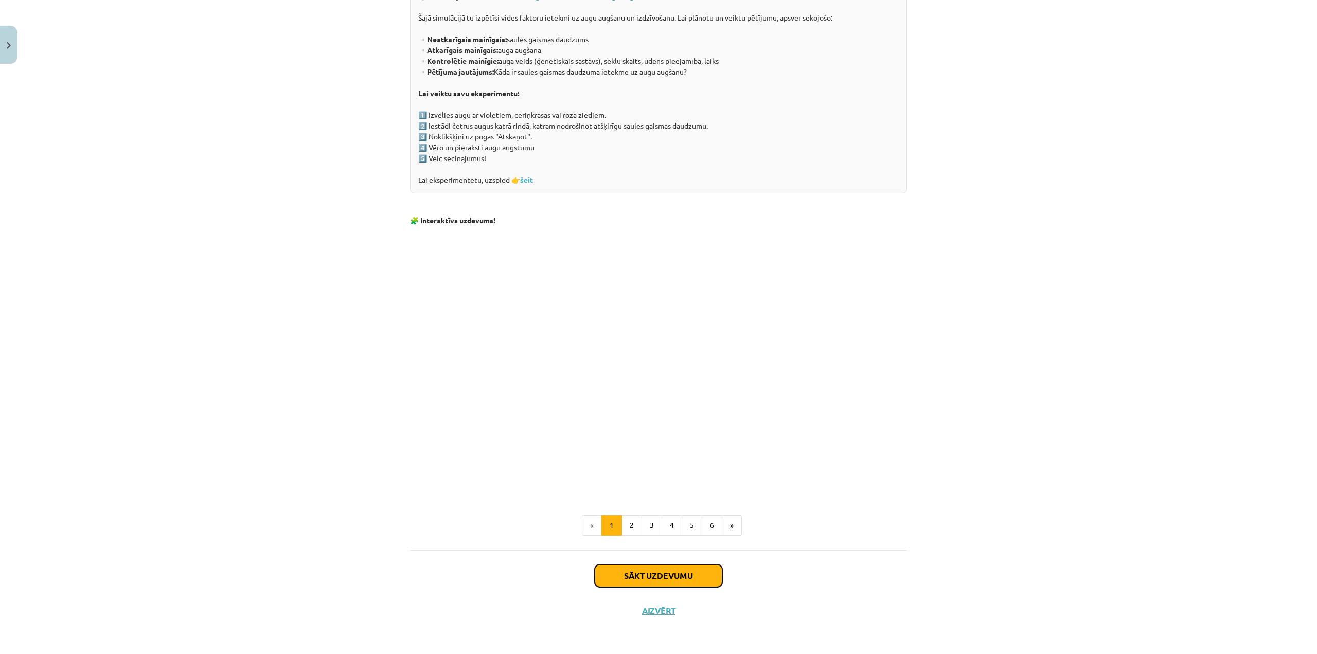
click at [680, 572] on button "Sākt uzdevumu" at bounding box center [659, 575] width 128 height 23
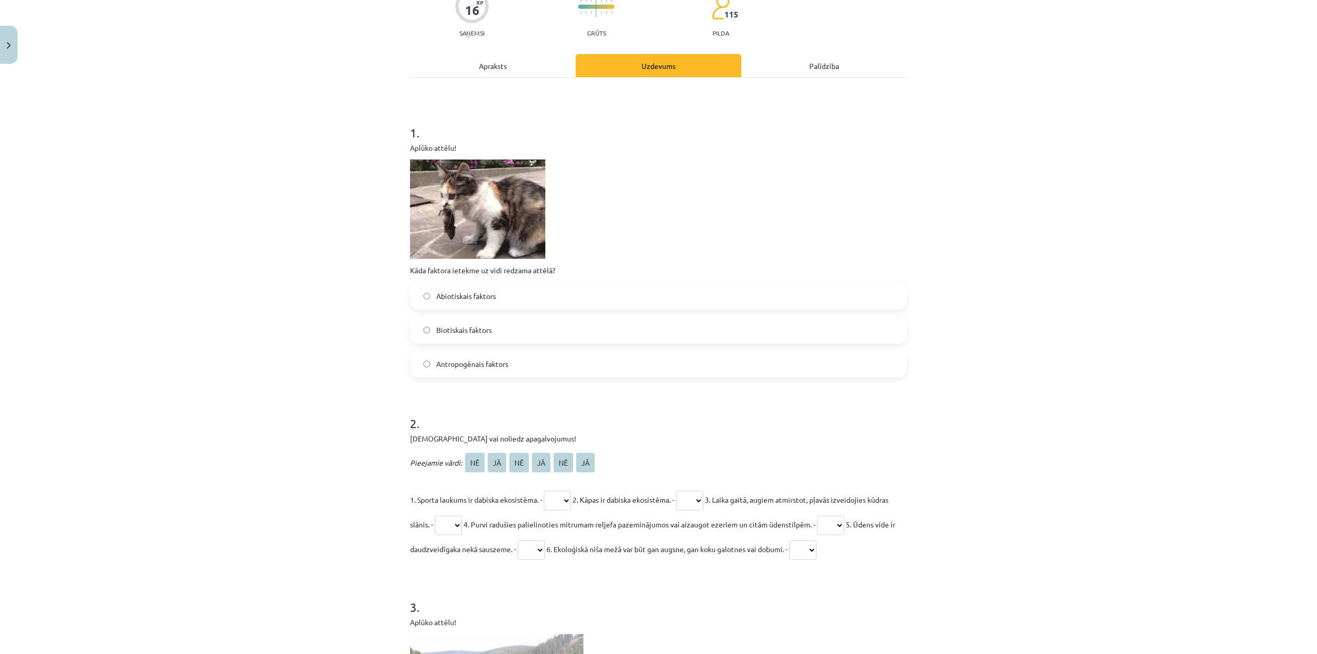
scroll to position [26, 0]
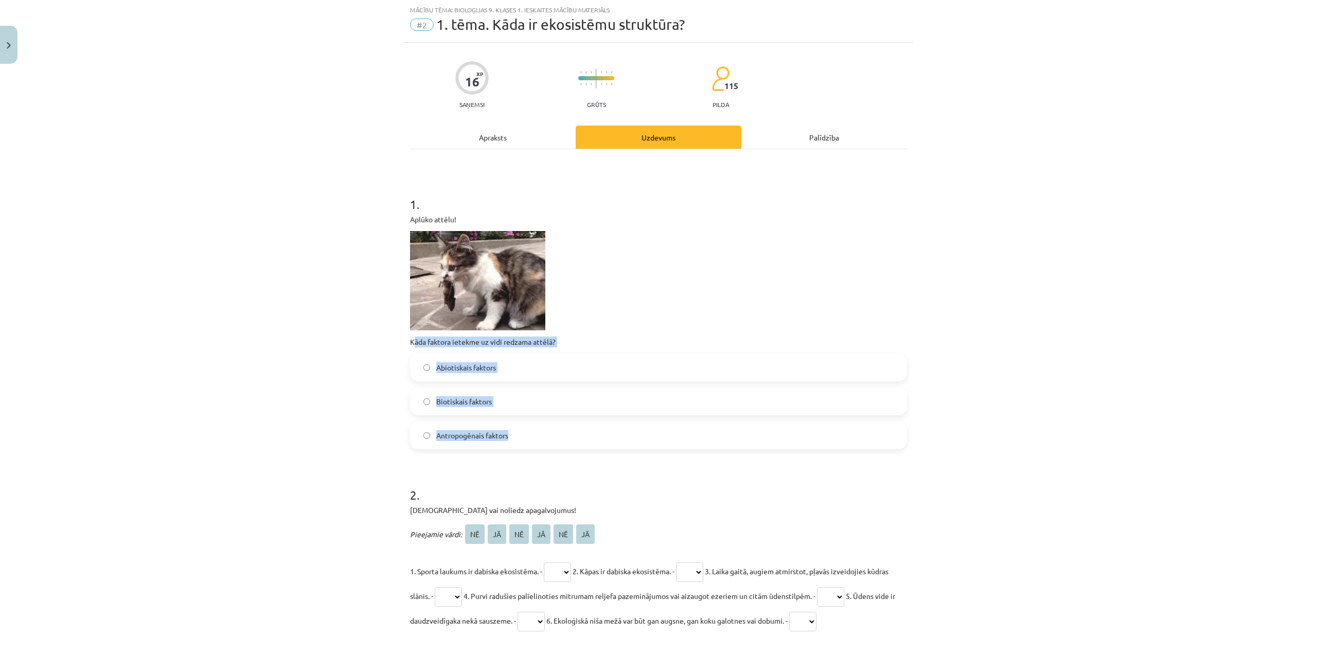
drag, startPoint x: 408, startPoint y: 337, endPoint x: 537, endPoint y: 433, distance: 160.3
click at [537, 433] on div "1 . Aplūko attēlu! Kāda faktora ietekme uz vidi redzama attēlā? Abiotiskais fak…" at bounding box center [658, 314] width 497 height 270
copy div "āda faktora ietekme uz vidi redzama attēlā? Abiotiskais faktors Biotiskais fakt…"
click at [738, 250] on p at bounding box center [658, 280] width 497 height 99
click at [652, 396] on label "Biotiskais faktors" at bounding box center [658, 401] width 495 height 26
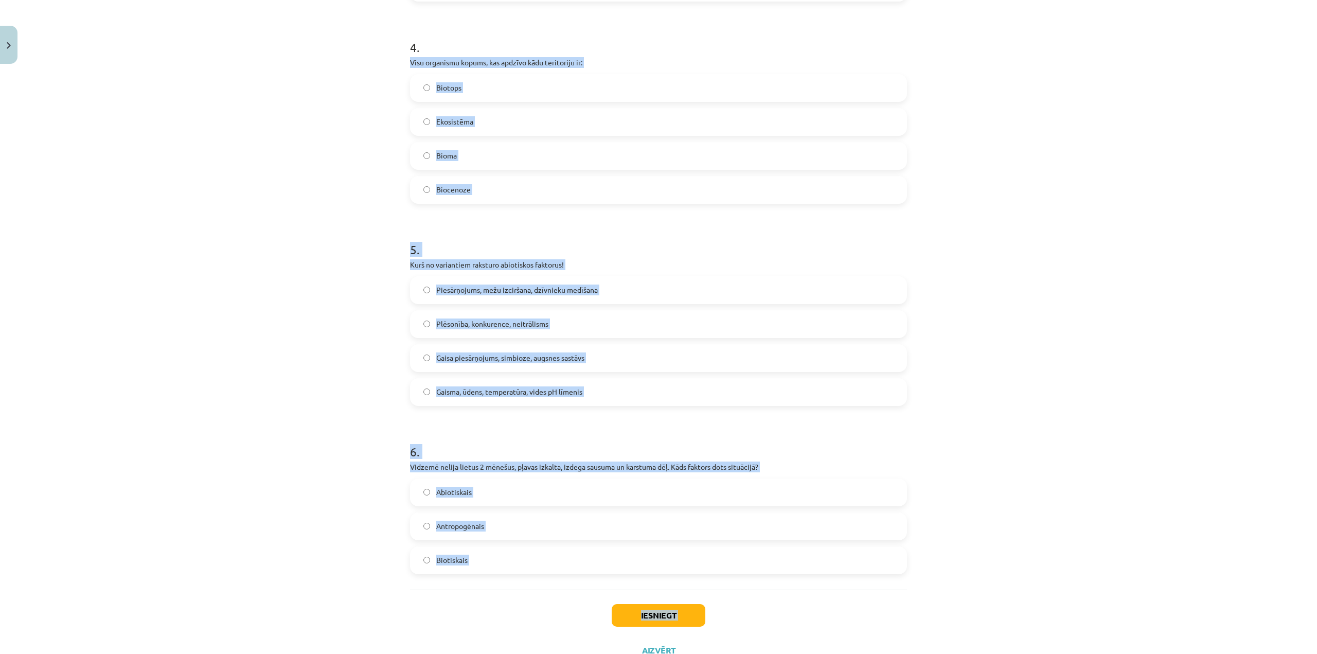
scroll to position [1006, 0]
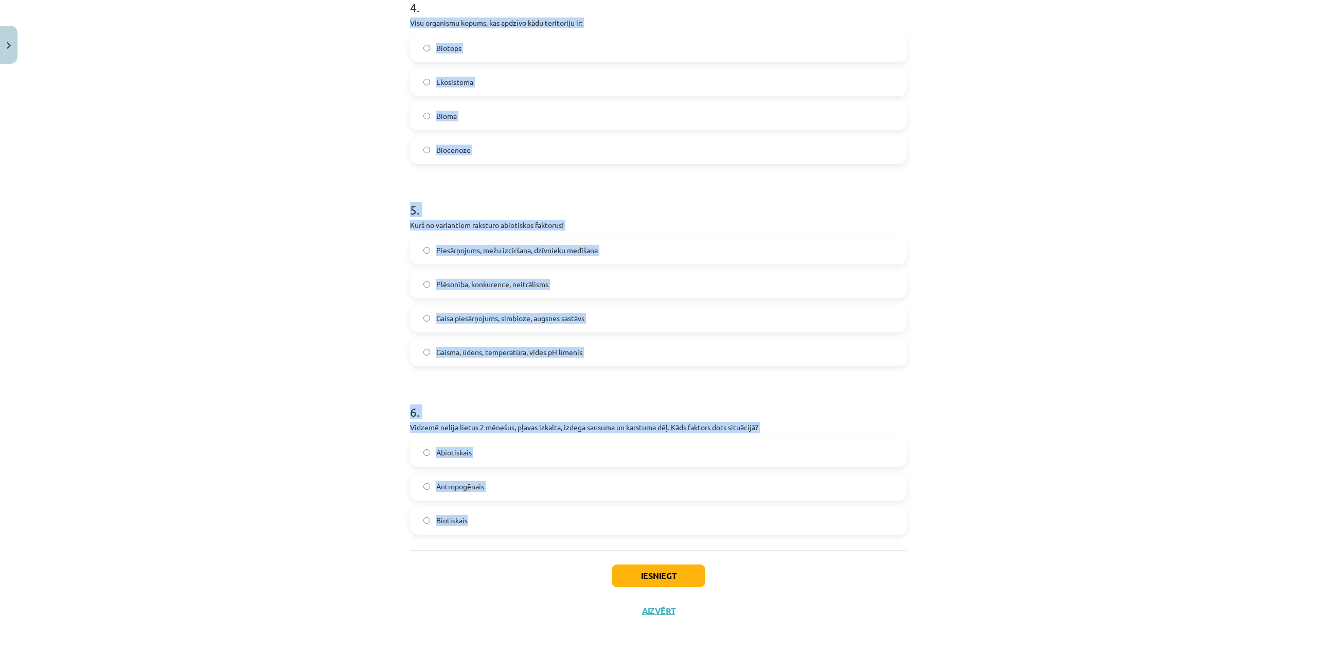
drag, startPoint x: 434, startPoint y: 301, endPoint x: 530, endPoint y: 533, distance: 251.6
copy form "Visu organismu kopums, kas apdzīvo kādu teritoriju ir: Biotops Ekosistēma Bioma…"
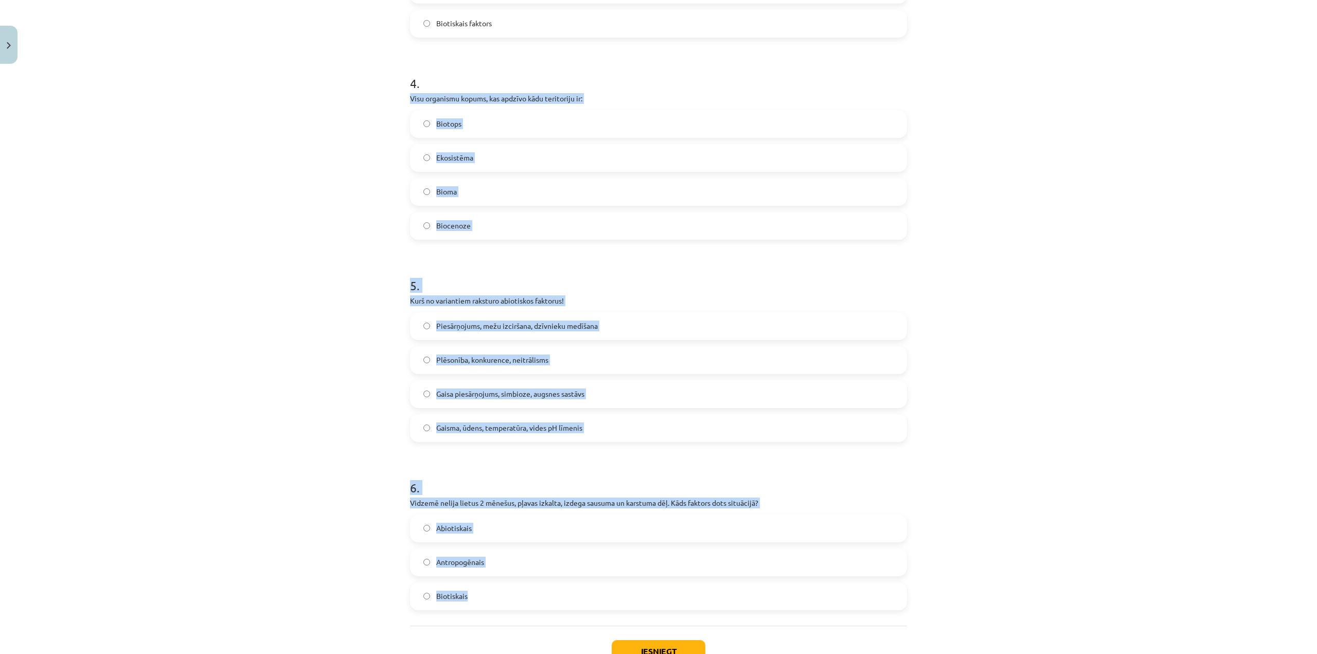
scroll to position [903, 0]
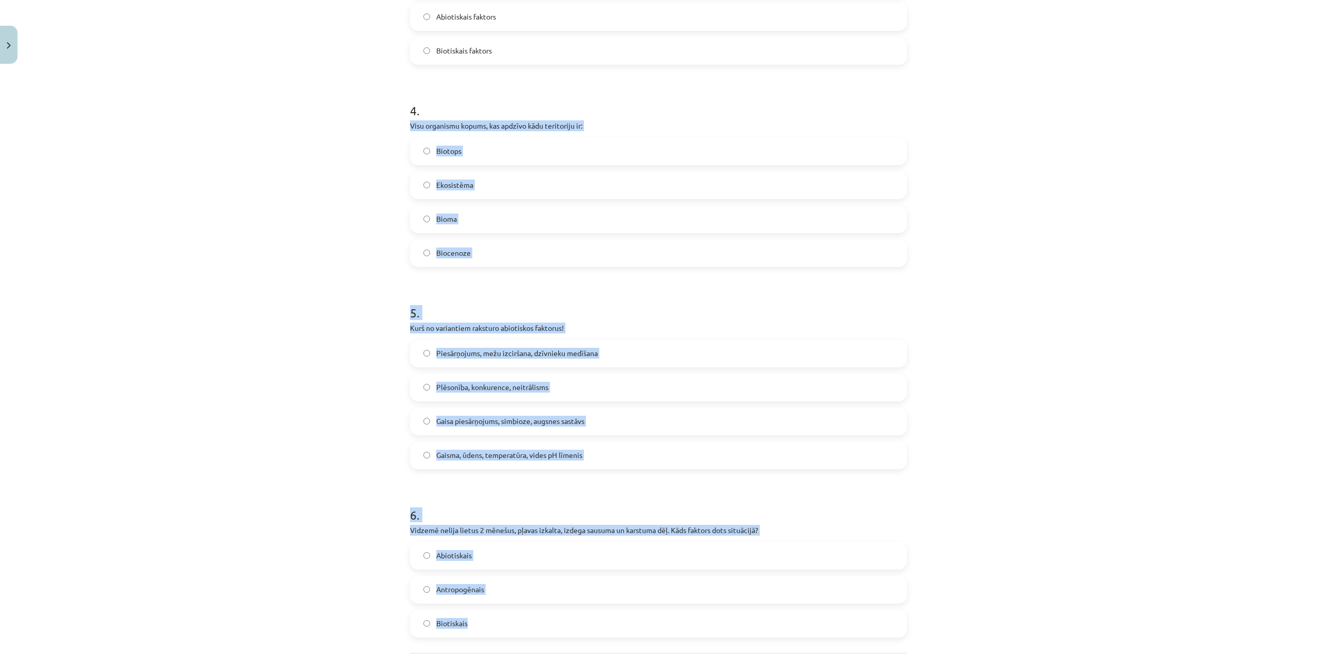
click at [493, 247] on label "Biocenoze" at bounding box center [658, 253] width 495 height 26
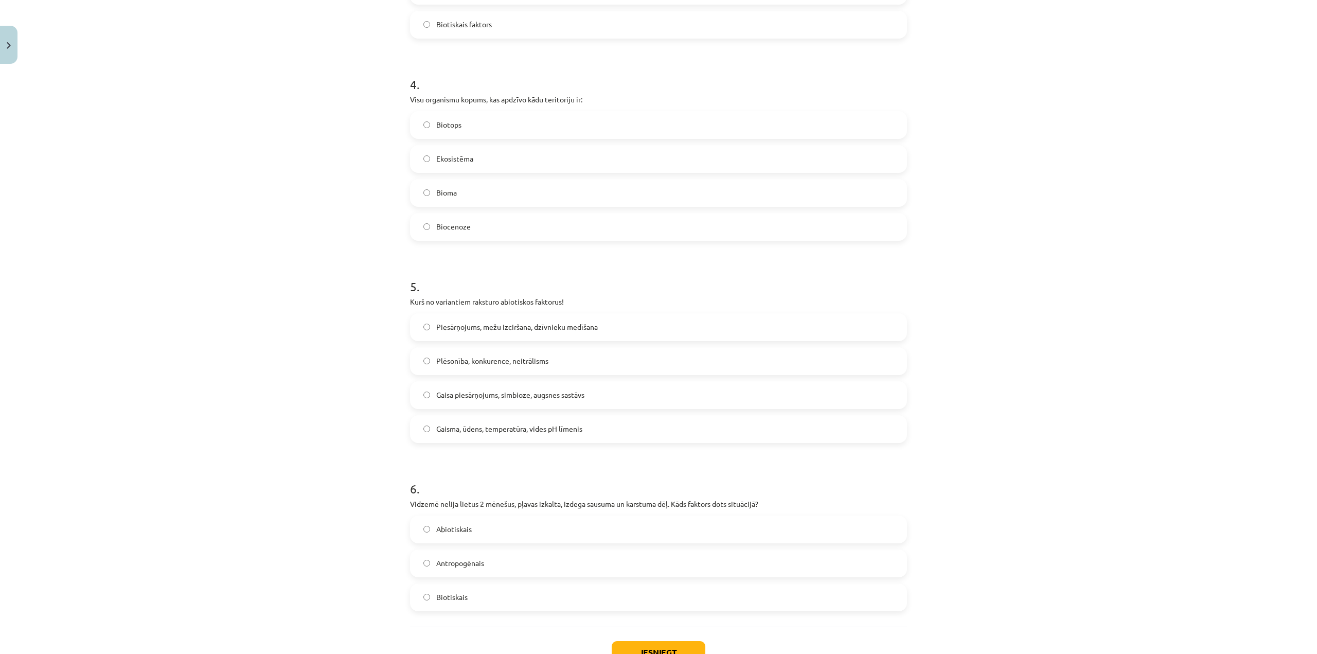
scroll to position [1006, 0]
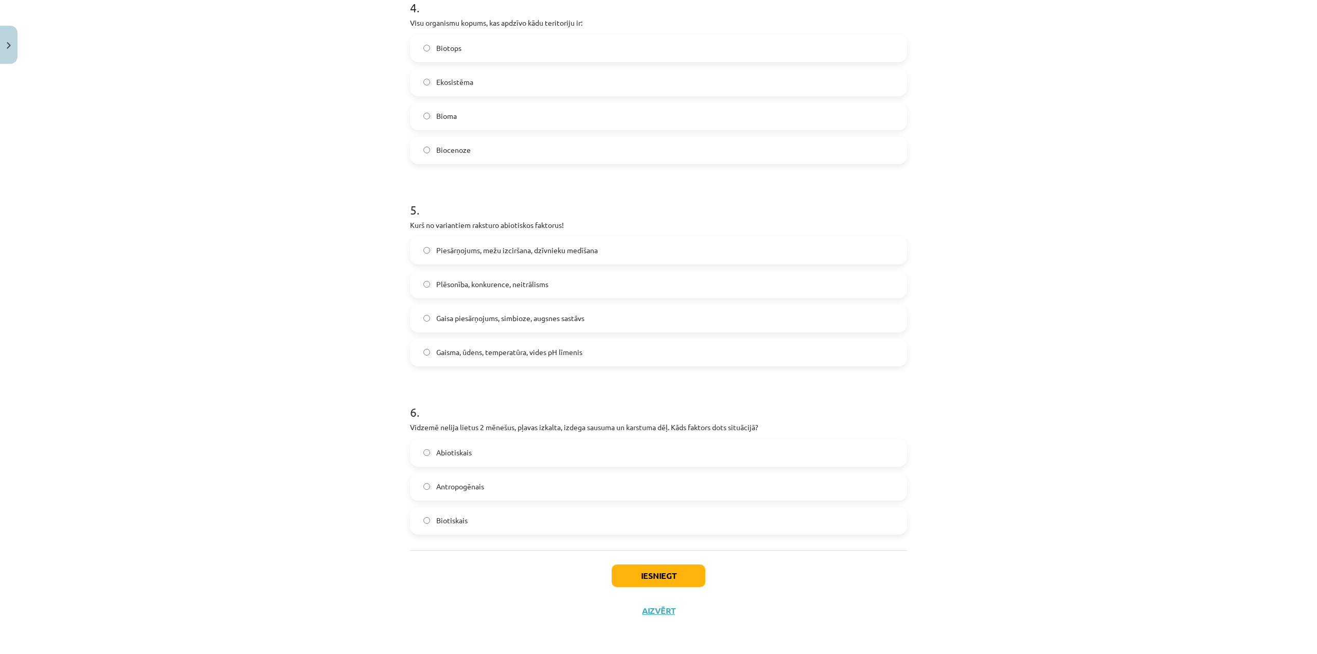
click at [485, 357] on span "Gaisma, ūdens, temperatūra, vides pH līmenis" at bounding box center [509, 352] width 146 height 11
click at [463, 456] on span "Abiotiskais" at bounding box center [453, 452] width 35 height 11
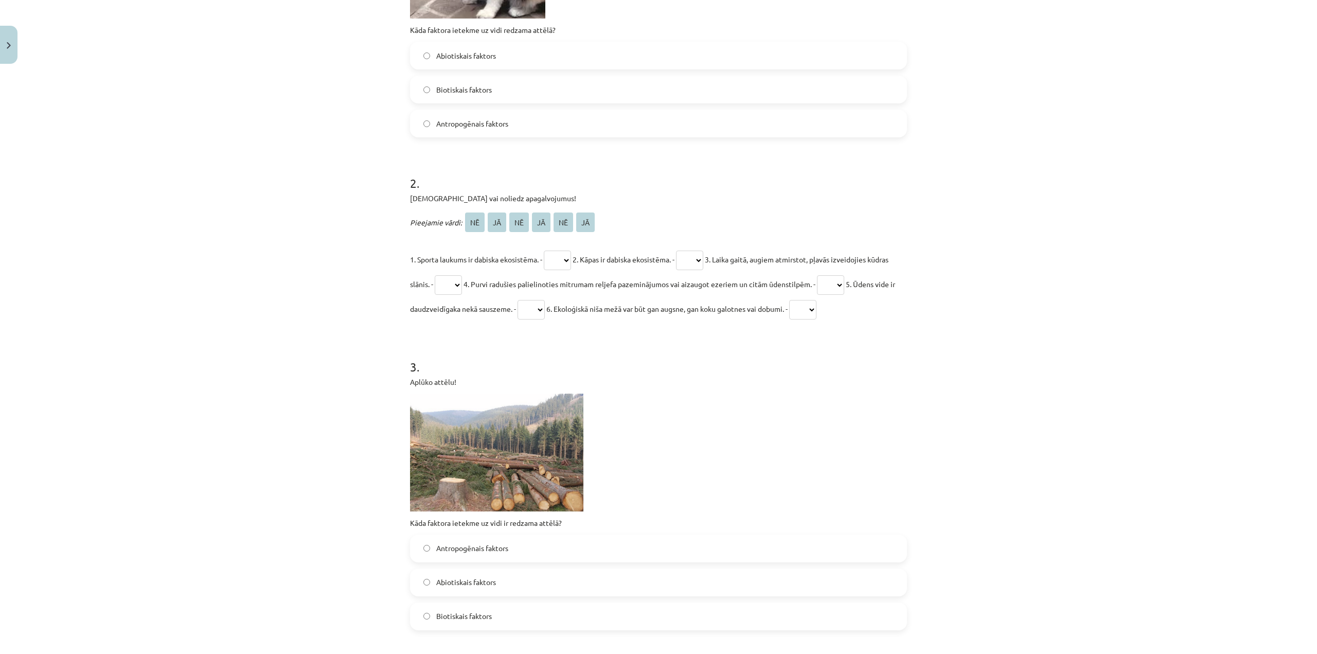
scroll to position [337, 0]
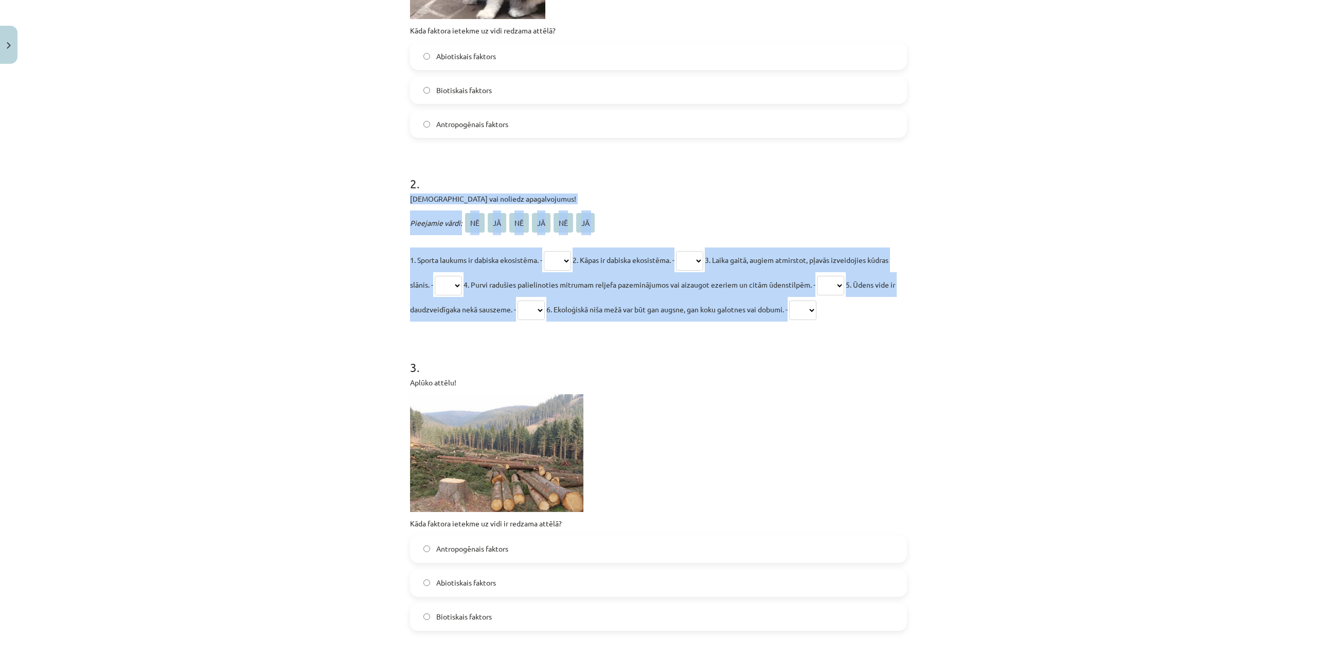
drag, startPoint x: 401, startPoint y: 194, endPoint x: 882, endPoint y: 319, distance: 497.5
click at [882, 319] on div "16 XP Saņemsi Grūts 115 pilda Apraksts Uzdevums Palīdzība 1 . Aplūko attēlu! Kā…" at bounding box center [658, 513] width 509 height 1565
copy div "Apstiprini vai noliedz apagalvojumus! Pieejamie vārdi: NĒ JĀ NĒ JĀ NĒ JĀ 1. Spo…"
click at [559, 254] on select "** ** ** ** ** **" at bounding box center [557, 261] width 27 height 20
select select "**"
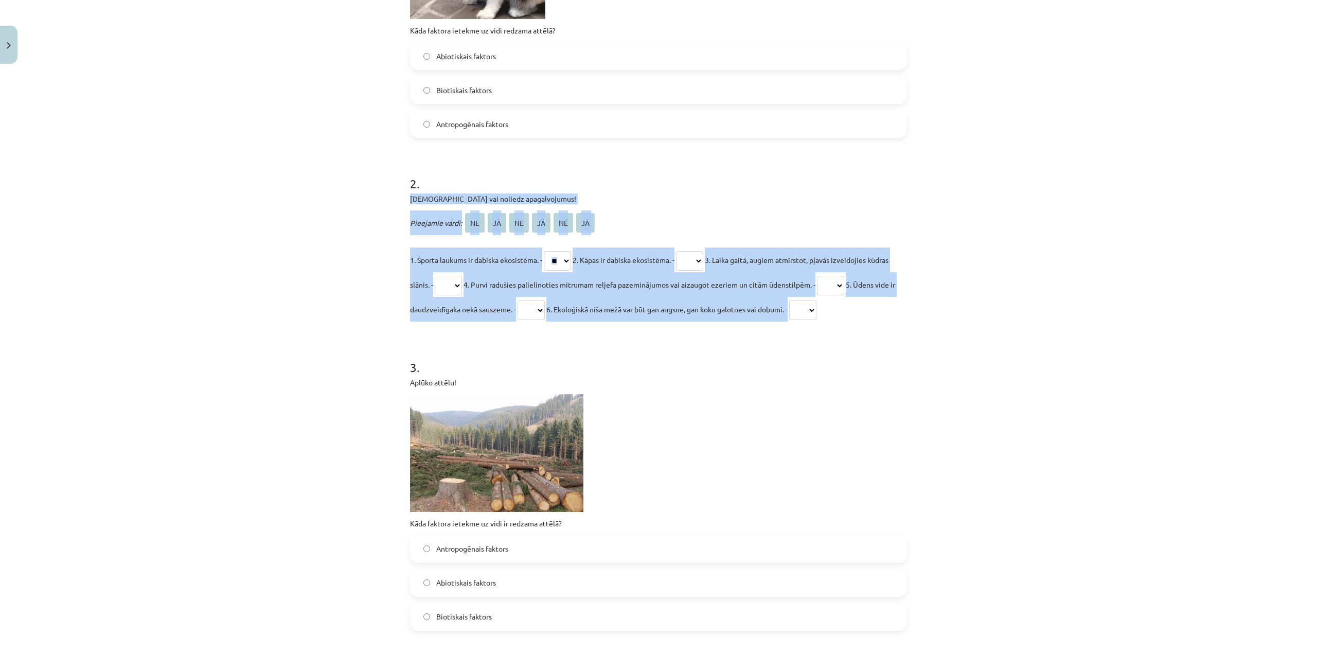
click at [544, 251] on select "** ** ** ** ** **" at bounding box center [557, 261] width 27 height 20
click at [700, 268] on select "** ** ** ** ** **" at bounding box center [689, 261] width 27 height 20
select select "**"
click at [686, 251] on select "** ** ** ** ** **" at bounding box center [689, 261] width 27 height 20
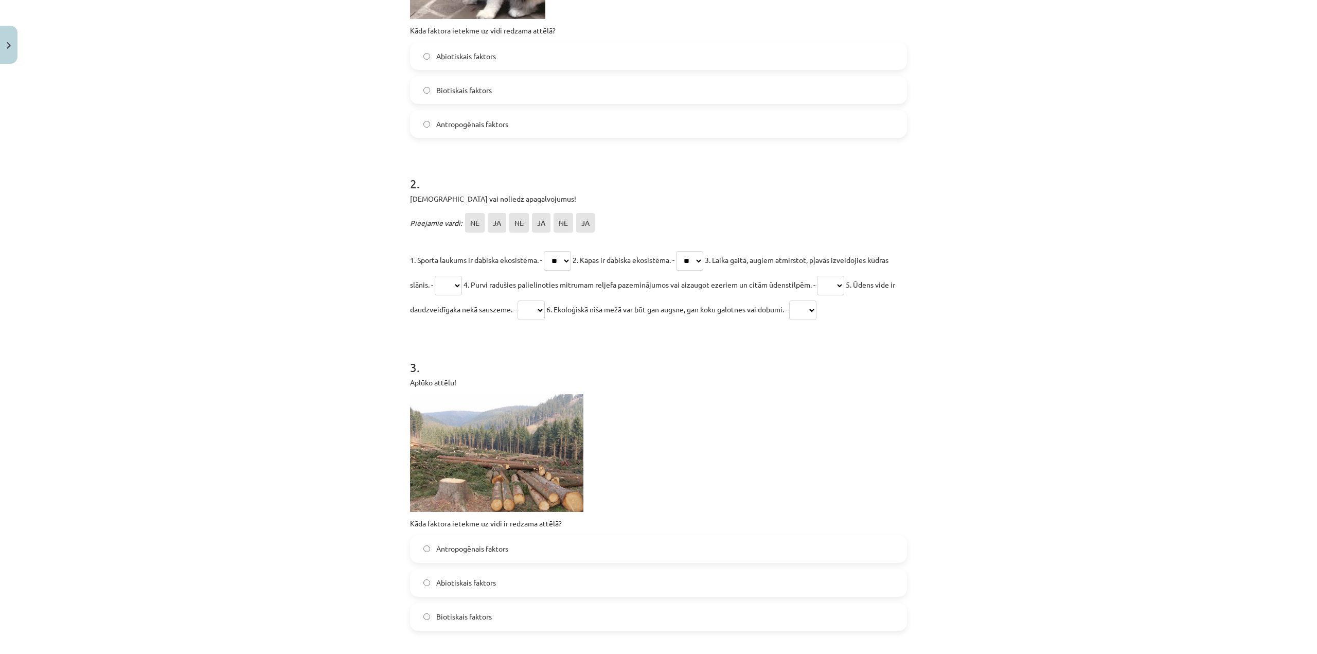
click at [786, 416] on p at bounding box center [658, 453] width 497 height 118
click at [462, 286] on select "** ** ** ** ** **" at bounding box center [448, 286] width 27 height 20
select select "**"
click at [456, 276] on select "** ** ** ** ** **" at bounding box center [448, 286] width 27 height 20
click at [844, 281] on select "** ** ** ** ** **" at bounding box center [830, 286] width 27 height 20
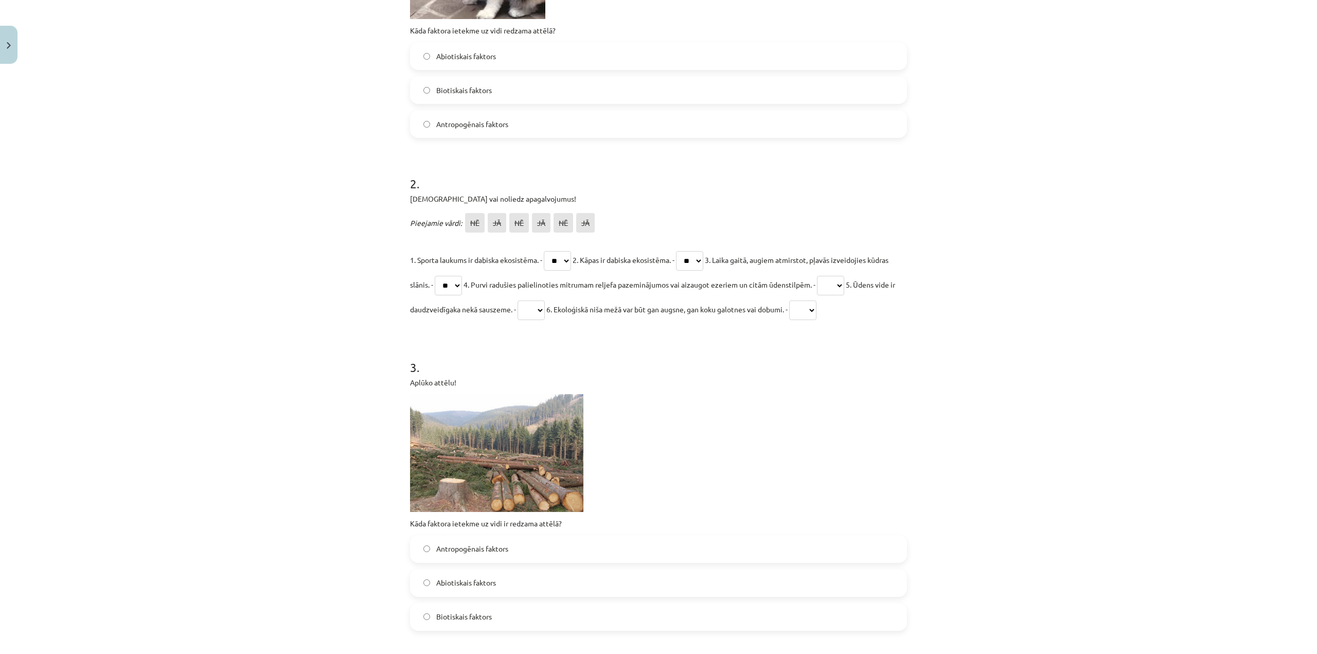
select select "**"
click at [844, 276] on select "** ** ** ** ** **" at bounding box center [830, 286] width 27 height 20
click at [545, 300] on select "** ** ** ** ** **" at bounding box center [531, 310] width 27 height 20
select select "**"
click at [545, 300] on select "** ** ** ** ** **" at bounding box center [531, 310] width 27 height 20
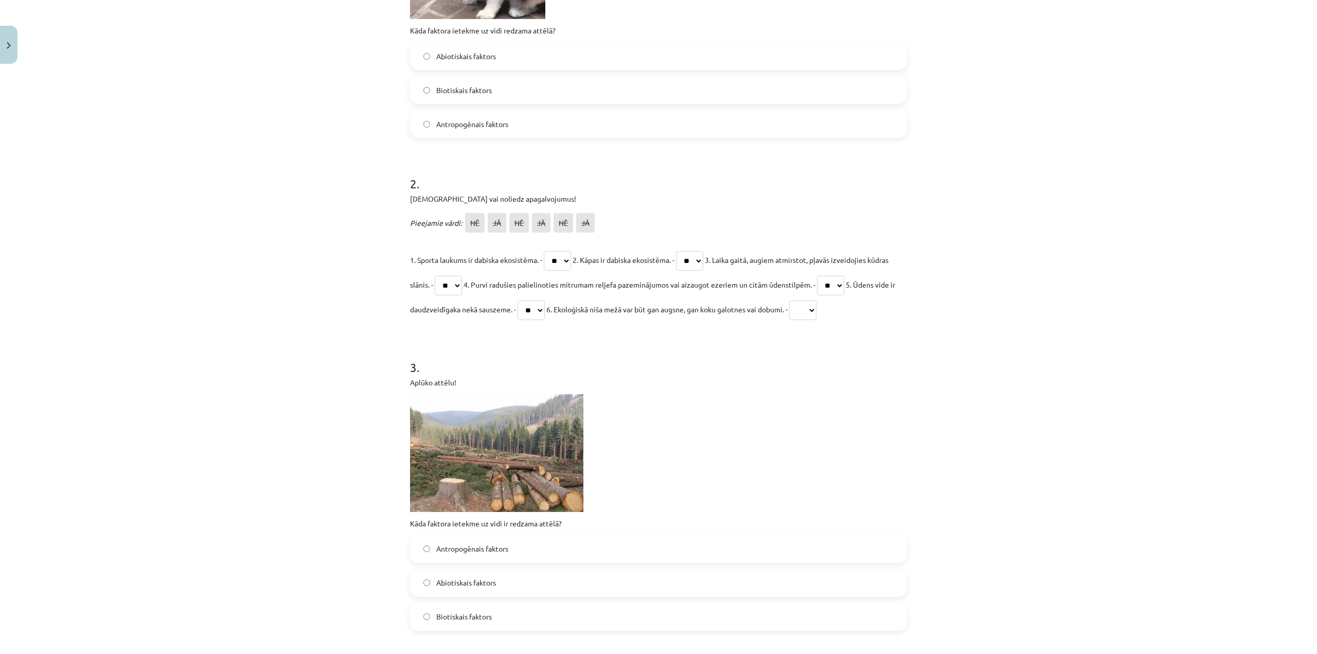
click at [816, 305] on select "** ** ** ** ** **" at bounding box center [802, 310] width 27 height 20
select select "**"
click at [816, 300] on select "** ** ** ** ** **" at bounding box center [802, 310] width 27 height 20
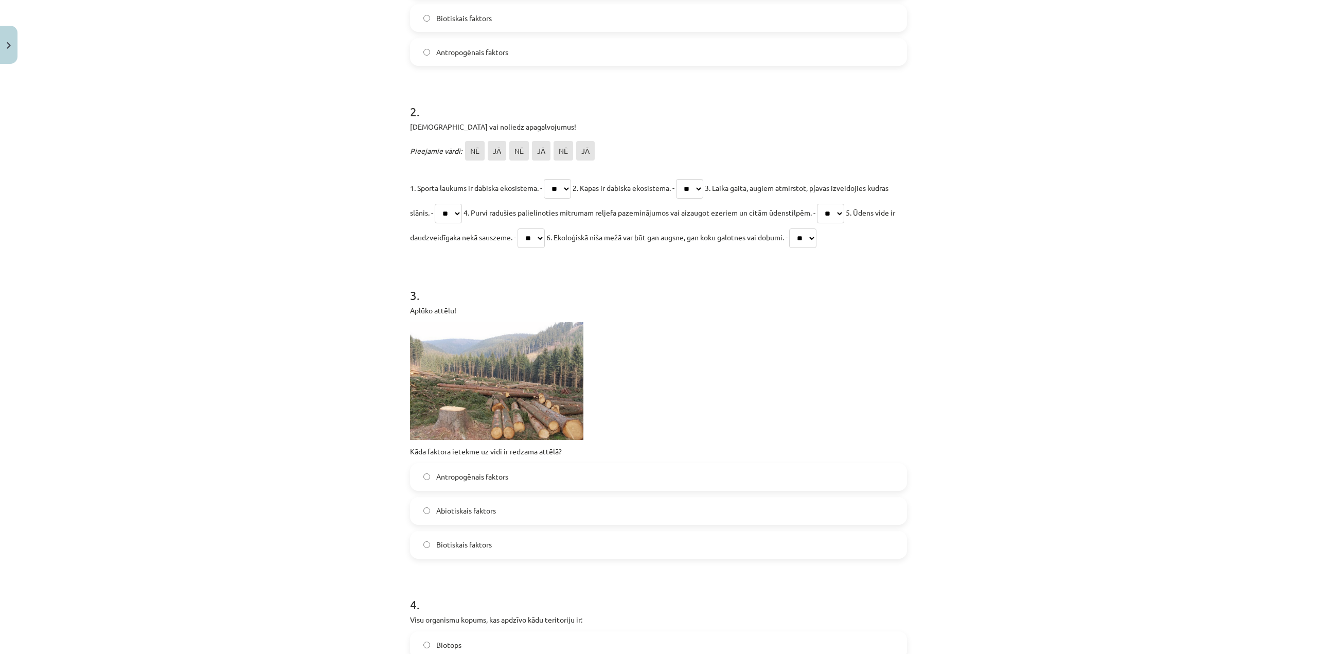
scroll to position [440, 0]
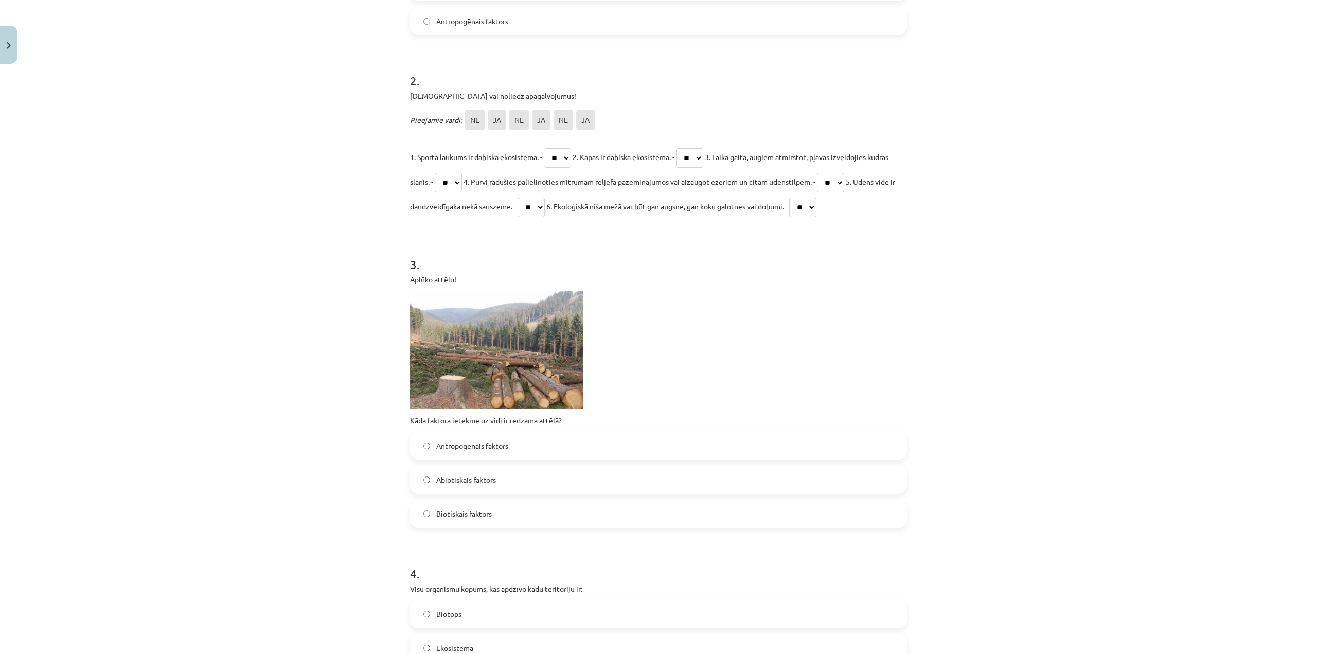
click at [542, 446] on label "Antropogēnais faktors" at bounding box center [658, 446] width 495 height 26
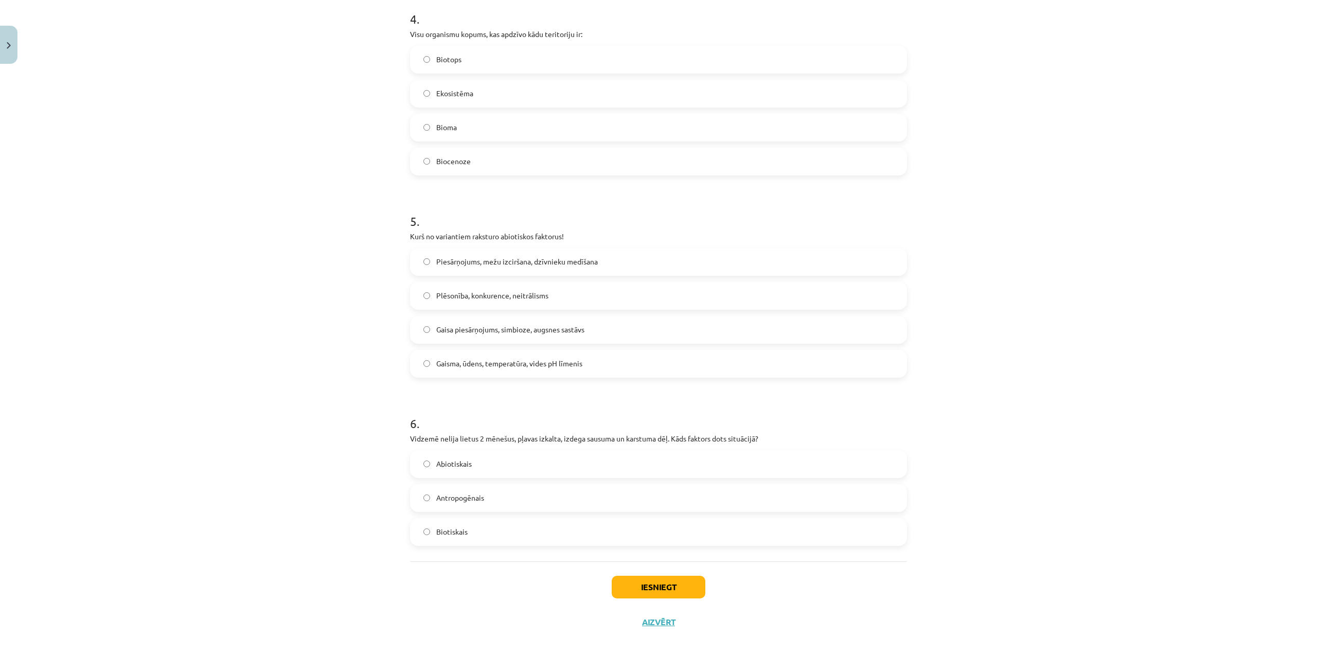
scroll to position [1006, 0]
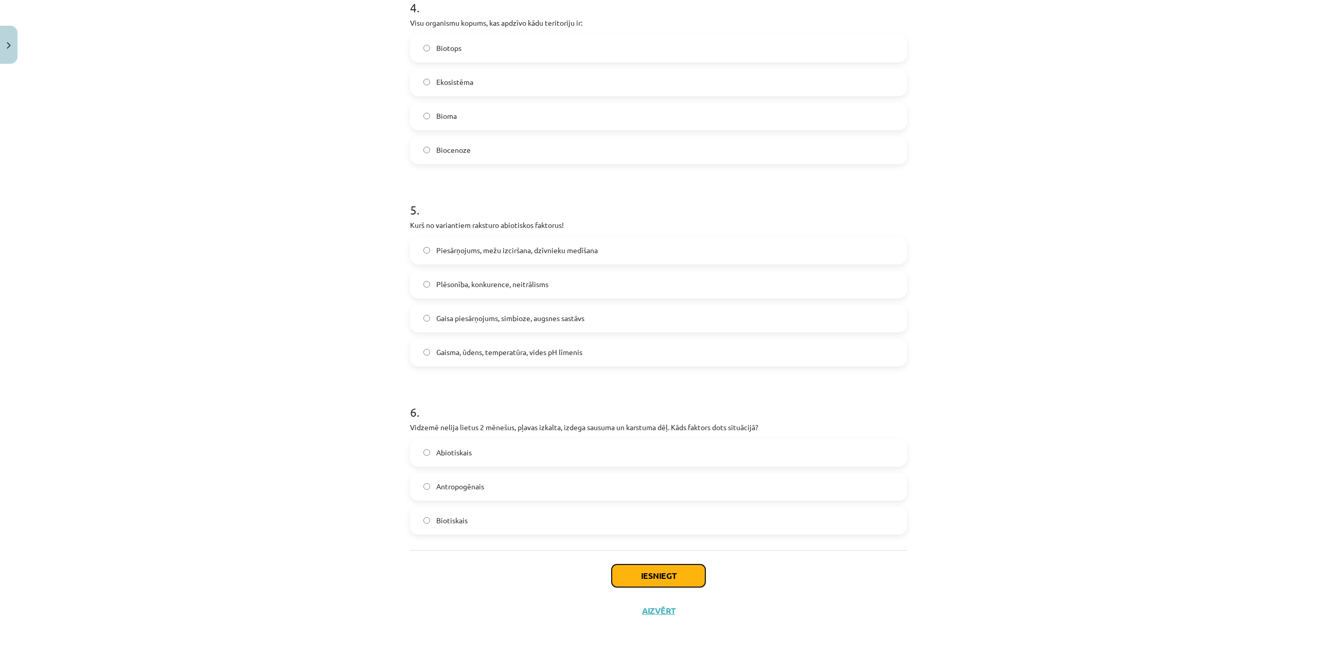
click at [642, 577] on button "Iesniegt" at bounding box center [659, 575] width 94 height 23
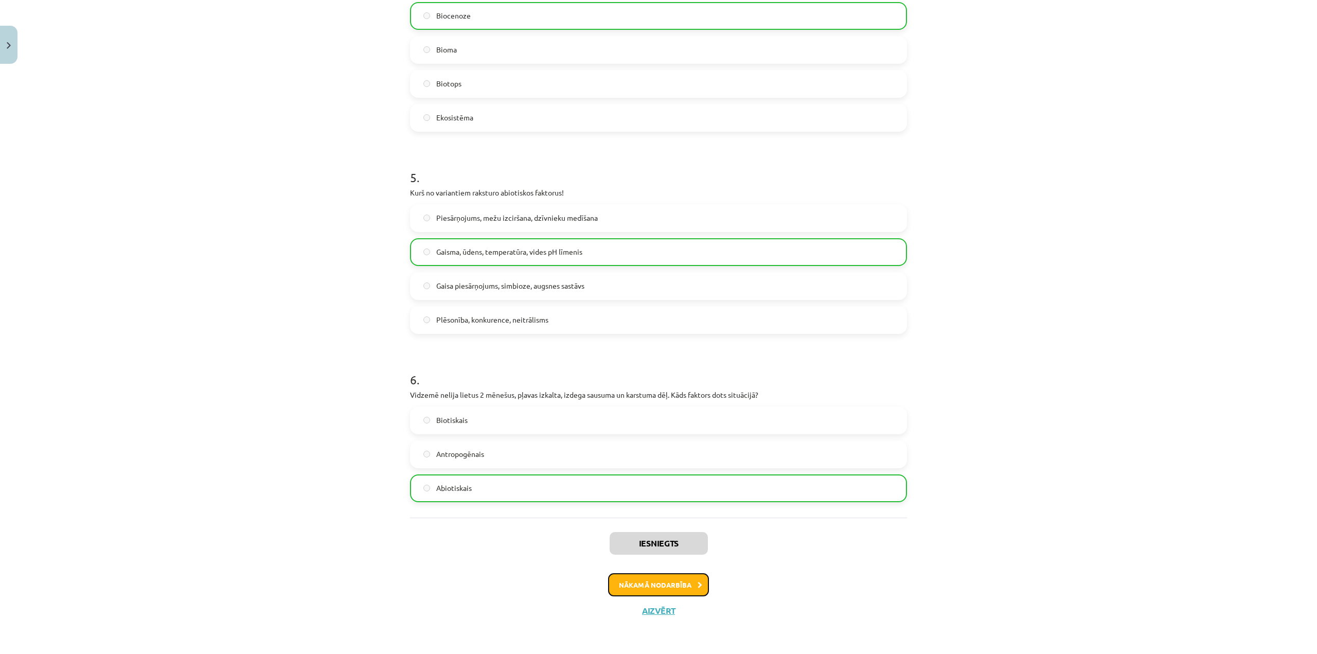
click at [651, 589] on button "Nākamā nodarbība" at bounding box center [658, 585] width 101 height 24
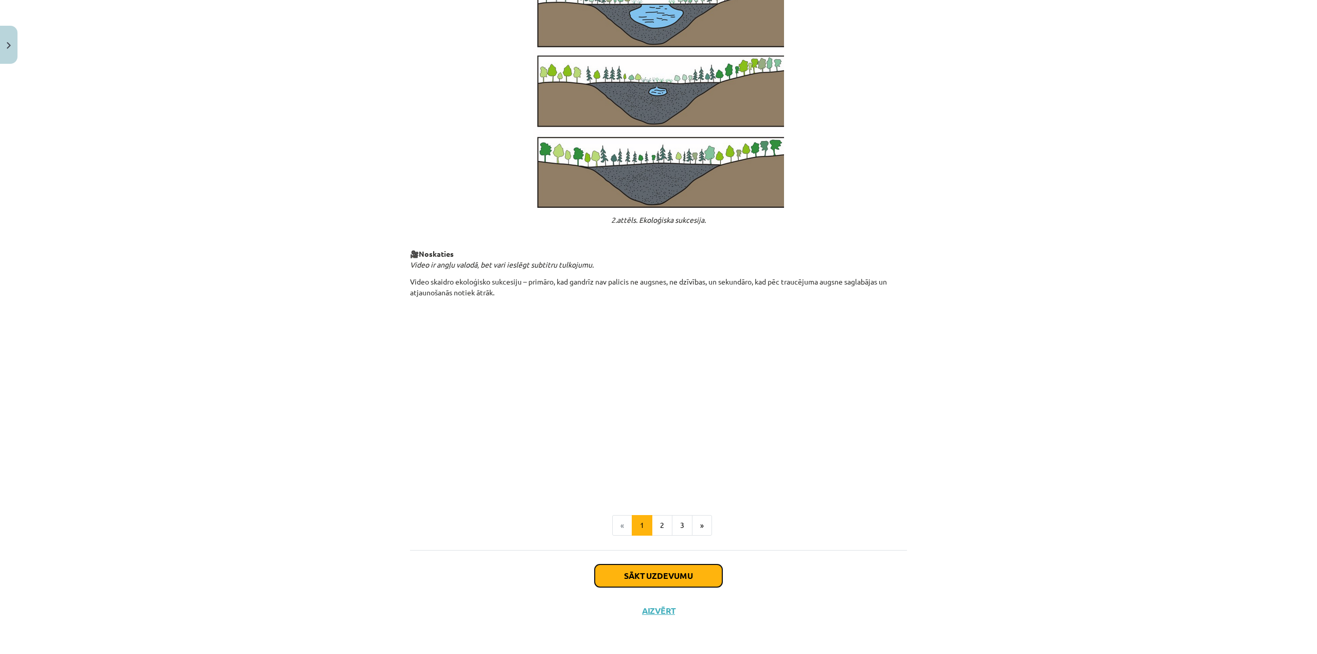
click at [709, 580] on button "Sākt uzdevumu" at bounding box center [659, 575] width 128 height 23
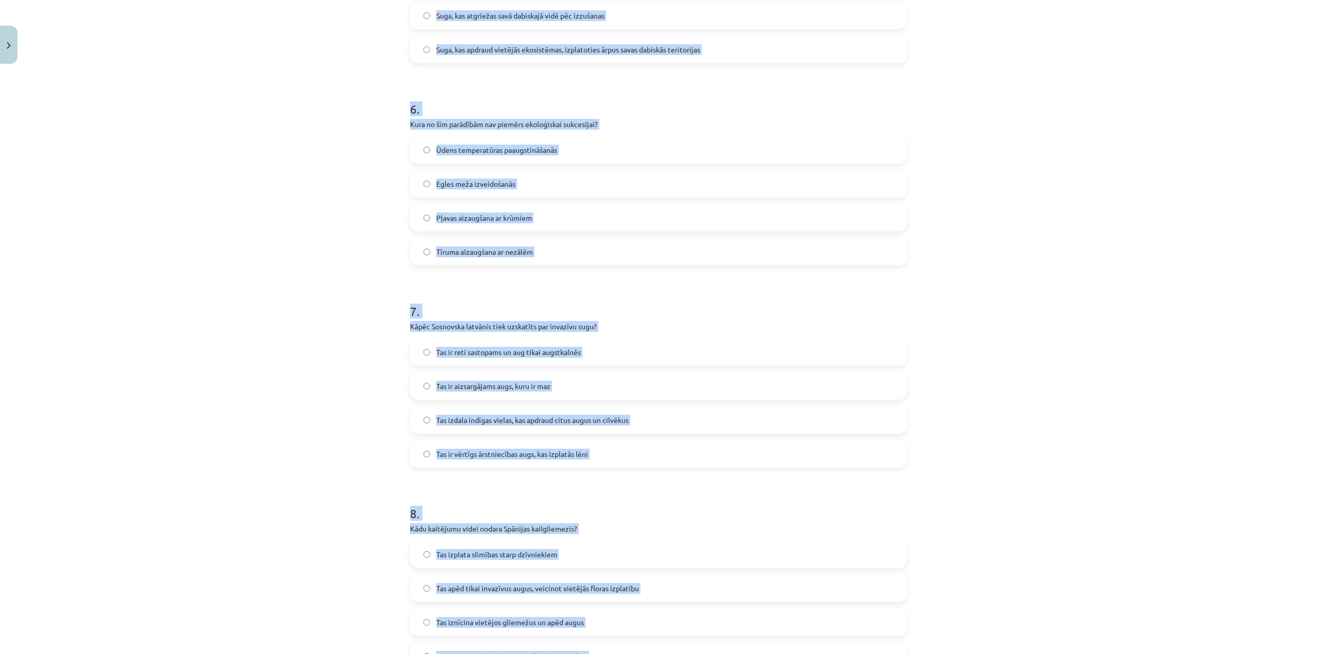
scroll to position [1267, 0]
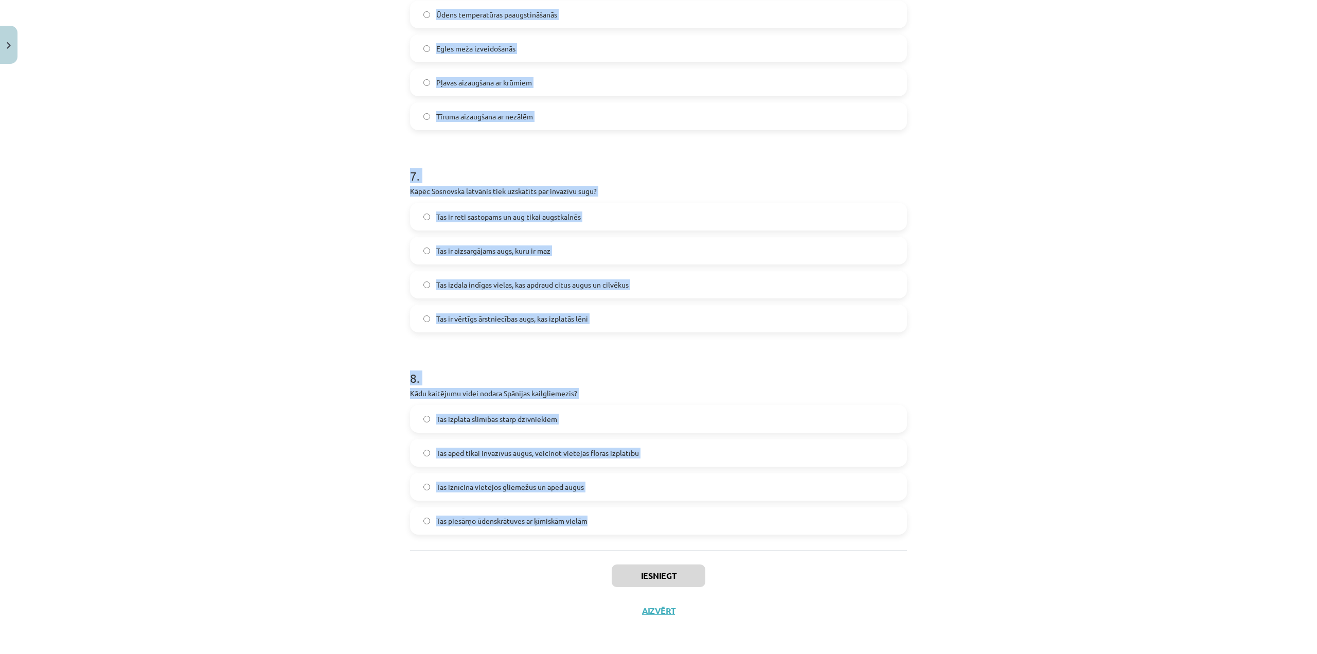
drag, startPoint x: 402, startPoint y: 210, endPoint x: 627, endPoint y: 530, distance: 391.1
copy form "1 . Kura no šīm stadijām ir daļa no ekoloģiskās sukcesijas procesa? Okeāna līme…"
click at [253, 171] on div "Mācību tēma: Bioloģijas 9. klases 1. ieskaites mācību materiāls #3 2. tēma. Kā …" at bounding box center [658, 327] width 1317 height 654
click at [282, 184] on div "Mācību tēma: Bioloģijas 9. klases 1. ieskaites mācību materiāls #3 2. tēma. Kā …" at bounding box center [658, 327] width 1317 height 654
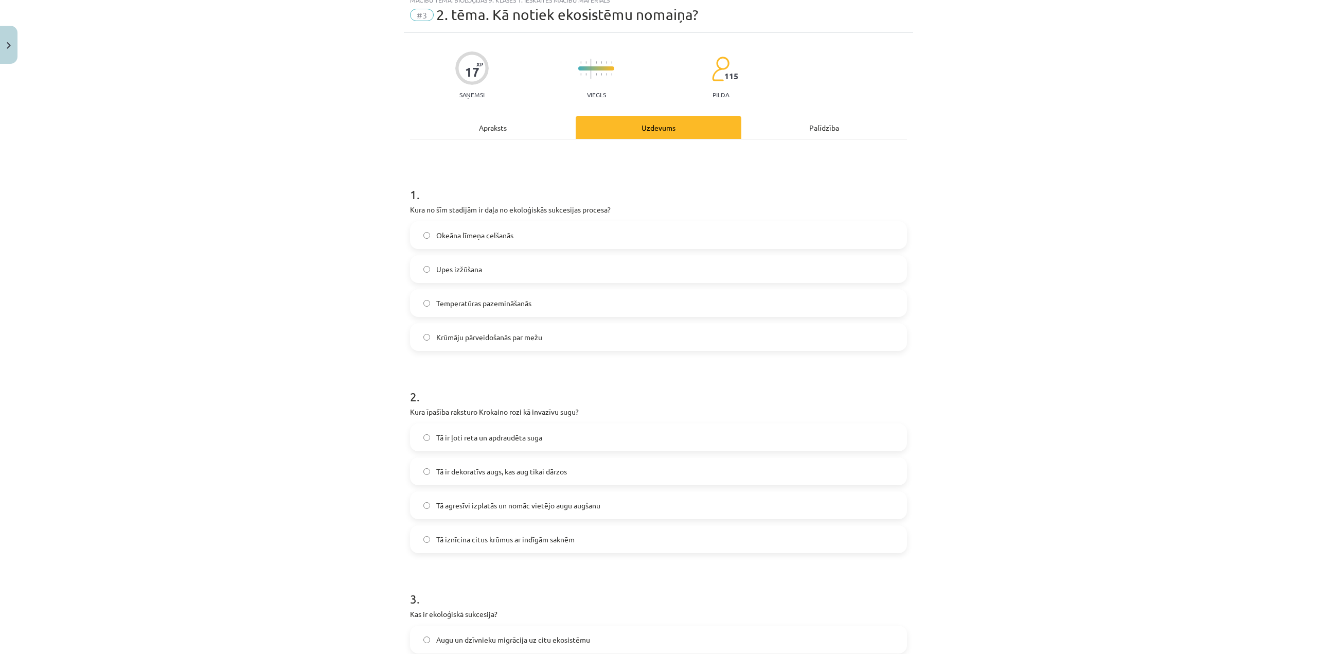
scroll to position [0, 0]
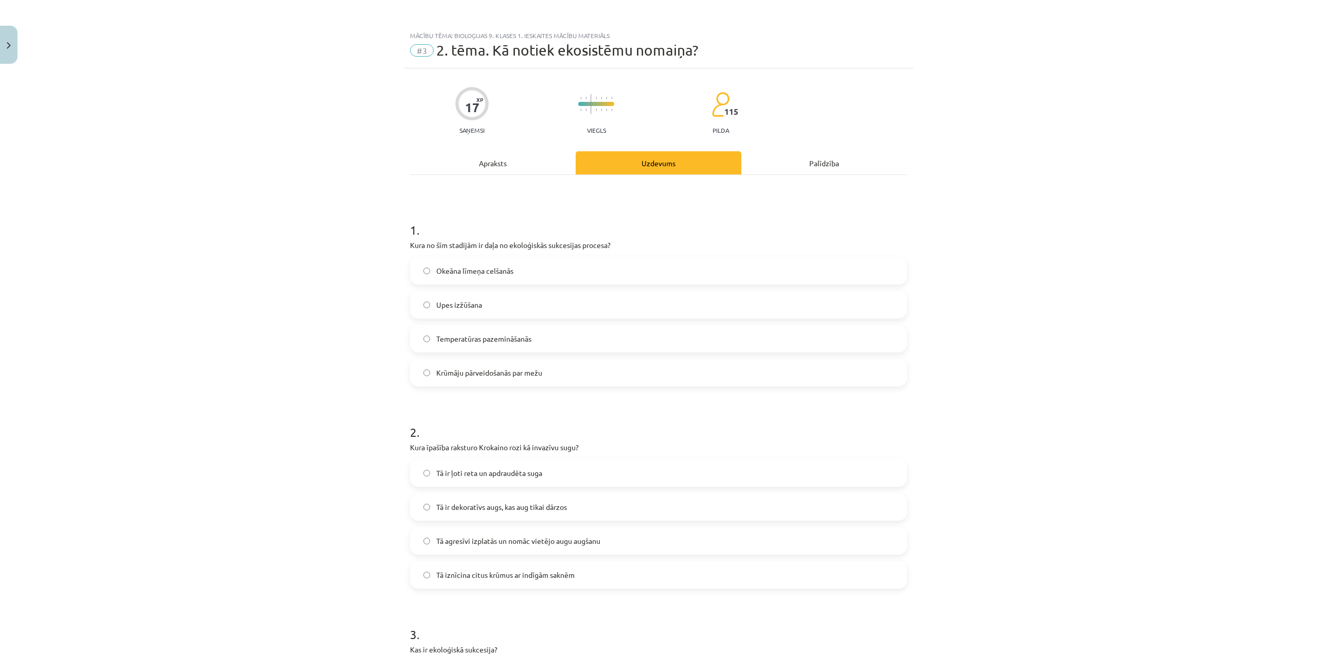
click at [548, 376] on label "Krūmāju pārveidošanās par mežu" at bounding box center [658, 373] width 495 height 26
click at [579, 544] on span "Tā agresīvi izplatās un nomāc vietējo augu augšanu" at bounding box center [518, 541] width 164 height 11
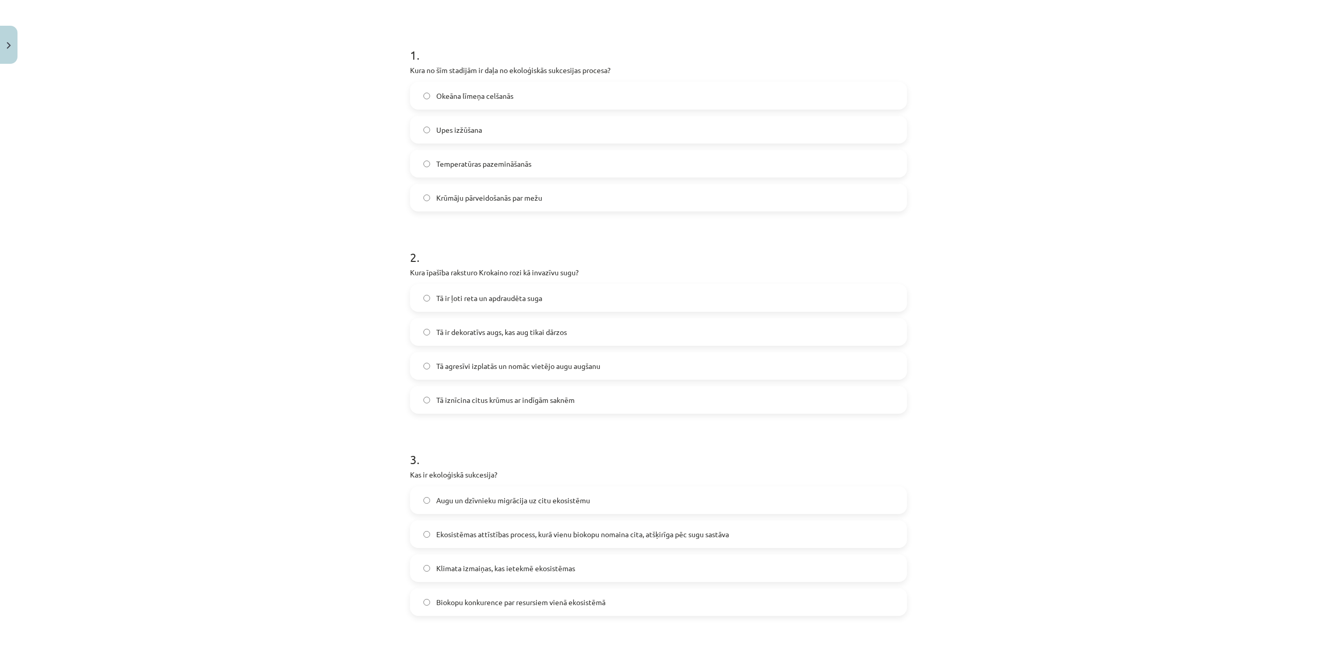
scroll to position [257, 0]
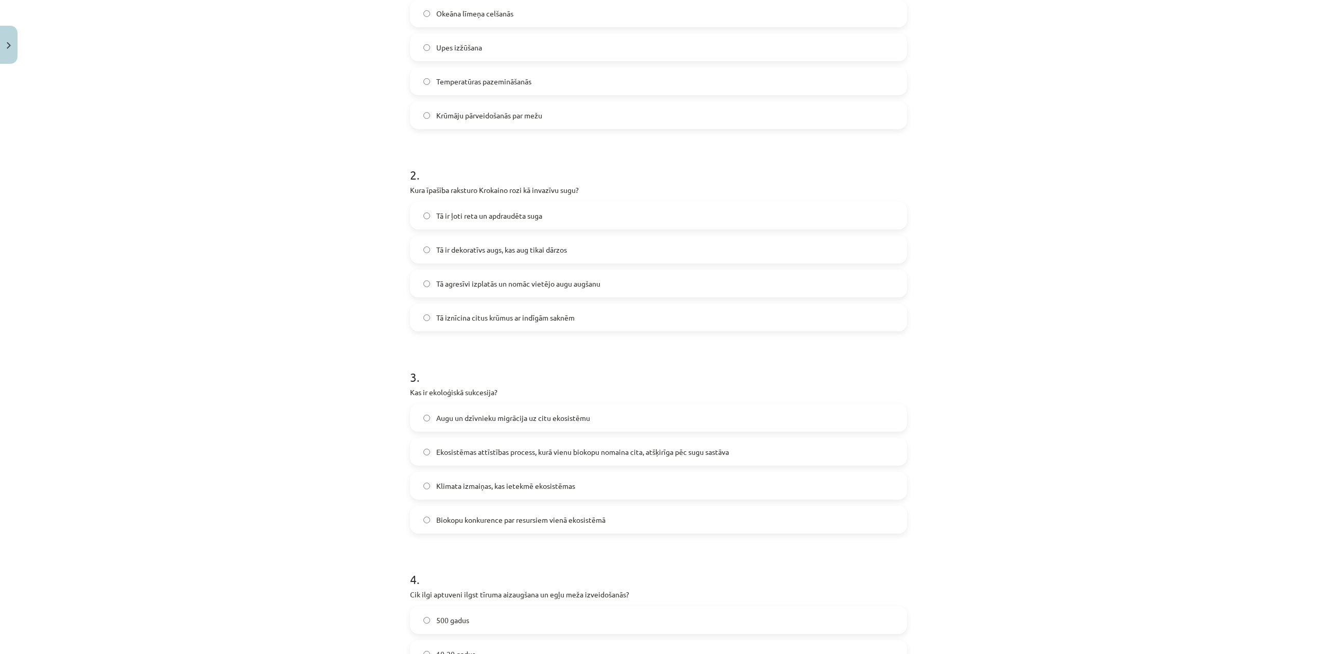
click at [634, 455] on span "Ekosistēmas attīstības process, kurā vienu biokopu nomaina cita, atšķirīga pēc …" at bounding box center [582, 452] width 293 height 11
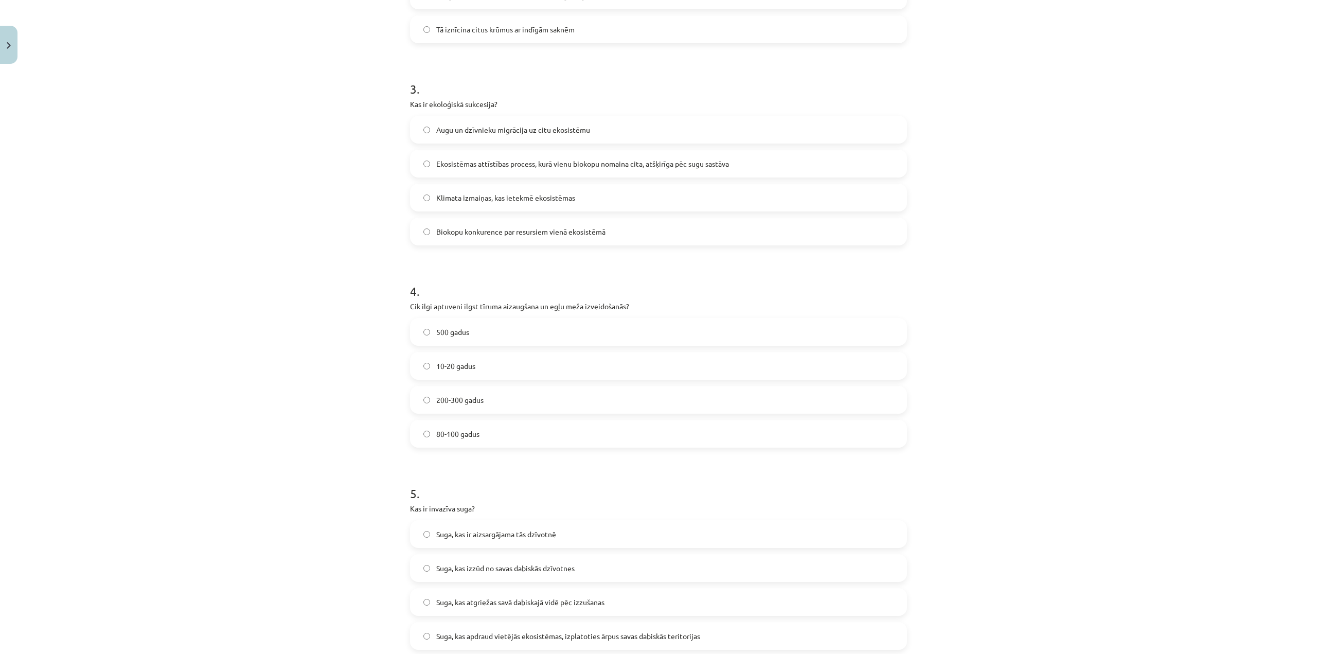
scroll to position [566, 0]
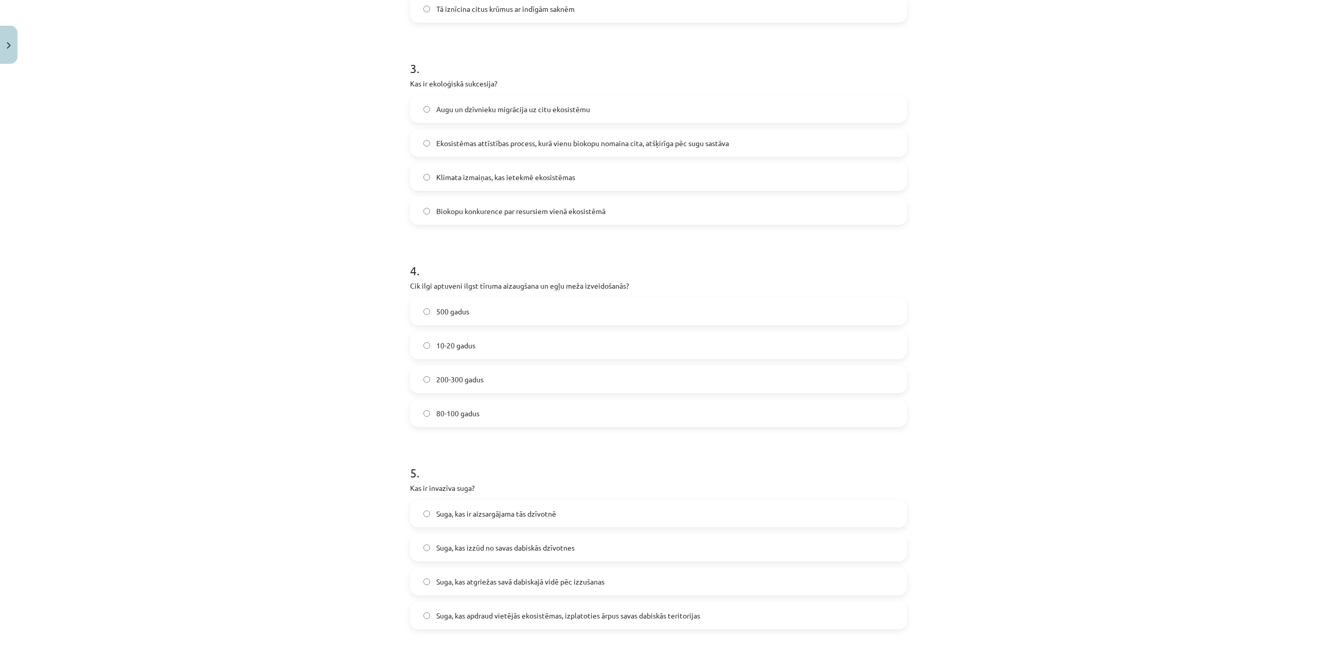
click at [475, 381] on span "200-300 gadus" at bounding box center [459, 379] width 47 height 11
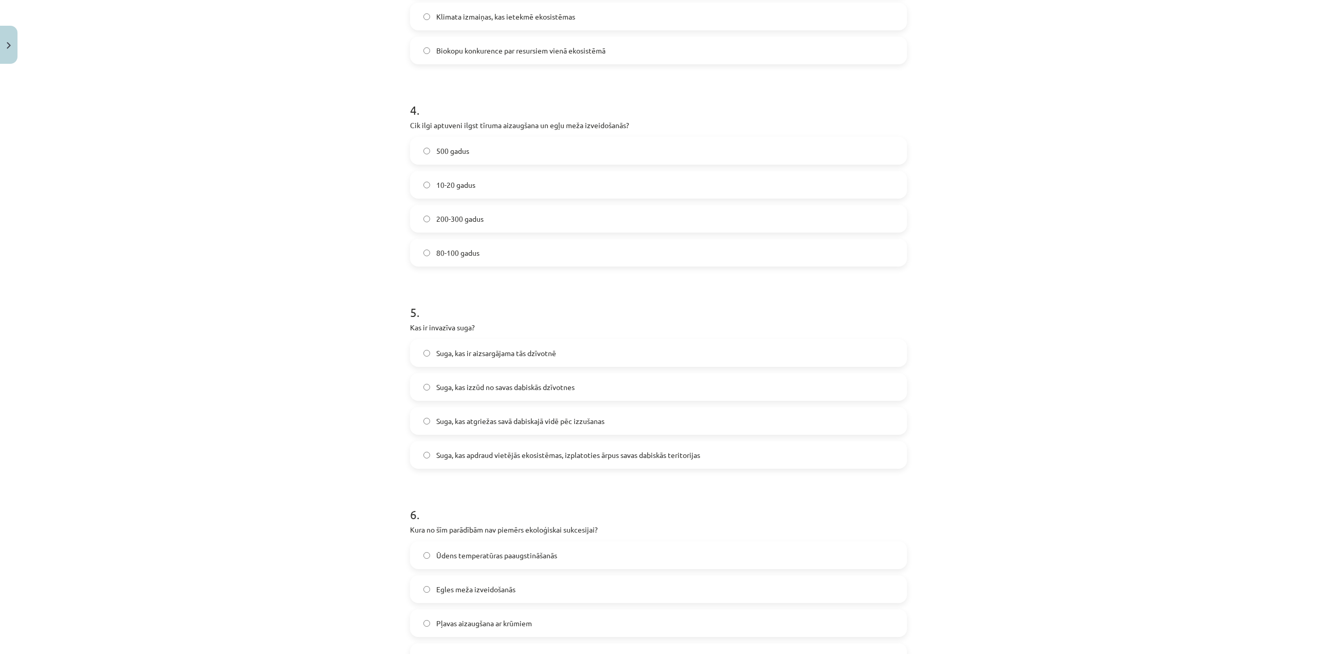
scroll to position [772, 0]
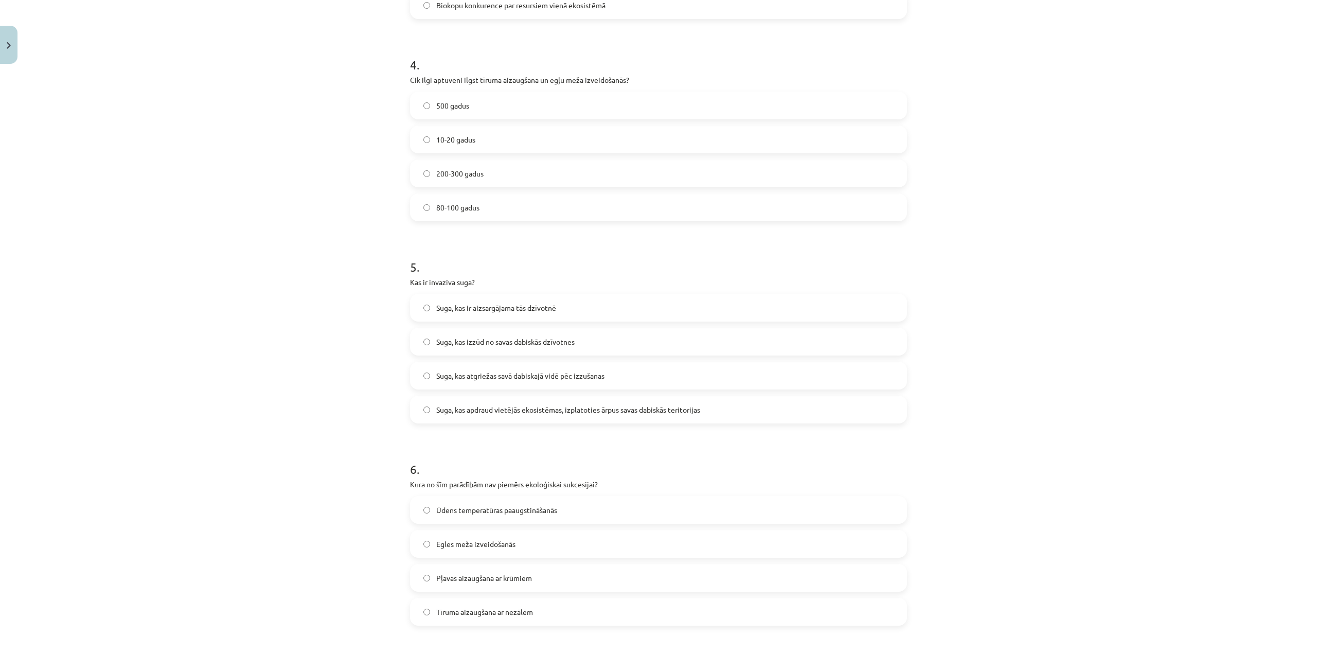
click at [629, 414] on span "Suga, kas apdraud vietējās ekosistēmas, izplatoties ārpus savas dabiskās terito…" at bounding box center [568, 409] width 264 height 11
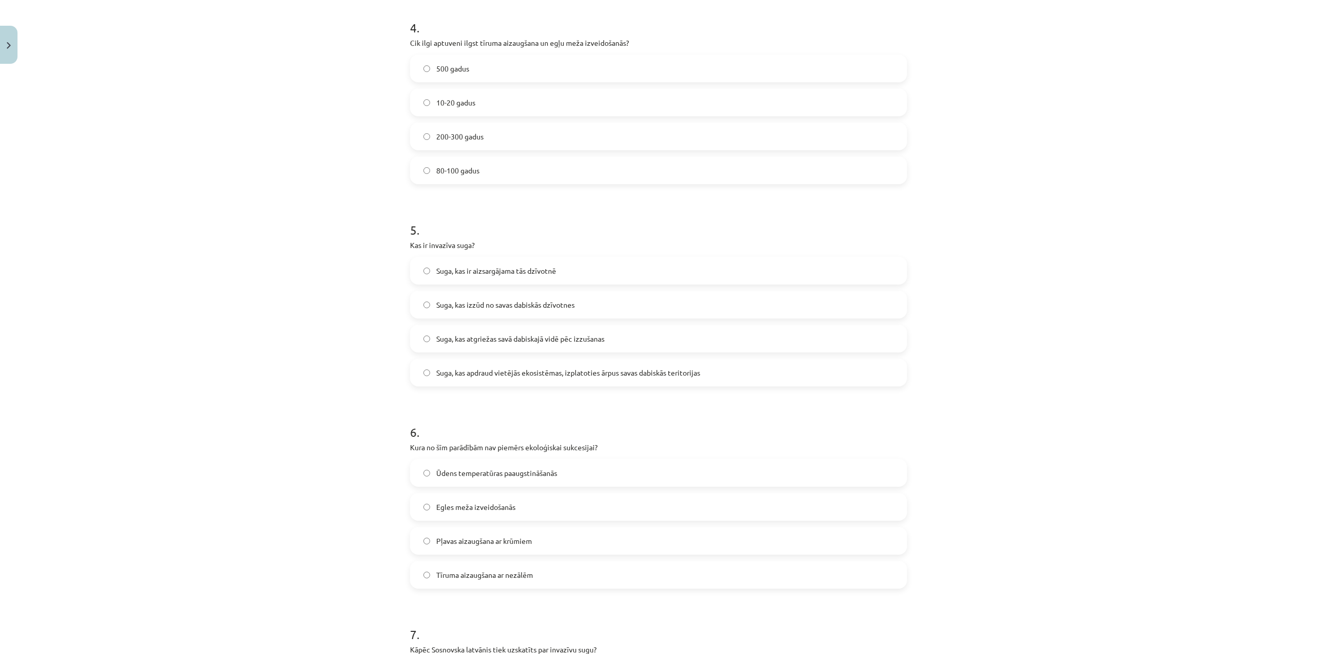
scroll to position [926, 0]
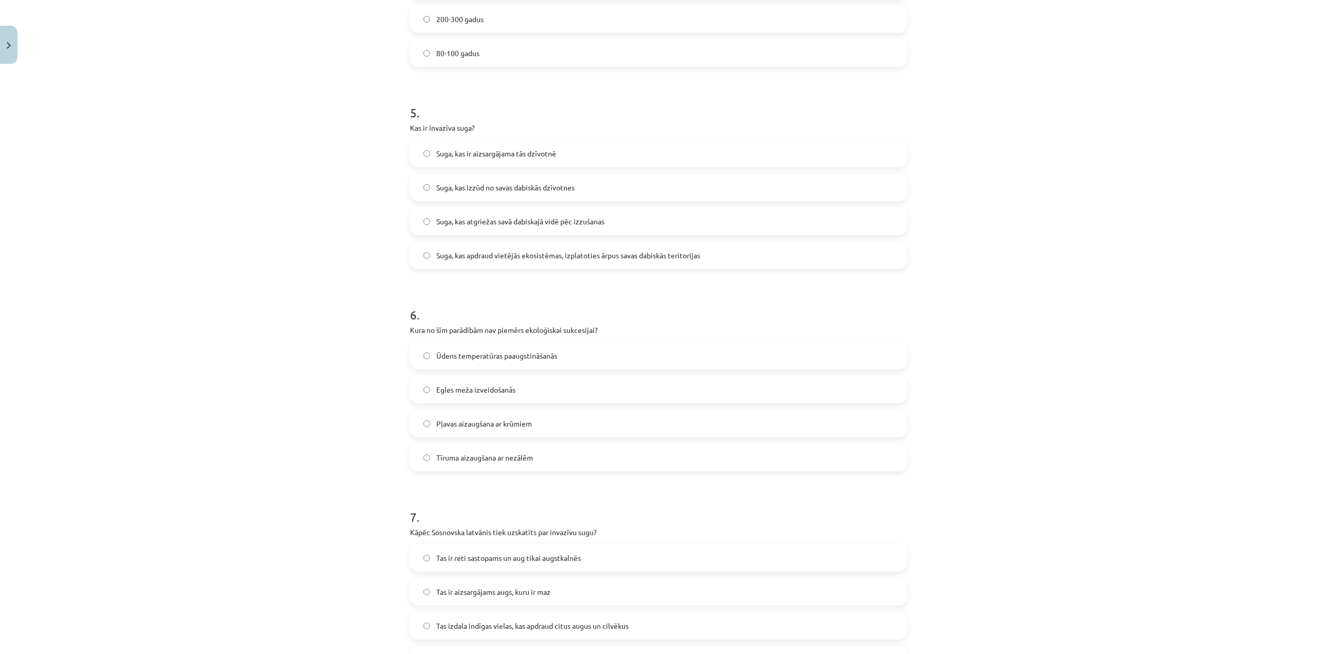
click at [557, 350] on label "Ūdens temperatūras paaugstināšanās" at bounding box center [658, 356] width 495 height 26
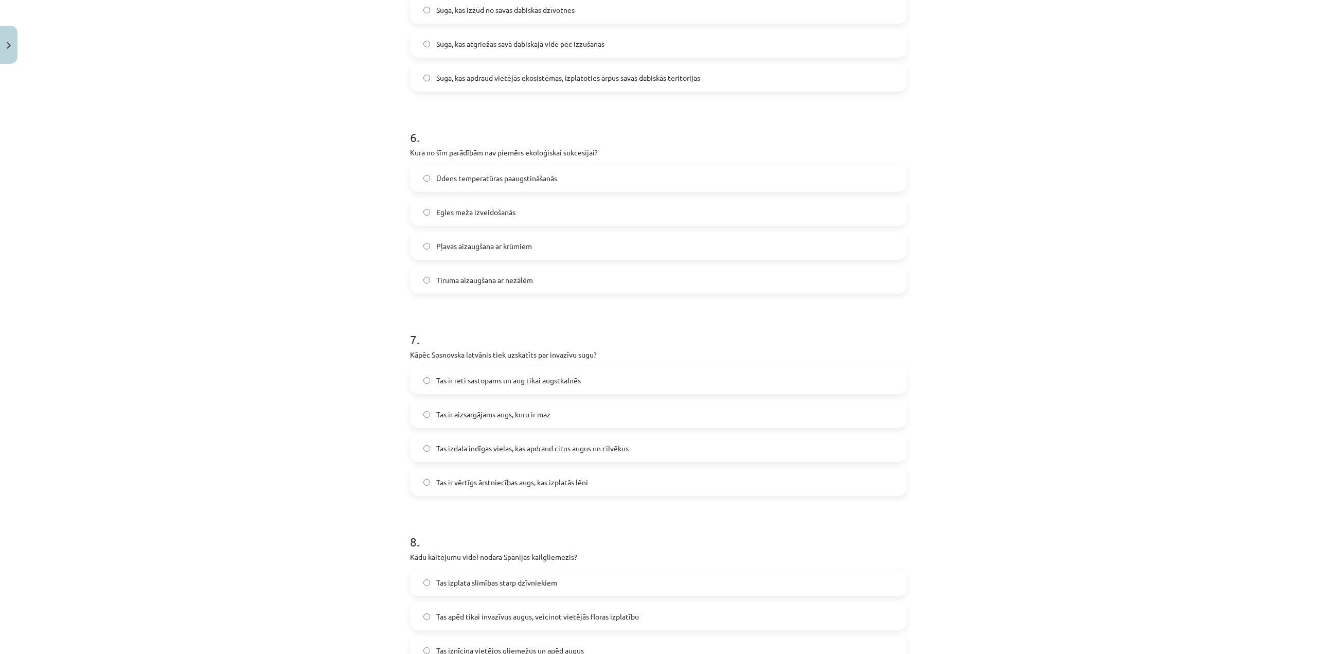
scroll to position [1183, 0]
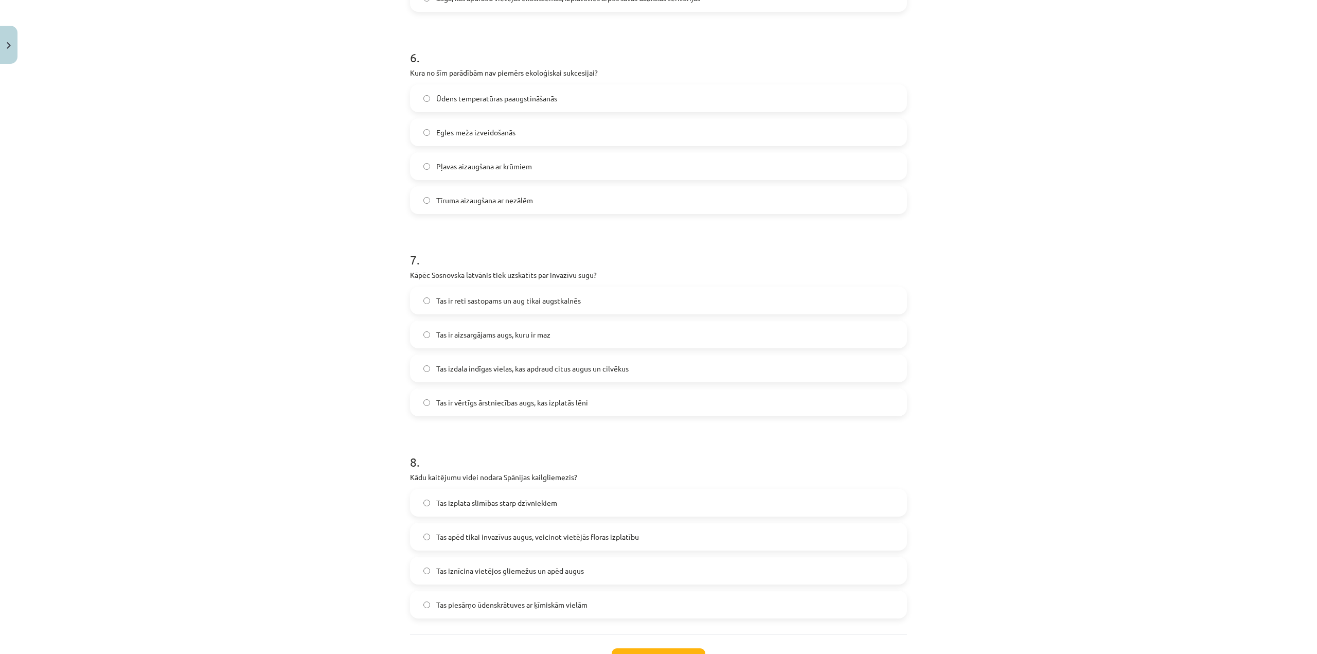
click at [621, 375] on label "Tas izdala indīgas vielas, kas apdraud citus augus un cilvēkus" at bounding box center [658, 368] width 495 height 26
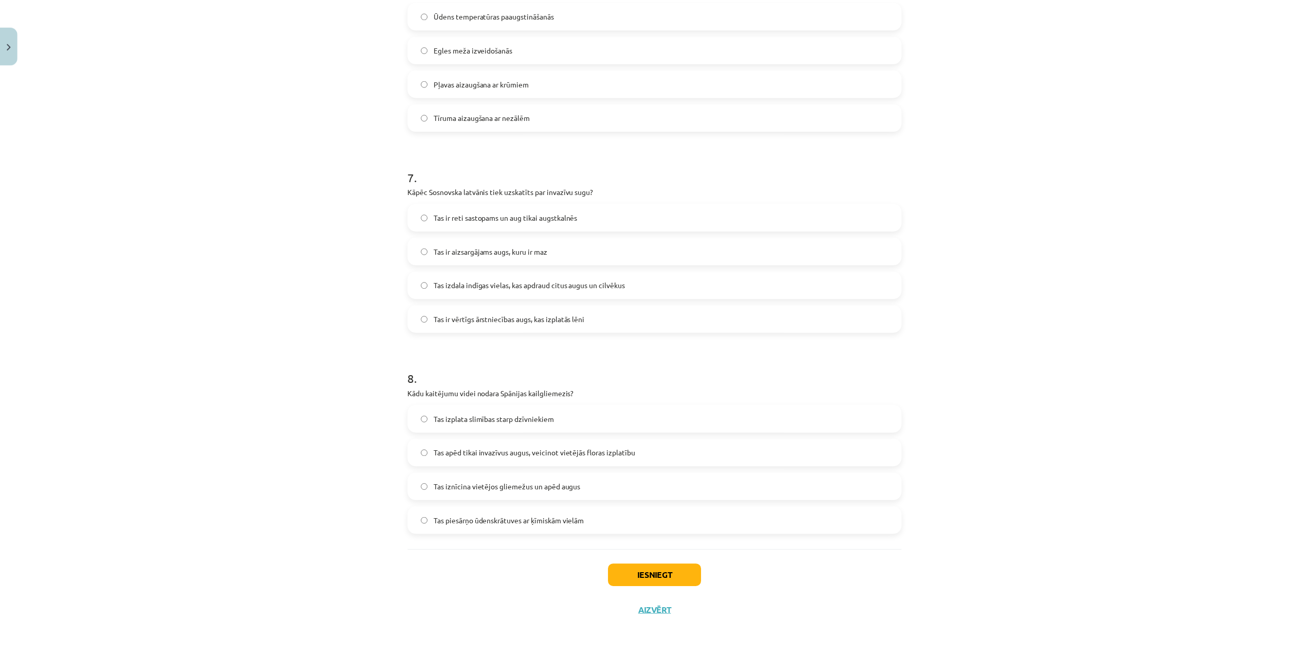
scroll to position [1267, 0]
click at [604, 487] on label "Tas iznīcina vietējos gliemežus un apēd augus" at bounding box center [658, 487] width 495 height 26
click at [680, 583] on button "Iesniegt" at bounding box center [659, 575] width 94 height 23
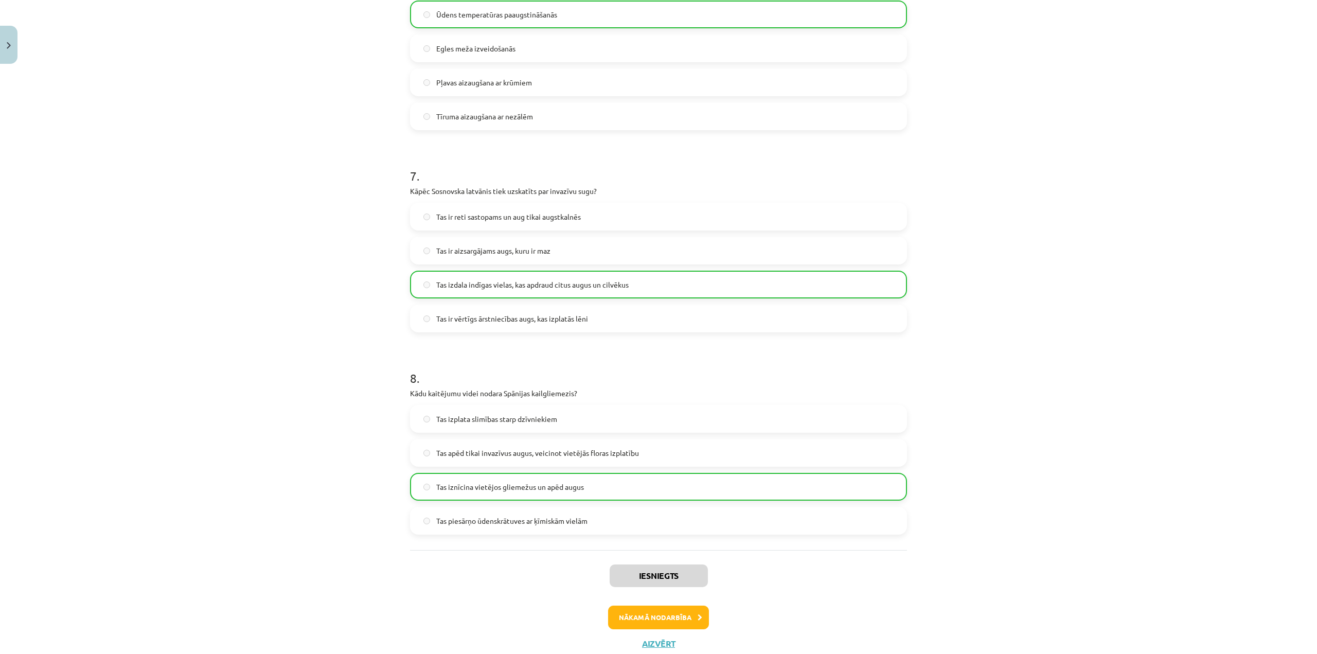
click at [668, 637] on div "Iesniegts Nākamā nodarbība Aizvērt" at bounding box center [658, 602] width 497 height 105
click at [667, 642] on button "Aizvērt" at bounding box center [658, 643] width 39 height 10
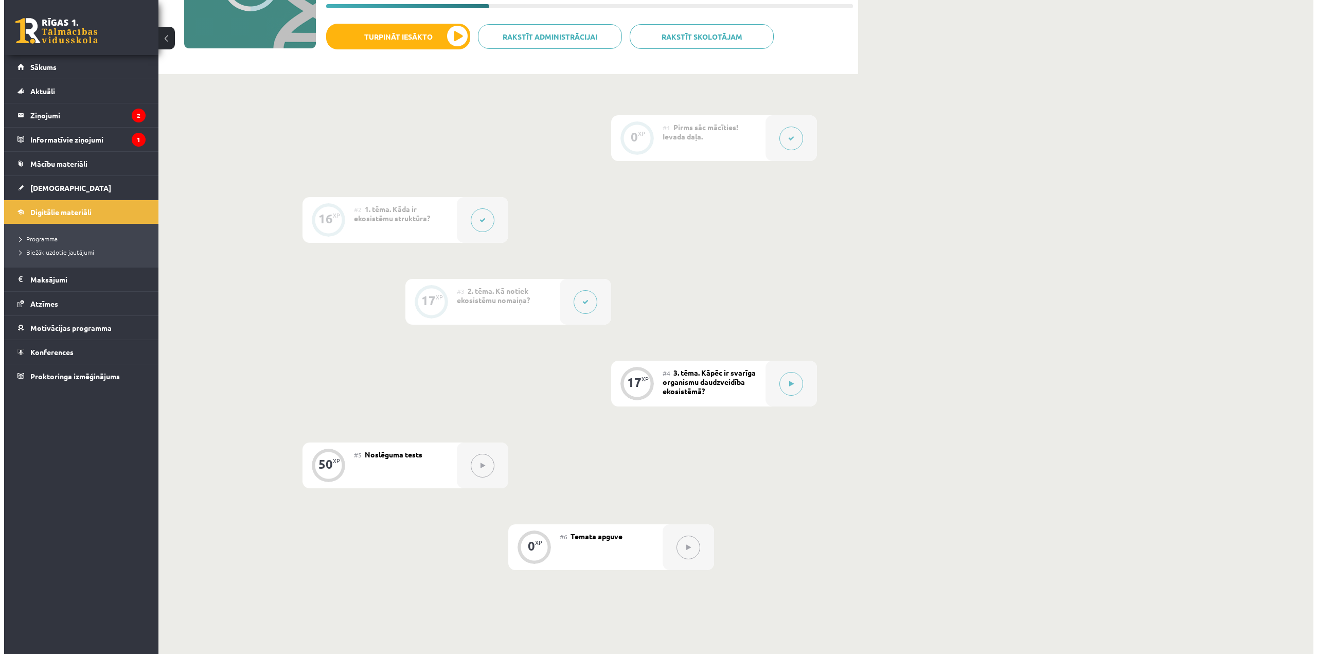
scroll to position [155, 0]
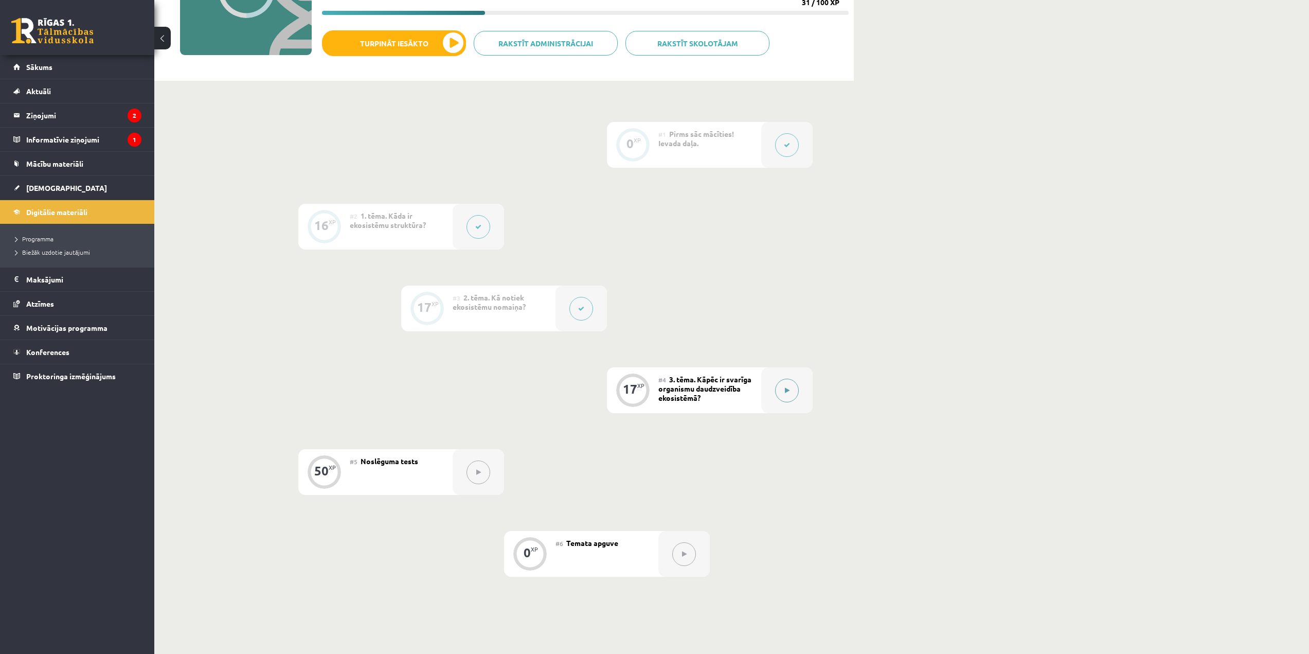
click at [788, 384] on button at bounding box center [787, 391] width 24 height 24
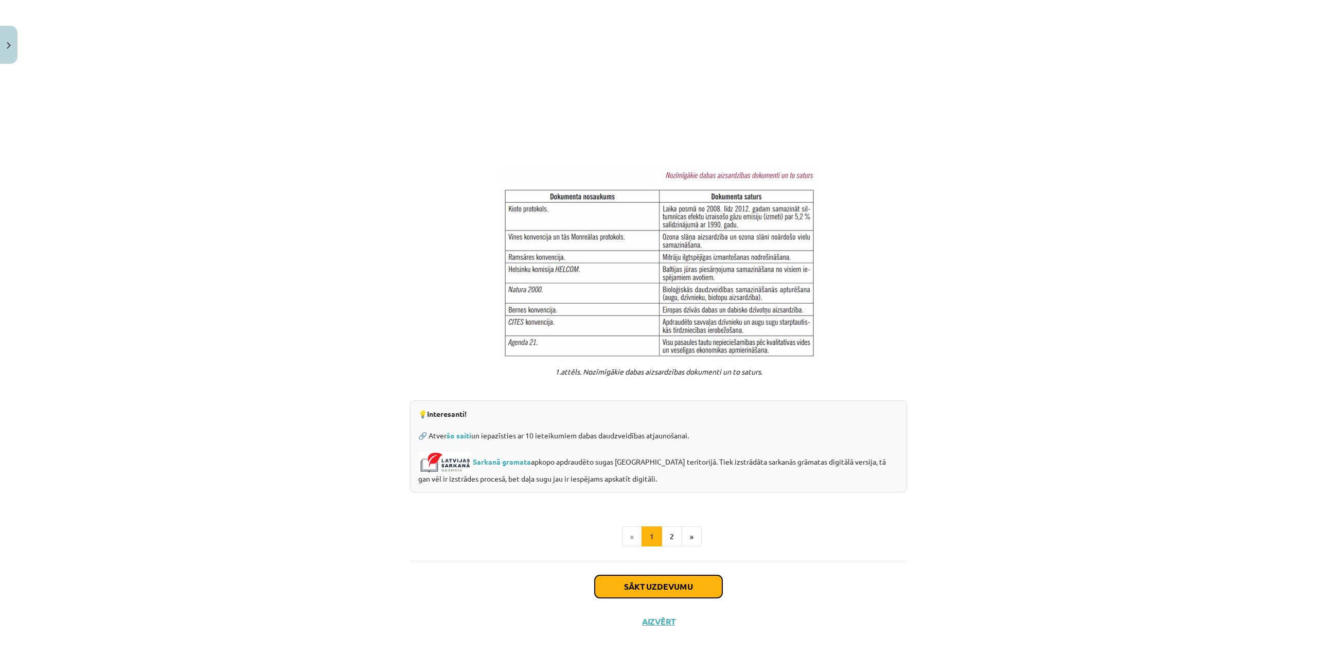
click at [674, 575] on button "Sākt uzdevumu" at bounding box center [659, 586] width 128 height 23
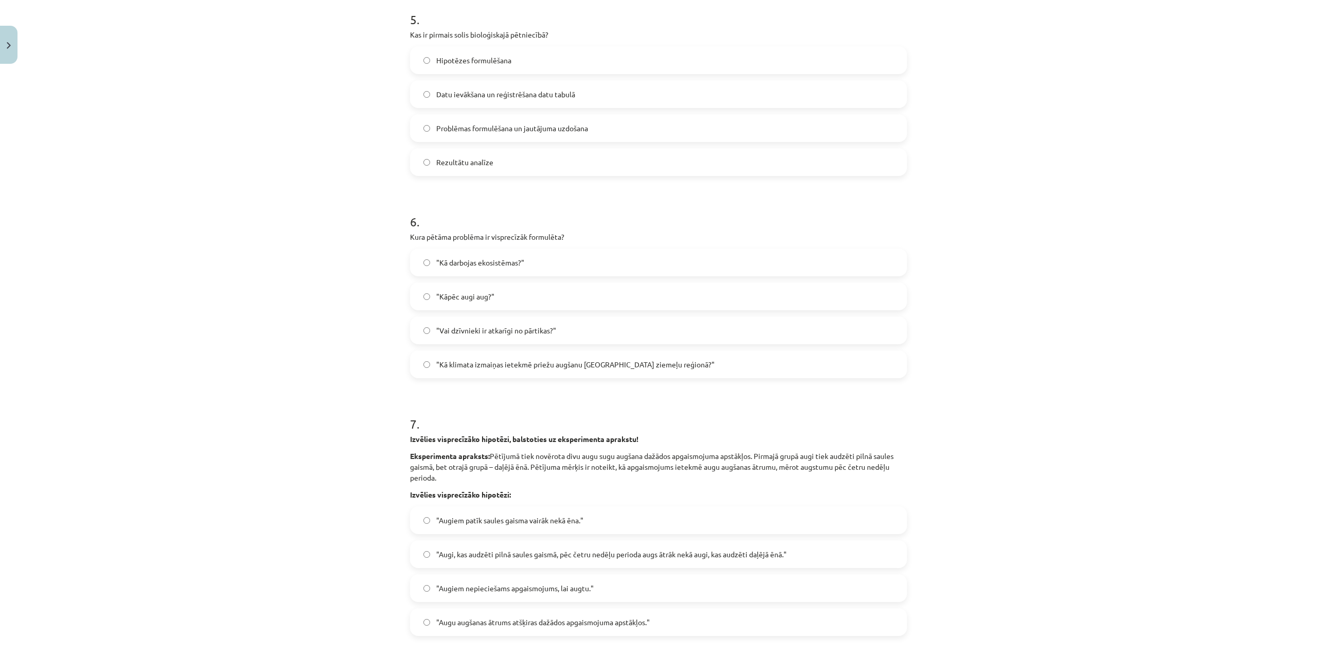
scroll to position [1323, 0]
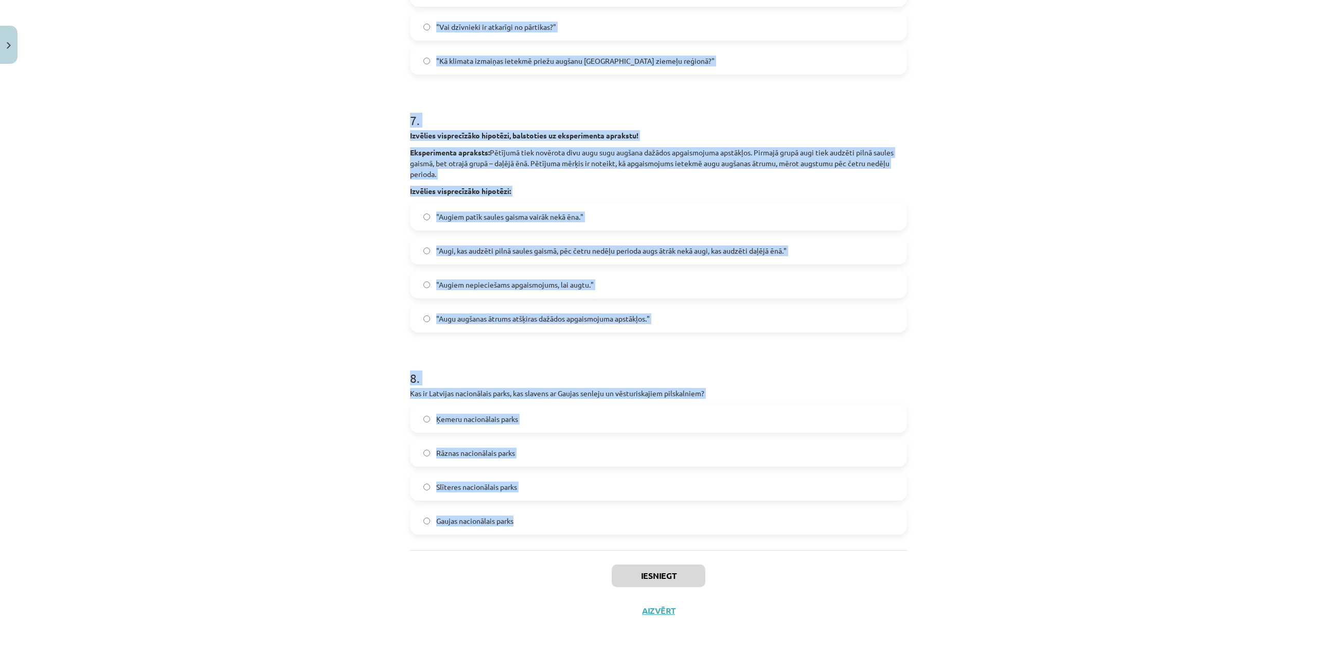
drag, startPoint x: 406, startPoint y: 216, endPoint x: 619, endPoint y: 544, distance: 391.1
copy form "Kāda ir pēdējā darbība bioloģiskajā pētniecībā? Literatūras izpēte Hipotēzes fo…"
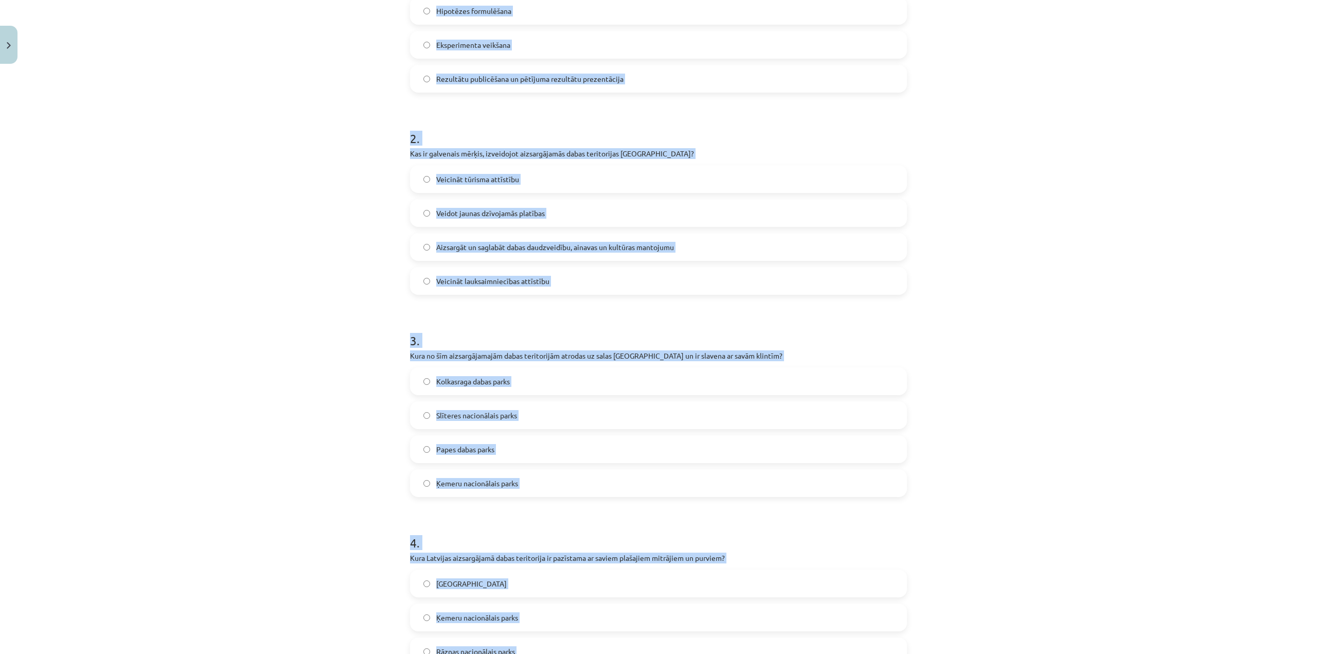
scroll to position [37, 0]
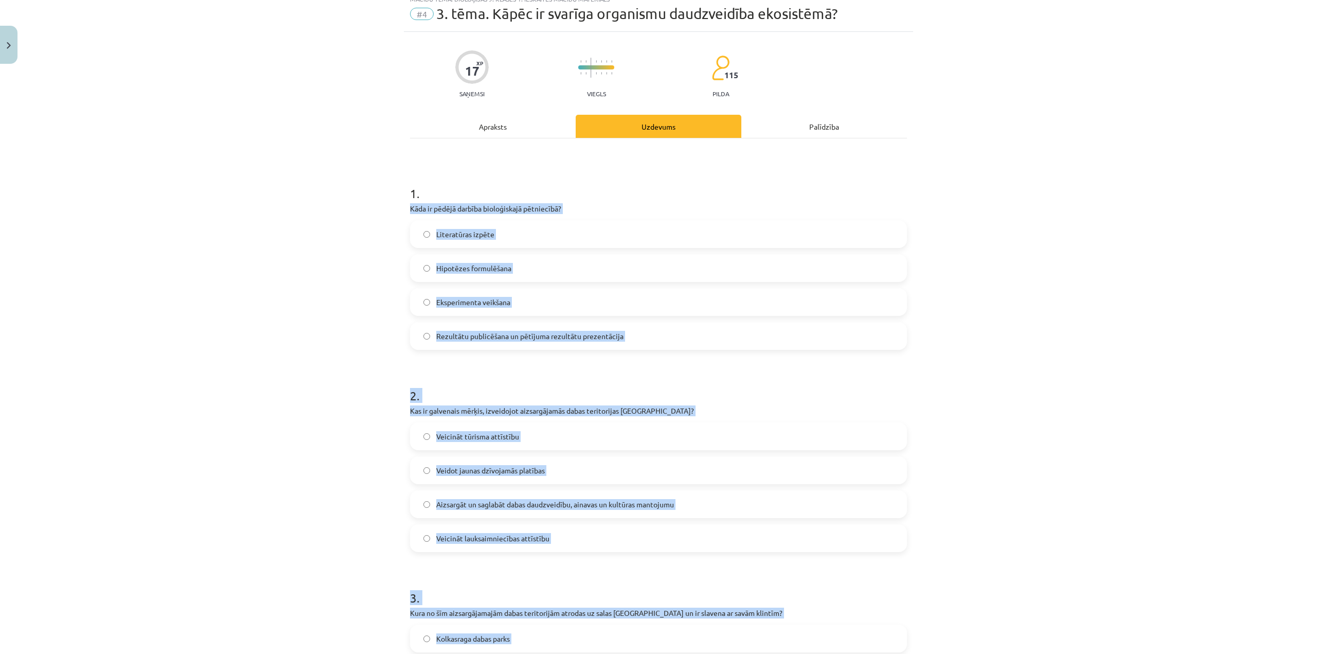
click at [238, 397] on div "Mācību tēma: Bioloģijas 9. klases 1. ieskaites mācību materiāls #4 3. tēma. Kāp…" at bounding box center [658, 327] width 1317 height 654
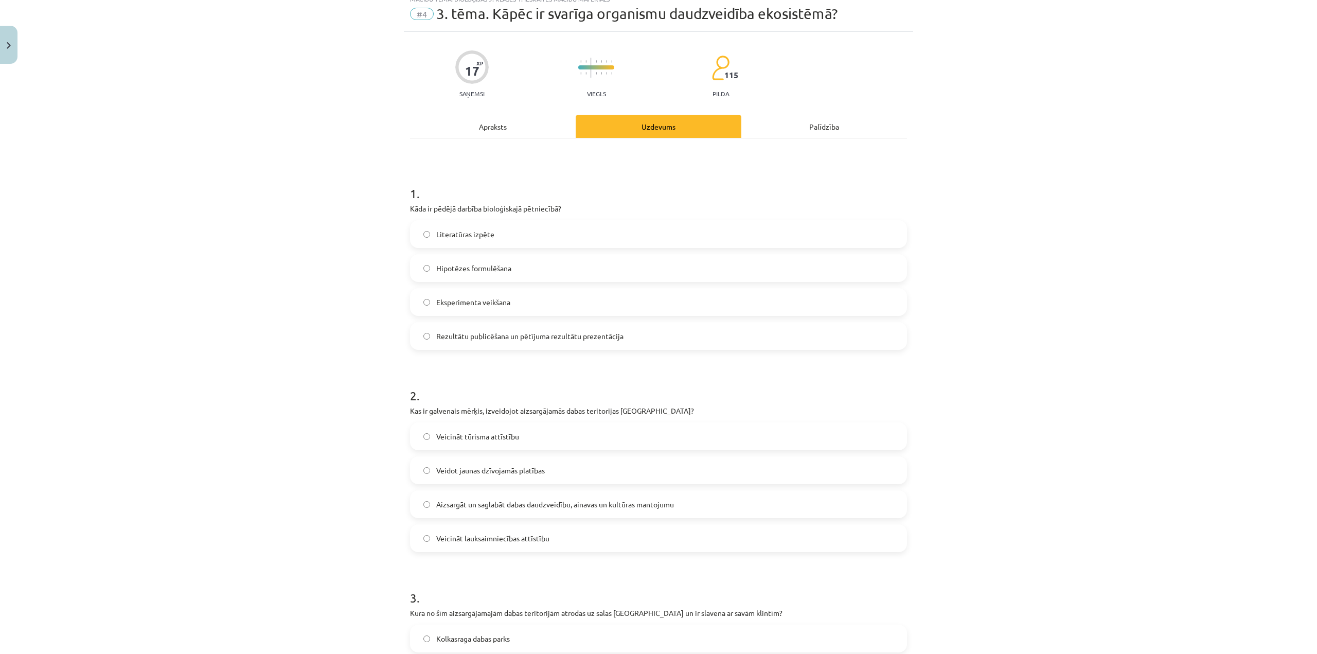
click at [547, 336] on span "Rezultātu publicēšana un pētījuma rezultātu prezentācija" at bounding box center [529, 336] width 187 height 11
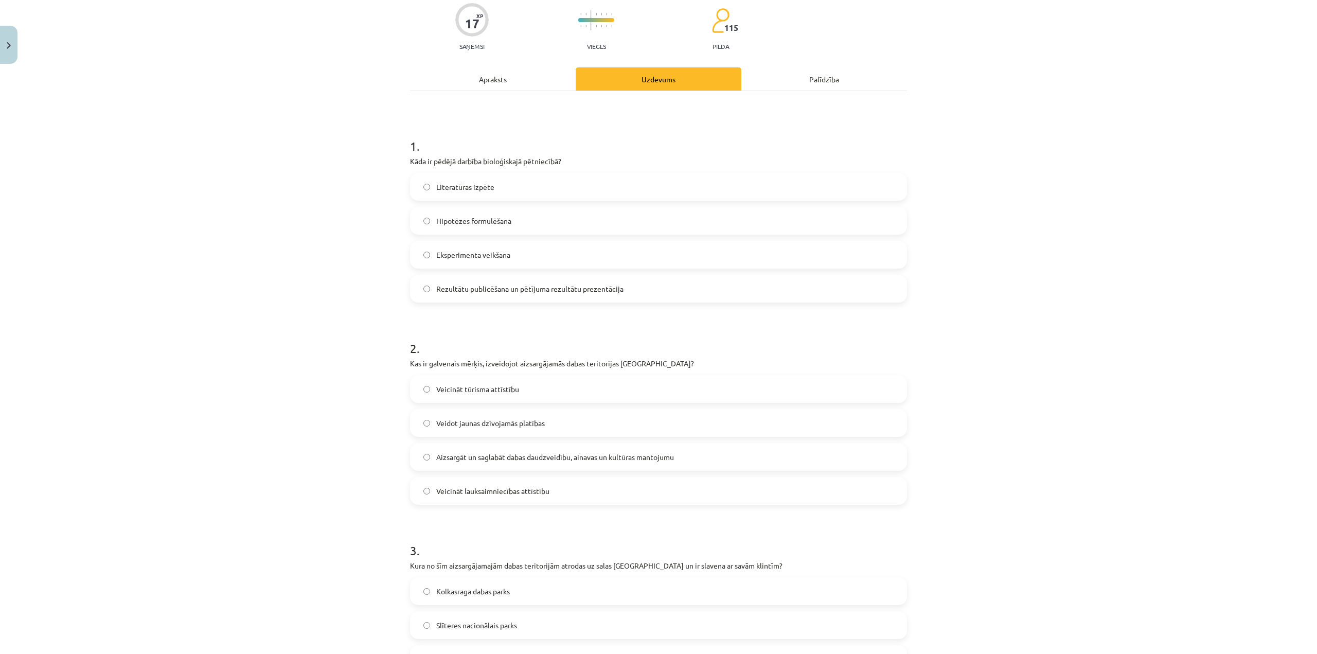
scroll to position [191, 0]
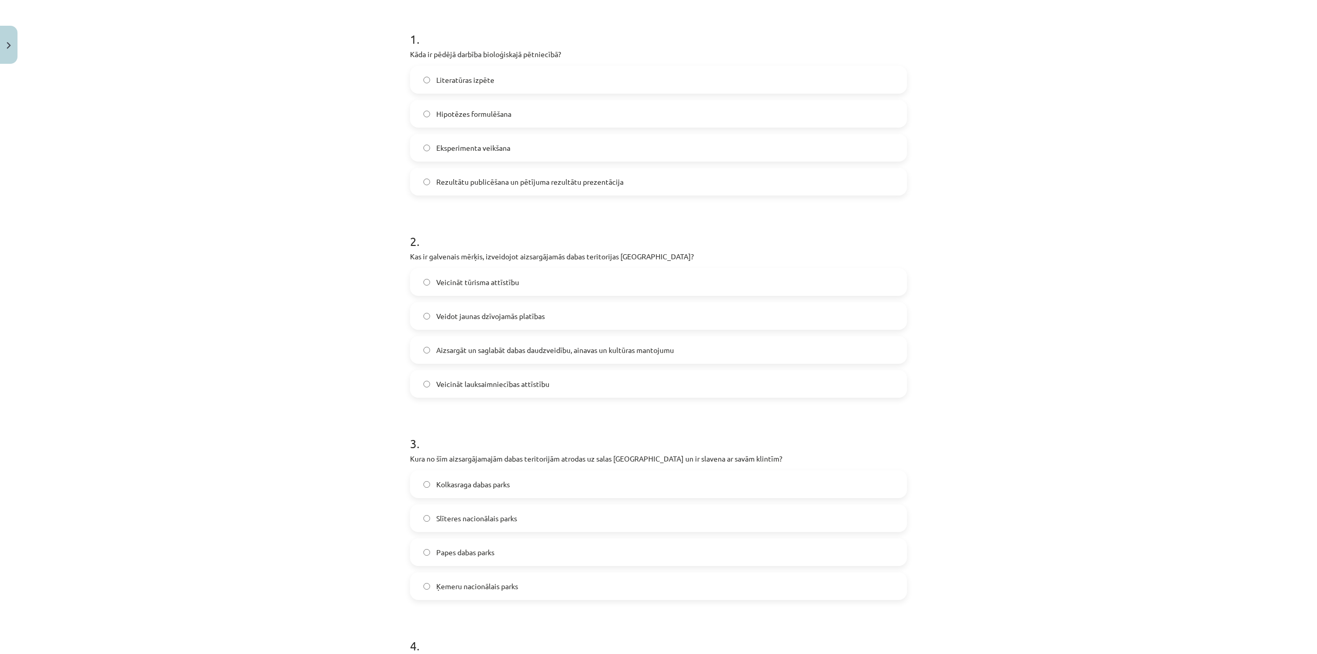
click at [628, 346] on span "Aizsargāt un saglabāt dabas daudzveidību, ainavas un kultūras mantojumu" at bounding box center [555, 350] width 238 height 11
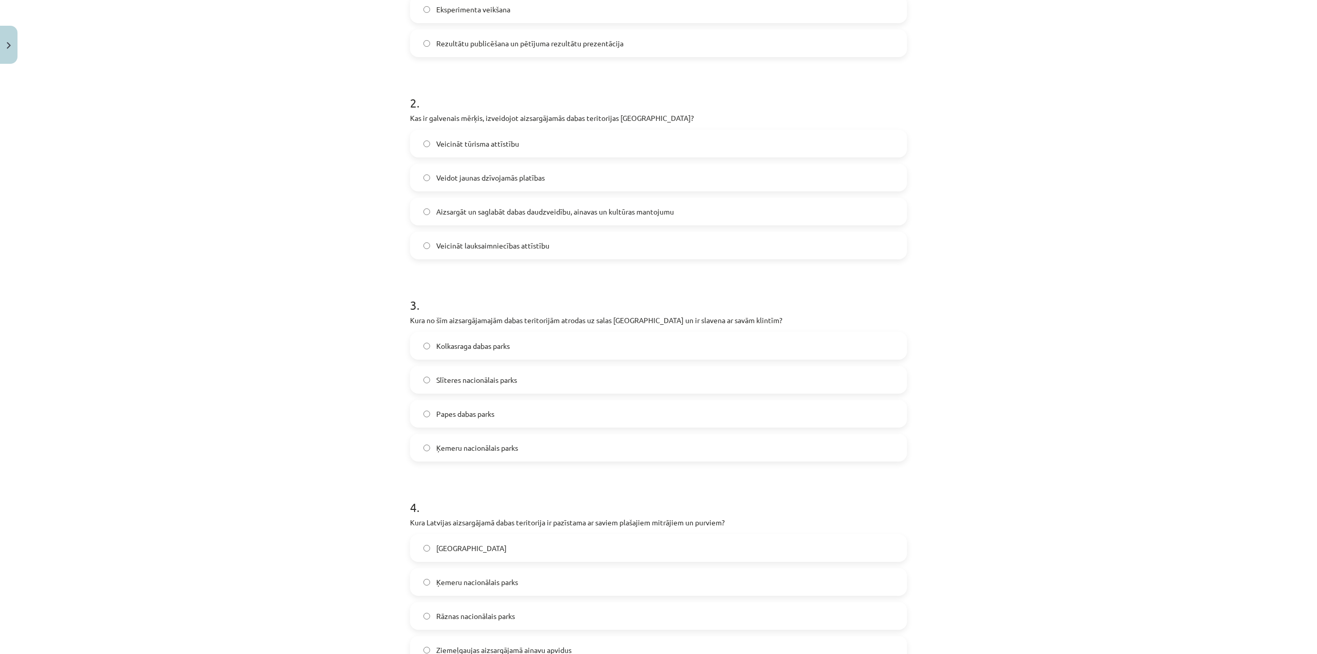
scroll to position [397, 0]
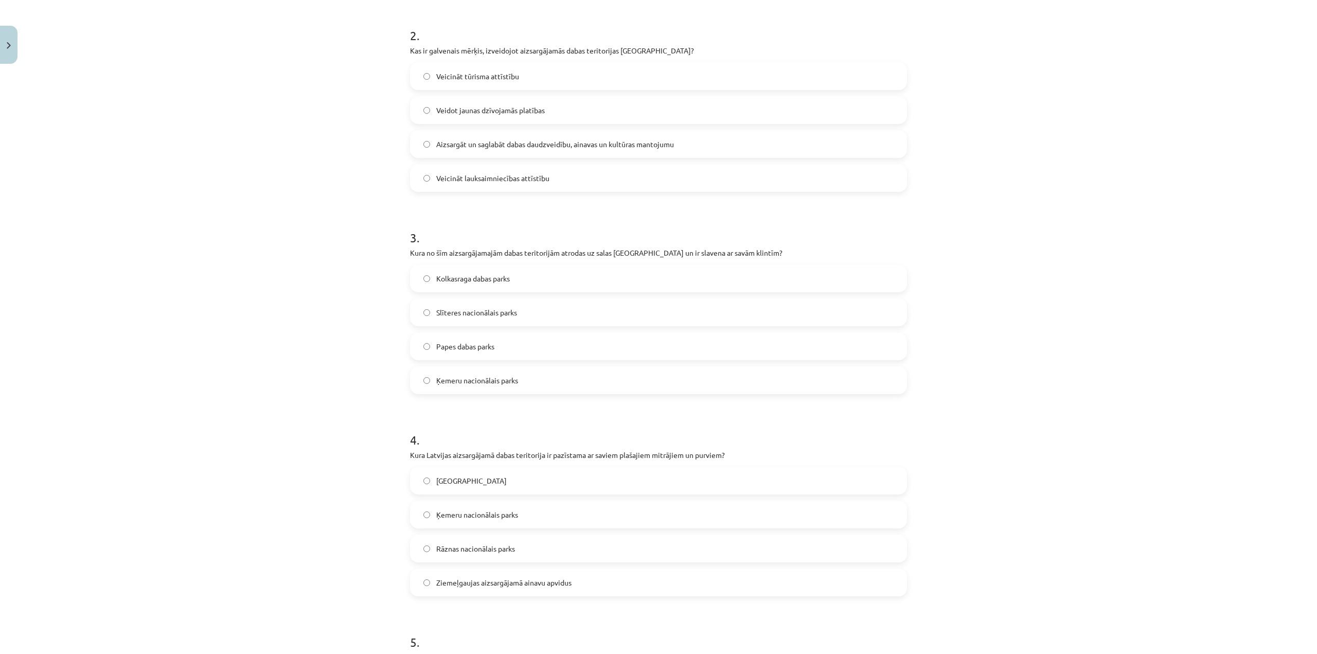
click at [475, 318] on label "Slīteres nacionālais parks" at bounding box center [658, 312] width 495 height 26
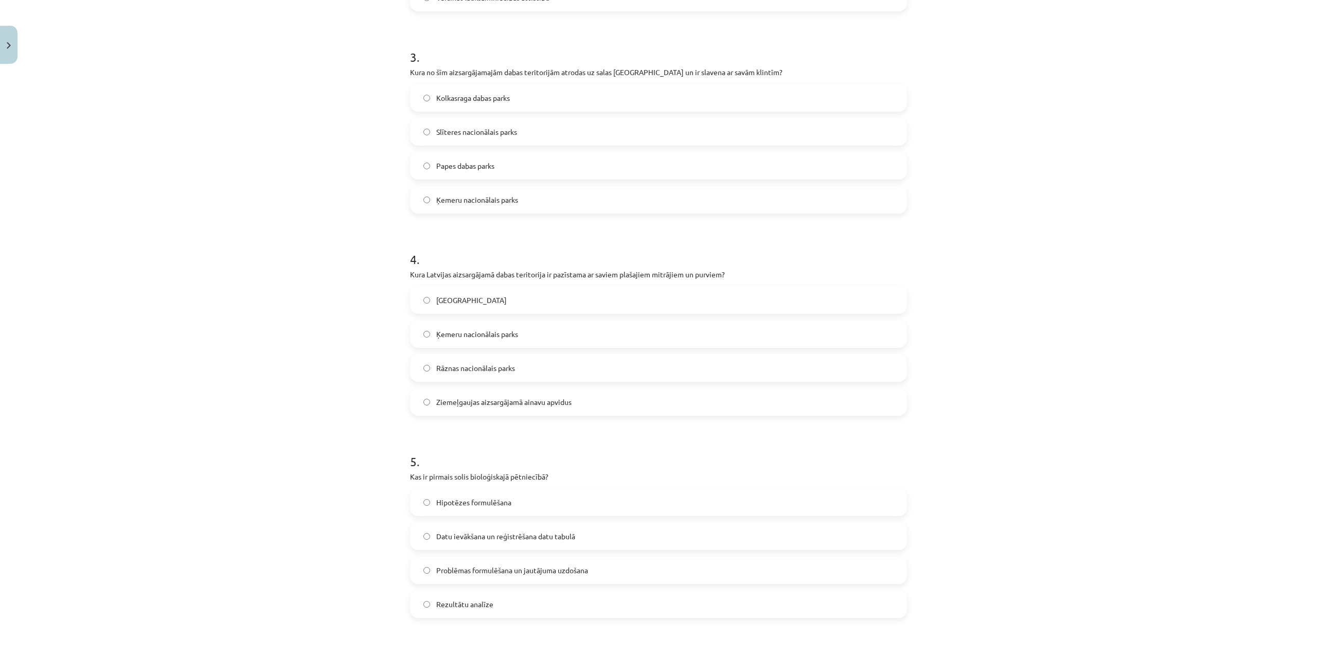
scroll to position [654, 0]
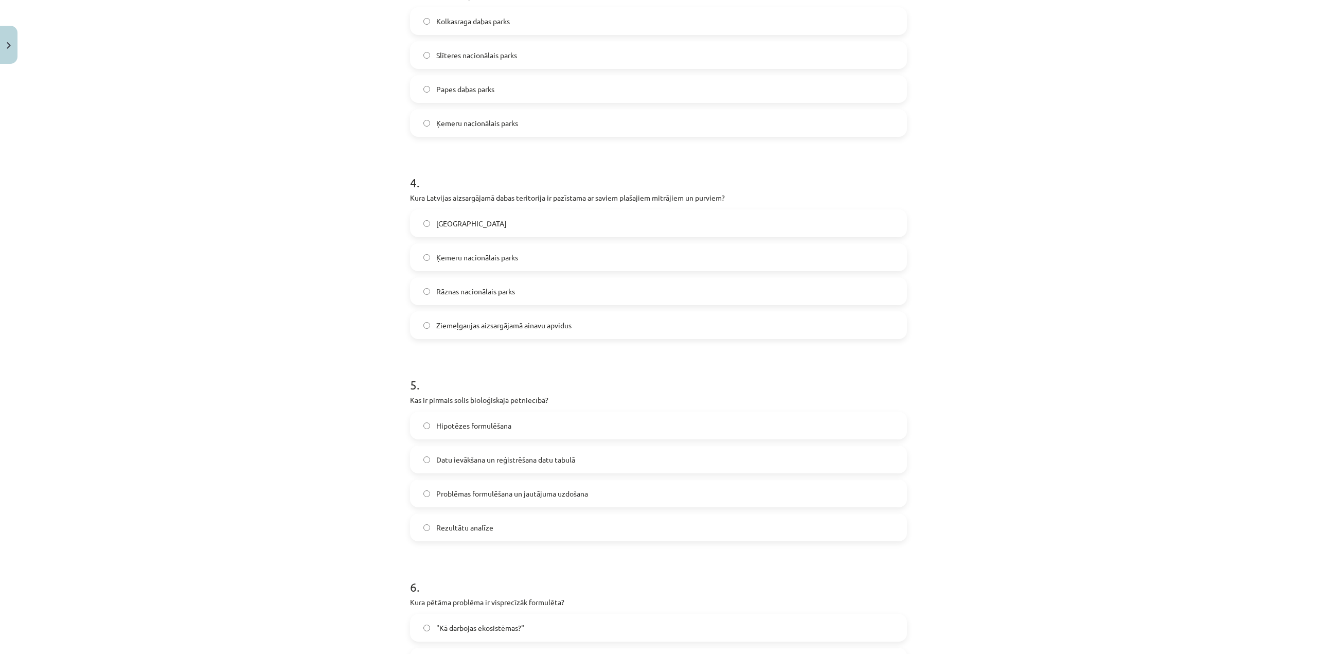
click at [474, 258] on span "Ķemeru nacionālais parks" at bounding box center [477, 257] width 82 height 11
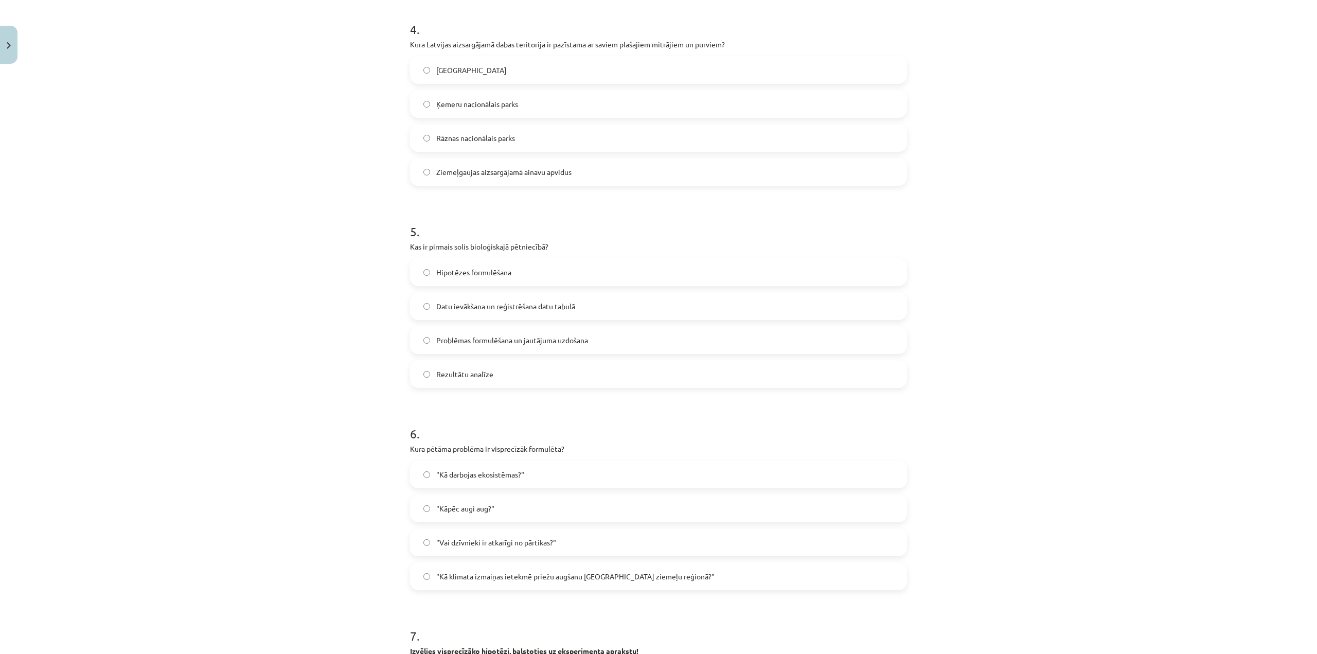
scroll to position [808, 0]
click at [580, 335] on span "Problēmas formulēšana un jautājuma uzdošana" at bounding box center [512, 339] width 152 height 11
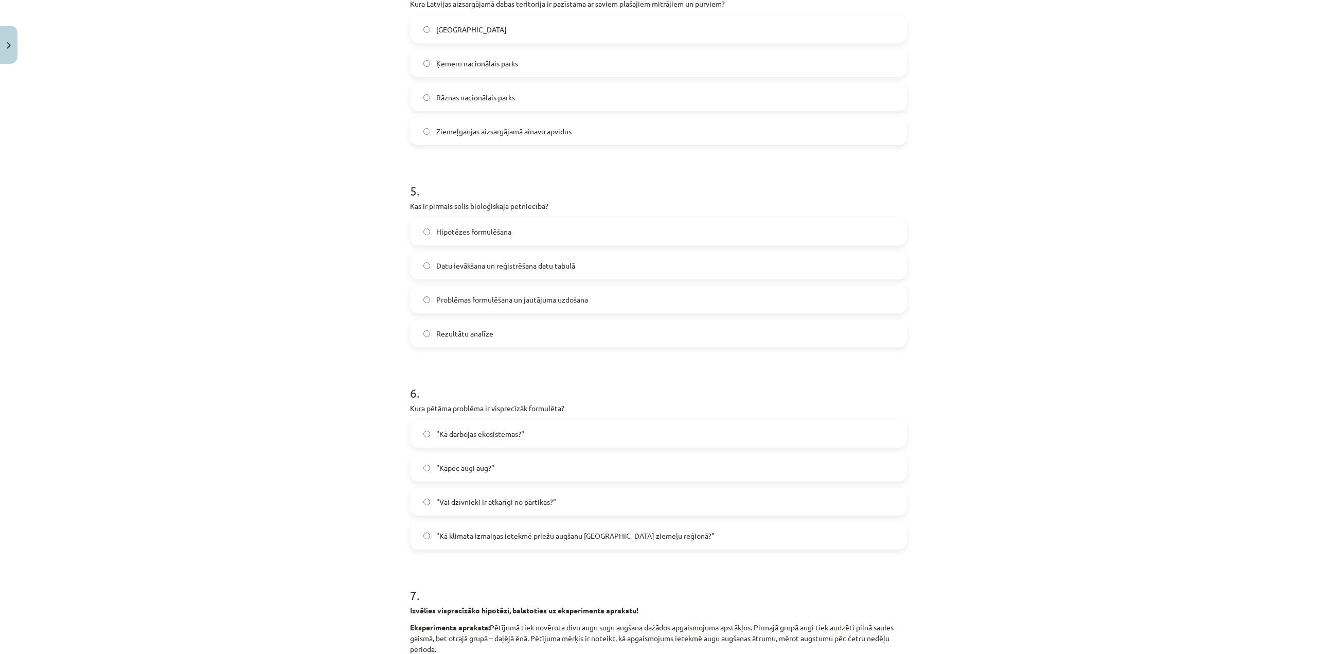
scroll to position [963, 0]
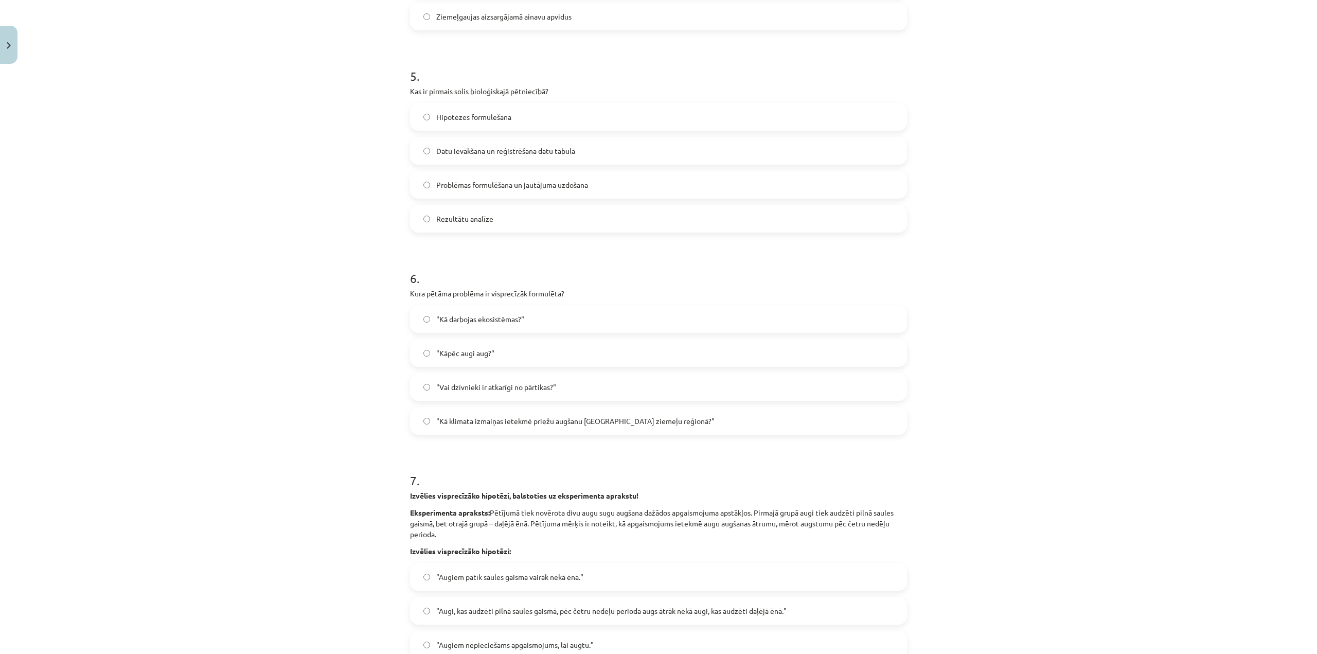
click at [582, 411] on label ""Kā klimata izmaiņas ietekmē priežu augšanu Latvijas ziemeļu reģionā?"" at bounding box center [658, 421] width 495 height 26
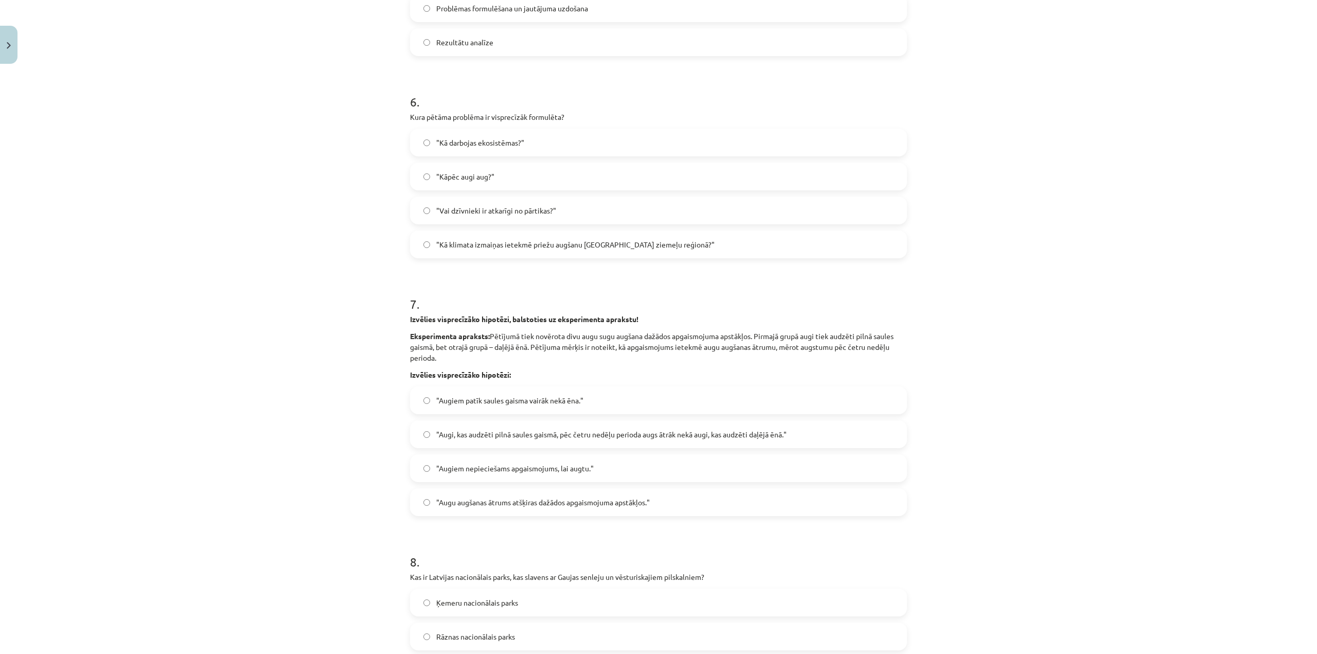
scroll to position [1220, 0]
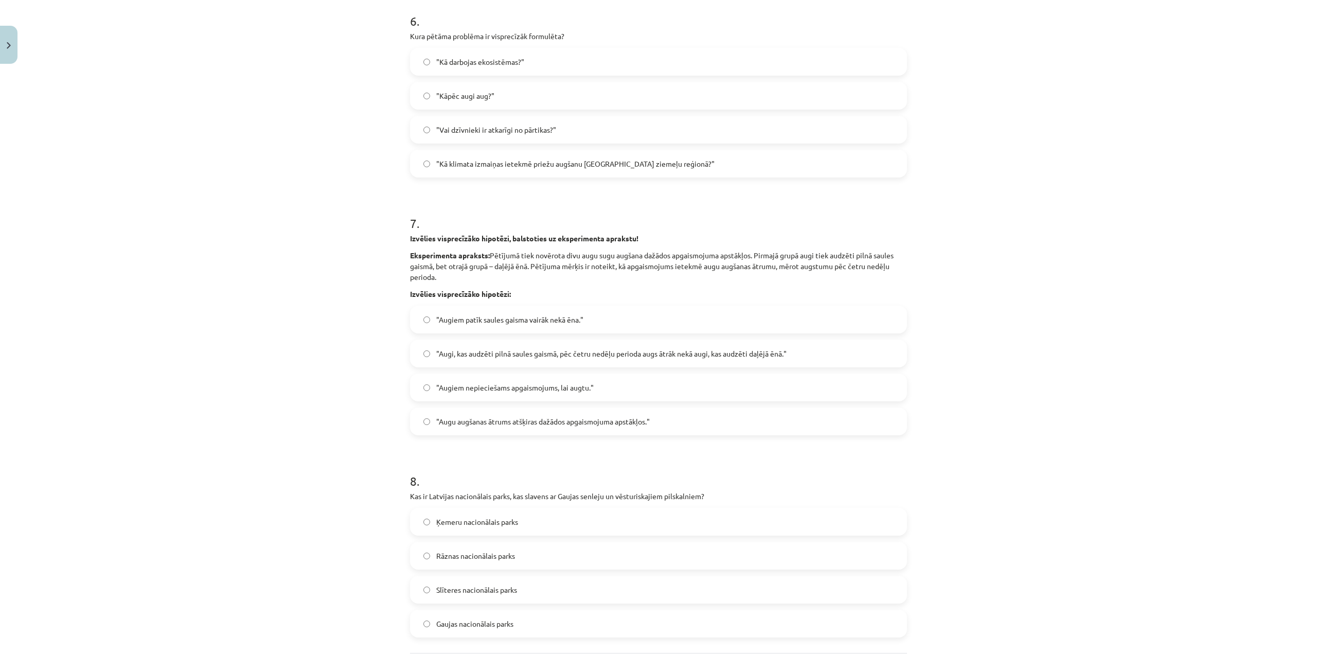
click at [676, 355] on span ""Augi, kas audzēti pilnā saules gaismā, pēc četru nedēļu perioda augs ātrāk nek…" at bounding box center [611, 353] width 350 height 11
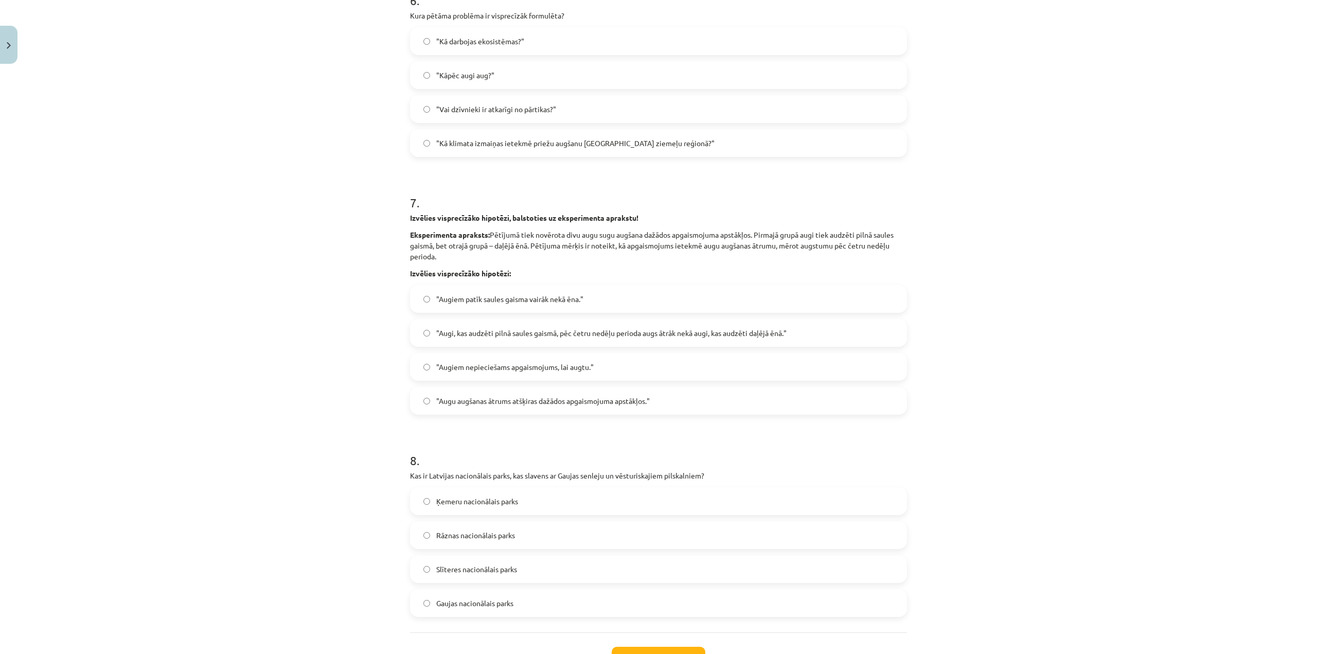
scroll to position [1323, 0]
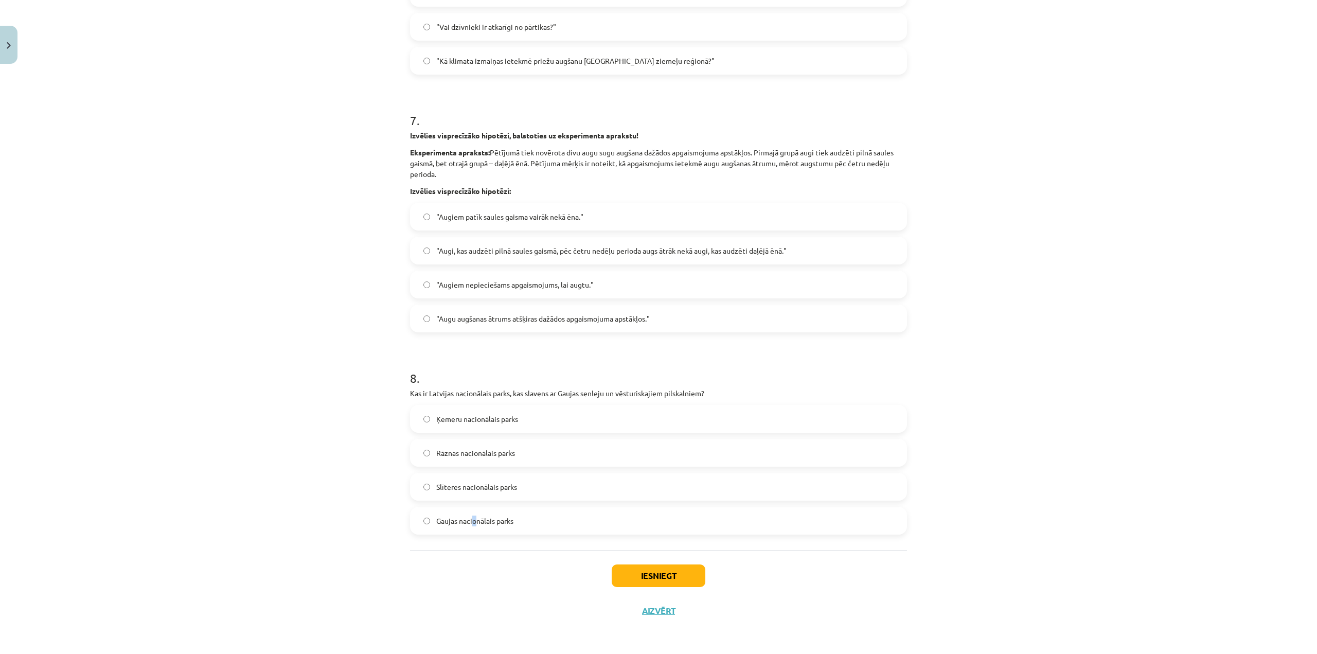
click at [471, 520] on span "Gaujas nacionālais parks" at bounding box center [474, 520] width 77 height 11
click at [520, 520] on label "Gaujas nacionālais parks" at bounding box center [658, 521] width 495 height 26
click at [656, 572] on button "Iesniegt" at bounding box center [659, 575] width 94 height 23
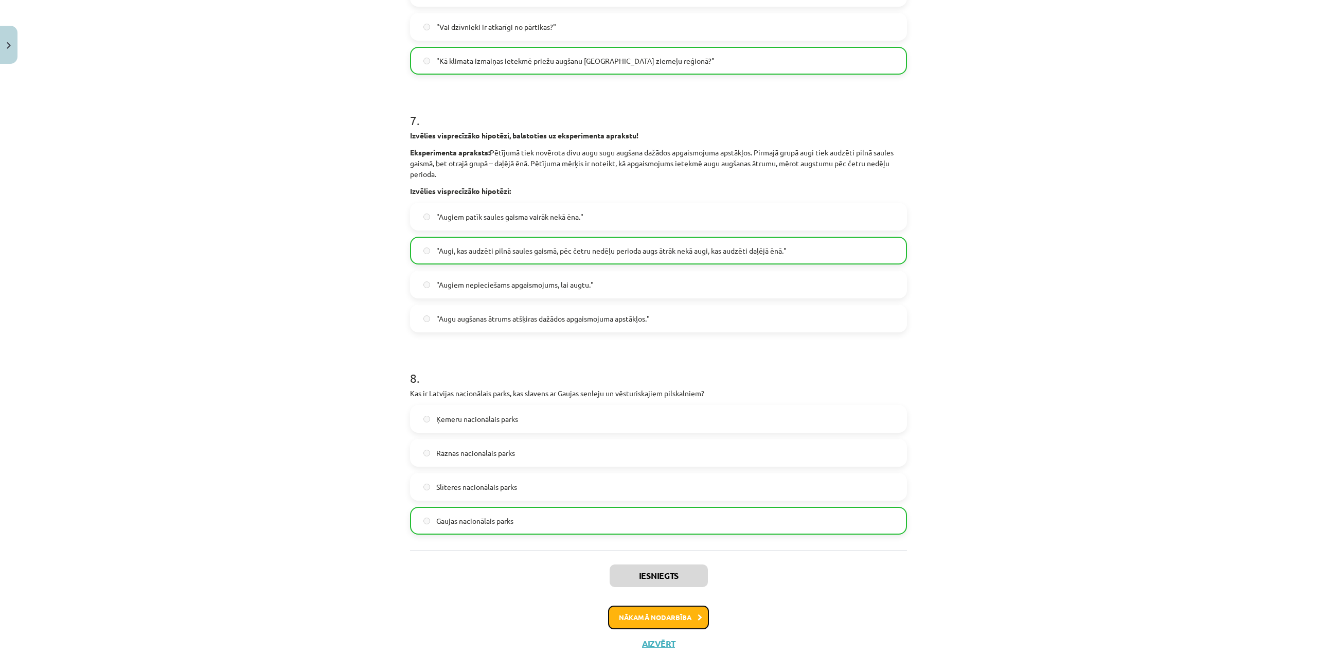
click at [684, 625] on button "Nākamā nodarbība" at bounding box center [658, 617] width 101 height 24
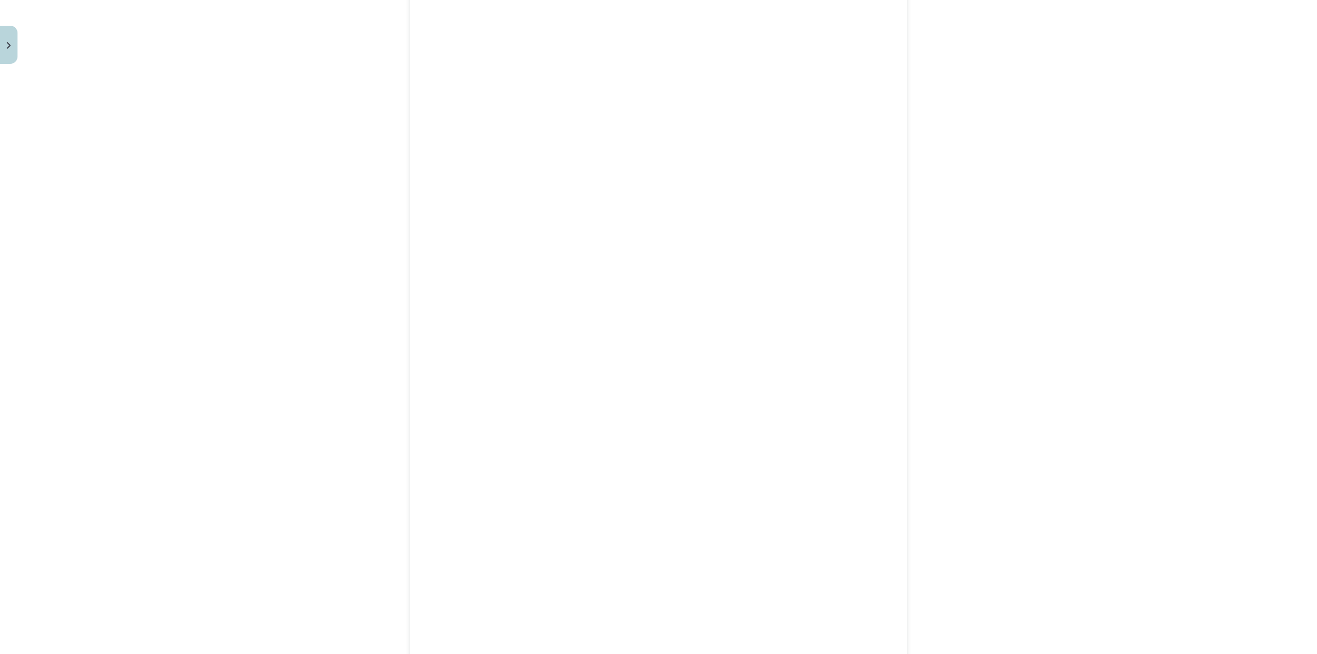
scroll to position [848, 0]
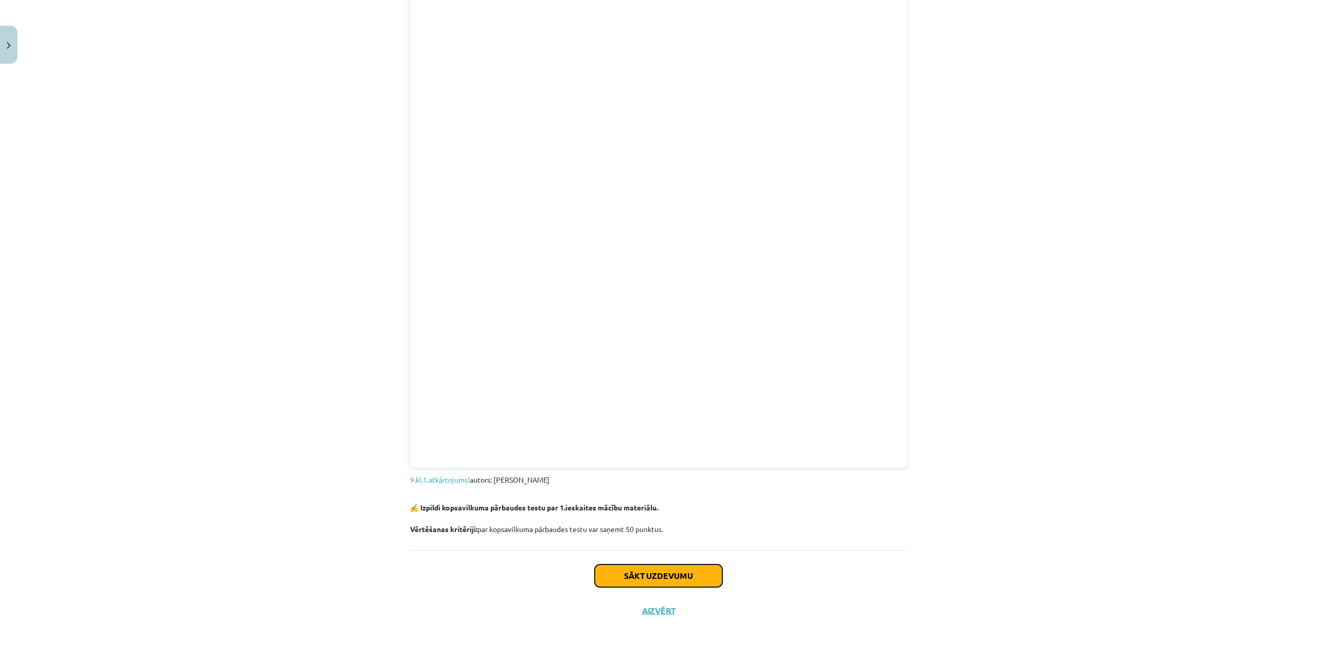
click at [621, 572] on button "Sākt uzdevumu" at bounding box center [659, 575] width 128 height 23
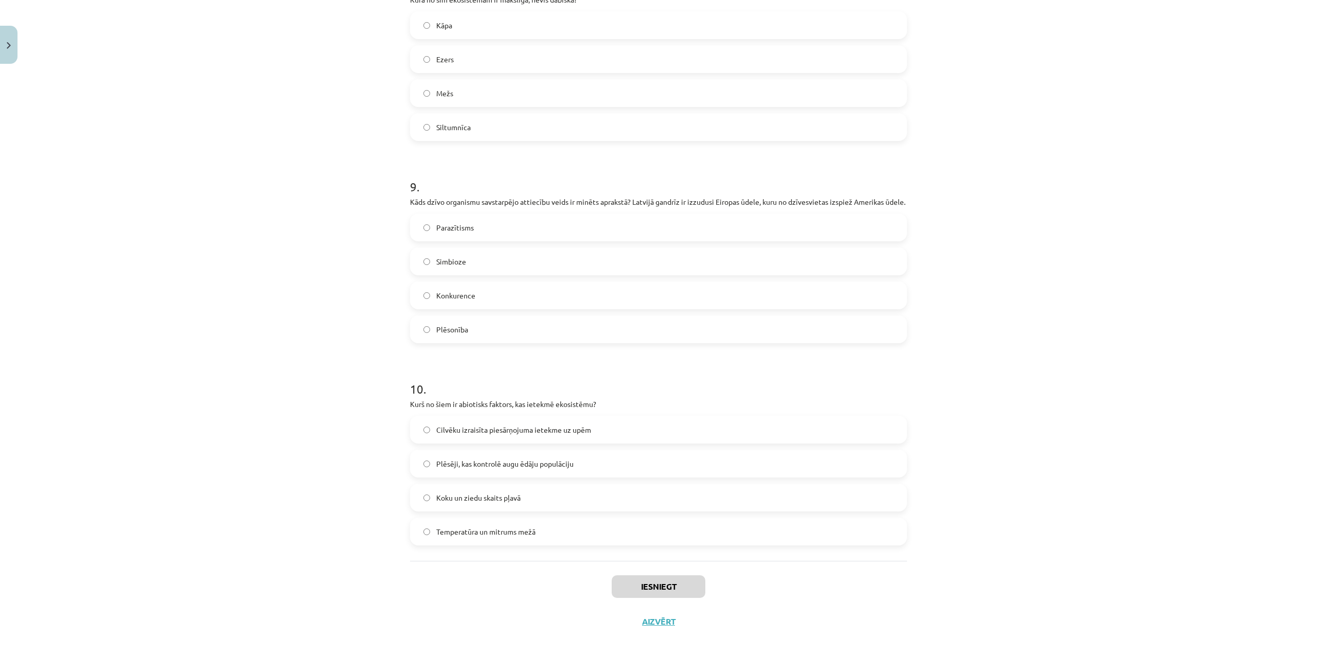
scroll to position [2105, 0]
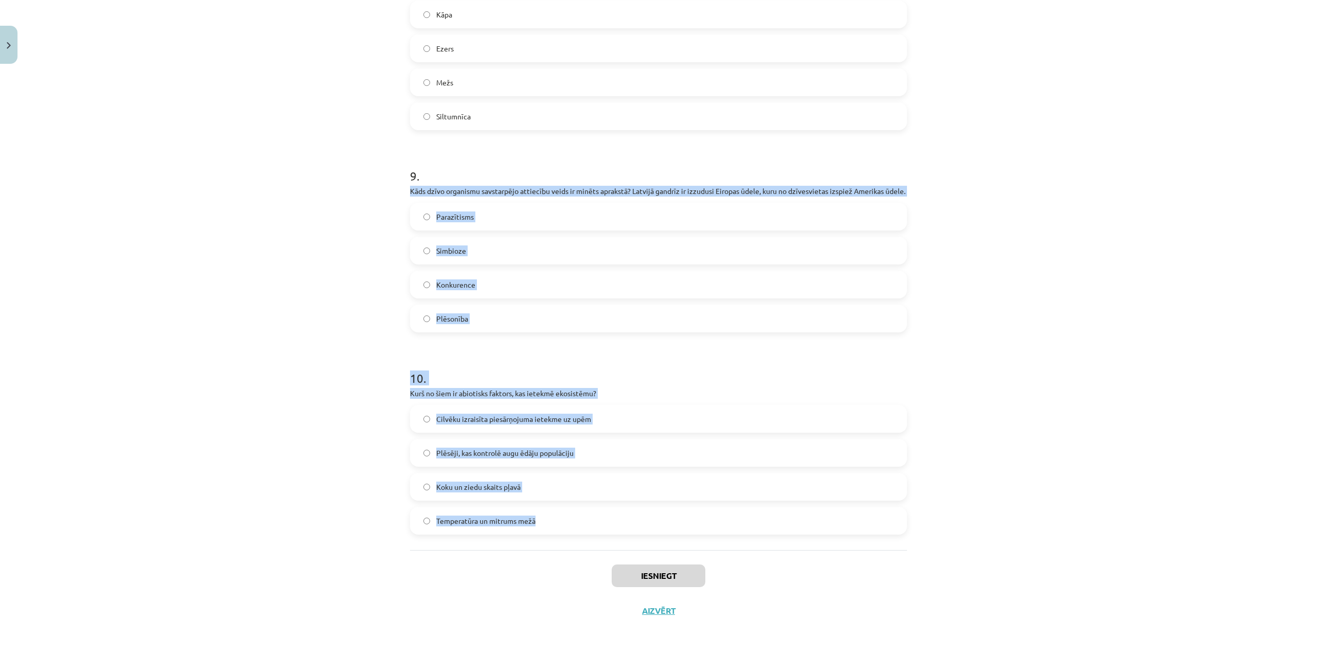
drag, startPoint x: 420, startPoint y: 186, endPoint x: 572, endPoint y: 498, distance: 347.2
copy form "Kāds dzīvo organismu savstarpējo attiecību veids ir minēts aprakstā? Latvijā ga…"
click at [297, 304] on div "Mācību tēma: Bioloģijas 9. klases 1. ieskaites mācību materiāls #5 Noslēguma te…" at bounding box center [658, 327] width 1317 height 654
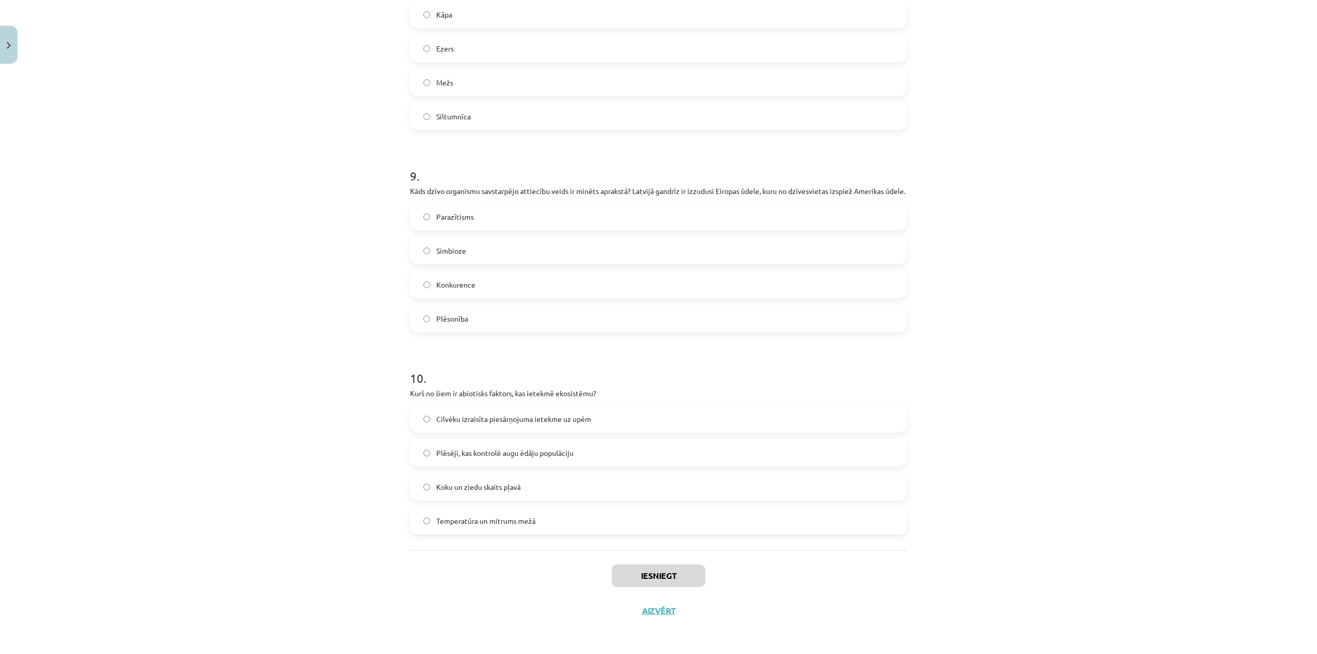
click at [515, 292] on label "Konkurence" at bounding box center [658, 285] width 495 height 26
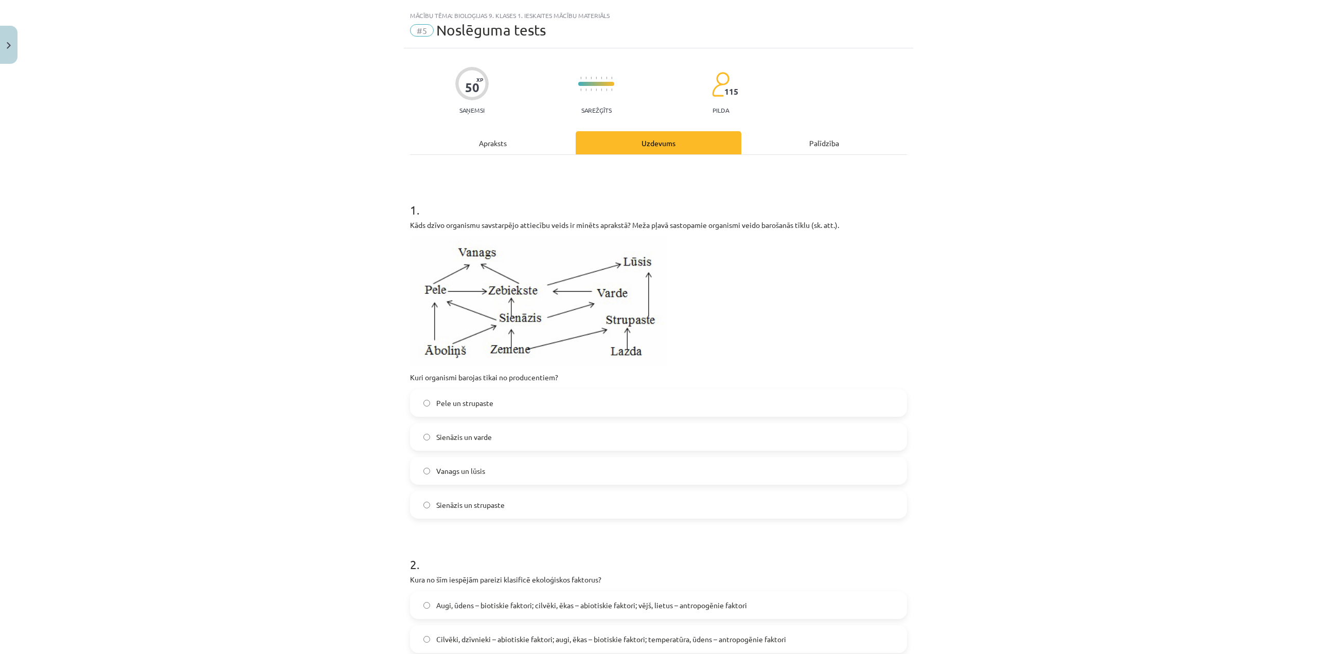
scroll to position [0, 0]
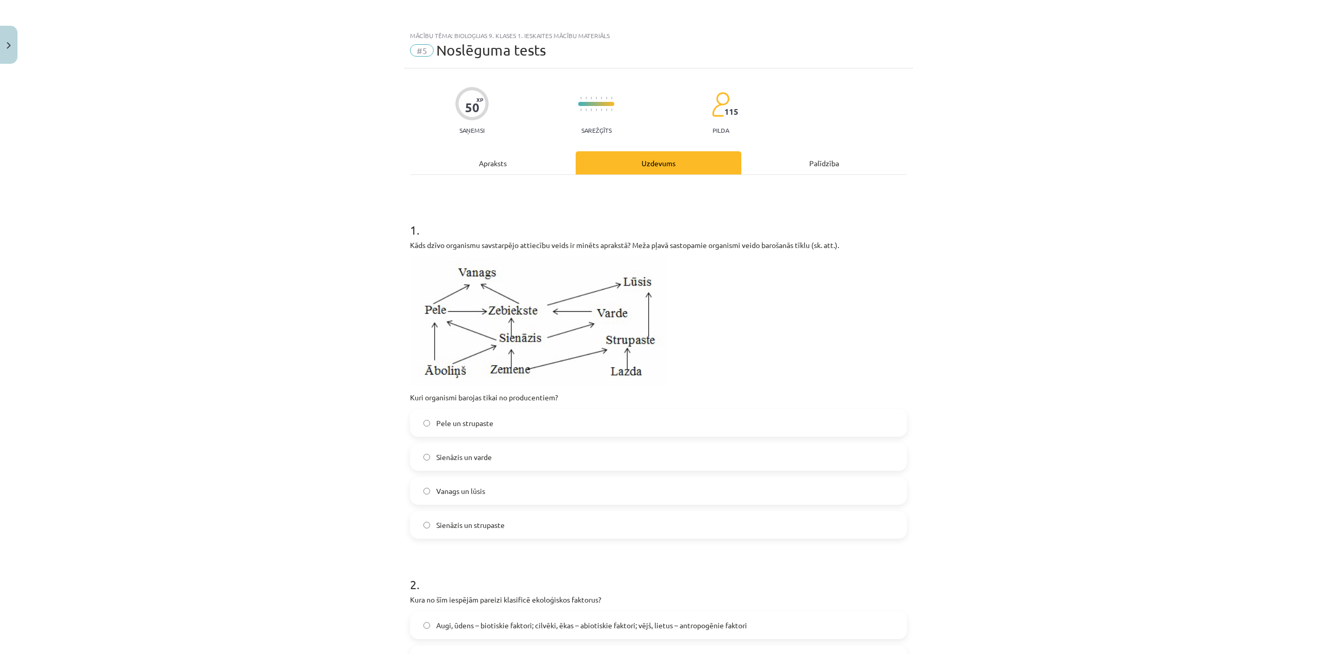
click at [494, 521] on span "Sienāzis un strupaste" at bounding box center [470, 525] width 68 height 11
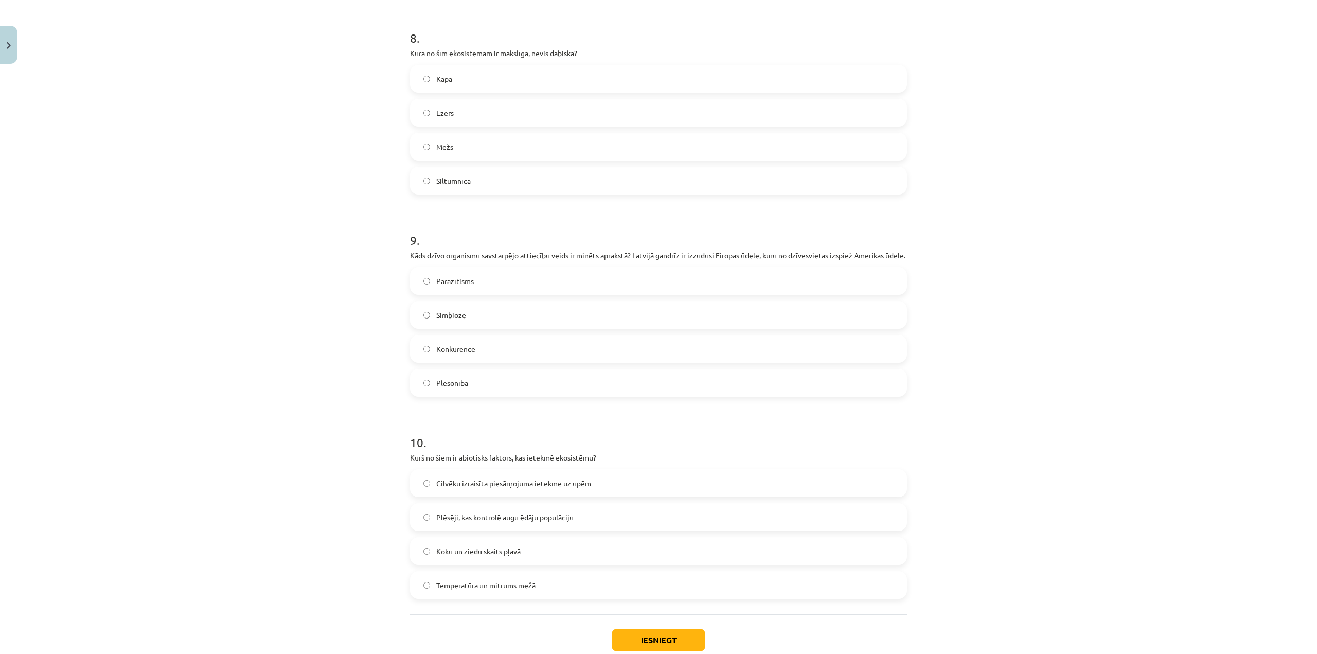
scroll to position [2105, 0]
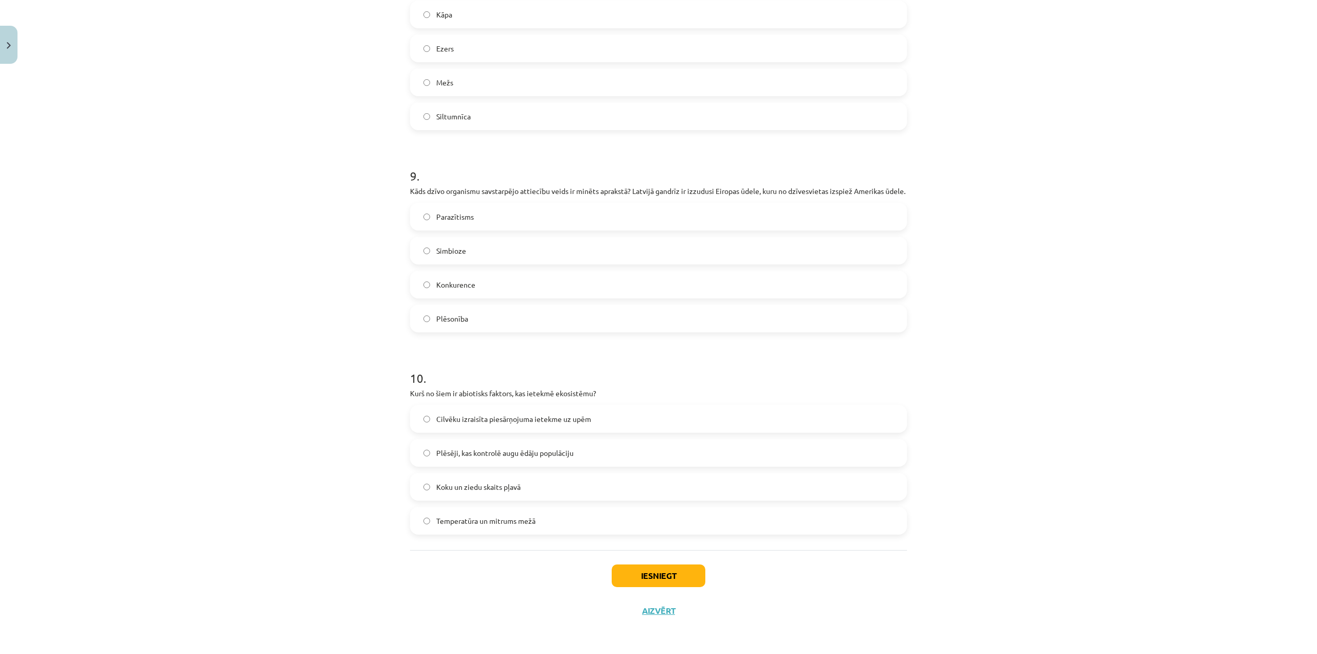
click at [536, 523] on label "Temperatūra un mitrums mežā" at bounding box center [658, 521] width 495 height 26
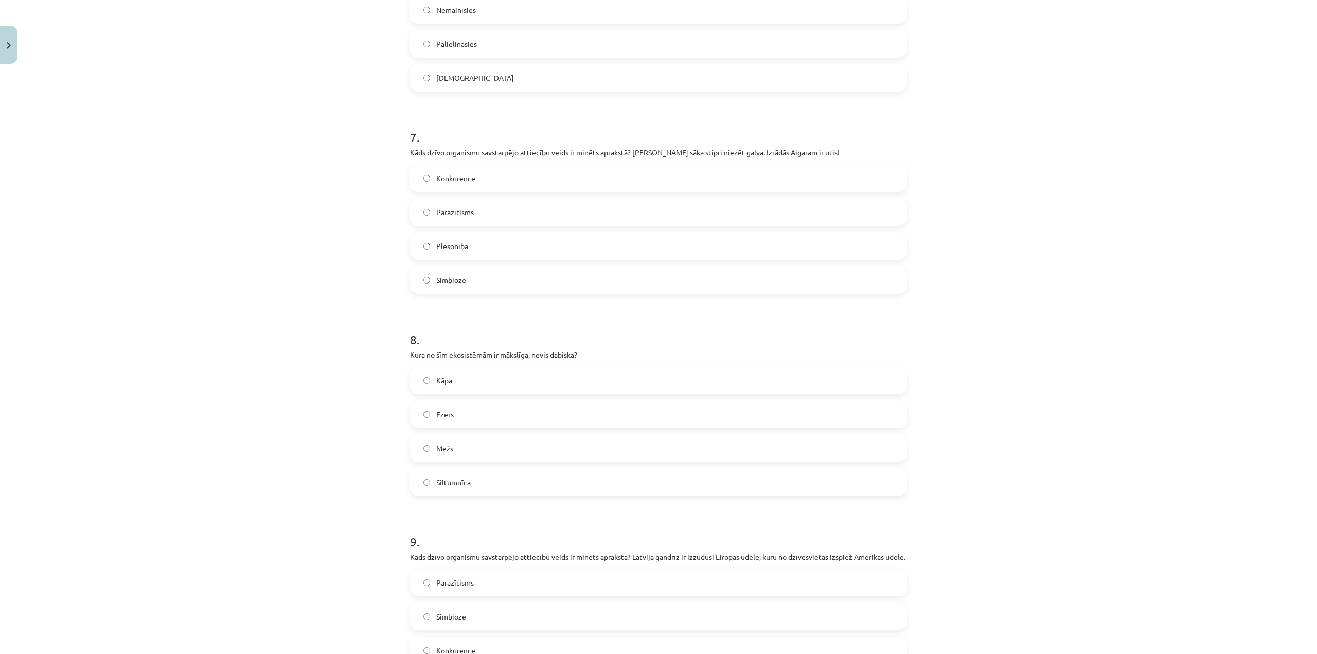
scroll to position [1745, 0]
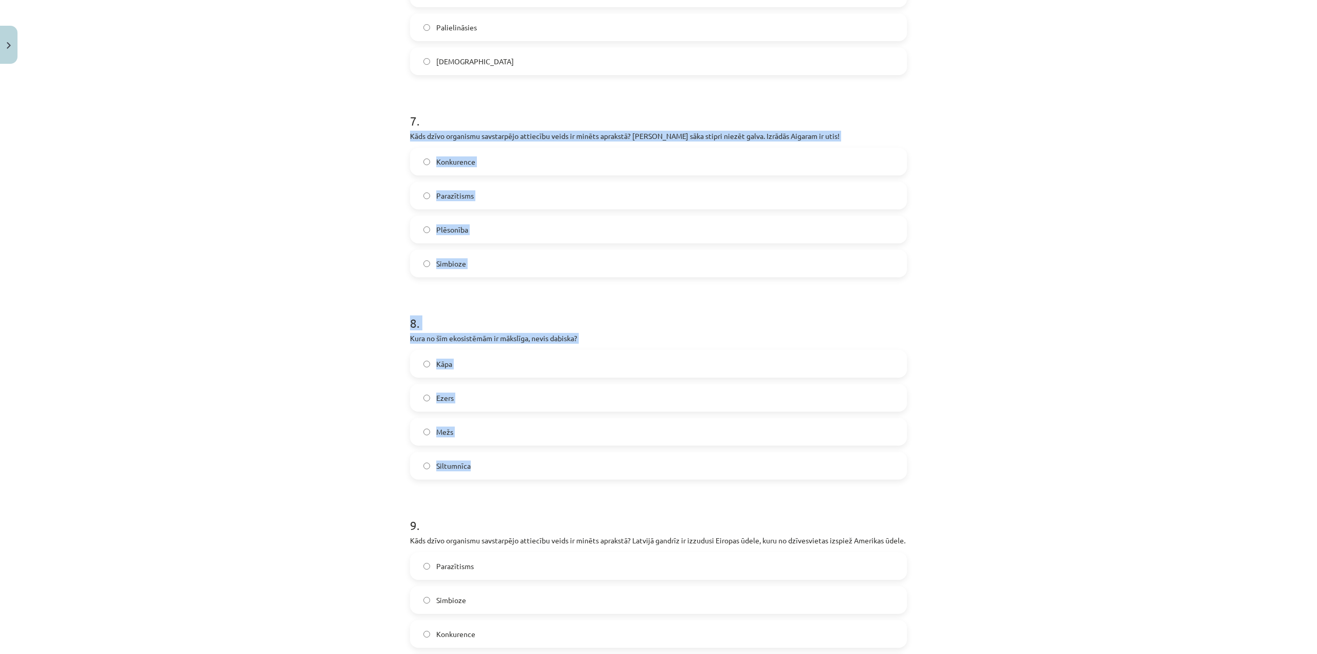
drag, startPoint x: 405, startPoint y: 128, endPoint x: 506, endPoint y: 448, distance: 335.3
copy form "Kāds dzīvo organismu savstarpējo attiecību veids ir minēts aprakstā? Aigaram sā…"
click at [489, 189] on label "Parazītisms" at bounding box center [658, 196] width 495 height 26
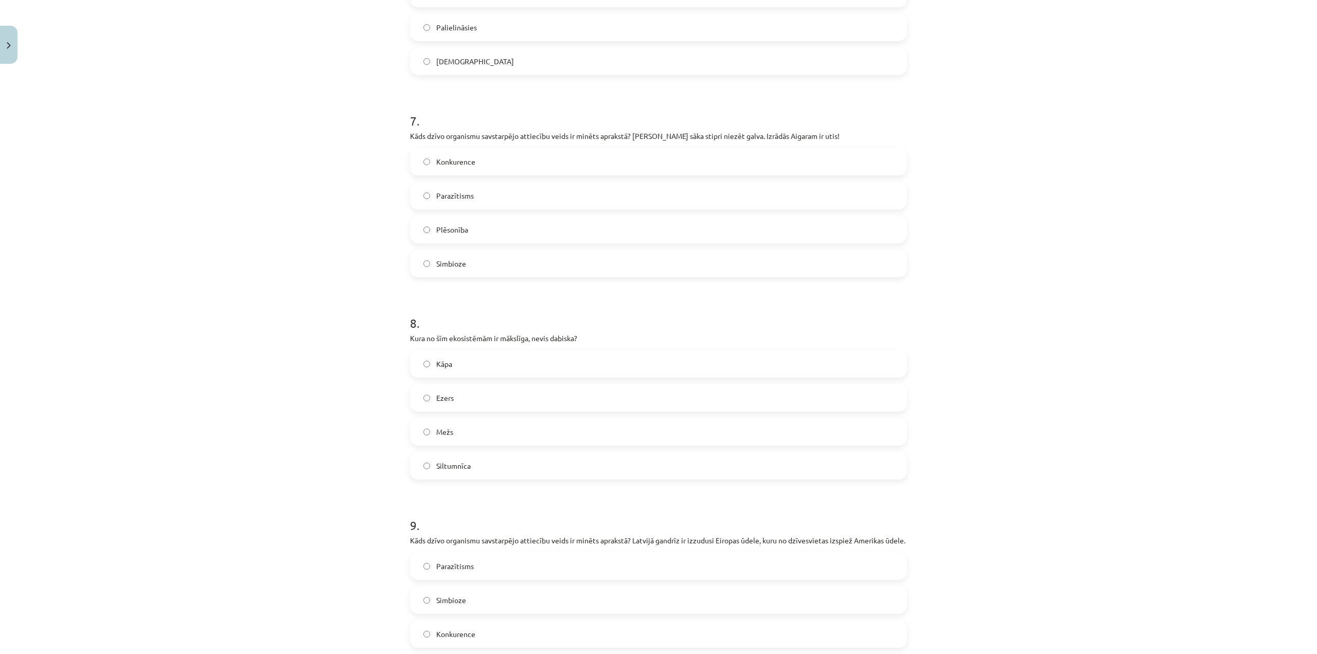
click at [482, 455] on label "Siltumnīca" at bounding box center [658, 466] width 495 height 26
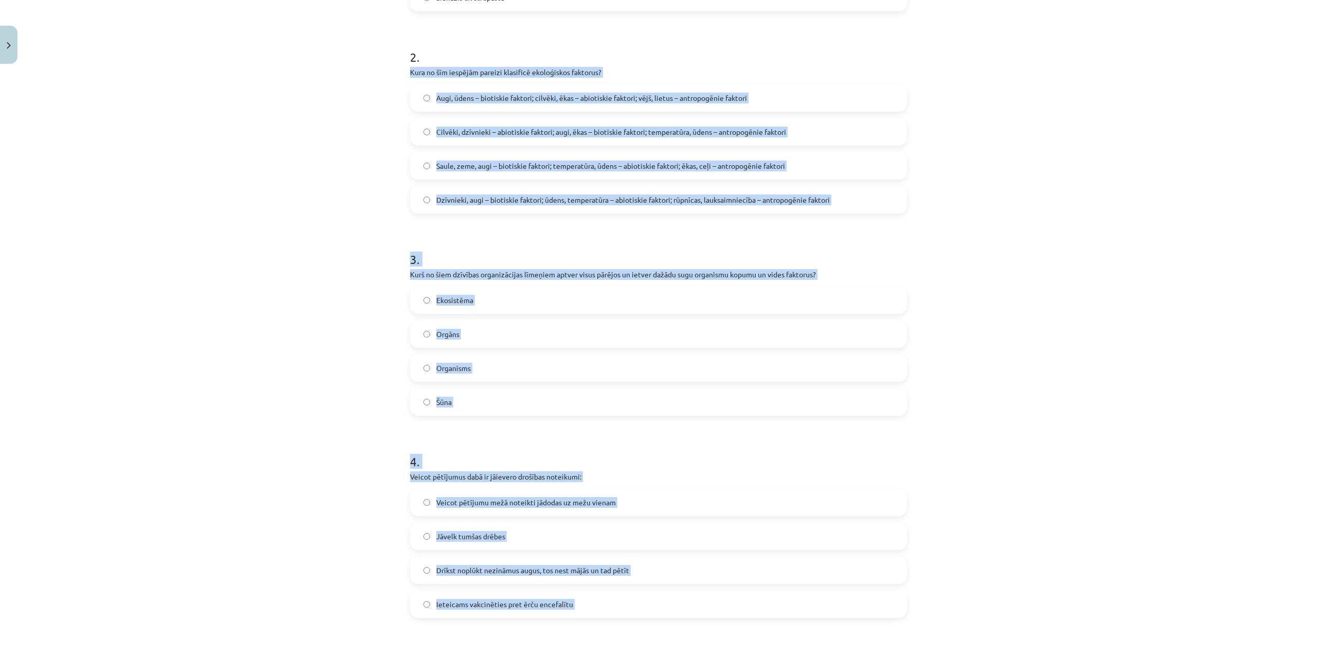
scroll to position [563, 0]
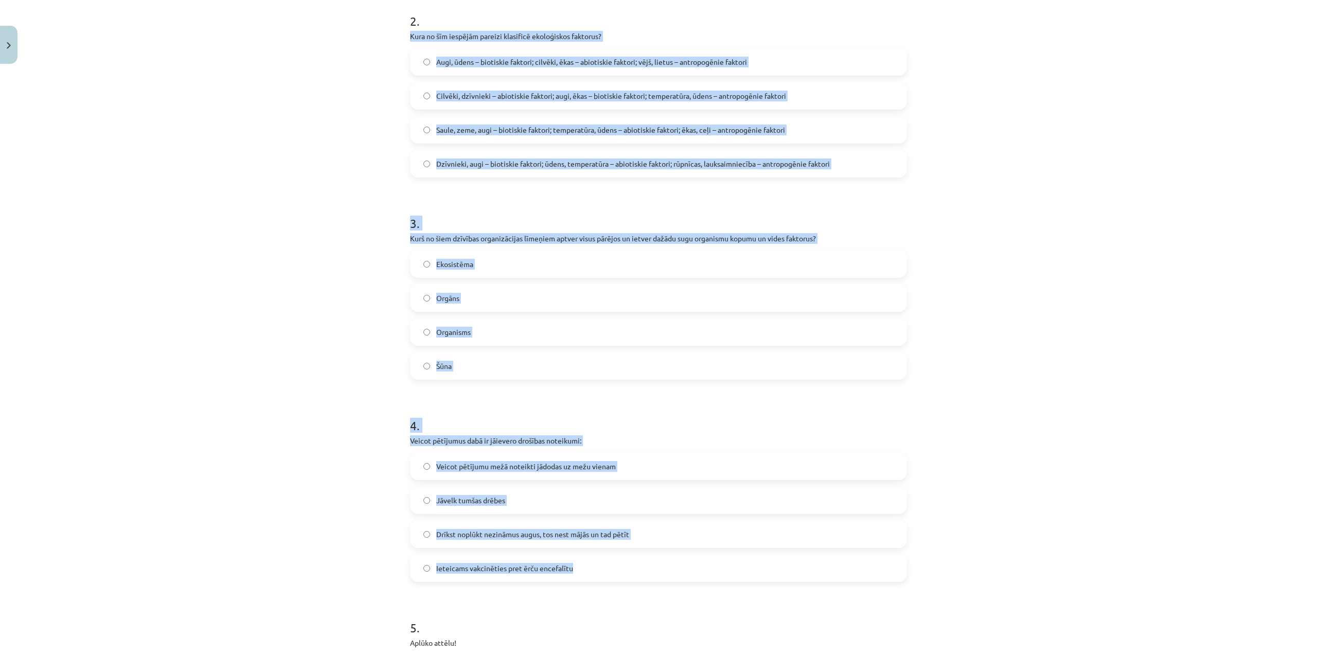
drag, startPoint x: 401, startPoint y: 285, endPoint x: 586, endPoint y: 568, distance: 338.2
copy form "Kura no šīm iespējām pareizi klasificē ekoloģiskos faktorus? Augi, ūdens – biot…"
click at [483, 165] on span "Dzīvnieki, augi – biotiskie faktori; ūdens, temperatūra – abiotiskie faktori; r…" at bounding box center [633, 163] width 394 height 11
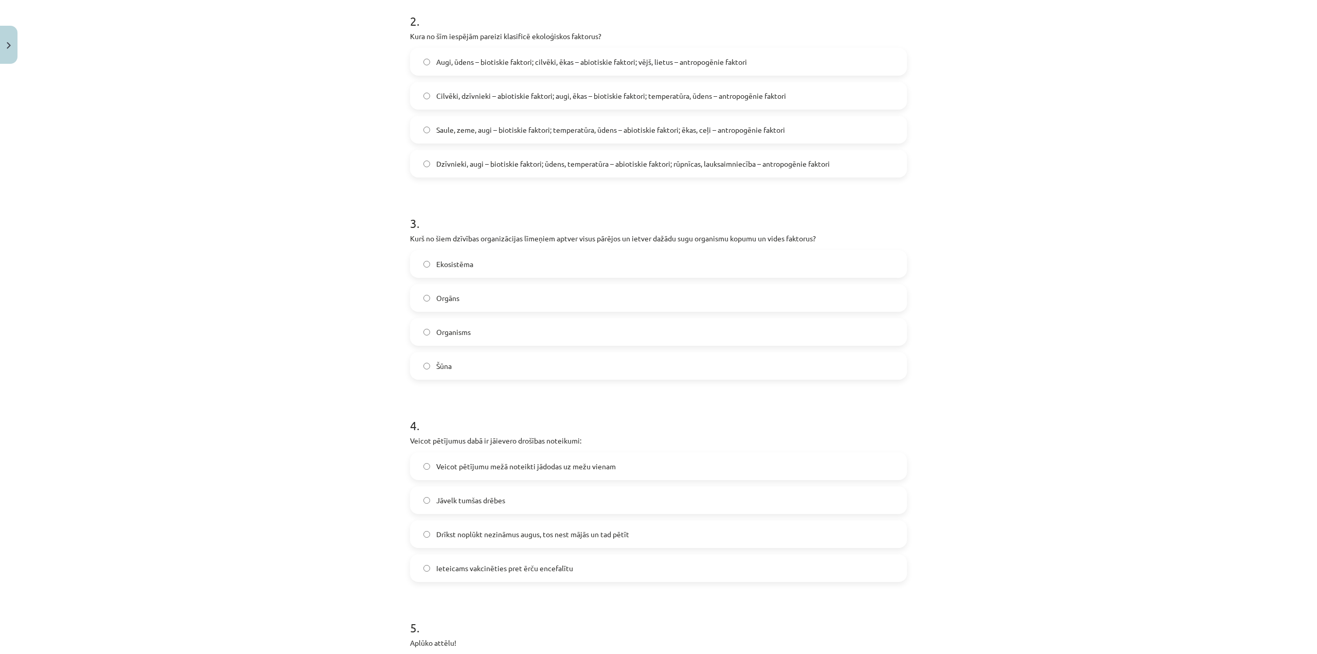
click at [458, 272] on label "Ekosistēma" at bounding box center [658, 264] width 495 height 26
click at [565, 571] on span "Ieteicams vakcinēties pret ērču encefalītu" at bounding box center [504, 568] width 137 height 11
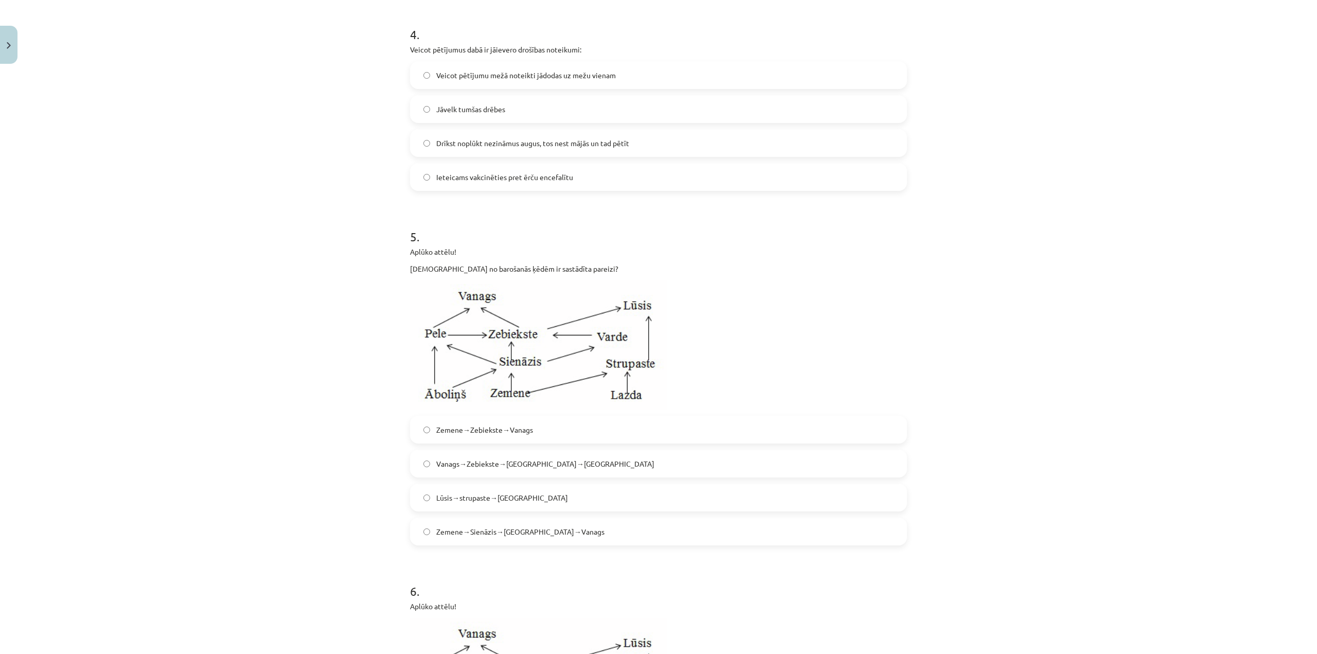
scroll to position [977, 0]
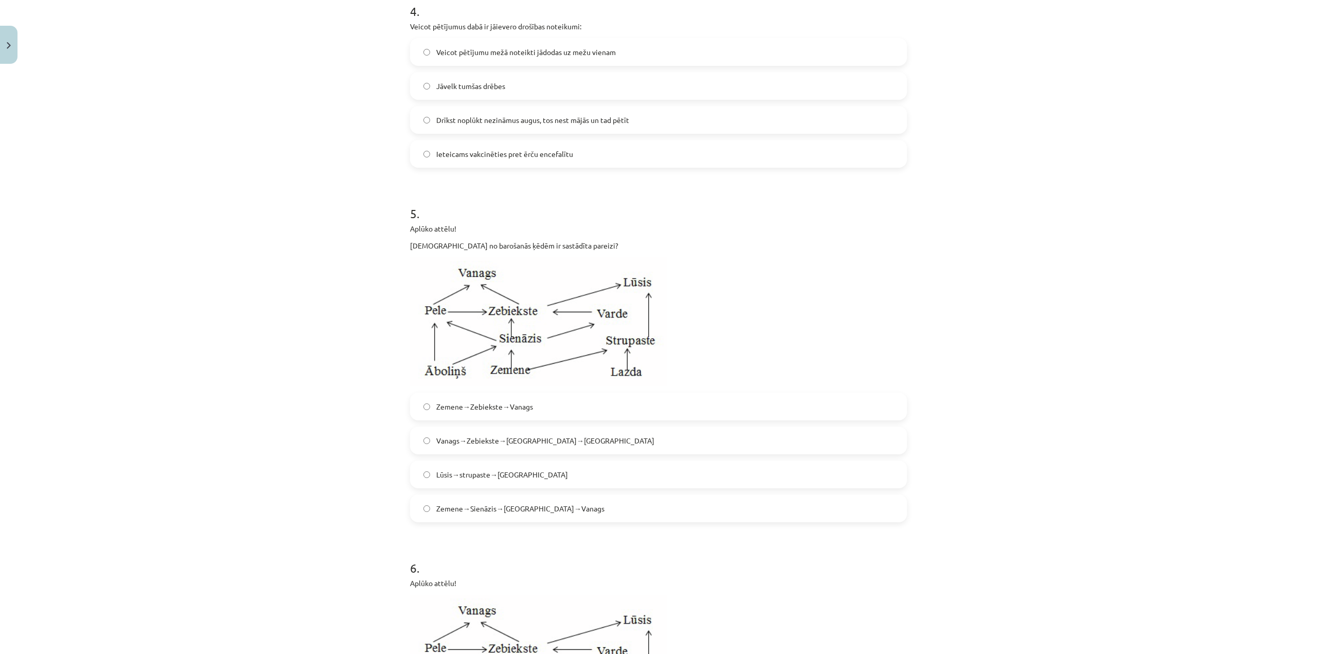
drag, startPoint x: 1097, startPoint y: 407, endPoint x: 1108, endPoint y: 405, distance: 11.0
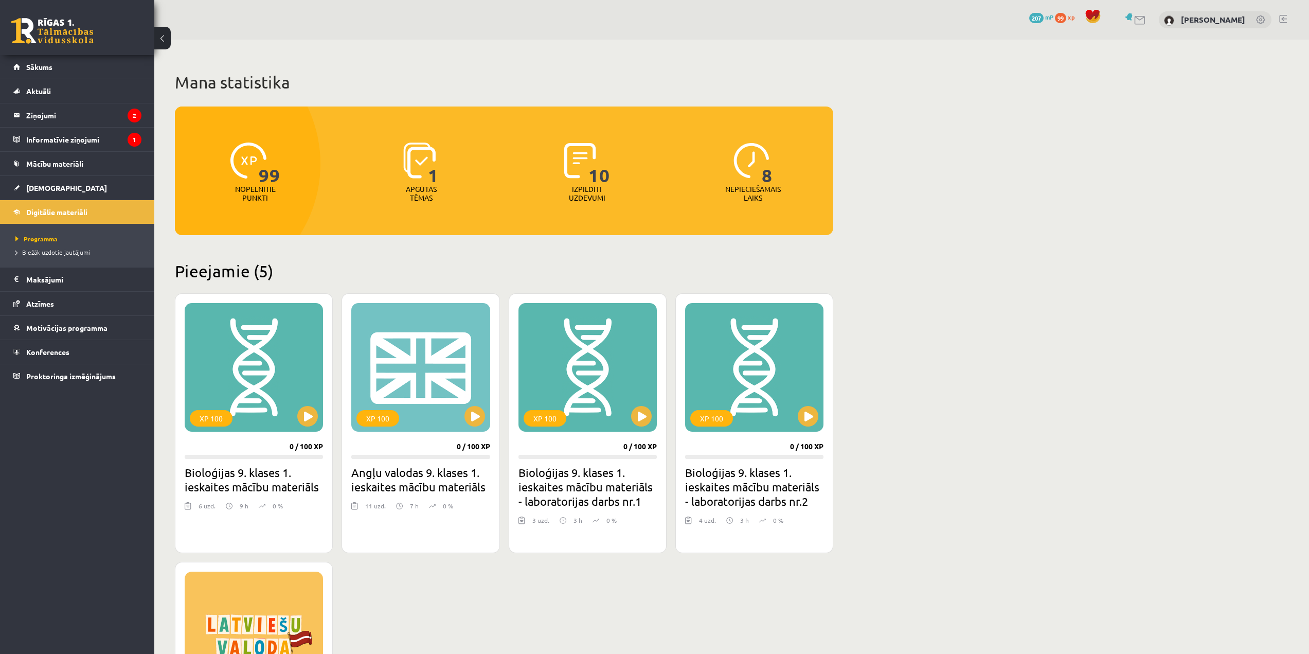
scroll to position [103, 0]
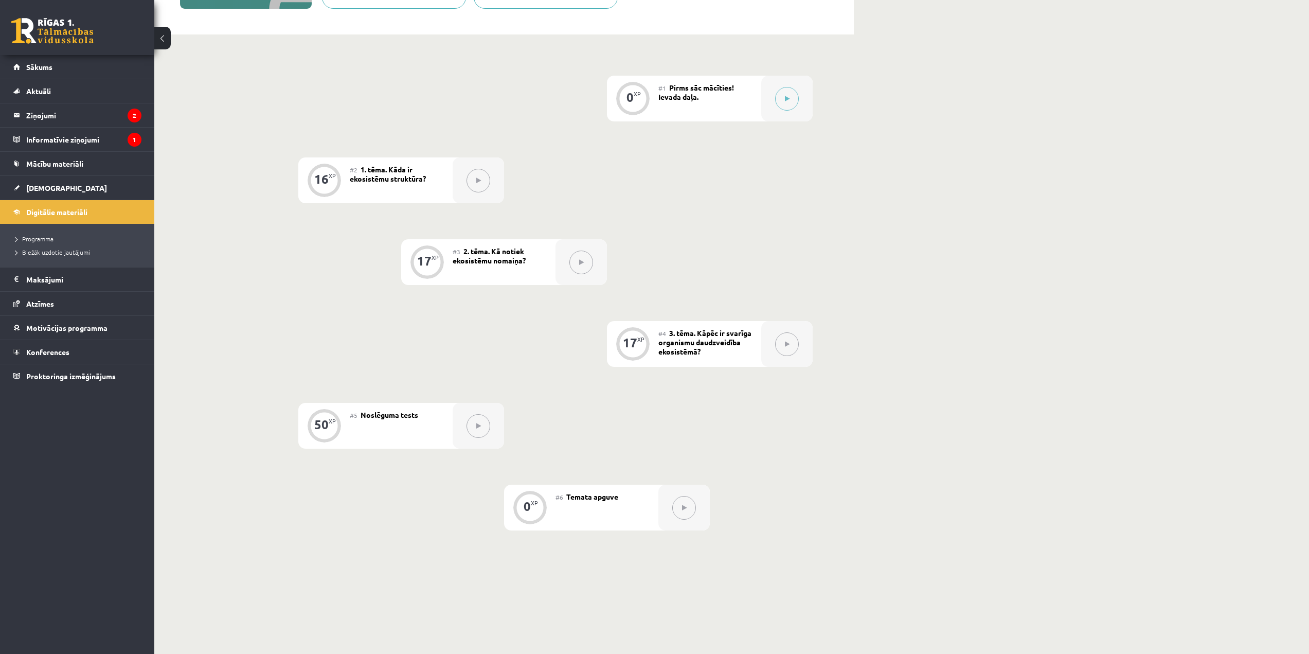
scroll to position [207, 0]
click at [86, 208] on span "Digitālie materiāli" at bounding box center [56, 211] width 61 height 9
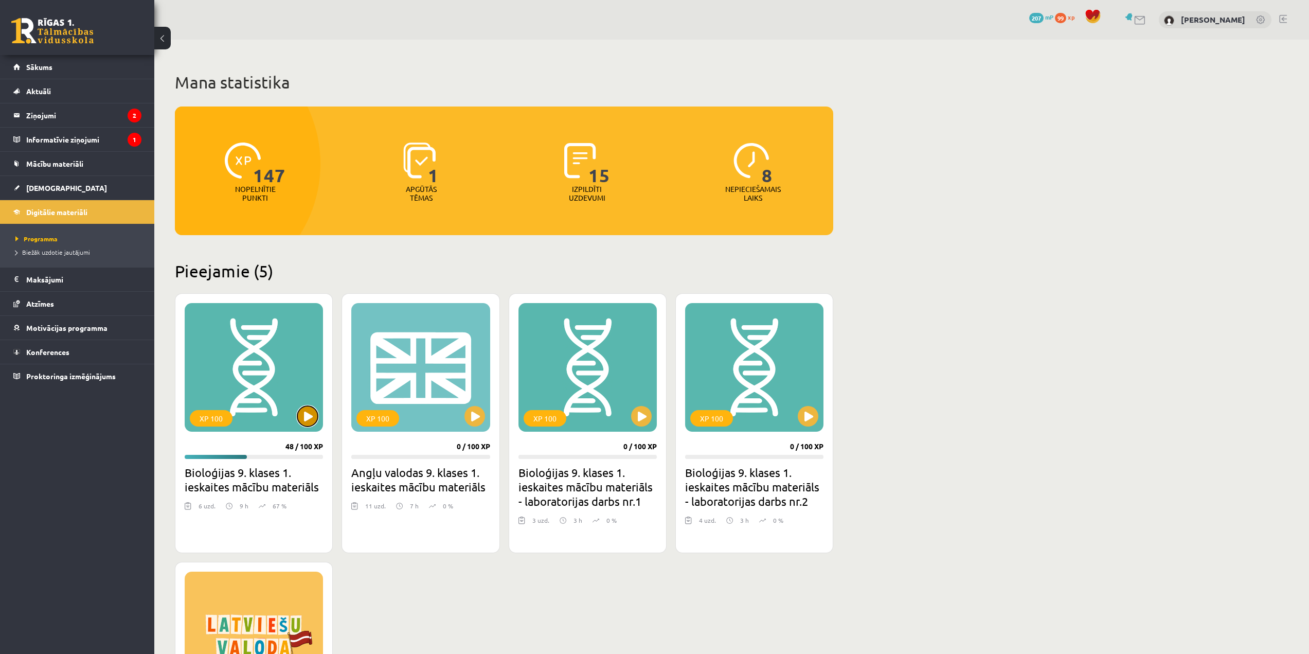
click at [302, 411] on button at bounding box center [307, 416] width 21 height 21
click at [265, 425] on div "XP 100" at bounding box center [254, 367] width 138 height 129
click at [312, 397] on div "XP 100" at bounding box center [254, 367] width 138 height 129
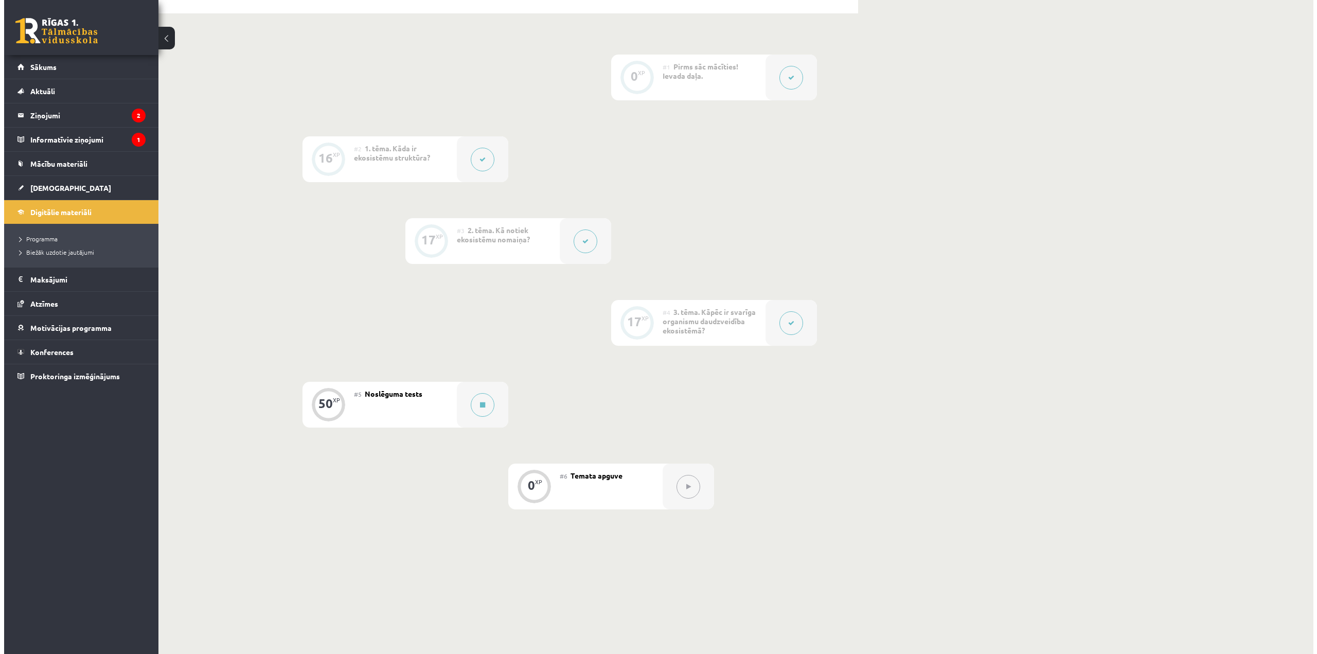
scroll to position [257, 0]
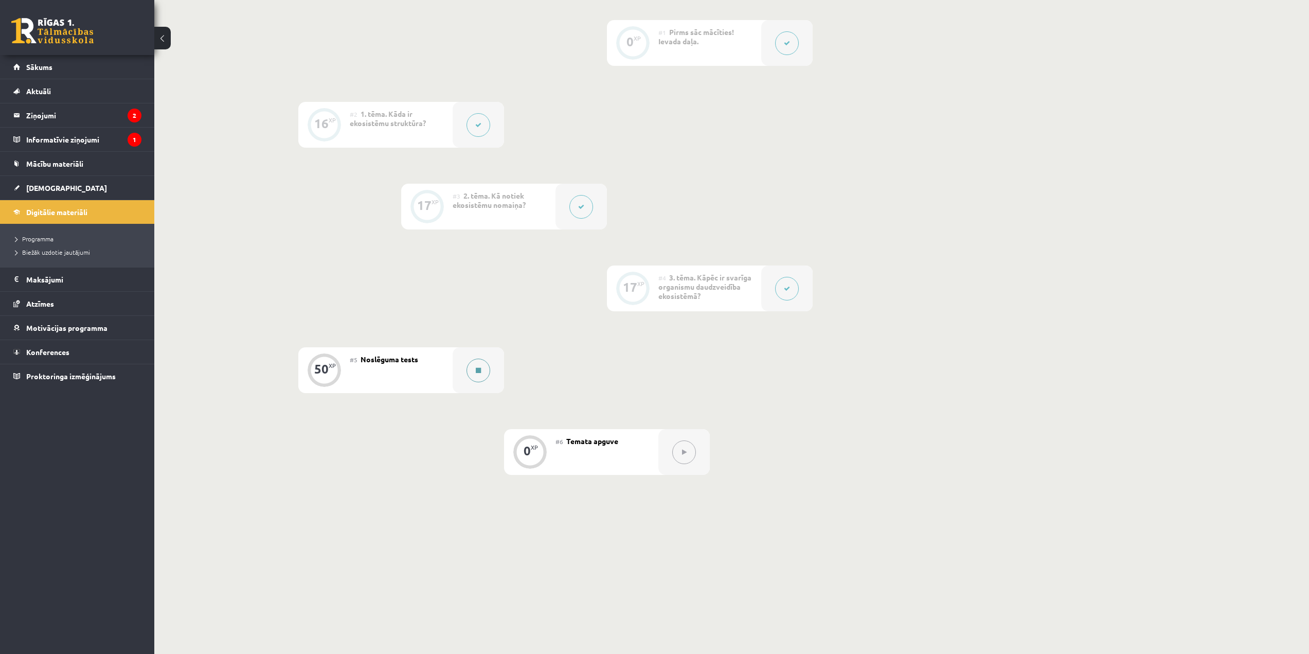
click at [489, 369] on button at bounding box center [479, 371] width 24 height 24
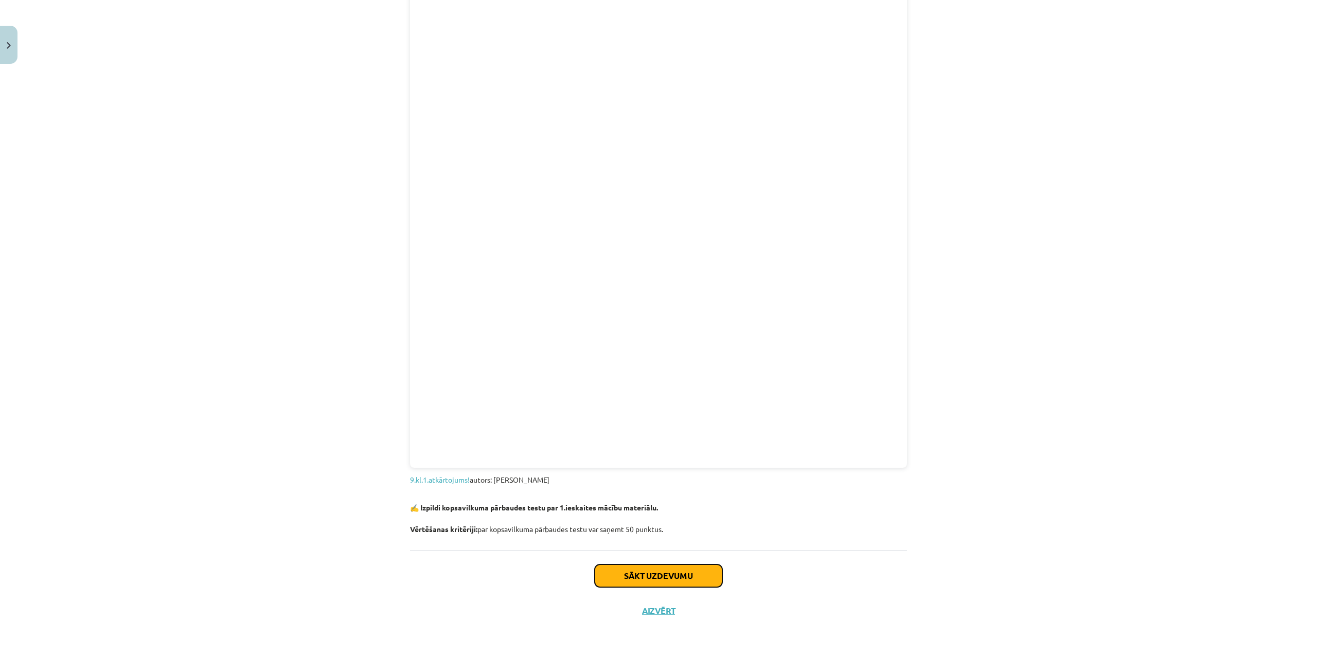
click at [670, 571] on button "Sākt uzdevumu" at bounding box center [659, 575] width 128 height 23
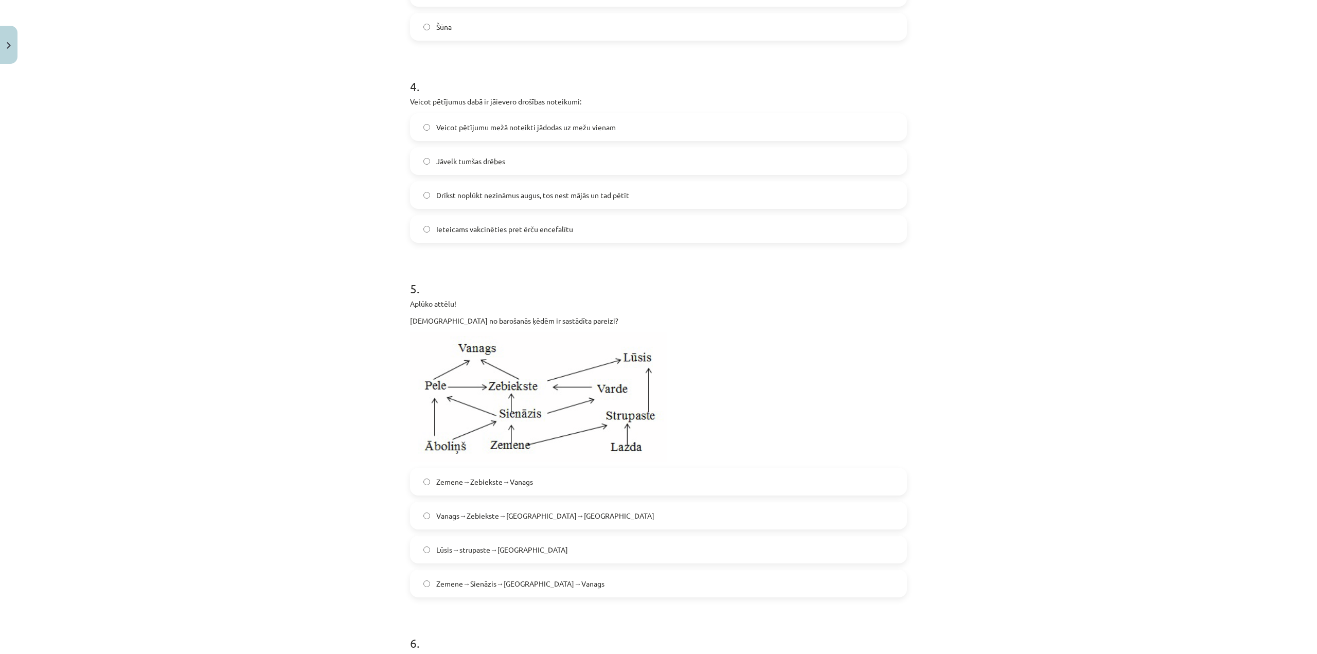
scroll to position [910, 0]
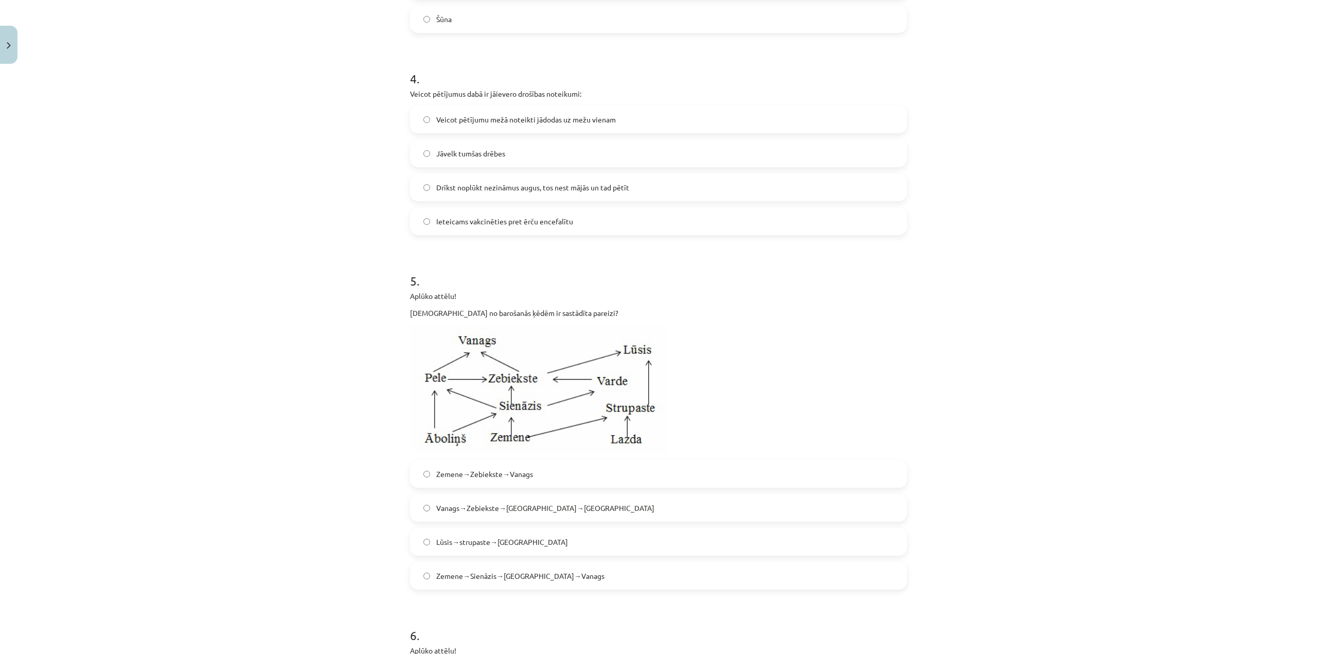
click at [500, 581] on span "Zemene→Sienāzis→[GEOGRAPHIC_DATA]→Vanags" at bounding box center [520, 576] width 168 height 11
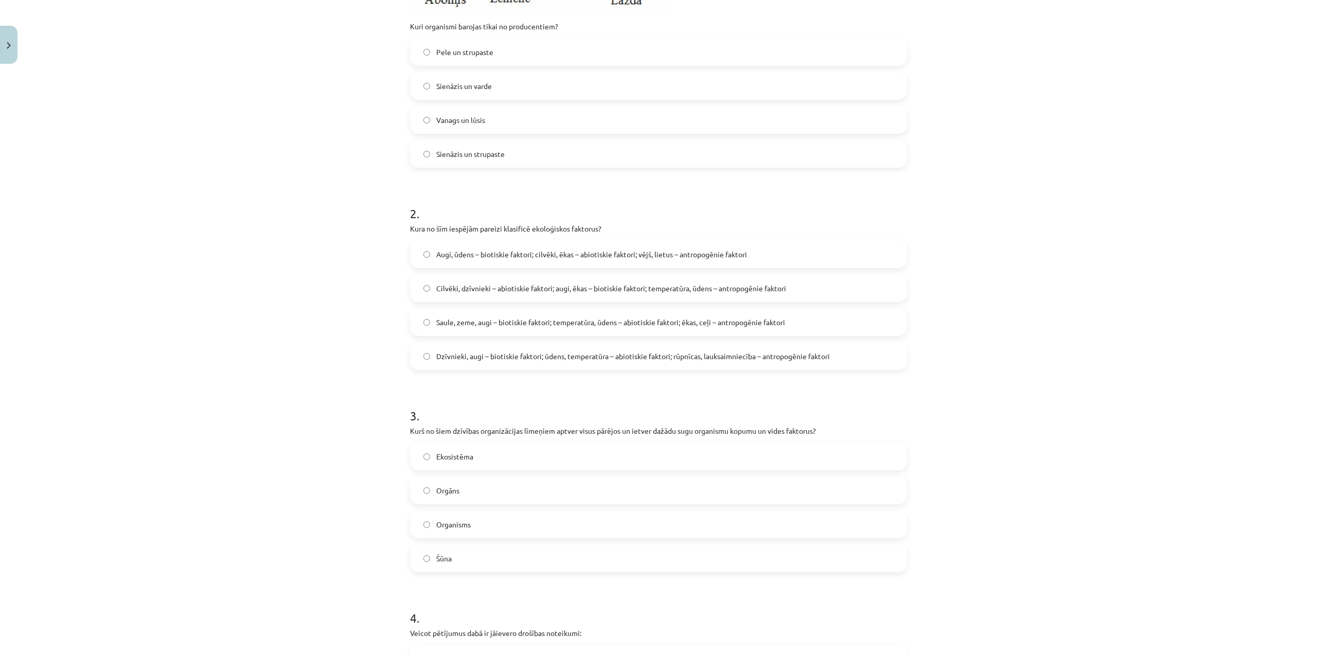
scroll to position [356, 0]
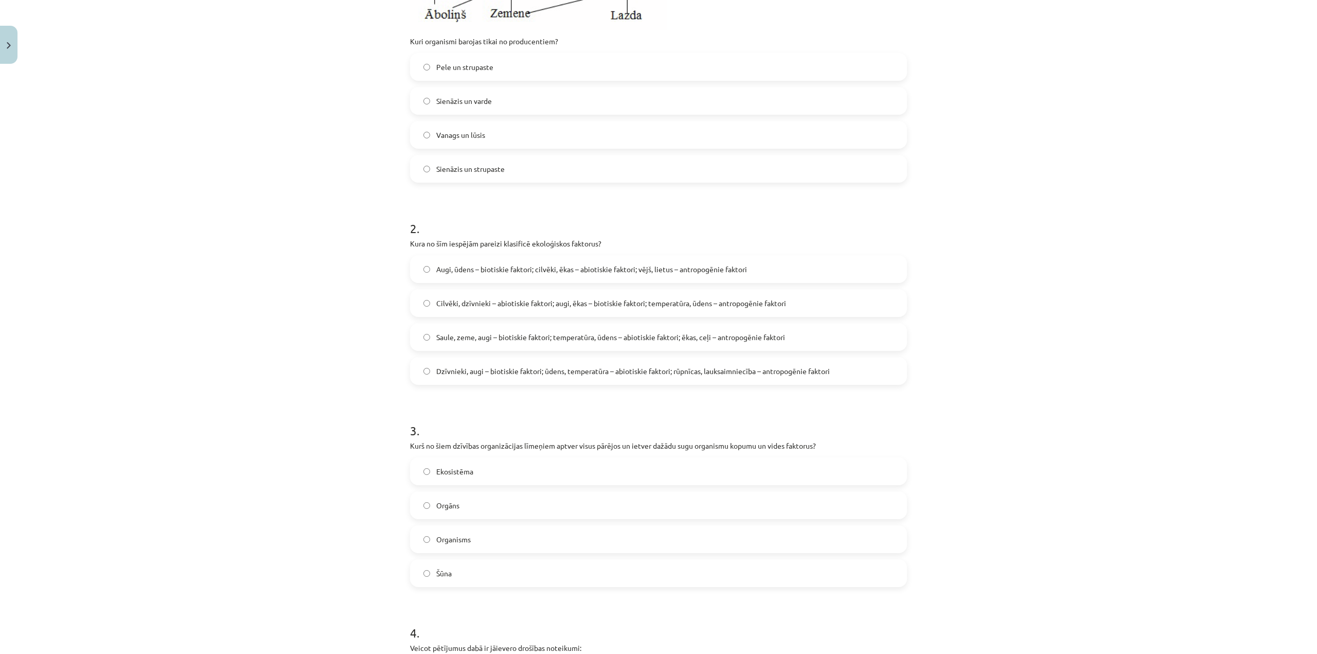
click at [463, 368] on span "Dzīvnieki, augi – biotiskie faktori; ūdens, temperatūra – abiotiskie faktori; r…" at bounding box center [633, 371] width 394 height 11
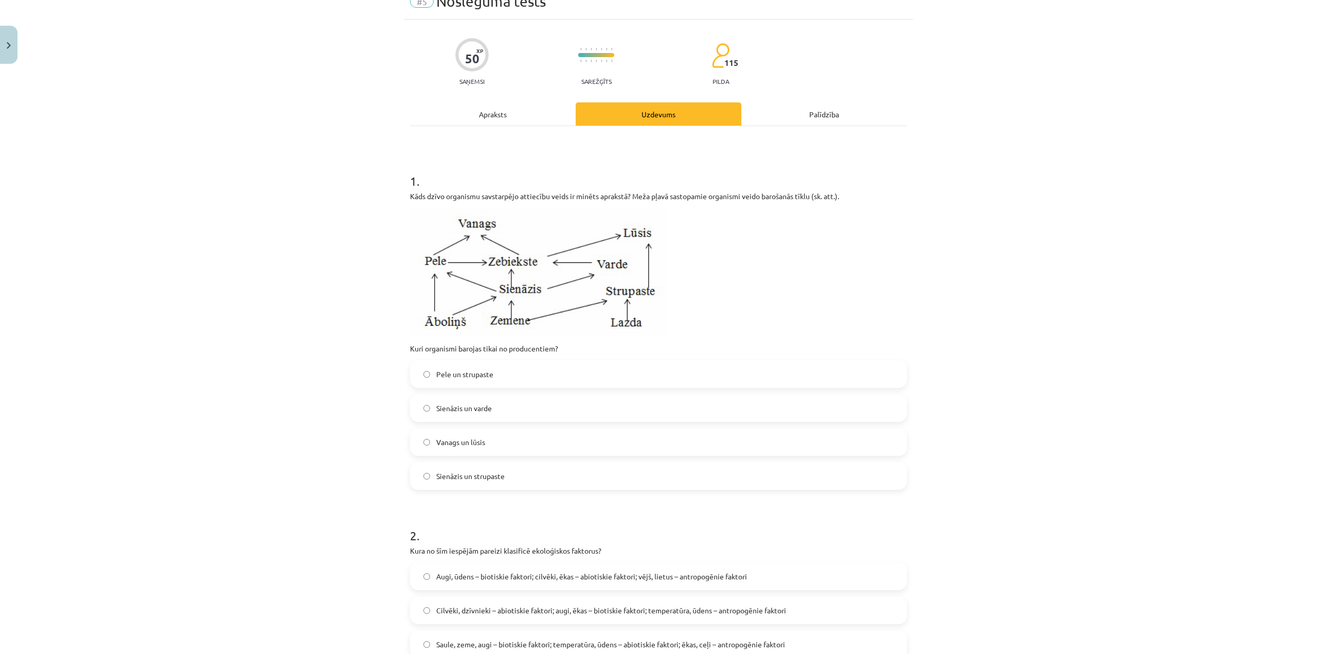
scroll to position [103, 0]
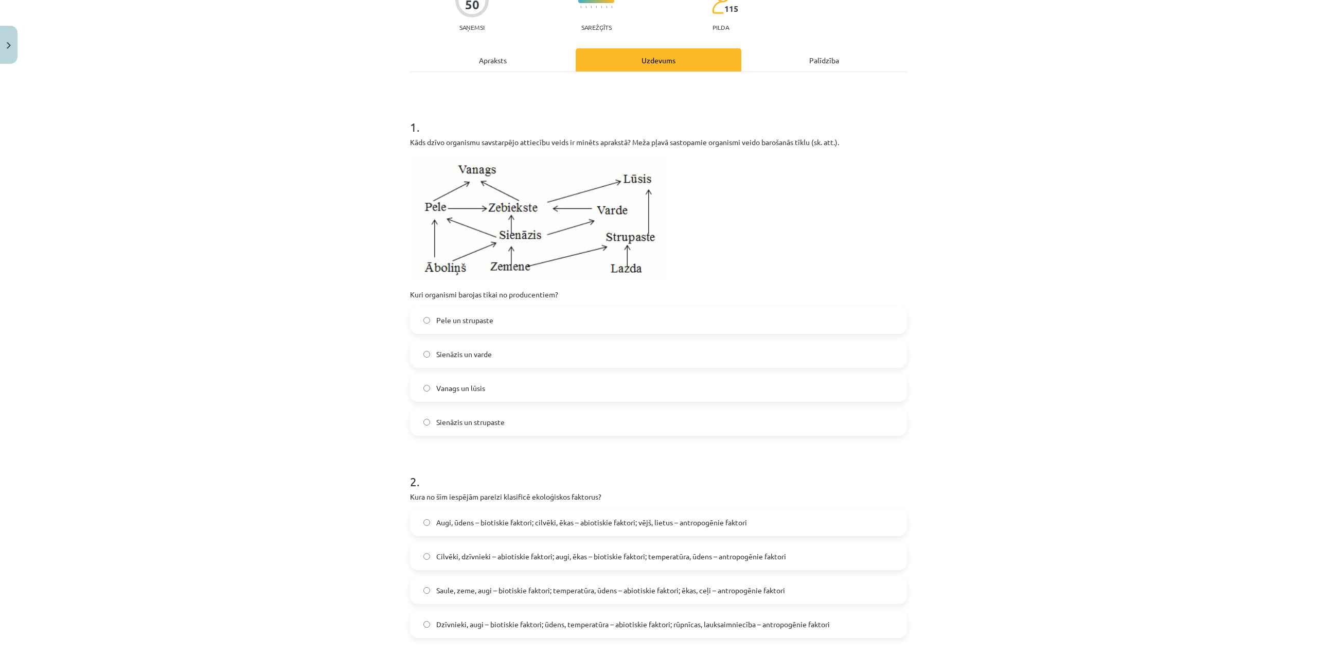
click at [480, 424] on span "Sienāzis un strupaste" at bounding box center [470, 422] width 68 height 11
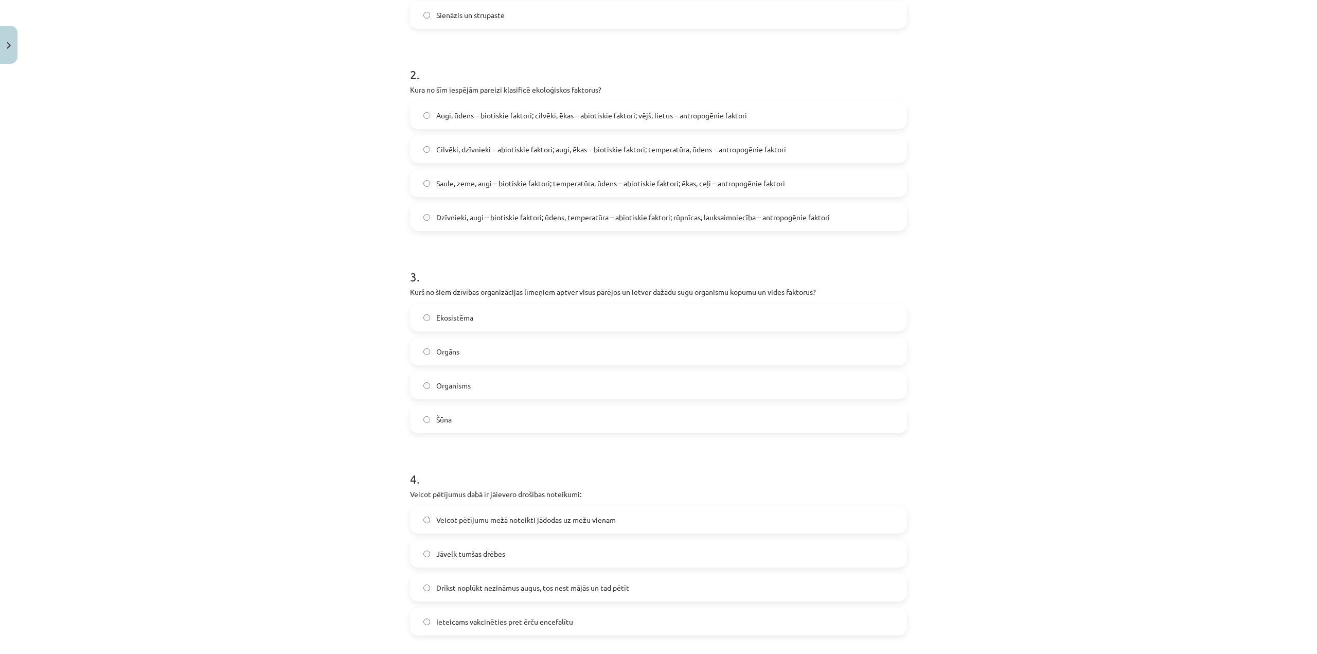
scroll to position [514, 0]
click at [492, 309] on label "Ekosistēma" at bounding box center [658, 313] width 495 height 26
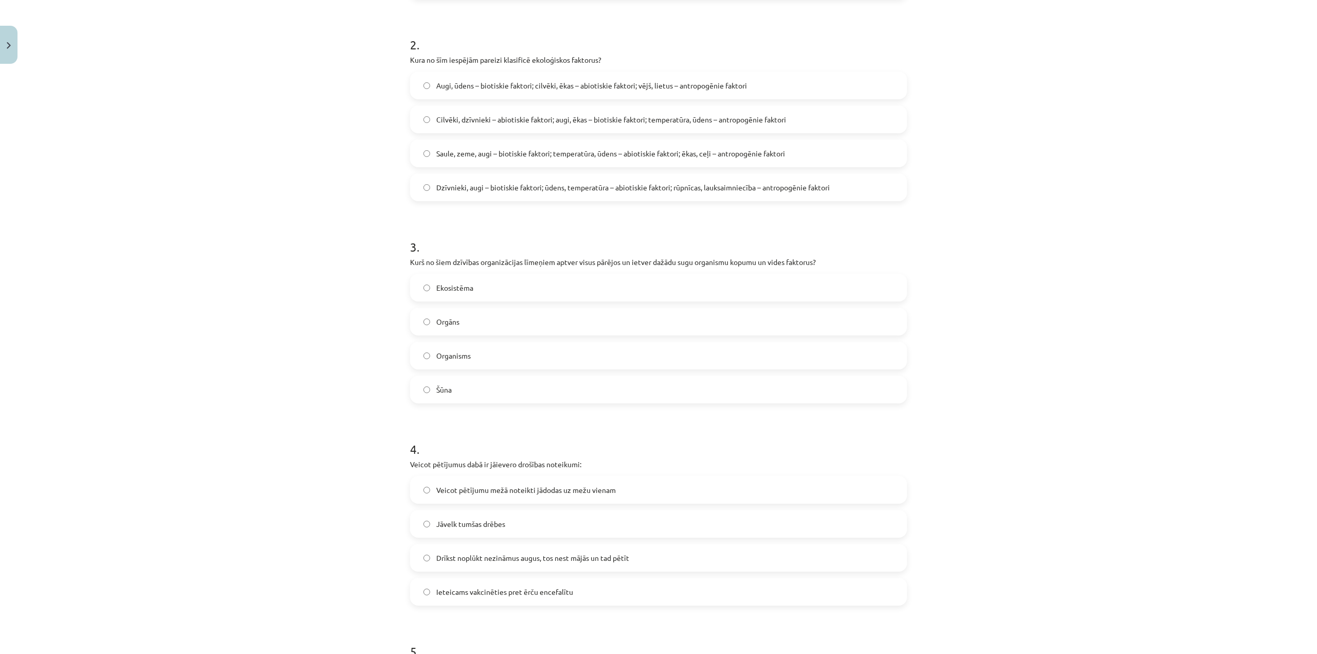
scroll to position [669, 0]
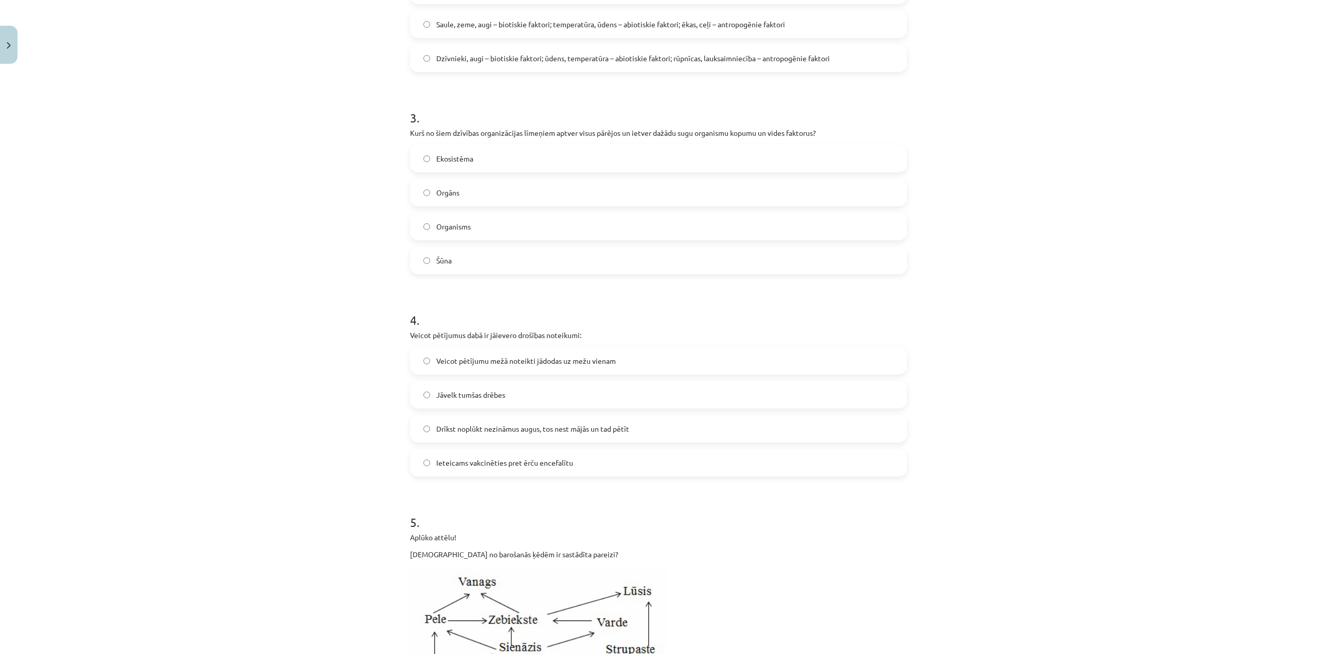
click at [568, 457] on label "Ieteicams vakcinēties pret ērču encefalītu" at bounding box center [658, 463] width 495 height 26
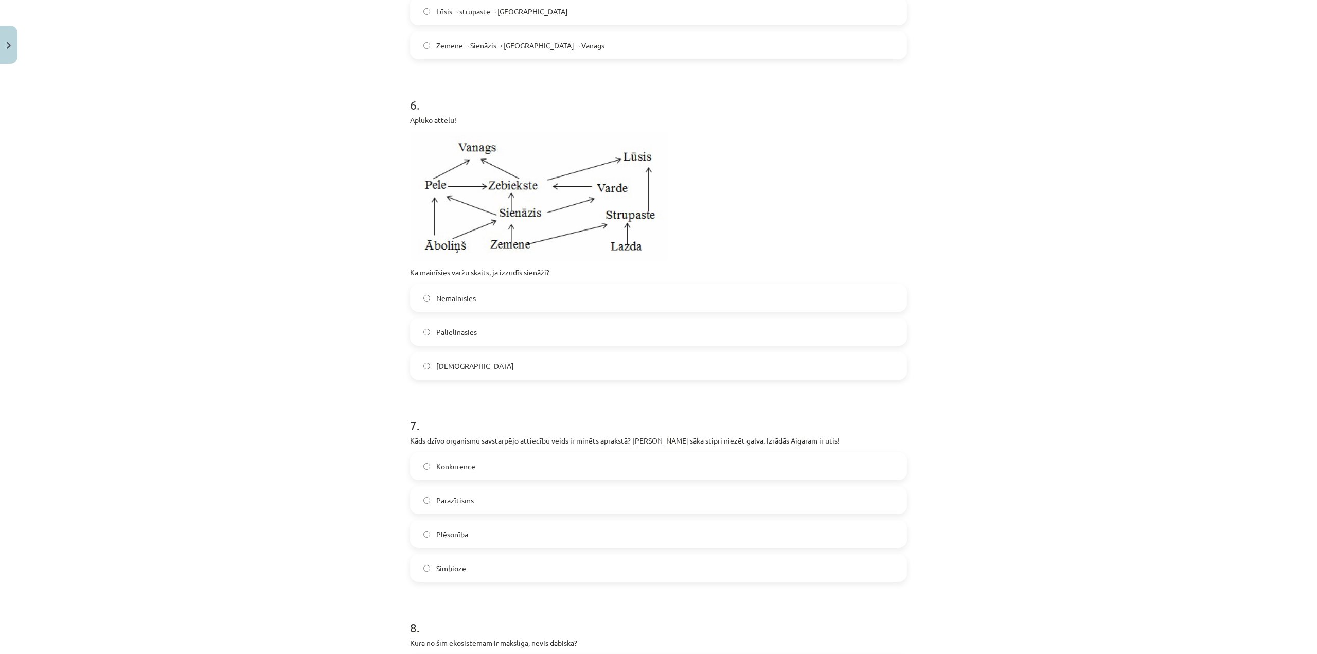
scroll to position [1646, 0]
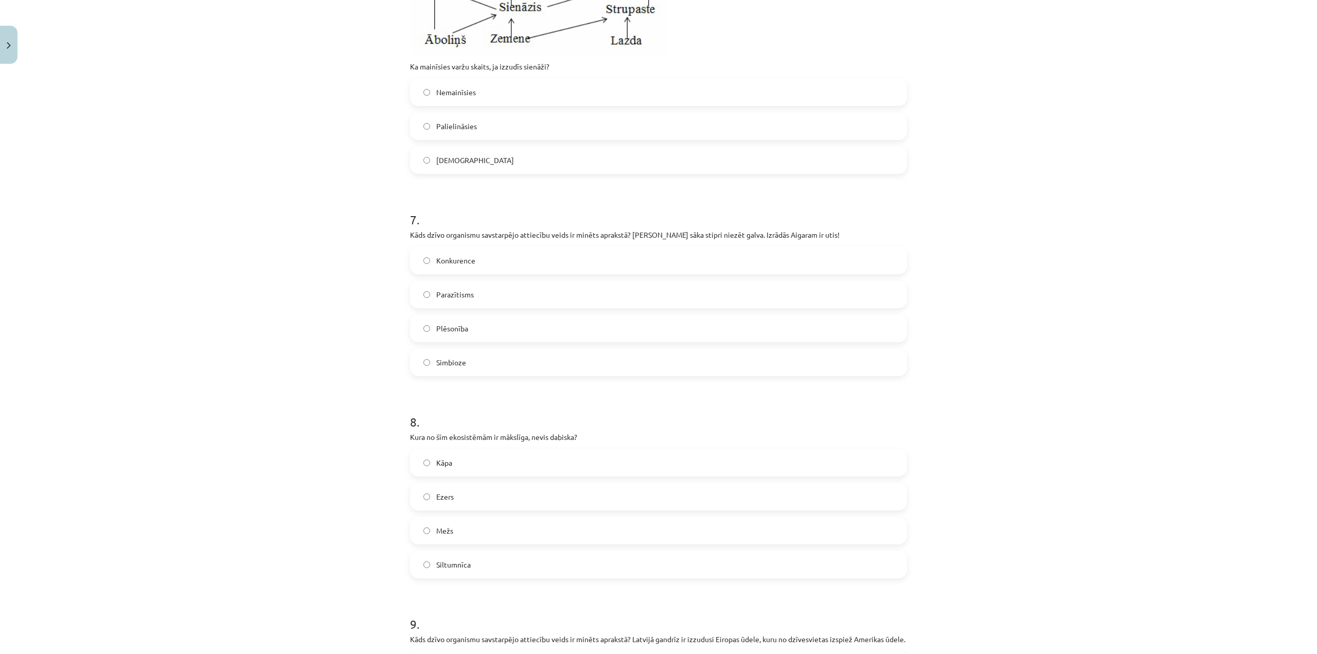
click at [485, 296] on label "Parazītisms" at bounding box center [658, 294] width 495 height 26
click at [437, 555] on label "Siltumnīca" at bounding box center [658, 564] width 495 height 26
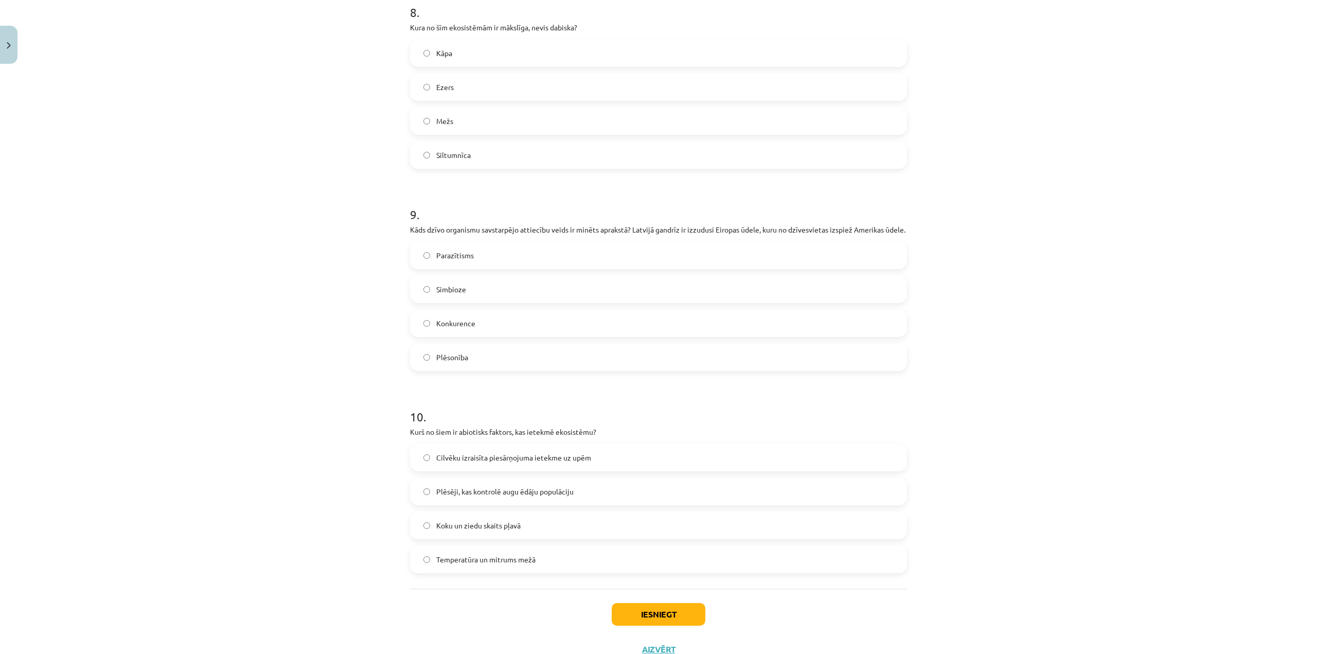
scroll to position [2058, 0]
click at [502, 334] on label "Konkurence" at bounding box center [658, 321] width 495 height 26
click at [537, 570] on label "Temperatūra un mitrums mežā" at bounding box center [658, 557] width 495 height 26
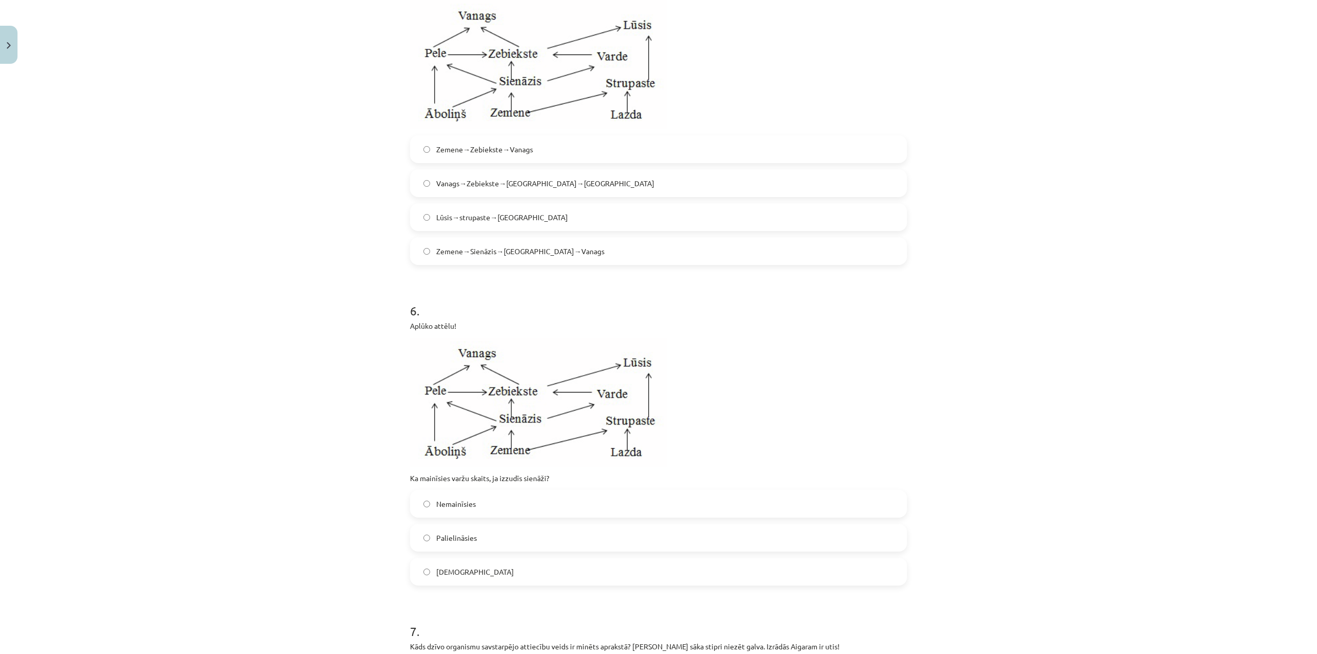
scroll to position [1338, 0]
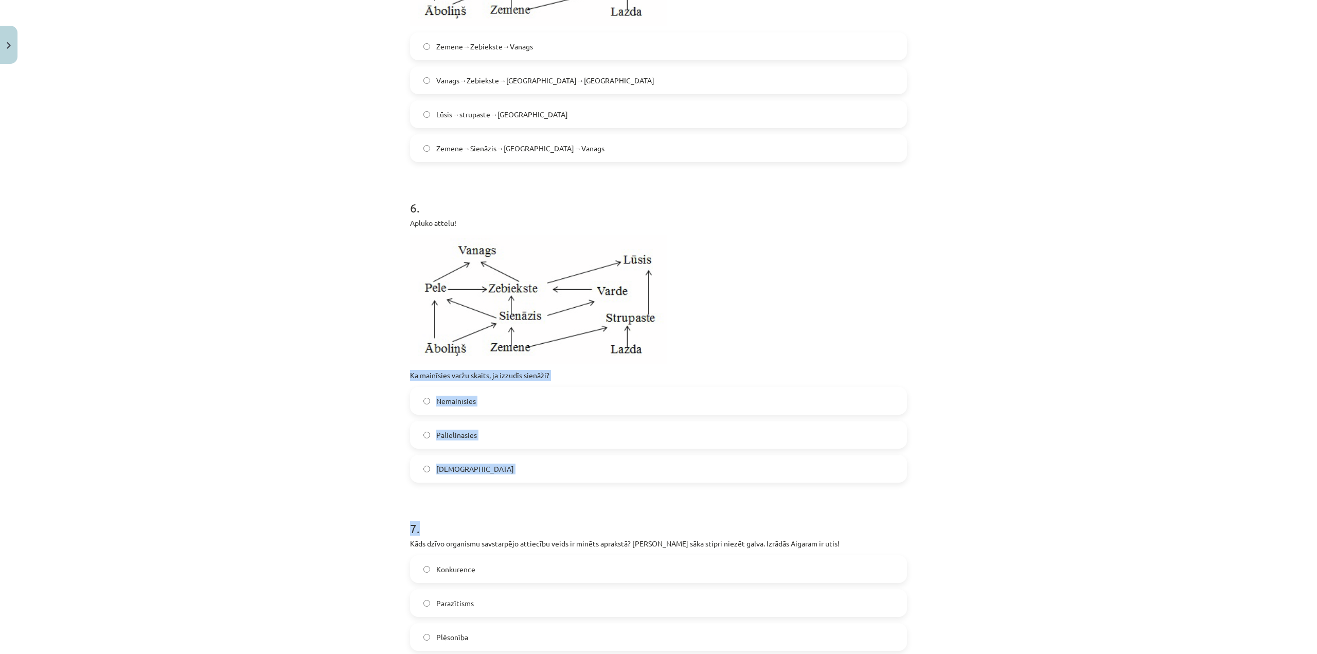
drag, startPoint x: 407, startPoint y: 372, endPoint x: 577, endPoint y: 486, distance: 204.0
click at [577, 486] on form "1 . Kāds dzīvo organismu savstarpējo attiecību veids ir minēts aprakstā? Meža p…" at bounding box center [658, 79] width 497 height 2424
click at [332, 464] on div "Mācību tēma: Bioloģijas 9. klases 1. ieskaites mācību materiāls #5 Noslēguma te…" at bounding box center [658, 327] width 1317 height 654
click at [329, 432] on div "Mācību tēma: Bioloģijas 9. klases 1. ieskaites mācību materiāls #5 Noslēguma te…" at bounding box center [658, 327] width 1317 height 654
drag, startPoint x: 398, startPoint y: 368, endPoint x: 531, endPoint y: 479, distance: 173.5
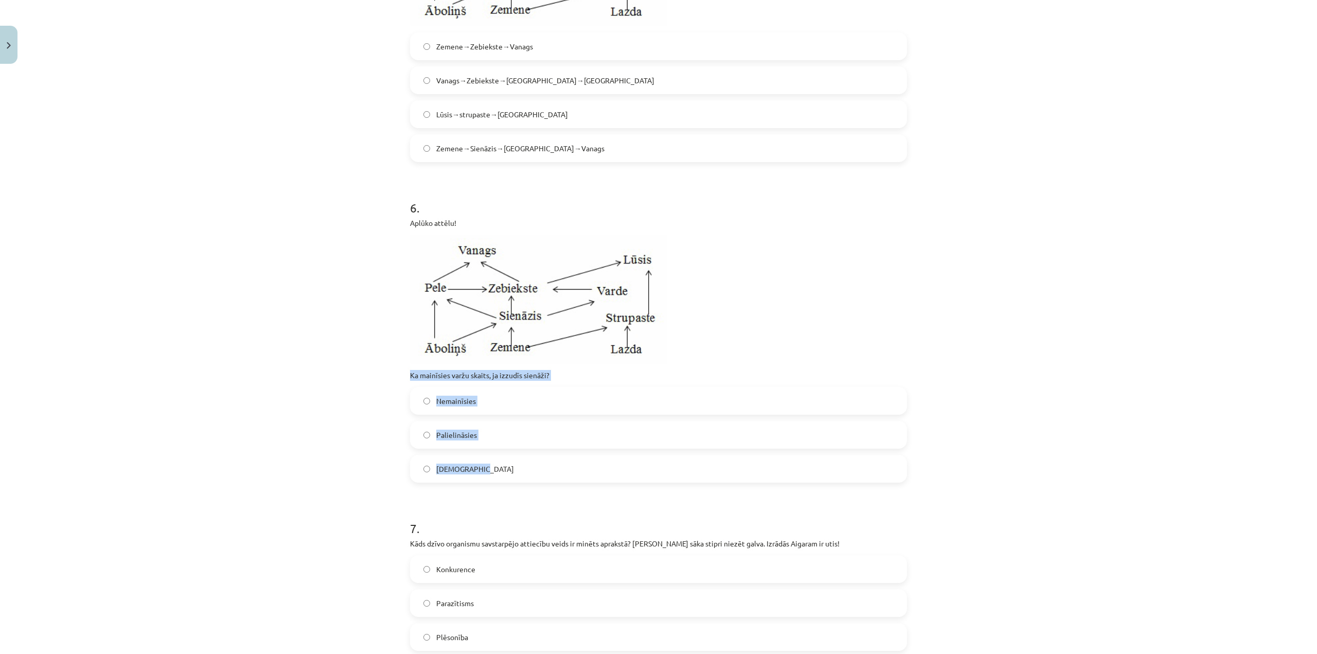
click at [531, 479] on div "Mācību tēma: Bioloģijas 9. klases 1. ieskaites mācību materiāls #5 Noslēguma te…" at bounding box center [658, 327] width 1317 height 654
copy div "Ka mainīsies varžu skaits, ja izzudīs sienāži? Nemainīsies Palielināsies Samazi…"
click at [477, 473] on label "Samazināsies" at bounding box center [658, 469] width 495 height 26
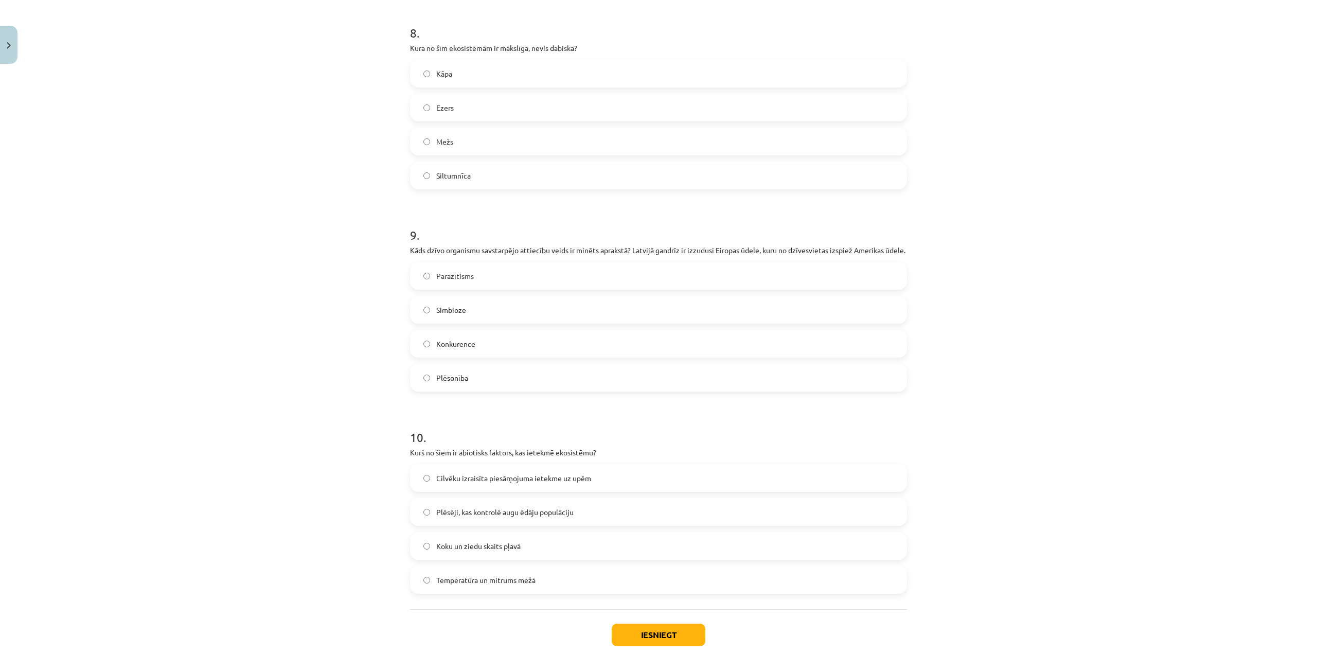
scroll to position [2105, 0]
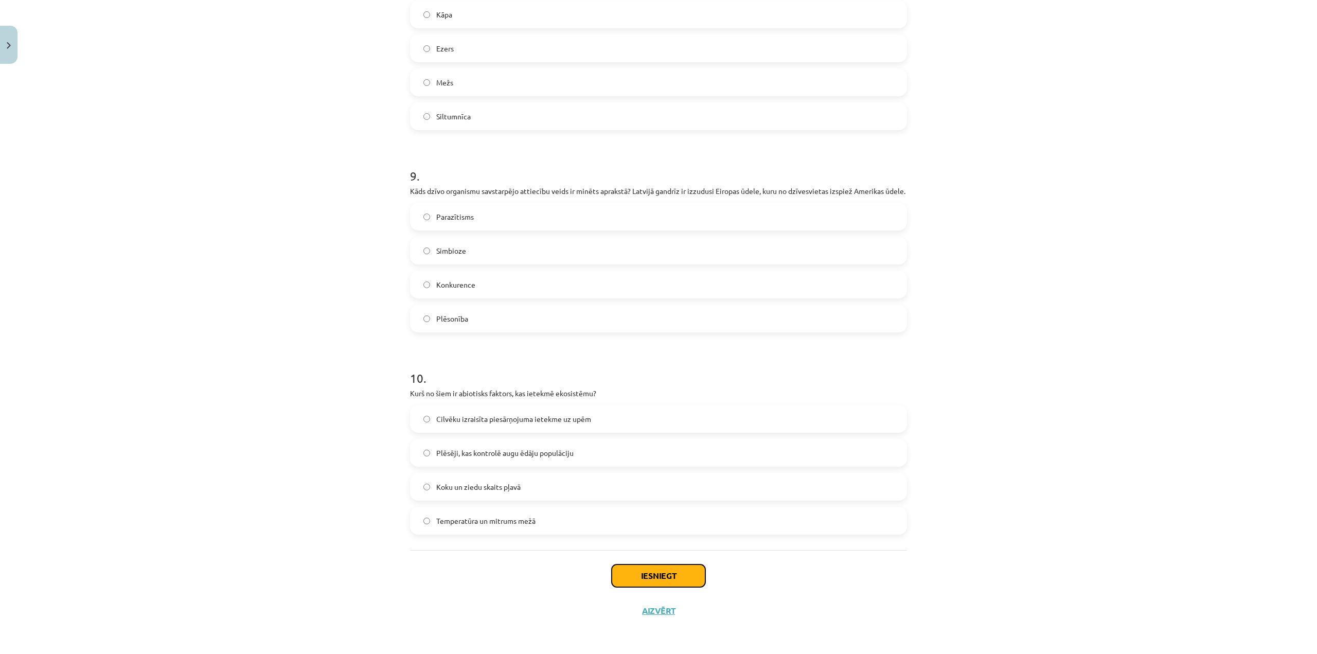
click at [650, 577] on button "Iesniegt" at bounding box center [659, 575] width 94 height 23
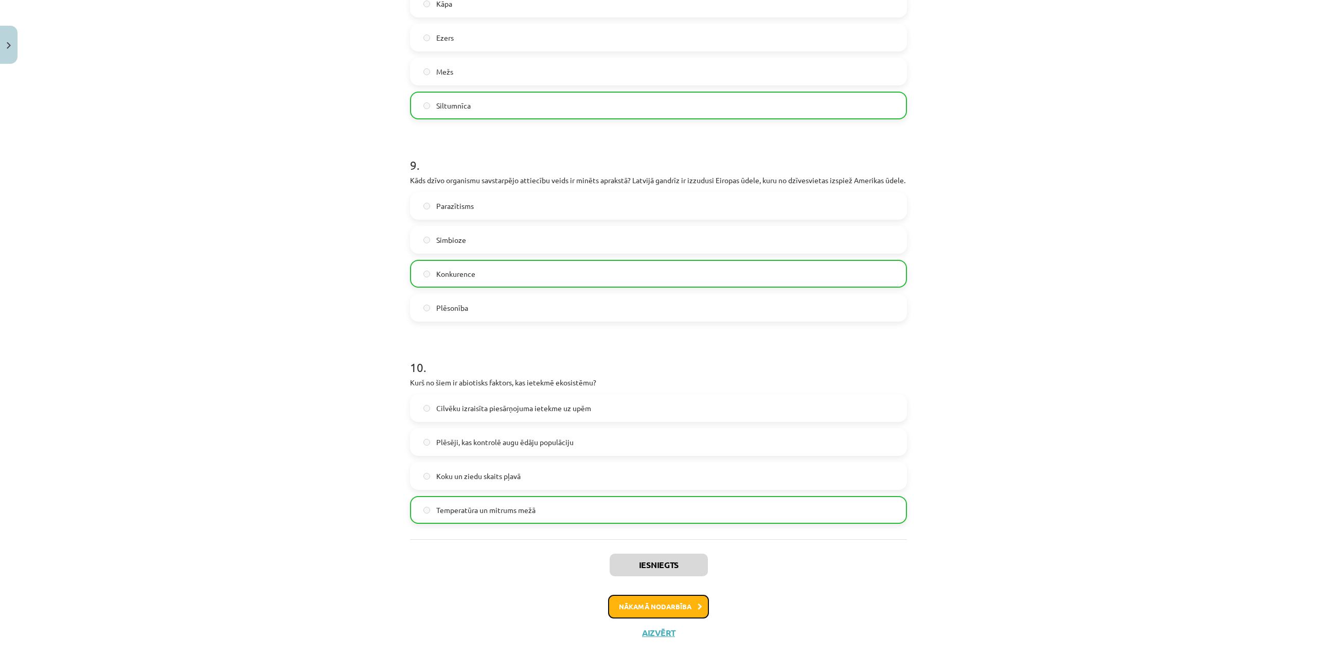
click at [649, 610] on button "Nākamā nodarbība" at bounding box center [658, 607] width 101 height 24
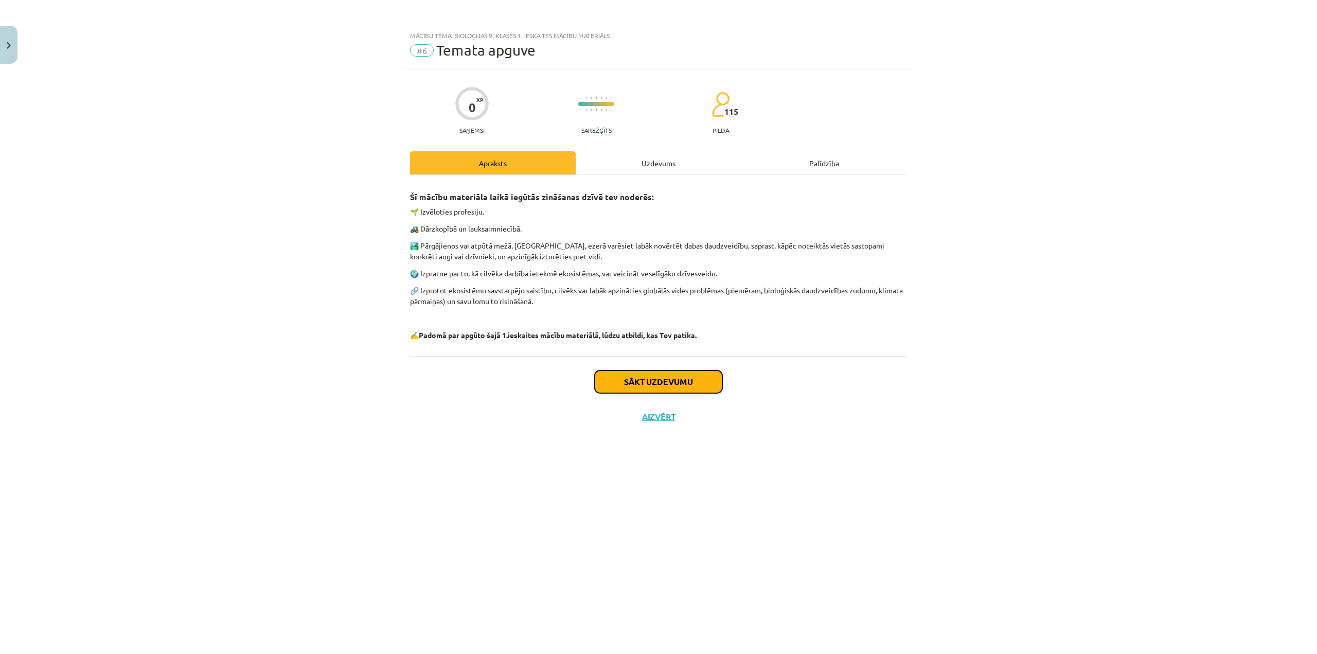
click at [654, 378] on button "Sākt uzdevumu" at bounding box center [659, 381] width 128 height 23
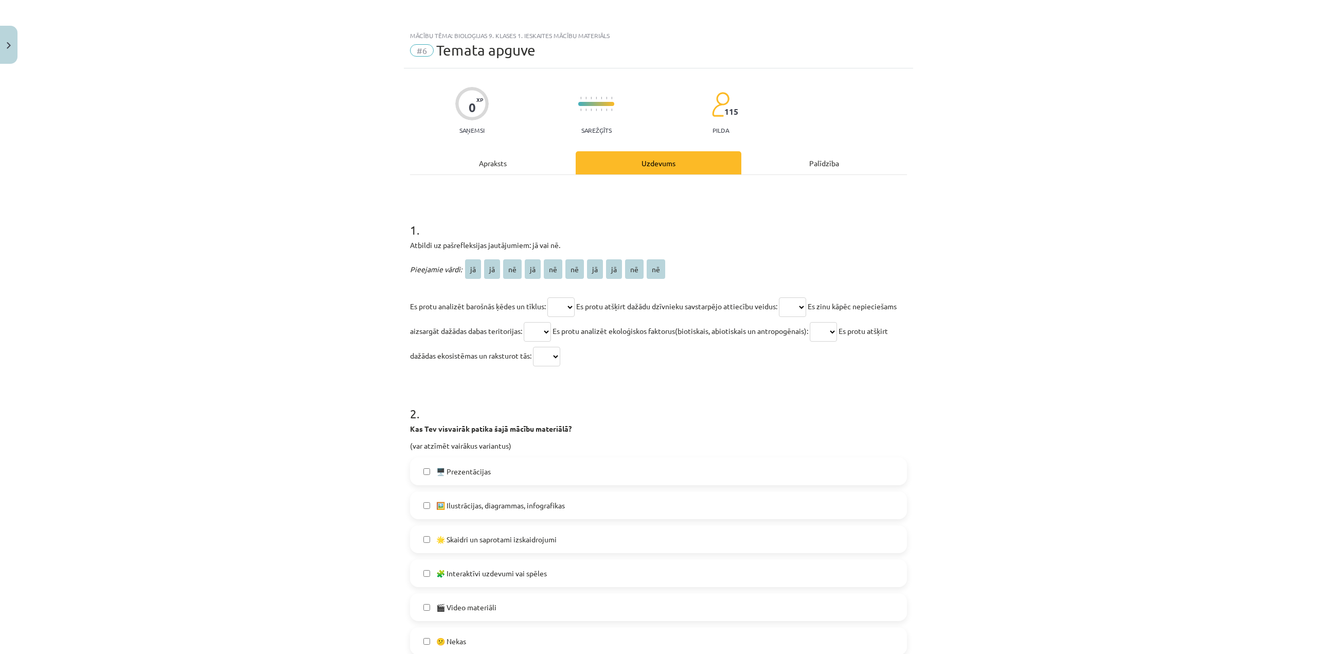
click at [568, 297] on select "** ** ** ** ** ** ** ** ** **" at bounding box center [560, 307] width 27 height 20
select select "**"
click at [547, 297] on select "** ** ** ** ** ** ** ** ** **" at bounding box center [560, 307] width 27 height 20
click at [801, 310] on select "** ** ** ** ** ** ** ** ** **" at bounding box center [792, 307] width 27 height 20
select select "**"
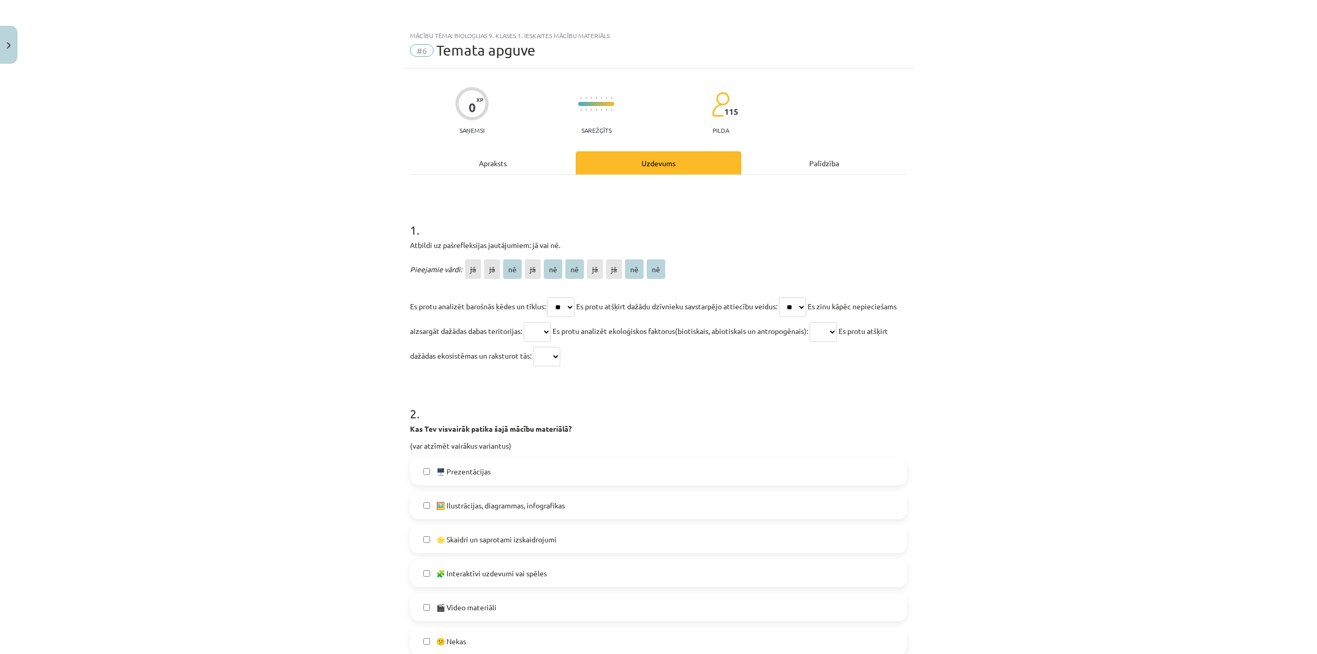
click at [785, 297] on select "** ** ** ** ** ** ** ** ** **" at bounding box center [792, 307] width 27 height 20
click at [808, 328] on span "Es protu analizēt ekoloģiskos faktorus(biotiskais, abiotiskais un antropogēnais…" at bounding box center [681, 330] width 256 height 9
click at [837, 340] on select "** ** ** ** ** ** ** ** ** **" at bounding box center [823, 332] width 27 height 20
select select "**"
click at [837, 322] on select "** ** ** ** ** ** ** ** ** **" at bounding box center [823, 332] width 27 height 20
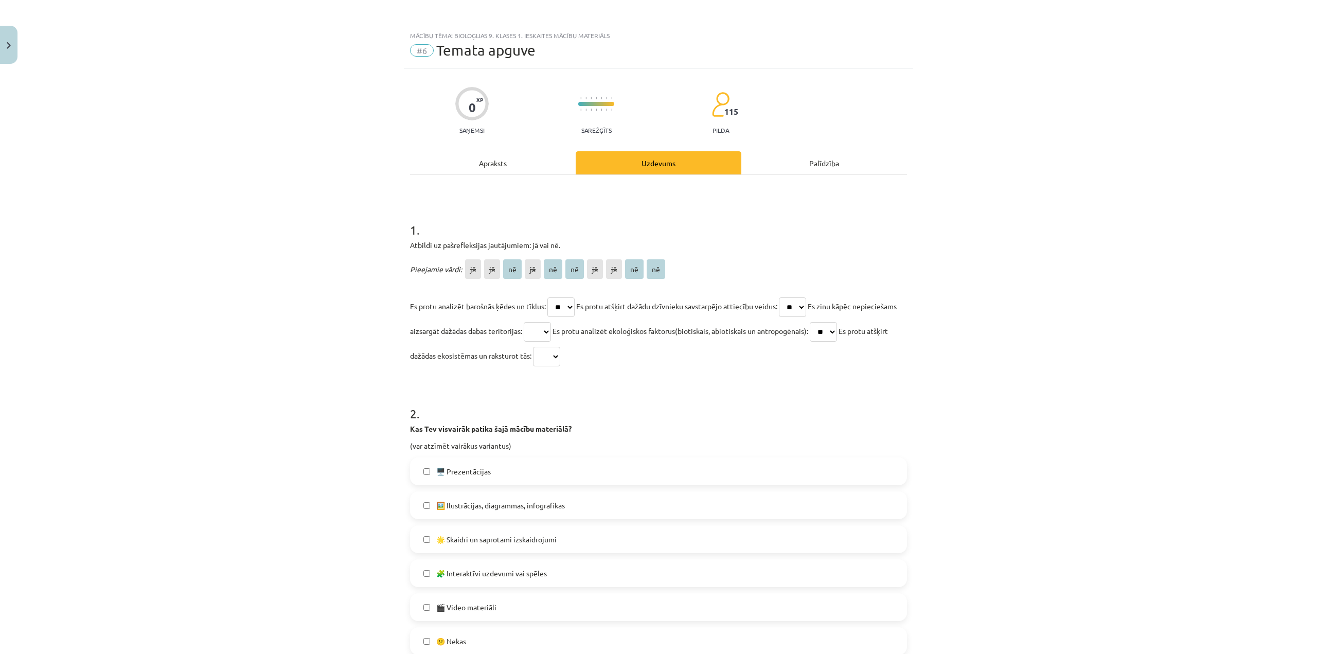
drag, startPoint x: 584, startPoint y: 336, endPoint x: 590, endPoint y: 341, distance: 6.9
click at [551, 336] on select "** ** ** ** ** ** ** ** ** **" at bounding box center [537, 332] width 27 height 20
select select "**"
click at [551, 322] on select "** ** ** ** ** ** ** ** ** **" at bounding box center [537, 332] width 27 height 20
click at [560, 356] on select "** ** ** ** ** ** ** ** ** **" at bounding box center [546, 357] width 27 height 20
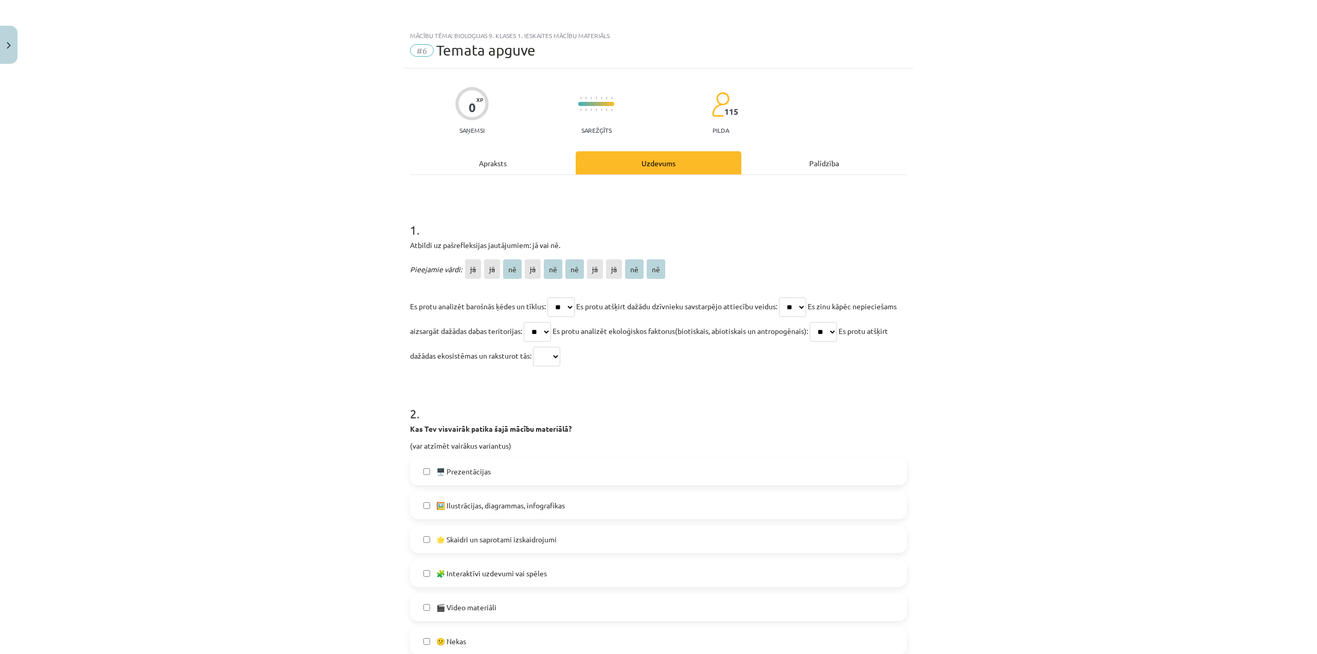
select select "**"
click at [560, 347] on select "** ** ** ** ** ** ** ** ** **" at bounding box center [546, 357] width 27 height 20
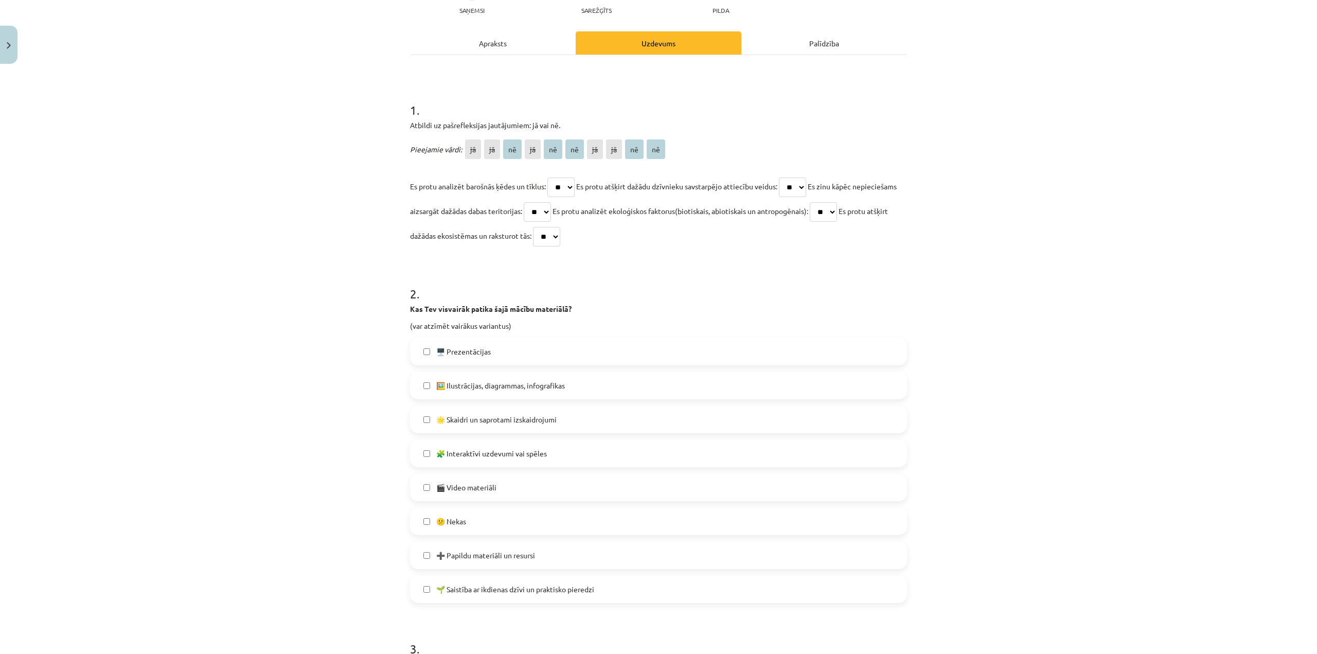
scroll to position [154, 0]
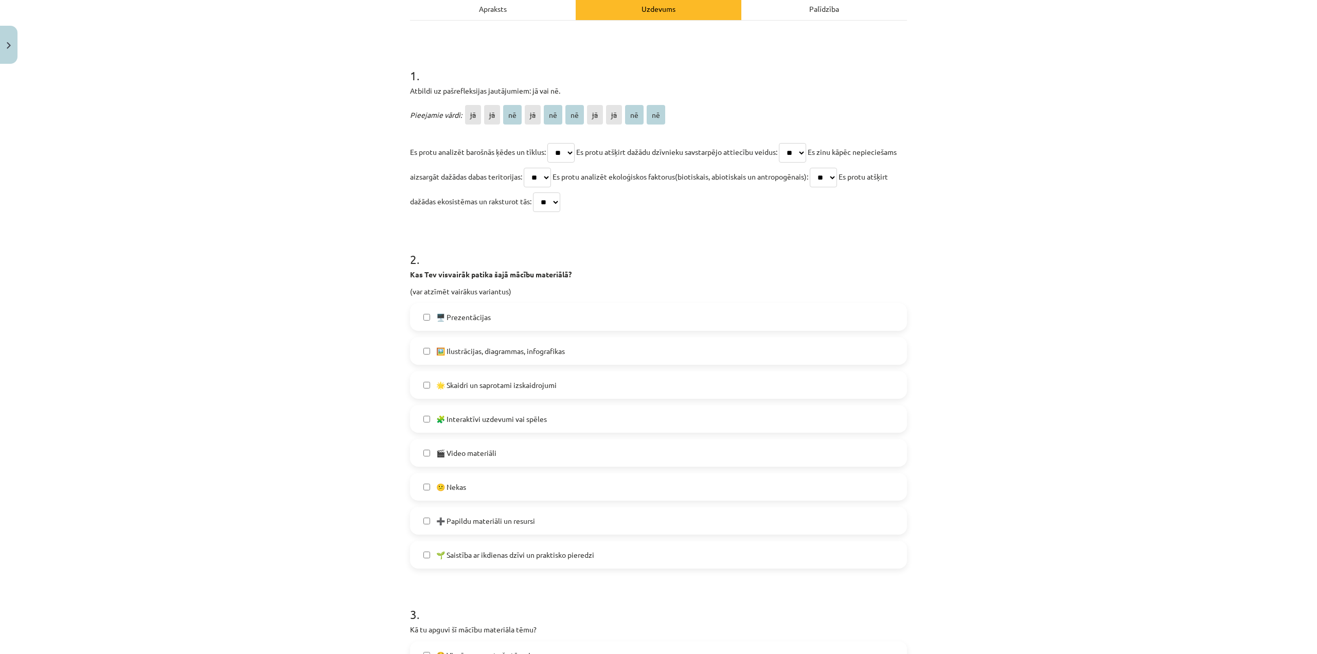
click at [483, 393] on label "🌟 Skaidri un saprotami izskaidrojumi" at bounding box center [658, 385] width 495 height 26
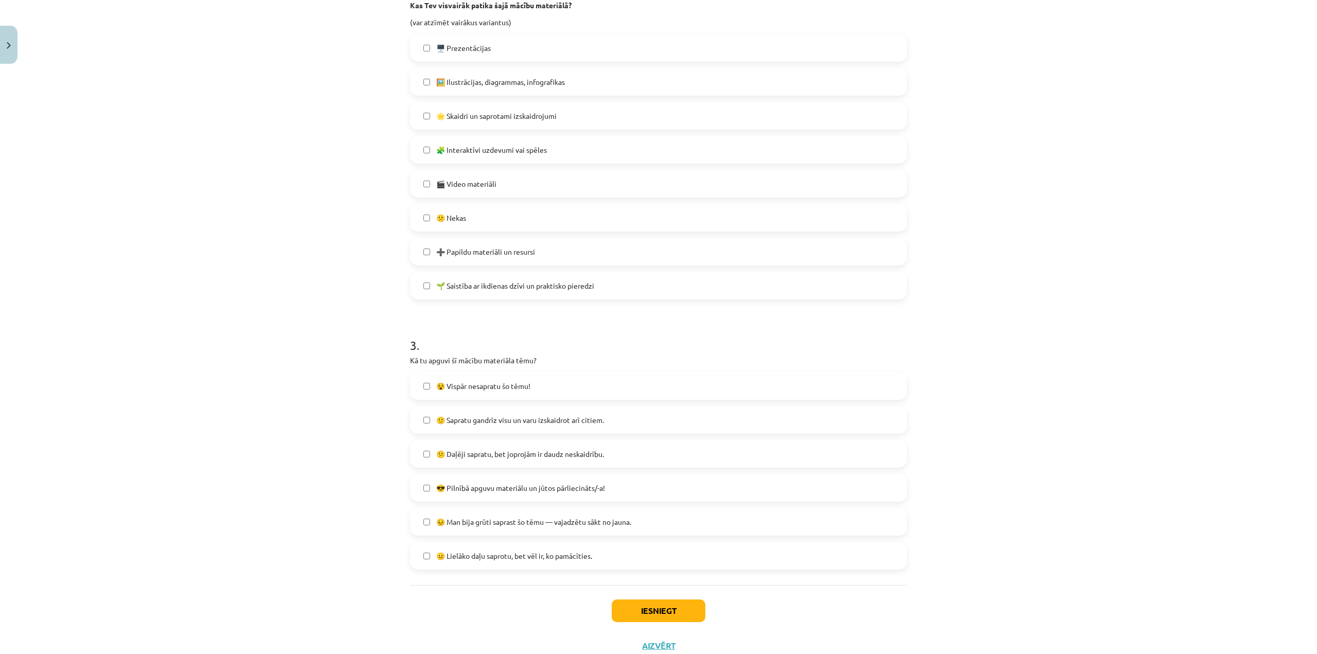
scroll to position [458, 0]
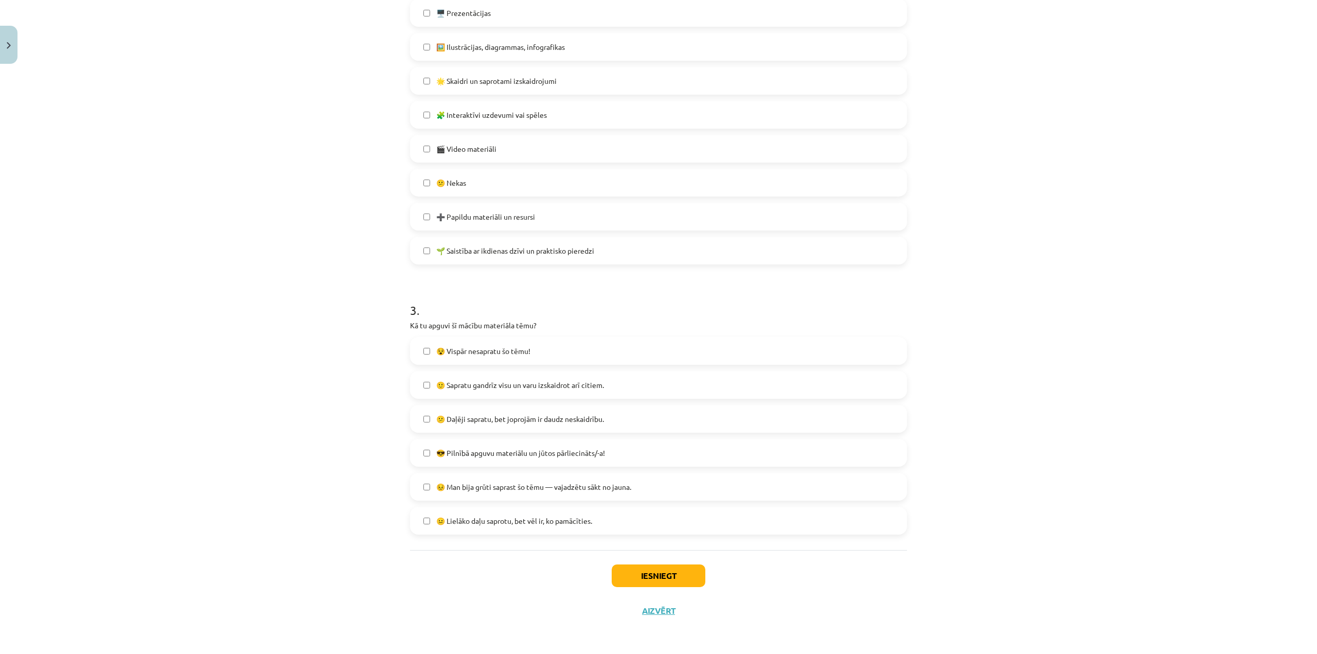
click at [484, 453] on span "😎 Pilnībā apguvu materiālu un jūtos pārliecināts/-a!" at bounding box center [520, 453] width 169 height 11
click at [675, 571] on button "Iesniegt" at bounding box center [659, 575] width 94 height 23
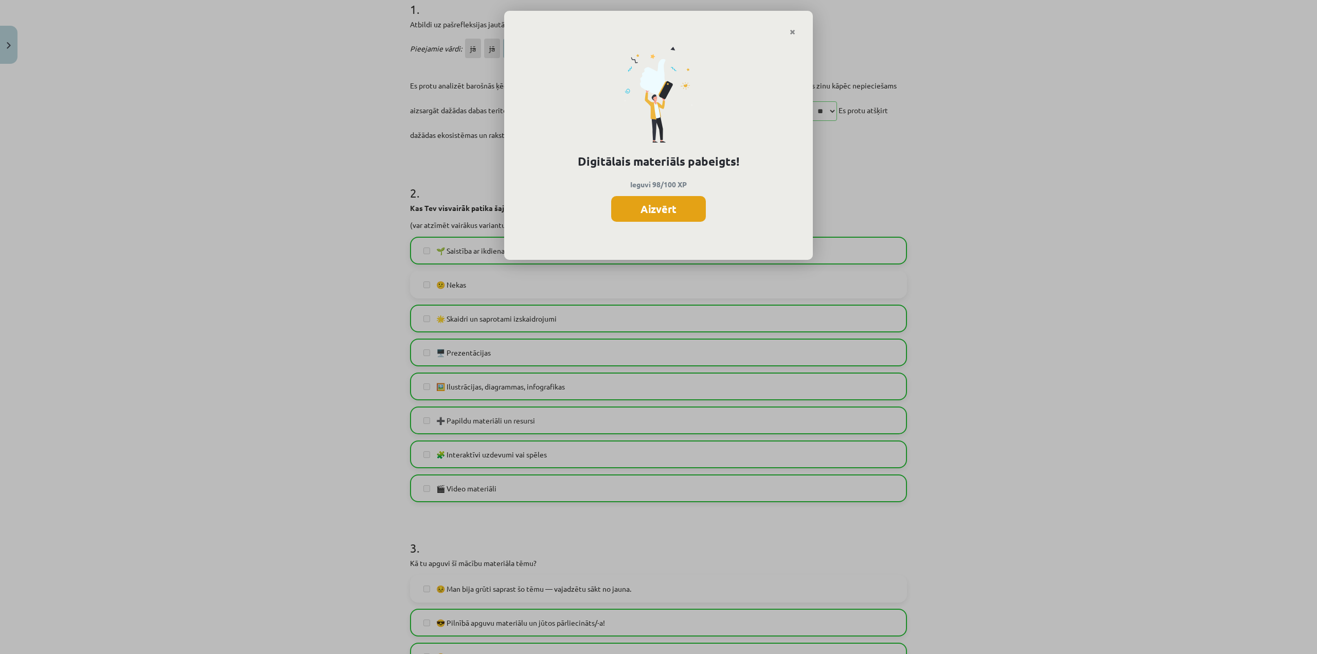
click at [669, 204] on button "Aizvērt" at bounding box center [658, 209] width 95 height 26
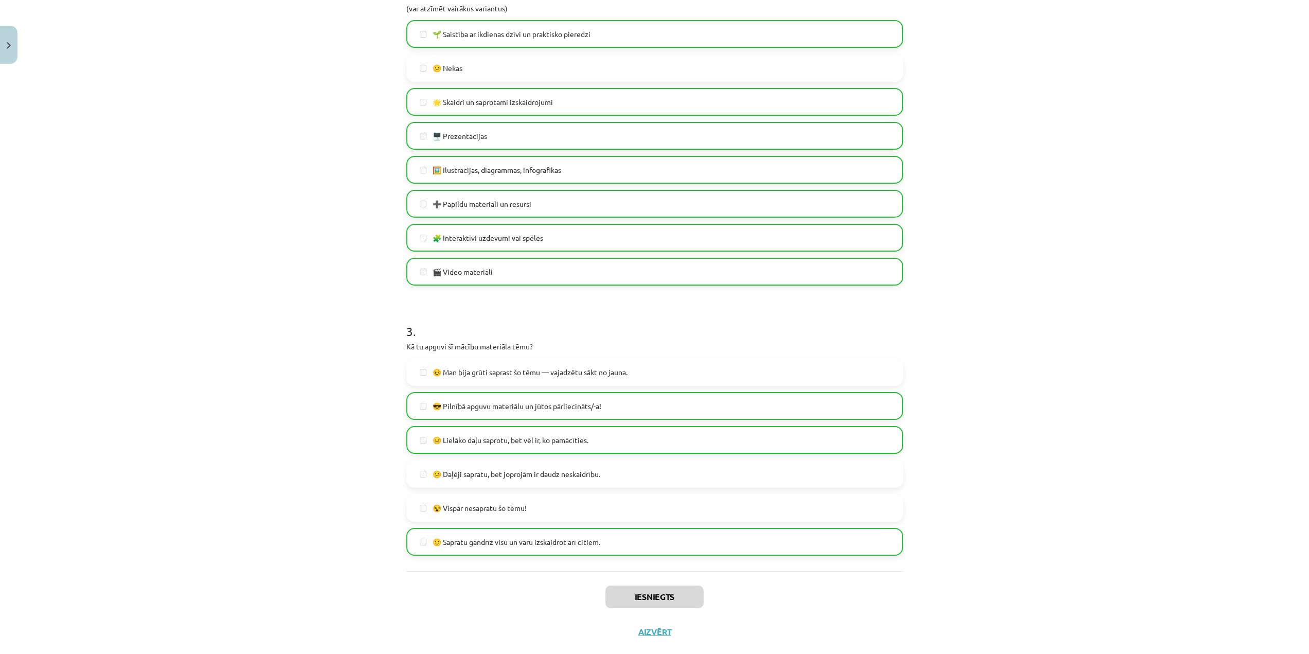
scroll to position [458, 0]
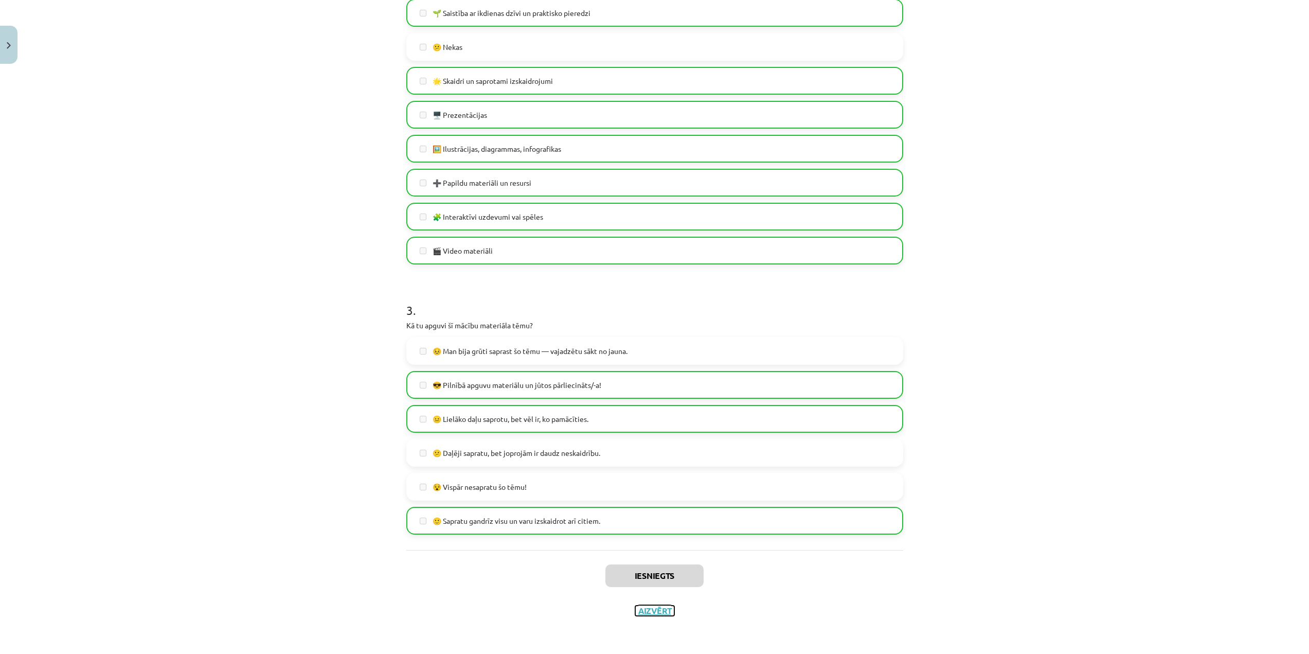
click at [645, 605] on button "Aizvērt" at bounding box center [654, 610] width 39 height 10
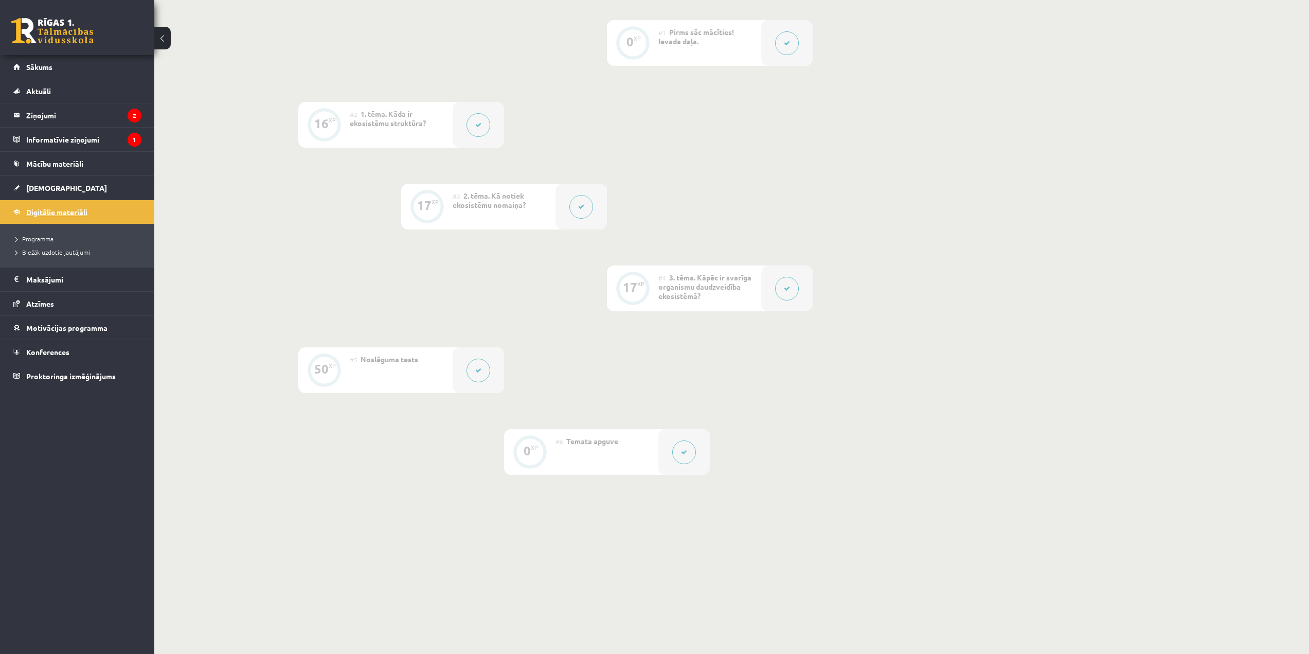
click at [74, 210] on span "Digitālie materiāli" at bounding box center [56, 211] width 61 height 9
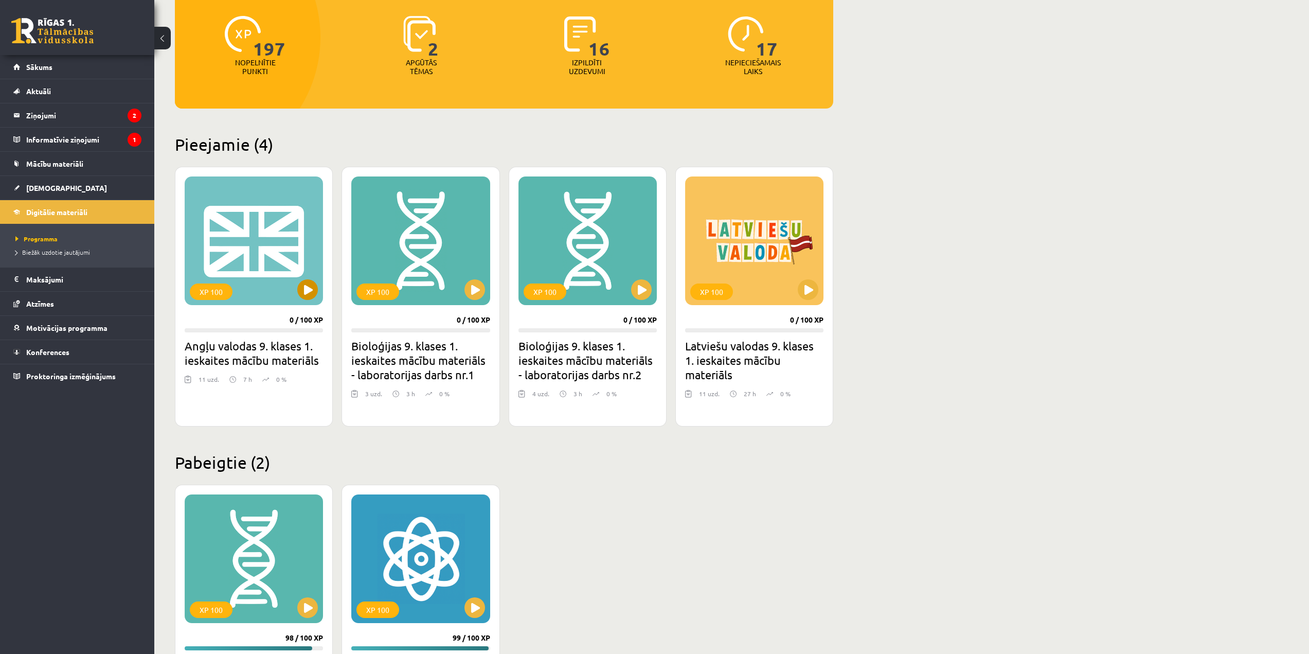
scroll to position [69, 0]
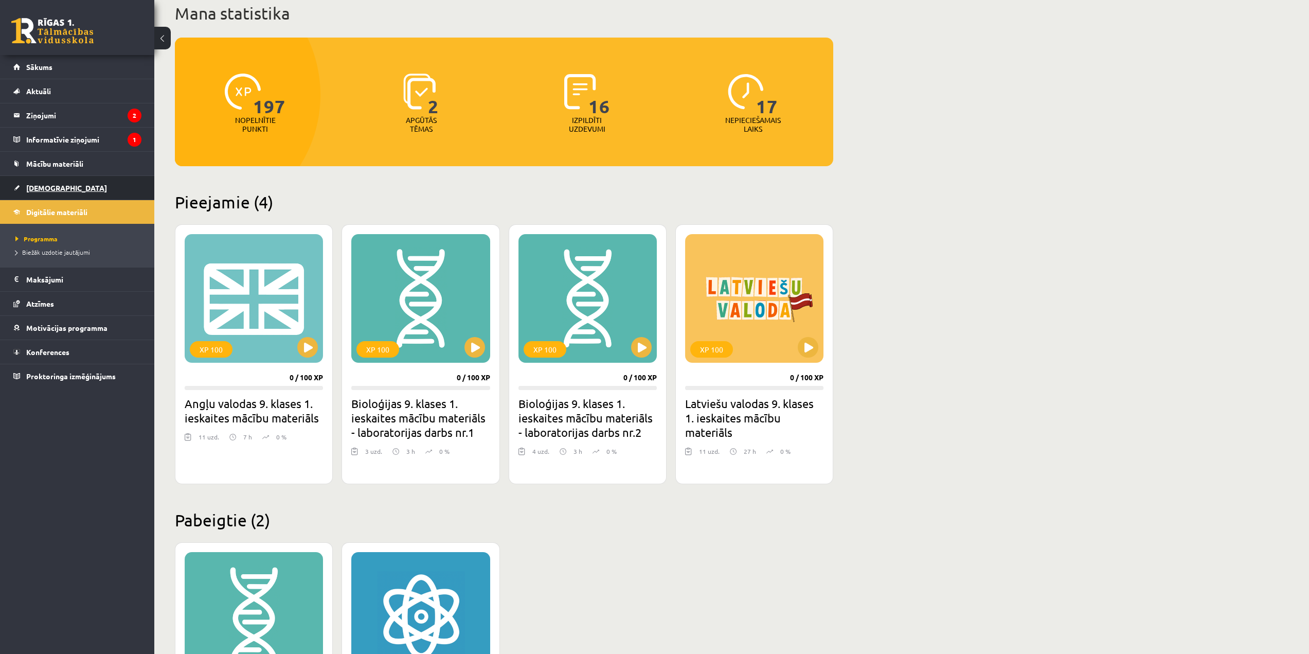
click at [105, 179] on link "[DEMOGRAPHIC_DATA]" at bounding box center [77, 188] width 128 height 24
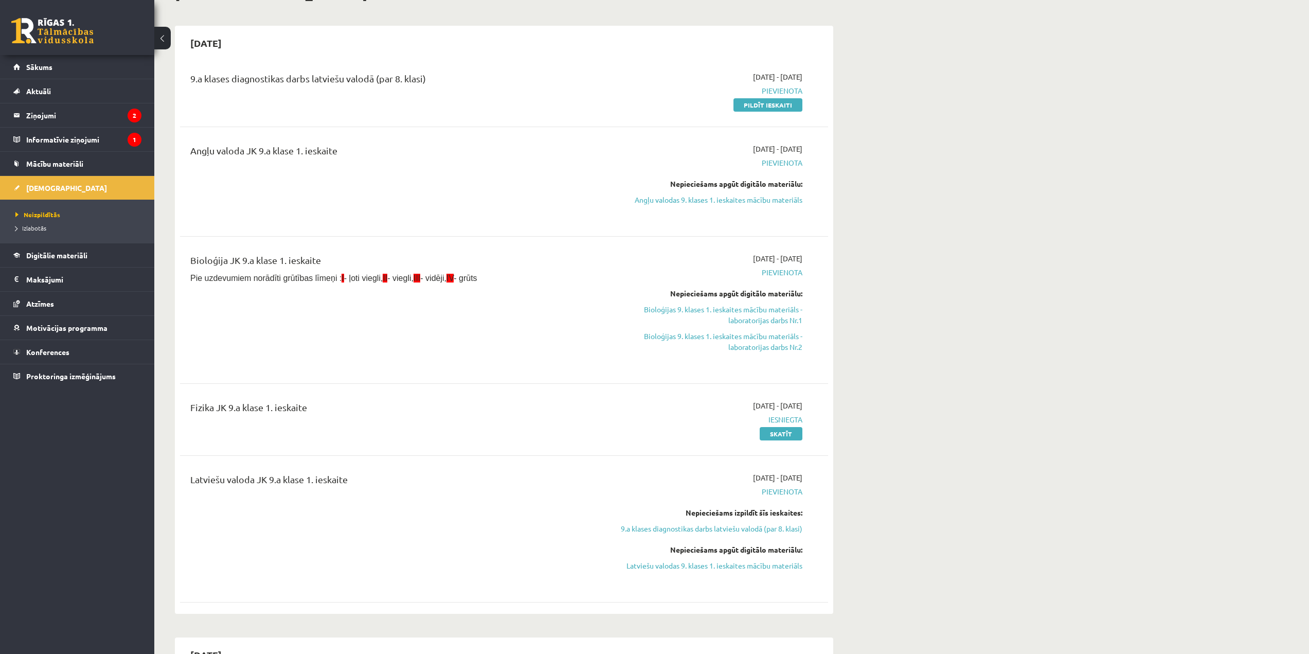
scroll to position [51, 0]
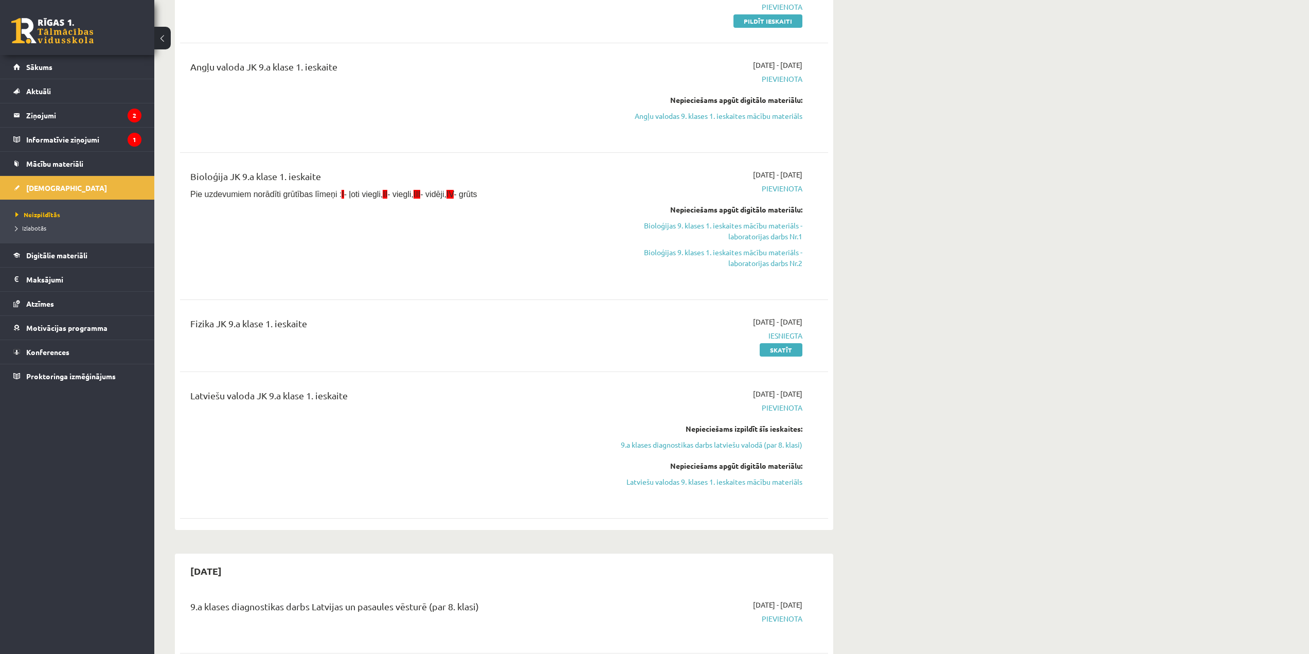
scroll to position [154, 0]
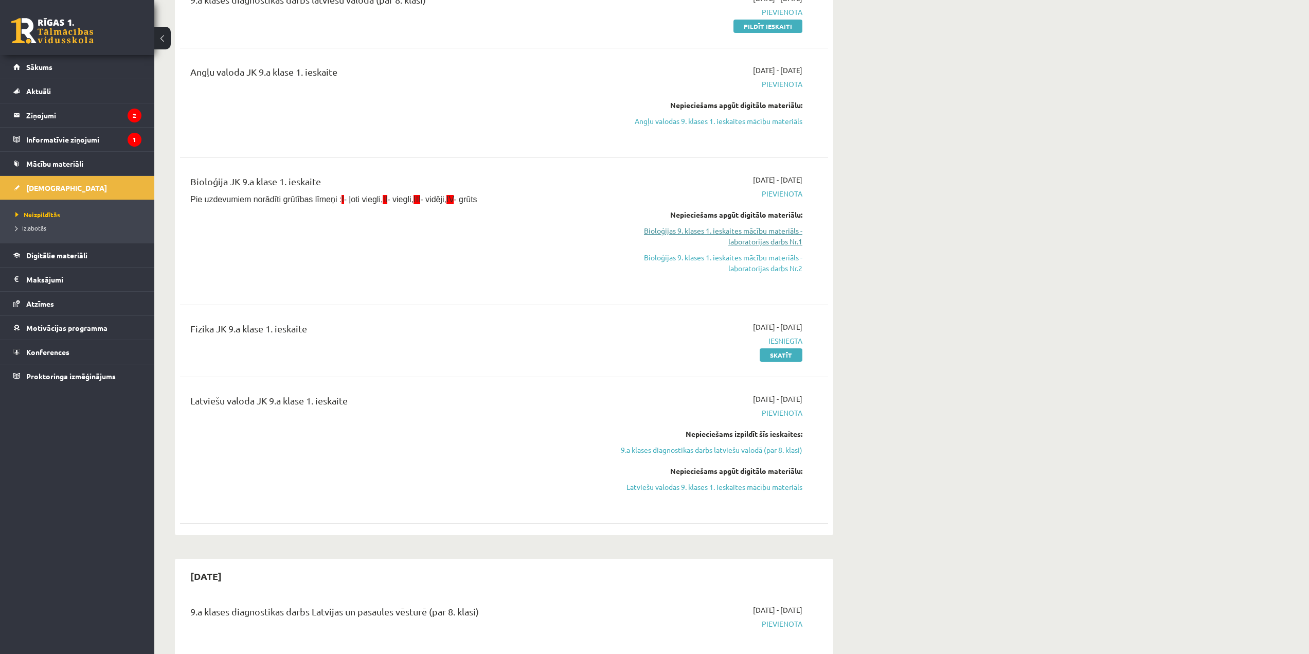
click at [762, 239] on link "Bioloģijas 9. klases 1. ieskaites mācību materiāls - laboratorijas darbs Nr.1" at bounding box center [706, 236] width 194 height 22
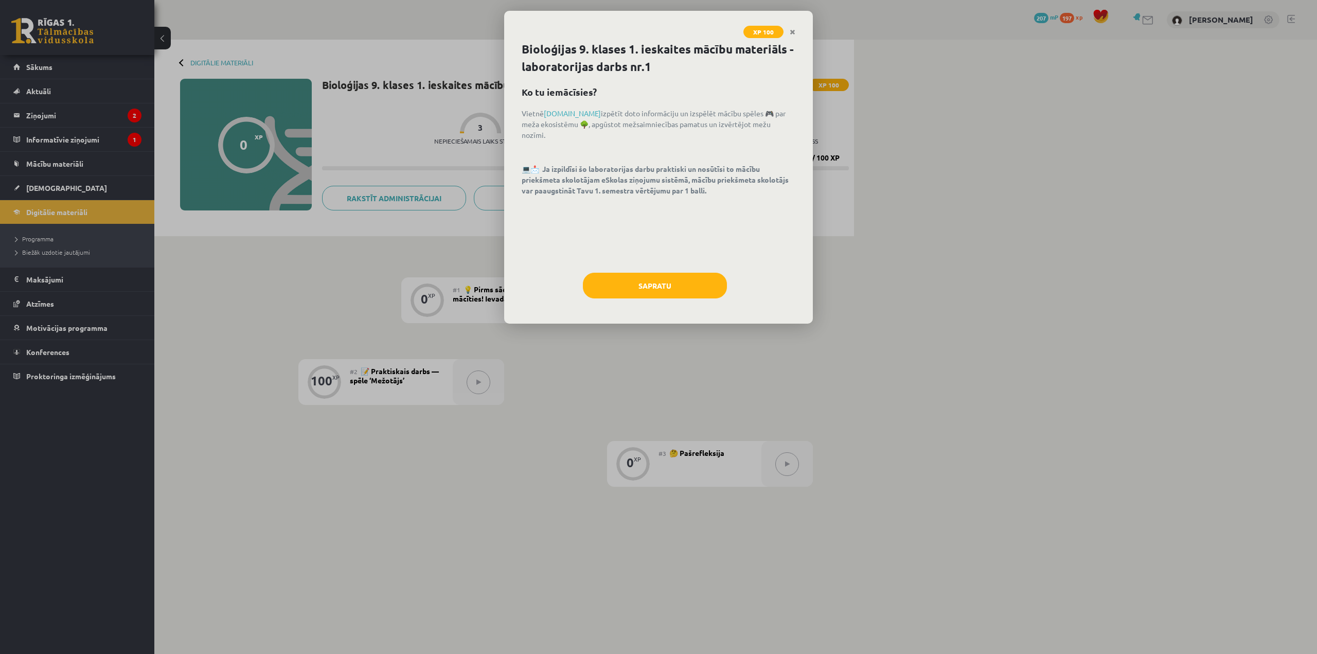
click at [674, 302] on div "Sapratu" at bounding box center [659, 289] width 274 height 33
click at [667, 286] on button "Sapratu" at bounding box center [655, 286] width 144 height 26
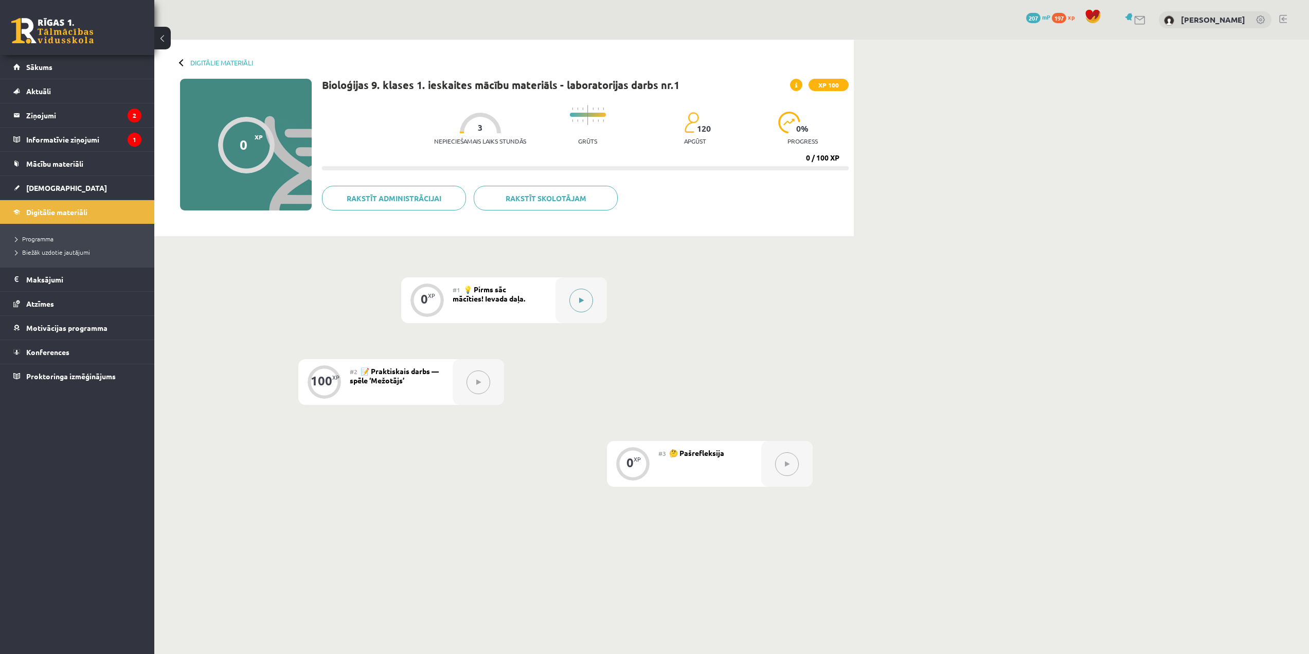
click at [589, 300] on button at bounding box center [581, 301] width 24 height 24
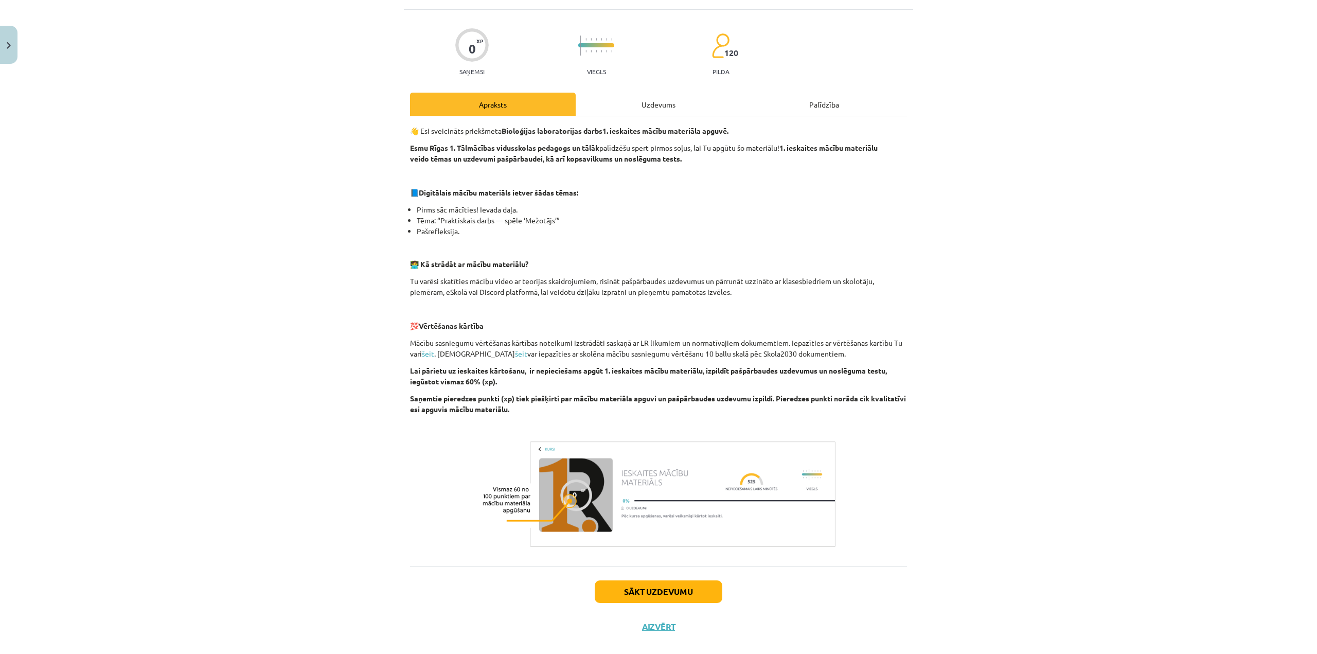
scroll to position [75, 0]
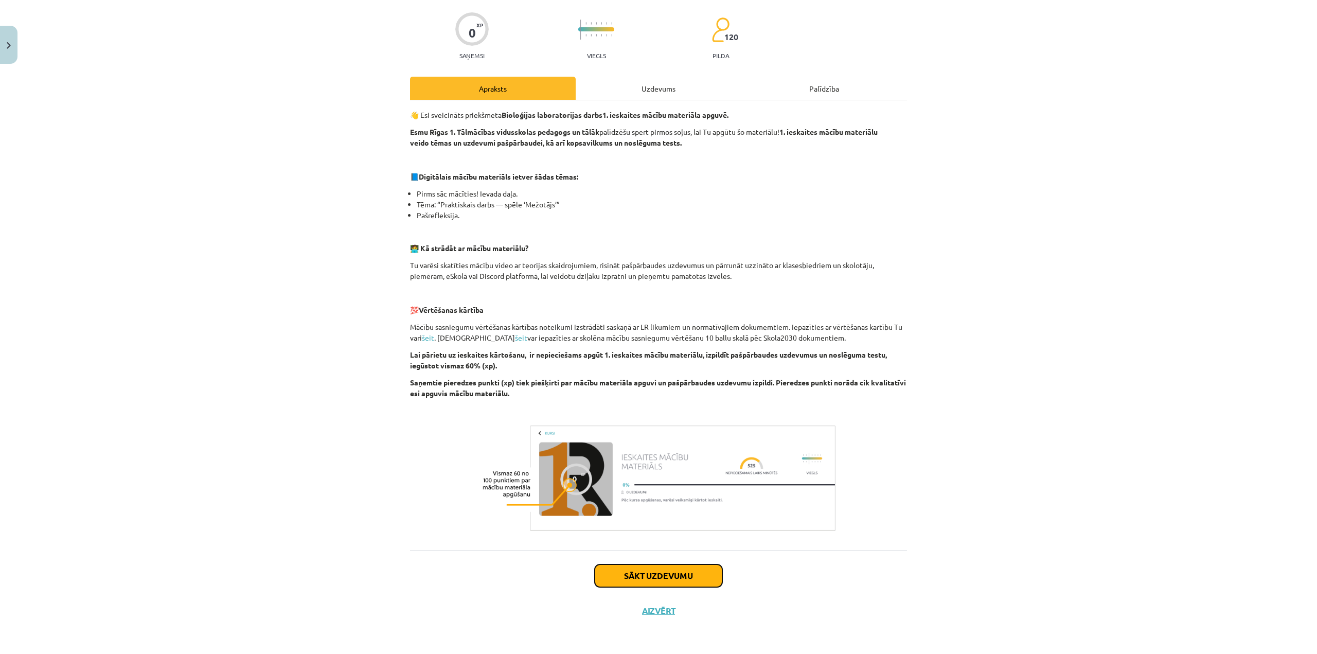
click at [687, 577] on button "Sākt uzdevumu" at bounding box center [659, 575] width 128 height 23
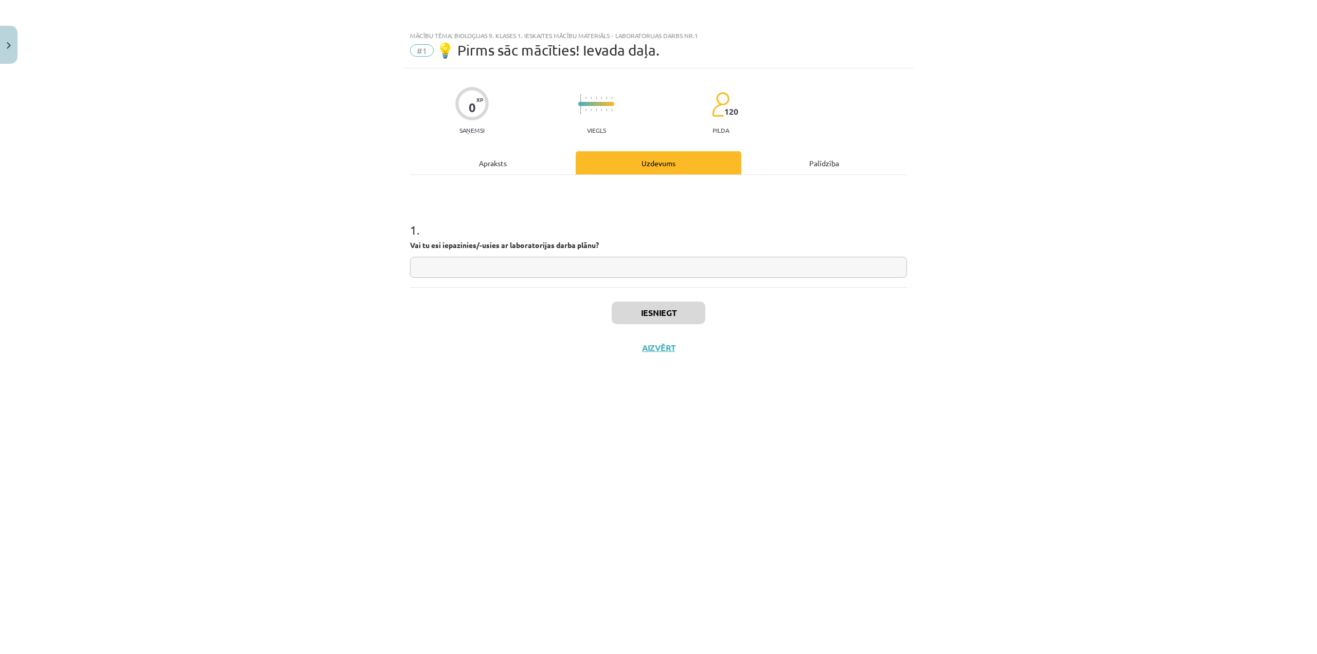
click at [482, 259] on input "text" at bounding box center [658, 267] width 497 height 21
type input "*"
click at [692, 317] on button "Iesniegt" at bounding box center [659, 312] width 94 height 23
click at [682, 352] on button "Nākamā nodarbība" at bounding box center [658, 355] width 101 height 24
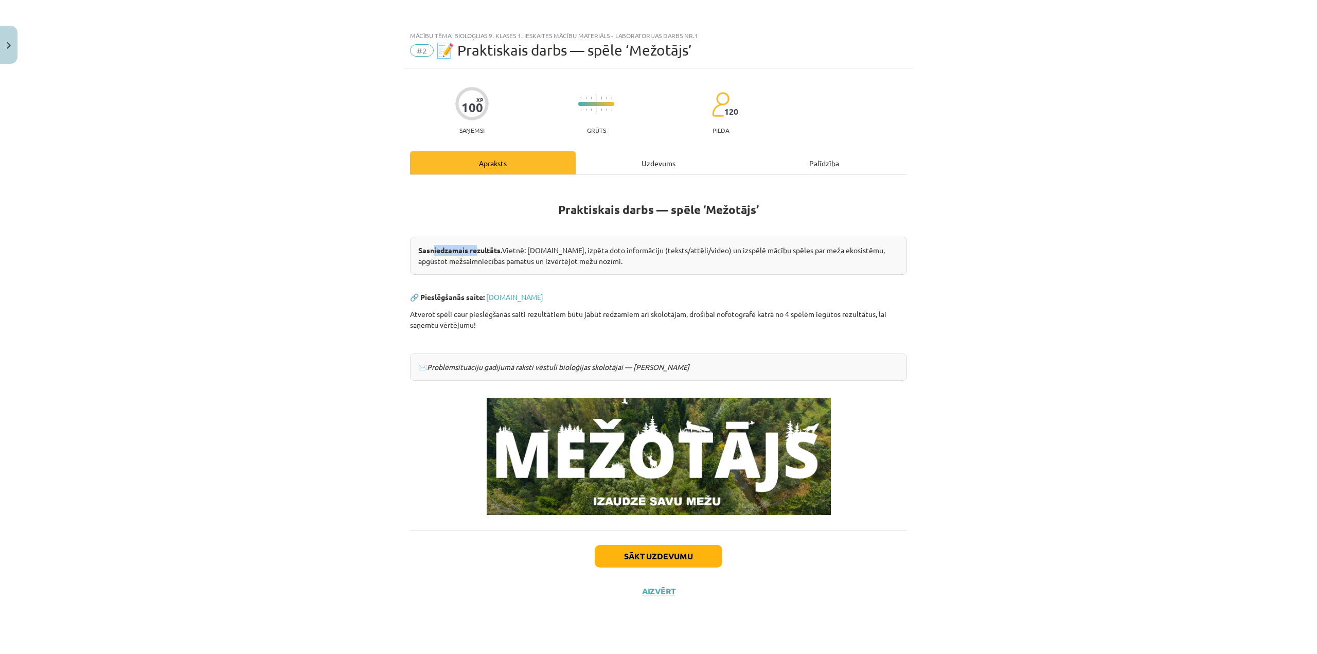
drag, startPoint x: 437, startPoint y: 248, endPoint x: 487, endPoint y: 246, distance: 50.0
drag, startPoint x: 487, startPoint y: 246, endPoint x: 569, endPoint y: 230, distance: 83.7
click at [569, 230] on div "Praktiskais darbs — spēle ‘Mežotājs’ Sasniedzamais rezultāts. Vietnē: [DOMAIN_N…" at bounding box center [658, 349] width 497 height 331
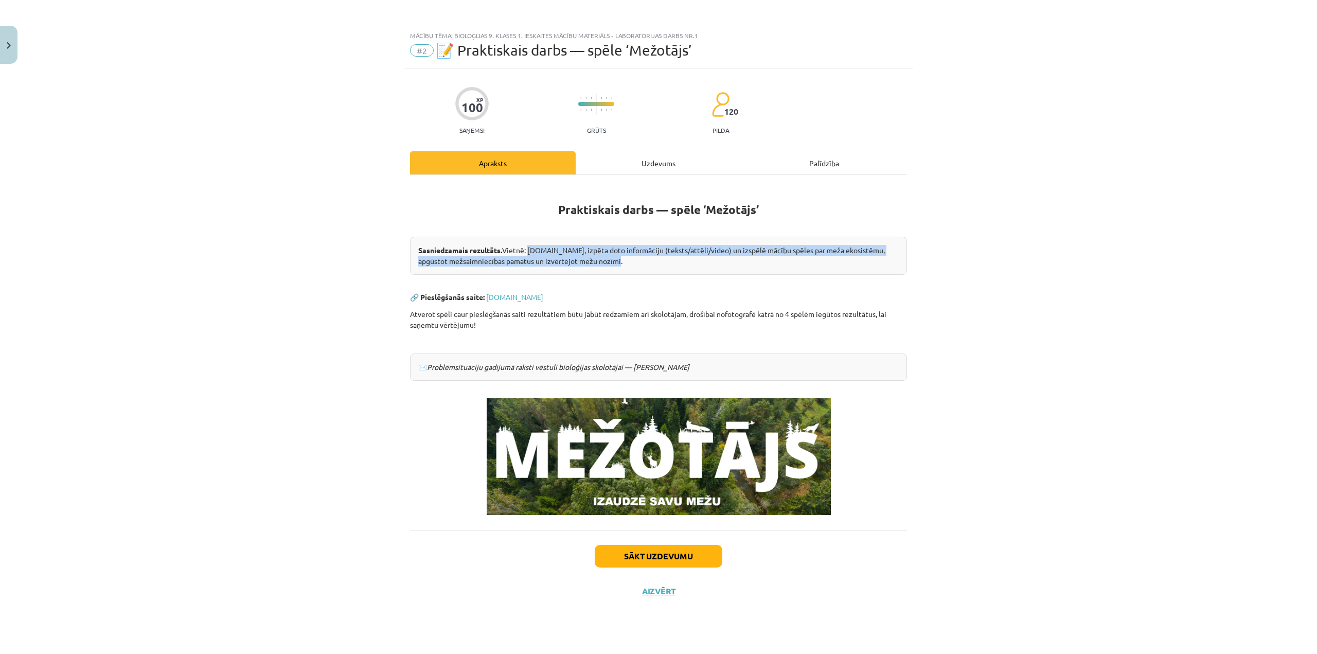
drag, startPoint x: 528, startPoint y: 248, endPoint x: 656, endPoint y: 260, distance: 129.2
click at [656, 260] on div "Sasniedzamais rezultāts. Vietnē: [DOMAIN_NAME], izpēta doto informāciju (teksts…" at bounding box center [658, 256] width 497 height 38
click at [597, 254] on div "Sasniedzamais rezultāts. Vietnē: [DOMAIN_NAME], izpēta doto informāciju (teksts…" at bounding box center [658, 256] width 497 height 38
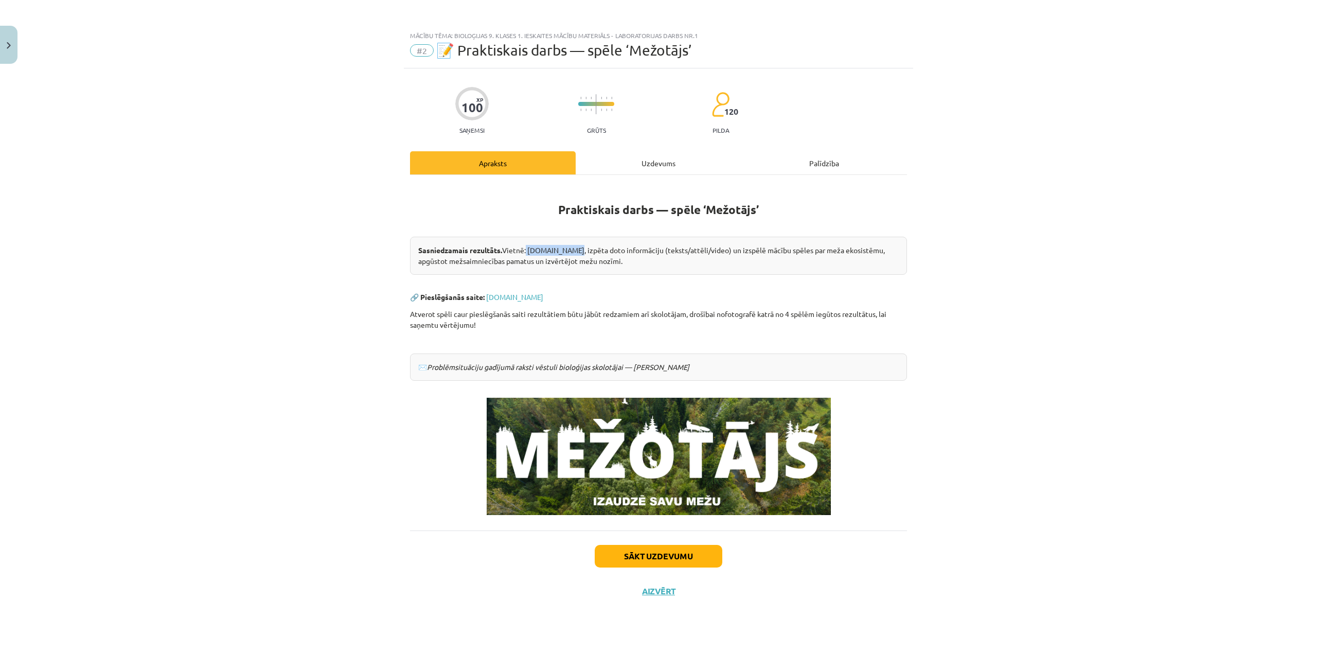
drag, startPoint x: 525, startPoint y: 247, endPoint x: 567, endPoint y: 246, distance: 42.2
click at [567, 246] on div "Sasniedzamais rezultāts. Vietnē: [DOMAIN_NAME], izpēta doto informāciju (teksts…" at bounding box center [658, 256] width 497 height 38
click at [519, 294] on link "[DOMAIN_NAME]" at bounding box center [514, 296] width 57 height 9
click at [711, 555] on button "Sākt uzdevumu" at bounding box center [659, 556] width 128 height 23
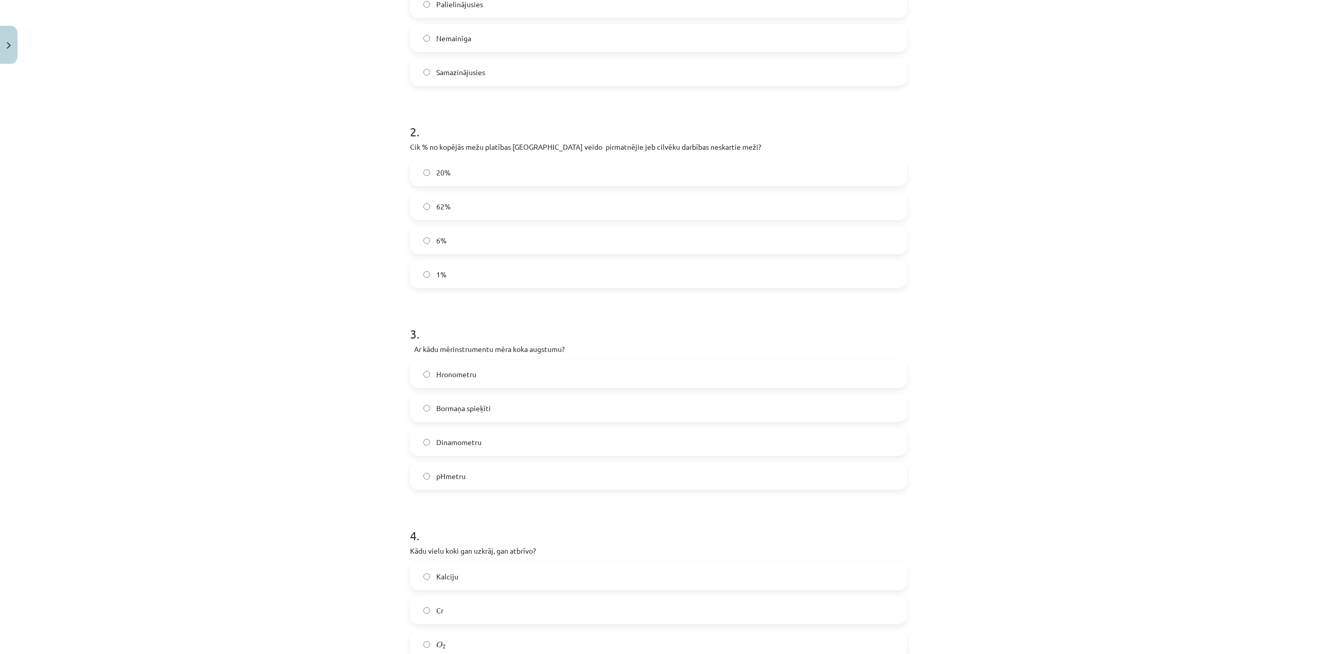
scroll to position [626, 0]
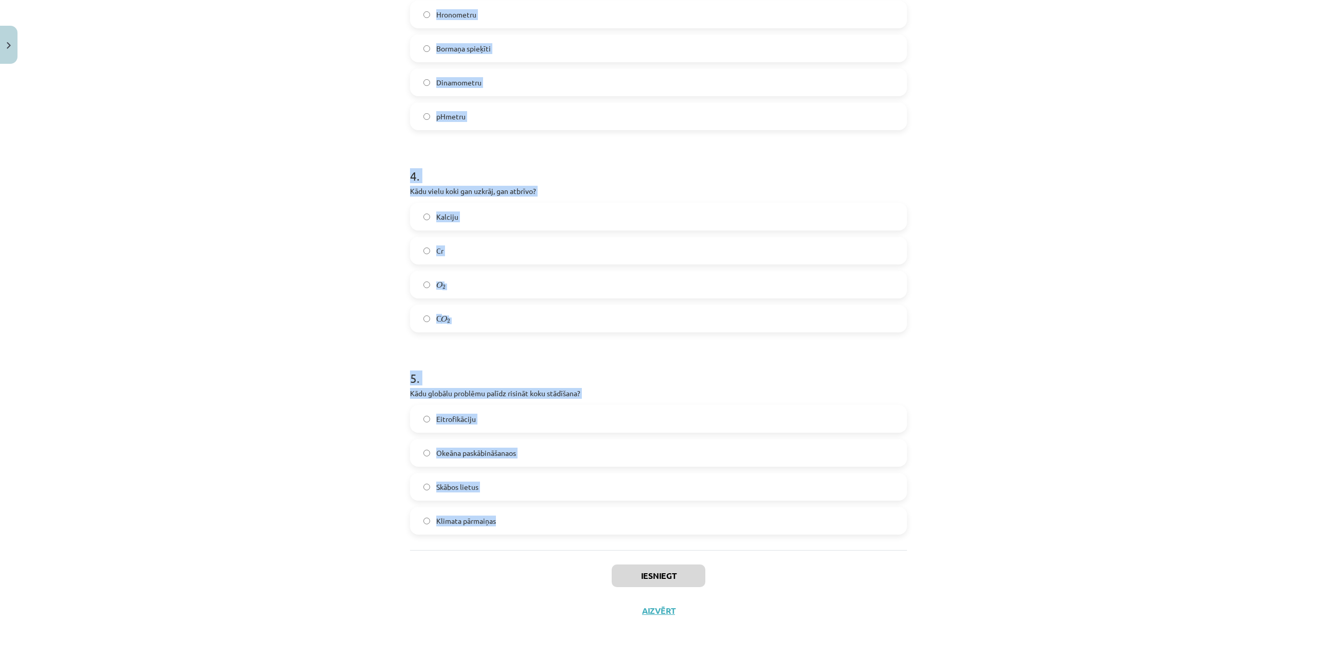
drag, startPoint x: 404, startPoint y: 239, endPoint x: 560, endPoint y: 518, distance: 320.1
click at [560, 518] on div "100 XP Saņemsi Grūts 120 pilda Apraksts Uzdevums Palīdzība 1 . Latvijas teritor…" at bounding box center [658, 35] width 509 height 1186
copy form "Latvijas teritorijā pēdējo 100 gadu laikā mežu platība ir: Palielinājusies Nema…"
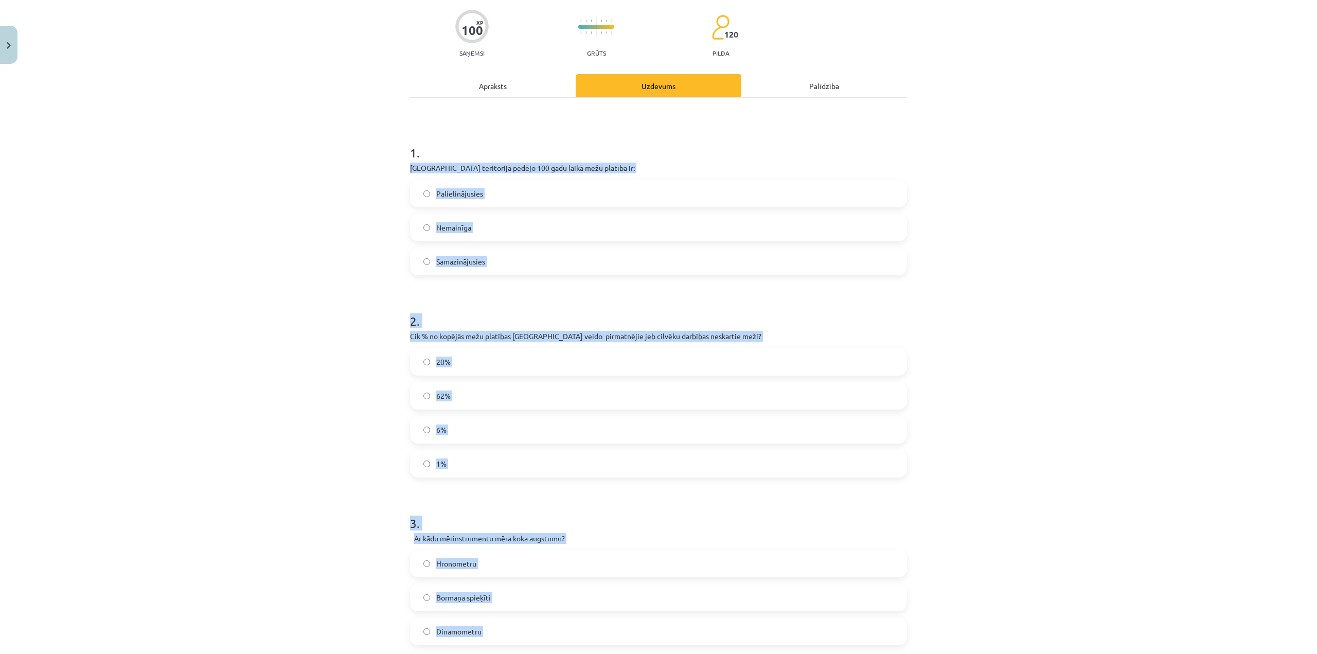
scroll to position [60, 0]
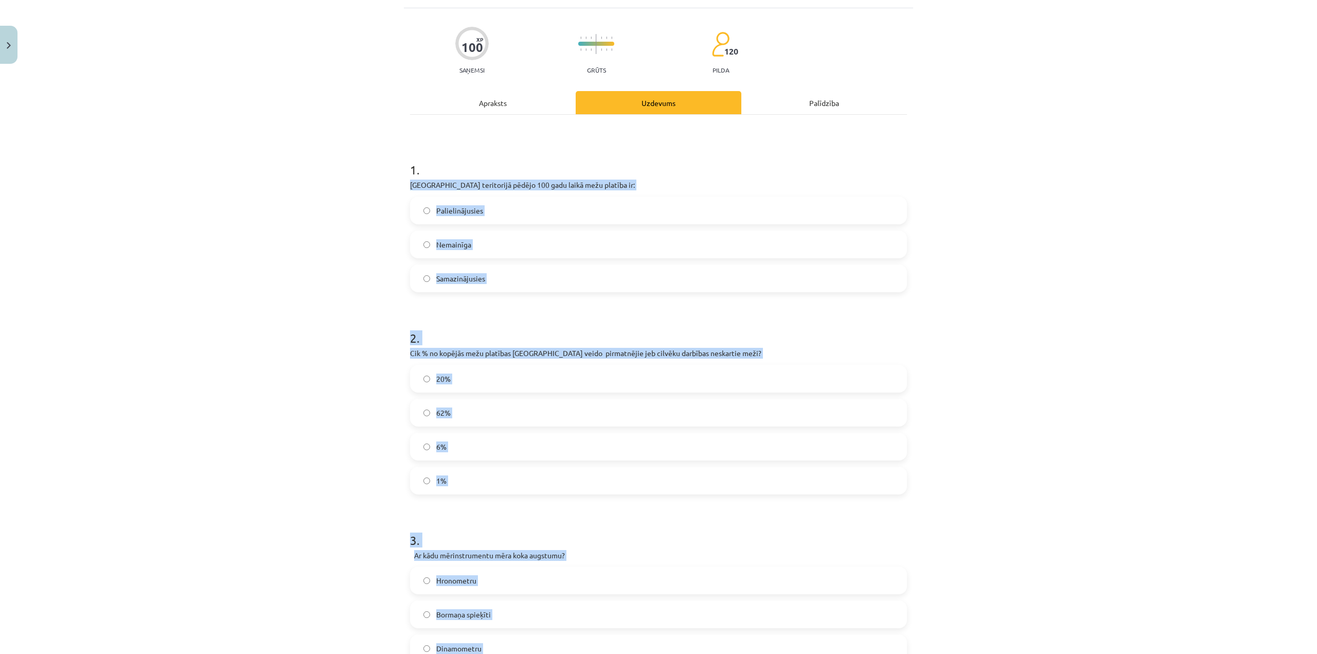
click at [458, 203] on label "Palielinājusies" at bounding box center [658, 211] width 495 height 26
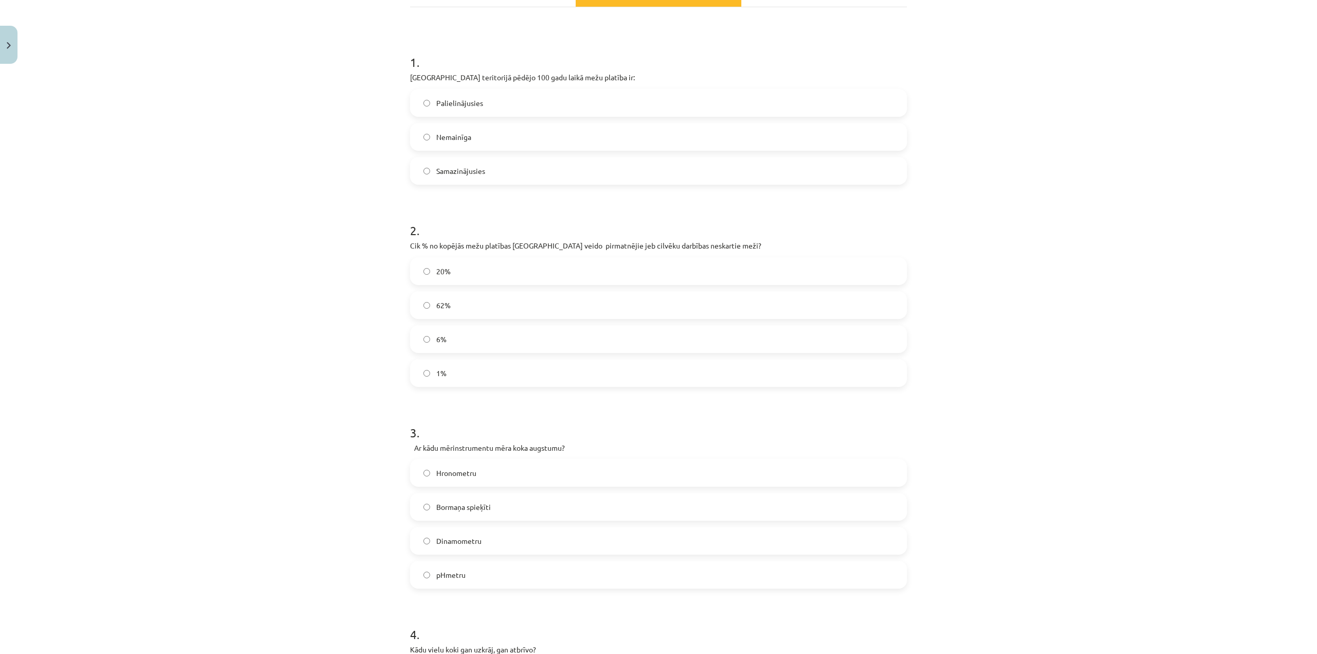
scroll to position [215, 0]
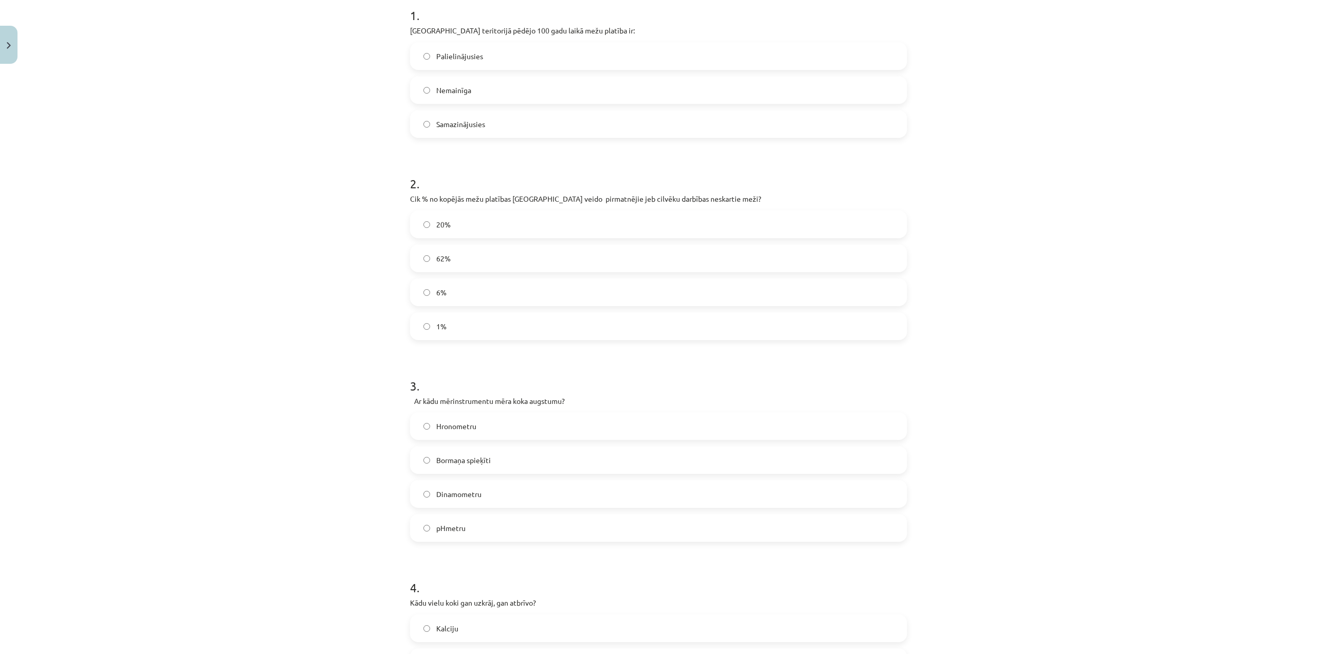
click at [461, 317] on label "1%" at bounding box center [658, 326] width 495 height 26
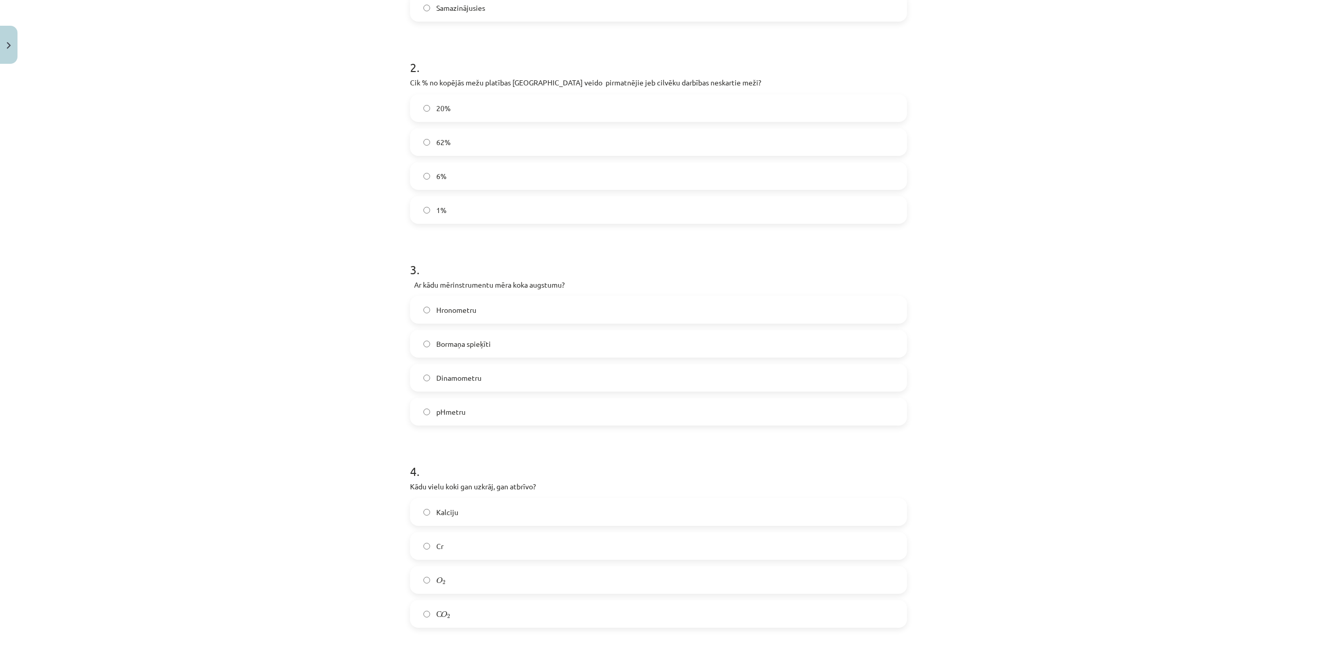
scroll to position [369, 0]
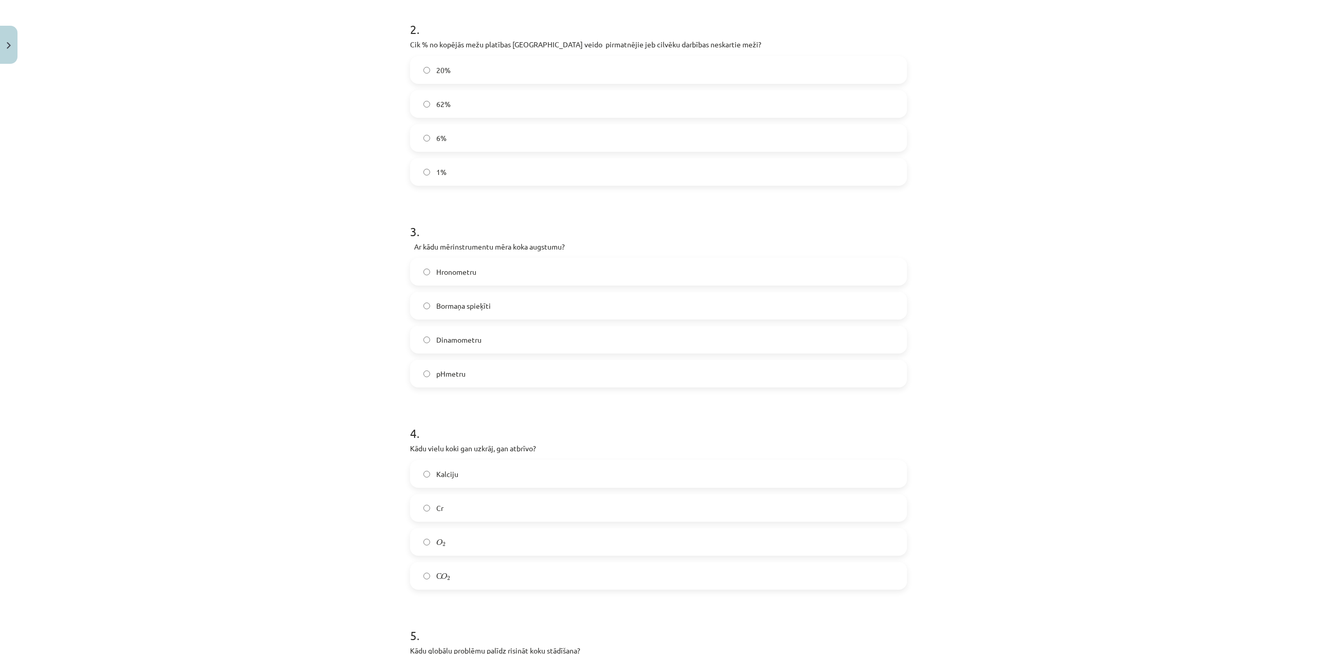
click at [484, 303] on span "Bormaņa spieķīti" at bounding box center [463, 305] width 55 height 11
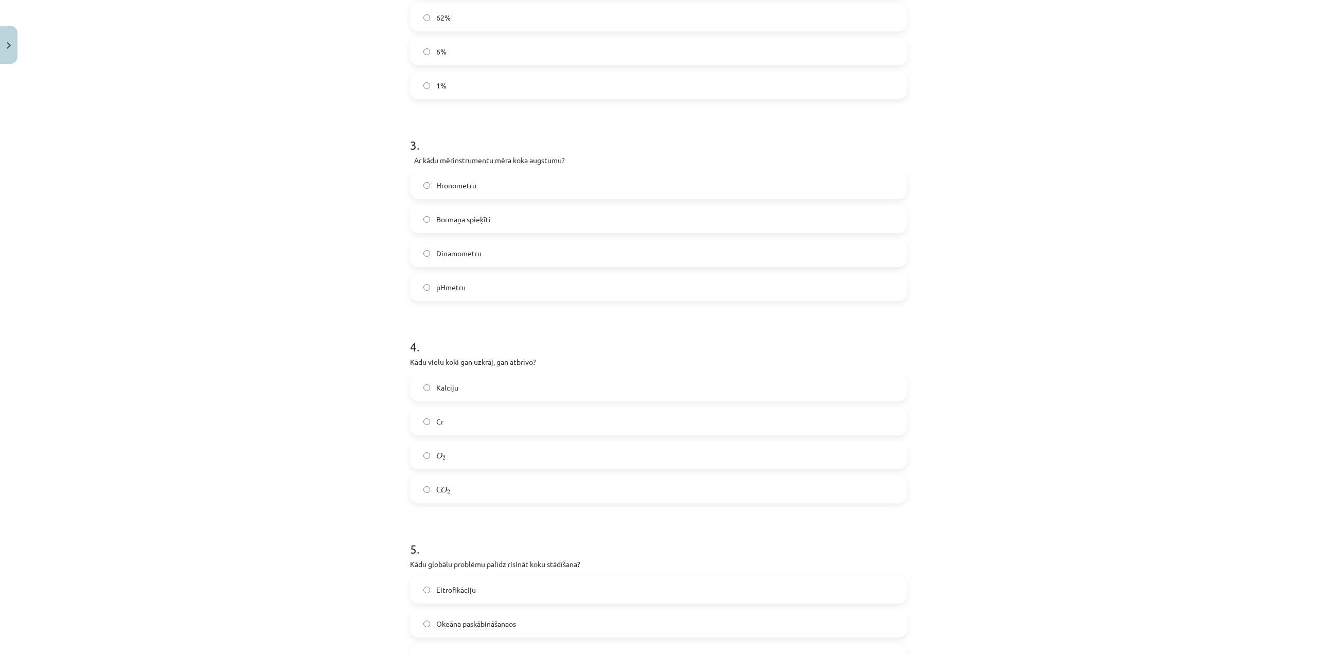
scroll to position [523, 0]
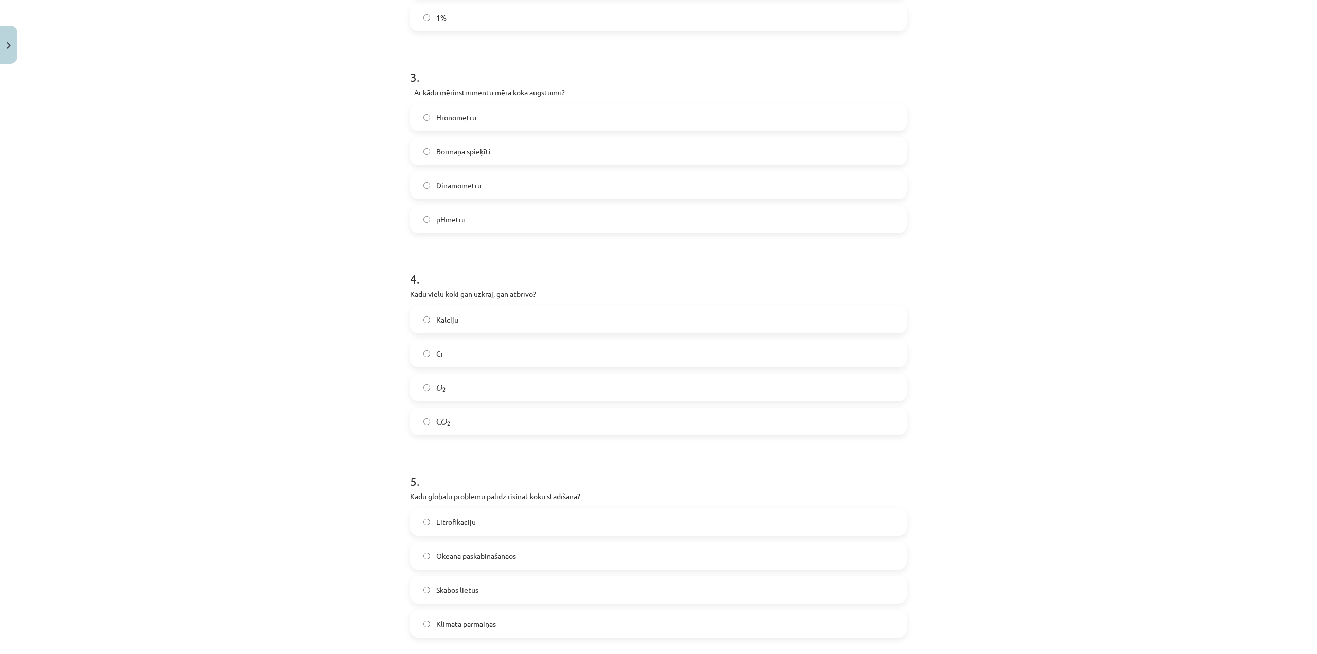
click at [477, 413] on label "С O 2 С O 2" at bounding box center [658, 421] width 495 height 26
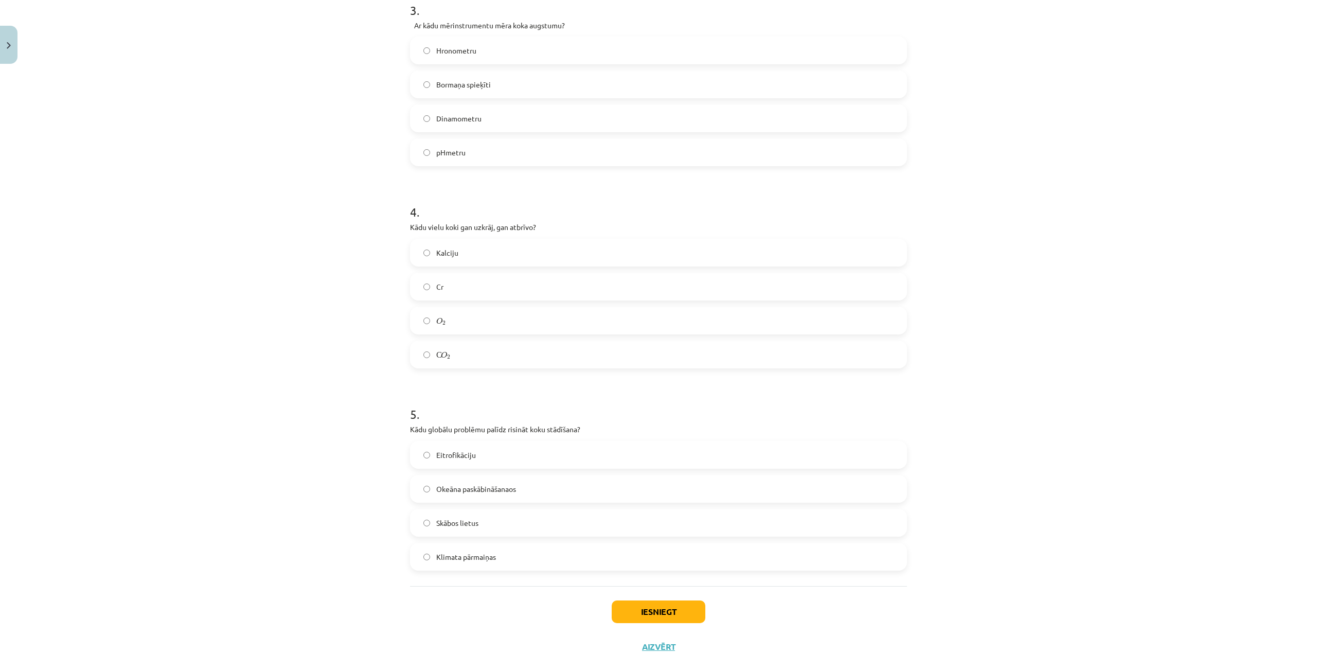
scroll to position [626, 0]
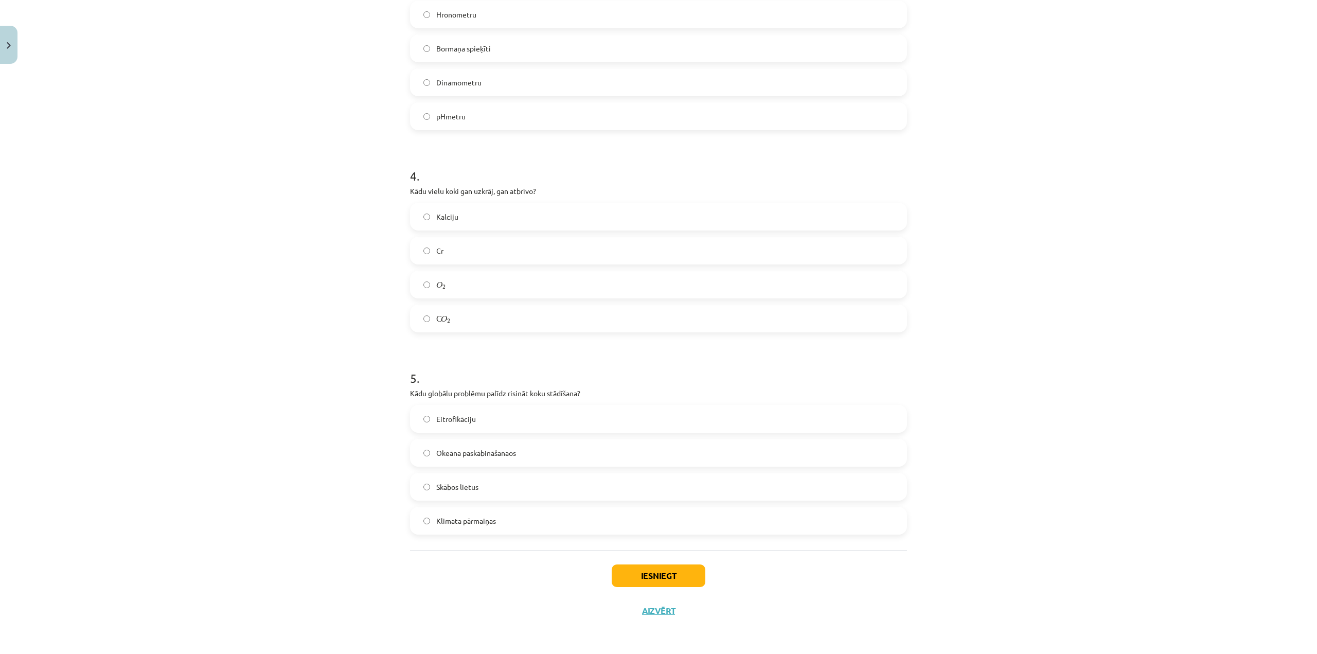
click at [502, 522] on label "Klimata pārmaiņas" at bounding box center [658, 521] width 495 height 26
click at [645, 569] on button "Iesniegt" at bounding box center [659, 575] width 94 height 23
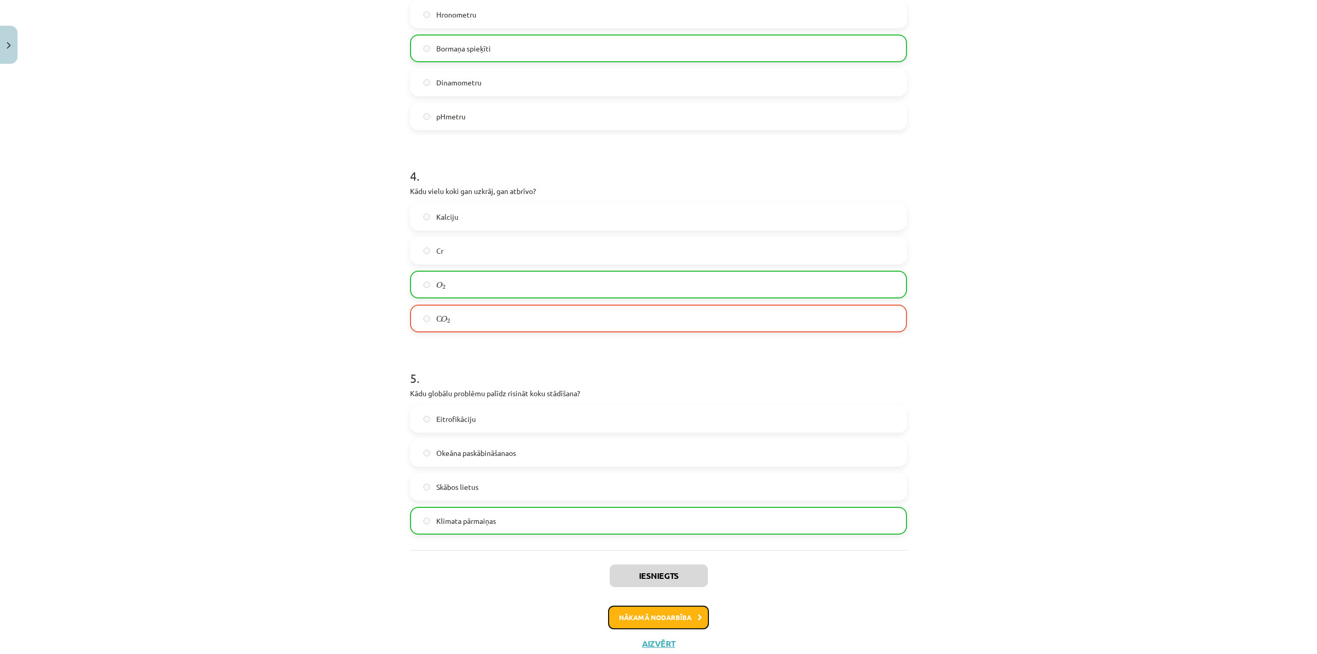
click at [642, 611] on button "Nākamā nodarbība" at bounding box center [658, 617] width 101 height 24
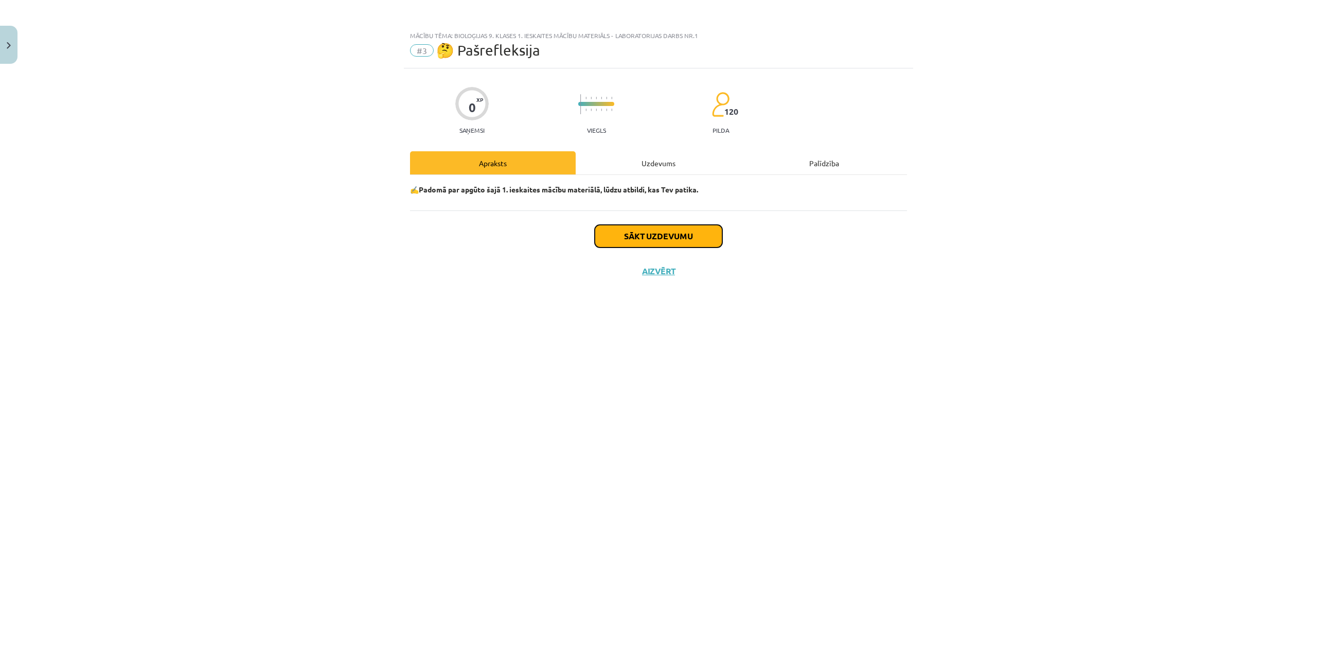
click at [663, 237] on button "Sākt uzdevumu" at bounding box center [659, 236] width 128 height 23
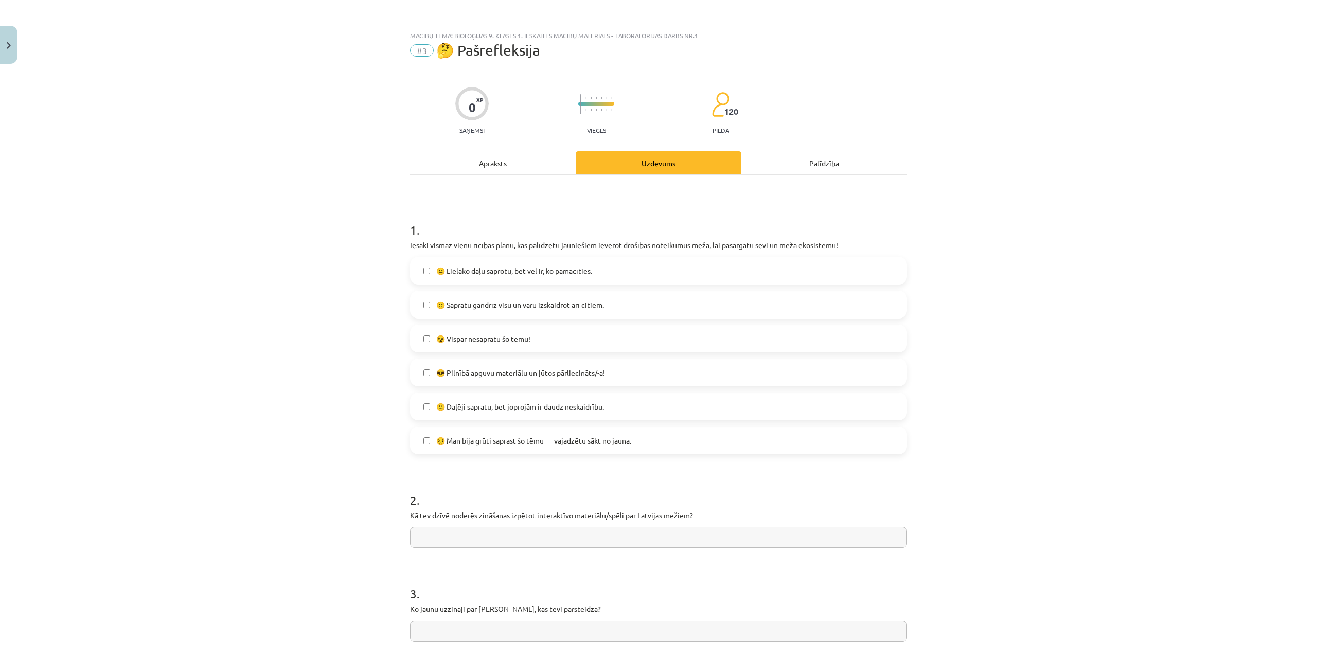
click at [473, 366] on label "😎 Pilnībā apguvu materiālu un jūtos pārliecināts/-a!" at bounding box center [658, 373] width 495 height 26
click at [473, 304] on span "🙂 Sapratu gandrīz visu un varu izskaidrot arī citiem." at bounding box center [520, 304] width 168 height 11
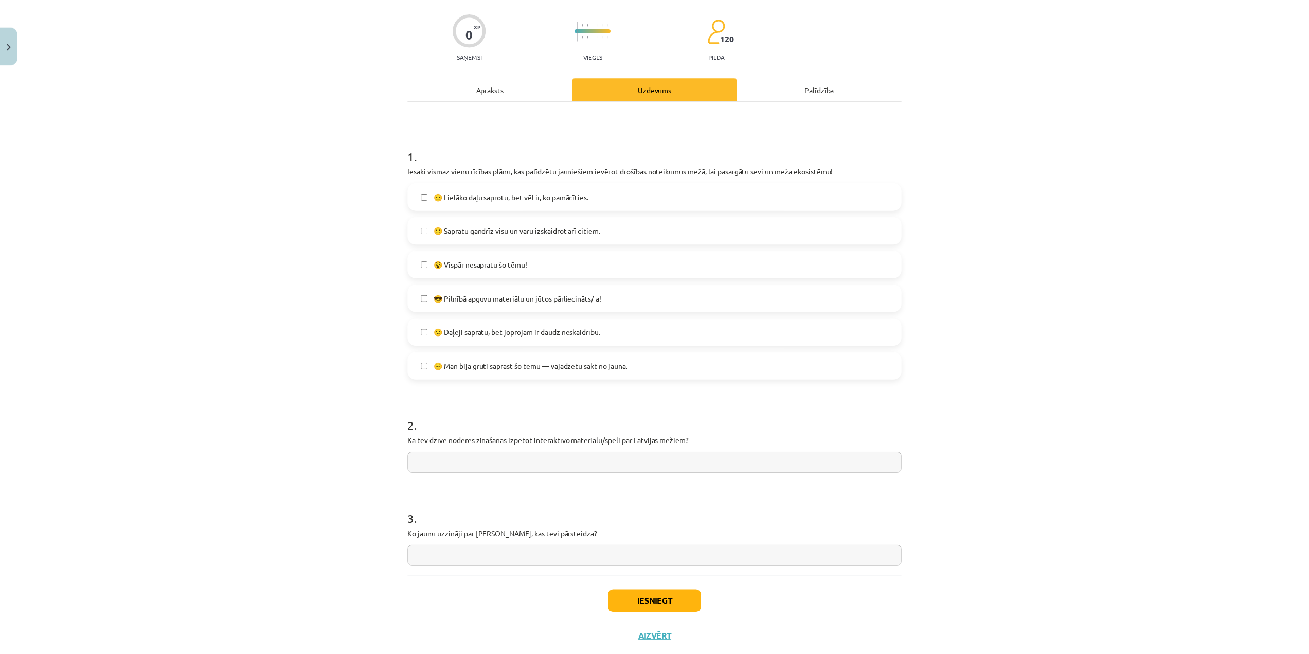
scroll to position [101, 0]
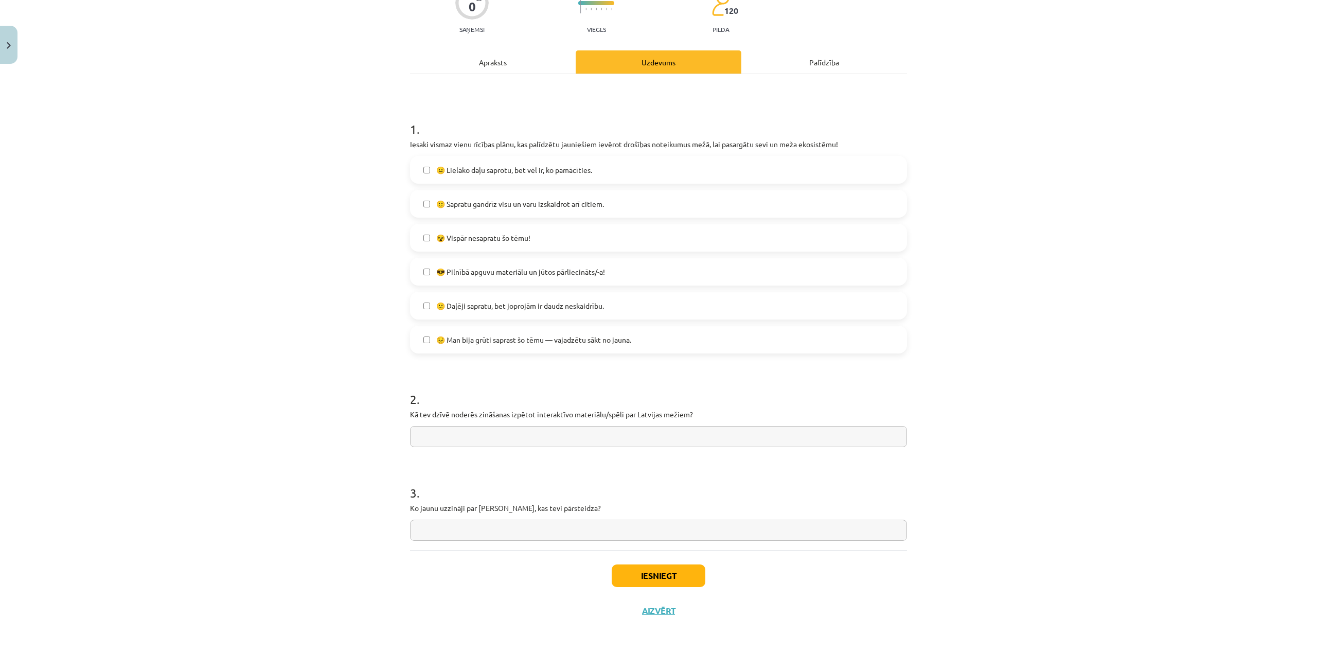
click at [453, 432] on input "text" at bounding box center [658, 436] width 497 height 21
type input "*"
click at [477, 528] on input "text" at bounding box center [658, 530] width 497 height 21
type input "*"
click at [671, 573] on button "Iesniegt" at bounding box center [659, 575] width 94 height 23
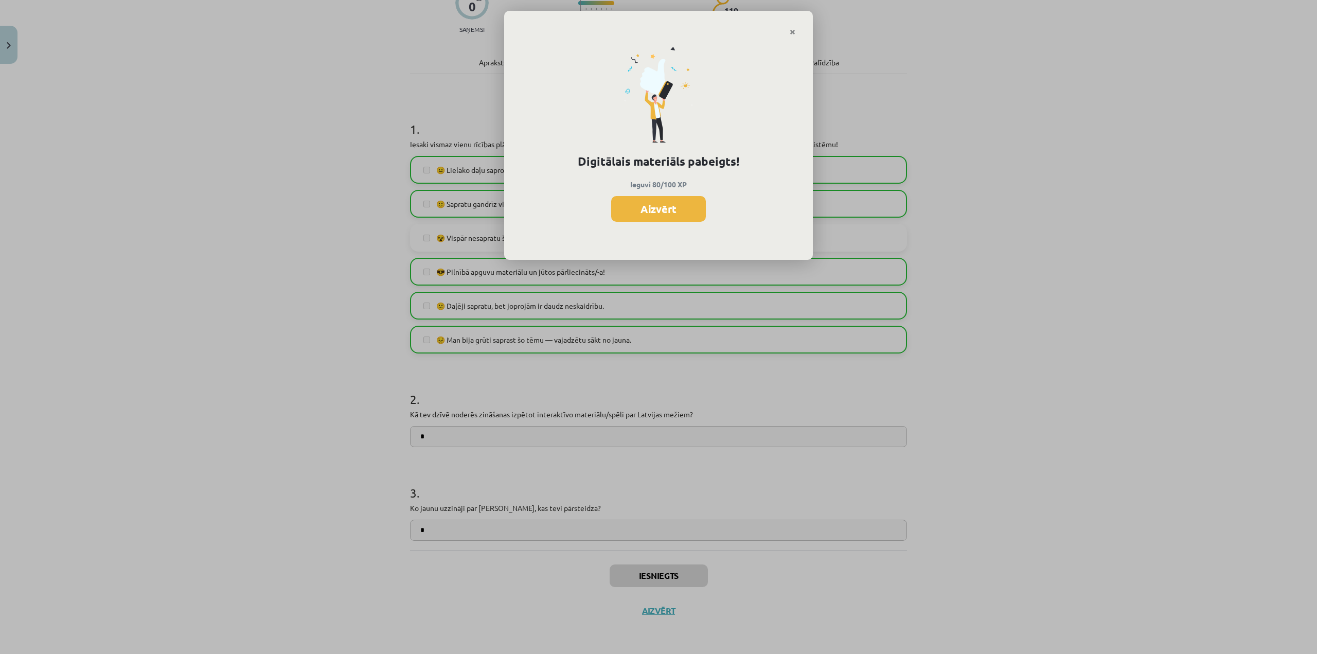
click at [674, 213] on button "Aizvērt" at bounding box center [658, 209] width 95 height 26
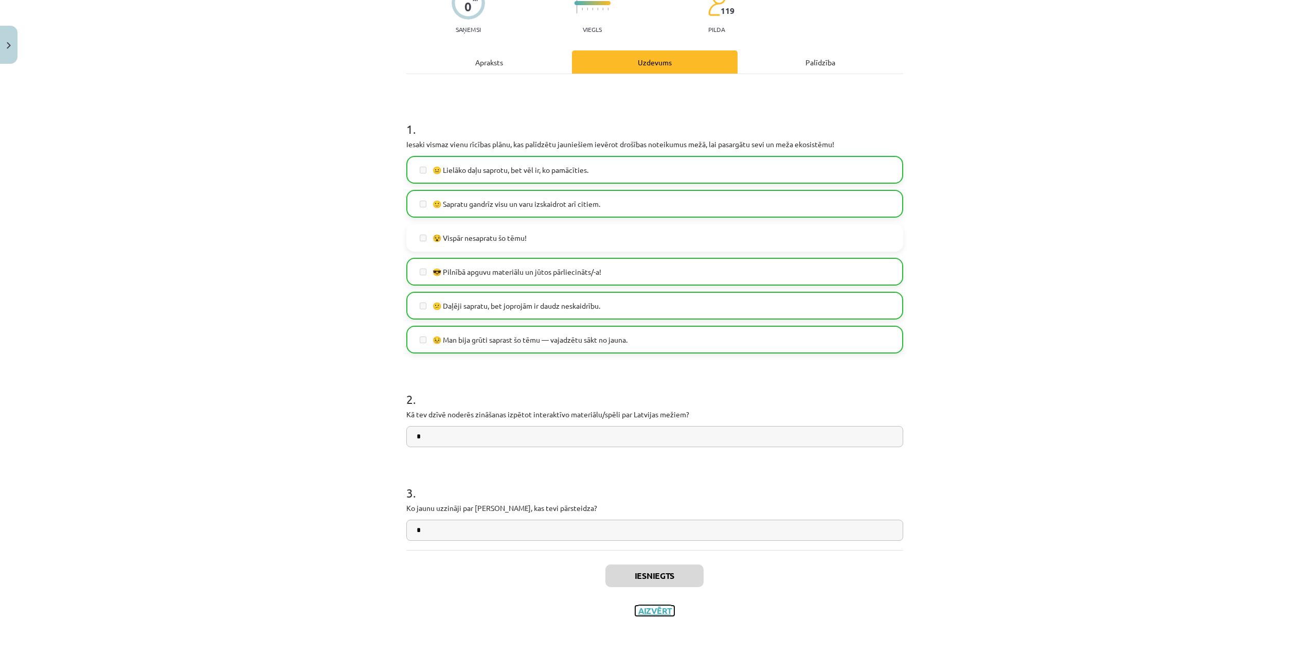
click at [662, 605] on button "Aizvērt" at bounding box center [654, 610] width 39 height 10
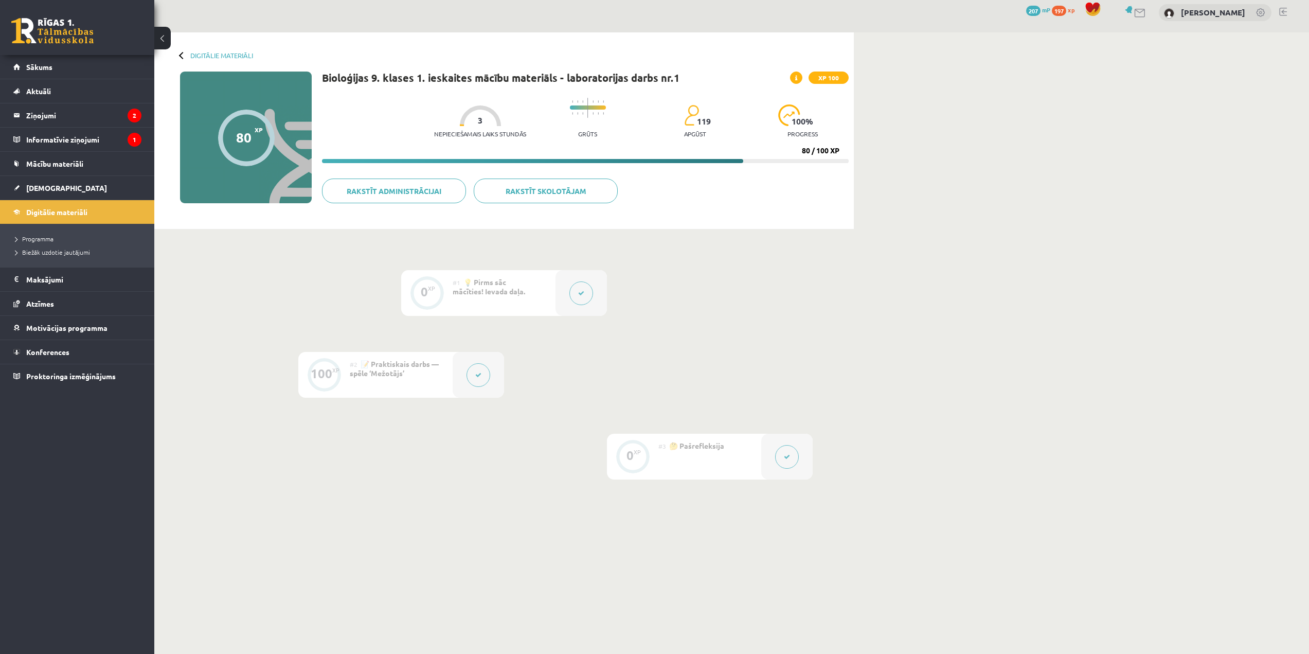
scroll to position [13, 0]
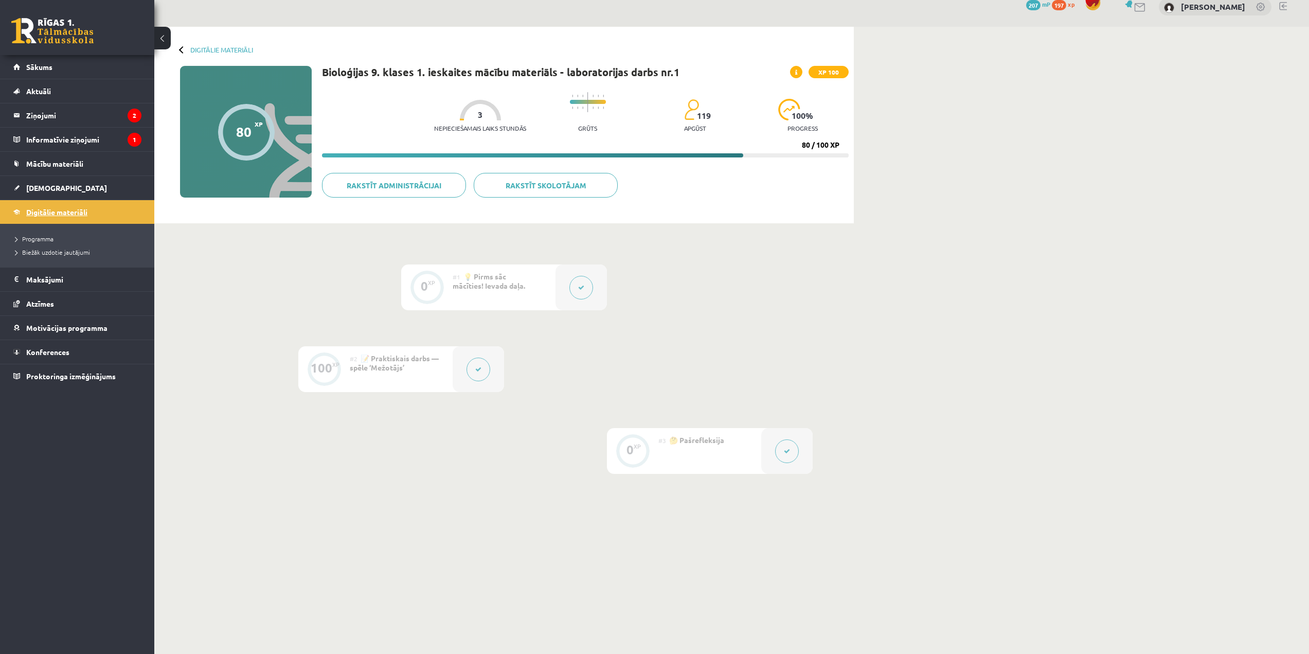
click at [59, 213] on span "Digitālie materiāli" at bounding box center [56, 211] width 61 height 9
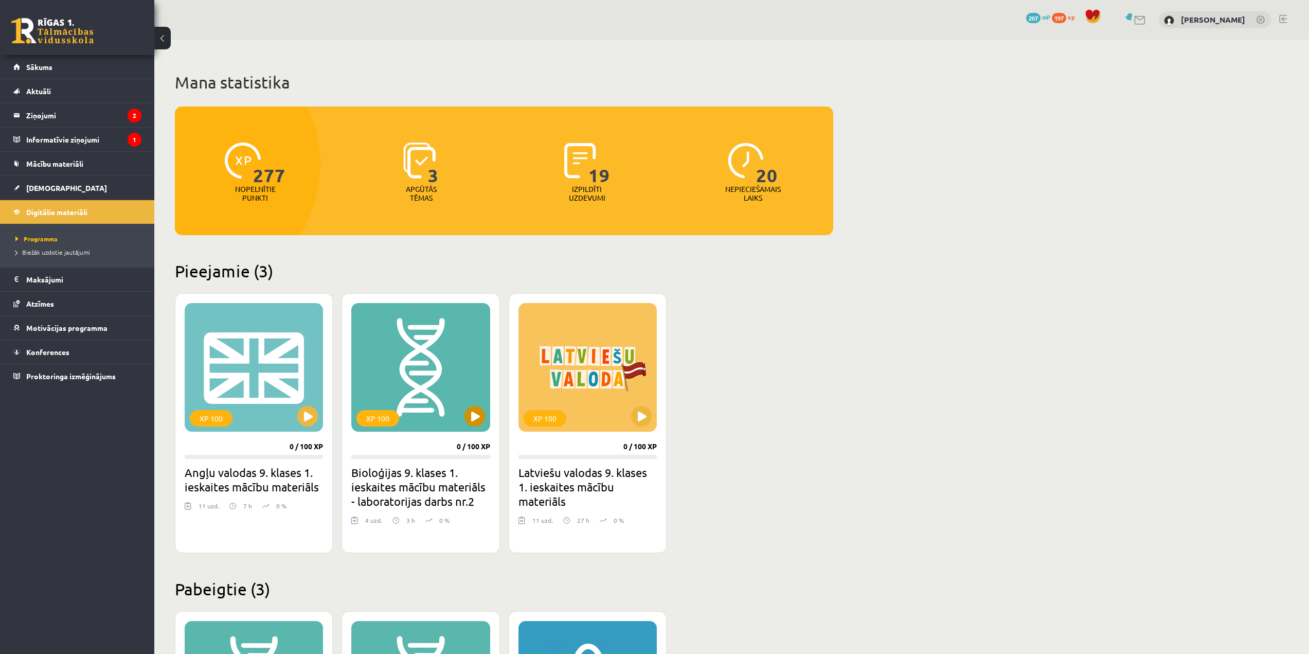
click at [478, 429] on div "XP 100" at bounding box center [420, 367] width 138 height 129
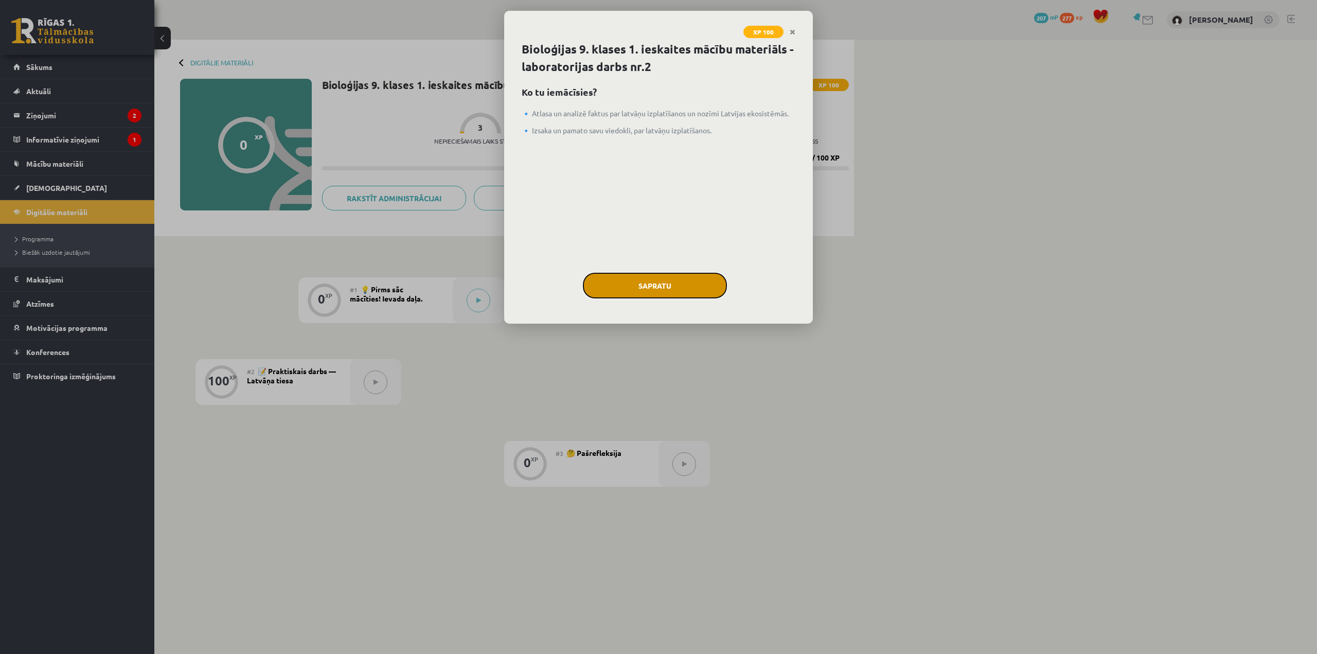
click at [653, 278] on button "Sapratu" at bounding box center [655, 286] width 144 height 26
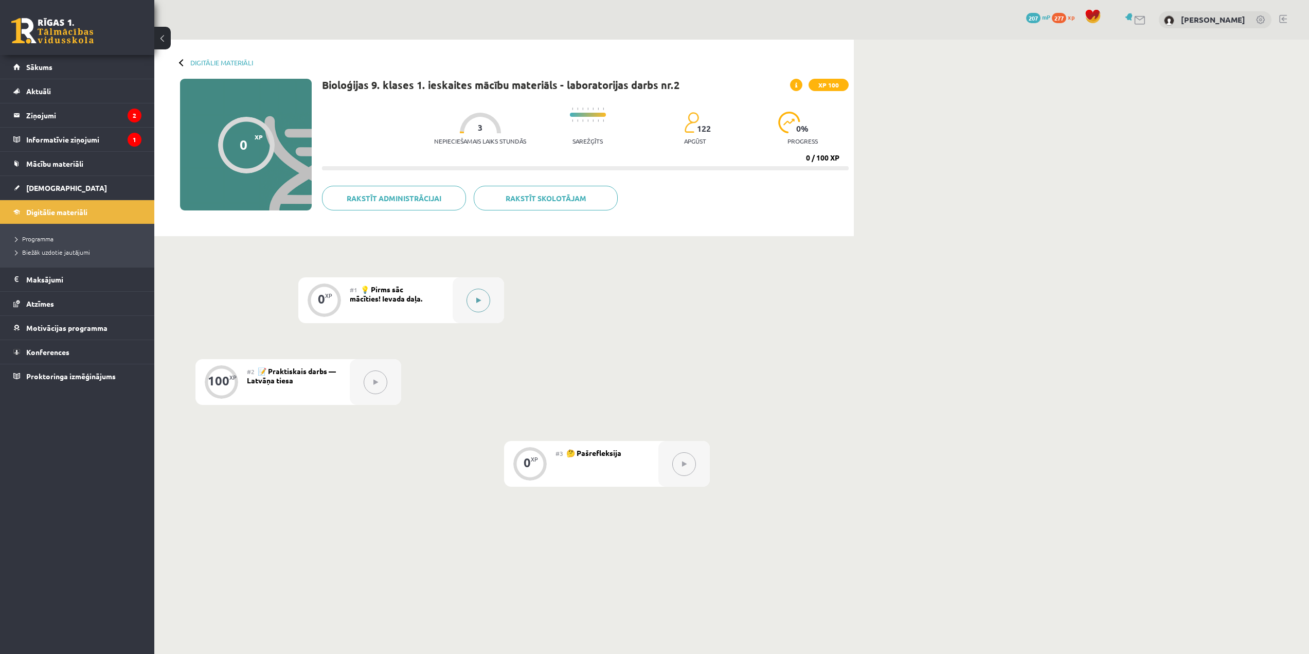
click at [478, 300] on icon at bounding box center [478, 300] width 5 height 6
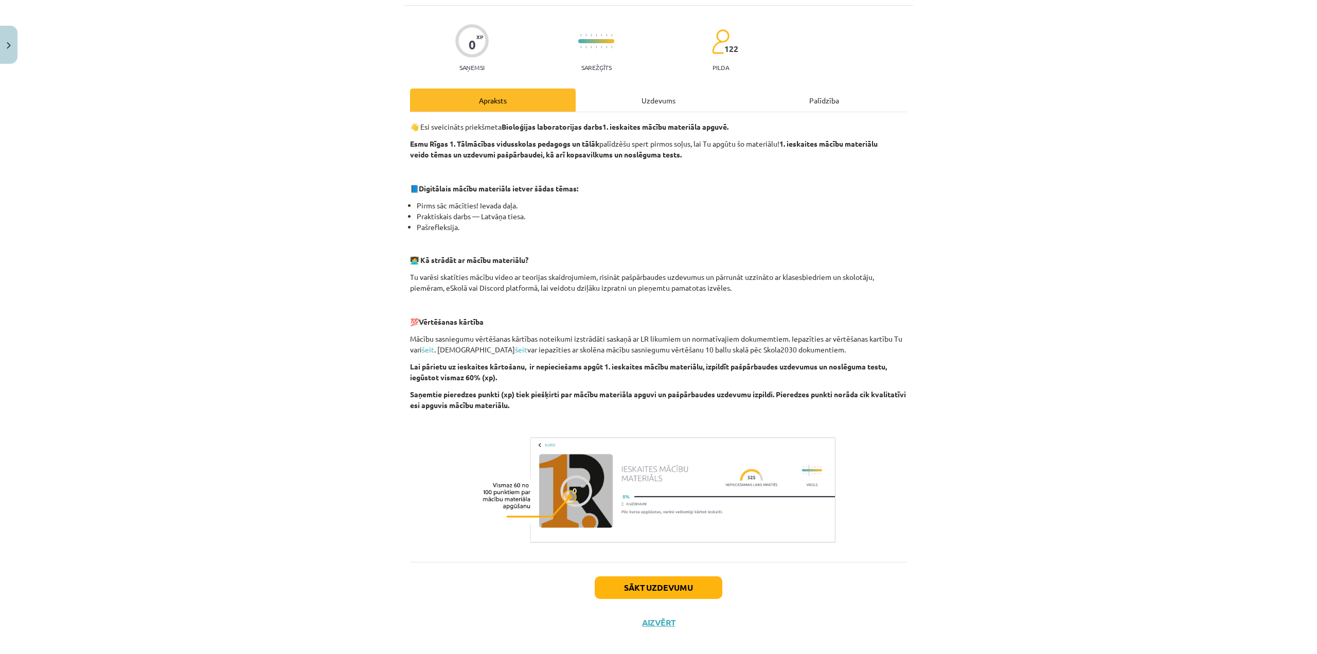
scroll to position [75, 0]
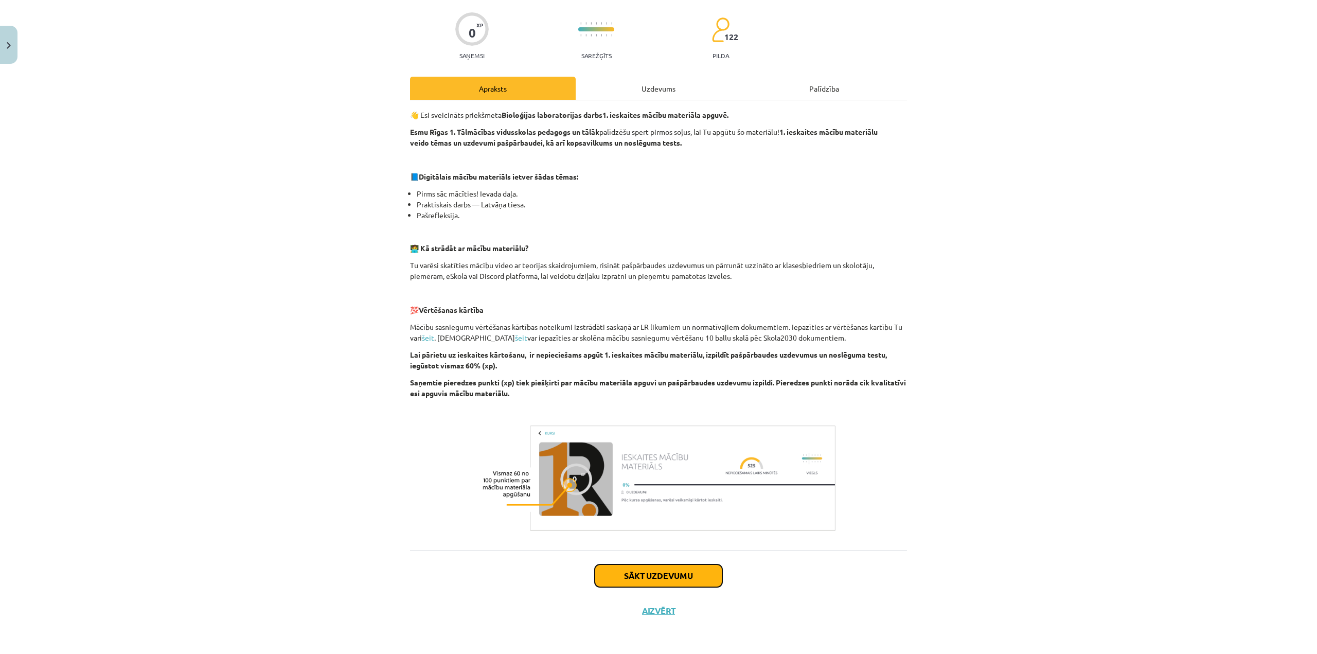
click at [676, 572] on button "Sākt uzdevumu" at bounding box center [659, 575] width 128 height 23
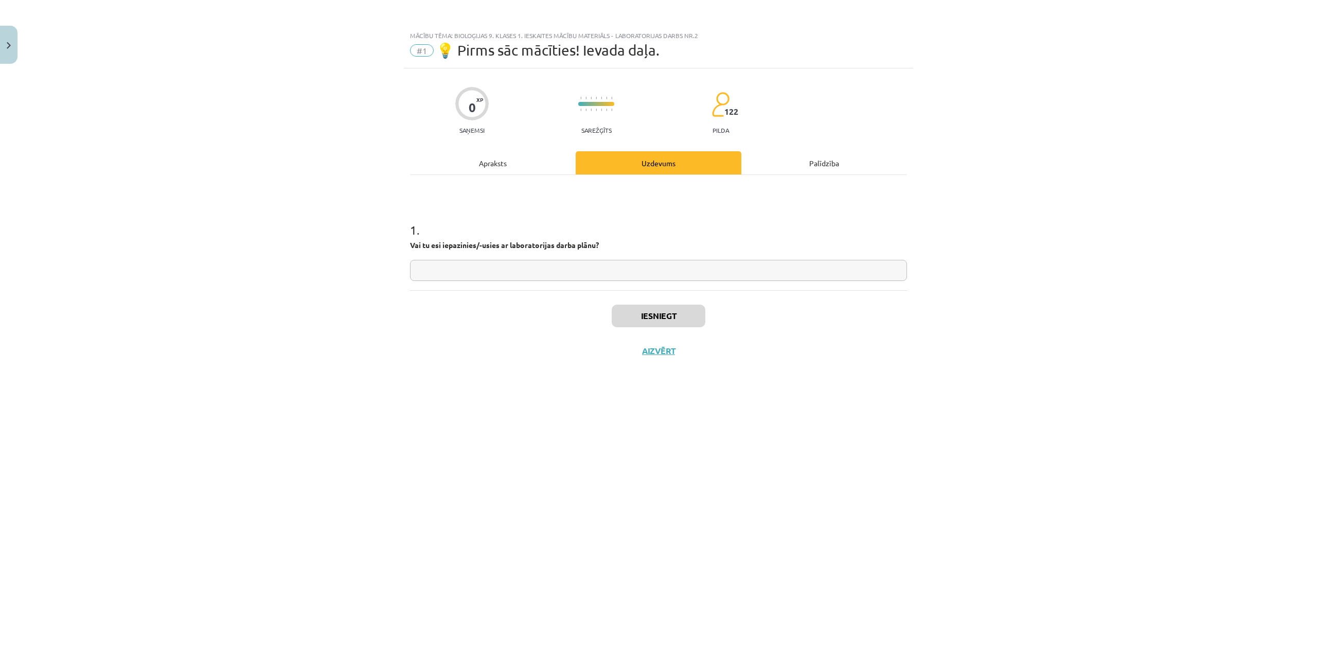
click at [538, 272] on input "text" at bounding box center [658, 270] width 497 height 21
type input "*"
click at [637, 322] on button "Iesniegt" at bounding box center [659, 316] width 94 height 23
click at [691, 360] on button "Nākamā nodarbība" at bounding box center [658, 358] width 101 height 24
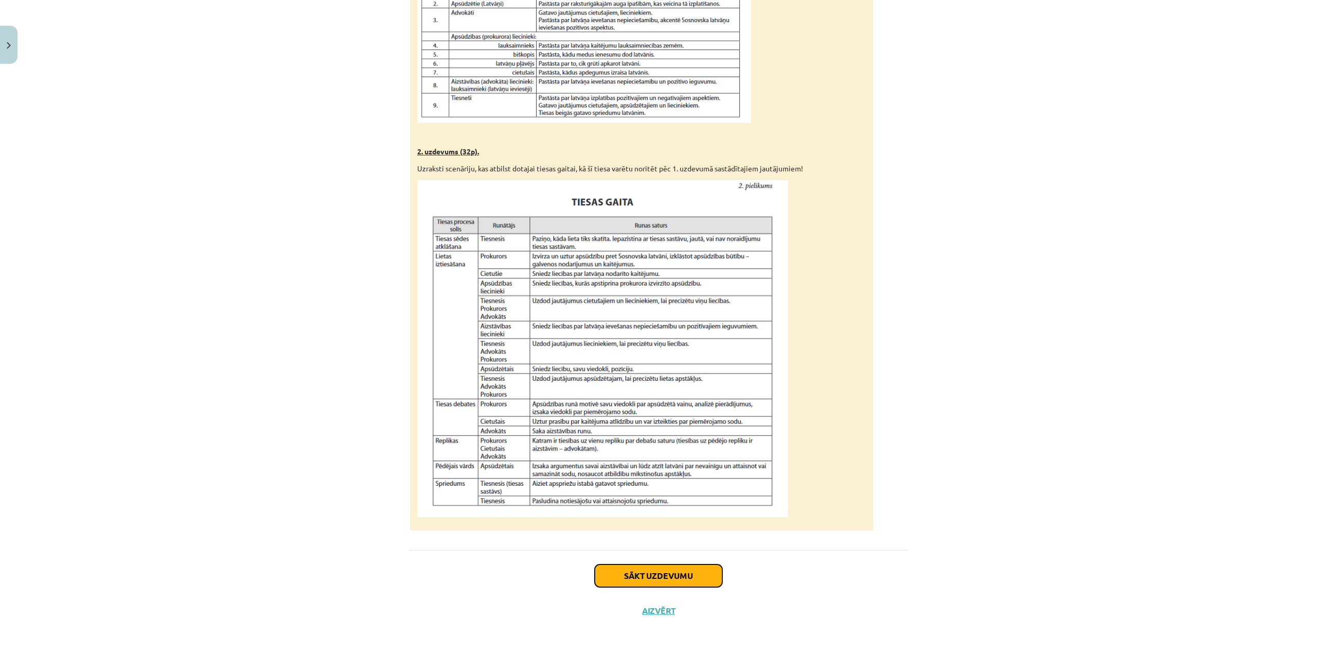
click at [643, 571] on button "Sākt uzdevumu" at bounding box center [659, 575] width 128 height 23
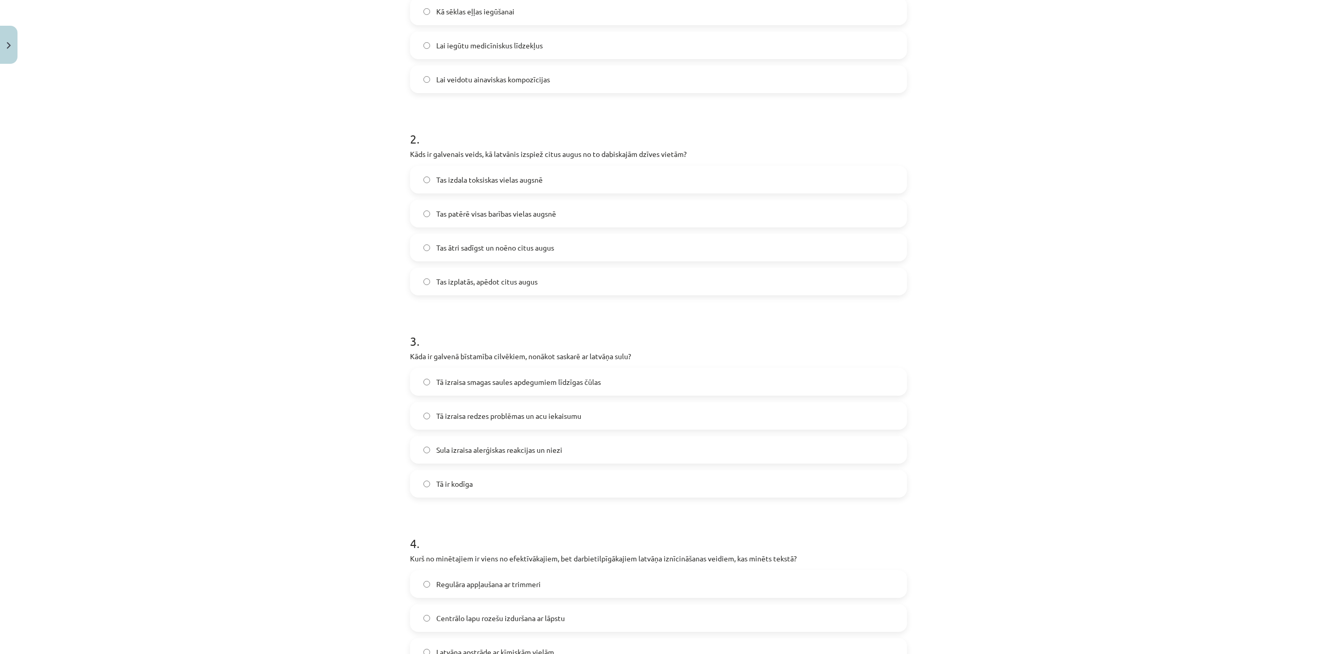
scroll to position [661, 0]
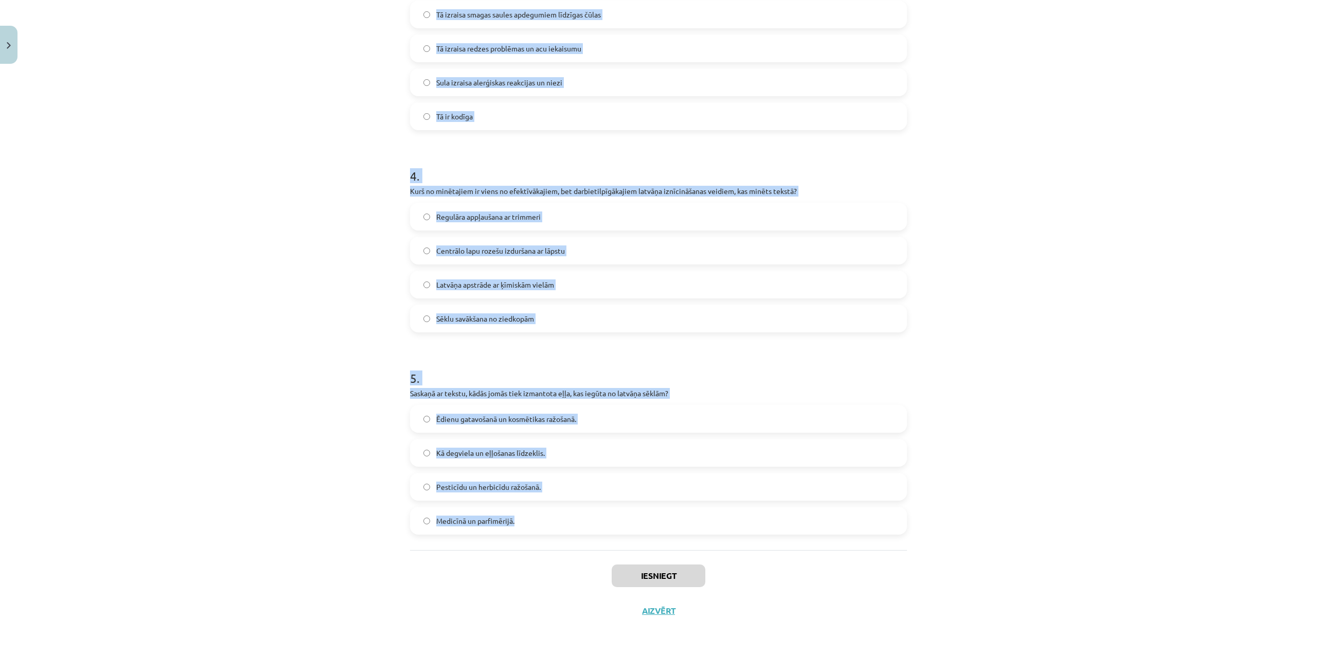
drag, startPoint x: 403, startPoint y: 213, endPoint x: 573, endPoint y: 539, distance: 366.8
click at [573, 539] on div "100 XP Saņemsi Sarežģīts 122 pilda Apraksts Uzdevums Palīdzība 1 . Kādēļ [GEOGR…" at bounding box center [658, 18] width 509 height 1220
copy form "Lorem Ipsumdolo sitametc adipiscin elit seddoei Tempori? Ut laboreetdo ma aliqu…"
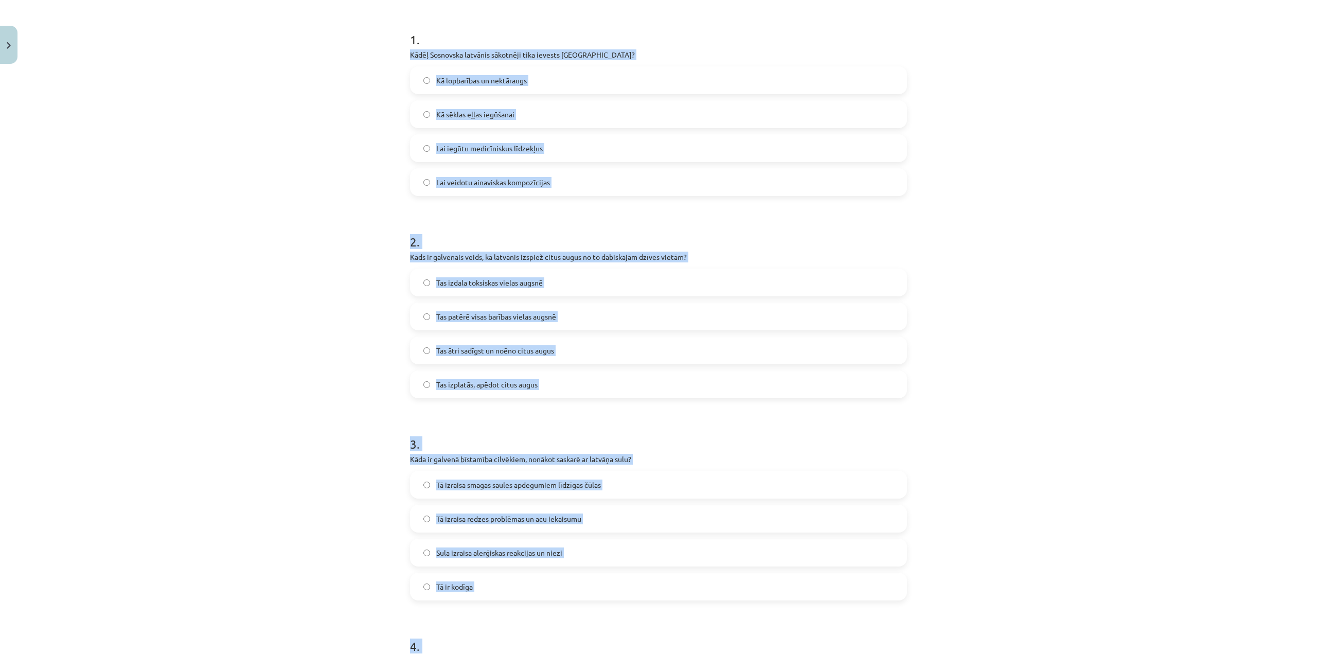
scroll to position [43, 0]
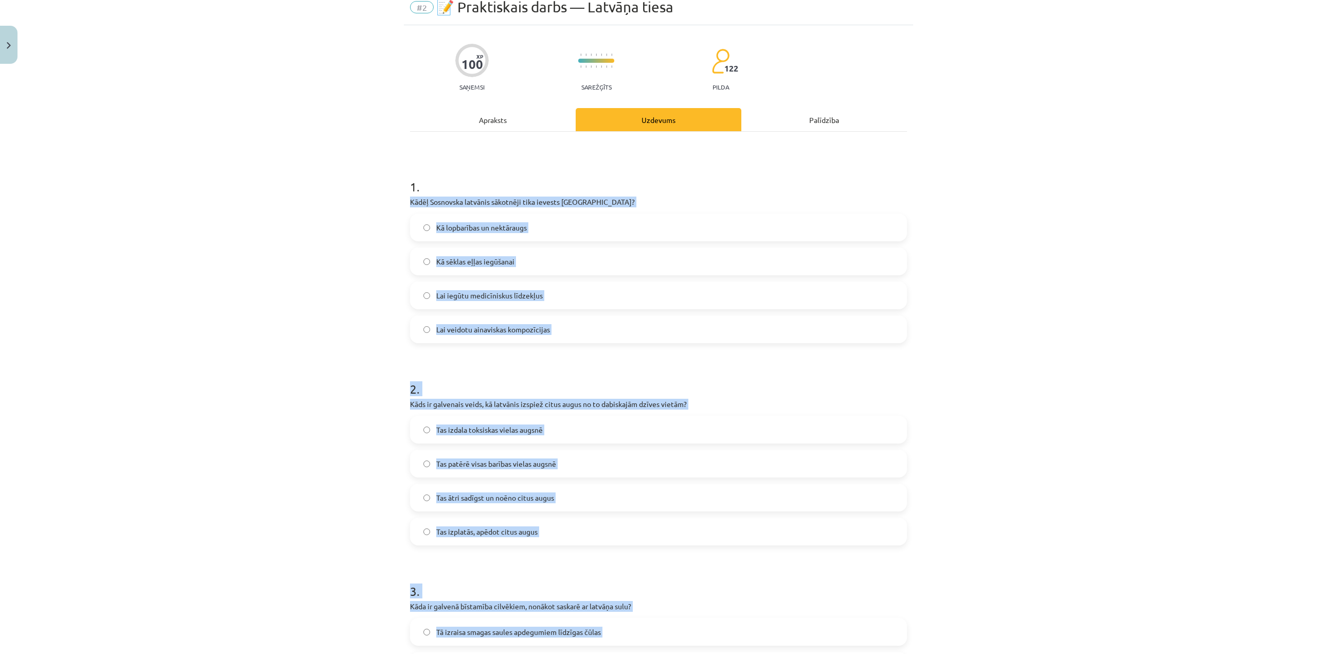
click at [581, 334] on label "Lai veidotu ainaviskas kompozīcijas" at bounding box center [658, 329] width 495 height 26
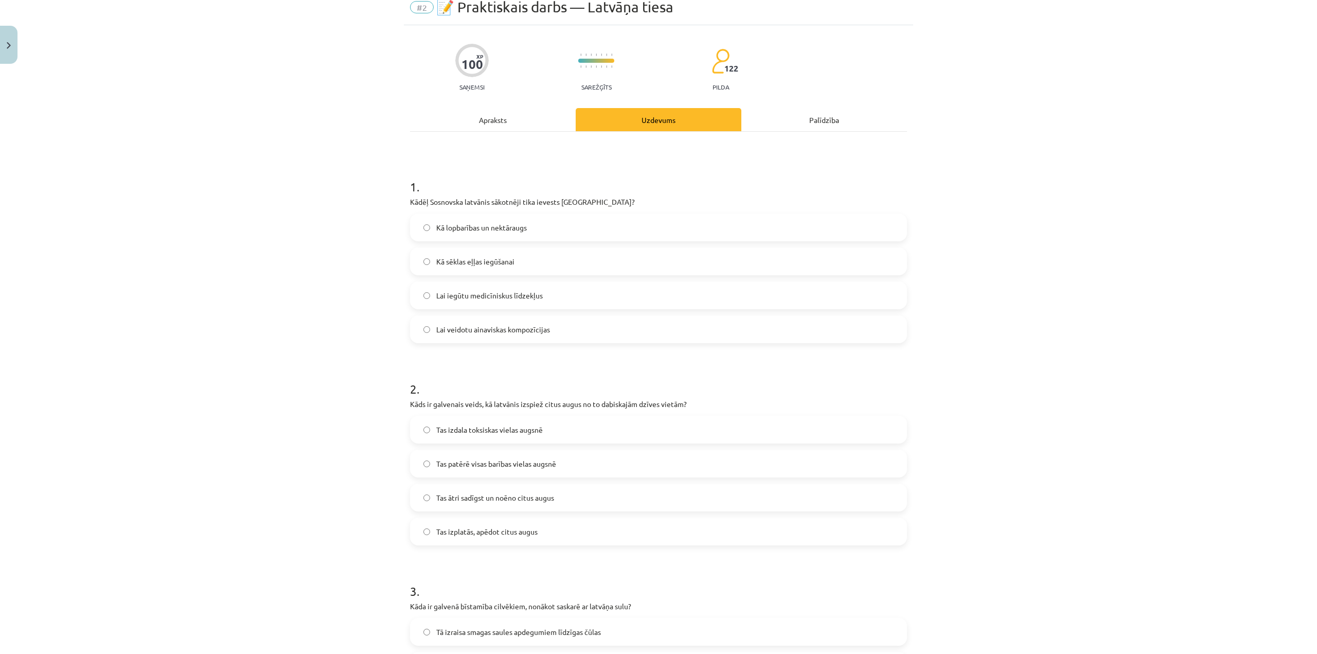
click at [279, 260] on div "Mācību tēma: Bioloģijas 9. klases 1. ieskaites mācību materiāls - laboratorijas…" at bounding box center [658, 327] width 1317 height 654
click at [519, 223] on span "Kā lopbarības un nektāraugs" at bounding box center [481, 227] width 91 height 11
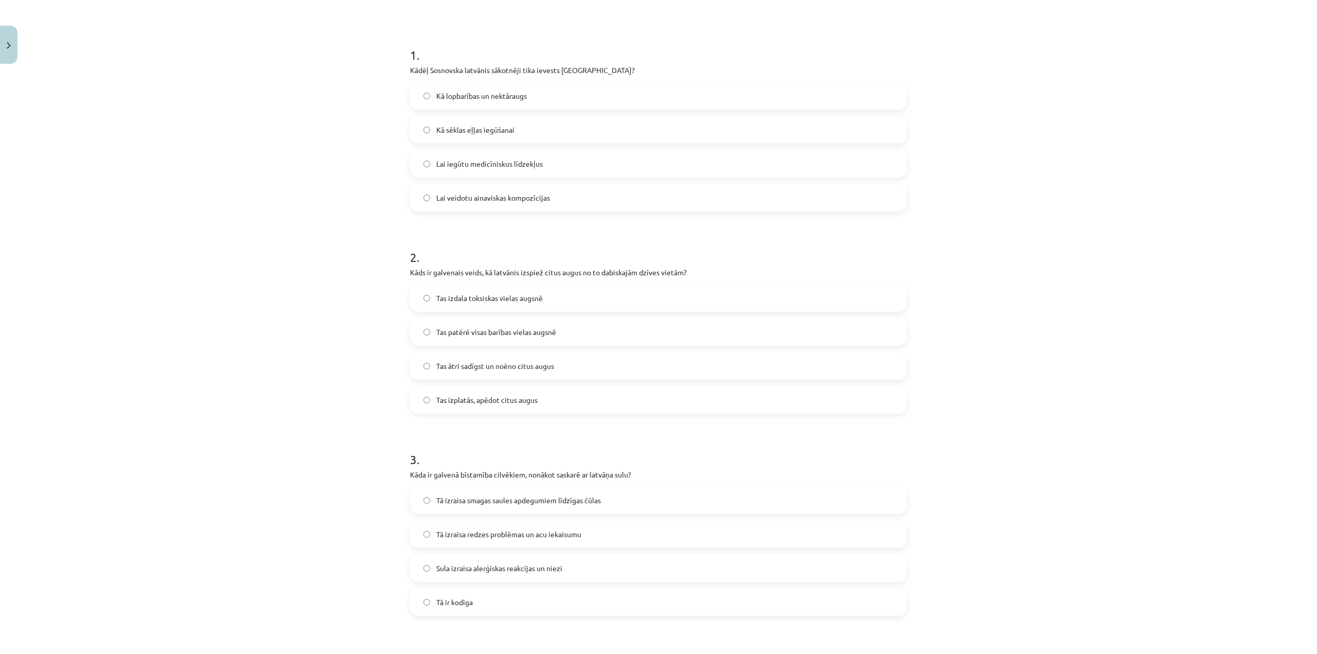
scroll to position [198, 0]
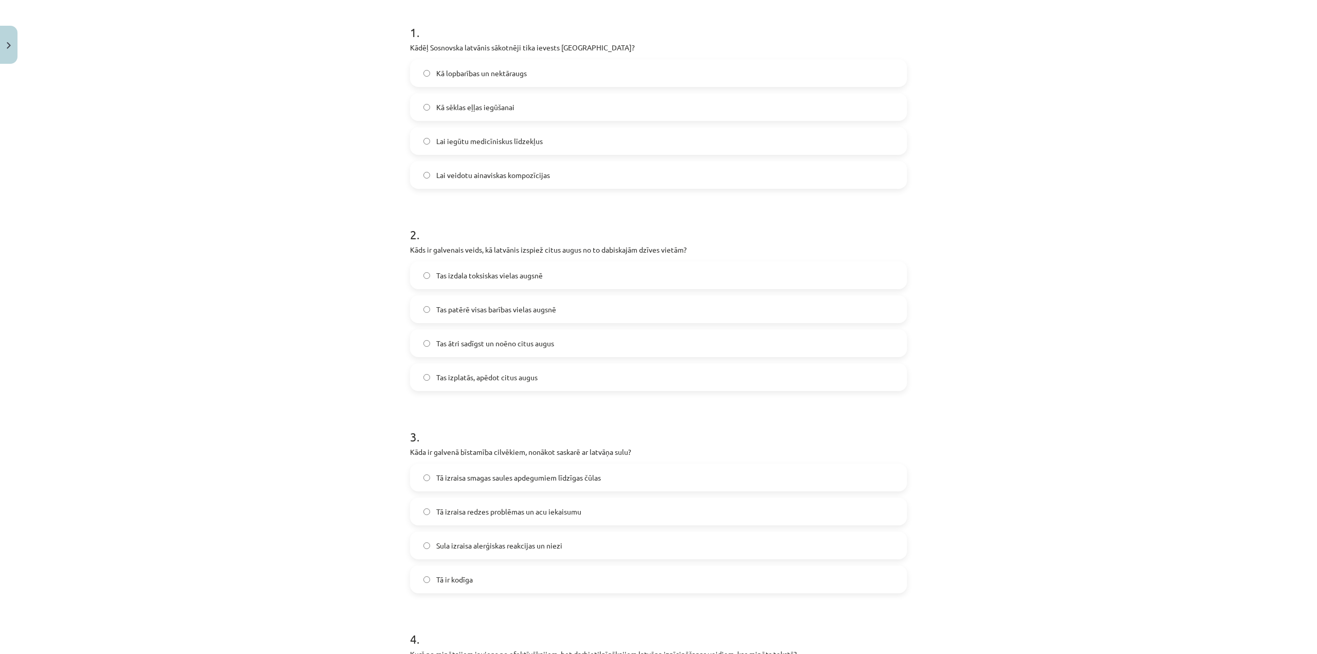
click at [524, 368] on label "Tas izplatās, apēdot citus augus" at bounding box center [658, 377] width 495 height 26
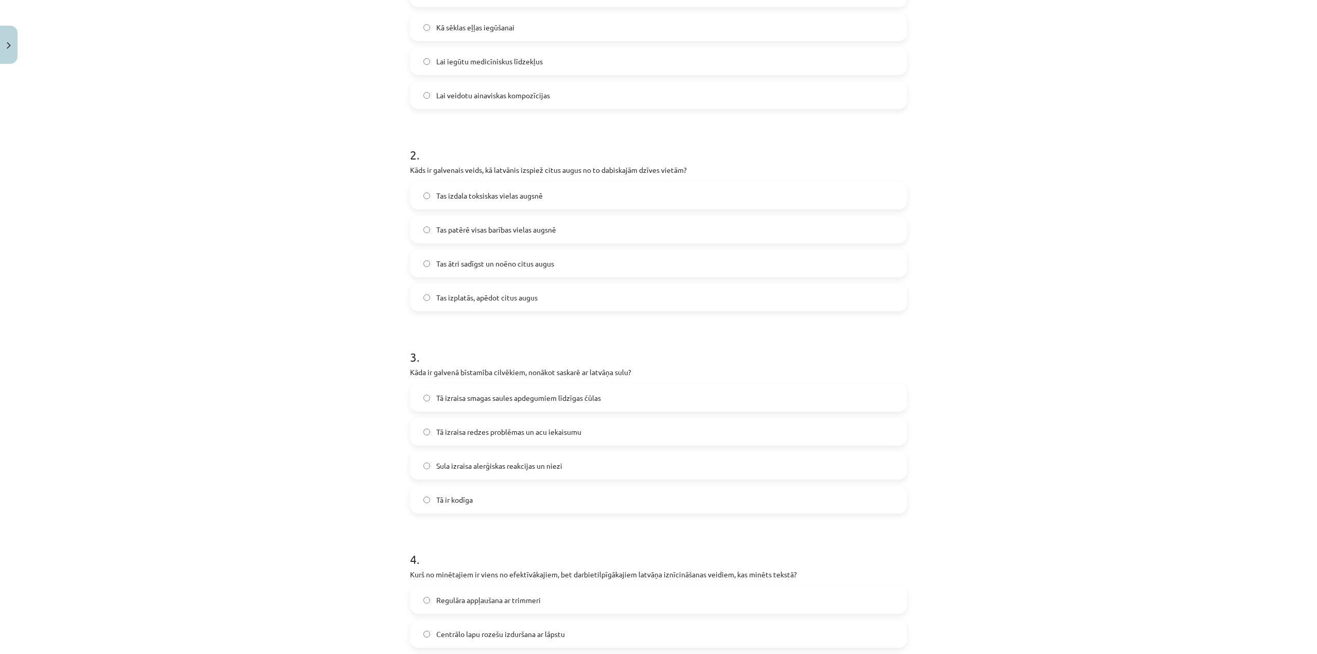
scroll to position [300, 0]
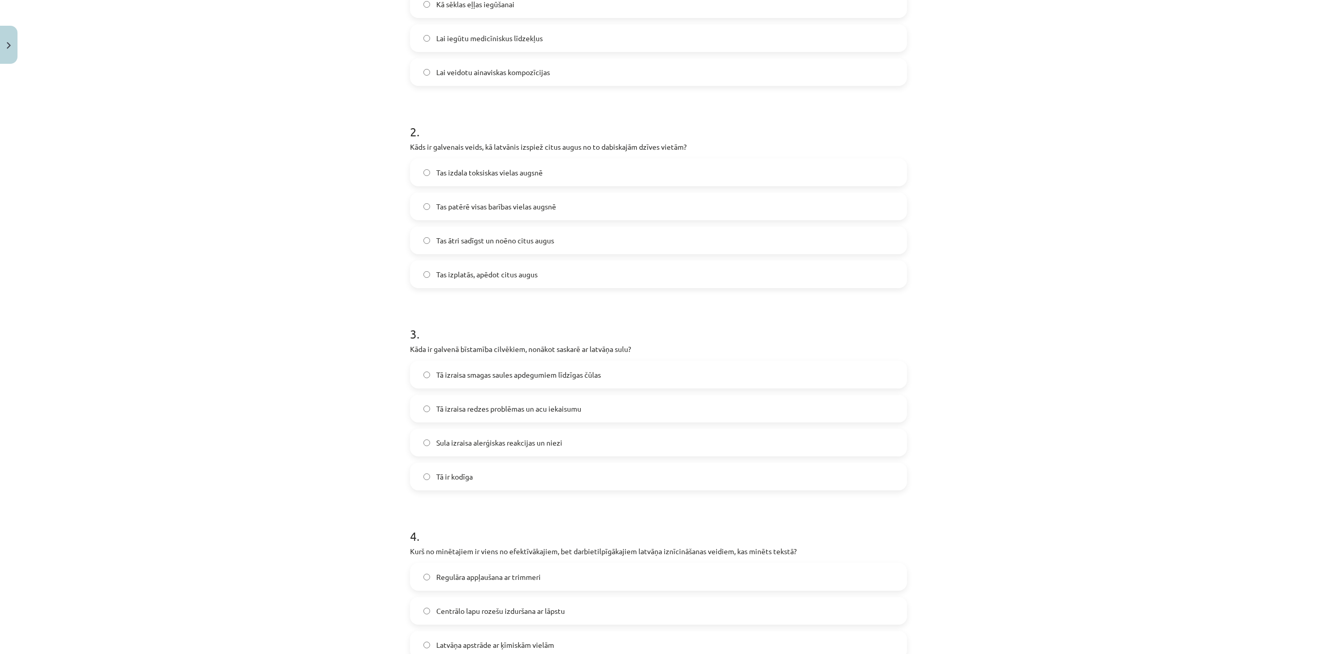
click at [475, 237] on span "Tas ātri sadīgst un noēno citus augus" at bounding box center [495, 240] width 118 height 11
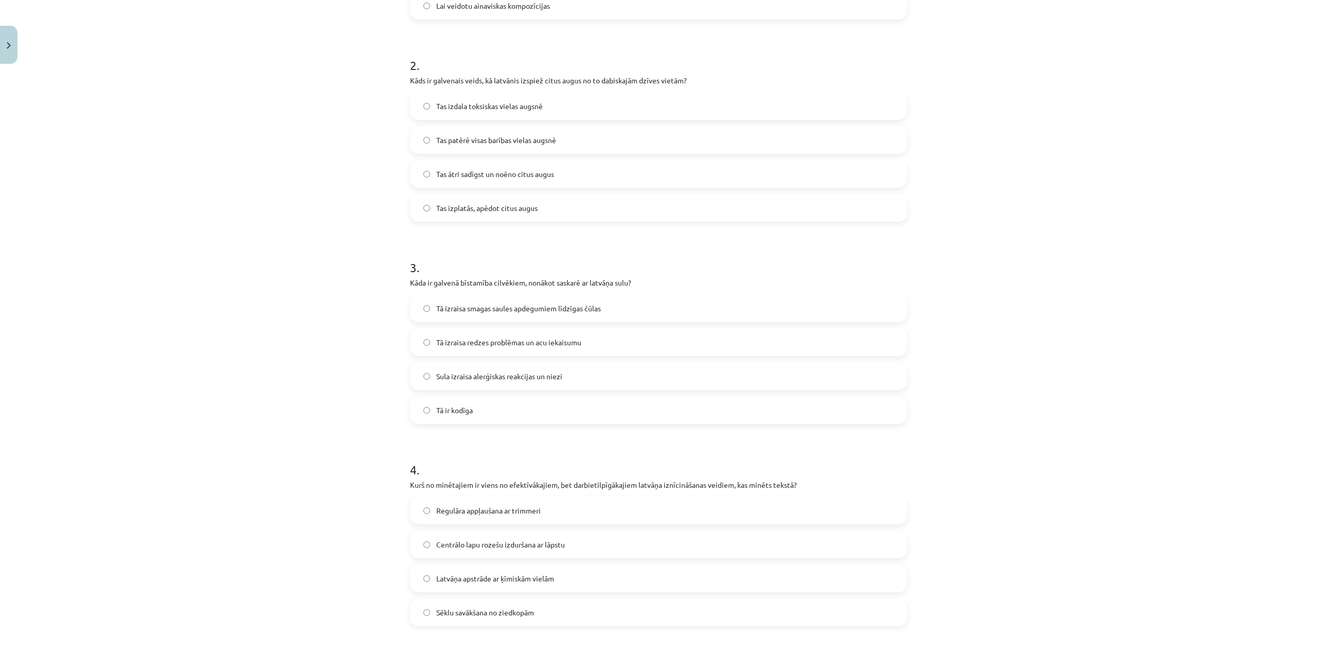
scroll to position [403, 0]
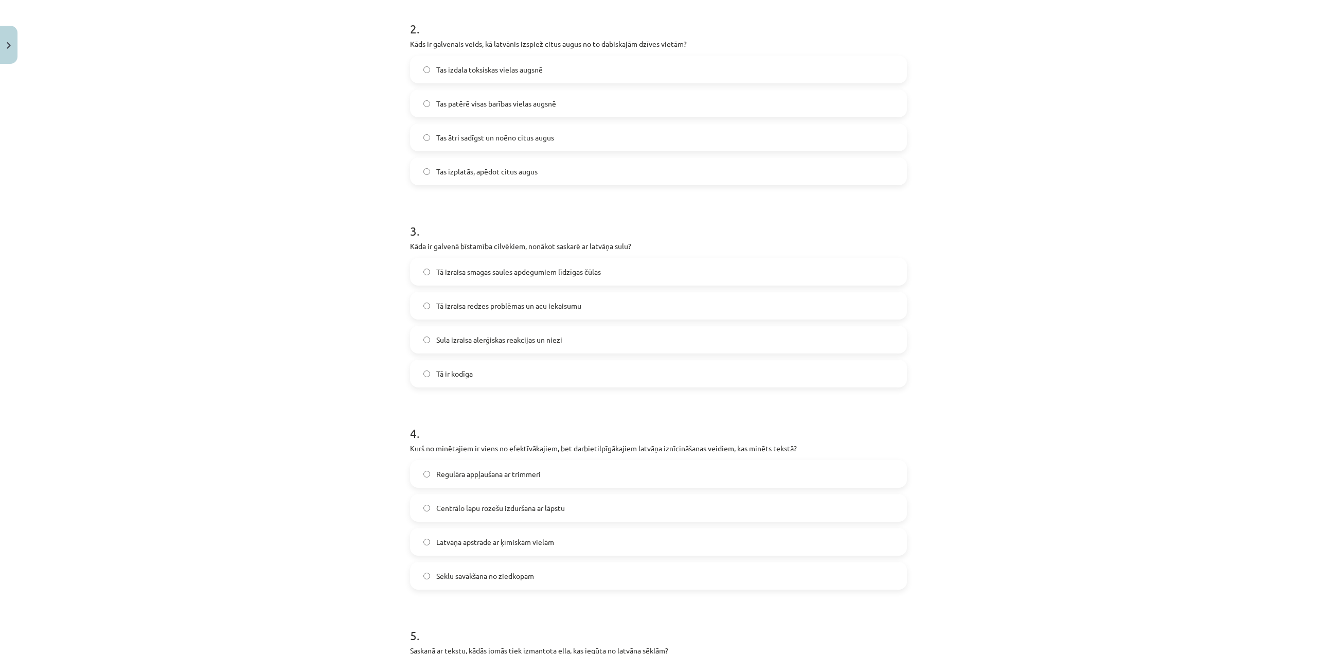
click at [589, 277] on span "Tā izraisa smagas saules apdegumiem līdzīgas čūlas" at bounding box center [518, 271] width 165 height 11
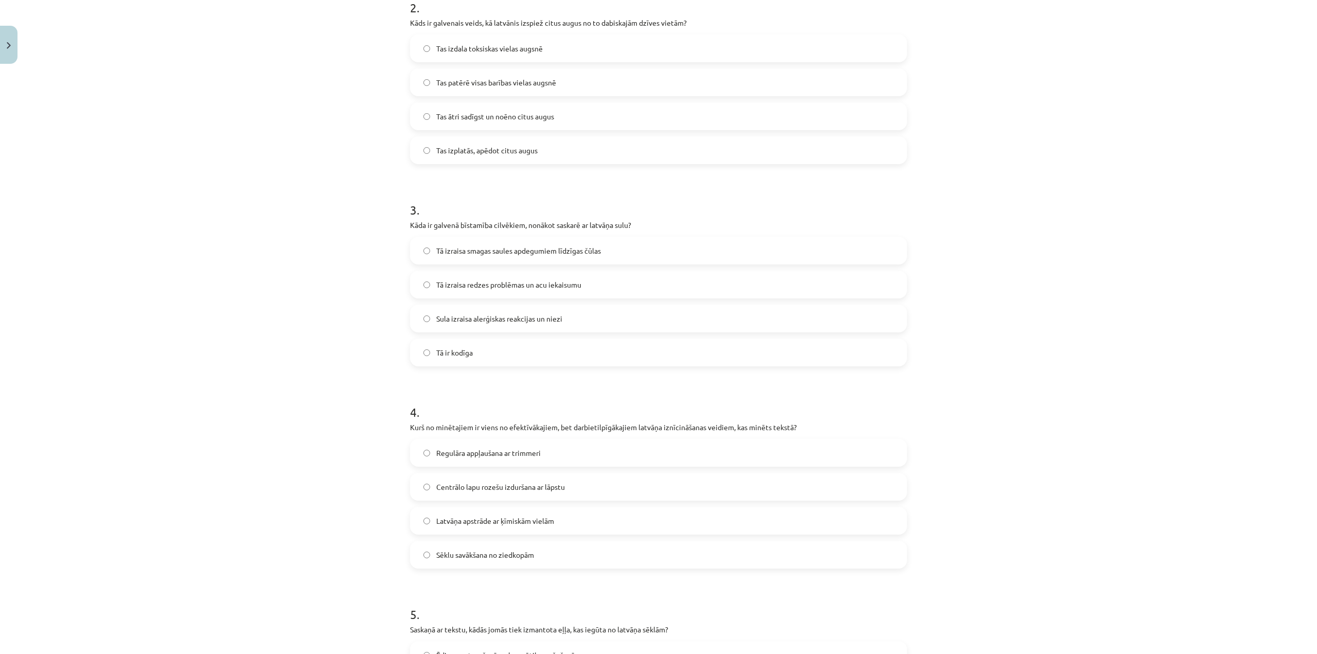
scroll to position [506, 0]
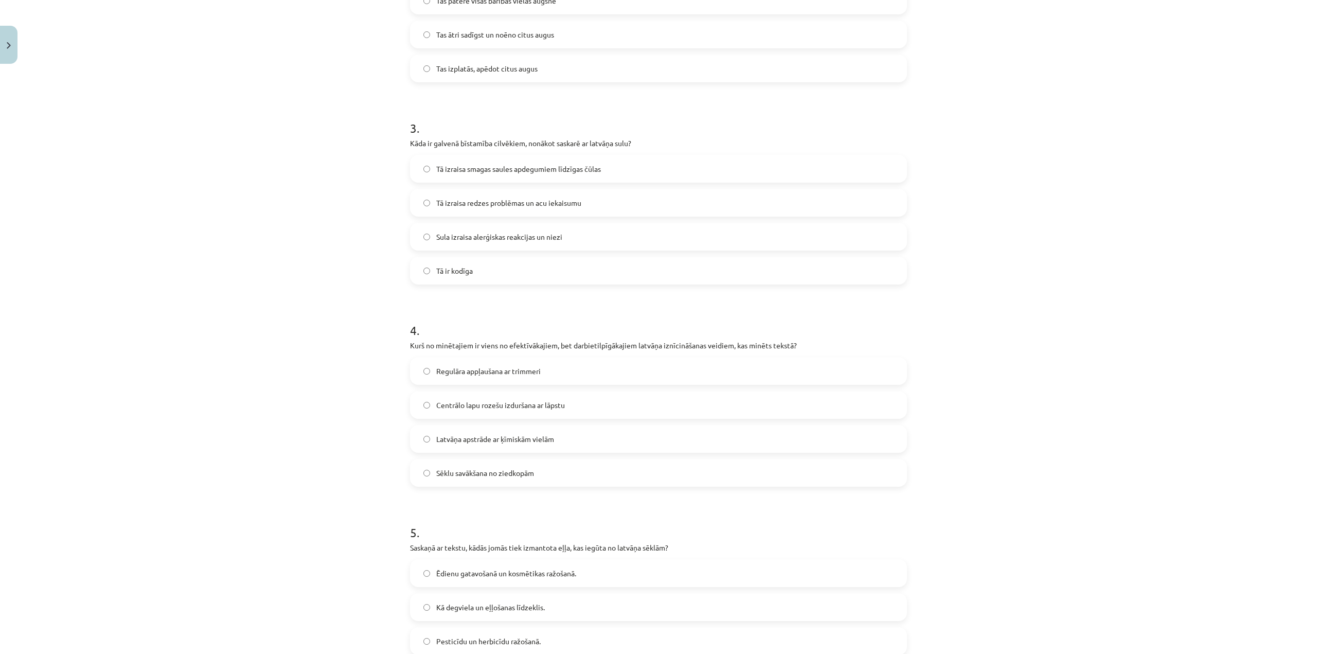
click at [578, 399] on label "Centrālo lapu rozešu izduršana ar lāpstu" at bounding box center [658, 405] width 495 height 26
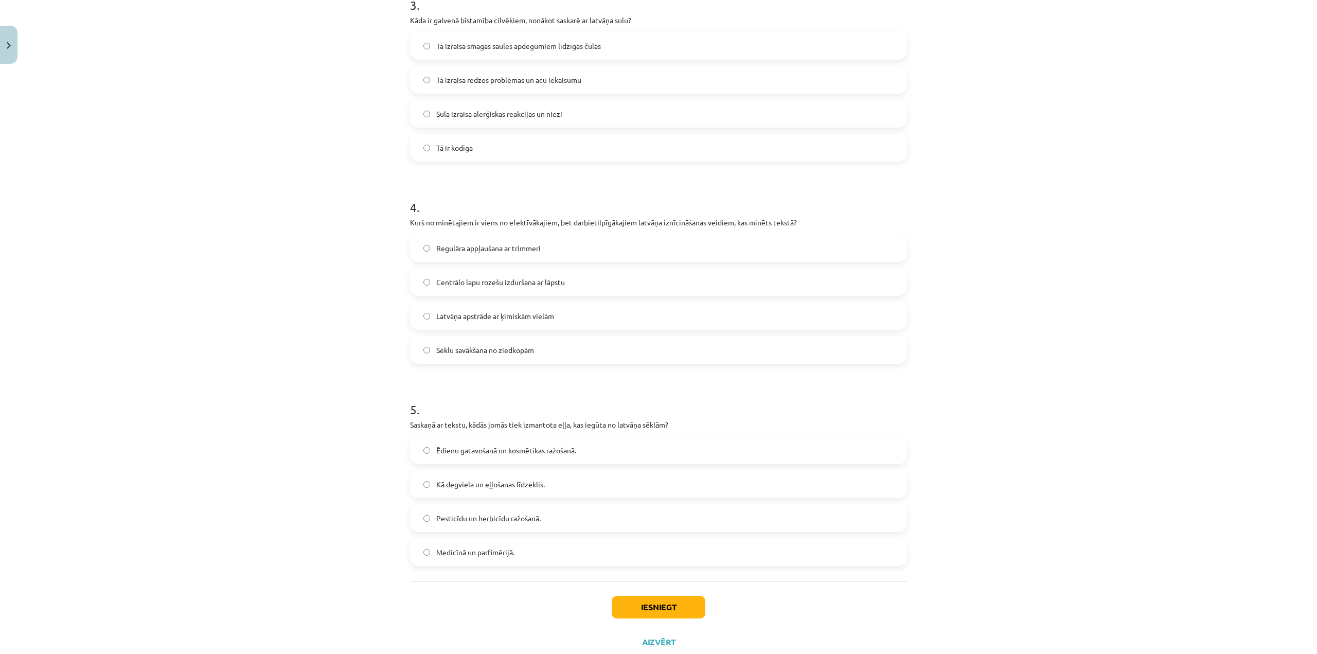
scroll to position [661, 0]
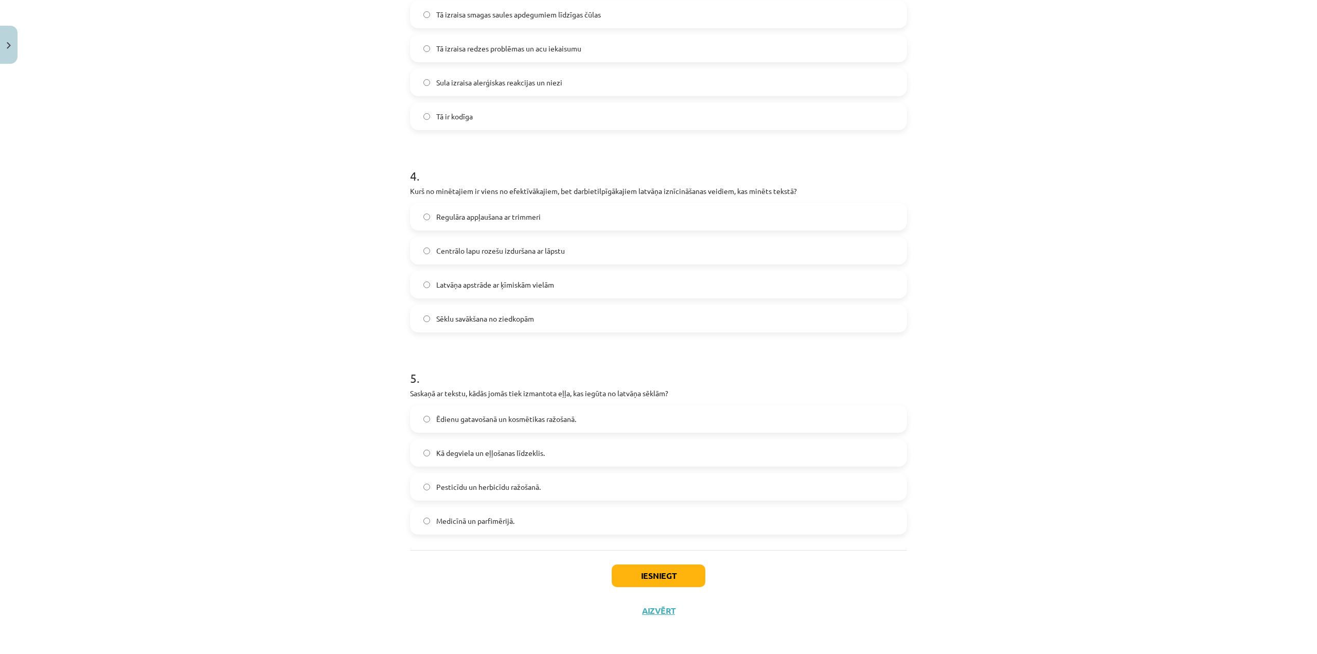
click at [594, 421] on label "Ēdienu gatavošanā un kosmētikas ražošanā." at bounding box center [658, 419] width 495 height 26
click at [649, 574] on button "Iesniegt" at bounding box center [659, 575] width 94 height 23
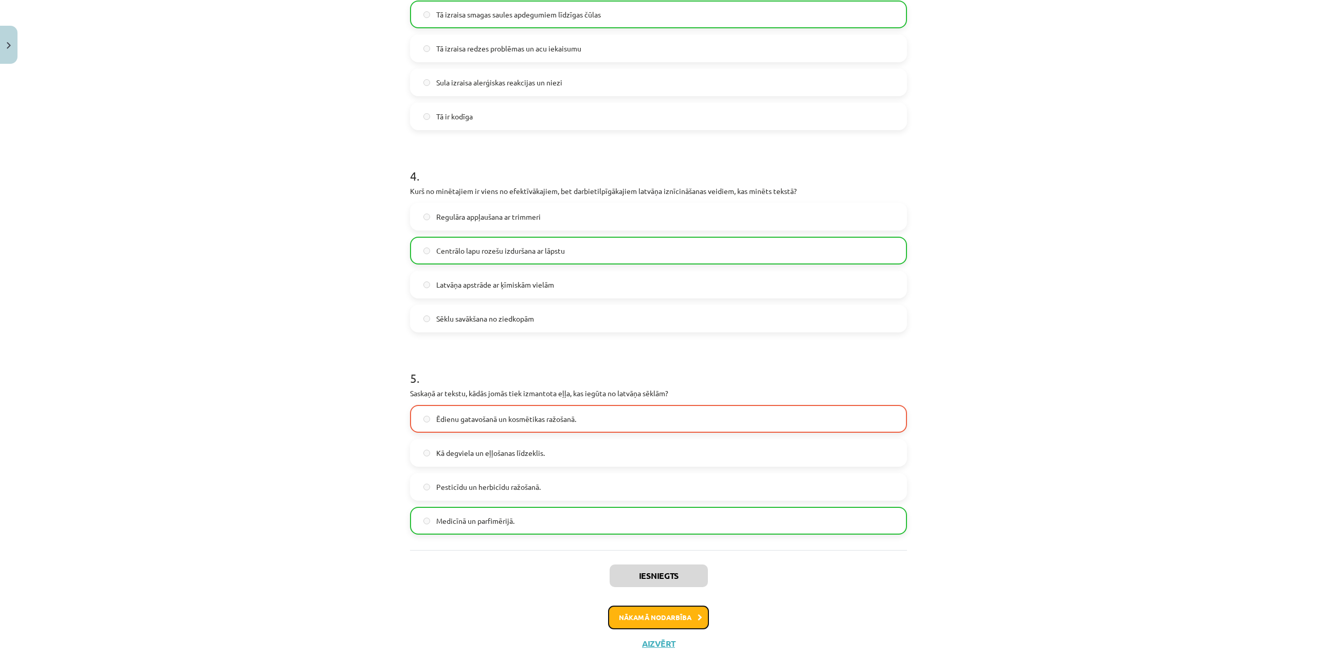
click at [662, 617] on button "Nākamā nodarbība" at bounding box center [658, 617] width 101 height 24
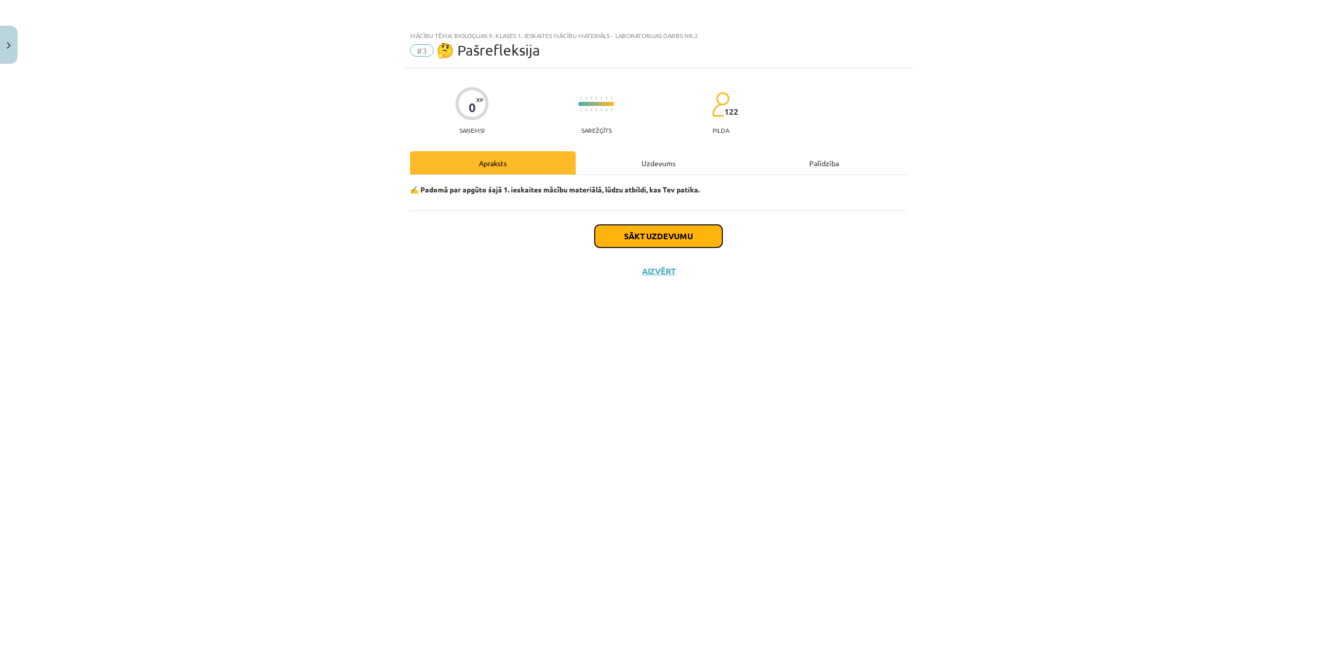
click at [615, 227] on button "Sākt uzdevumu" at bounding box center [659, 236] width 128 height 23
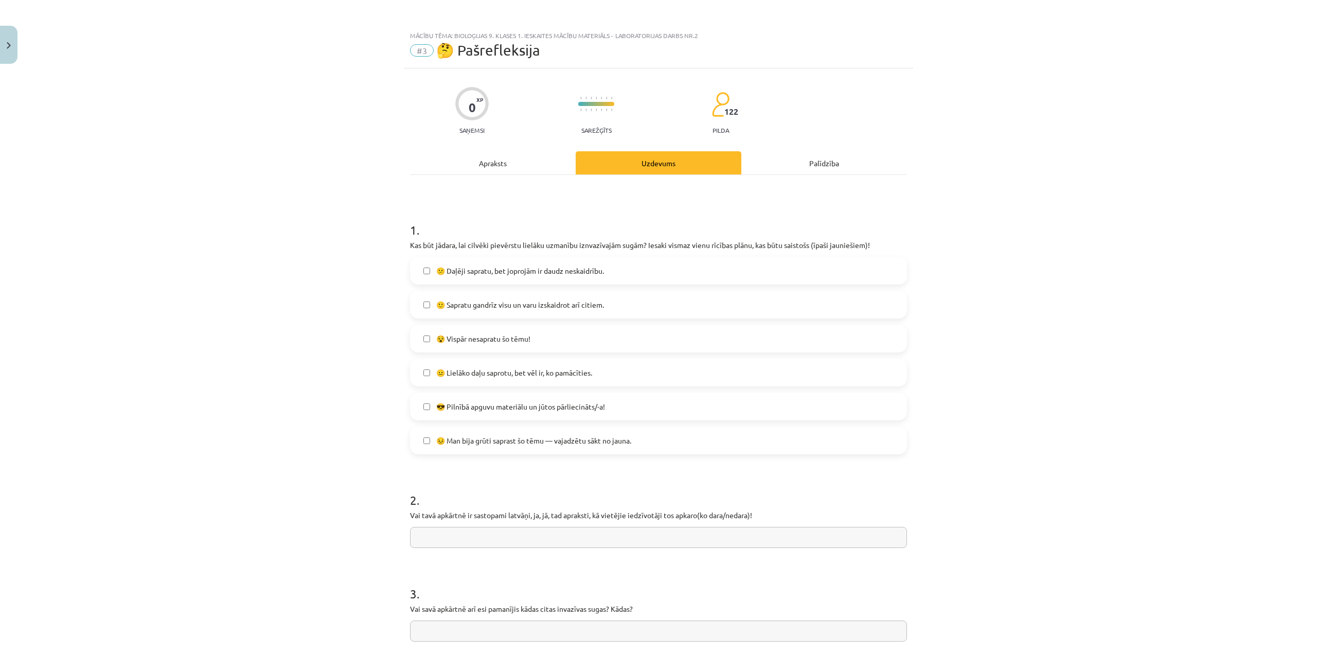
click at [482, 303] on span "🙂 Sapratu gandrīz visu un varu izskaidrot arī citiem." at bounding box center [520, 304] width 168 height 11
click at [491, 377] on span "😐 Lielāko daļu saprotu, bet vēl ir, ko pamācīties." at bounding box center [514, 372] width 156 height 11
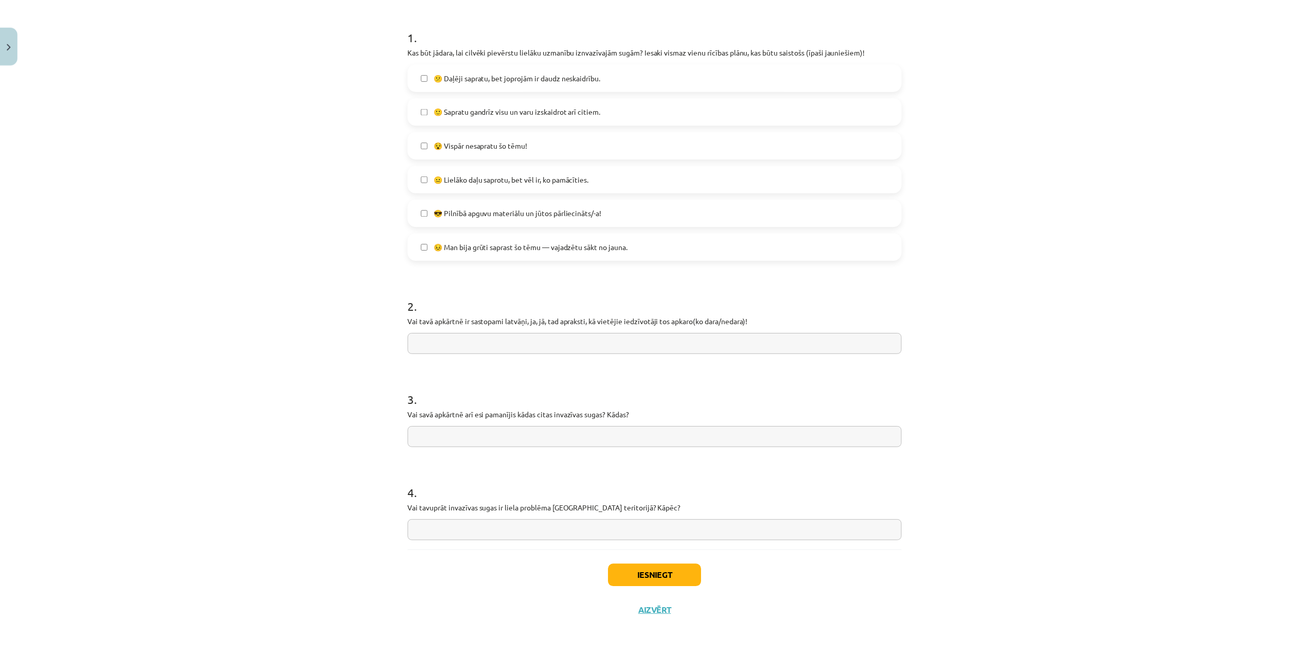
scroll to position [194, 0]
click at [433, 350] on input "text" at bounding box center [658, 342] width 497 height 21
type input "*"
click at [492, 435] on input "text" at bounding box center [658, 436] width 497 height 21
type input "*"
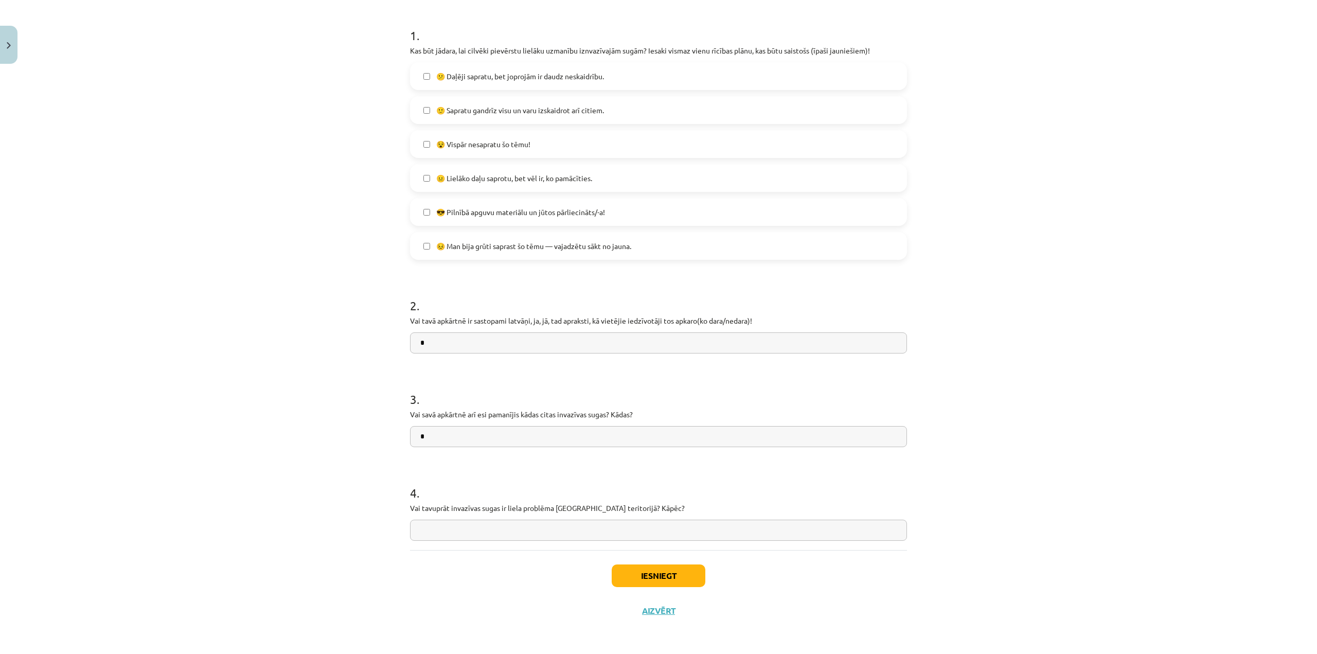
click at [486, 536] on input "text" at bounding box center [658, 530] width 497 height 21
type input "*"
click at [675, 569] on button "Iesniegt" at bounding box center [659, 575] width 94 height 23
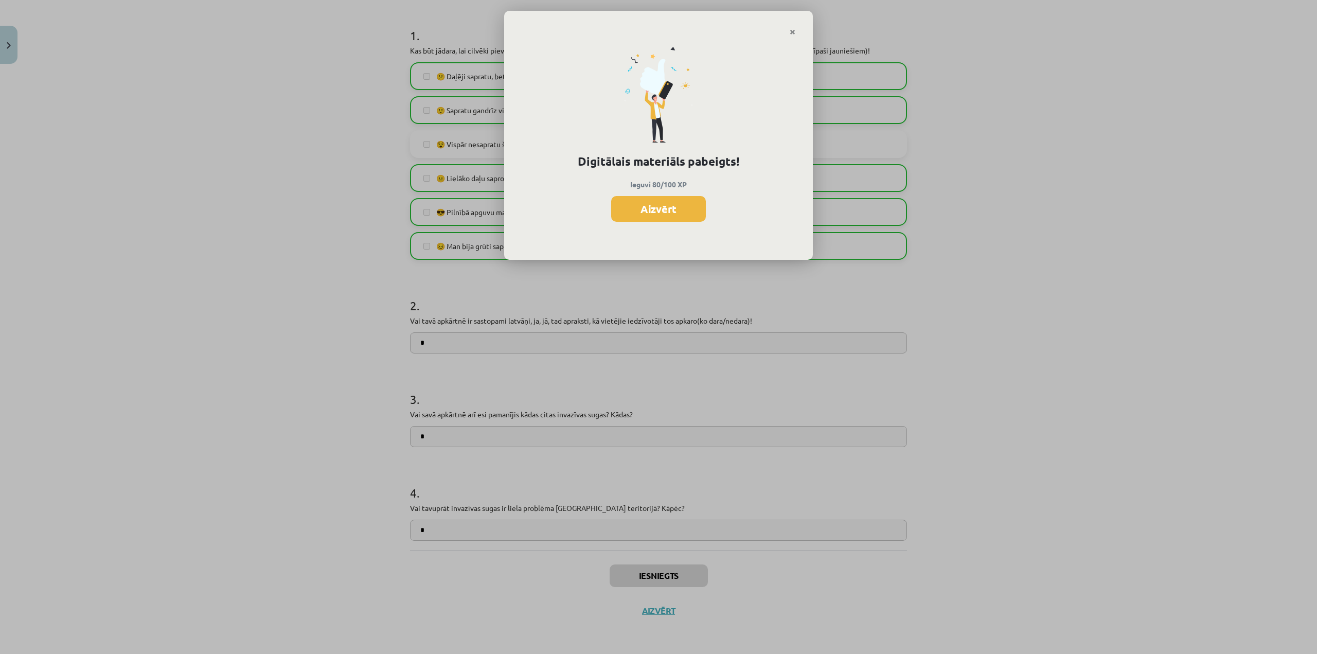
click at [658, 195] on div "Digitālais materiāls pabeigts! Ieguvi 80/100 XP Aizvērt" at bounding box center [658, 148] width 309 height 224
click at [658, 204] on button "Aizvērt" at bounding box center [658, 209] width 95 height 26
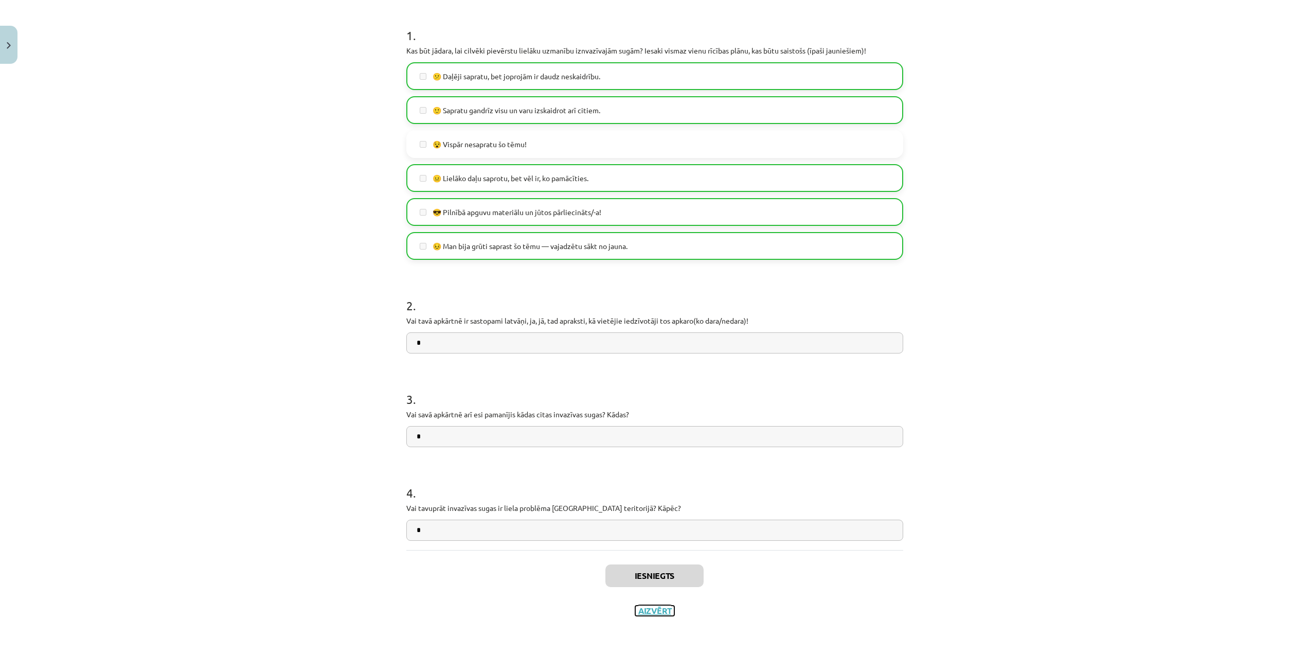
click at [661, 610] on button "Aizvērt" at bounding box center [654, 610] width 39 height 10
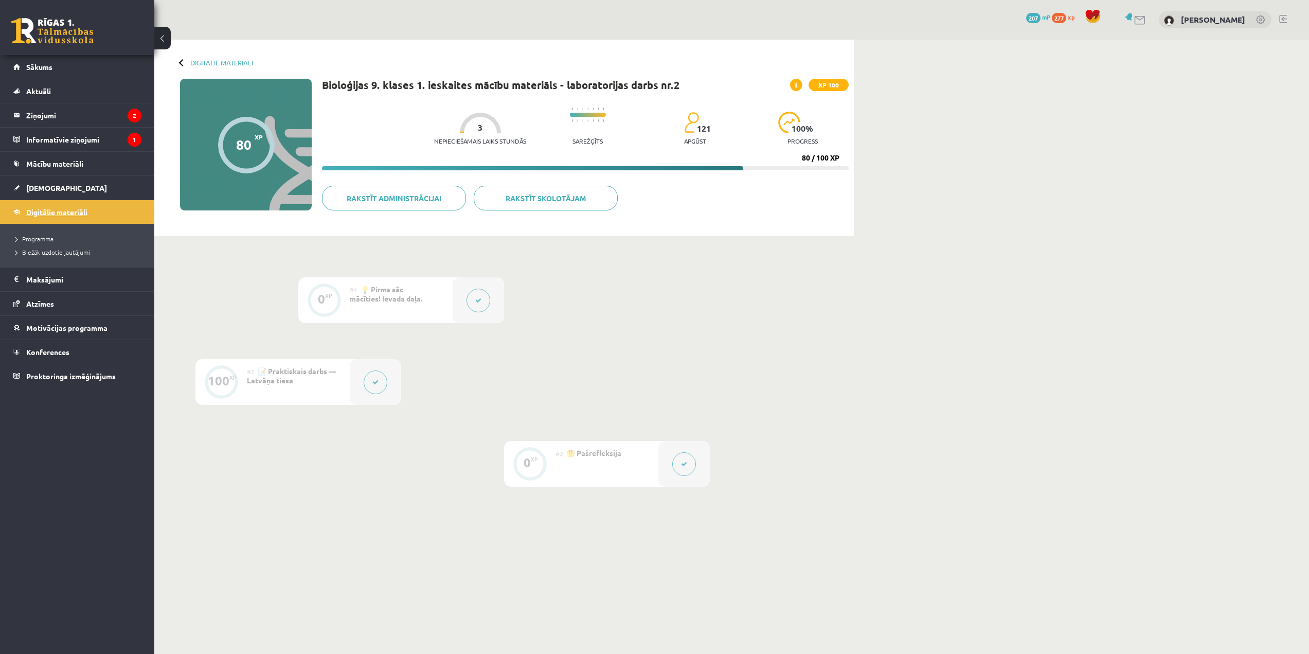
click at [60, 206] on link "Digitālie materiāli" at bounding box center [77, 212] width 128 height 24
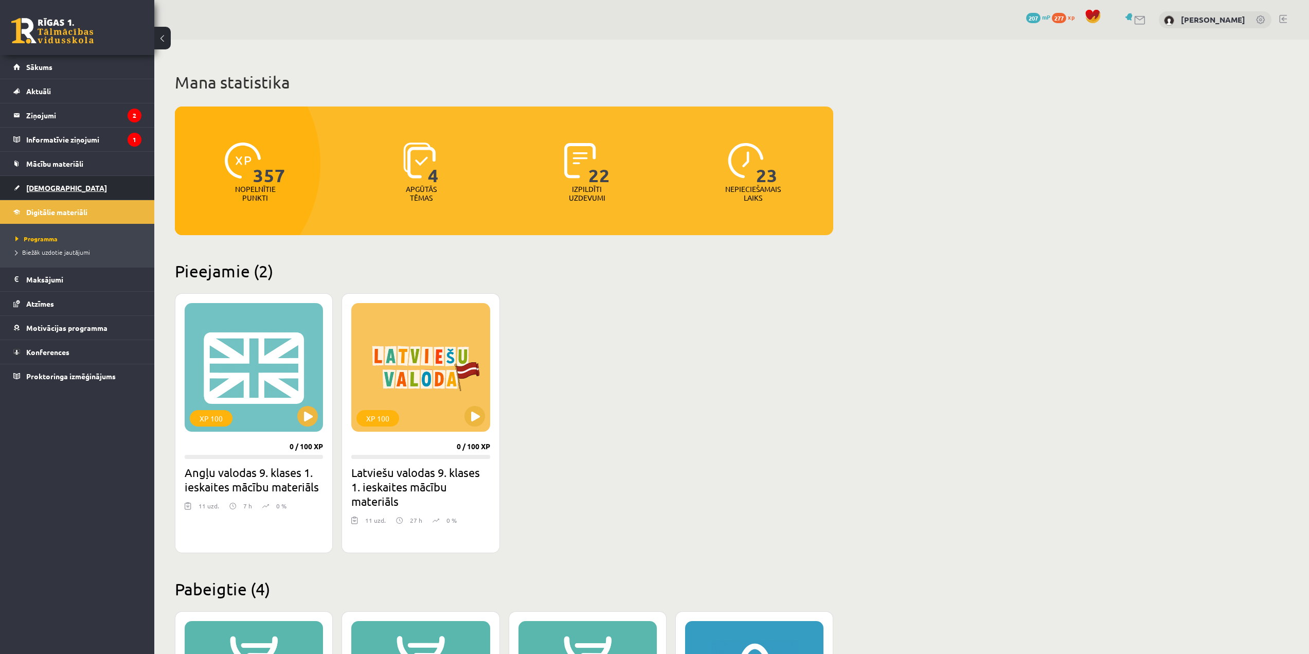
click at [77, 185] on link "[DEMOGRAPHIC_DATA]" at bounding box center [77, 188] width 128 height 24
